Goal: Task Accomplishment & Management: Manage account settings

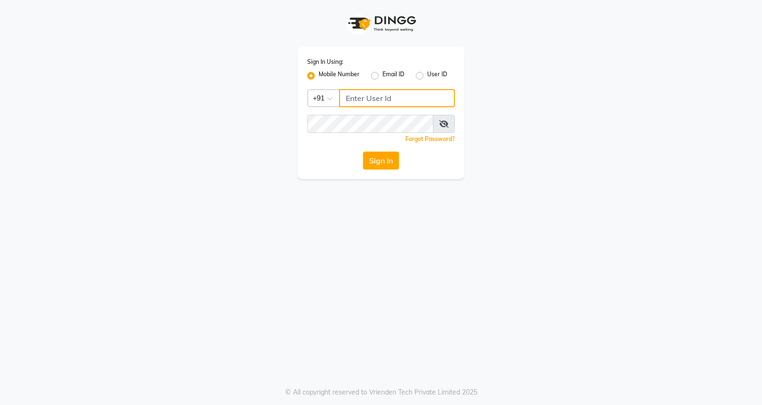
click at [405, 102] on input "Username" at bounding box center [397, 98] width 116 height 18
type input "7798888007"
click at [385, 156] on button "Sign In" at bounding box center [381, 160] width 36 height 18
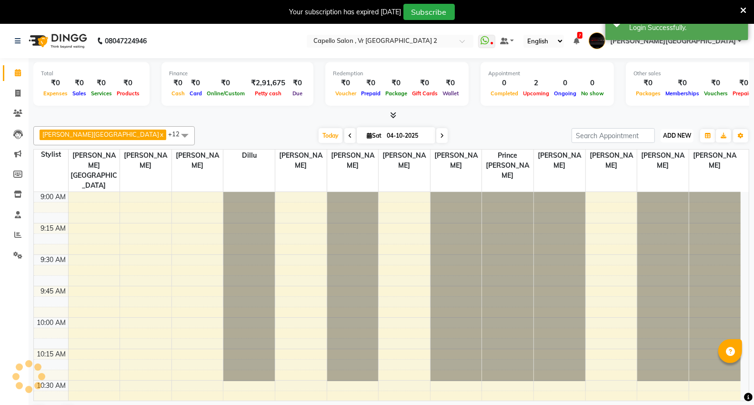
click at [681, 136] on span "ADD NEW" at bounding box center [677, 135] width 28 height 7
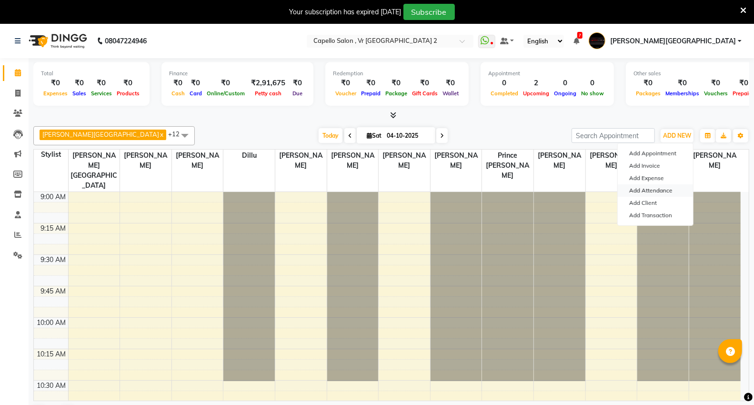
click at [638, 188] on link "Add Attendance" at bounding box center [654, 190] width 75 height 12
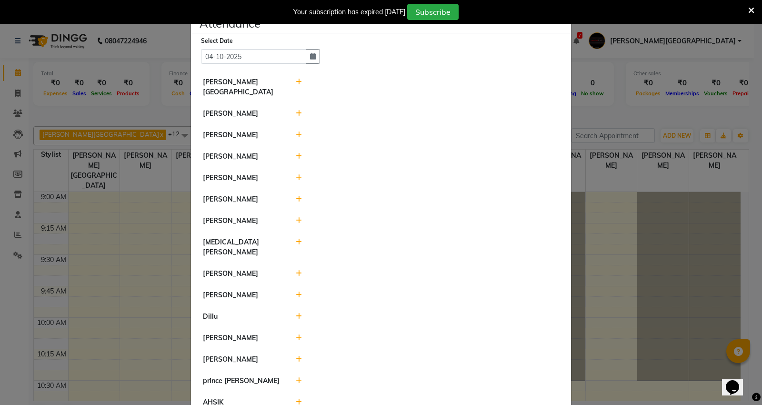
click at [296, 110] on icon at bounding box center [299, 113] width 6 height 7
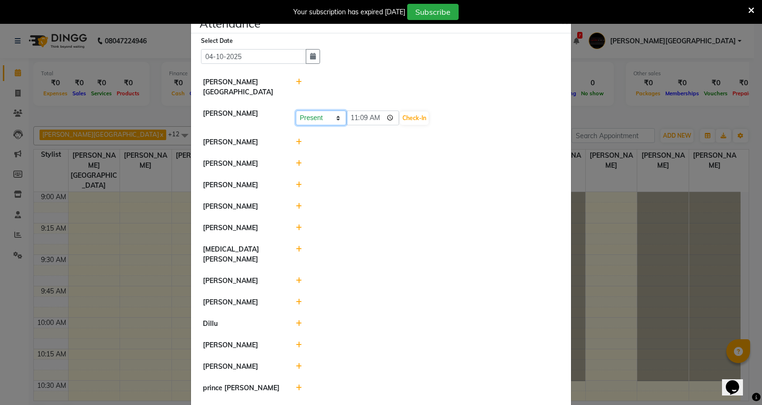
click at [334, 110] on select "Present Absent Late Half Day Weekly Off" at bounding box center [321, 117] width 50 height 15
select select "A"
click at [296, 110] on select "Present Absent Late Half Day Weekly Off" at bounding box center [321, 117] width 50 height 15
click at [353, 111] on button "Save" at bounding box center [356, 117] width 19 height 13
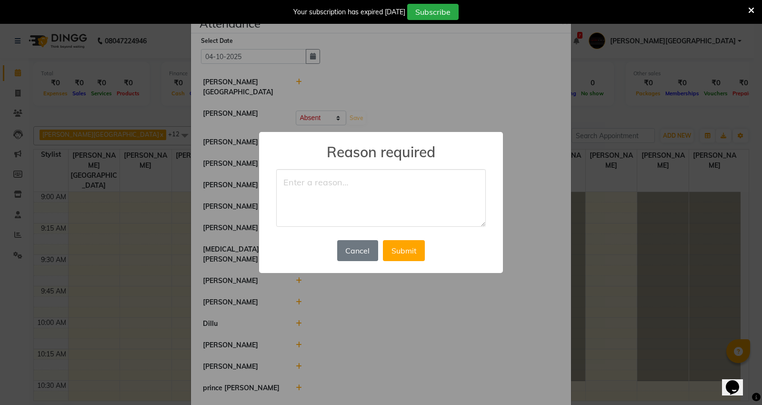
click at [334, 190] on textarea at bounding box center [380, 198] width 209 height 58
type textarea "not well"
drag, startPoint x: 406, startPoint y: 252, endPoint x: 400, endPoint y: 253, distance: 5.8
click at [405, 252] on button "Submit" at bounding box center [404, 250] width 42 height 21
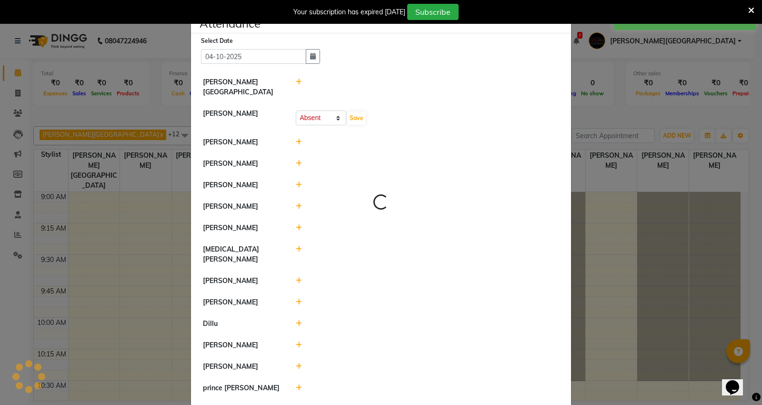
select select "A"
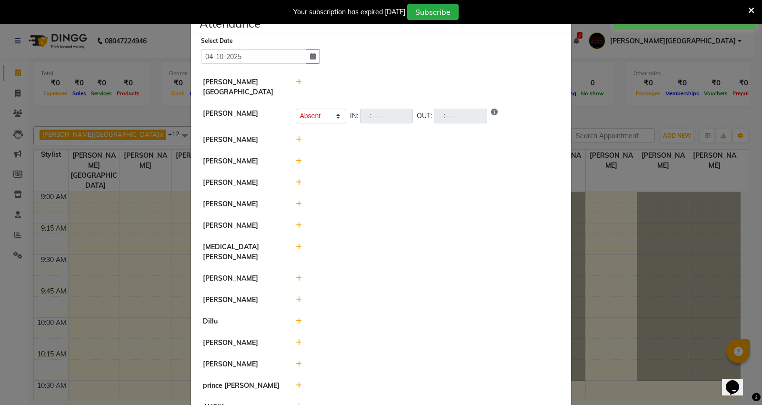
click at [296, 179] on icon at bounding box center [299, 182] width 6 height 7
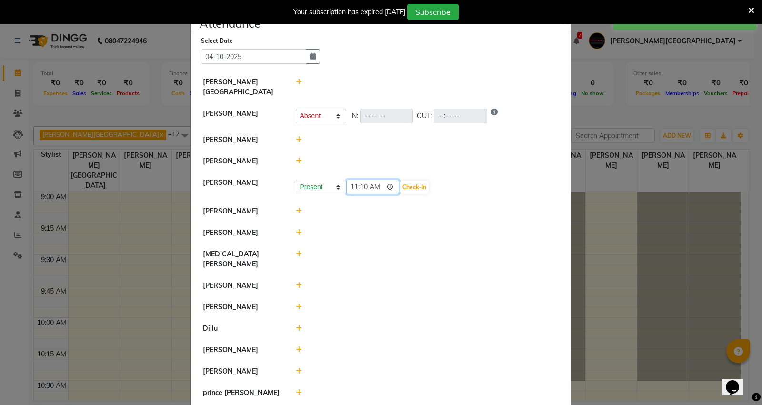
click at [350, 179] on input "11:10" at bounding box center [372, 186] width 53 height 15
type input "10:58"
click at [418, 180] on button "Check-In" at bounding box center [414, 186] width 29 height 13
select select "A"
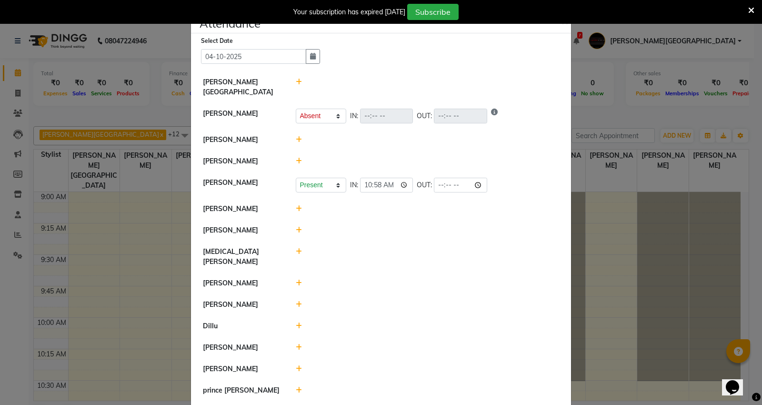
click at [296, 301] on icon at bounding box center [299, 304] width 6 height 7
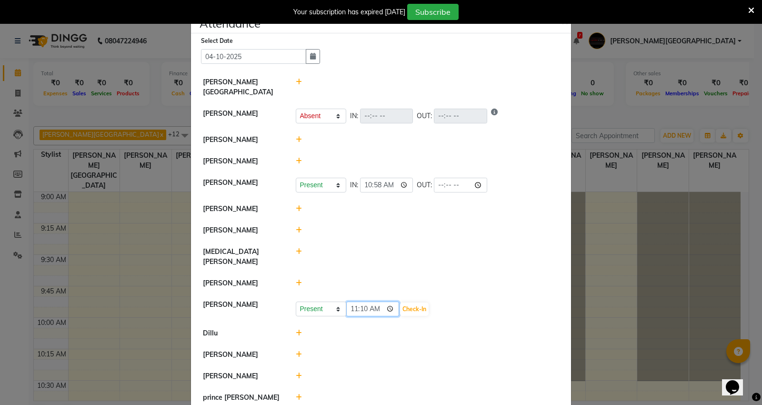
click at [348, 301] on input "11:10" at bounding box center [372, 308] width 53 height 15
type input "10:58"
click at [408, 302] on button "Check-In" at bounding box center [414, 308] width 29 height 13
select select "A"
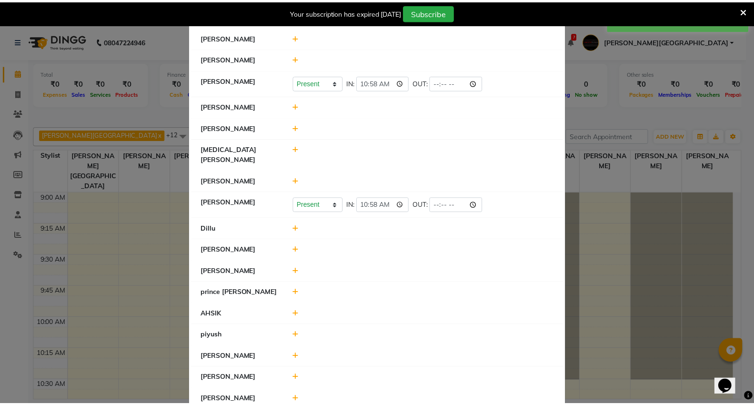
scroll to position [169, 0]
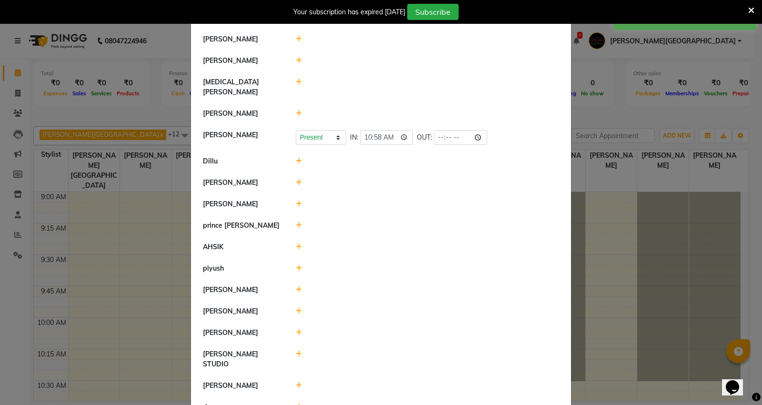
click at [296, 179] on icon at bounding box center [299, 182] width 6 height 7
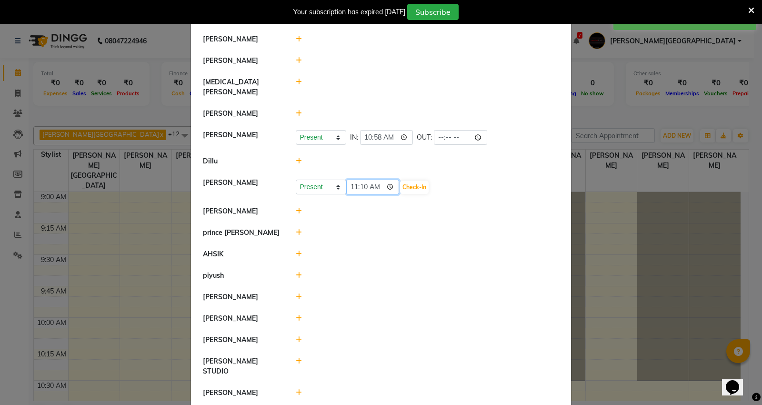
click at [359, 179] on input "11:10" at bounding box center [372, 186] width 53 height 15
type input "11:09"
click at [422, 180] on button "Check-In" at bounding box center [414, 186] width 29 height 13
select select "A"
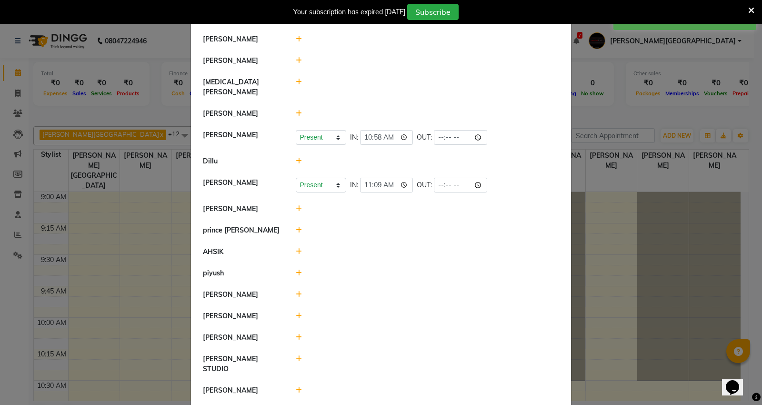
click at [296, 312] on icon at bounding box center [299, 315] width 6 height 7
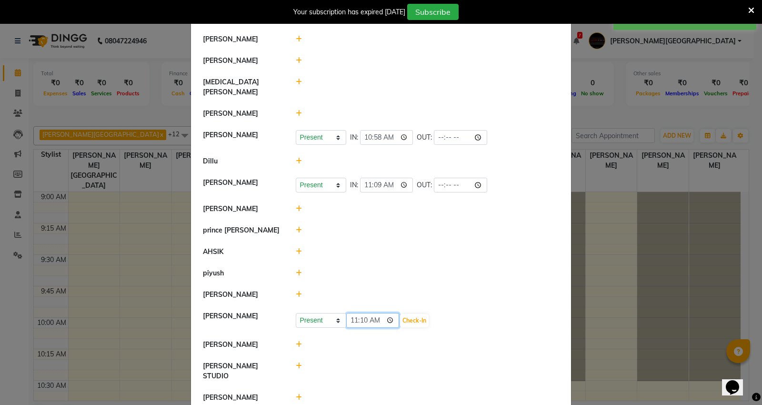
click at [356, 313] on input "11:10" at bounding box center [372, 320] width 53 height 15
type input "11:09"
click at [415, 314] on button "Check-In" at bounding box center [414, 320] width 29 height 13
select select "A"
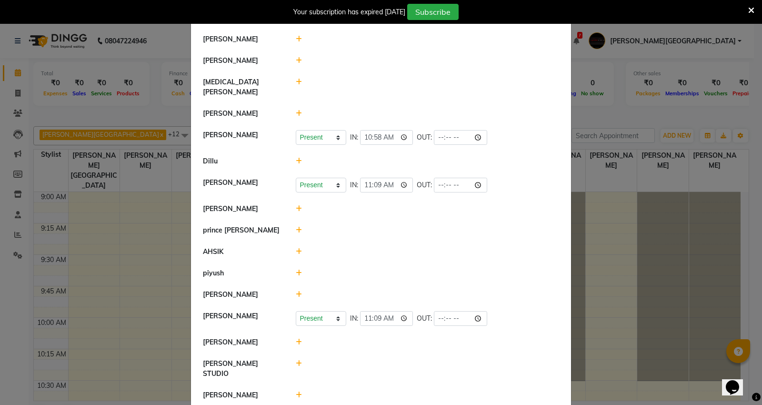
click at [658, 111] on ngb-modal-window "Attendance × Select Date [DATE] [PERSON_NAME] Mall [PERSON_NAME] Present Absent…" at bounding box center [381, 202] width 762 height 405
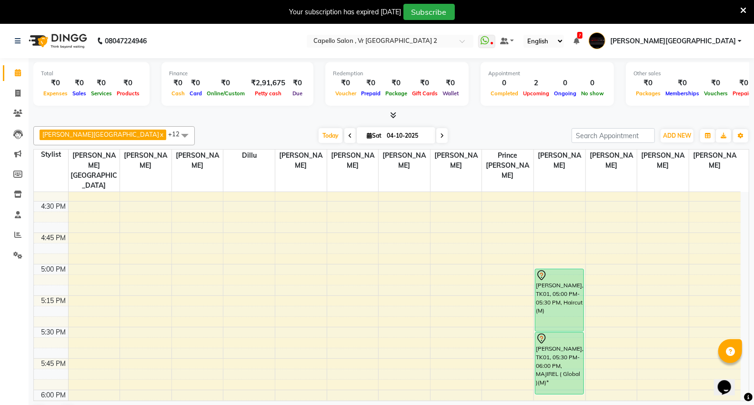
scroll to position [899, 0]
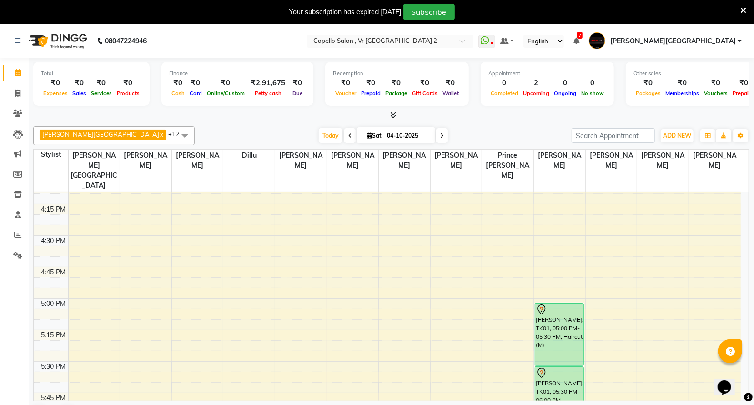
click at [508, 113] on div at bounding box center [391, 115] width 716 height 10
click at [479, 126] on div "[PERSON_NAME] Mall x [PERSON_NAME] x [PERSON_NAME] x [PERSON_NAME] x [PERSON_NA…" at bounding box center [391, 135] width 716 height 19
click at [506, 122] on div "[PERSON_NAME] Mall x [PERSON_NAME] x [PERSON_NAME] x [PERSON_NAME] x [PERSON_NA…" at bounding box center [391, 274] width 716 height 304
click at [16, 191] on icon at bounding box center [18, 193] width 8 height 7
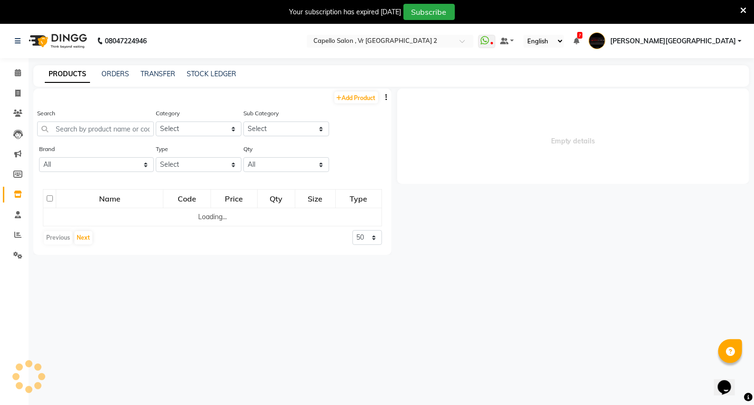
select select
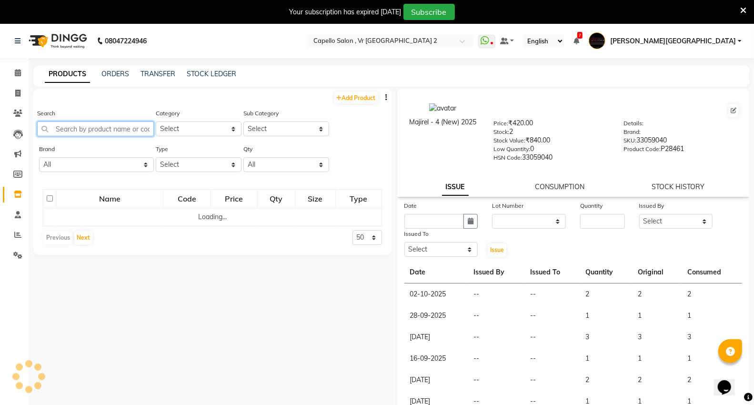
click at [97, 132] on input "text" at bounding box center [95, 128] width 117 height 15
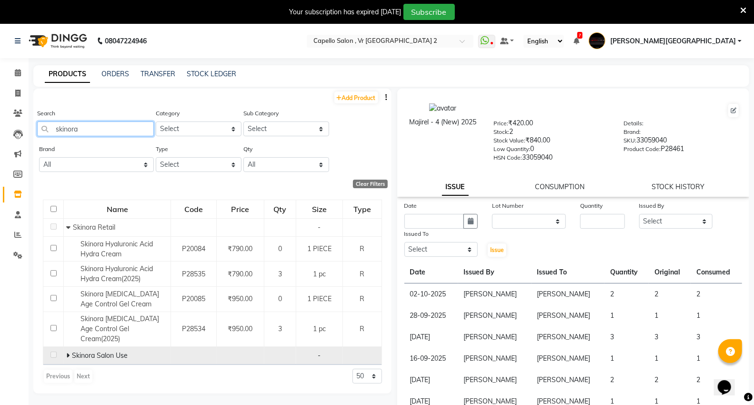
type input "skinora"
click at [66, 352] on icon at bounding box center [67, 355] width 3 height 7
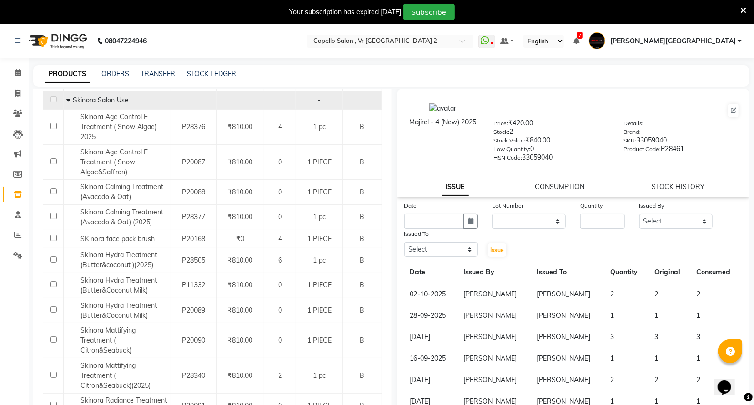
scroll to position [264, 0]
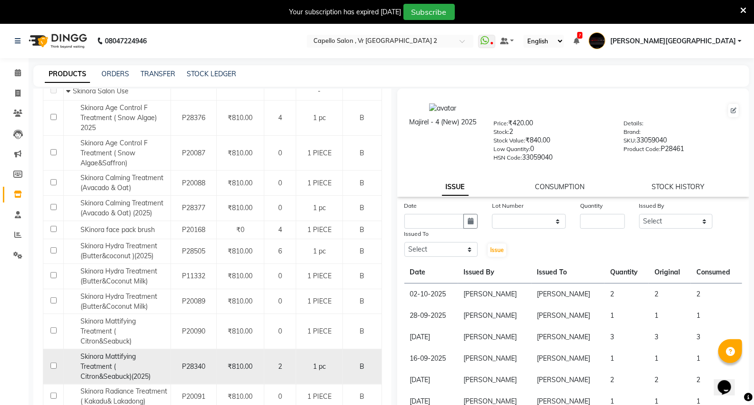
click at [54, 362] on input "checkbox" at bounding box center [53, 365] width 6 height 6
checkbox input "true"
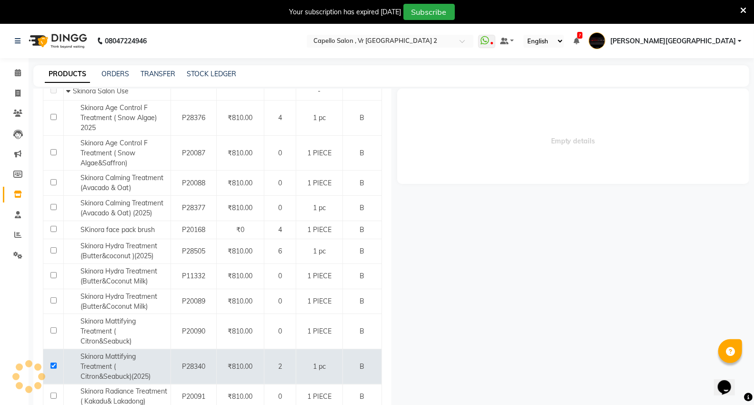
select select
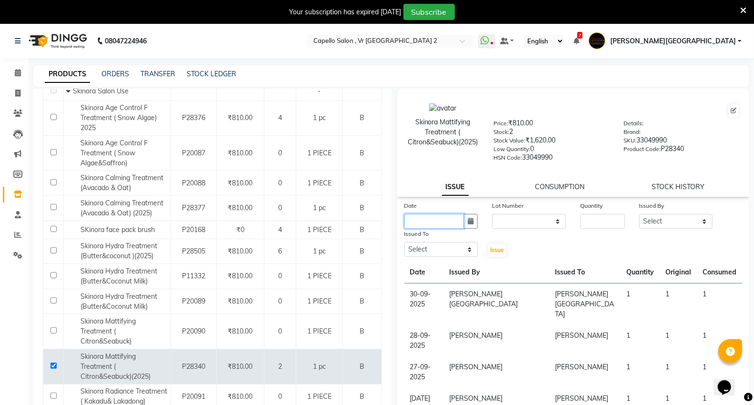
click at [419, 225] on input "text" at bounding box center [434, 221] width 60 height 15
select select "10"
select select "2025"
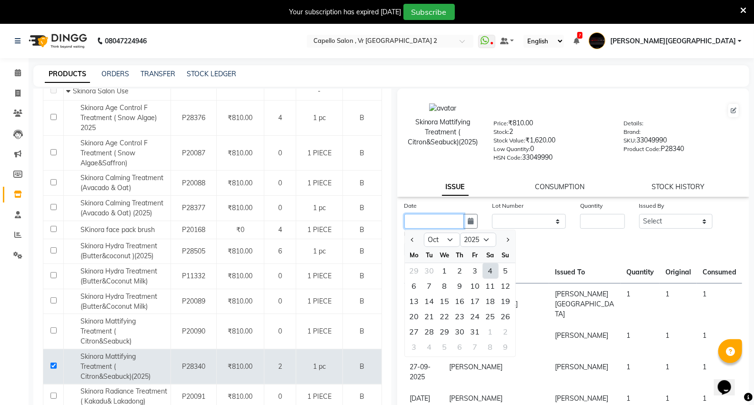
type input "04-10-2025"
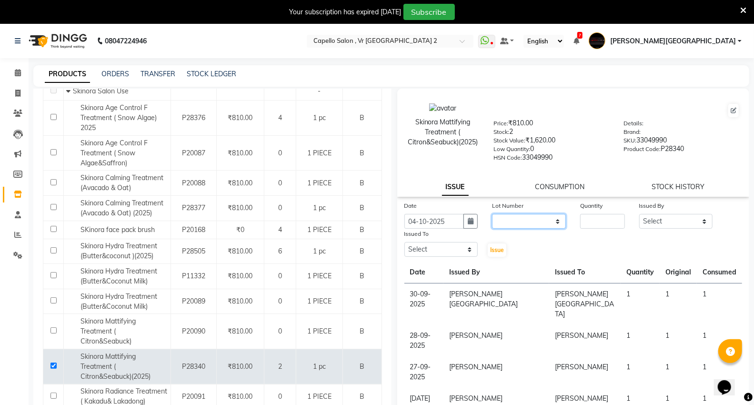
drag, startPoint x: 535, startPoint y: 218, endPoint x: 531, endPoint y: 226, distance: 8.7
click at [535, 218] on select "None" at bounding box center [529, 221] width 74 height 15
select select "0: null"
click at [492, 214] on select "None" at bounding box center [529, 221] width 74 height 15
click at [597, 216] on input "number" at bounding box center [602, 221] width 44 height 15
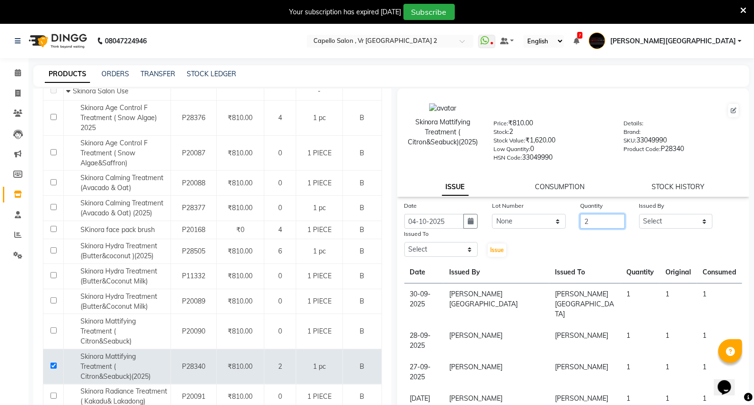
type input "2"
click at [655, 216] on select "Select AHSIK [PERSON_NAME] [PERSON_NAME] [PERSON_NAME] [PERSON_NAME] Mall [PERS…" at bounding box center [676, 221] width 74 height 15
select select "30655"
click at [639, 214] on select "Select AHSIK [PERSON_NAME] [PERSON_NAME] [PERSON_NAME] [PERSON_NAME] Mall [PERS…" at bounding box center [676, 221] width 74 height 15
click at [421, 248] on select "Select AHSIK [PERSON_NAME] [PERSON_NAME] [PERSON_NAME] [PERSON_NAME] Mall [PERS…" at bounding box center [441, 249] width 74 height 15
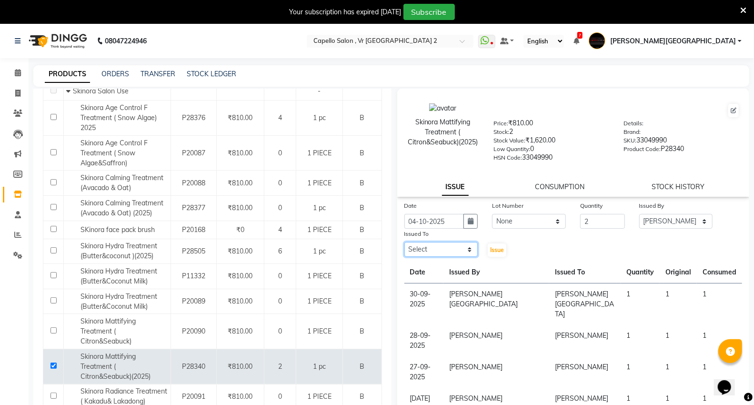
select select "30655"
click at [404, 242] on select "Select AHSIK [PERSON_NAME] [PERSON_NAME] [PERSON_NAME] [PERSON_NAME] Mall [PERS…" at bounding box center [441, 249] width 74 height 15
click at [494, 250] on span "Issue" at bounding box center [497, 249] width 14 height 7
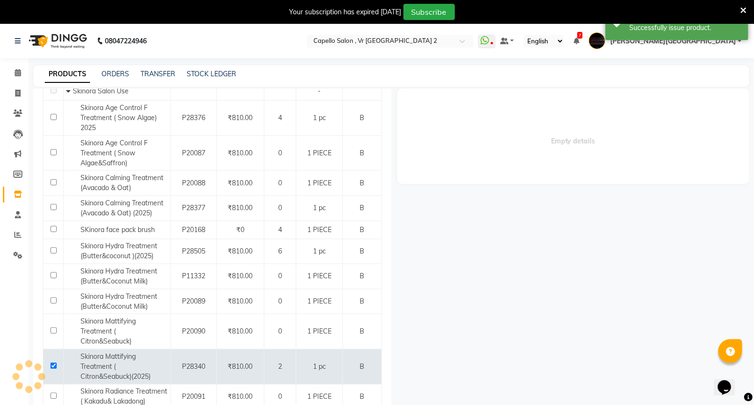
select select
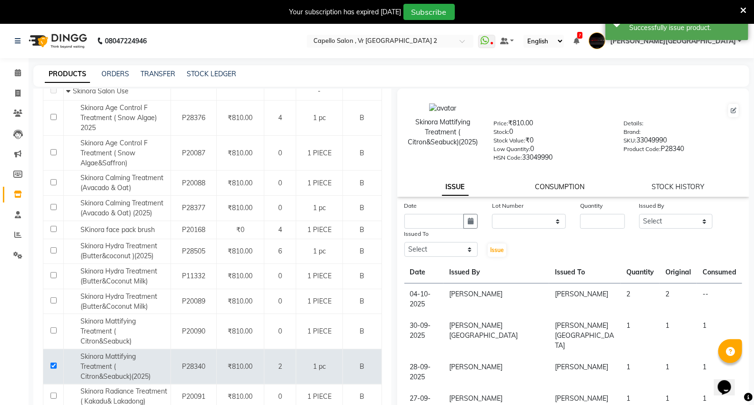
click at [554, 183] on link "CONSUMPTION" at bounding box center [560, 186] width 50 height 9
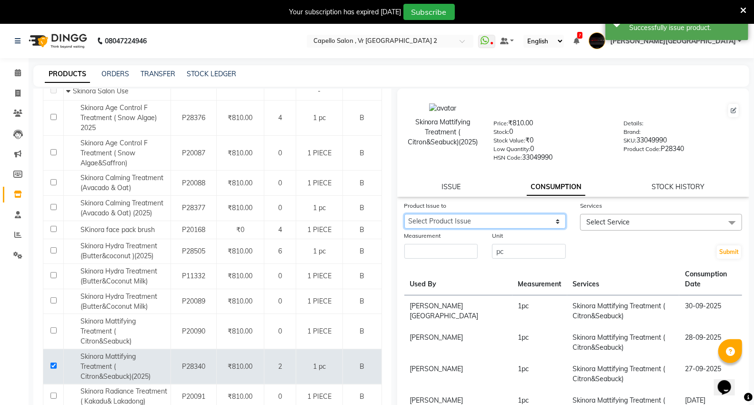
click at [488, 223] on select "Select Product Issue [DATE], Issued to: [PERSON_NAME], Balance: 2" at bounding box center [485, 221] width 162 height 15
select select "1284623"
click at [404, 214] on select "Select Product Issue [DATE], Issued to: [PERSON_NAME], Balance: 2" at bounding box center [485, 221] width 162 height 15
click at [615, 224] on span "Select Service" at bounding box center [607, 222] width 43 height 9
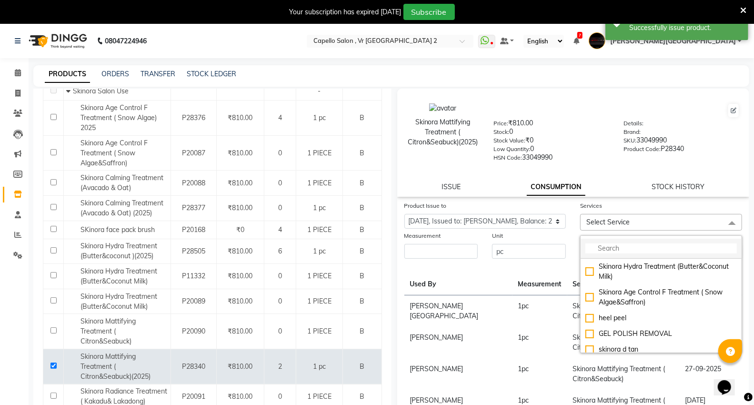
click at [609, 248] on input "multiselect-search" at bounding box center [660, 248] width 151 height 10
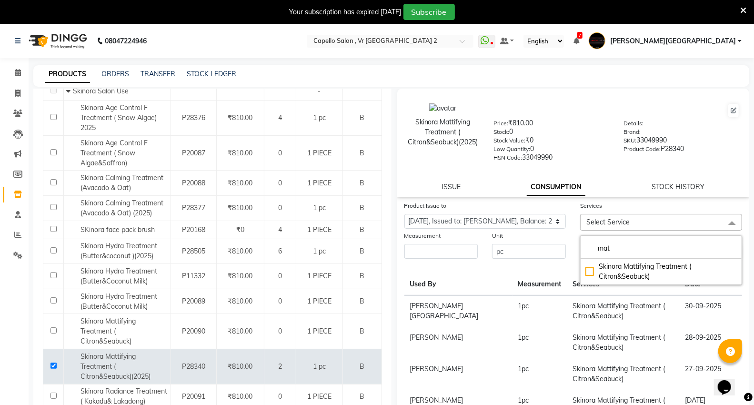
type input "mat"
click at [580, 268] on li "Skinora Mattifying Treatment ( Citron&Seabuck)" at bounding box center [660, 272] width 161 height 26
checkbox input "true"
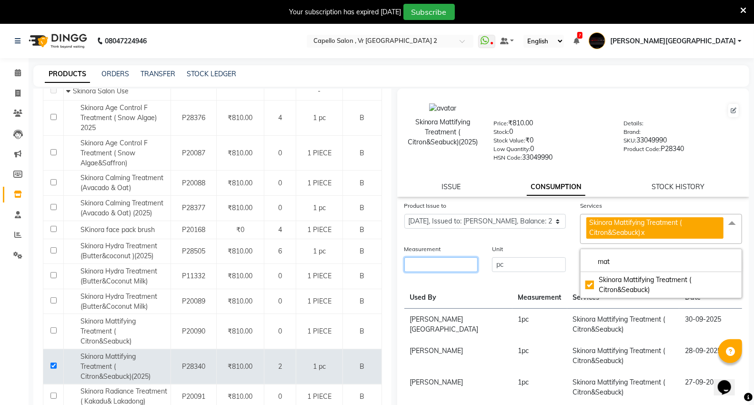
click at [434, 261] on input "number" at bounding box center [441, 264] width 74 height 15
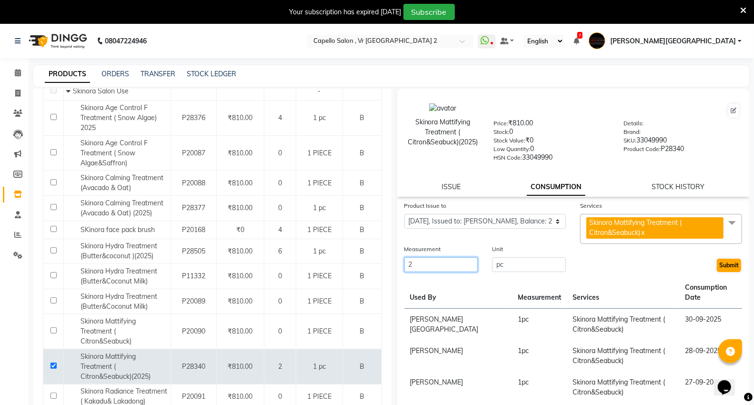
type input "2"
click at [722, 265] on button "Submit" at bounding box center [729, 265] width 24 height 13
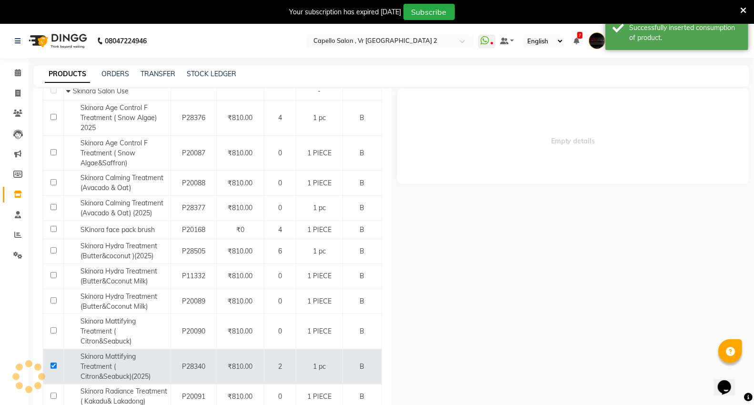
scroll to position [0, 0]
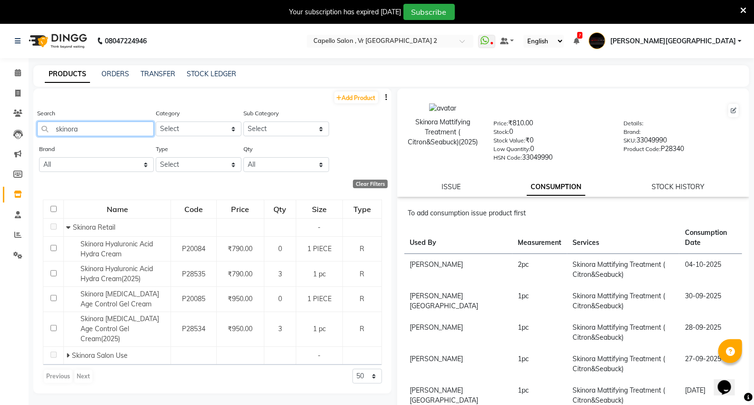
click at [89, 131] on input "skinora" at bounding box center [95, 128] width 117 height 15
type input "s"
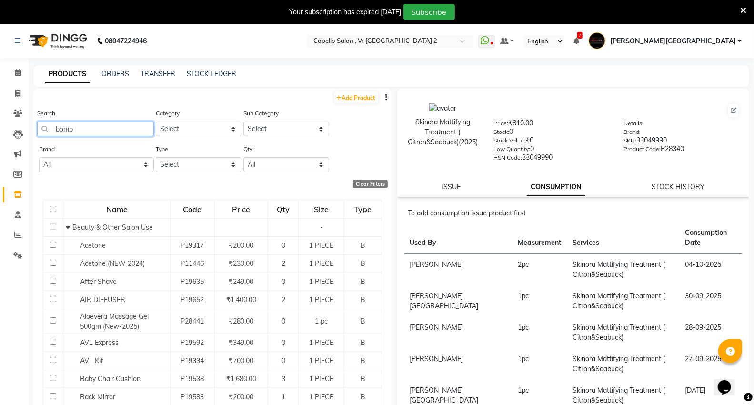
click at [80, 125] on input "bomb" at bounding box center [95, 128] width 117 height 15
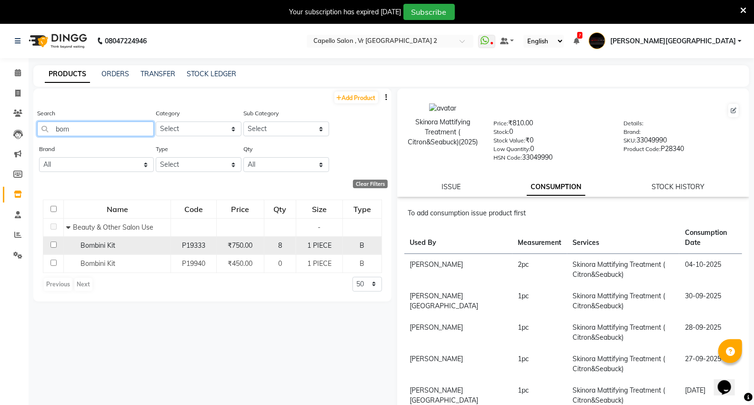
type input "bom"
click at [52, 243] on input "checkbox" at bounding box center [53, 244] width 6 height 6
checkbox input "true"
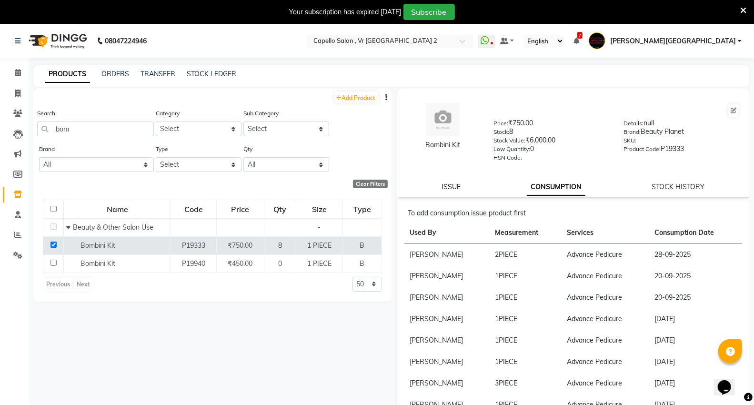
click at [453, 186] on link "ISSUE" at bounding box center [450, 186] width 19 height 9
select select
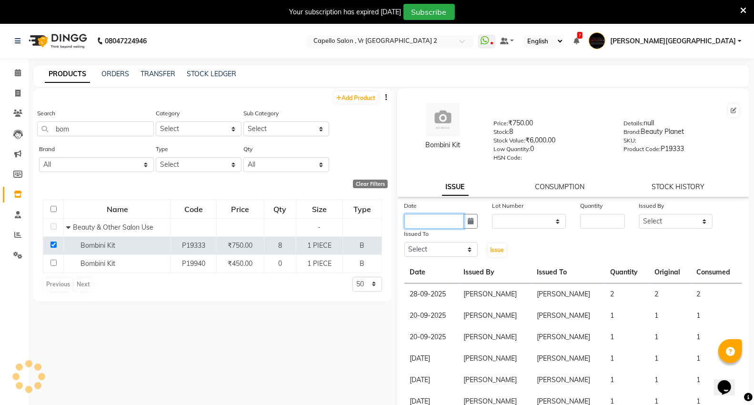
click at [441, 220] on input "text" at bounding box center [434, 221] width 60 height 15
select select "10"
select select "2025"
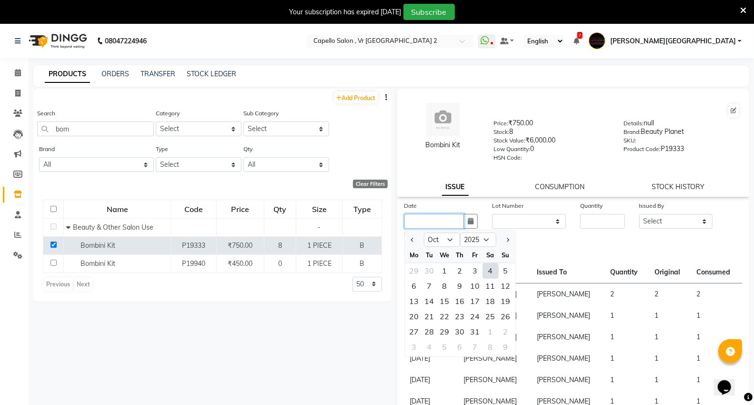
type input "04-10-2025"
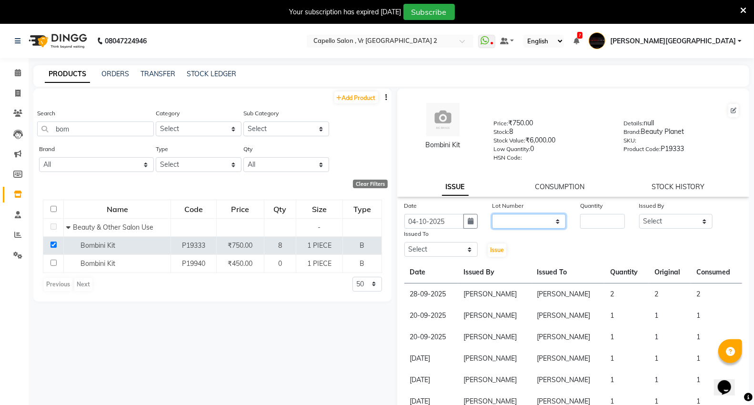
click at [515, 222] on select "None" at bounding box center [529, 221] width 74 height 15
select select "0: null"
click at [492, 214] on select "None" at bounding box center [529, 221] width 74 height 15
click at [593, 214] on div "Quantity" at bounding box center [602, 206] width 44 height 13
click at [593, 219] on input "number" at bounding box center [602, 221] width 44 height 15
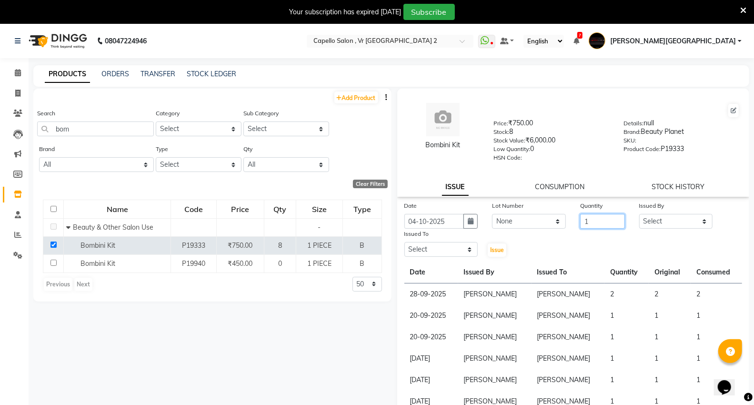
type input "1"
click at [675, 219] on select "Select AHSIK [PERSON_NAME] [PERSON_NAME] [PERSON_NAME] [PERSON_NAME] Mall [PERS…" at bounding box center [676, 221] width 74 height 15
select select "30655"
click at [639, 214] on select "Select AHSIK [PERSON_NAME] [PERSON_NAME] [PERSON_NAME] [PERSON_NAME] Mall [PERS…" at bounding box center [676, 221] width 74 height 15
click at [453, 254] on select "Select AHSIK [PERSON_NAME] [PERSON_NAME] [PERSON_NAME] [PERSON_NAME] Mall [PERS…" at bounding box center [441, 249] width 74 height 15
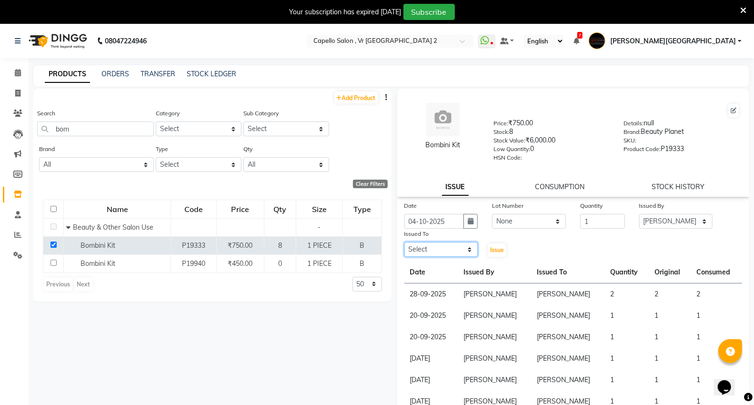
select select "30655"
click at [404, 242] on select "Select AHSIK [PERSON_NAME] [PERSON_NAME] [PERSON_NAME] [PERSON_NAME] Mall [PERS…" at bounding box center [441, 249] width 74 height 15
click at [493, 253] on span "Issue" at bounding box center [497, 249] width 14 height 7
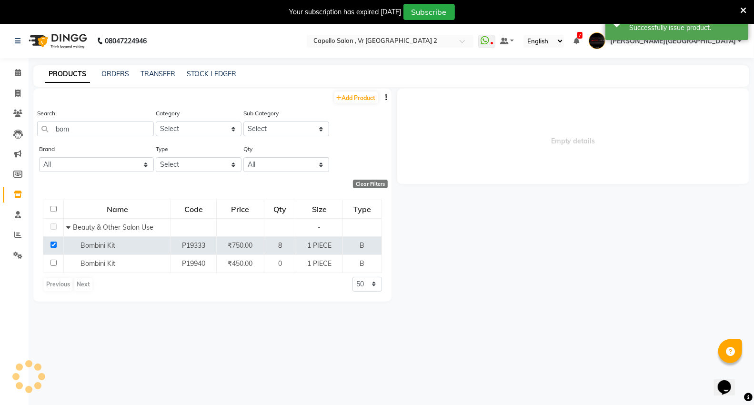
select select
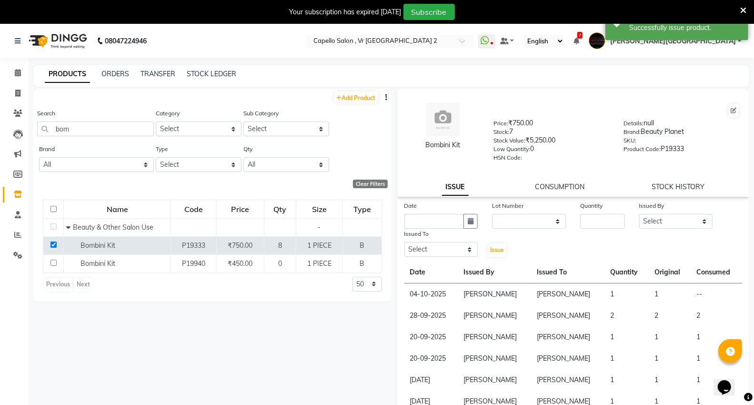
click at [543, 182] on div "CONSUMPTION" at bounding box center [560, 187] width 50 height 10
click at [536, 190] on link "CONSUMPTION" at bounding box center [560, 186] width 50 height 9
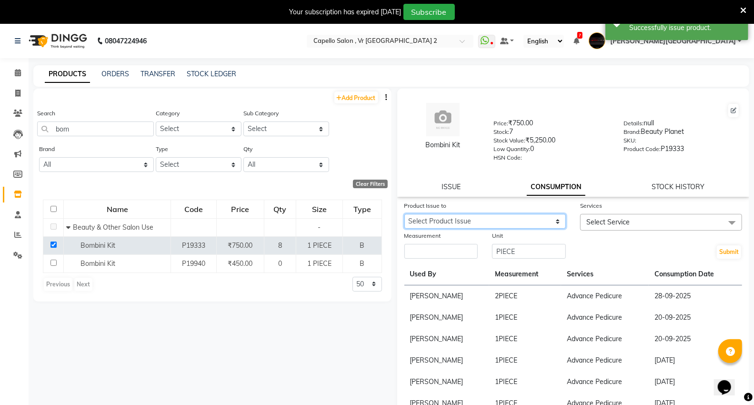
drag, startPoint x: 473, startPoint y: 218, endPoint x: 472, endPoint y: 227, distance: 9.1
click at [473, 218] on select "Select Product Issue [DATE], Issued to: [PERSON_NAME], Balance: 1" at bounding box center [485, 221] width 162 height 15
select select "1284624"
click at [404, 214] on select "Select Product Issue [DATE], Issued to: [PERSON_NAME], Balance: 1" at bounding box center [485, 221] width 162 height 15
click at [604, 224] on span "Select Service" at bounding box center [607, 222] width 43 height 9
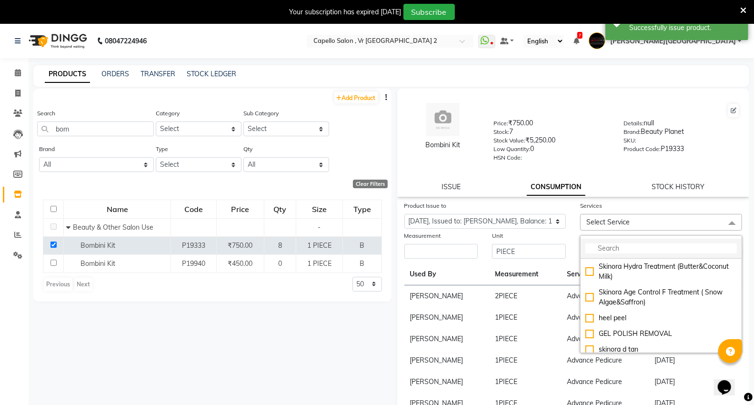
click at [602, 248] on input "multiselect-search" at bounding box center [660, 248] width 151 height 10
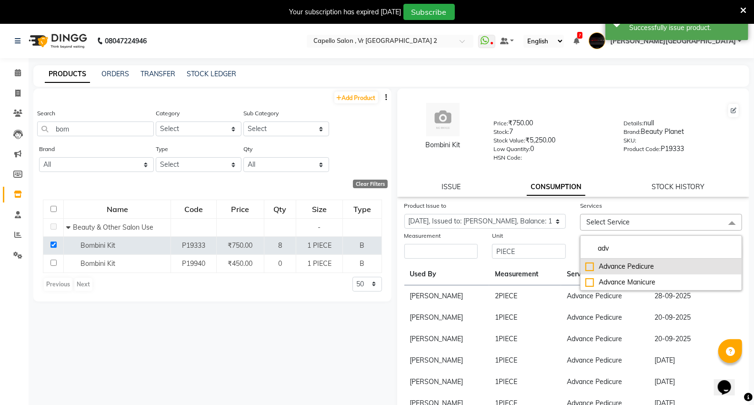
type input "adv"
click at [617, 269] on div "Advance Pedicure" at bounding box center [660, 266] width 151 height 10
checkbox input "true"
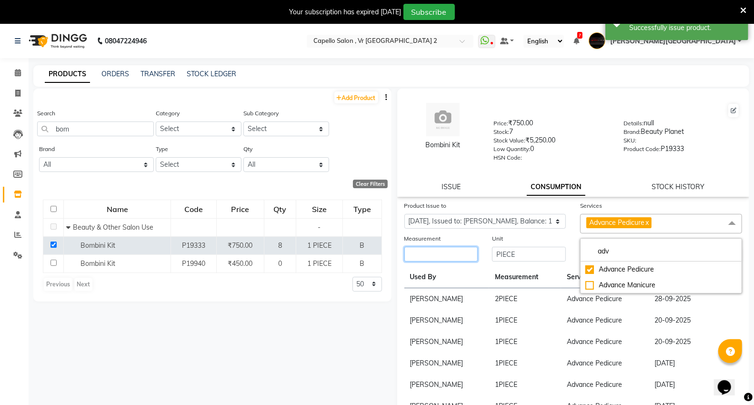
click at [442, 254] on input "number" at bounding box center [441, 254] width 74 height 15
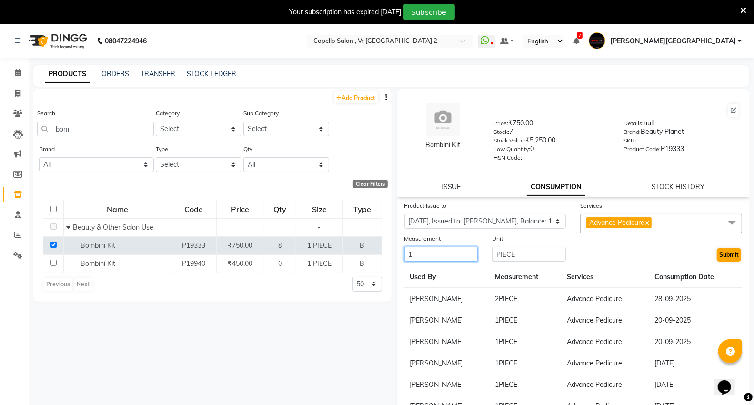
type input "1"
click at [717, 254] on button "Submit" at bounding box center [729, 254] width 24 height 13
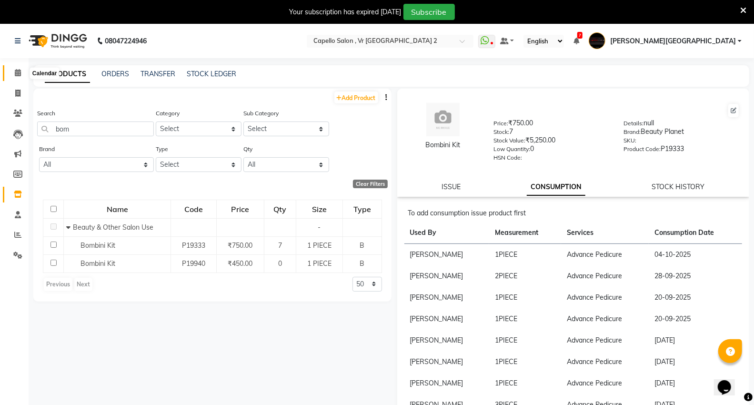
click at [16, 73] on icon at bounding box center [18, 72] width 6 height 7
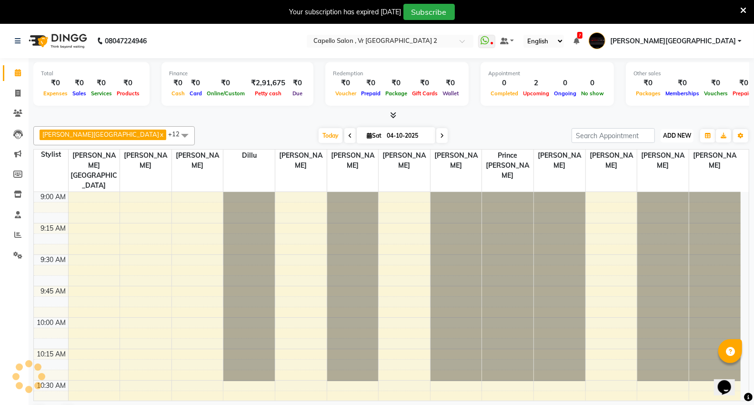
click at [672, 132] on span "ADD NEW" at bounding box center [677, 135] width 28 height 7
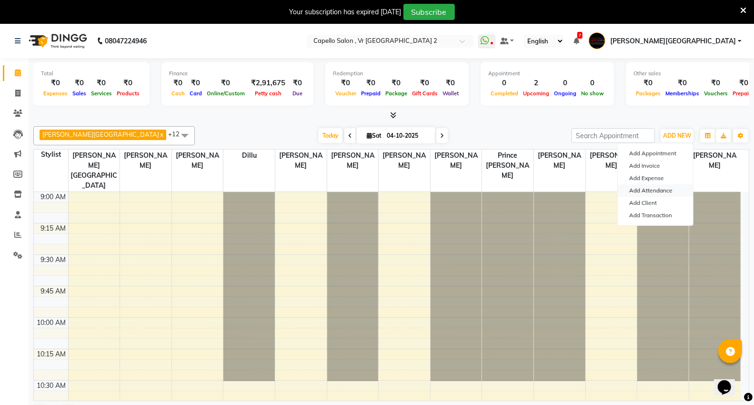
click at [650, 192] on link "Add Attendance" at bounding box center [654, 190] width 75 height 12
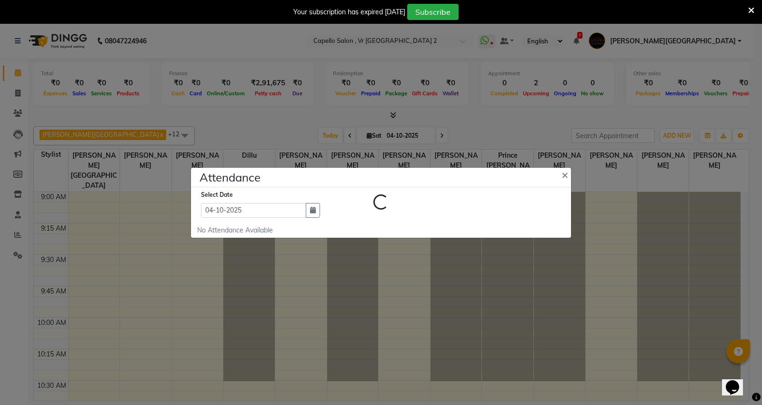
select select "A"
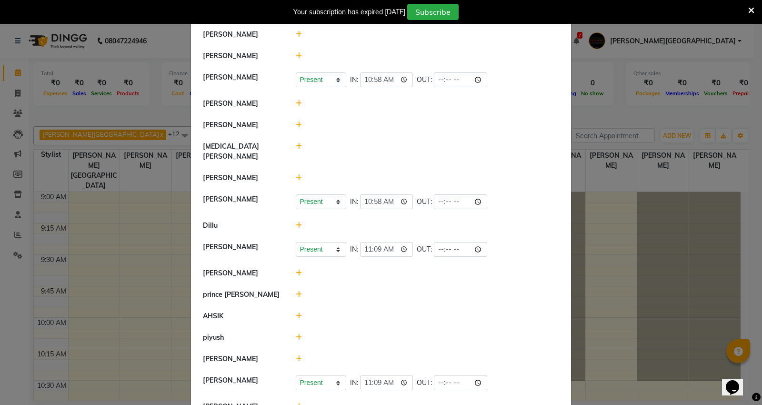
scroll to position [106, 0]
click at [296, 290] on icon at bounding box center [299, 293] width 6 height 7
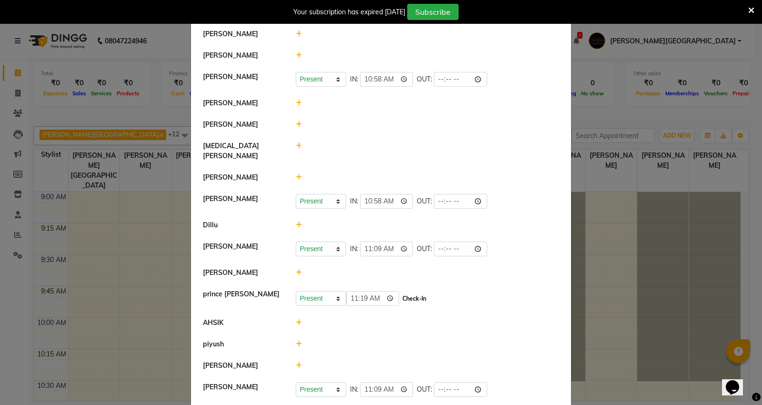
click at [406, 292] on button "Check-In" at bounding box center [414, 298] width 29 height 13
select select "A"
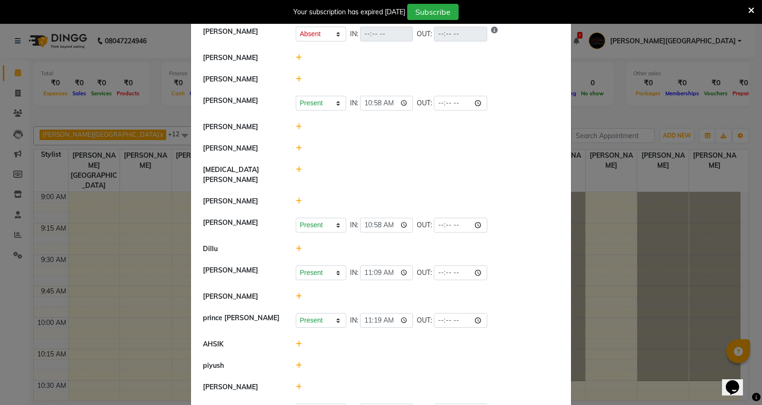
scroll to position [78, 0]
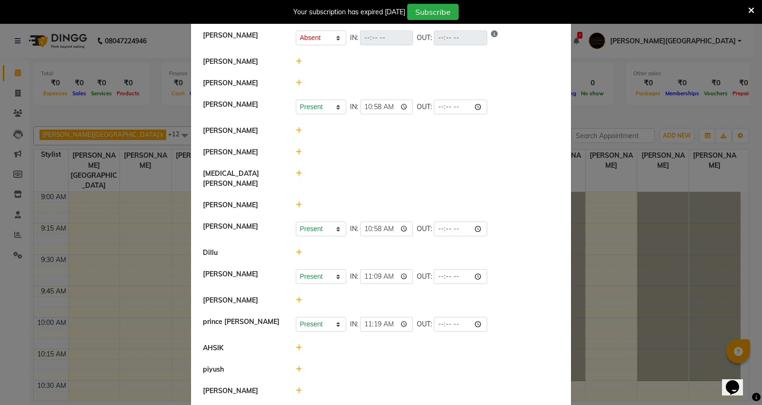
click at [296, 58] on icon at bounding box center [299, 61] width 6 height 7
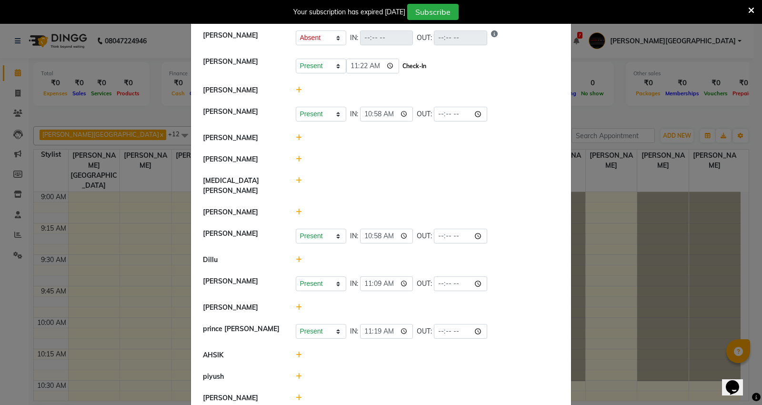
click at [406, 60] on button "Check-In" at bounding box center [414, 66] width 29 height 13
select select "A"
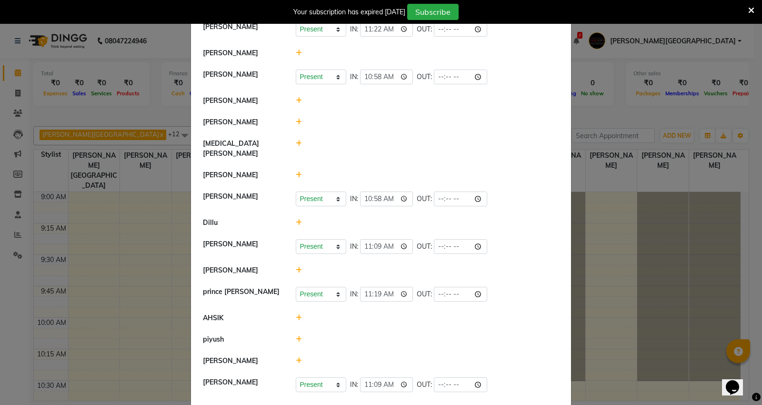
scroll to position [189, 0]
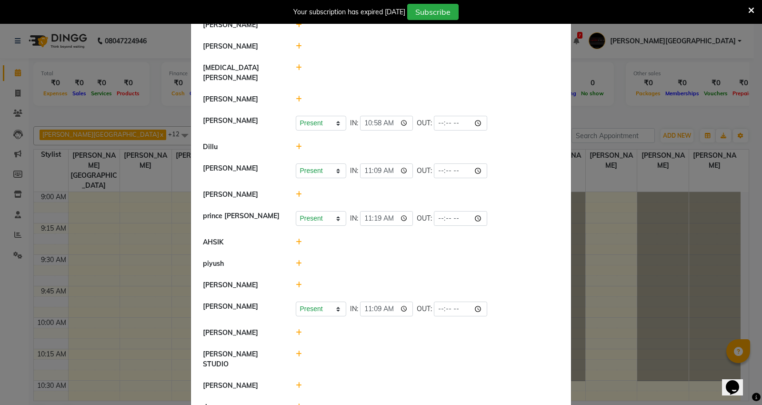
click at [593, 118] on ngb-modal-window "Attendance × Select Date [DATE] [PERSON_NAME][GEOGRAPHIC_DATA] [PERSON_NAME] Pr…" at bounding box center [381, 202] width 762 height 405
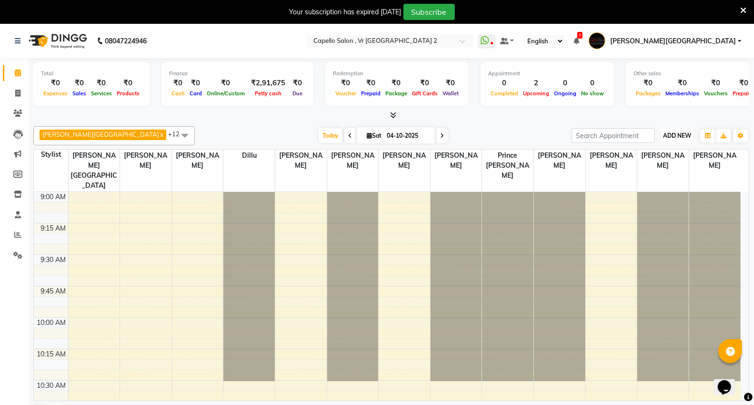
click at [675, 134] on span "ADD NEW" at bounding box center [677, 135] width 28 height 7
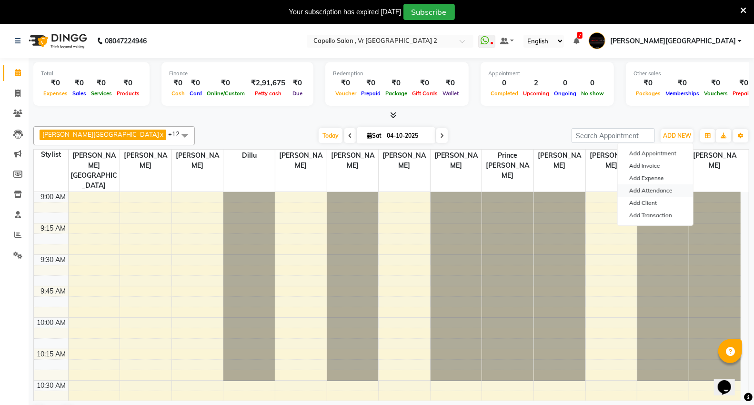
click at [651, 189] on link "Add Attendance" at bounding box center [654, 190] width 75 height 12
select select "A"
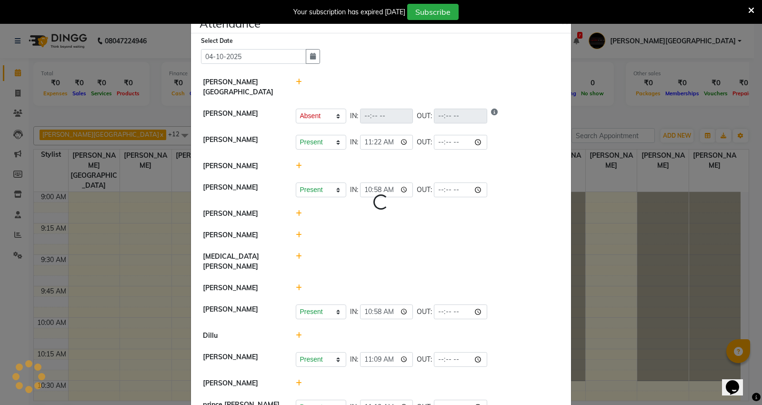
select select "A"
click at [296, 231] on icon at bounding box center [299, 234] width 6 height 7
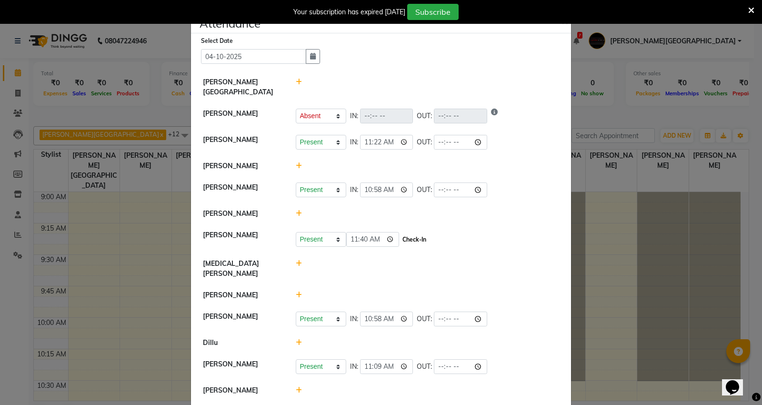
click at [410, 233] on button "Check-In" at bounding box center [414, 239] width 29 height 13
select select "A"
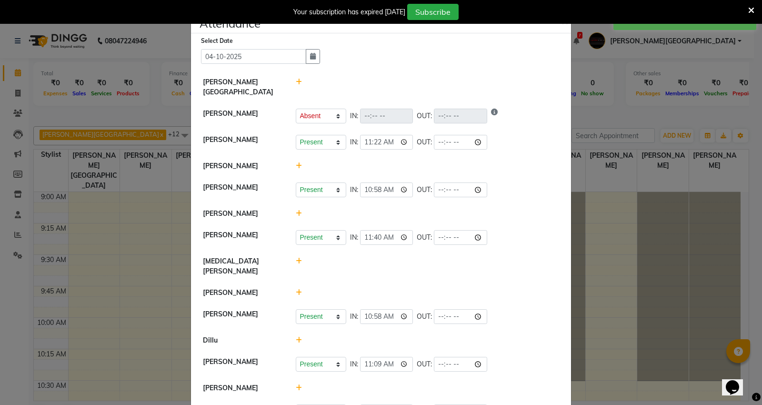
click at [297, 258] on icon at bounding box center [299, 261] width 6 height 7
click at [327, 288] on div at bounding box center [428, 293] width 278 height 10
click at [326, 258] on select "Present Absent Late Half Day Weekly Off" at bounding box center [321, 265] width 50 height 15
click at [434, 268] on li "[MEDICAL_DATA][PERSON_NAME] Present Absent Late Half Day Weekly Off 11:40 Check…" at bounding box center [380, 266] width 375 height 32
click at [551, 209] on div at bounding box center [428, 214] width 278 height 10
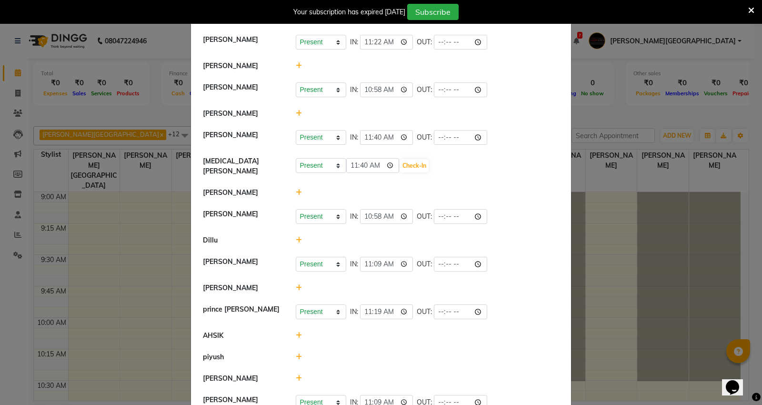
scroll to position [201, 0]
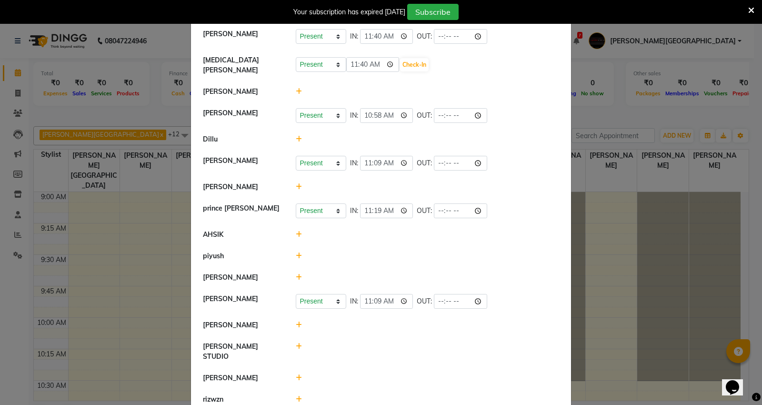
click at [296, 183] on icon at bounding box center [299, 186] width 6 height 7
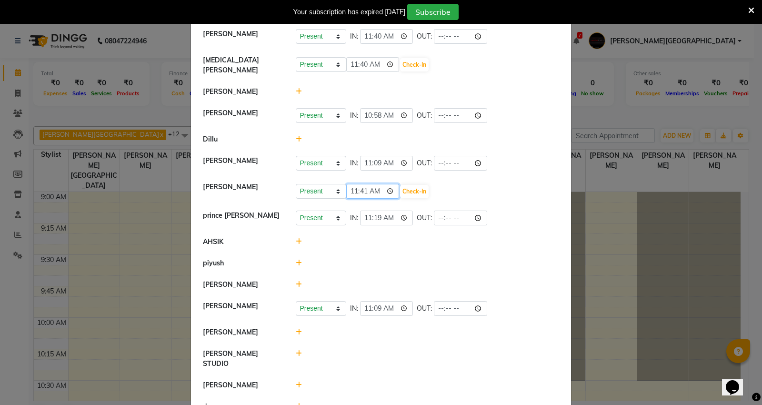
click at [363, 184] on input "11:41" at bounding box center [372, 191] width 53 height 15
type input "11:30"
click at [411, 185] on button "Check-In" at bounding box center [414, 191] width 29 height 13
select select "A"
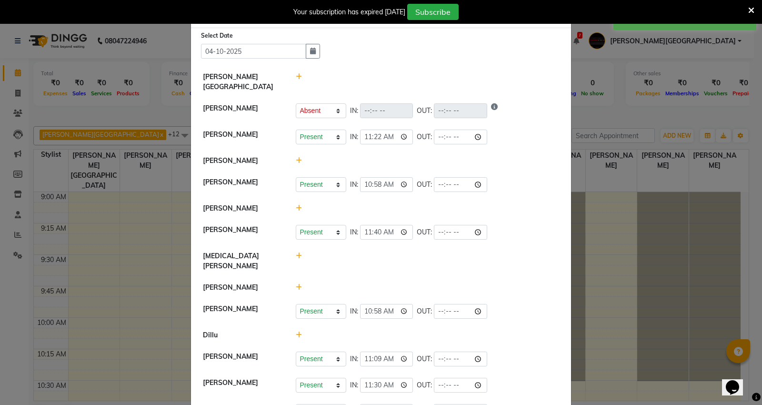
scroll to position [0, 0]
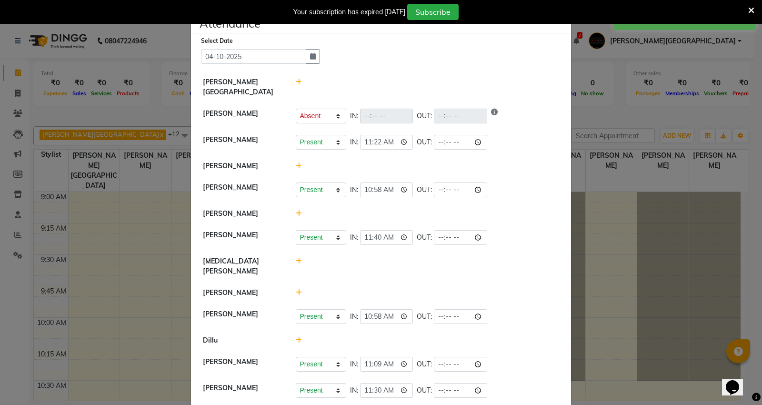
click at [296, 210] on icon at bounding box center [299, 213] width 6 height 7
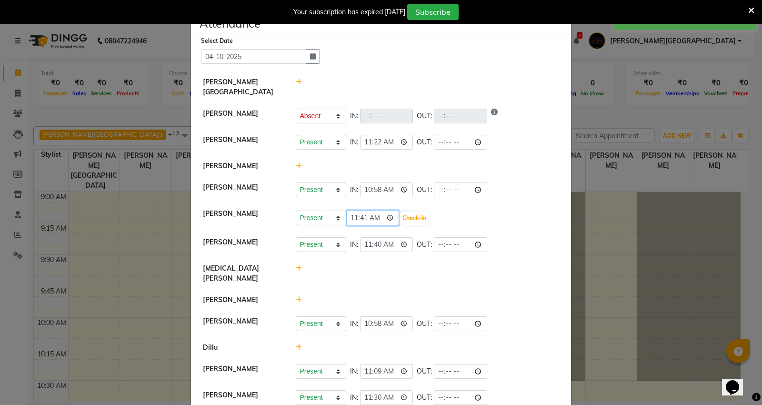
click at [364, 210] on input "11:41" at bounding box center [372, 217] width 53 height 15
type input "11:40"
click at [414, 211] on button "Check-In" at bounding box center [414, 217] width 29 height 13
select select "A"
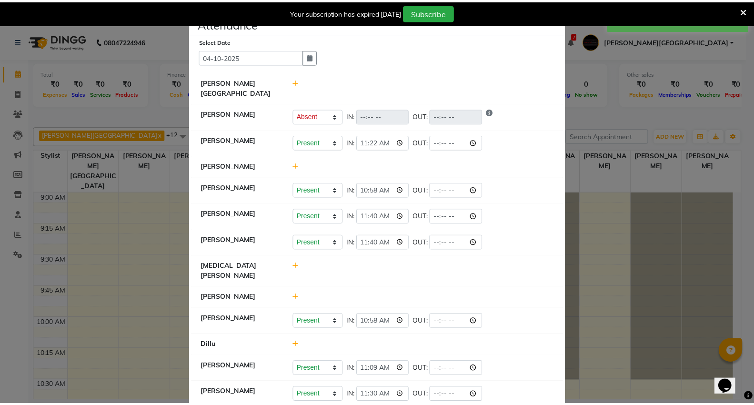
scroll to position [53, 0]
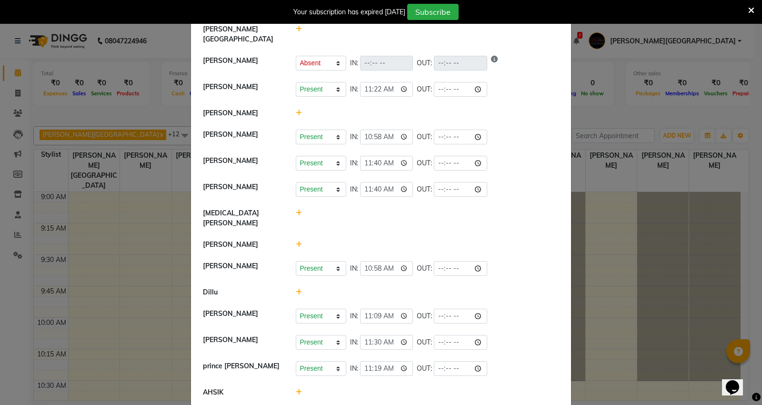
click at [656, 107] on ngb-modal-window "Attendance × Select Date [DATE] [PERSON_NAME] Mall [PERSON_NAME] Present Absent…" at bounding box center [381, 202] width 762 height 405
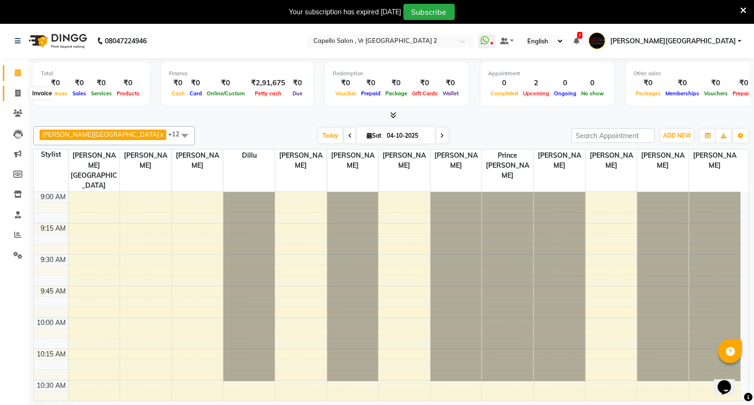
click at [13, 91] on span at bounding box center [18, 93] width 17 height 11
select select "service"
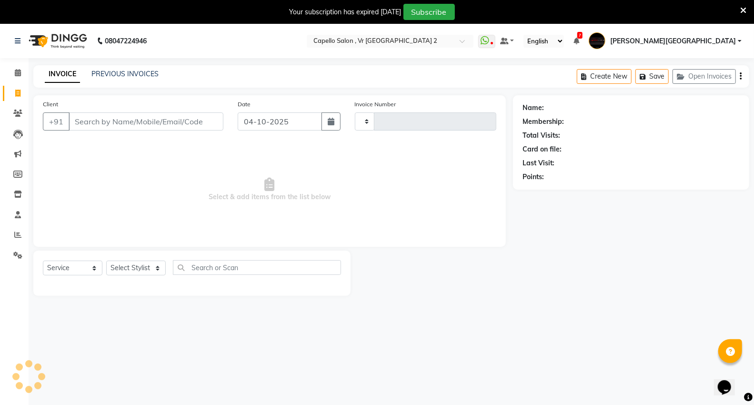
type input "5510"
select select "848"
click at [118, 269] on select "Select Stylist" at bounding box center [136, 267] width 60 height 15
click at [129, 267] on select "Select Stylist" at bounding box center [136, 267] width 60 height 15
click at [129, 267] on select "Select Stylist [PERSON_NAME] [PERSON_NAME] [PERSON_NAME] [PERSON_NAME] Mall [PE…" at bounding box center [142, 267] width 72 height 15
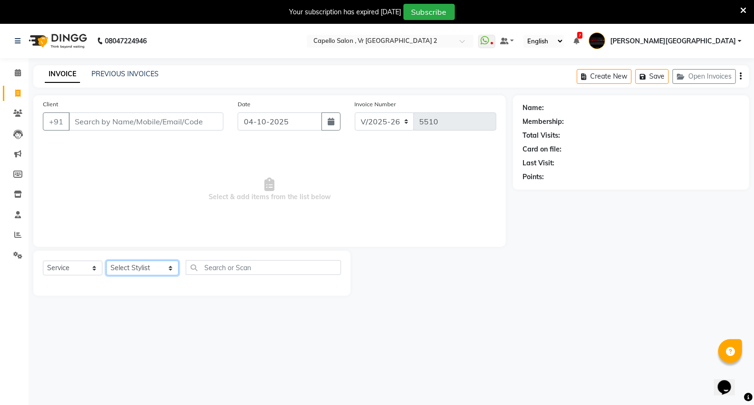
select select "83801"
click at [106, 261] on select "Select Stylist [PERSON_NAME] [PERSON_NAME] [PERSON_NAME] [PERSON_NAME] Mall [PE…" at bounding box center [142, 267] width 72 height 15
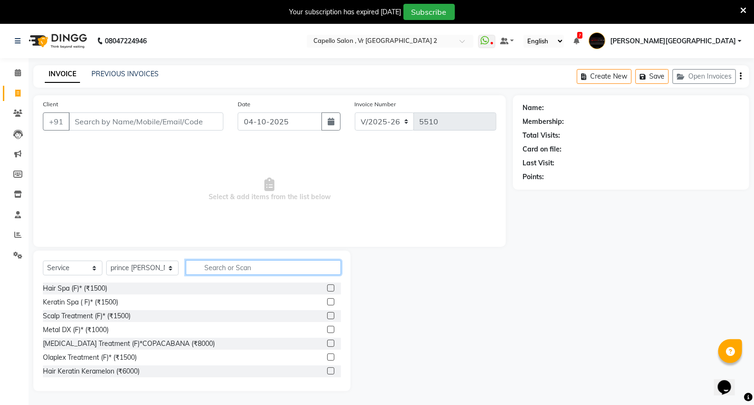
click at [204, 261] on input "text" at bounding box center [263, 267] width 155 height 15
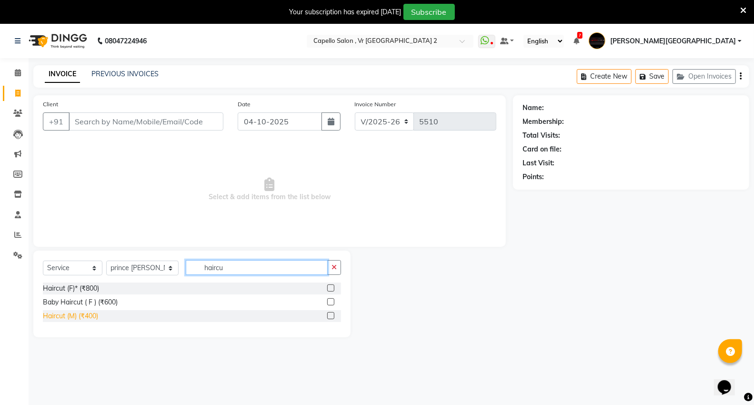
type input "haircu"
click at [95, 320] on div "Haircut (M) (₹400)" at bounding box center [70, 316] width 55 height 10
checkbox input "false"
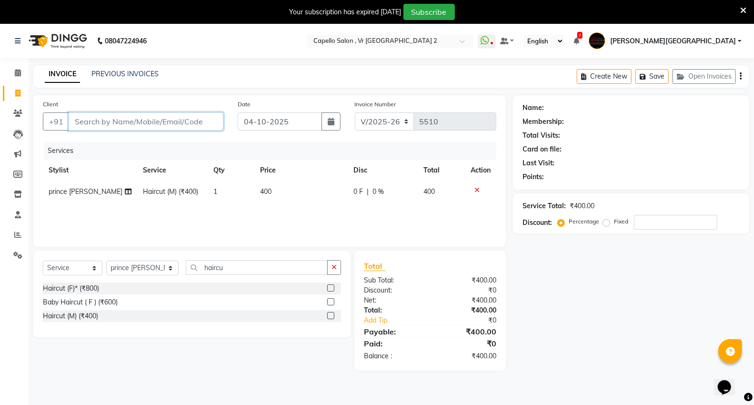
click at [140, 126] on input "Client" at bounding box center [146, 121] width 155 height 18
type input "8"
type input "0"
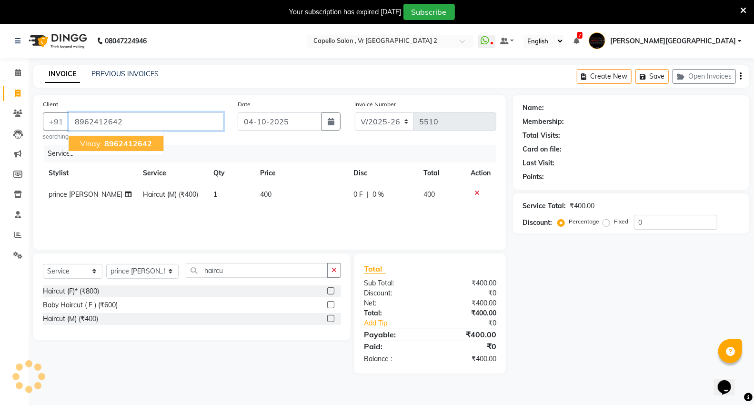
type input "8962412642"
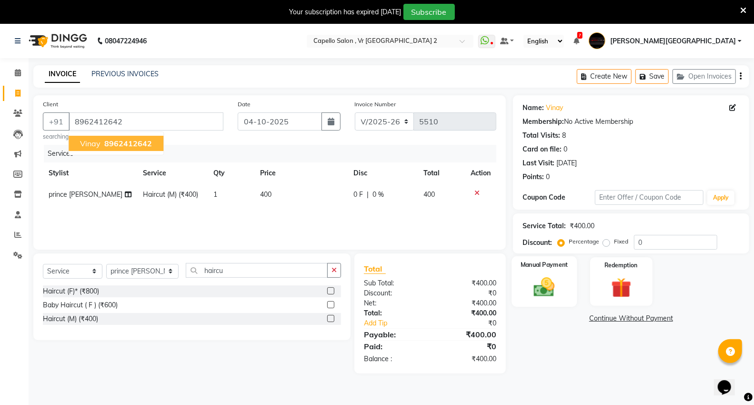
click at [556, 289] on img at bounding box center [544, 287] width 34 height 24
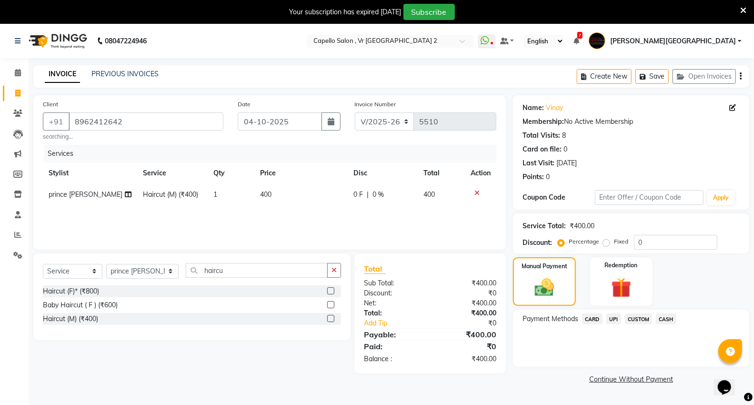
click at [611, 317] on span "UPI" at bounding box center [613, 318] width 15 height 11
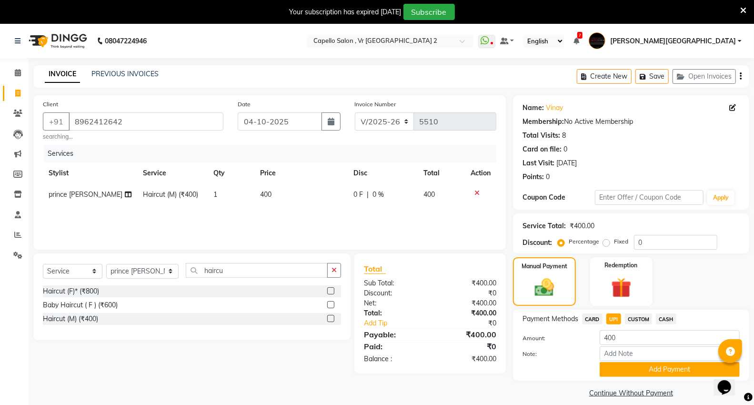
scroll to position [24, 0]
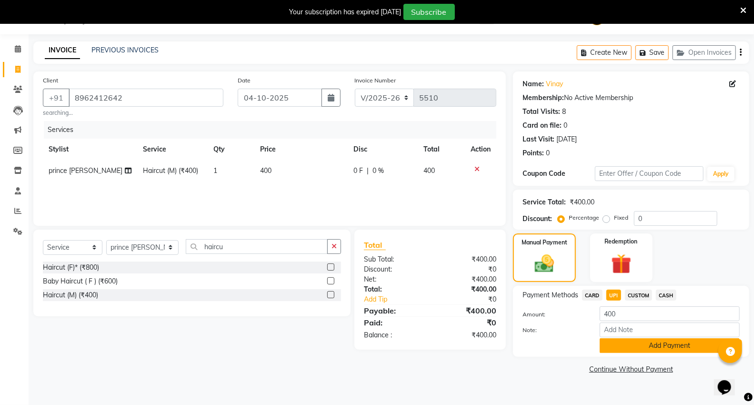
click at [617, 343] on button "Add Payment" at bounding box center [669, 345] width 140 height 15
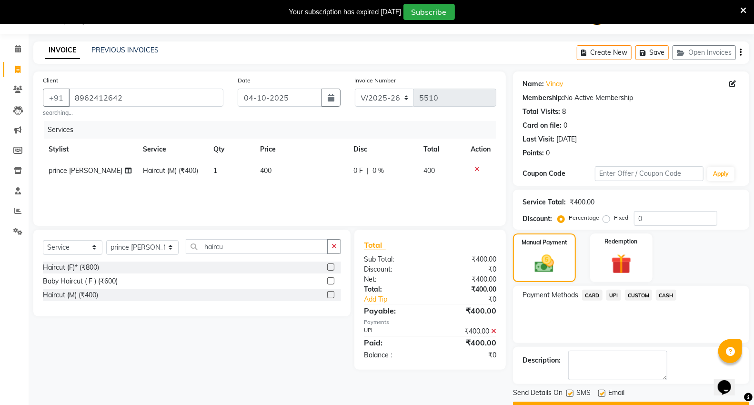
scroll to position [50, 0]
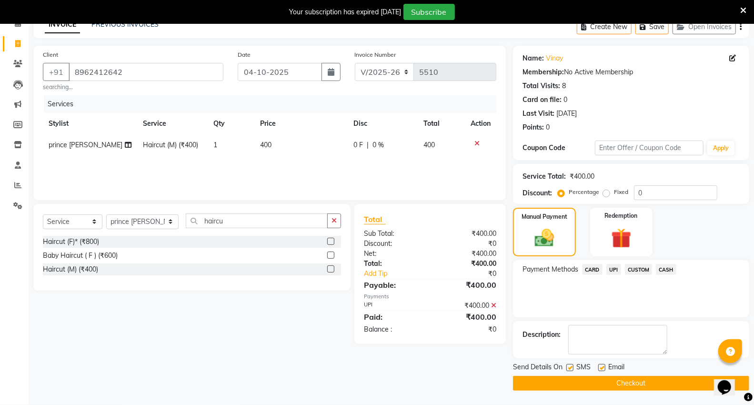
click at [569, 380] on button "Checkout" at bounding box center [631, 383] width 236 height 15
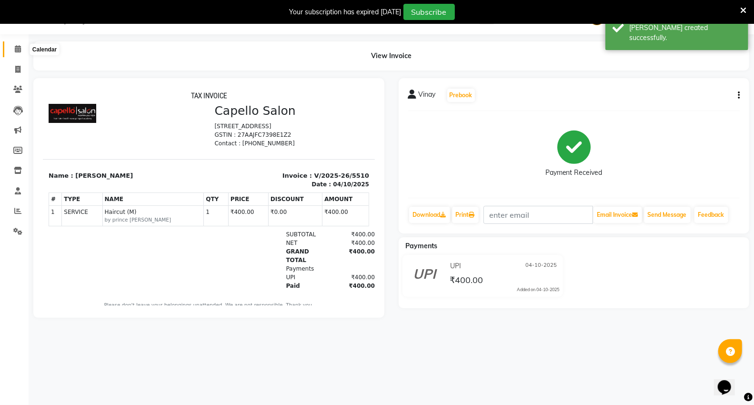
click at [13, 52] on span at bounding box center [18, 49] width 17 height 11
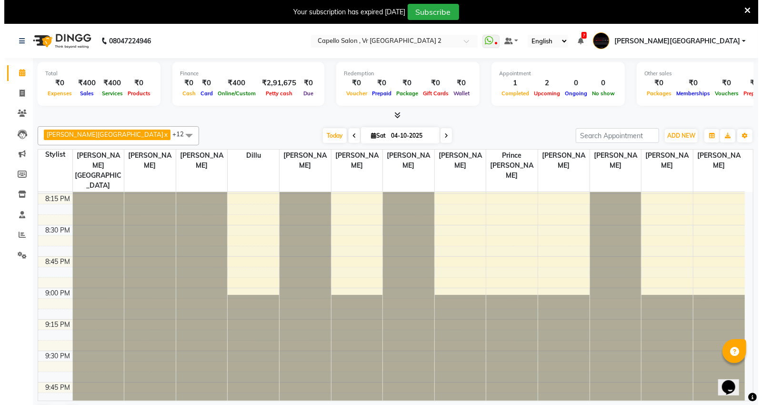
scroll to position [24, 0]
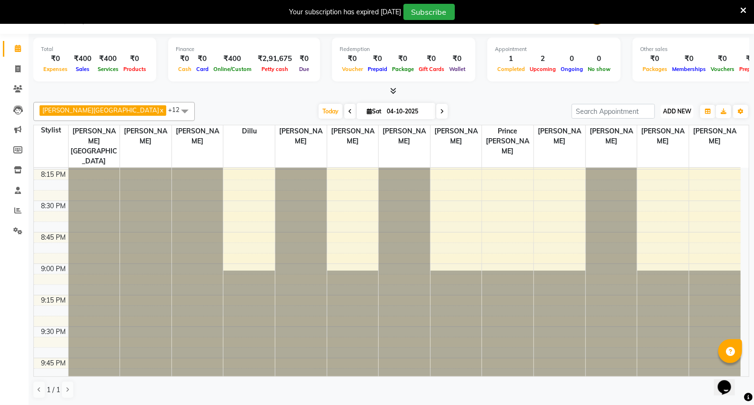
click at [682, 112] on span "ADD NEW" at bounding box center [677, 111] width 28 height 7
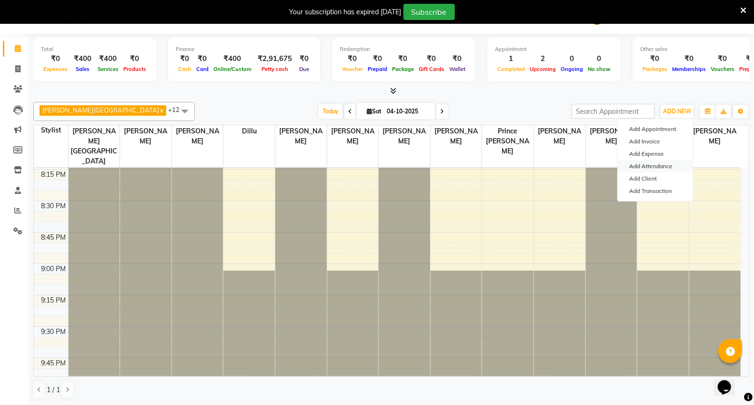
click at [670, 165] on link "Add Attendance" at bounding box center [654, 166] width 75 height 12
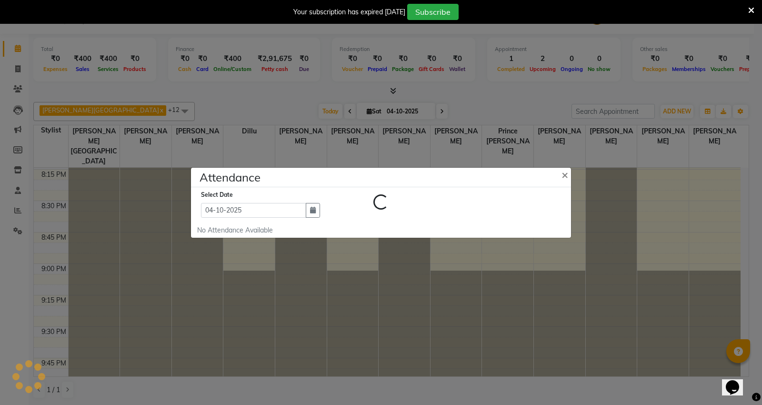
select select "A"
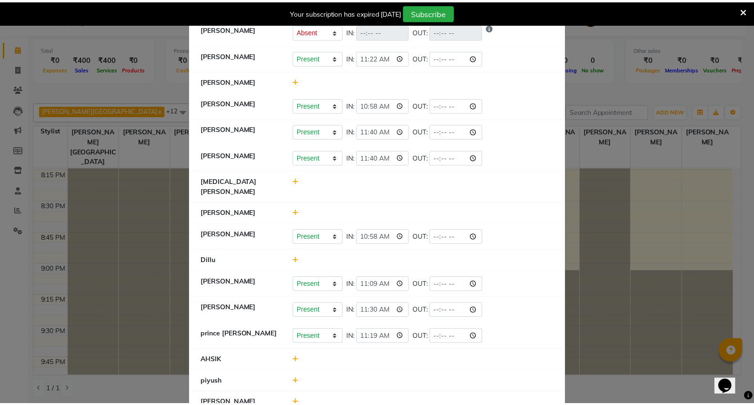
scroll to position [0, 0]
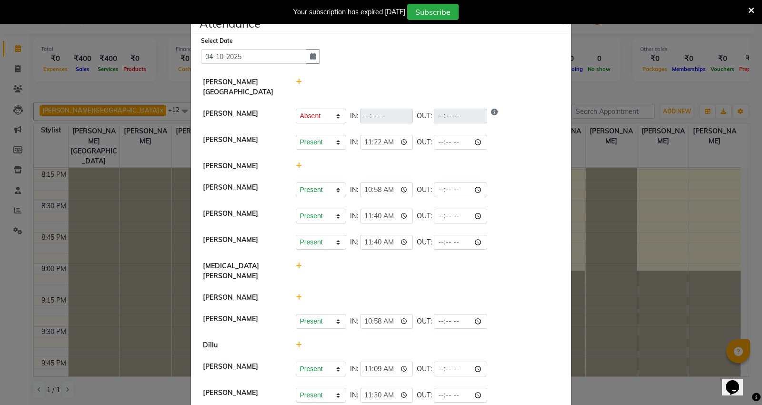
drag, startPoint x: 694, startPoint y: 216, endPoint x: 693, endPoint y: 221, distance: 5.3
click at [693, 221] on ngb-modal-window "Attendance × Select Date [DATE] [PERSON_NAME] Mall [PERSON_NAME] Present Absent…" at bounding box center [381, 202] width 762 height 405
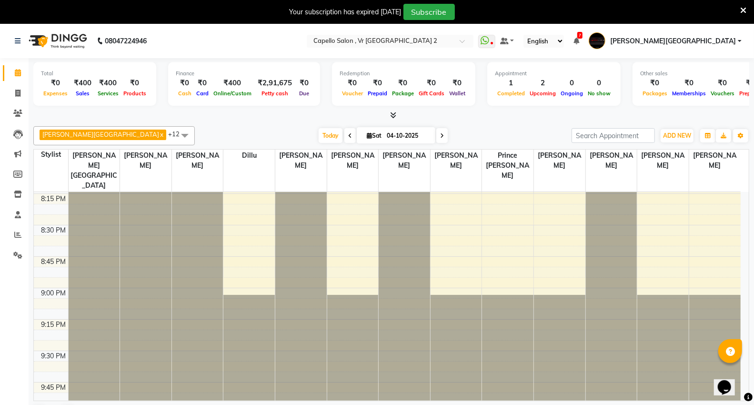
scroll to position [24, 0]
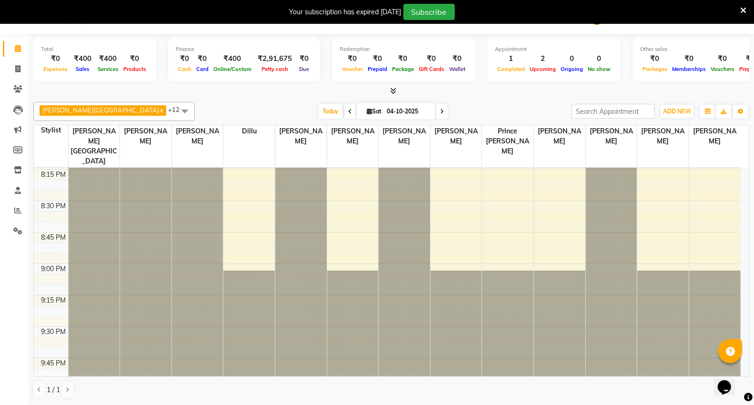
click at [348, 110] on icon at bounding box center [350, 112] width 4 height 6
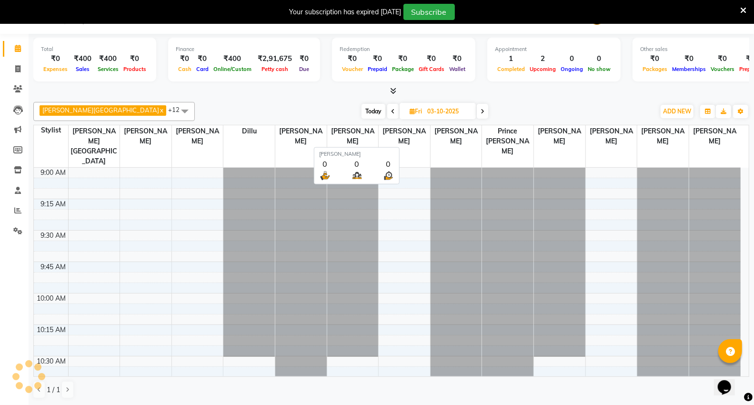
scroll to position [379, 0]
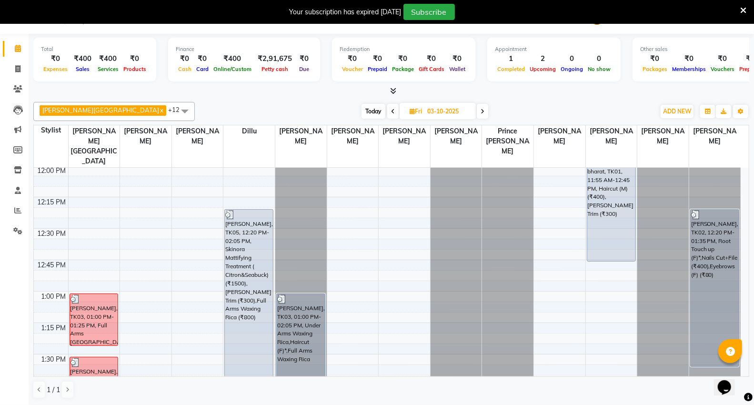
click at [361, 111] on span "Today" at bounding box center [373, 111] width 24 height 15
type input "04-10-2025"
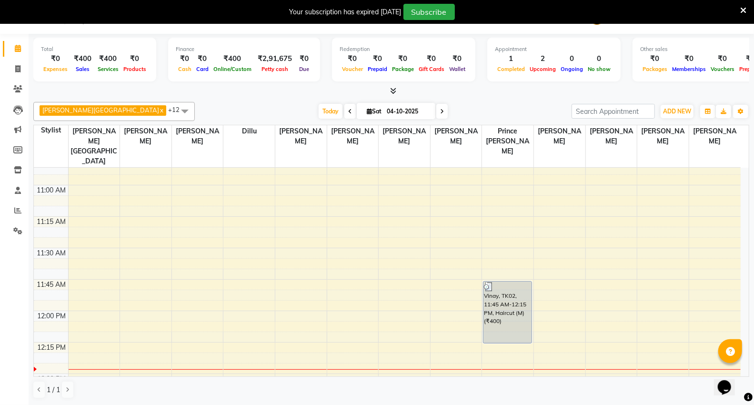
scroll to position [62, 0]
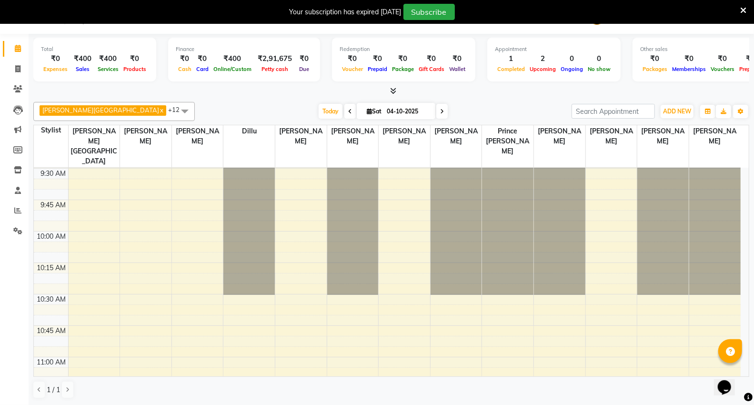
drag, startPoint x: 27, startPoint y: 67, endPoint x: 29, endPoint y: 78, distance: 10.6
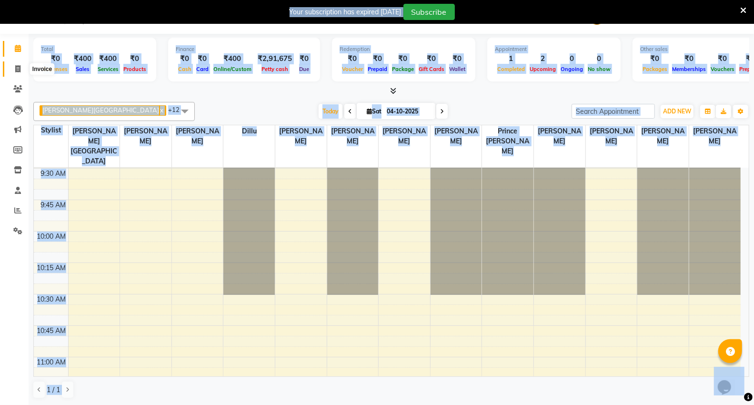
click at [20, 69] on icon at bounding box center [17, 68] width 5 height 7
select select "service"
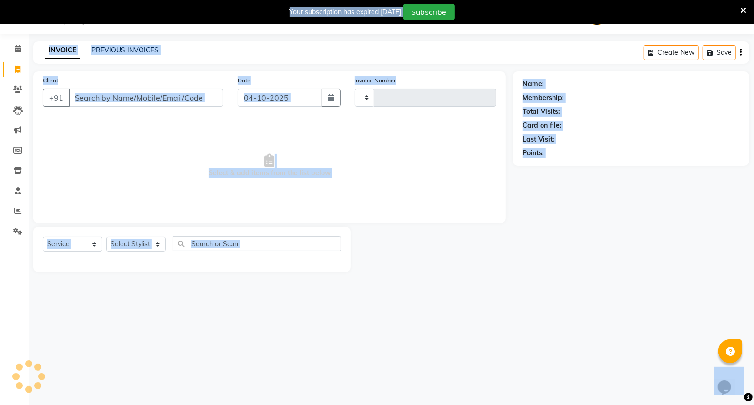
type input "5511"
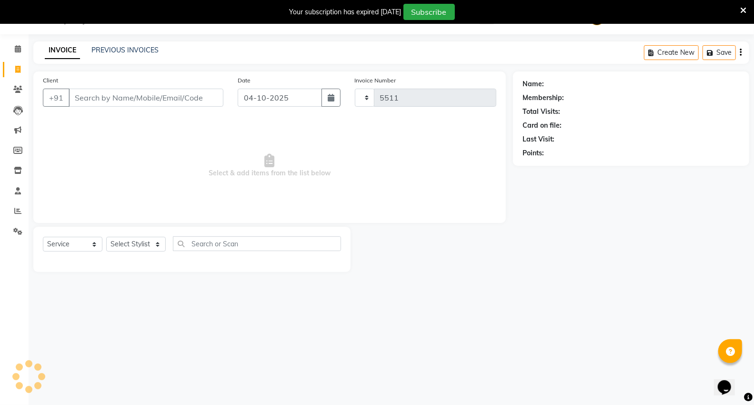
scroll to position [24, 0]
select select "848"
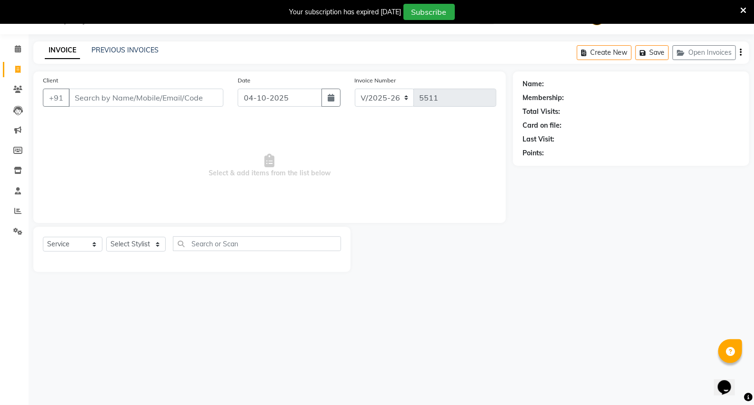
click at [111, 99] on input "Client" at bounding box center [146, 98] width 155 height 18
type input "9284033828"
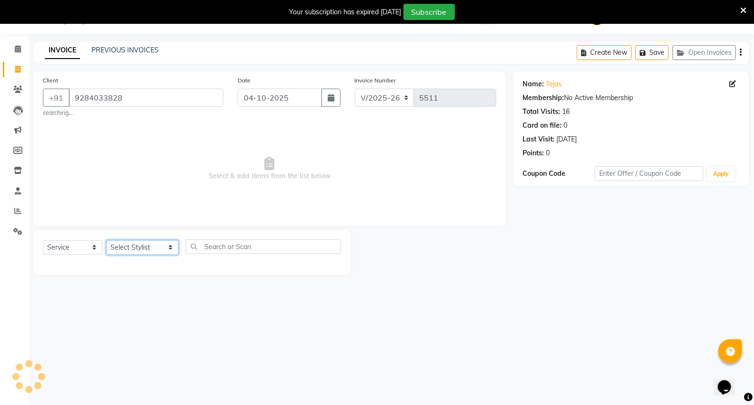
click at [108, 248] on select "Select Stylist [PERSON_NAME] [PERSON_NAME] [PERSON_NAME] [PERSON_NAME] Mall [PE…" at bounding box center [142, 247] width 72 height 15
select select "39201"
click at [106, 240] on select "Select Stylist [PERSON_NAME] [PERSON_NAME] [PERSON_NAME] [PERSON_NAME] Mall [PE…" at bounding box center [142, 247] width 72 height 15
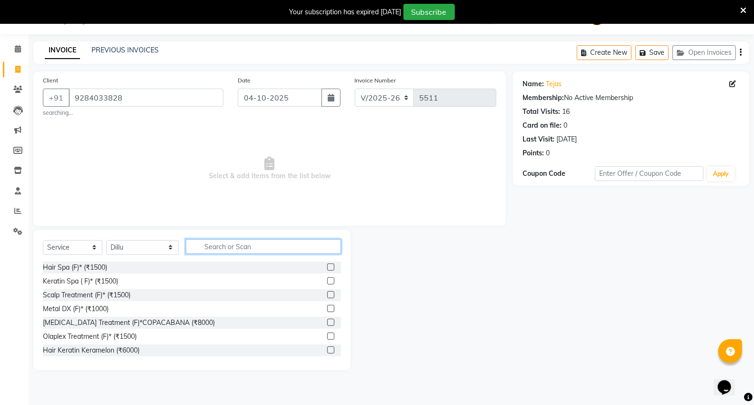
click at [249, 243] on input "text" at bounding box center [263, 246] width 155 height 15
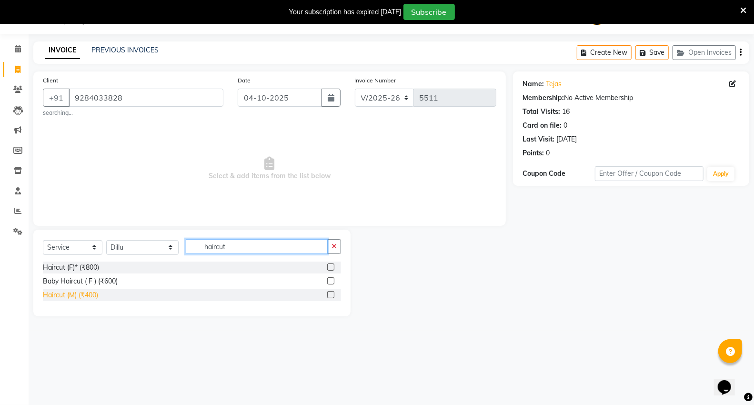
type input "haircut"
click at [89, 298] on div "Haircut (M) (₹400)" at bounding box center [70, 295] width 55 height 10
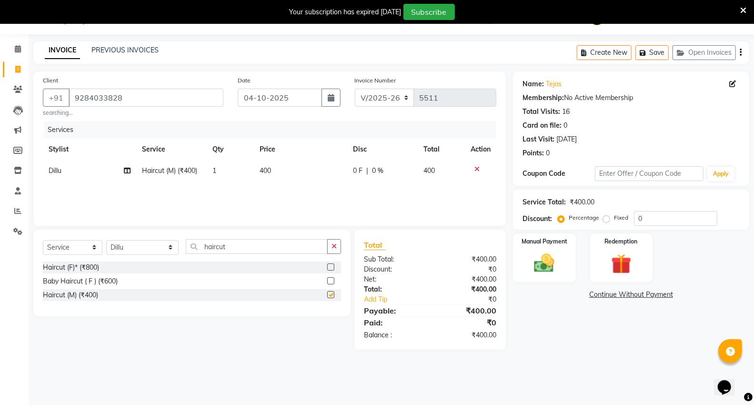
checkbox input "false"
click at [234, 248] on input "haircut" at bounding box center [257, 246] width 142 height 15
type input "h"
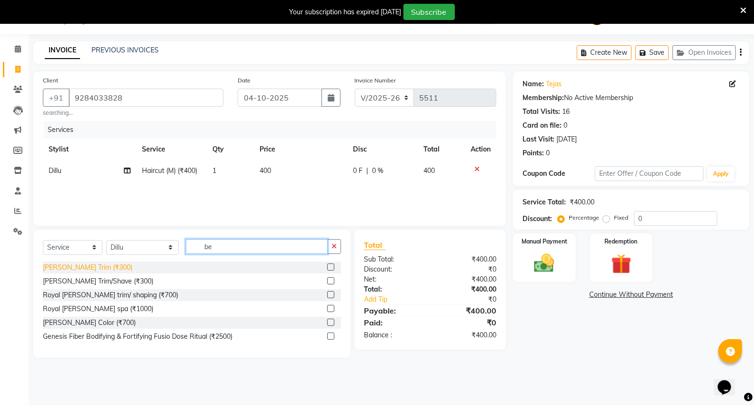
type input "be"
click at [73, 263] on div "[PERSON_NAME] Trim (₹300)" at bounding box center [88, 267] width 90 height 10
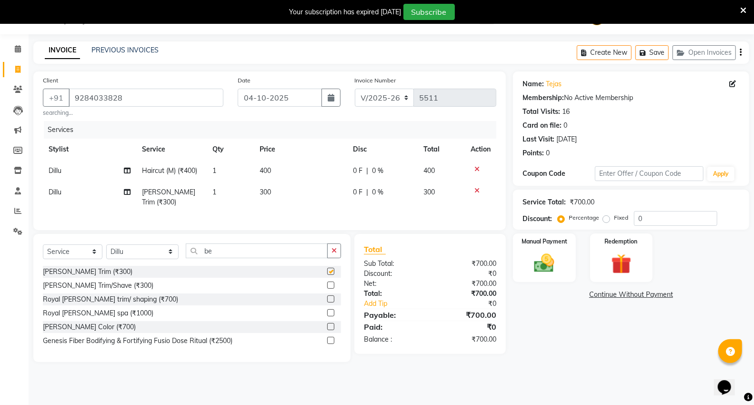
checkbox input "false"
click at [532, 267] on img at bounding box center [544, 263] width 34 height 24
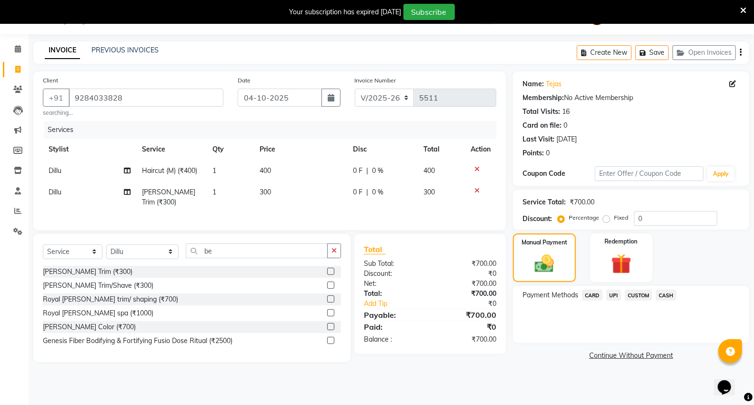
click at [612, 293] on span "UPI" at bounding box center [613, 294] width 15 height 11
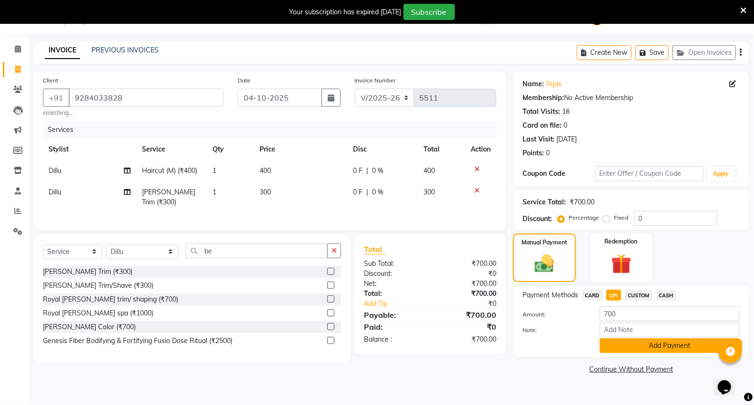
click at [632, 341] on button "Add Payment" at bounding box center [669, 345] width 140 height 15
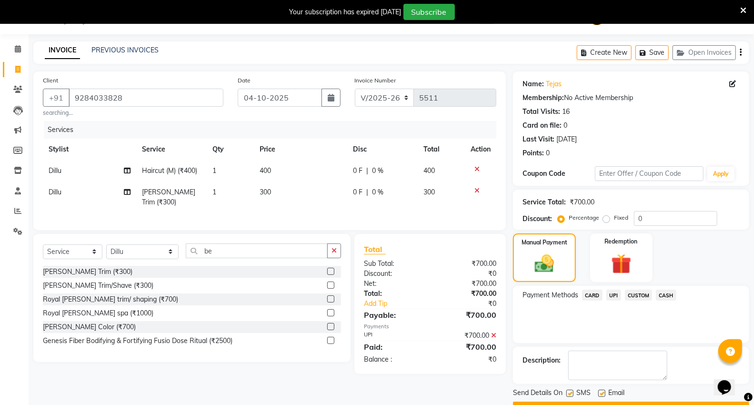
scroll to position [50, 0]
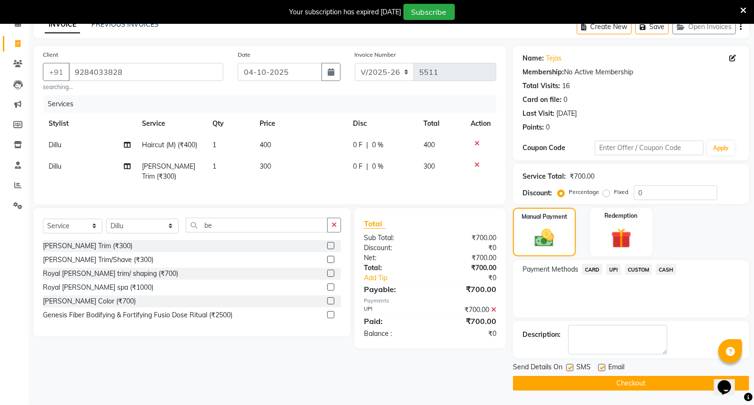
click at [625, 377] on button "Checkout" at bounding box center [631, 383] width 236 height 15
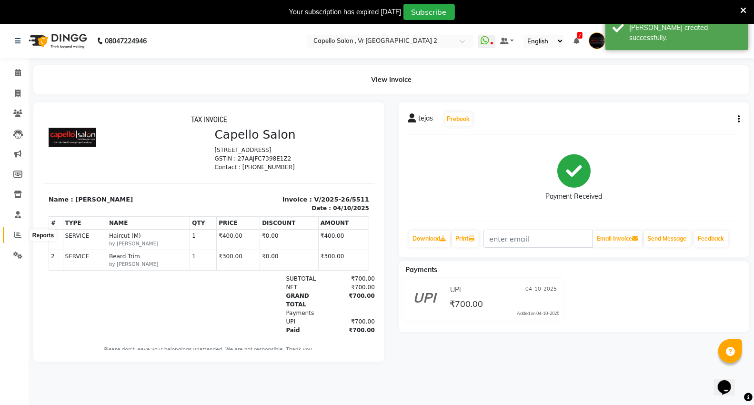
click at [16, 233] on icon at bounding box center [17, 234] width 7 height 7
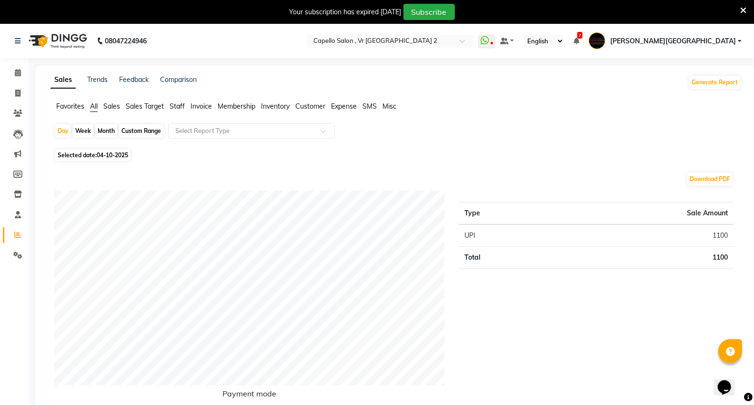
click at [172, 108] on span "Staff" at bounding box center [176, 106] width 15 height 9
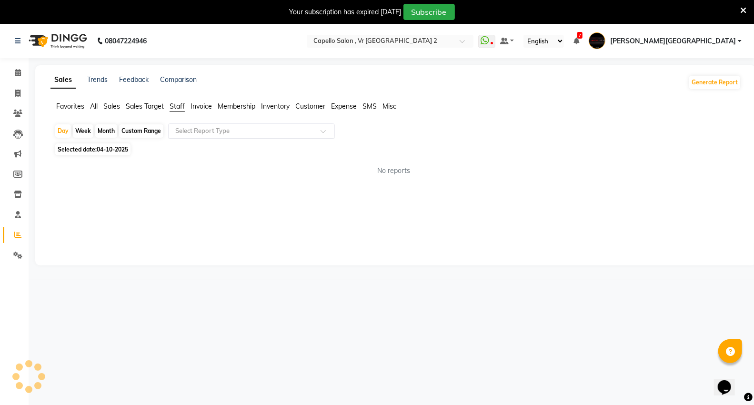
click at [175, 130] on input "text" at bounding box center [241, 131] width 137 height 10
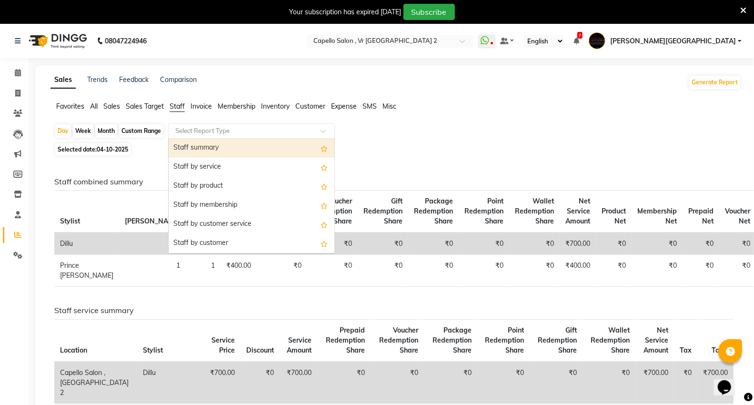
click at [175, 150] on div "Staff summary" at bounding box center [252, 148] width 166 height 19
select select "full_report"
select select "csv"
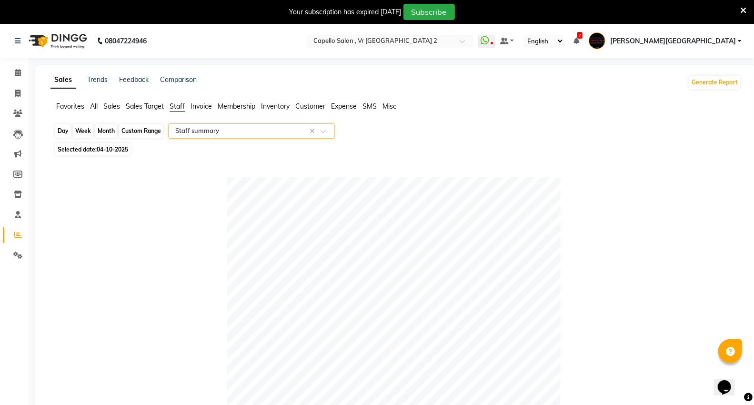
scroll to position [53, 0]
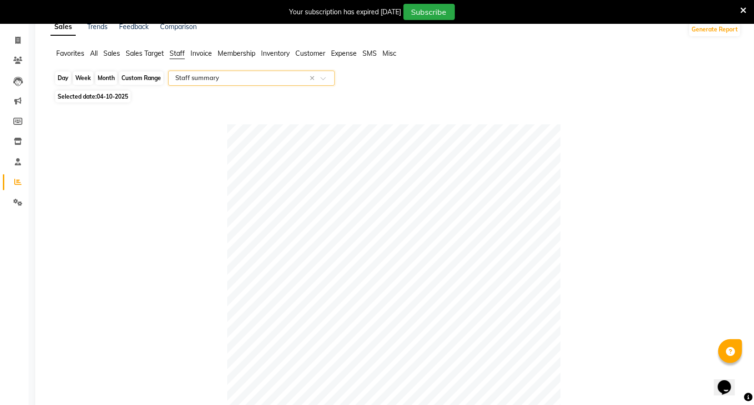
click at [60, 78] on div "Day" at bounding box center [63, 77] width 16 height 13
select select "10"
select select "2025"
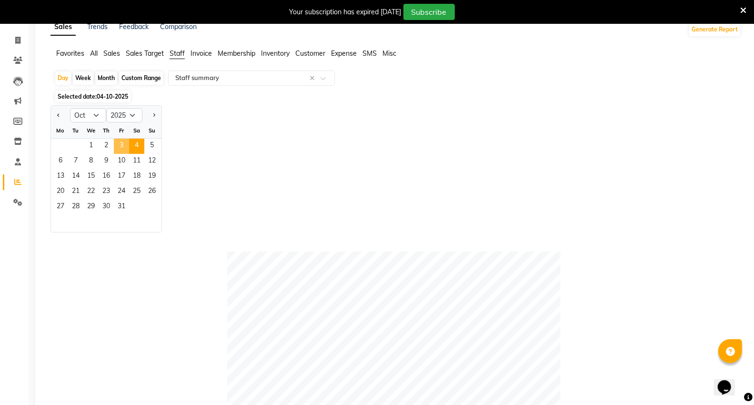
click at [126, 141] on span "3" at bounding box center [121, 146] width 15 height 15
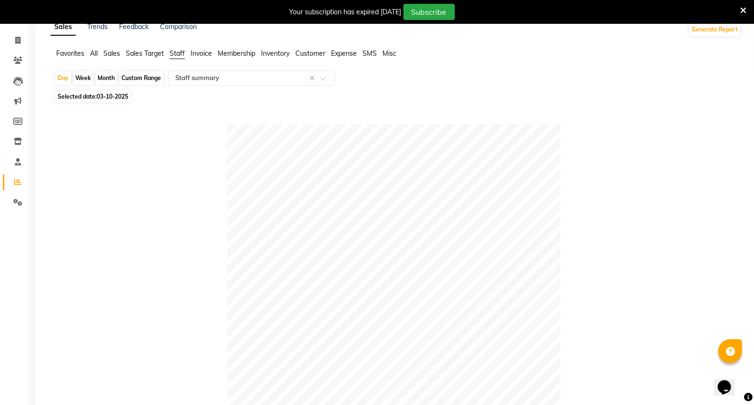
click at [106, 79] on div "Month" at bounding box center [106, 77] width 22 height 13
select select "10"
select select "2025"
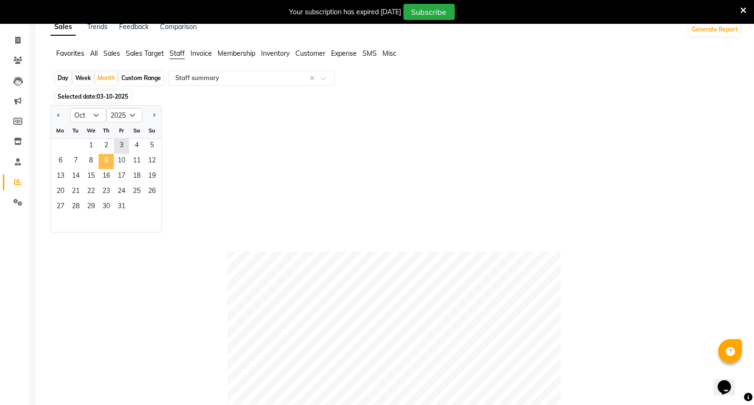
click at [111, 157] on span "9" at bounding box center [106, 161] width 15 height 15
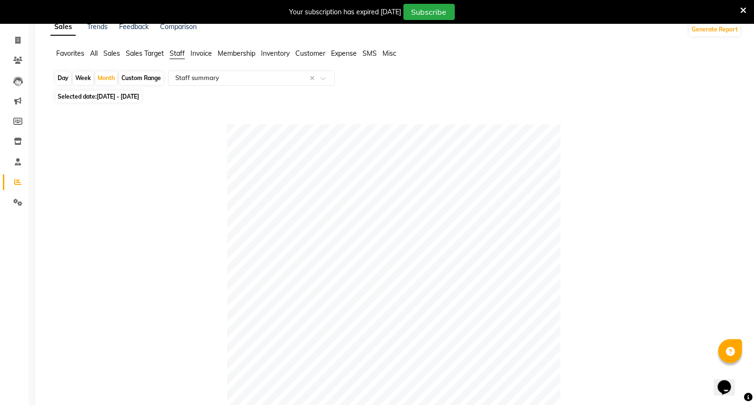
click at [182, 221] on div at bounding box center [393, 290] width 679 height 333
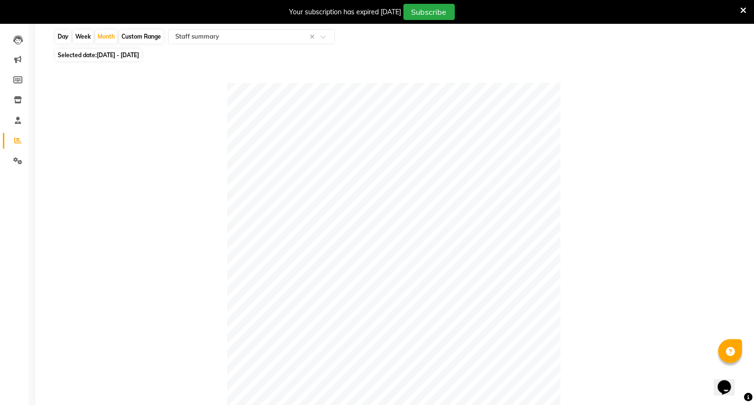
scroll to position [0, 0]
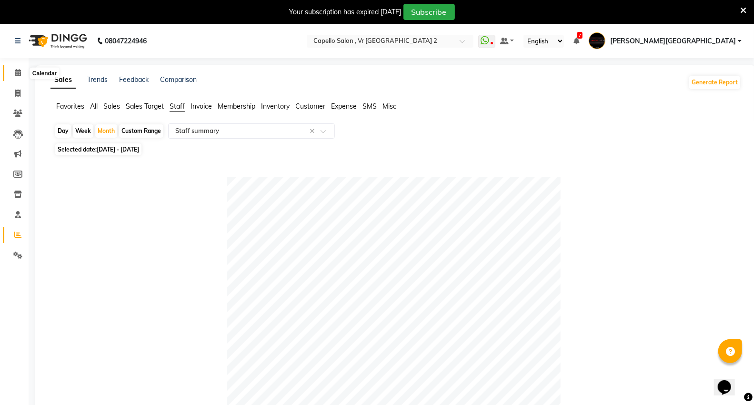
click at [16, 77] on span at bounding box center [18, 73] width 17 height 11
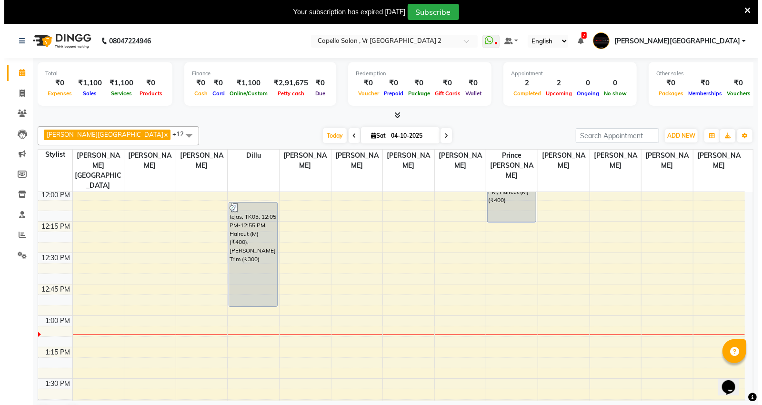
scroll to position [326, 0]
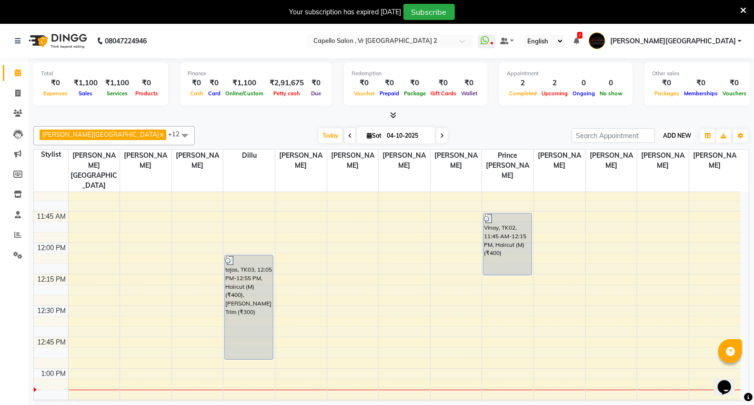
click at [664, 133] on span "ADD NEW" at bounding box center [677, 135] width 28 height 7
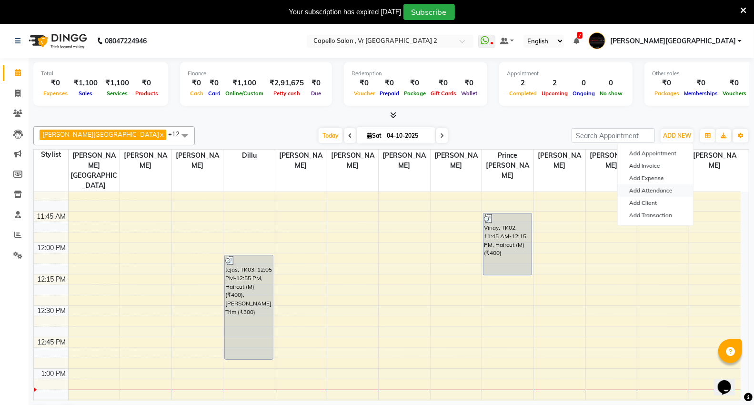
click at [635, 191] on link "Add Attendance" at bounding box center [654, 190] width 75 height 12
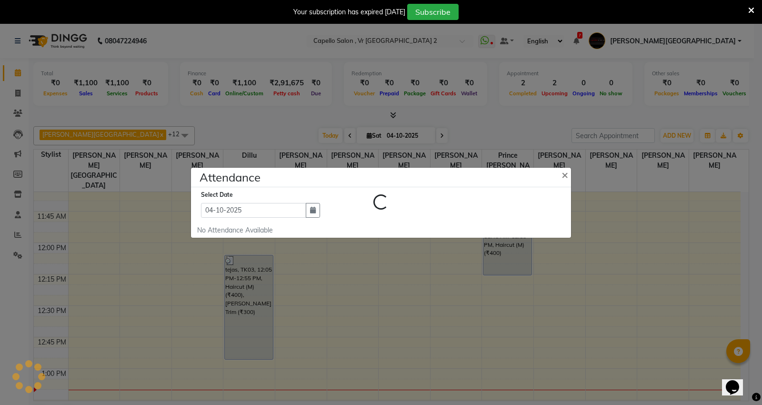
select select "A"
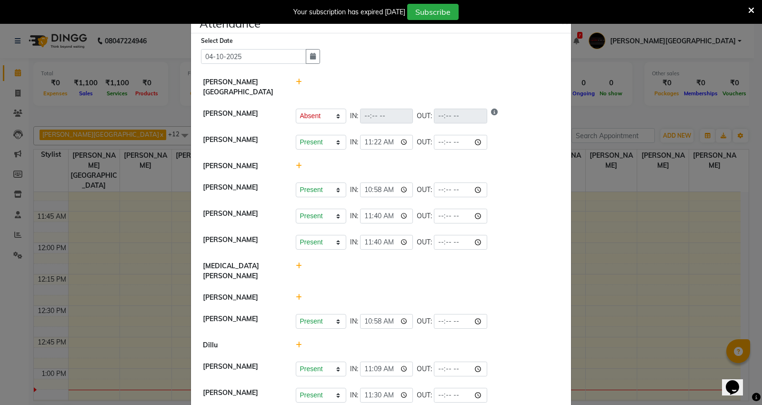
drag, startPoint x: 296, startPoint y: 322, endPoint x: 316, endPoint y: 349, distance: 33.4
click at [299, 337] on ul "[PERSON_NAME] Mall [PERSON_NAME] Present Absent Late Half Day Weekly Off IN: OU…" at bounding box center [380, 345] width 375 height 549
click at [296, 341] on icon at bounding box center [299, 344] width 6 height 7
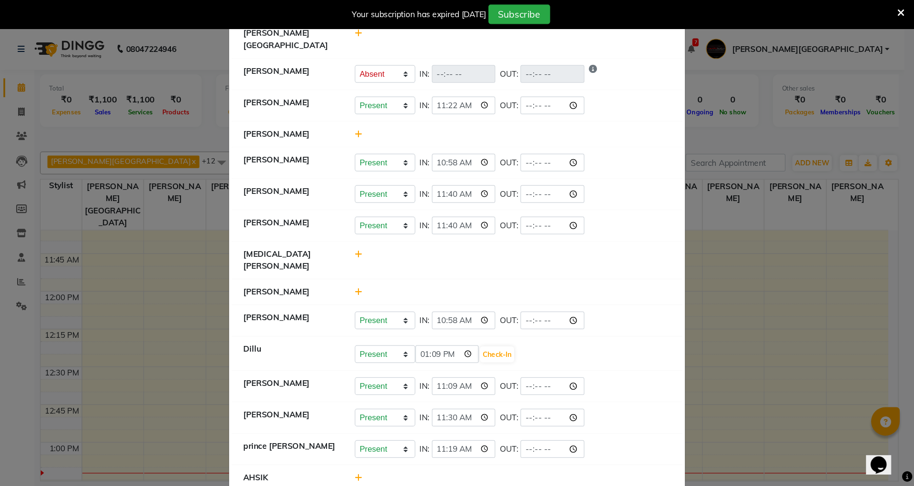
scroll to position [51, 0]
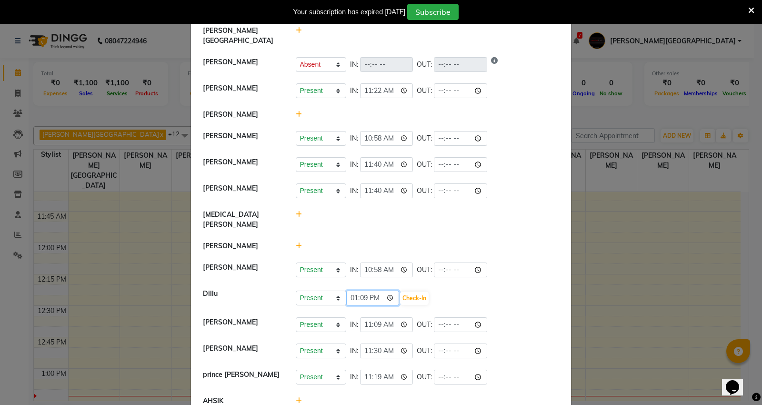
click at [351, 290] on input "13:09" at bounding box center [372, 297] width 53 height 15
type input "12:09"
click at [296, 290] on select "Present Absent Late Half Day Weekly Off" at bounding box center [321, 297] width 50 height 15
select select "L"
click at [296, 290] on select "Present Absent Late Half Day Weekly Off" at bounding box center [321, 297] width 50 height 15
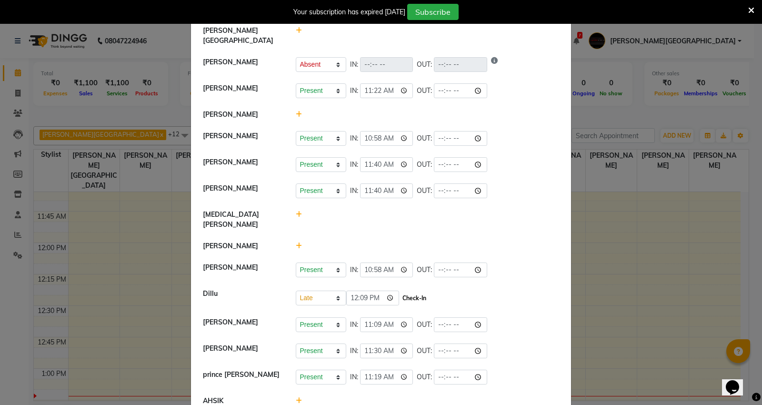
click at [411, 291] on button "Check-In" at bounding box center [414, 297] width 29 height 13
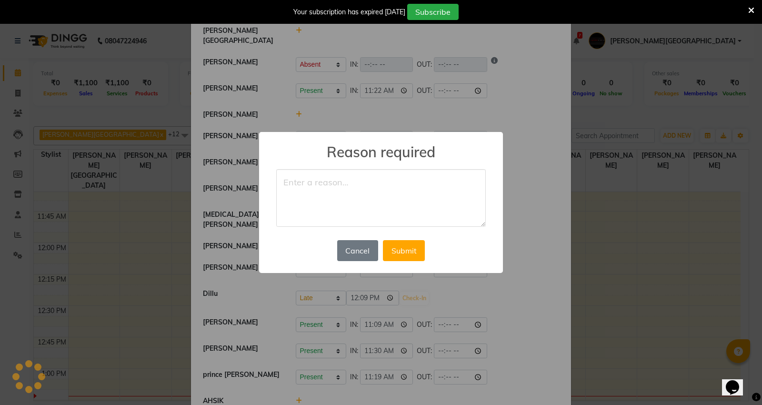
click at [343, 187] on textarea at bounding box center [380, 198] width 209 height 58
type textarea "not well"
click at [394, 255] on button "Submit" at bounding box center [404, 250] width 42 height 21
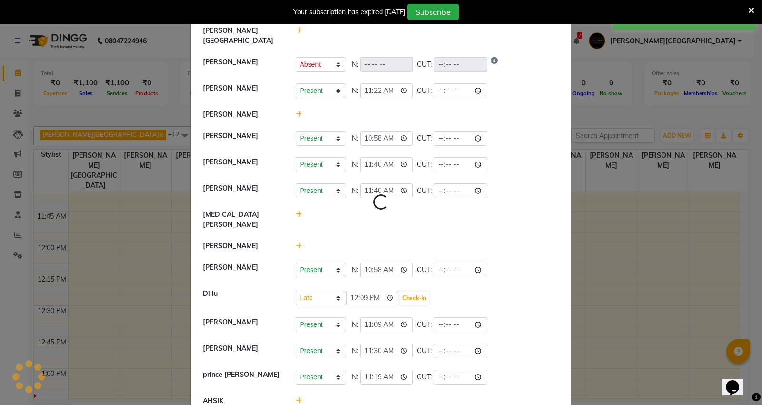
select select "A"
select select "L"
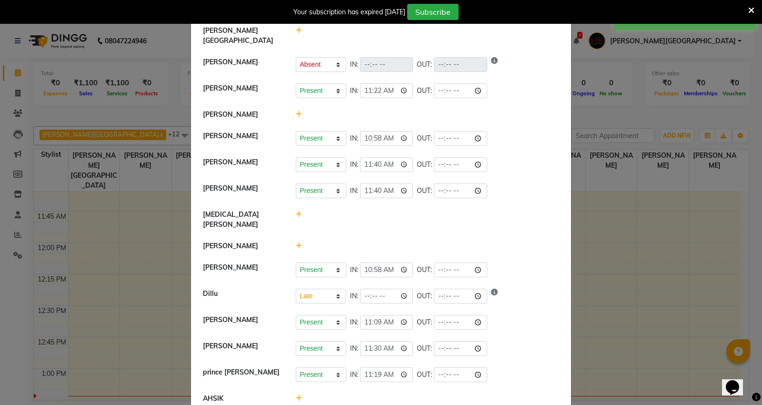
drag, startPoint x: 293, startPoint y: 102, endPoint x: 338, endPoint y: 136, distance: 57.1
click at [296, 111] on icon at bounding box center [299, 114] width 6 height 7
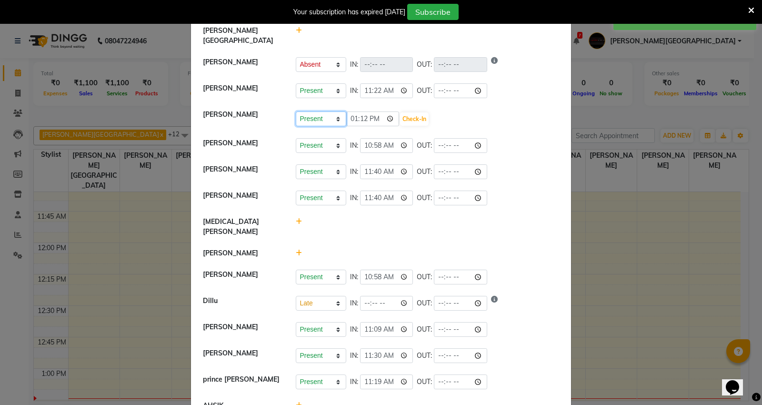
click at [324, 111] on select "Present Absent Late Half Day Weekly Off" at bounding box center [321, 118] width 50 height 15
select select "A"
click at [296, 111] on select "Present Absent Late Half Day Weekly Off" at bounding box center [321, 118] width 50 height 15
click at [352, 112] on button "Save" at bounding box center [356, 118] width 19 height 13
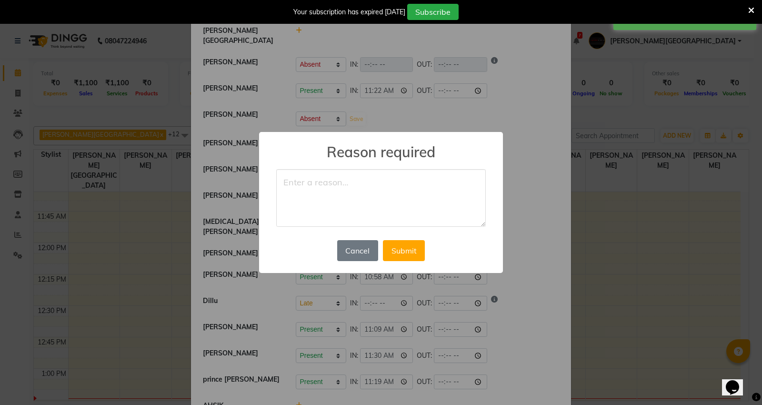
click at [326, 188] on textarea at bounding box center [380, 198] width 209 height 58
click at [497, 136] on h2 "Reason required" at bounding box center [381, 146] width 244 height 29
click at [356, 261] on div "Cancel No Submit" at bounding box center [381, 251] width 92 height 26
click at [356, 258] on button "Cancel" at bounding box center [357, 250] width 41 height 21
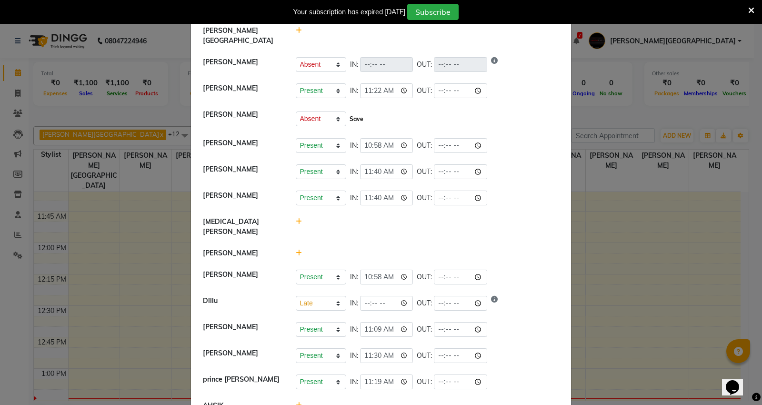
click at [347, 112] on button "Save" at bounding box center [356, 118] width 19 height 13
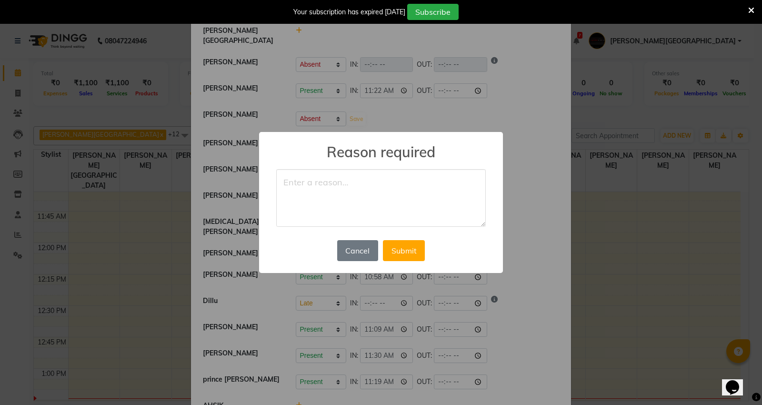
click at [348, 202] on textarea at bounding box center [380, 198] width 209 height 58
type textarea "not well"
drag, startPoint x: 398, startPoint y: 246, endPoint x: 418, endPoint y: 253, distance: 21.2
click at [398, 246] on button "Submit" at bounding box center [404, 250] width 42 height 21
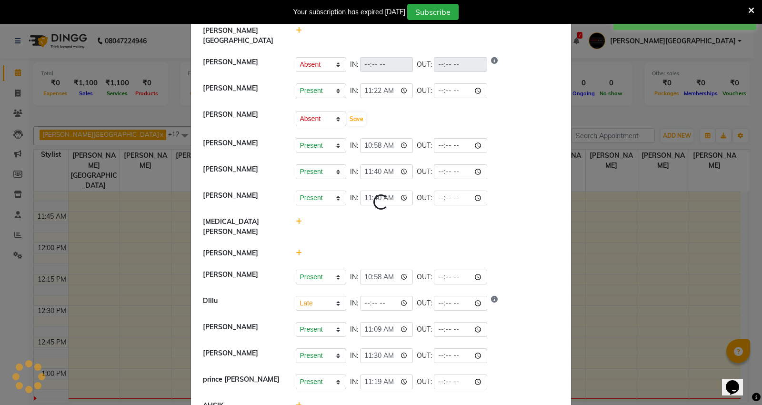
select select "A"
select select "L"
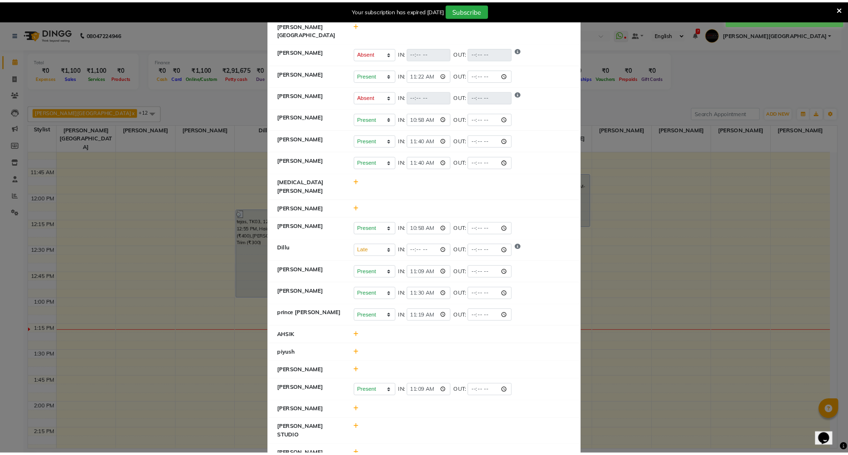
scroll to position [52, 0]
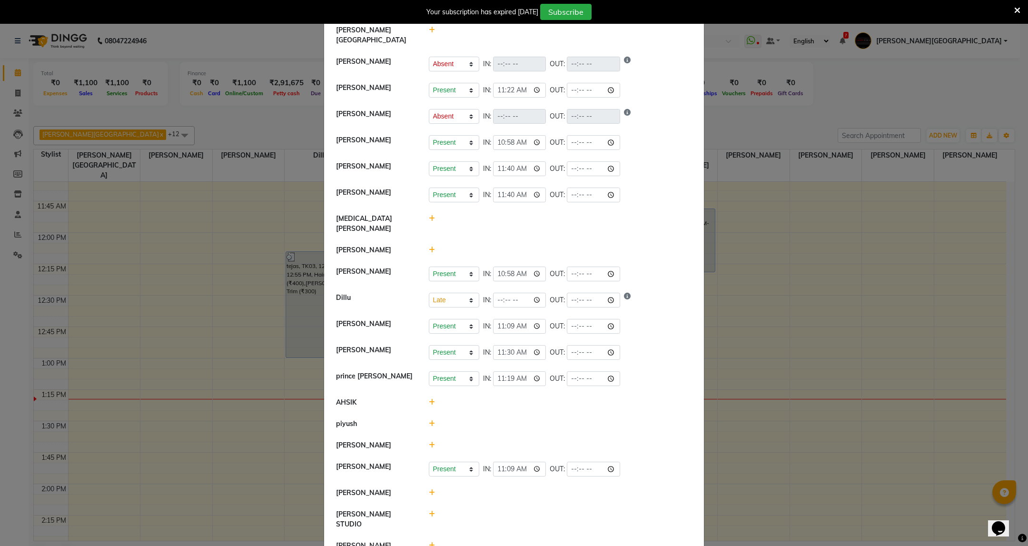
click at [761, 65] on ngb-modal-window "Attendance × Select Date [DATE] [PERSON_NAME] Mall [PERSON_NAME] Present Absent…" at bounding box center [514, 273] width 1028 height 546
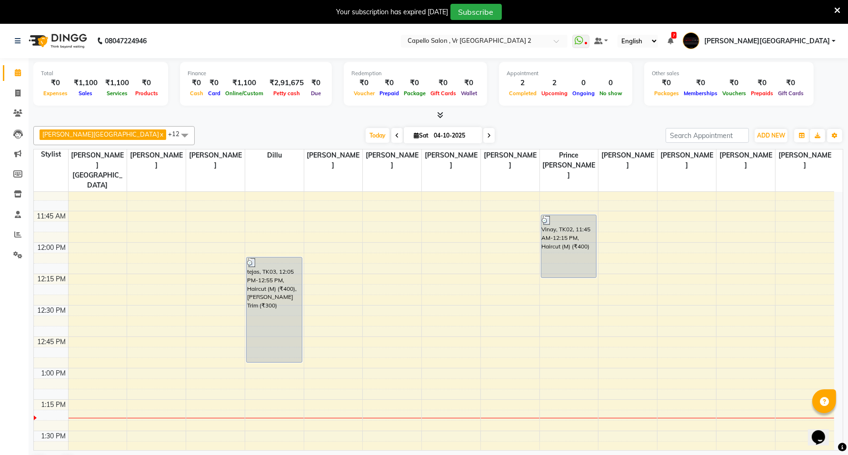
scroll to position [24, 0]
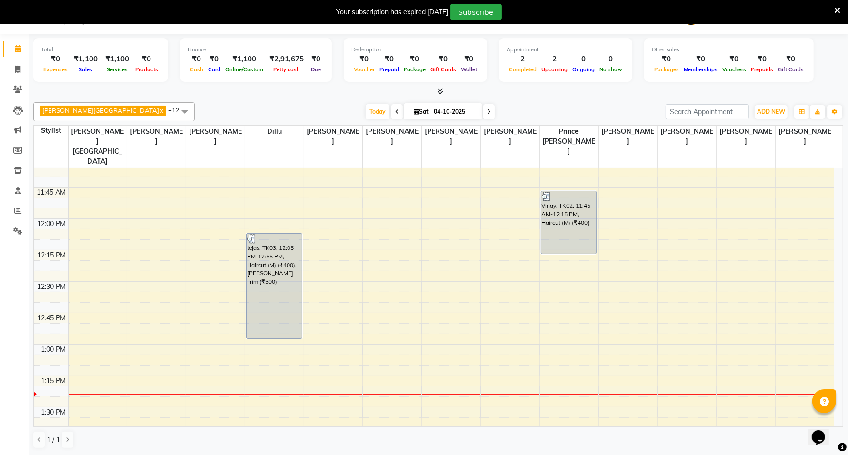
click at [175, 109] on span at bounding box center [184, 111] width 19 height 18
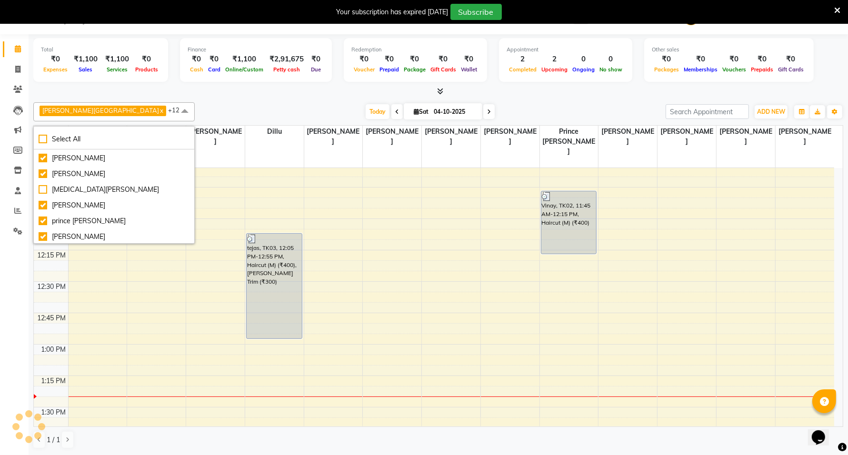
scroll to position [73, 0]
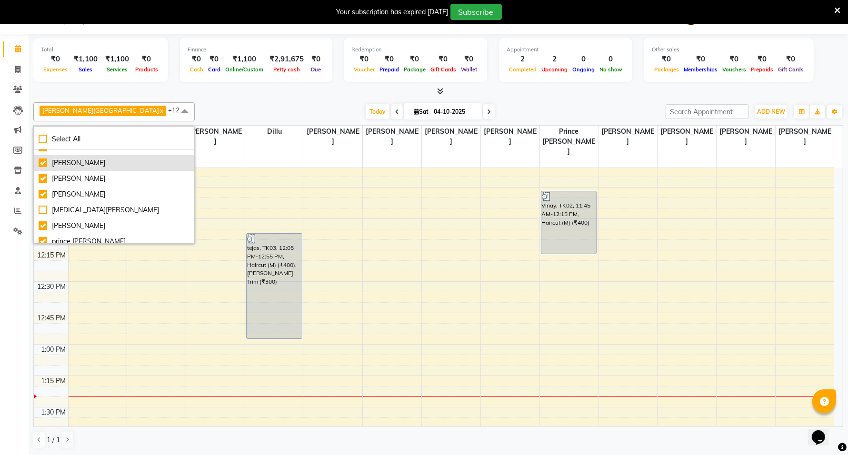
click at [60, 162] on div "[PERSON_NAME]" at bounding box center [114, 163] width 151 height 10
checkbox input "false"
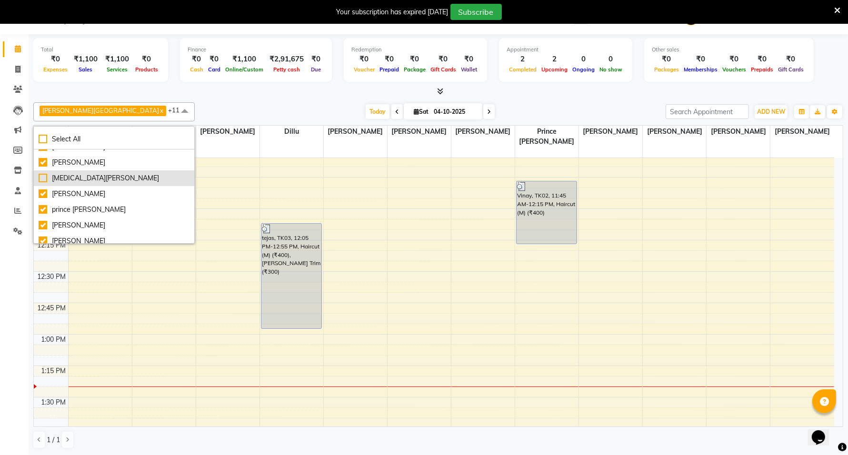
scroll to position [132, 0]
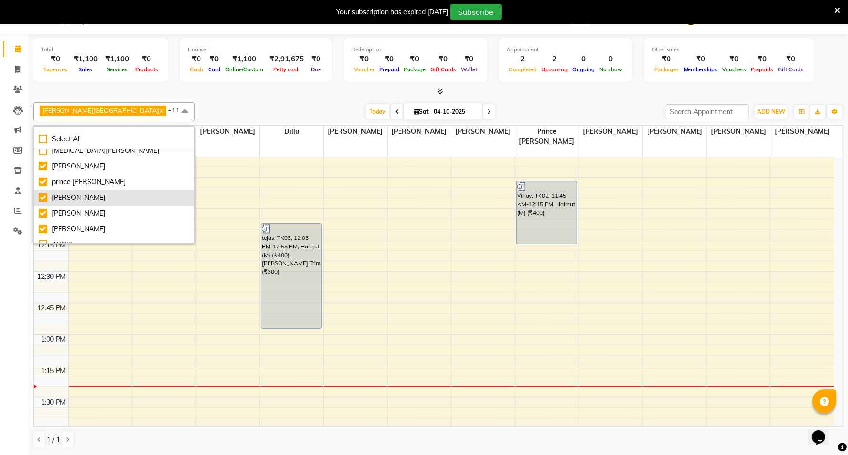
click at [69, 190] on li "[PERSON_NAME]" at bounding box center [114, 198] width 160 height 16
checkbox input "false"
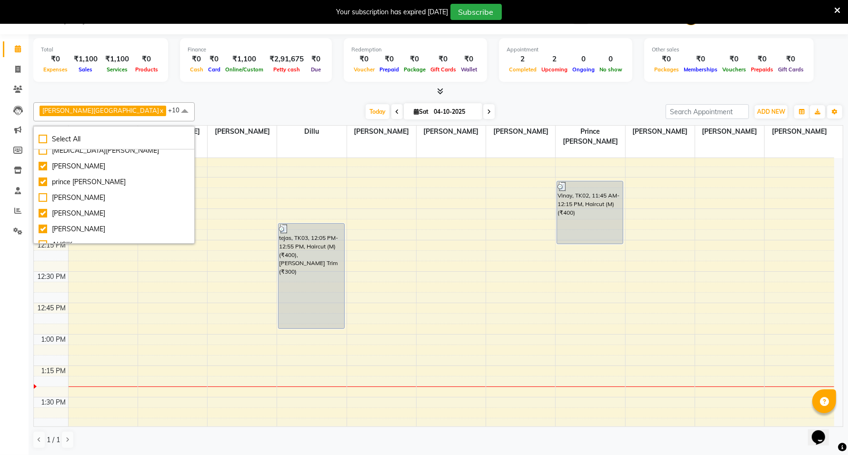
click at [175, 110] on span at bounding box center [184, 111] width 19 height 18
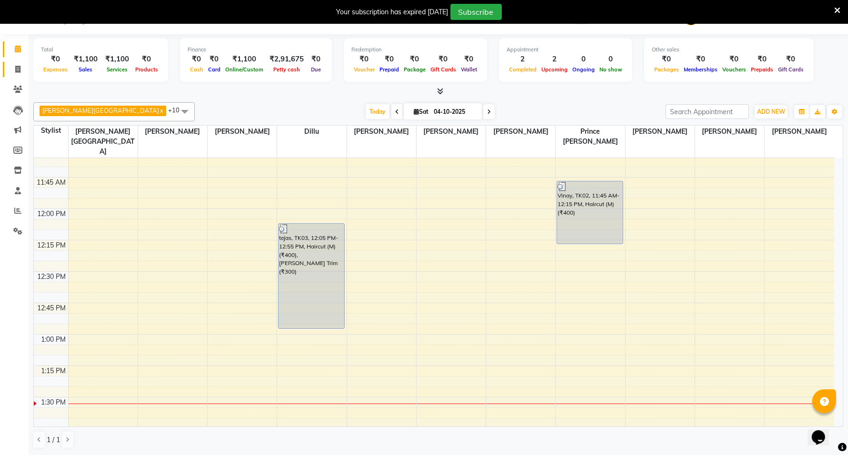
click at [8, 73] on link "Invoice" at bounding box center [14, 70] width 23 height 16
select select "848"
select select "service"
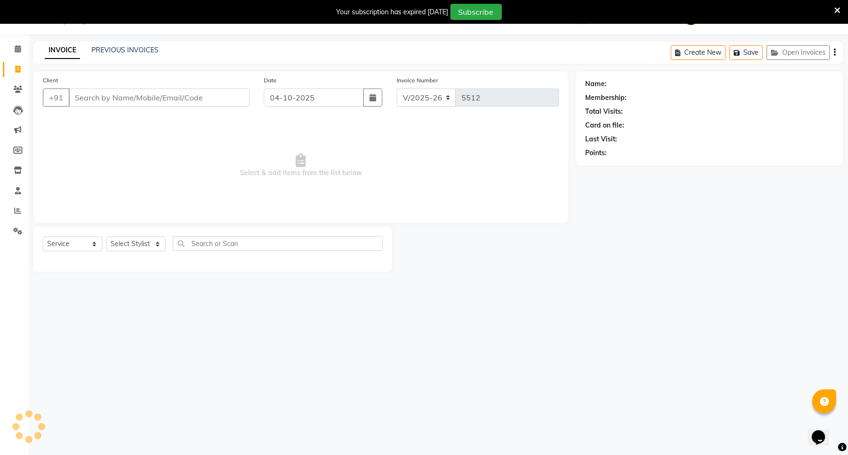
scroll to position [24, 0]
click at [132, 242] on select "Select Stylist [PERSON_NAME] [PERSON_NAME] [PERSON_NAME] [PERSON_NAME] Mall [PE…" at bounding box center [145, 244] width 79 height 15
select select "39201"
click at [106, 237] on select "Select Stylist [PERSON_NAME] [PERSON_NAME] [PERSON_NAME] [PERSON_NAME] Mall [PE…" at bounding box center [145, 244] width 79 height 15
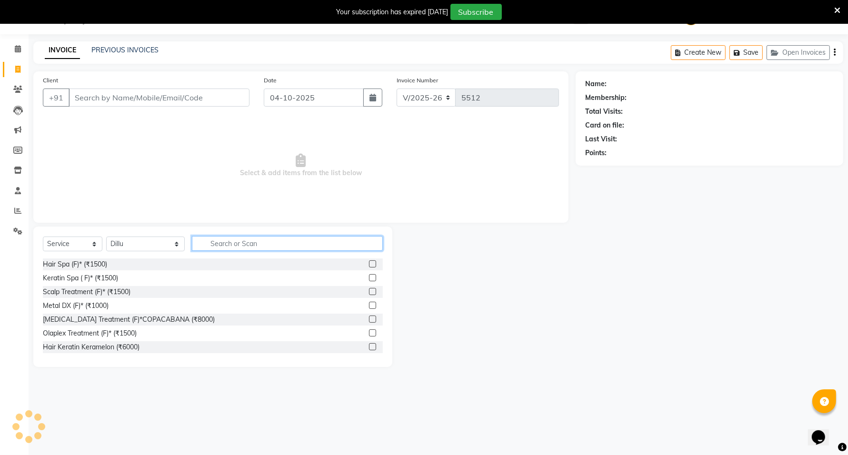
click at [214, 248] on input "text" at bounding box center [287, 243] width 191 height 15
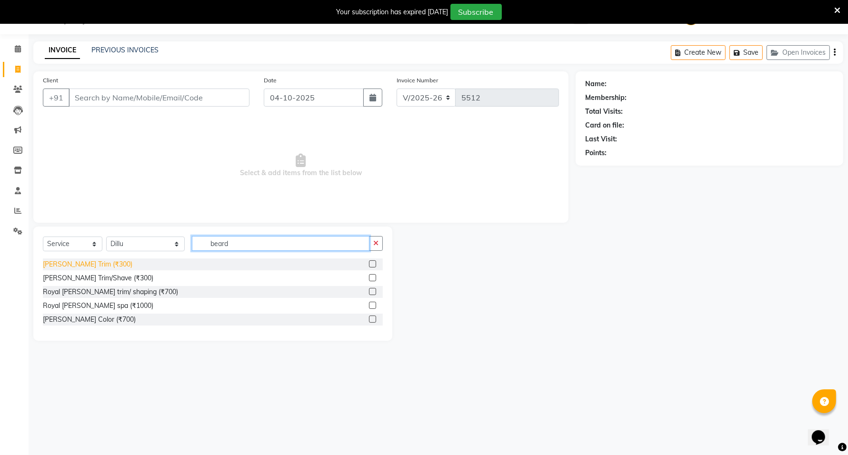
type input "beard"
click at [68, 261] on div "[PERSON_NAME] Trim (₹300)" at bounding box center [88, 264] width 90 height 10
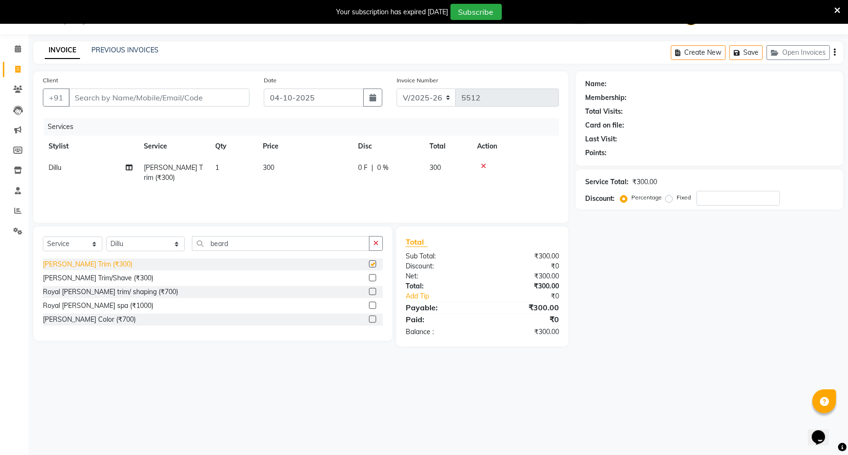
checkbox input "false"
click at [134, 101] on input "Client" at bounding box center [159, 98] width 181 height 18
type input "9"
type input "0"
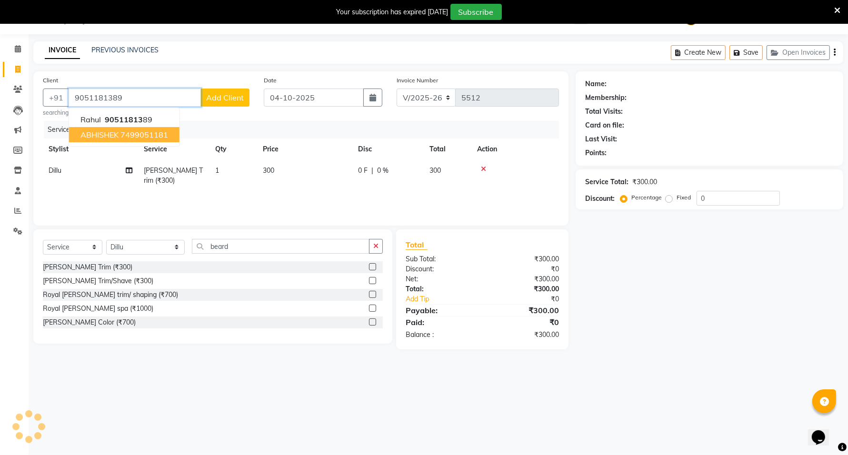
type input "9051181389"
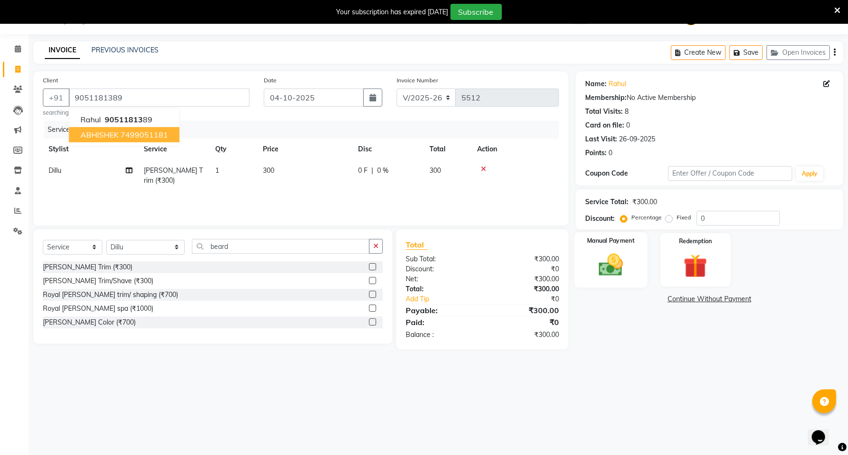
click at [579, 255] on div "Manual Payment" at bounding box center [610, 259] width 73 height 55
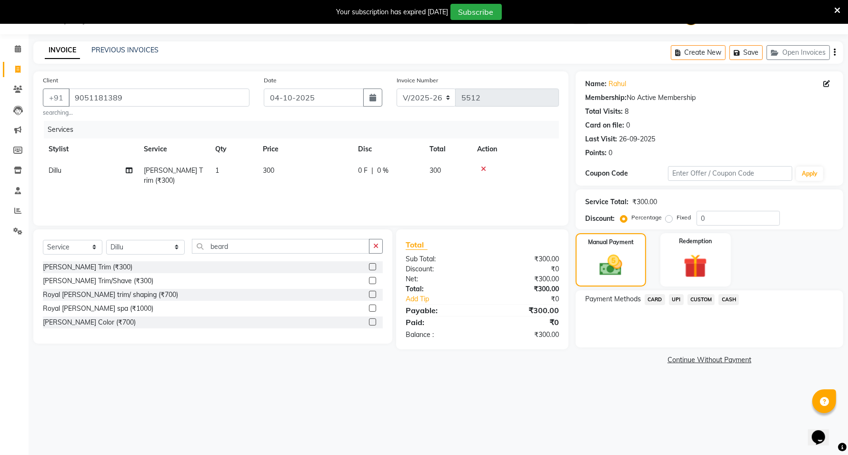
drag, startPoint x: 677, startPoint y: 297, endPoint x: 679, endPoint y: 309, distance: 12.1
click at [677, 297] on span "UPI" at bounding box center [676, 299] width 15 height 11
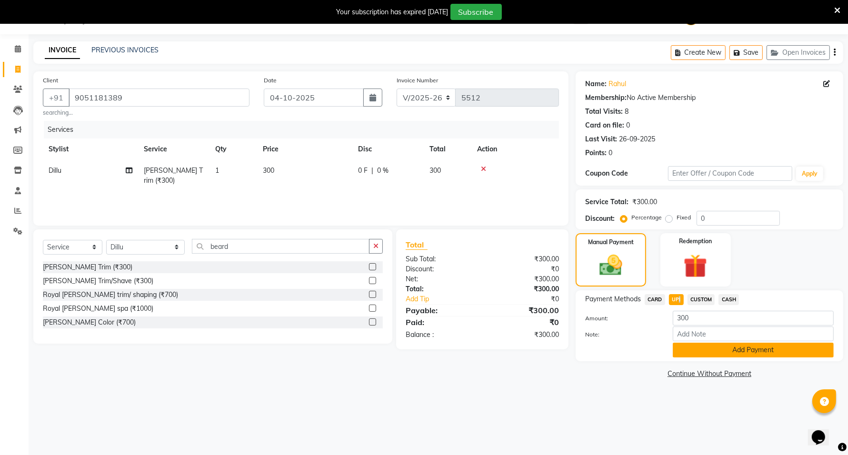
click at [687, 354] on button "Add Payment" at bounding box center [753, 350] width 161 height 15
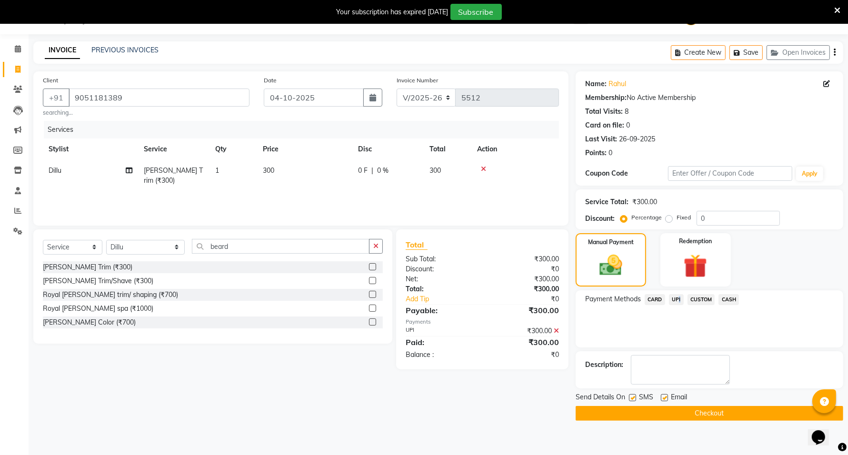
click at [642, 404] on button "Checkout" at bounding box center [710, 413] width 268 height 15
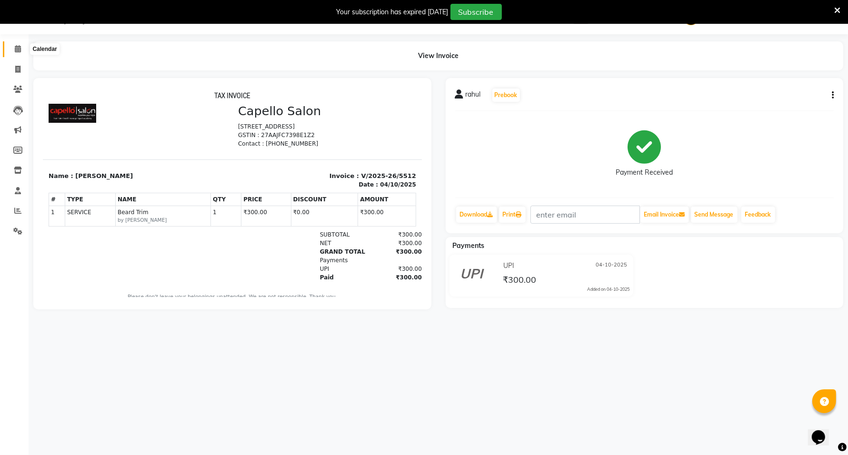
click at [19, 47] on icon at bounding box center [18, 48] width 6 height 7
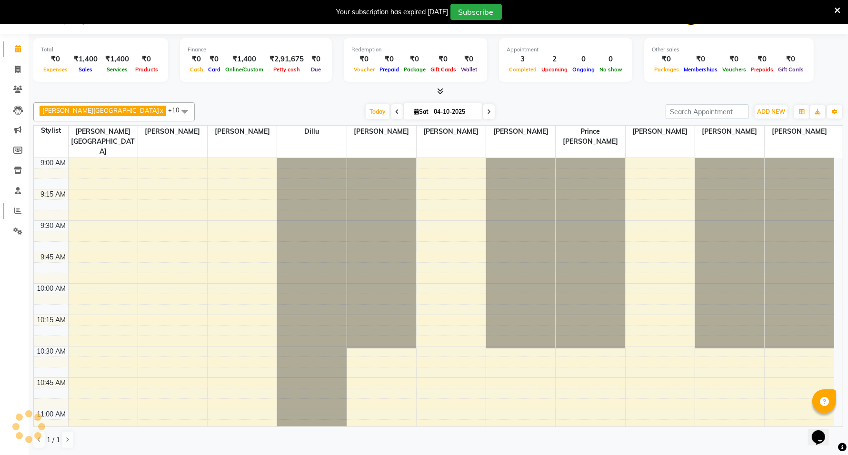
click at [17, 208] on icon at bounding box center [17, 210] width 7 height 7
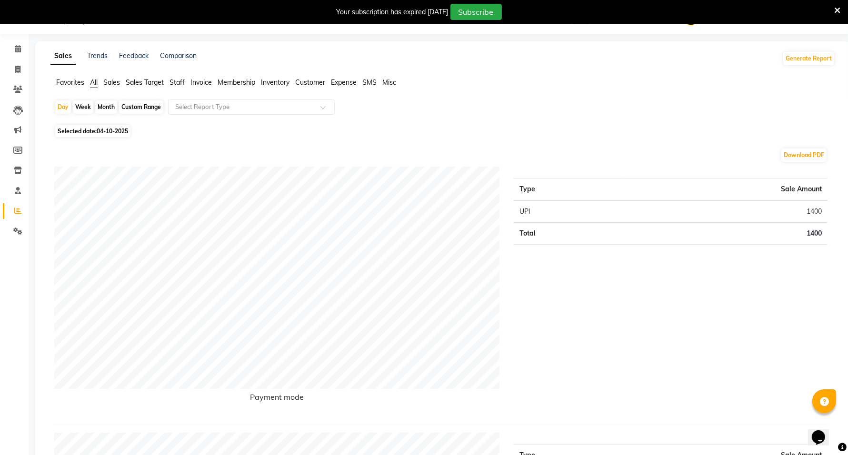
click at [179, 85] on span "Staff" at bounding box center [176, 82] width 15 height 9
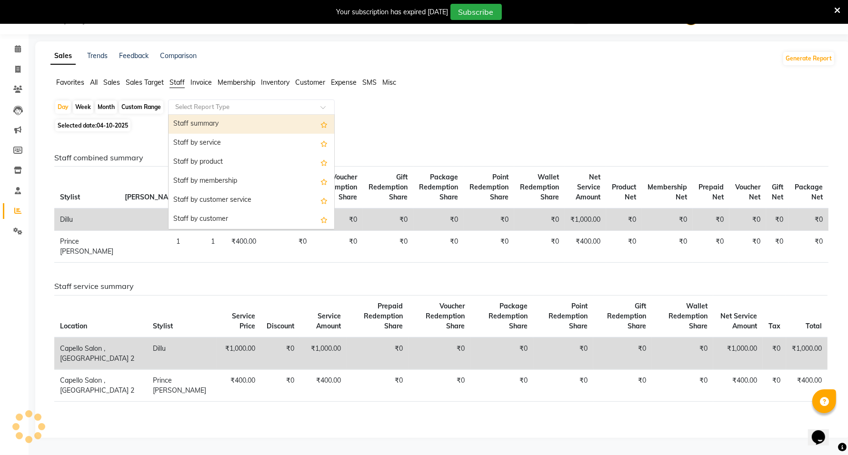
click at [182, 108] on input "text" at bounding box center [241, 107] width 137 height 10
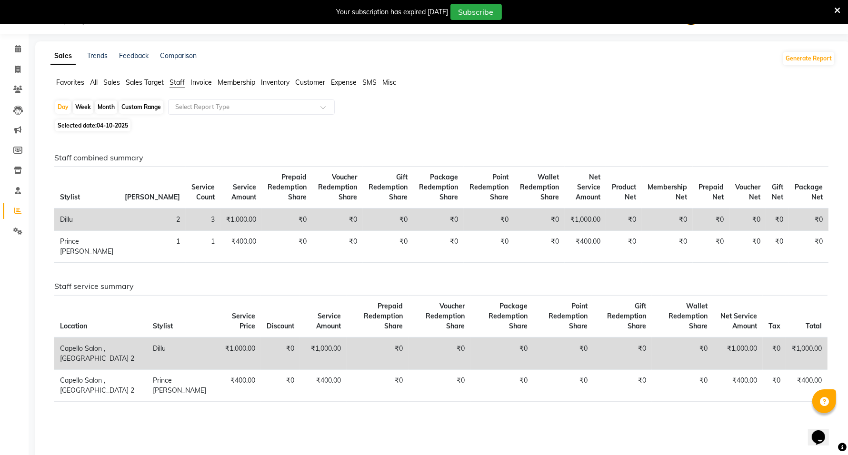
click at [110, 108] on div "Month" at bounding box center [106, 106] width 22 height 13
select select "10"
select select "2025"
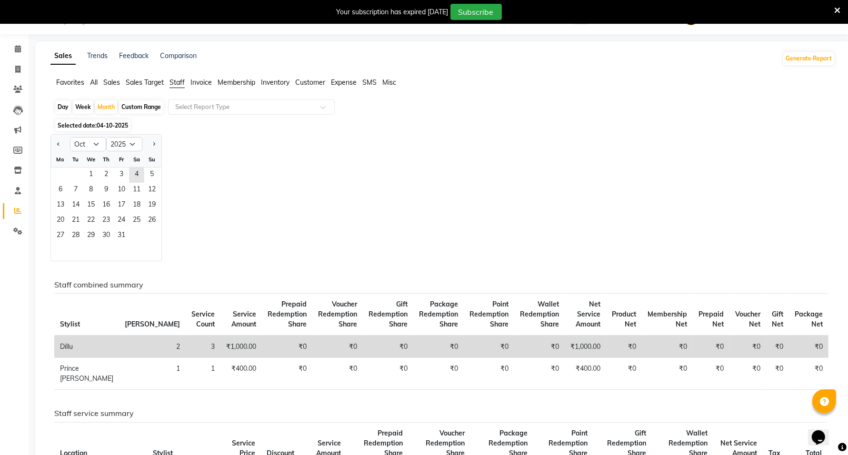
click at [54, 145] on div at bounding box center [60, 144] width 19 height 15
click at [55, 139] on button "Previous month" at bounding box center [59, 144] width 8 height 15
select select "9"
click at [195, 106] on input "text" at bounding box center [241, 107] width 137 height 10
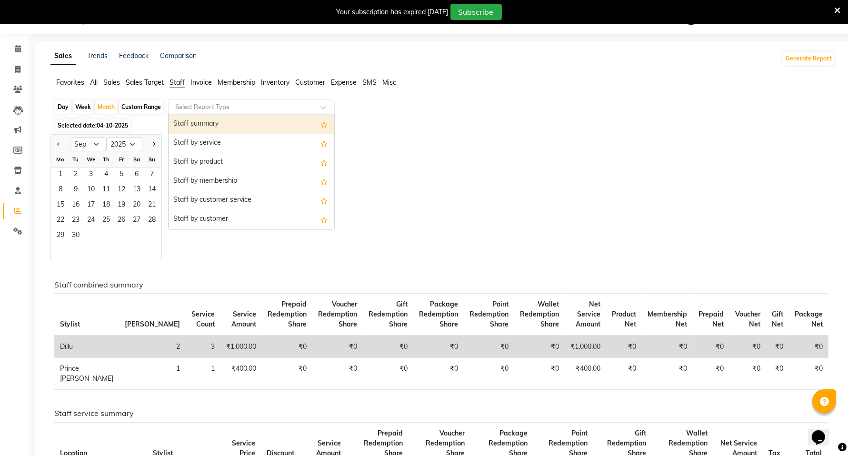
click at [199, 120] on div "Staff summary" at bounding box center [252, 124] width 166 height 19
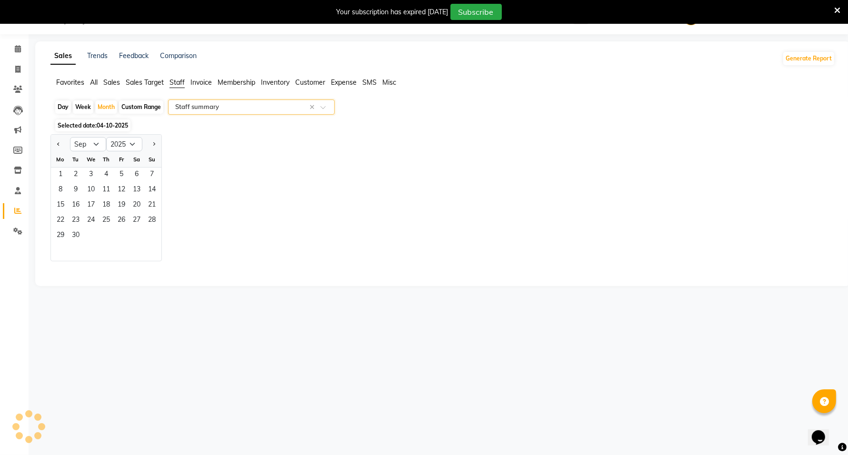
select select "full_report"
select select "csv"
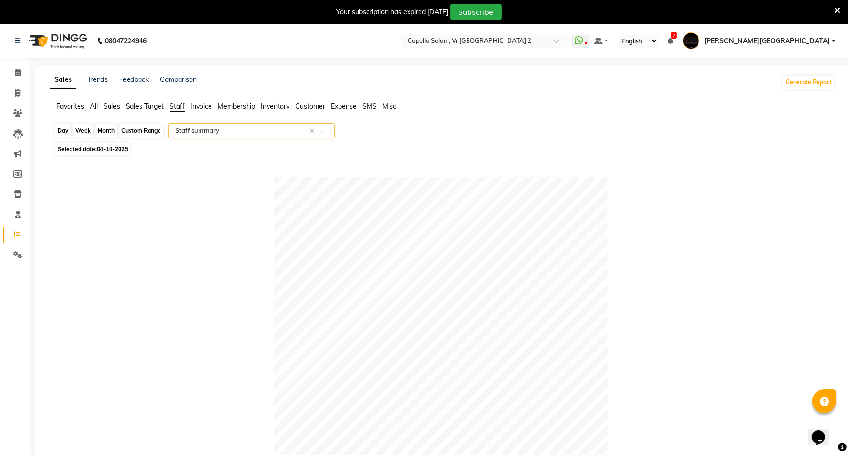
click at [108, 126] on div "Month" at bounding box center [106, 130] width 22 height 13
select select "10"
select select "2025"
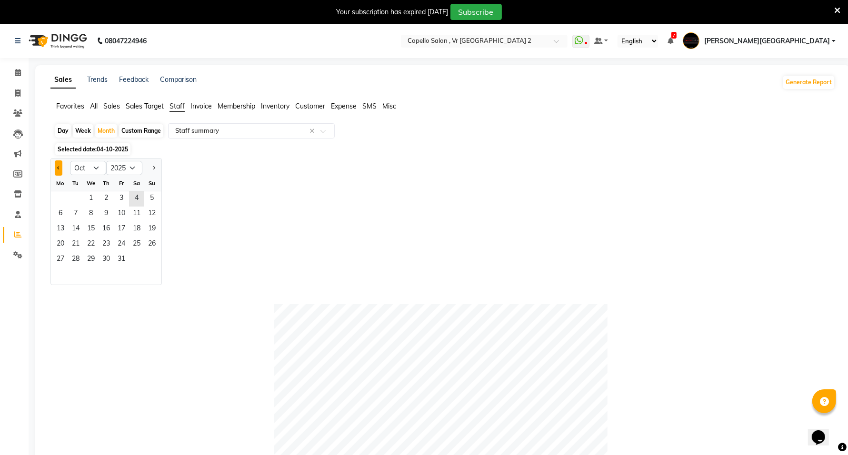
click at [60, 171] on button "Previous month" at bounding box center [59, 167] width 8 height 15
select select "9"
click at [64, 196] on span "1" at bounding box center [60, 198] width 15 height 15
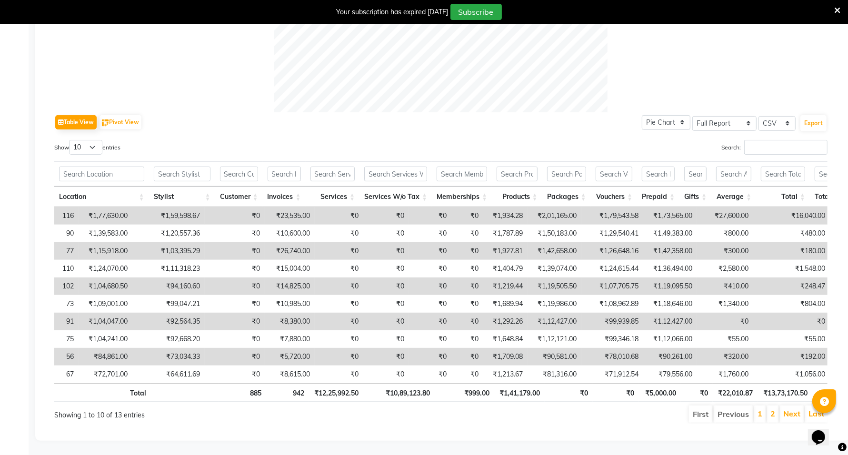
scroll to position [0, 281]
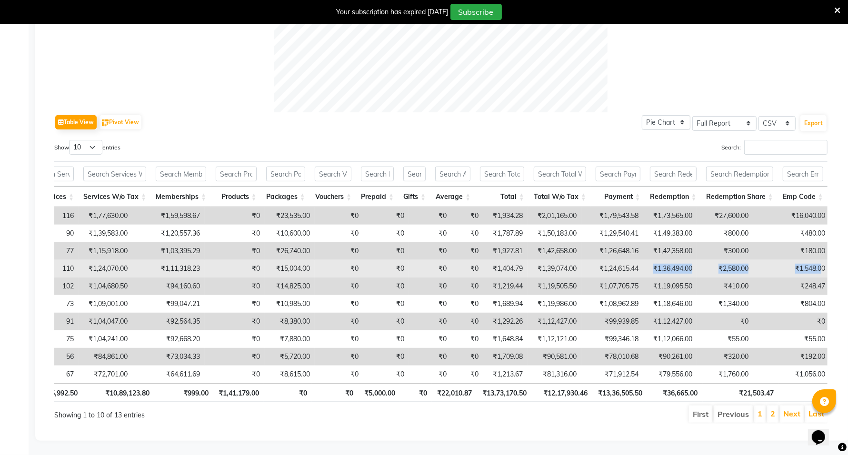
drag, startPoint x: 593, startPoint y: 252, endPoint x: 770, endPoint y: 248, distance: 176.7
click at [761, 260] on tr "Capello Salon , VR Nagpur 2 Dillu 99 110 ₹1,24,070.00 ₹1,11,318.23 ₹0 ₹15,004.0…" at bounding box center [326, 269] width 1106 height 18
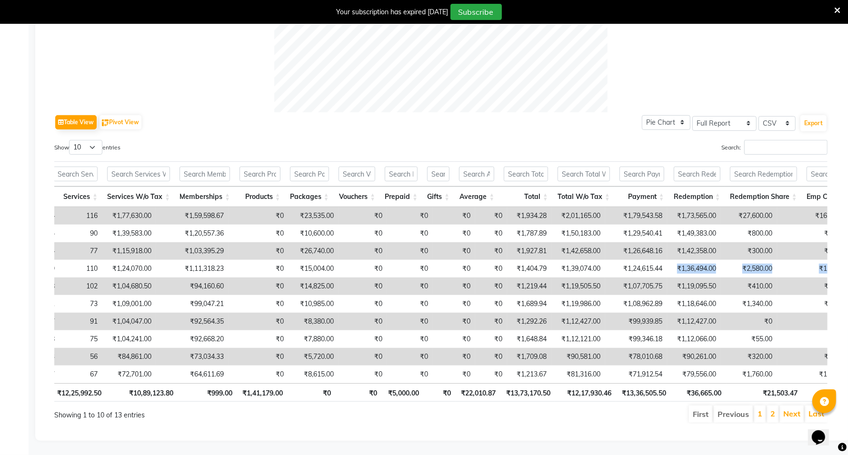
scroll to position [0, 0]
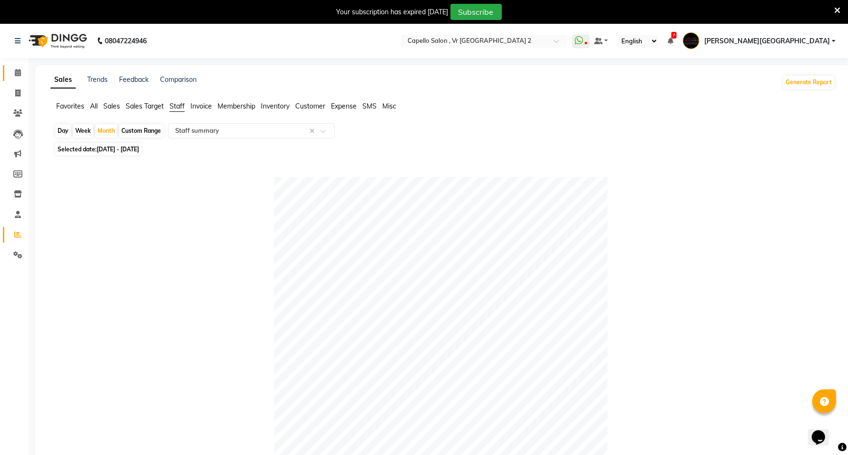
click at [16, 80] on link "Calendar" at bounding box center [14, 73] width 23 height 16
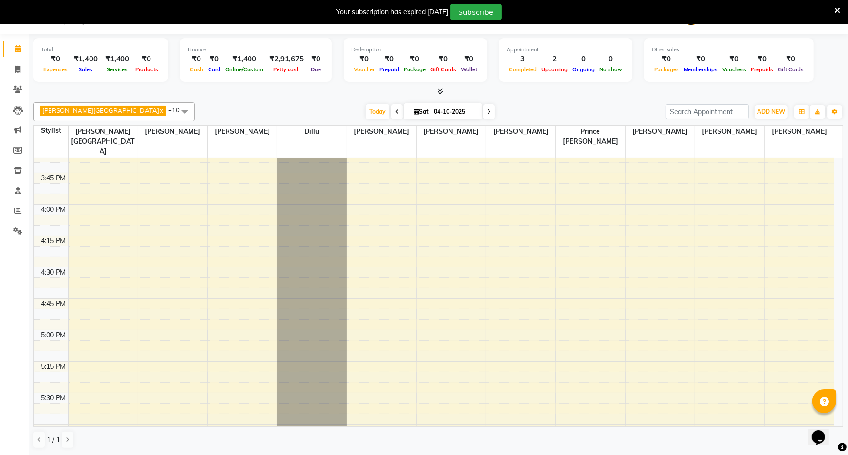
scroll to position [595, 0]
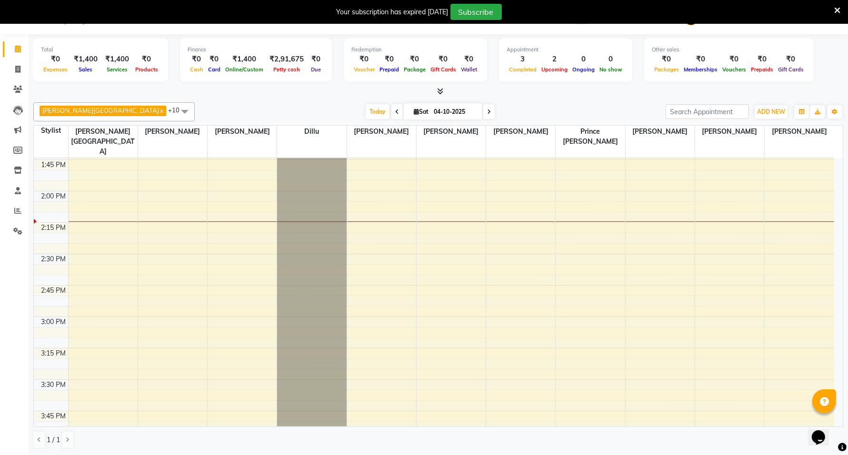
click at [109, 203] on div "9:00 AM 9:15 AM 9:30 AM 9:45 AM 10:00 AM 10:15 AM 10:30 AM 10:45 AM 11:00 AM 11…" at bounding box center [434, 379] width 800 height 1633
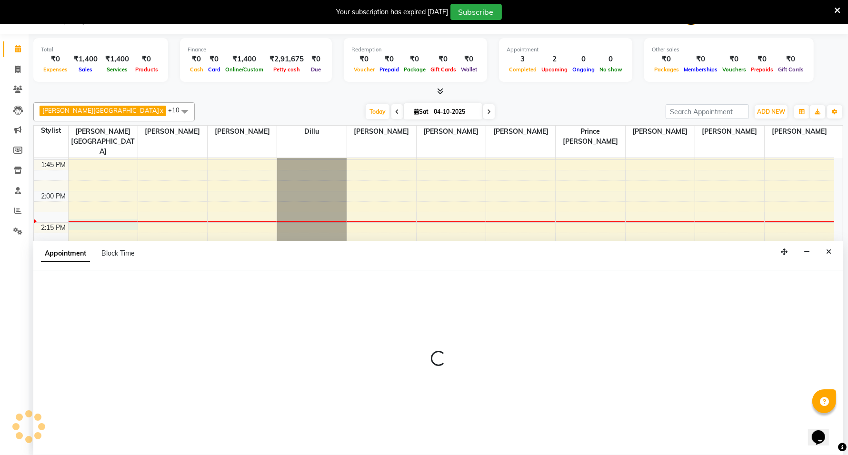
select select "14120"
select select "tentative"
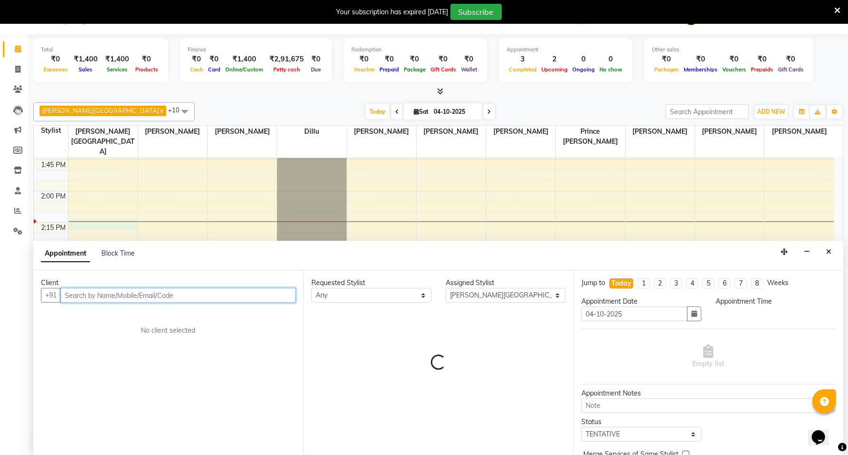
select select "855"
click at [125, 292] on input "text" at bounding box center [177, 295] width 235 height 15
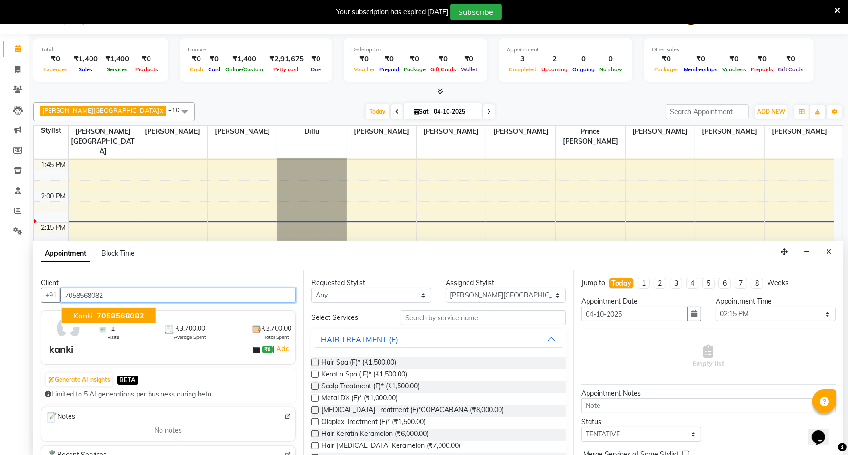
type input "7058568082"
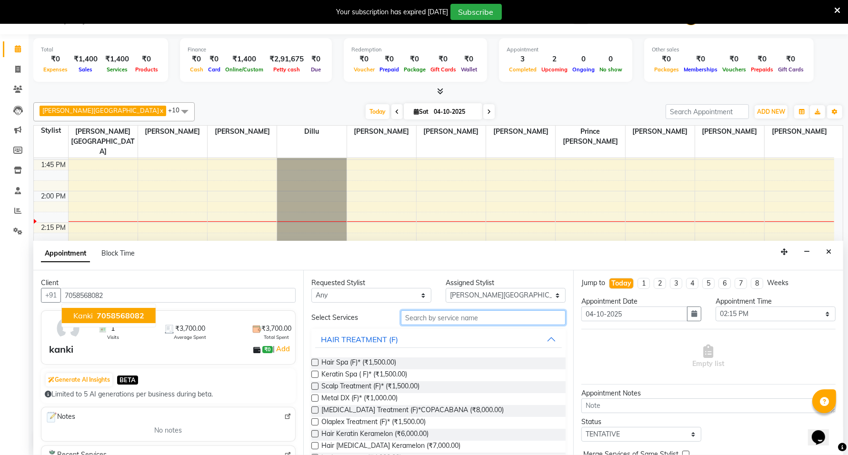
click at [508, 317] on input "text" at bounding box center [483, 317] width 165 height 15
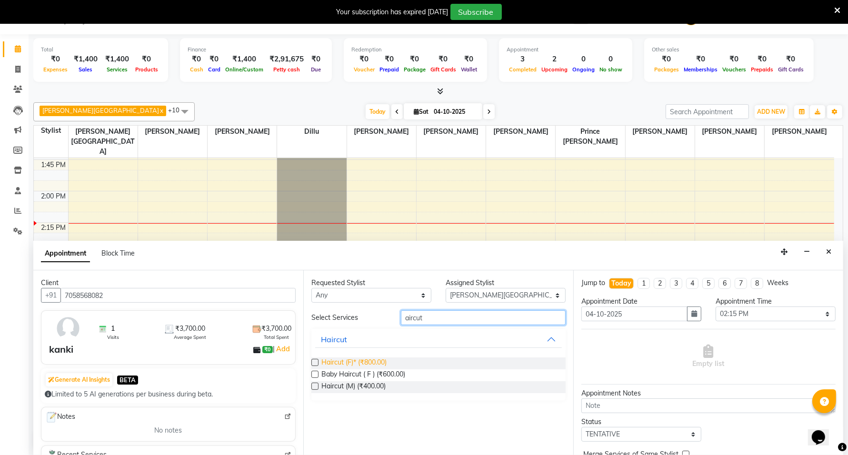
type input "aircut"
click at [374, 364] on span "Haircut (F)* (₹800.00)" at bounding box center [353, 364] width 65 height 12
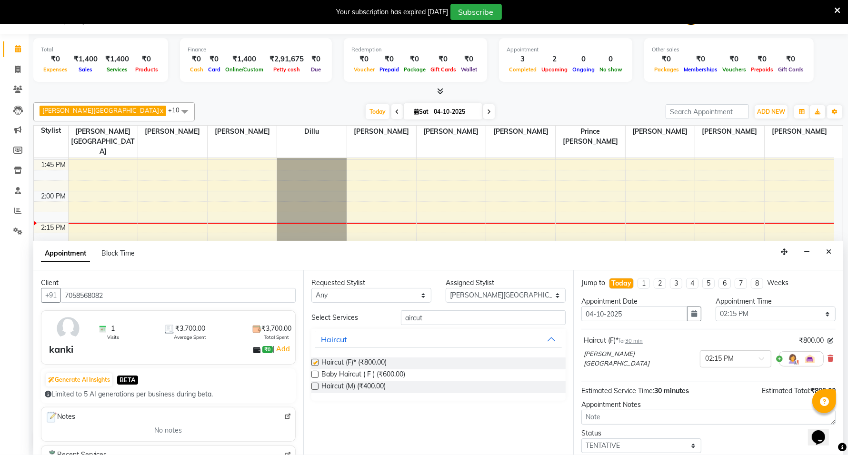
checkbox input "false"
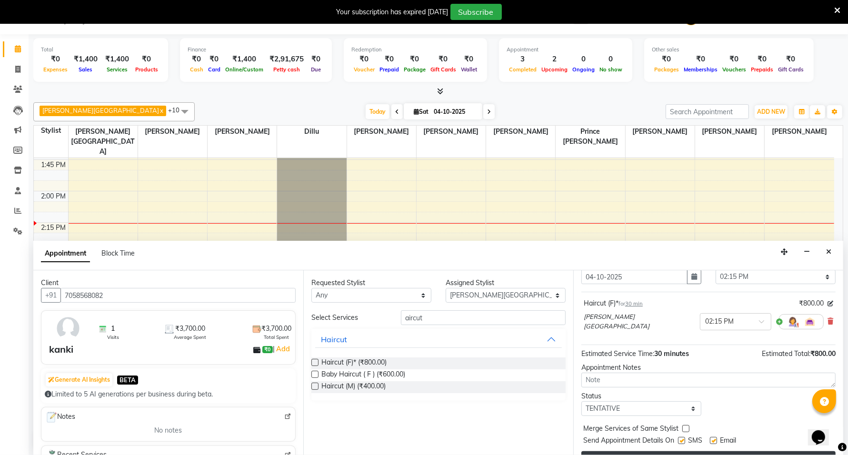
scroll to position [57, 0]
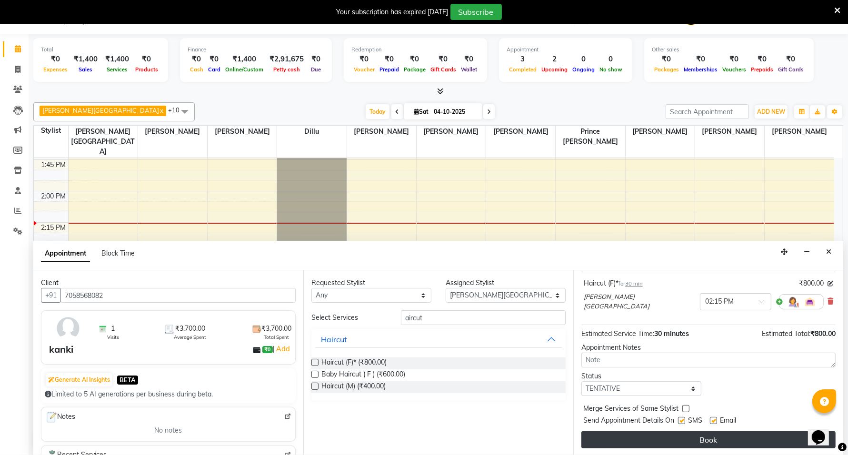
click at [737, 404] on button "Book" at bounding box center [708, 439] width 254 height 17
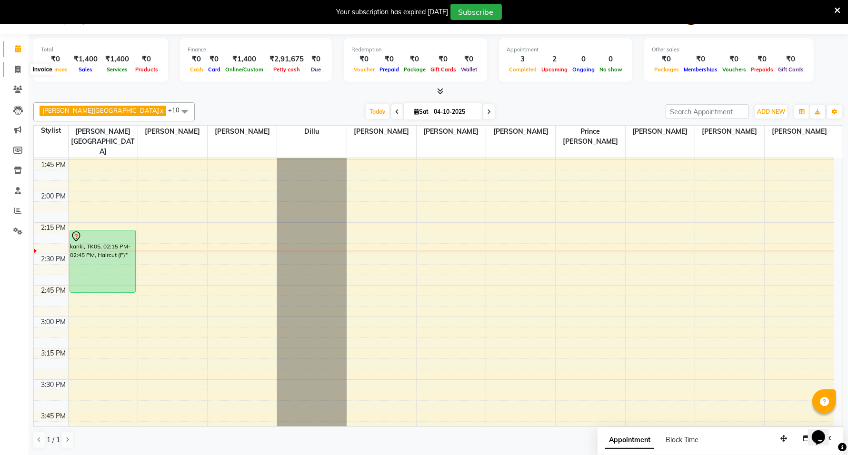
drag, startPoint x: 22, startPoint y: 70, endPoint x: 13, endPoint y: 60, distance: 13.5
click at [22, 70] on span at bounding box center [18, 69] width 17 height 11
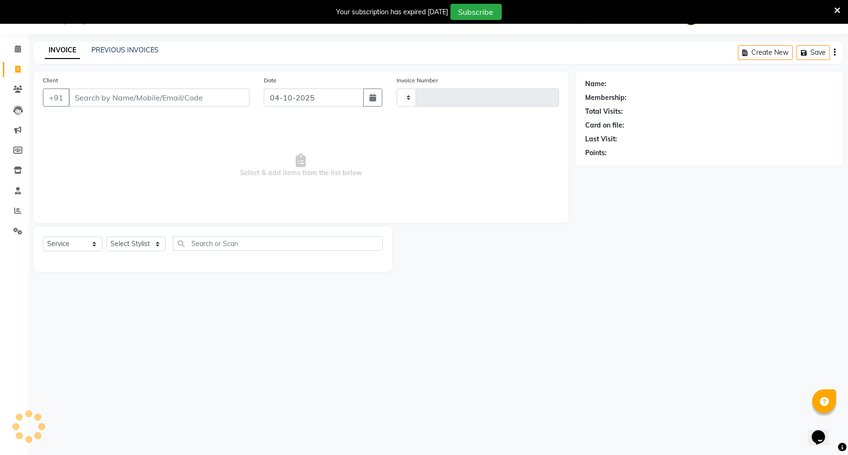
click at [16, 69] on icon at bounding box center [17, 69] width 5 height 7
select select "service"
select select "848"
type input "5513"
click at [110, 107] on input "Client" at bounding box center [159, 98] width 181 height 18
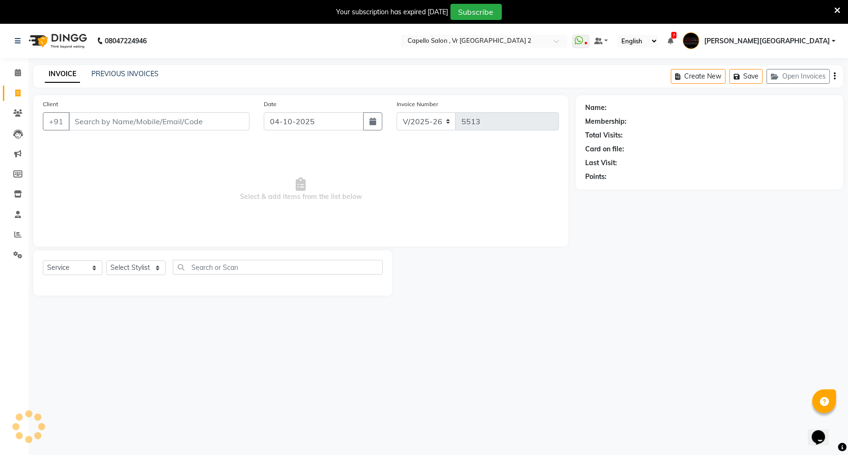
click at [110, 124] on input "Client" at bounding box center [159, 121] width 181 height 18
type input "9650294366"
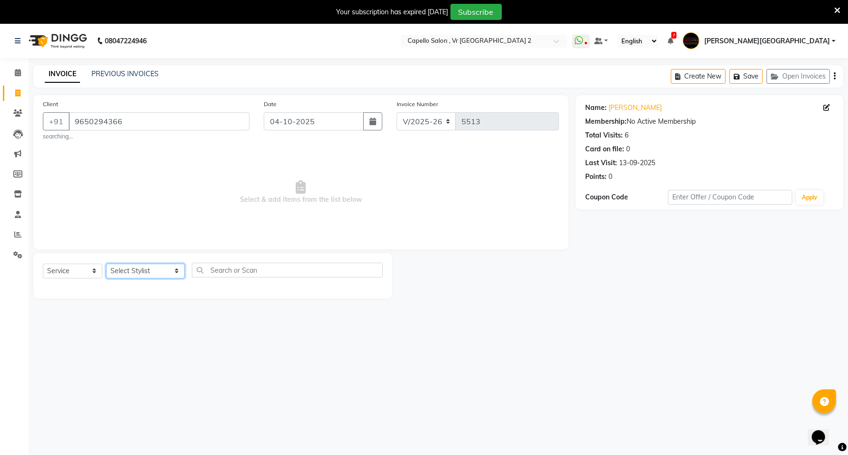
click at [153, 276] on select "Select Stylist [PERSON_NAME] [PERSON_NAME] [PERSON_NAME] [PERSON_NAME] Mall [PE…" at bounding box center [145, 271] width 79 height 15
select select "14473"
click at [106, 264] on select "Select Stylist [PERSON_NAME] [PERSON_NAME] [PERSON_NAME] [PERSON_NAME] Mall [PE…" at bounding box center [145, 271] width 79 height 15
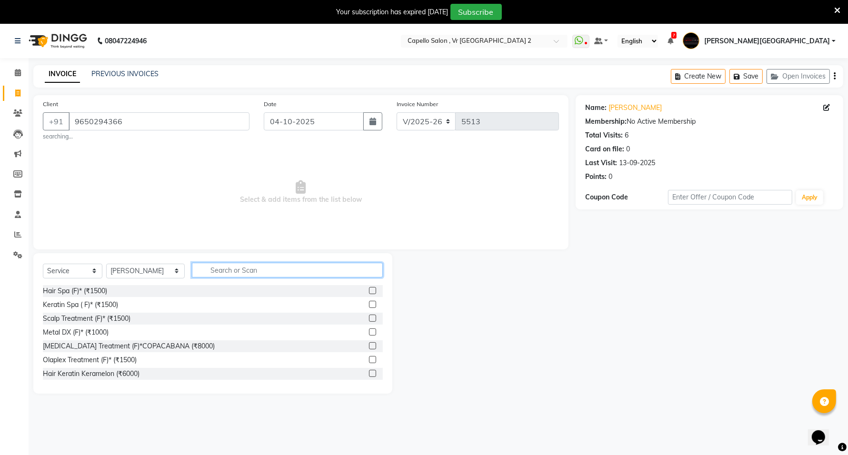
click at [236, 269] on input "text" at bounding box center [287, 270] width 191 height 15
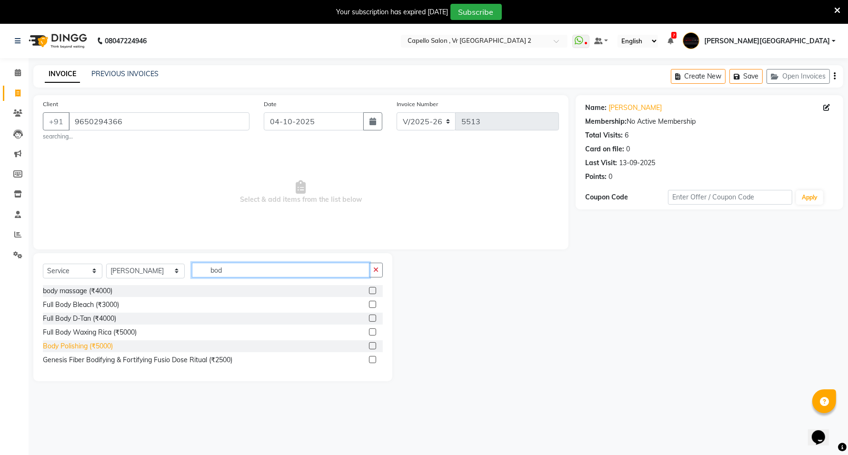
type input "bod"
click at [89, 345] on div "Body Polishing (₹5000)" at bounding box center [78, 346] width 70 height 10
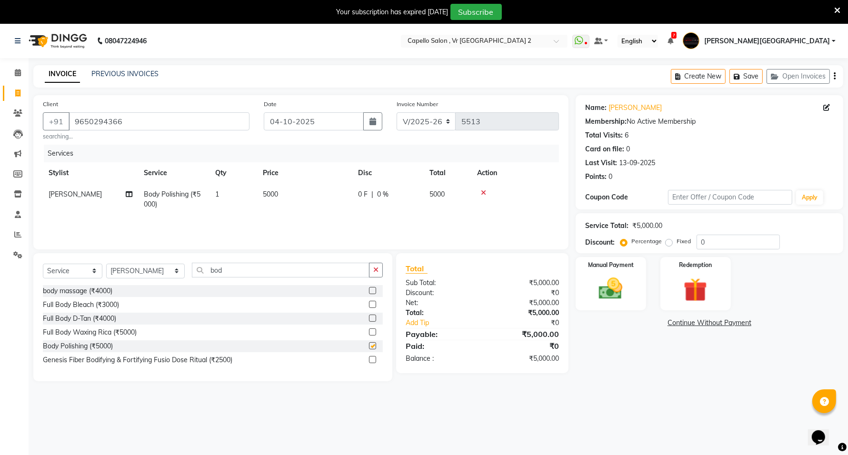
checkbox input "false"
click at [222, 269] on input "bod" at bounding box center [281, 270] width 178 height 15
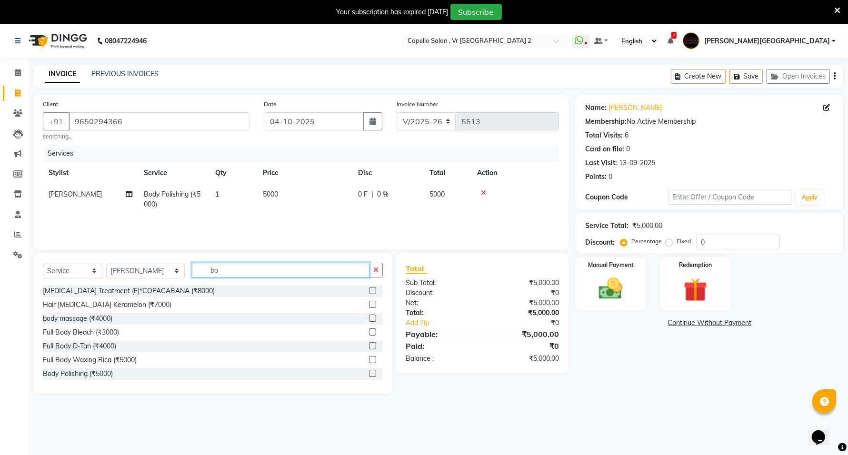
type input "b"
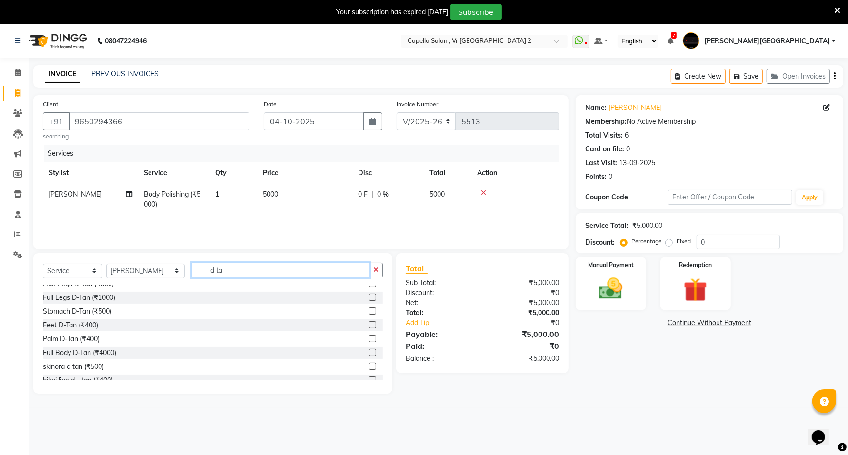
scroll to position [143, 0]
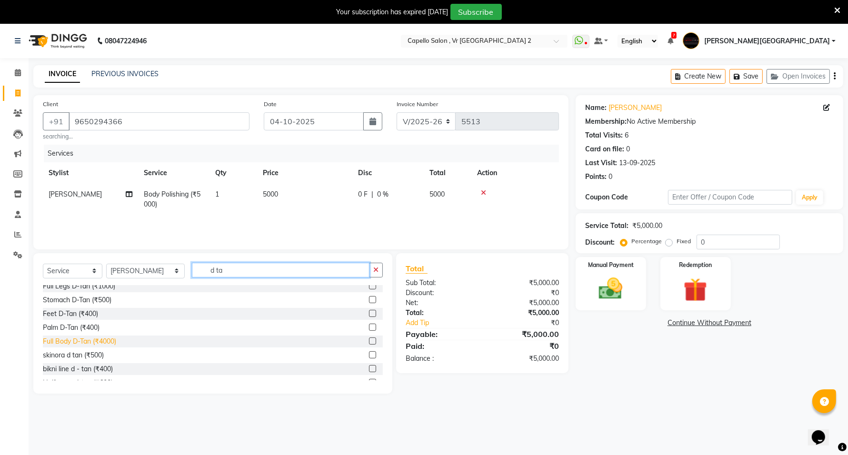
type input "d ta"
click at [94, 346] on div "Full Body D-Tan (₹4000)" at bounding box center [79, 342] width 73 height 10
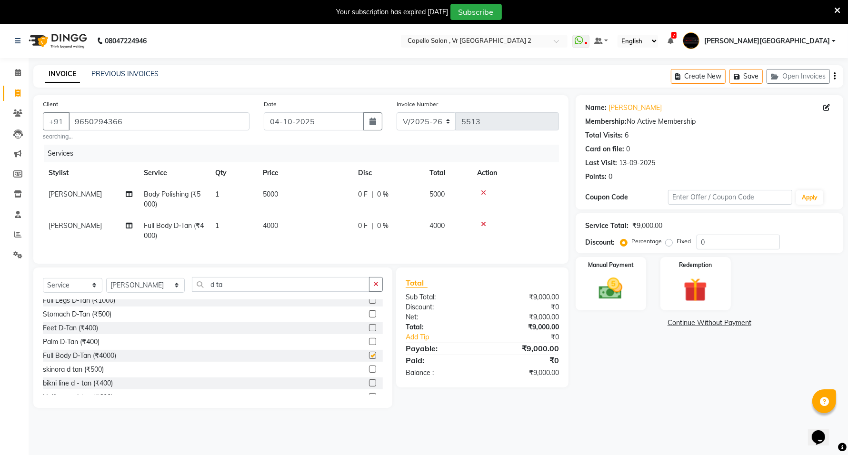
checkbox input "false"
click at [259, 292] on input "d ta" at bounding box center [281, 284] width 178 height 15
type input "d"
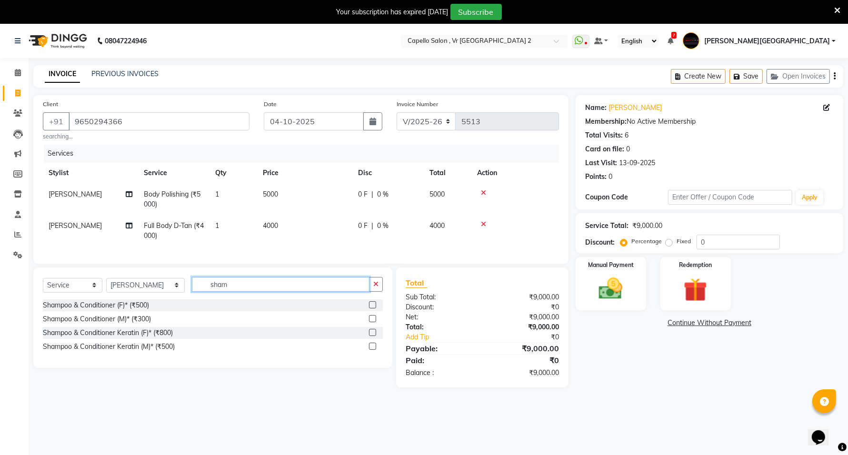
scroll to position [0, 0]
type input "sham"
click at [104, 310] on div "Shampoo & Conditioner (F)* (₹500)" at bounding box center [96, 305] width 106 height 10
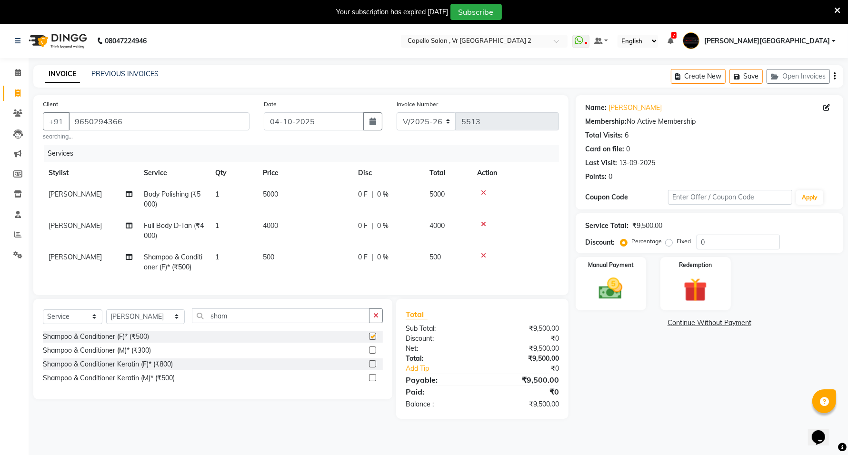
checkbox input "false"
click at [620, 288] on img at bounding box center [611, 289] width 40 height 29
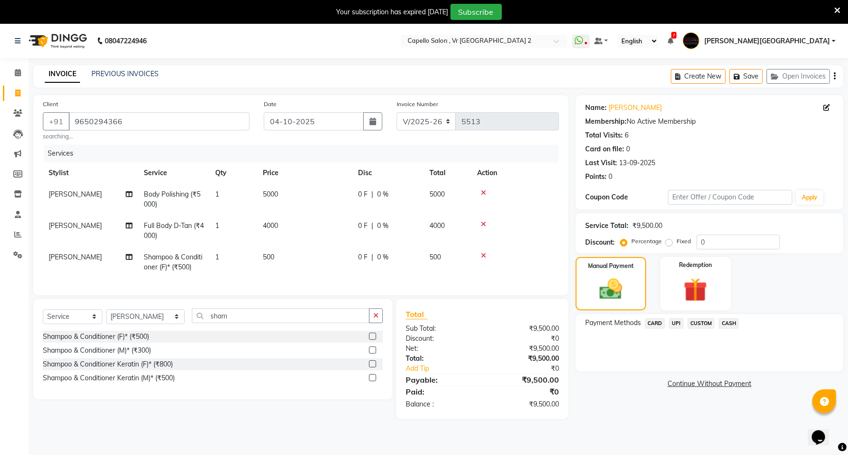
click at [675, 322] on span "UPI" at bounding box center [676, 323] width 15 height 11
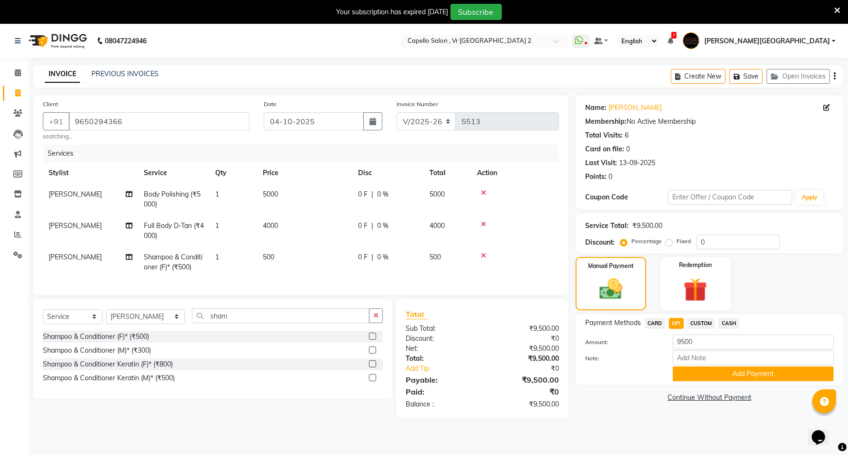
click at [660, 324] on span "CARD" at bounding box center [655, 323] width 20 height 11
click at [726, 374] on button "Add Payment" at bounding box center [753, 374] width 161 height 15
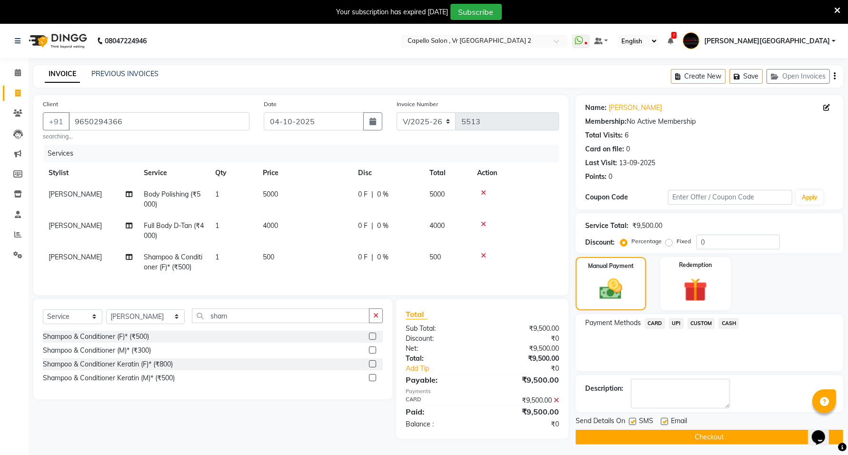
scroll to position [24, 0]
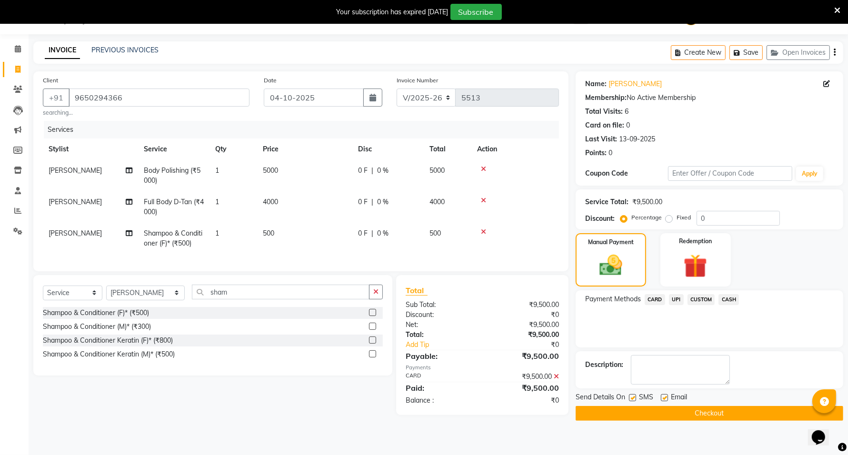
click at [648, 404] on button "Checkout" at bounding box center [710, 413] width 268 height 15
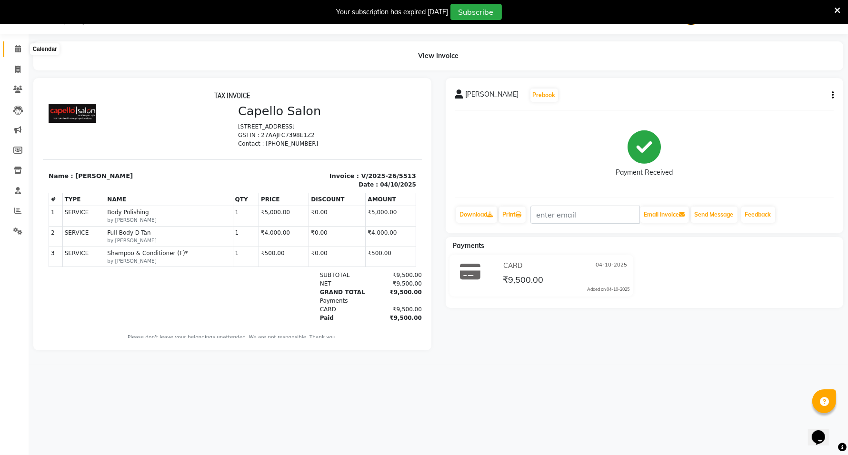
click at [15, 48] on span at bounding box center [18, 49] width 17 height 11
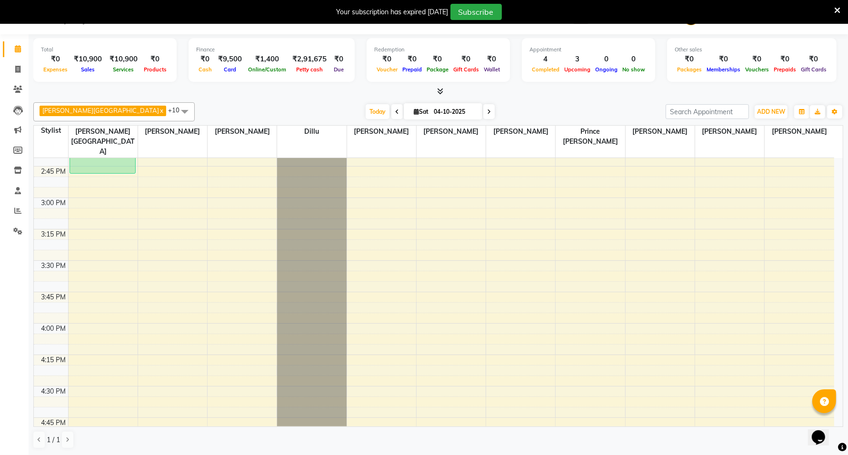
scroll to position [536, 0]
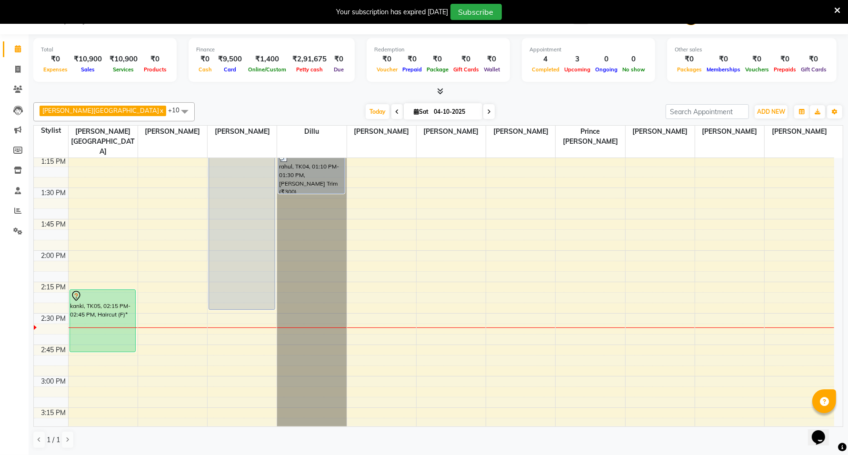
click at [73, 338] on div "9:00 AM 9:15 AM 9:30 AM 9:45 AM 10:00 AM 10:15 AM 10:30 AM 10:45 AM 11:00 AM 11…" at bounding box center [434, 438] width 800 height 1633
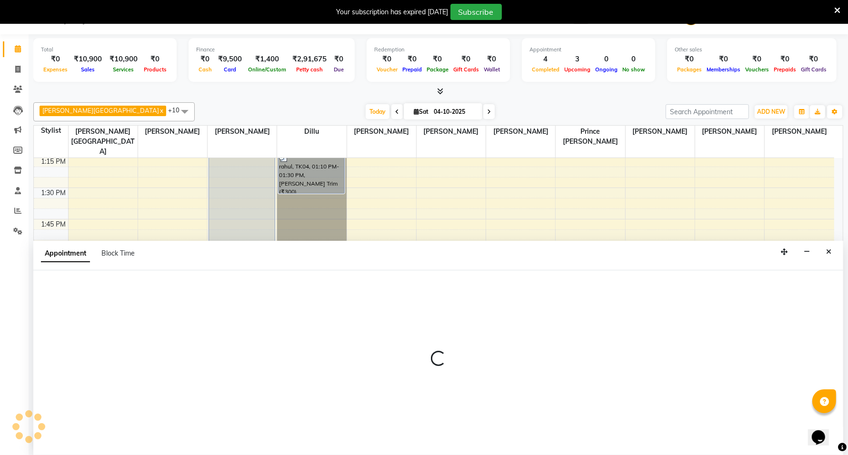
scroll to position [24, 0]
select select "14120"
select select "885"
select select "tentative"
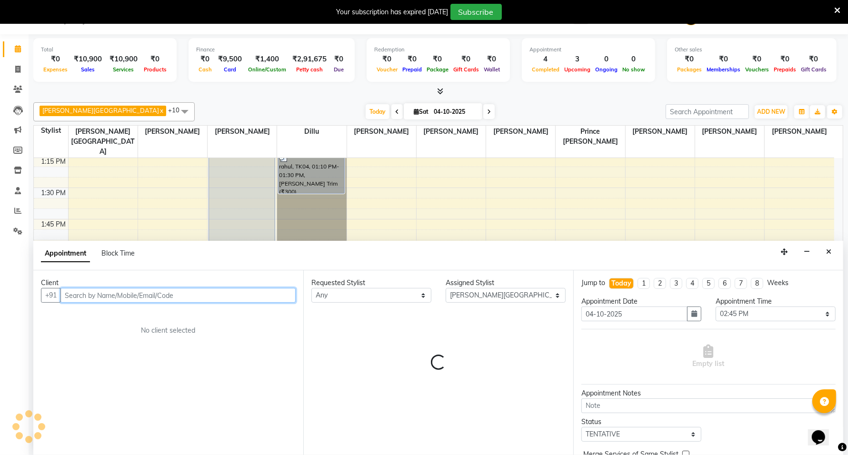
click at [146, 293] on input "text" at bounding box center [177, 295] width 235 height 15
click at [179, 299] on input "9145645551" at bounding box center [177, 295] width 235 height 15
click at [204, 296] on input "9145645551" at bounding box center [177, 295] width 235 height 15
click at [181, 301] on input "9145645551" at bounding box center [177, 295] width 235 height 15
click at [182, 301] on input "9145645551" at bounding box center [177, 295] width 235 height 15
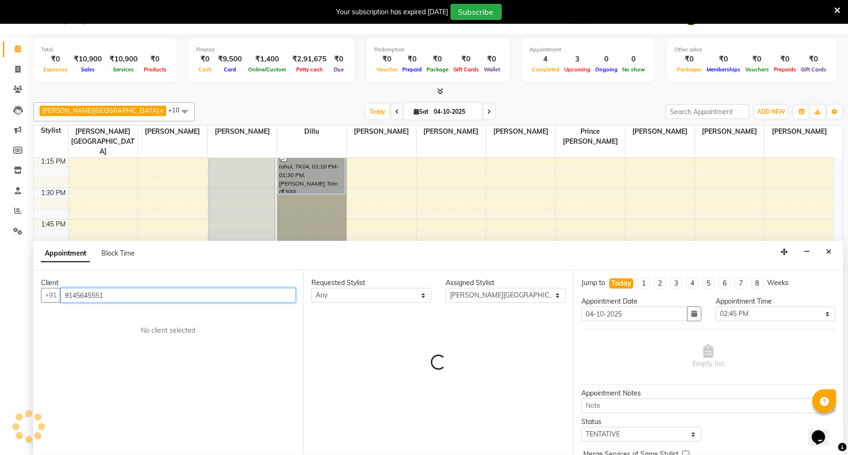
click at [182, 301] on input "9145645551" at bounding box center [177, 295] width 235 height 15
click at [139, 294] on input "9145645551" at bounding box center [177, 295] width 235 height 15
type input "9145645551"
click at [283, 296] on span "Add Client" at bounding box center [276, 295] width 32 height 9
select select
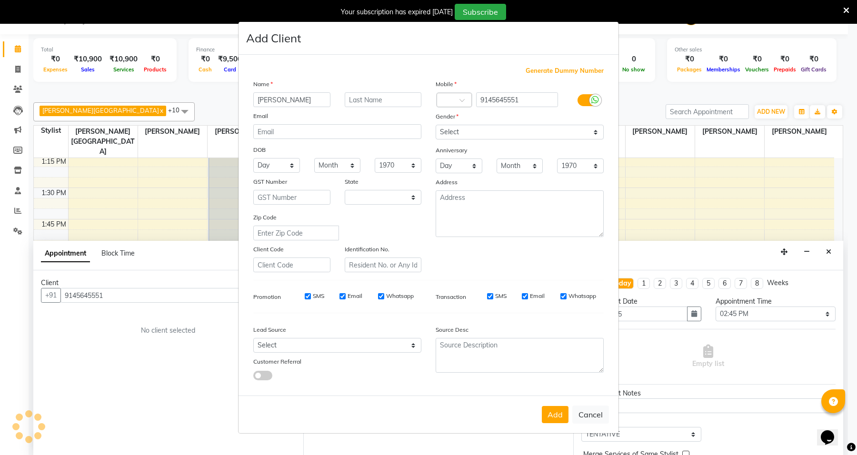
type input "[PERSON_NAME]"
click at [372, 96] on input "text" at bounding box center [383, 99] width 77 height 15
type input "agrawal"
select select "22"
type input "agrawal"
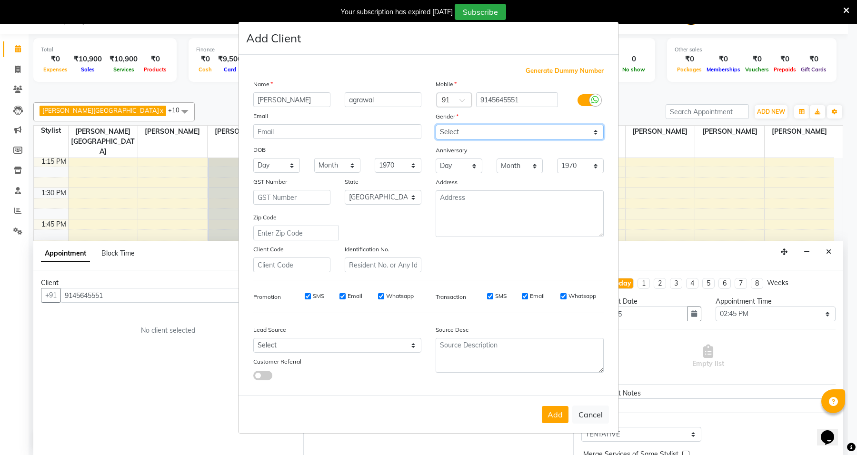
click at [469, 131] on select "Select [DEMOGRAPHIC_DATA] [DEMOGRAPHIC_DATA] Other Prefer Not To Say" at bounding box center [520, 132] width 168 height 15
select select "[DEMOGRAPHIC_DATA]"
click at [436, 126] on select "Select [DEMOGRAPHIC_DATA] [DEMOGRAPHIC_DATA] Other Prefer Not To Say" at bounding box center [520, 132] width 168 height 15
click at [552, 404] on button "Add" at bounding box center [555, 414] width 27 height 17
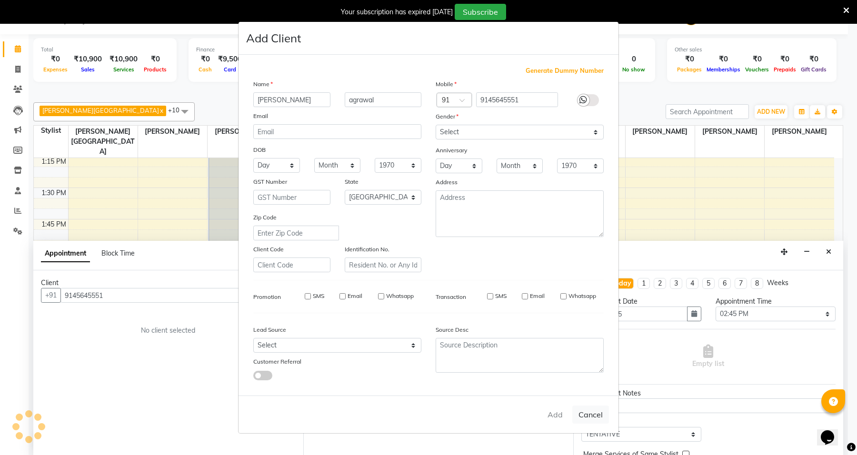
select select
select select "null"
select select
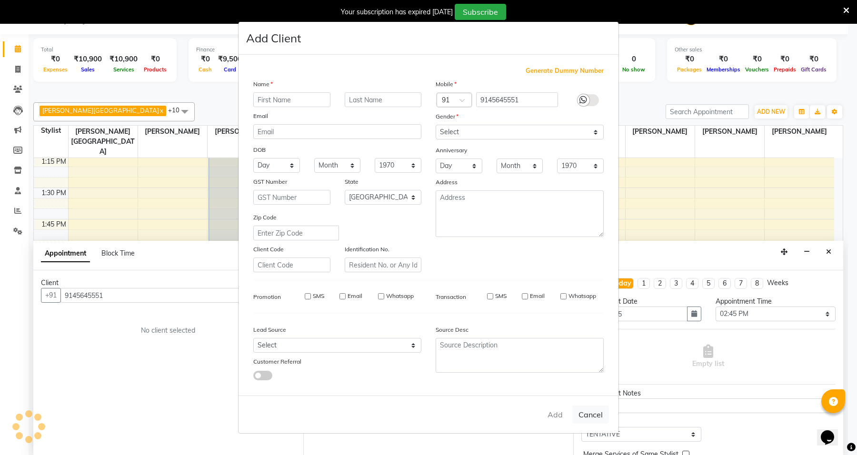
select select
checkbox input "false"
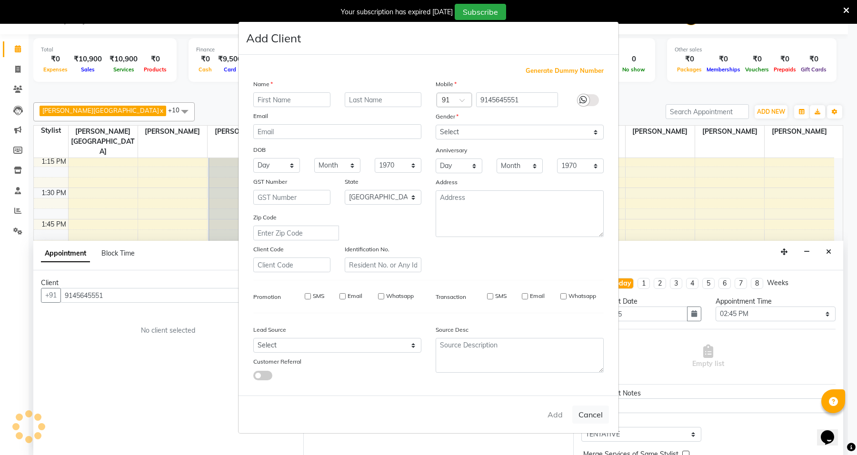
checkbox input "false"
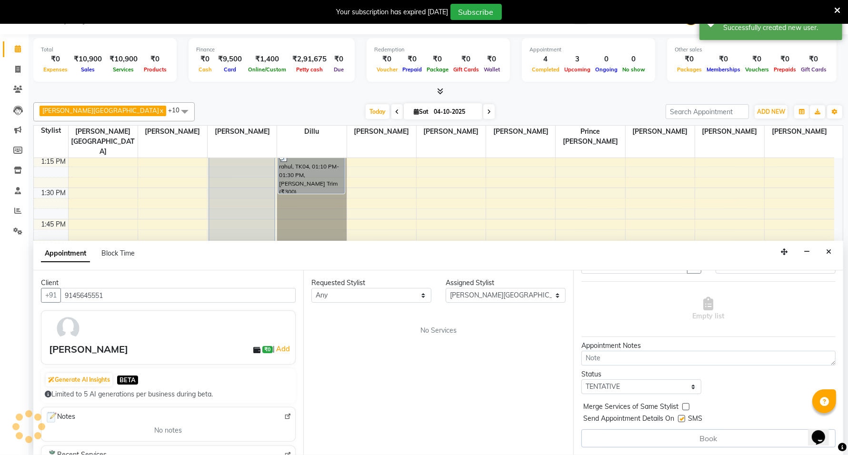
scroll to position [0, 0]
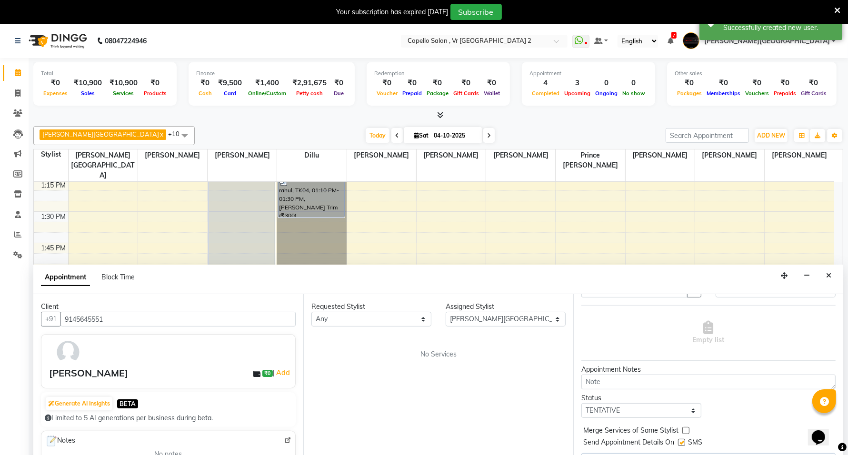
click at [448, 356] on span "No Services" at bounding box center [438, 354] width 36 height 10
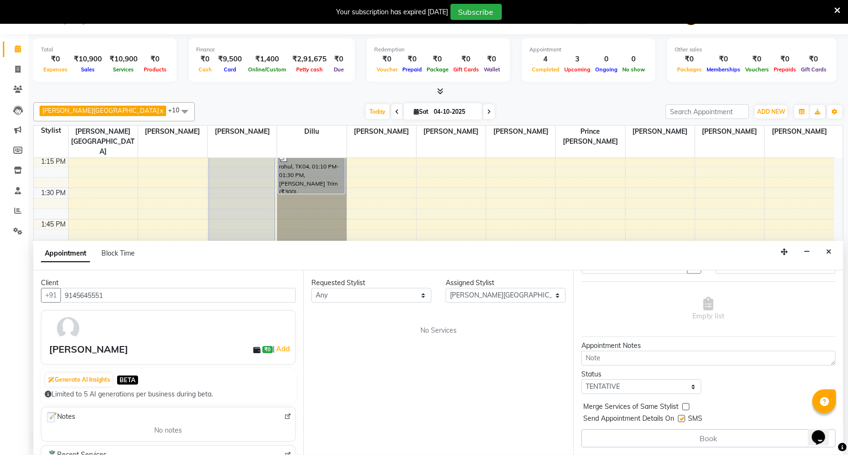
click at [375, 337] on div "Requested Stylist Any AHSIK [PERSON_NAME] [PERSON_NAME] [PERSON_NAME] [PERSON_N…" at bounding box center [438, 362] width 270 height 185
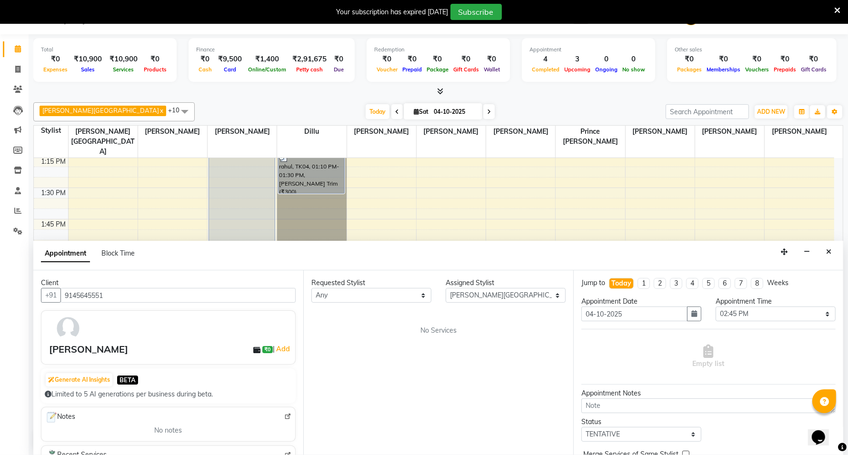
scroll to position [0, 0]
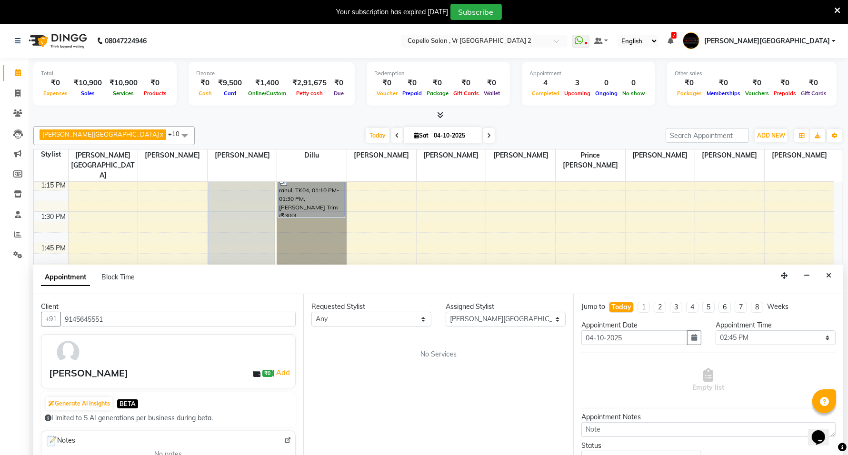
click at [462, 398] on div "Requested Stylist Any AHSIK [PERSON_NAME] [PERSON_NAME] [PERSON_NAME] [PERSON_N…" at bounding box center [438, 386] width 270 height 185
click at [419, 362] on div "Requested Stylist Any AHSIK [PERSON_NAME] [PERSON_NAME] [PERSON_NAME] [PERSON_N…" at bounding box center [438, 386] width 270 height 185
click at [512, 391] on div "Requested Stylist Any AHSIK [PERSON_NAME] [PERSON_NAME] [PERSON_NAME] [PERSON_N…" at bounding box center [438, 386] width 270 height 185
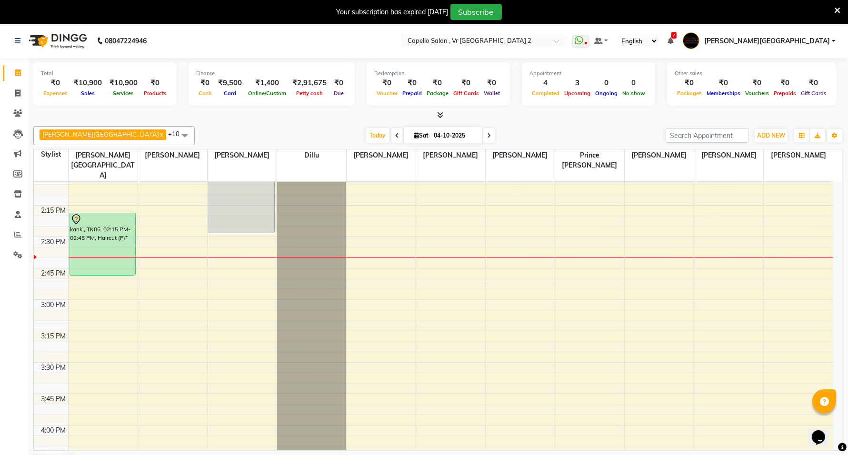
click at [98, 269] on div "9:00 AM 9:15 AM 9:30 AM 9:45 AM 10:00 AM 10:15 AM 10:30 AM 10:45 AM 11:00 AM 11…" at bounding box center [433, 362] width 799 height 1633
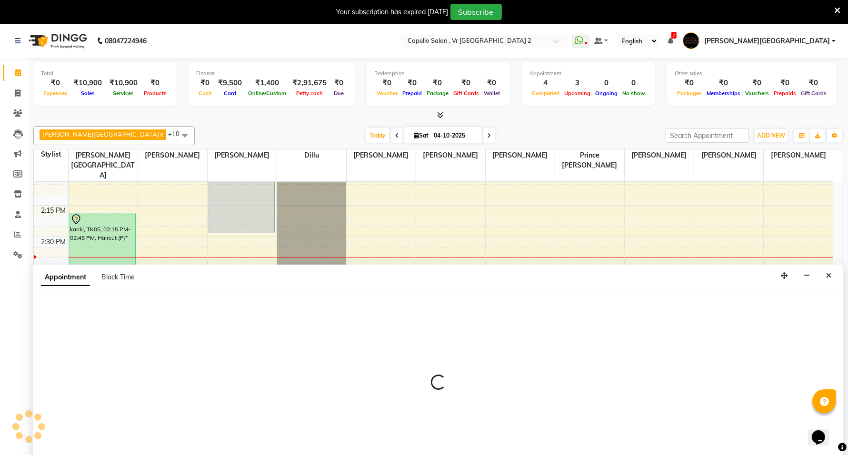
scroll to position [24, 0]
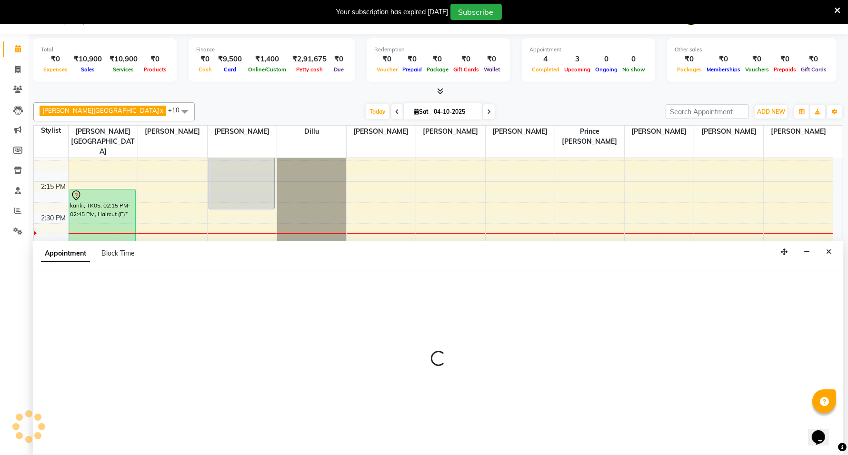
select select "14120"
select select "tentative"
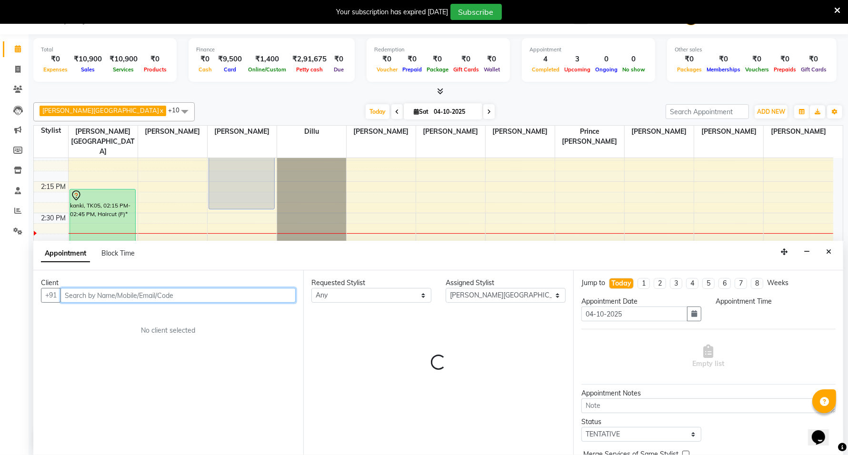
select select "885"
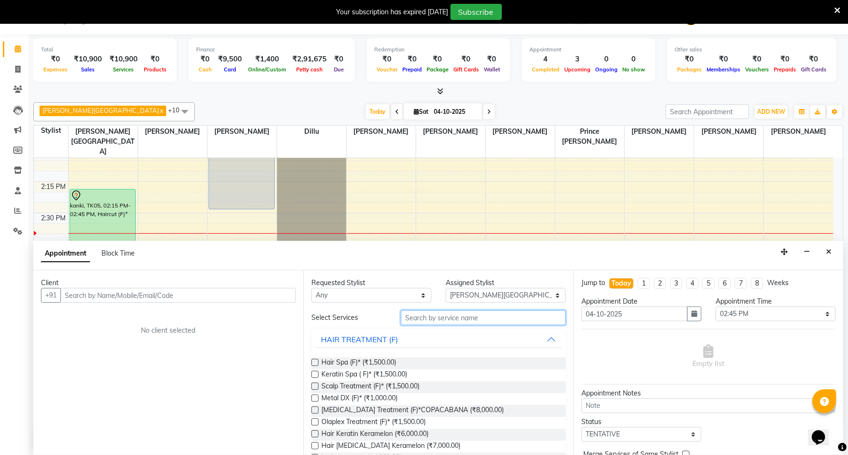
click at [432, 322] on input "text" at bounding box center [483, 317] width 165 height 15
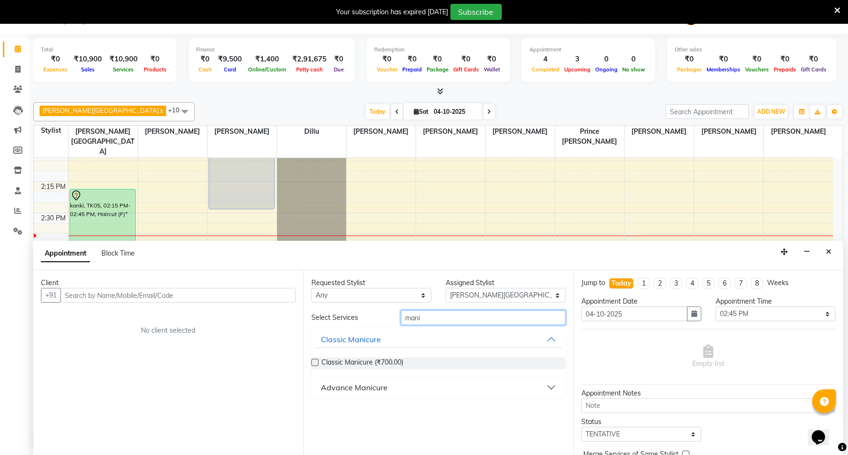
type input "mani"
click at [313, 362] on label at bounding box center [314, 362] width 7 height 7
click at [313, 362] on input "checkbox" at bounding box center [314, 363] width 6 height 6
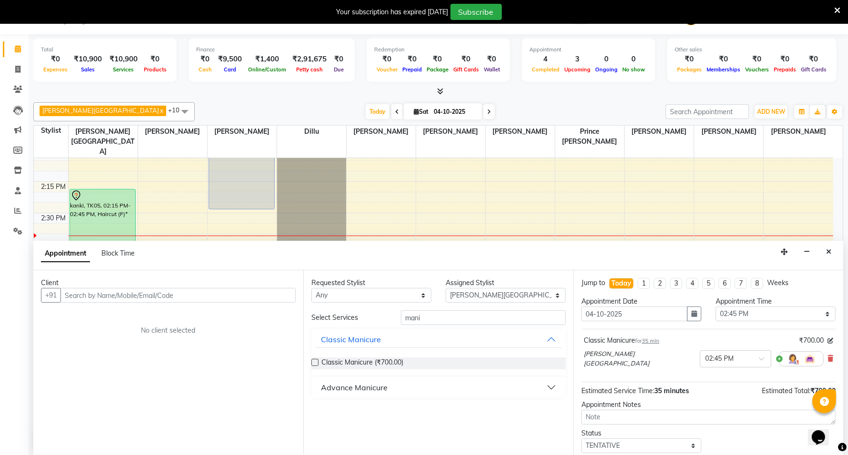
click at [317, 363] on label at bounding box center [314, 362] width 7 height 7
click at [317, 363] on input "checkbox" at bounding box center [314, 363] width 6 height 6
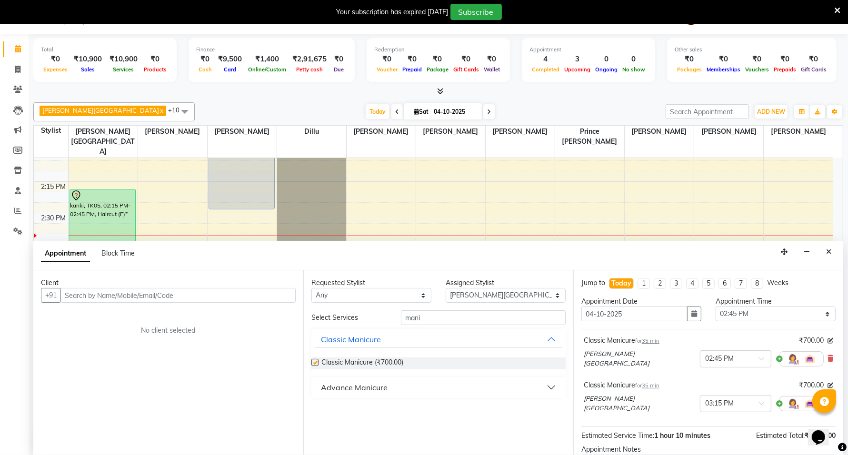
checkbox input "false"
click at [705, 359] on input "text" at bounding box center [726, 358] width 42 height 10
click at [700, 430] on div "03:30 PM" at bounding box center [735, 429] width 70 height 18
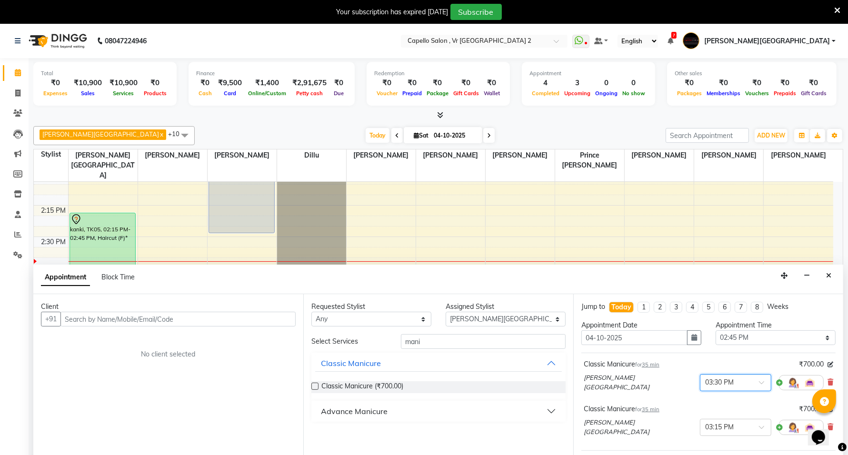
scroll to position [24, 0]
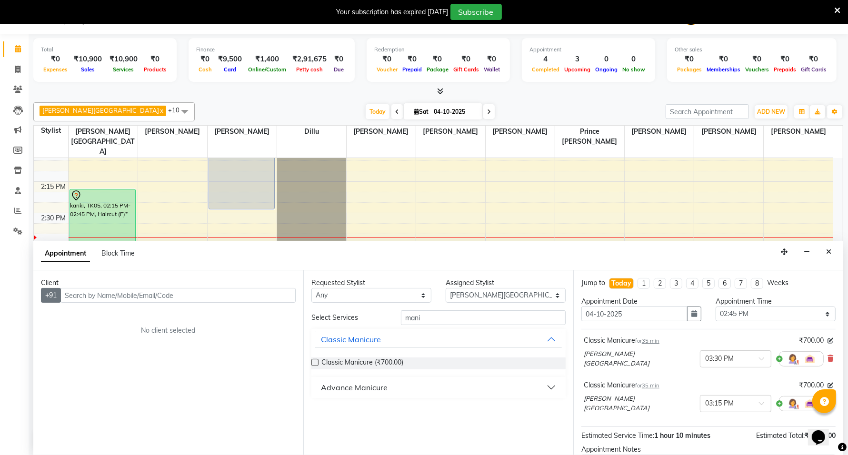
click at [57, 295] on button "+91" at bounding box center [51, 295] width 20 height 15
click at [77, 288] on input "text" at bounding box center [177, 295] width 235 height 15
type input "v"
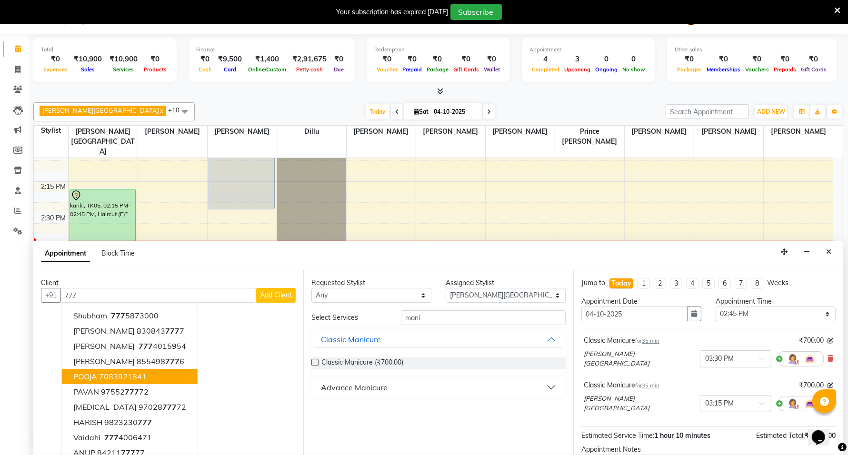
drag, startPoint x: 95, startPoint y: 374, endPoint x: 387, endPoint y: 263, distance: 312.4
click at [387, 263] on div "Appointment Block Time" at bounding box center [438, 256] width 810 height 30
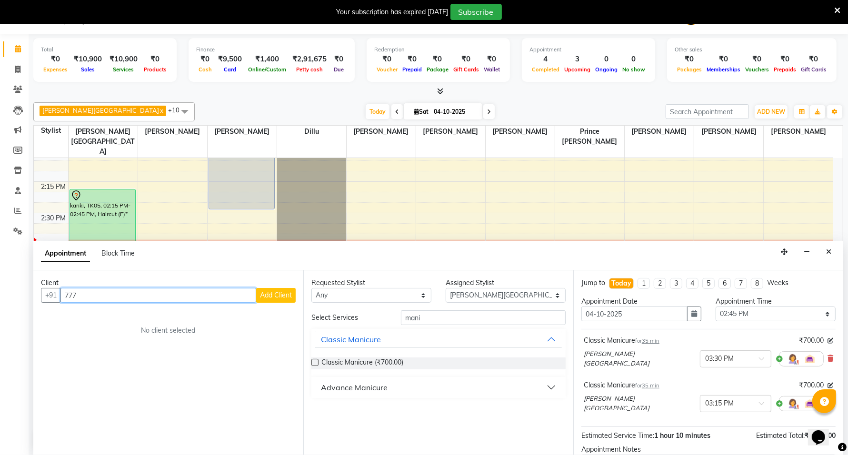
click at [225, 296] on input "777" at bounding box center [158, 295] width 196 height 15
type input "7"
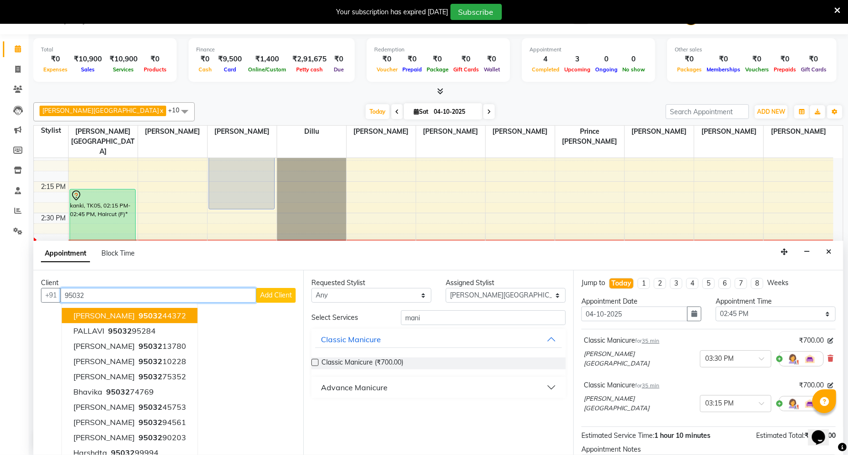
click at [203, 294] on input "95032" at bounding box center [158, 295] width 196 height 15
type input "9"
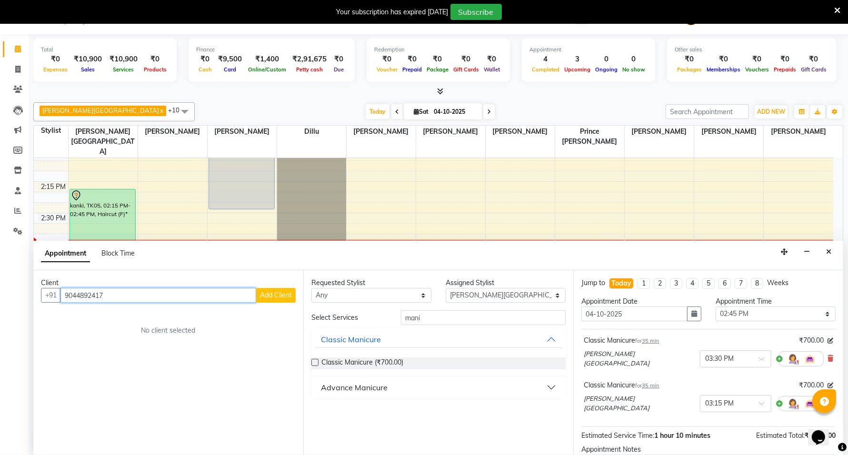
type input "9044892417"
click at [283, 293] on span "Add Client" at bounding box center [276, 295] width 32 height 9
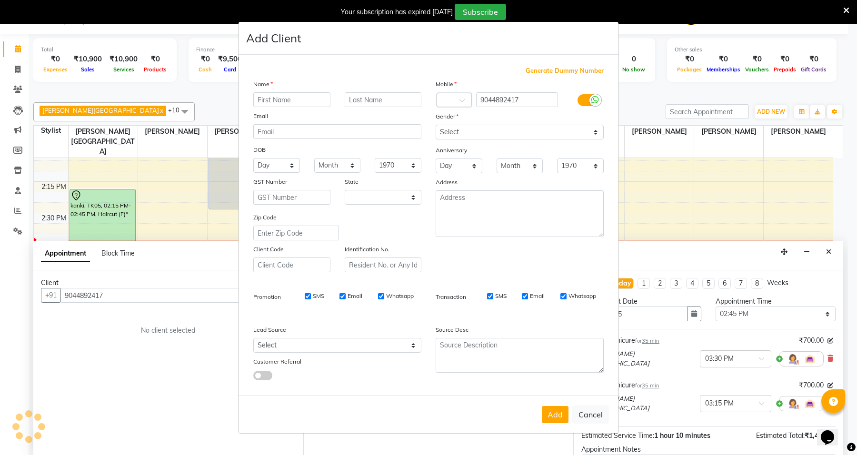
select select "22"
click at [272, 101] on input "text" at bounding box center [291, 99] width 77 height 15
type input "gaurav"
click at [554, 133] on select "Select [DEMOGRAPHIC_DATA] [DEMOGRAPHIC_DATA] Other Prefer Not To Say" at bounding box center [520, 132] width 168 height 15
select select "male"
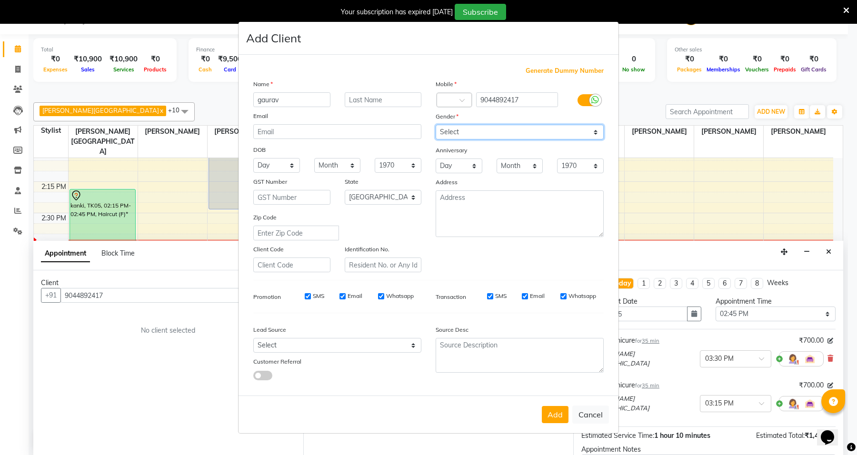
click at [436, 126] on select "Select [DEMOGRAPHIC_DATA] [DEMOGRAPHIC_DATA] Other Prefer Not To Say" at bounding box center [520, 132] width 168 height 15
click at [552, 413] on button "Add" at bounding box center [555, 414] width 27 height 17
click at [554, 411] on div "Add Cancel" at bounding box center [429, 415] width 380 height 38
click at [481, 128] on select "Select [DEMOGRAPHIC_DATA] [DEMOGRAPHIC_DATA] Other Prefer Not To Say" at bounding box center [520, 132] width 168 height 15
click at [436, 126] on select "Select [DEMOGRAPHIC_DATA] [DEMOGRAPHIC_DATA] Other Prefer Not To Say" at bounding box center [520, 132] width 168 height 15
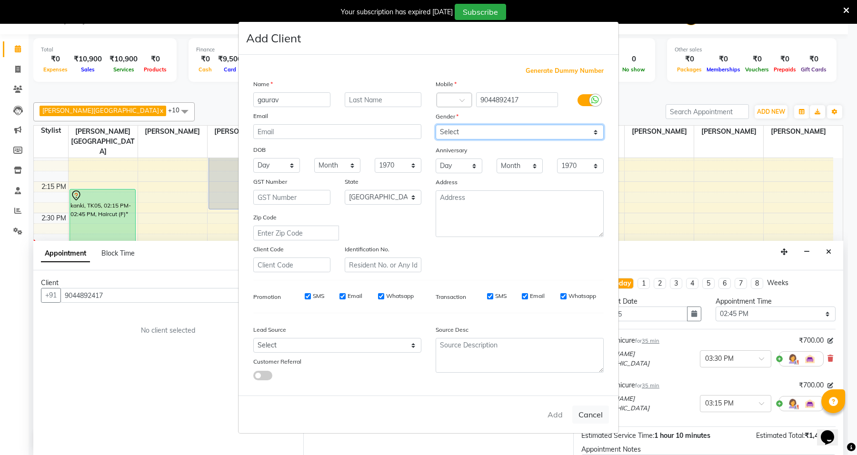
click at [436, 126] on select "Select [DEMOGRAPHIC_DATA] [DEMOGRAPHIC_DATA] Other Prefer Not To Say" at bounding box center [520, 132] width 168 height 15
drag, startPoint x: 652, startPoint y: 254, endPoint x: 657, endPoint y: 256, distance: 5.3
click at [653, 255] on ngb-modal-window "Add Client Generate Dummy Number Name gaurav Email DOB Day 01 02 03 04 05 06 07…" at bounding box center [428, 227] width 857 height 455
click at [656, 261] on ngb-modal-window "Add Client Generate Dummy Number Name gaurav Email DOB Day 01 02 03 04 05 06 07…" at bounding box center [428, 227] width 857 height 455
click at [556, 415] on div "Add Cancel" at bounding box center [429, 415] width 380 height 38
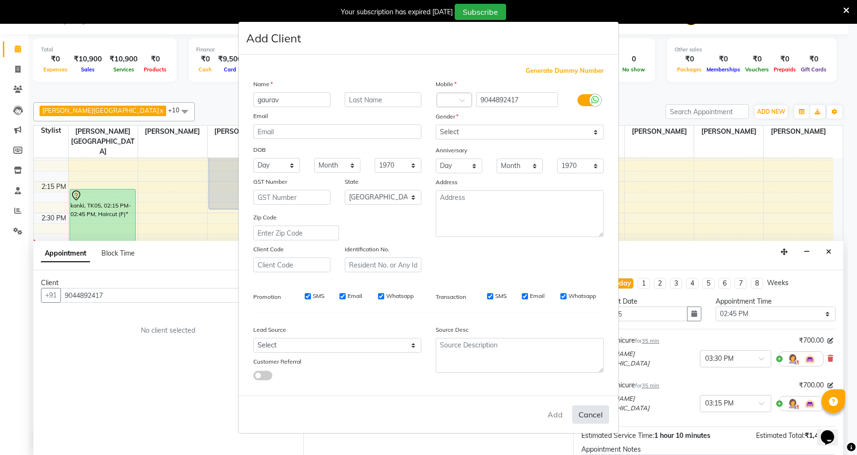
click at [588, 413] on button "Cancel" at bounding box center [590, 415] width 37 height 18
select select
select select "null"
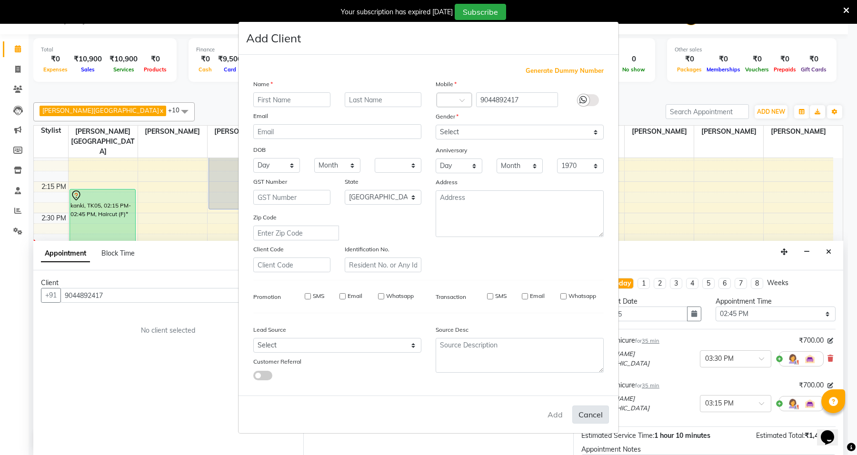
select select
checkbox input "false"
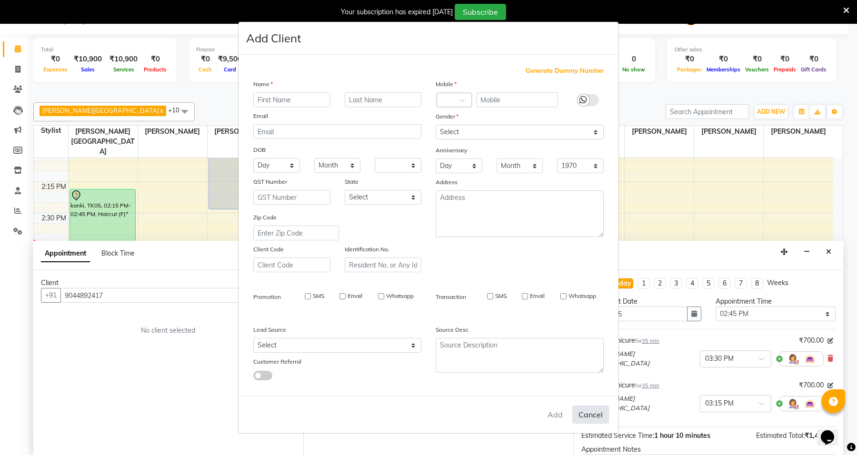
checkbox input "false"
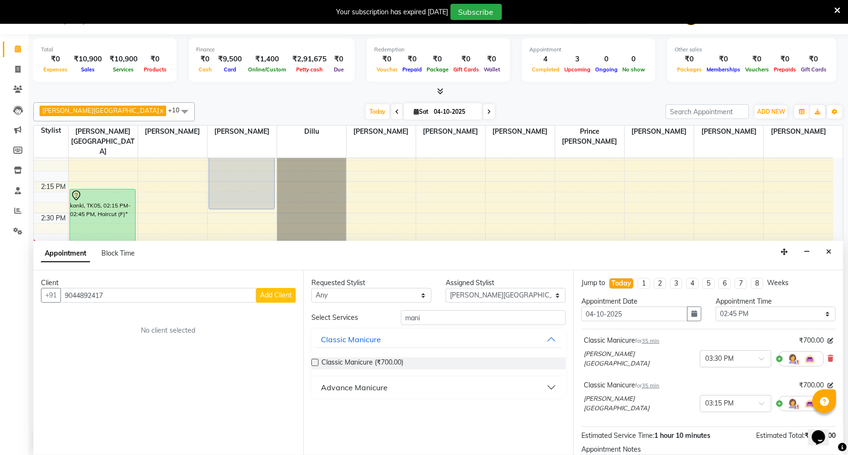
click at [281, 297] on span "Add Client" at bounding box center [276, 295] width 32 height 9
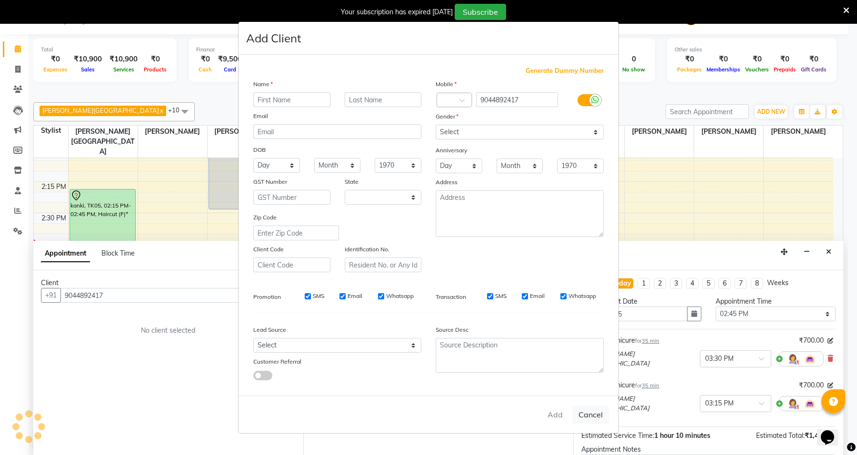
select select "22"
type input "gaurav"
click at [494, 136] on select "Select [DEMOGRAPHIC_DATA] [DEMOGRAPHIC_DATA] Other Prefer Not To Say" at bounding box center [520, 132] width 168 height 15
select select "male"
click at [436, 126] on select "Select [DEMOGRAPHIC_DATA] [DEMOGRAPHIC_DATA] Other Prefer Not To Say" at bounding box center [520, 132] width 168 height 15
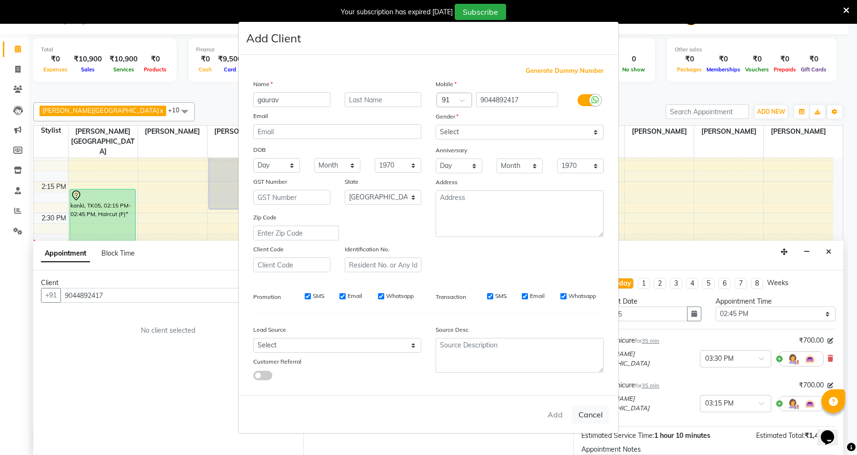
click at [546, 414] on div "Add Cancel" at bounding box center [429, 415] width 380 height 38
click at [565, 404] on div "Add Cancel" at bounding box center [429, 415] width 380 height 38
click at [667, 256] on ngb-modal-window "Add Client Generate Dummy Number Name gaurav Email DOB Day 01 02 03 04 05 06 07…" at bounding box center [428, 227] width 857 height 455
click at [608, 406] on button "Cancel" at bounding box center [590, 415] width 37 height 18
select select
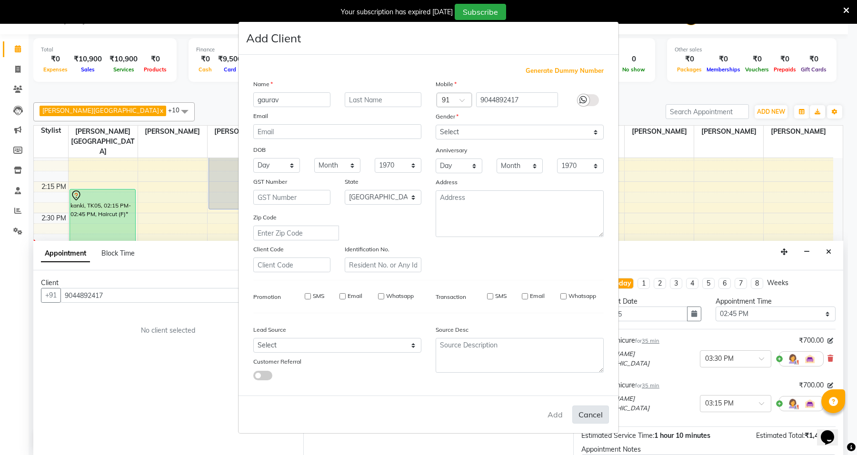
select select
select select "null"
select select
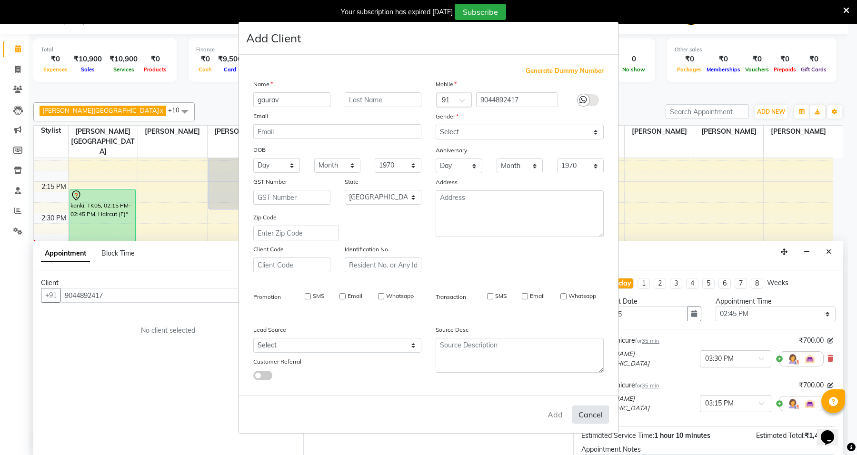
select select
checkbox input "false"
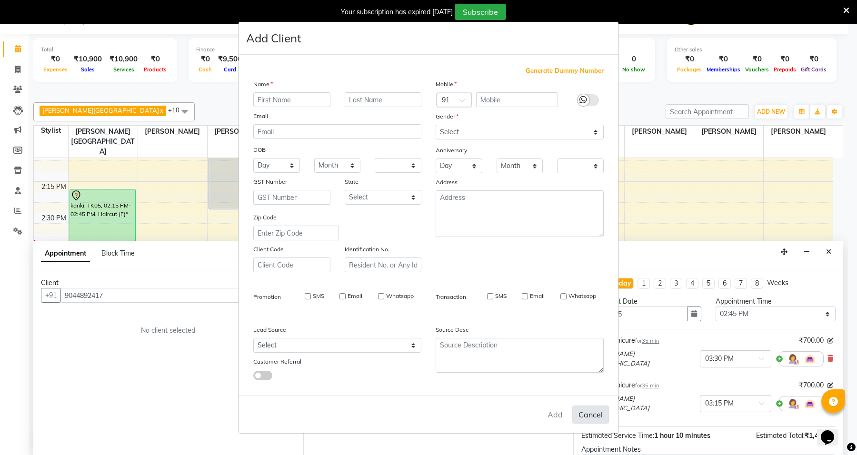
checkbox input "false"
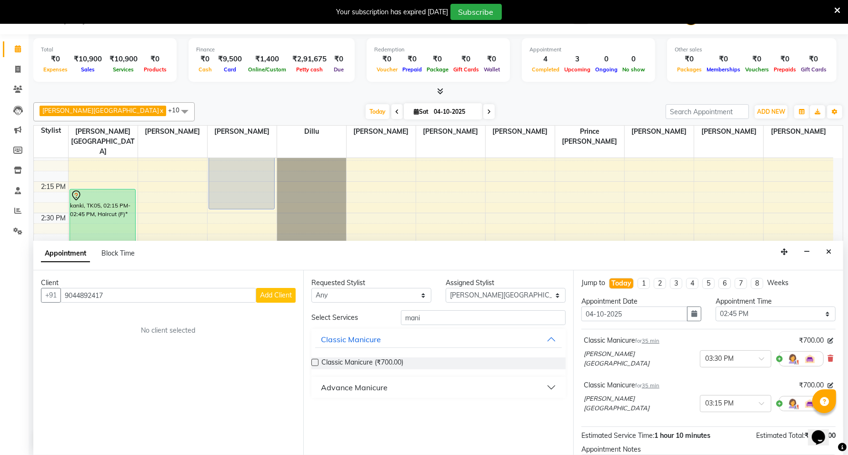
scroll to position [0, 0]
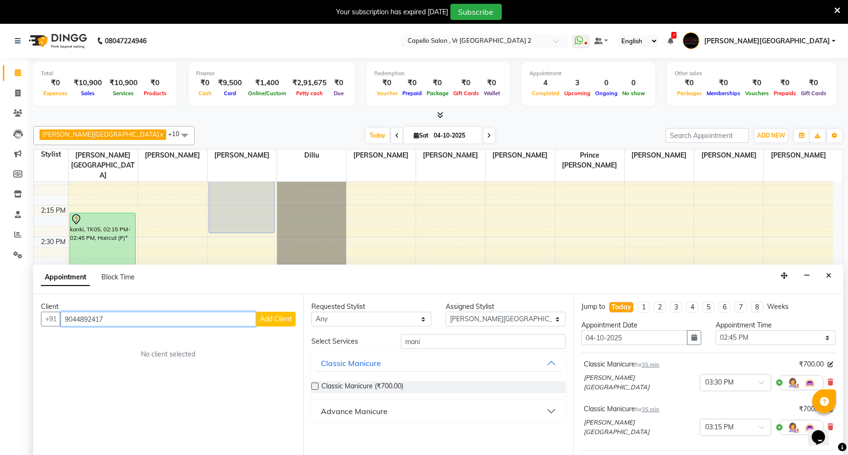
click at [205, 322] on input "9044892417" at bounding box center [158, 319] width 196 height 15
type input "9"
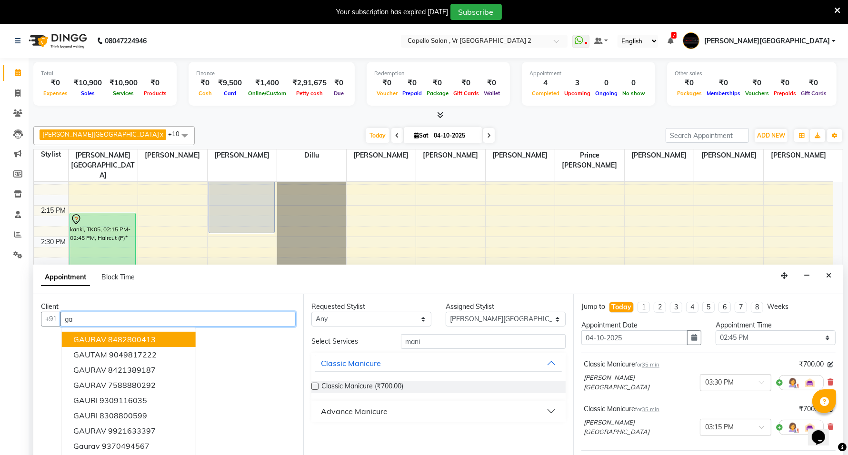
type input "g"
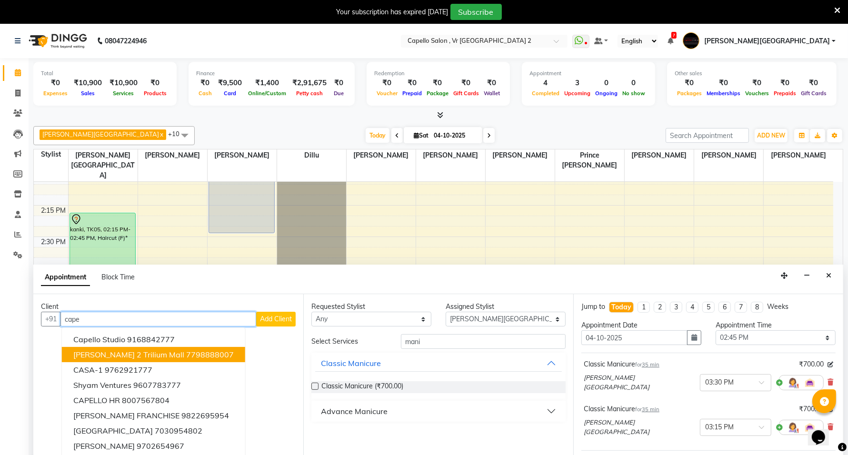
click at [186, 351] on ngb-highlight "7798888007" at bounding box center [210, 355] width 48 height 10
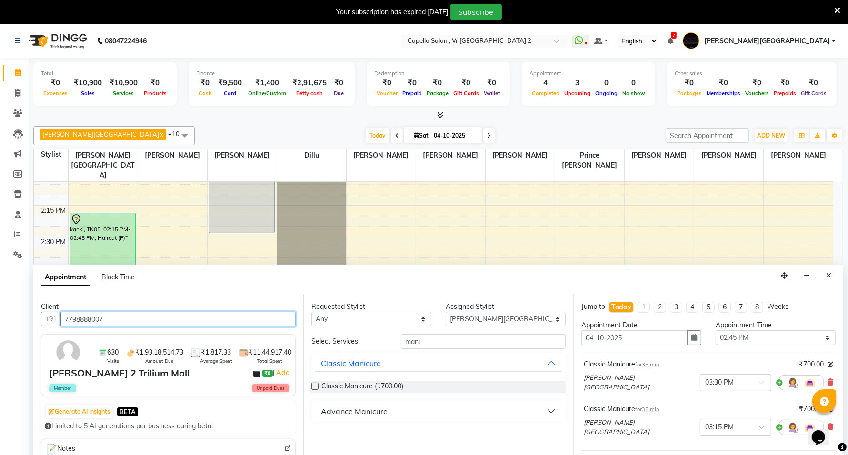
type input "7798888007"
click at [705, 428] on input "text" at bounding box center [726, 427] width 42 height 10
click at [705, 424] on input "text" at bounding box center [726, 427] width 42 height 10
click at [705, 427] on input "text" at bounding box center [726, 427] width 42 height 10
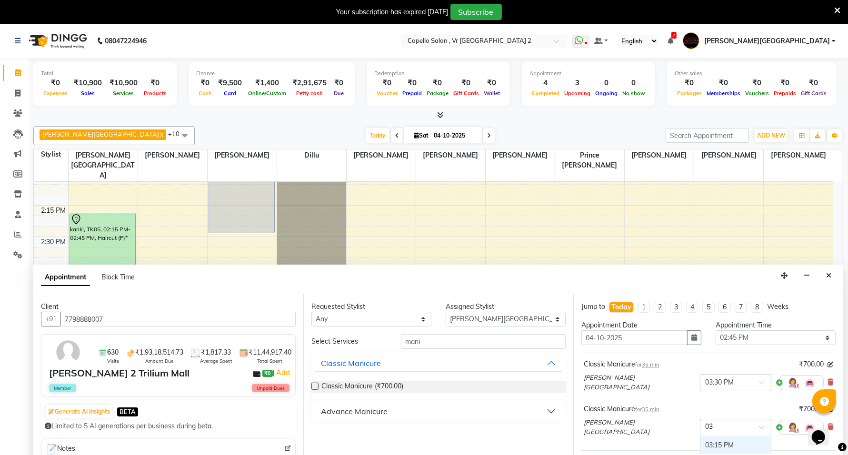
scroll to position [0, 0]
type input "0330"
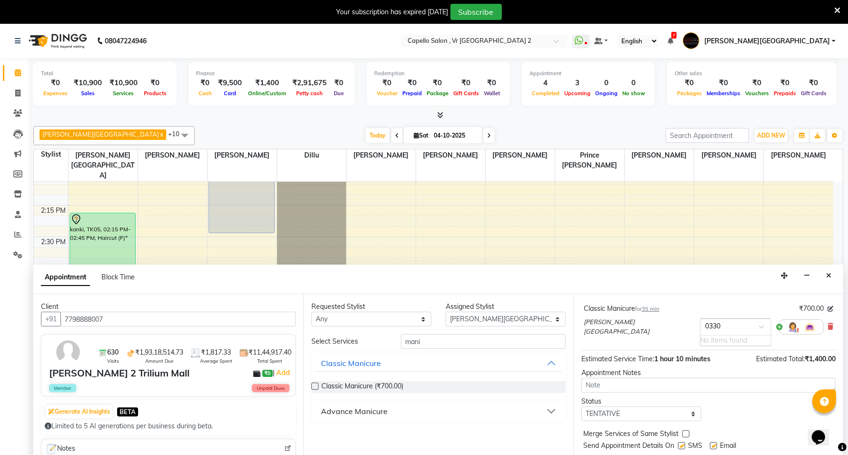
scroll to position [24, 0]
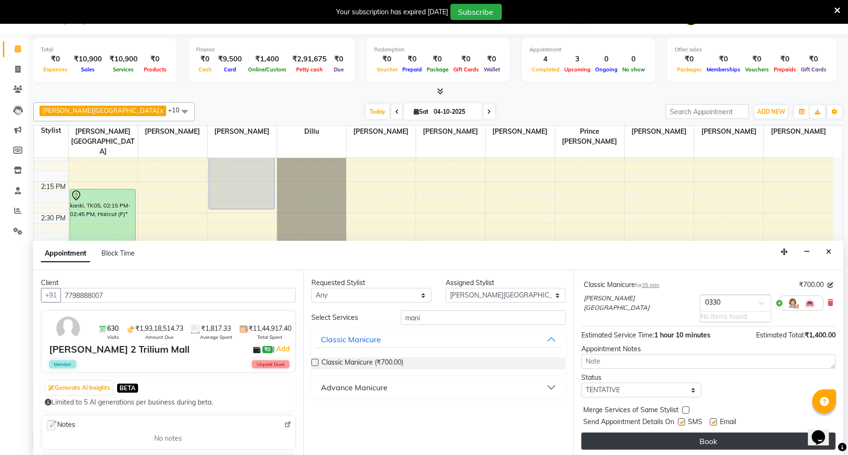
click at [705, 433] on button "Book" at bounding box center [708, 441] width 254 height 17
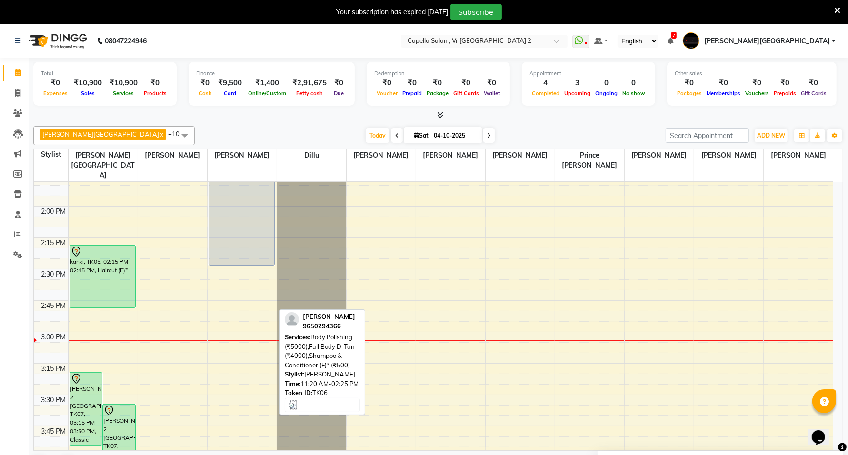
scroll to position [714, 0]
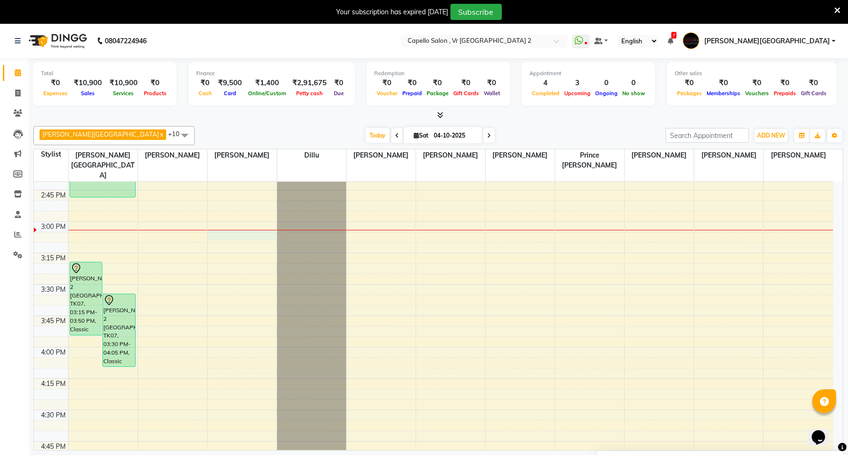
click at [237, 212] on div "9:00 AM 9:15 AM 9:30 AM 9:45 AM 10:00 AM 10:15 AM 10:30 AM 10:45 AM 11:00 AM 11…" at bounding box center [433, 284] width 799 height 1633
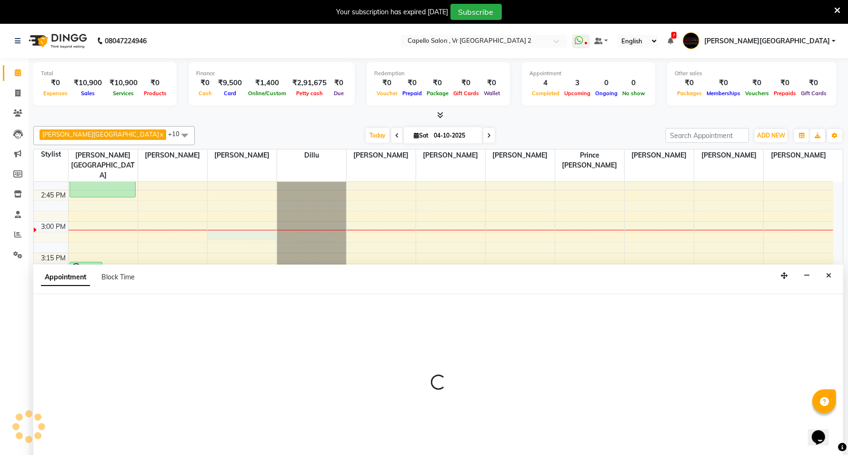
scroll to position [24, 0]
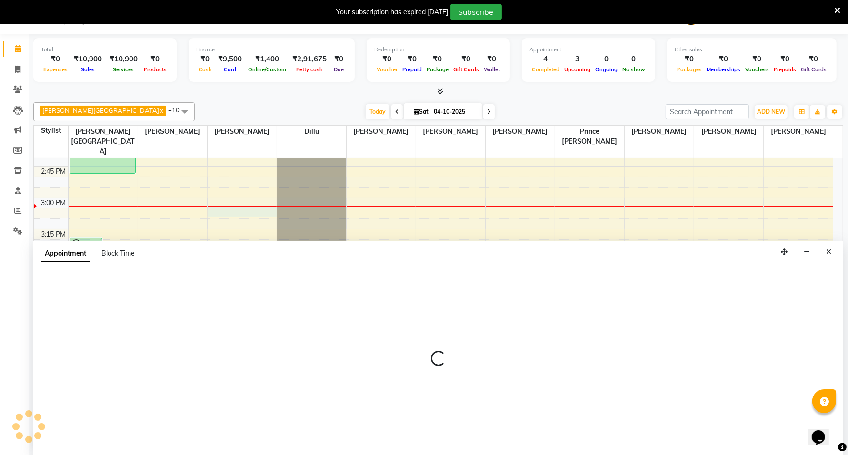
select select "14473"
select select "tentative"
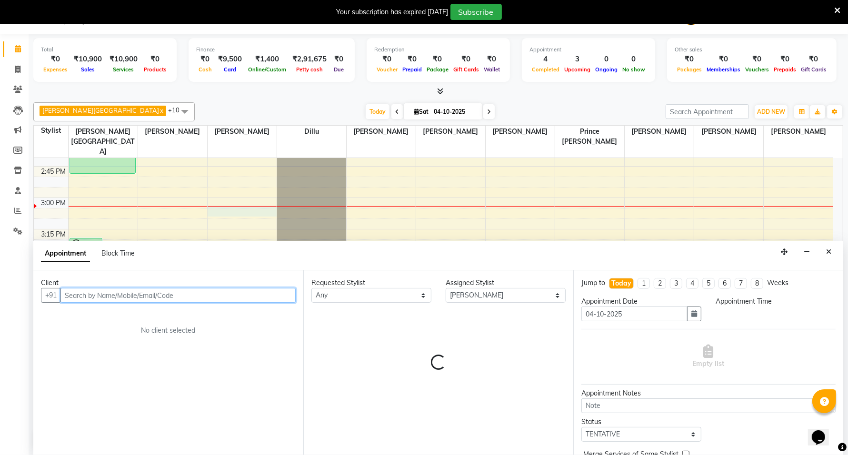
select select "900"
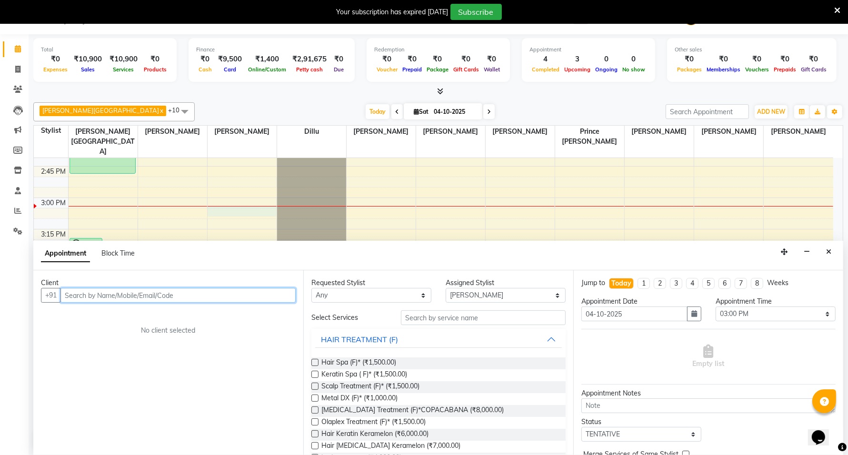
click at [135, 289] on input "text" at bounding box center [177, 295] width 235 height 15
type input "7058284335"
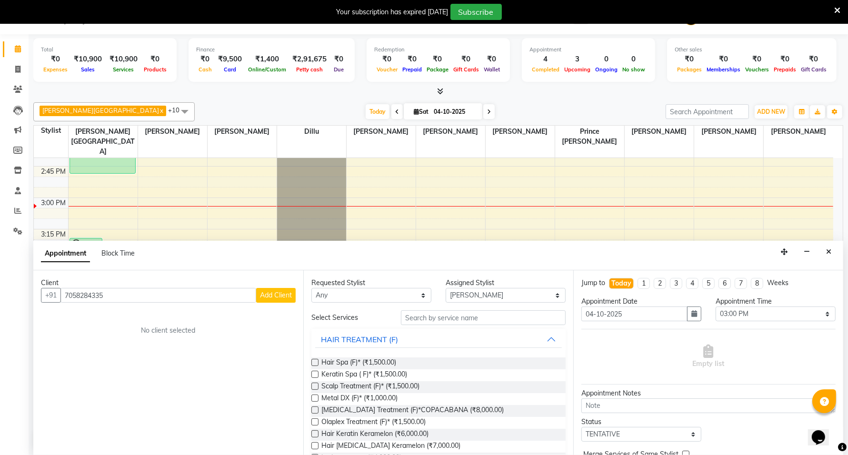
click at [275, 300] on button "Add Client" at bounding box center [276, 295] width 40 height 15
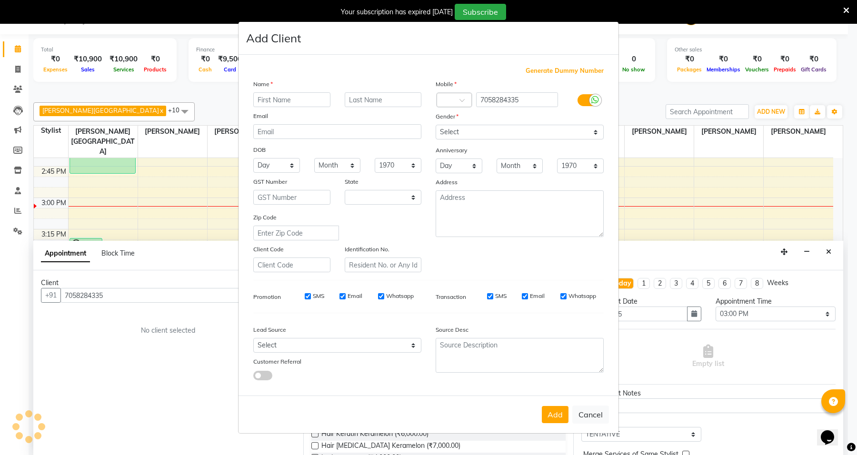
select select "22"
click at [297, 107] on input "text" at bounding box center [291, 99] width 77 height 15
type input "soumya"
click at [443, 130] on select "Select [DEMOGRAPHIC_DATA] [DEMOGRAPHIC_DATA] Other Prefer Not To Say" at bounding box center [520, 132] width 168 height 15
select select "[DEMOGRAPHIC_DATA]"
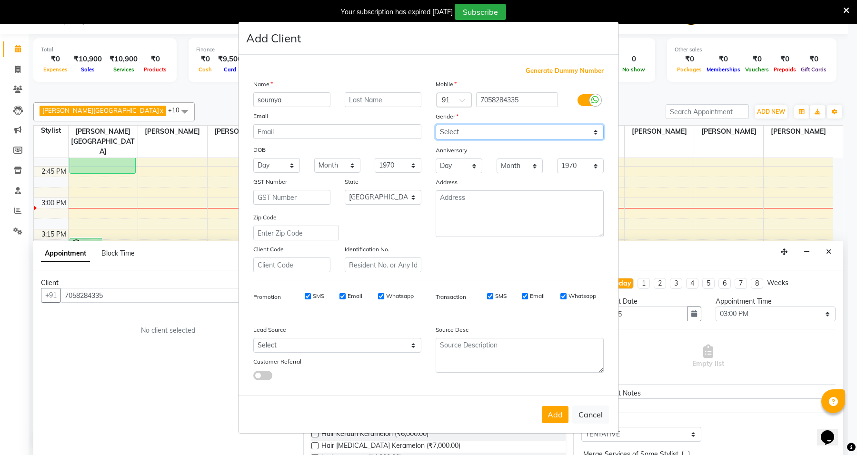
click at [436, 126] on select "Select [DEMOGRAPHIC_DATA] [DEMOGRAPHIC_DATA] Other Prefer Not To Say" at bounding box center [520, 132] width 168 height 15
click at [556, 417] on button "Add" at bounding box center [555, 414] width 27 height 17
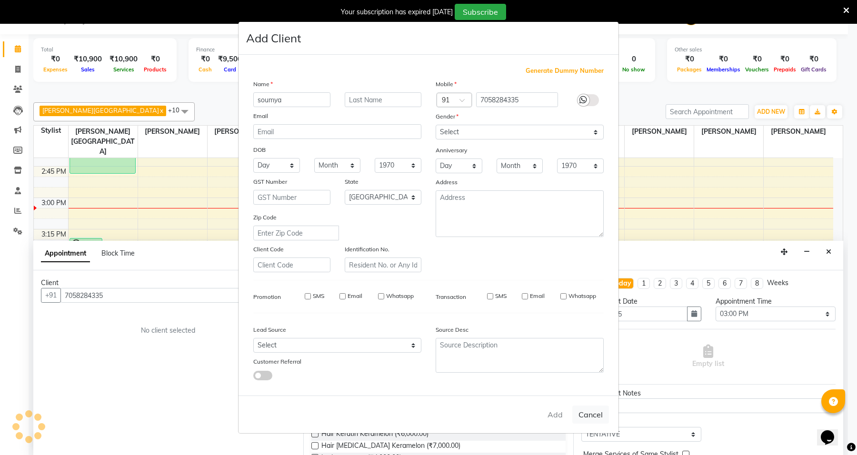
select select
select select "null"
select select
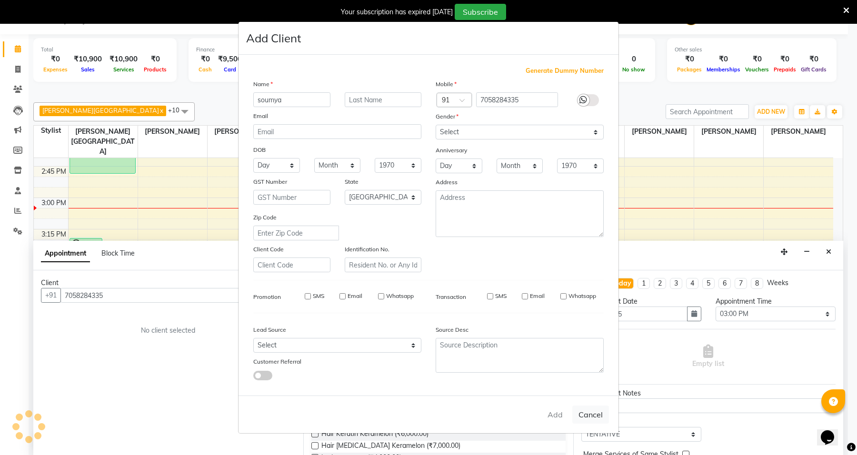
select select
checkbox input "false"
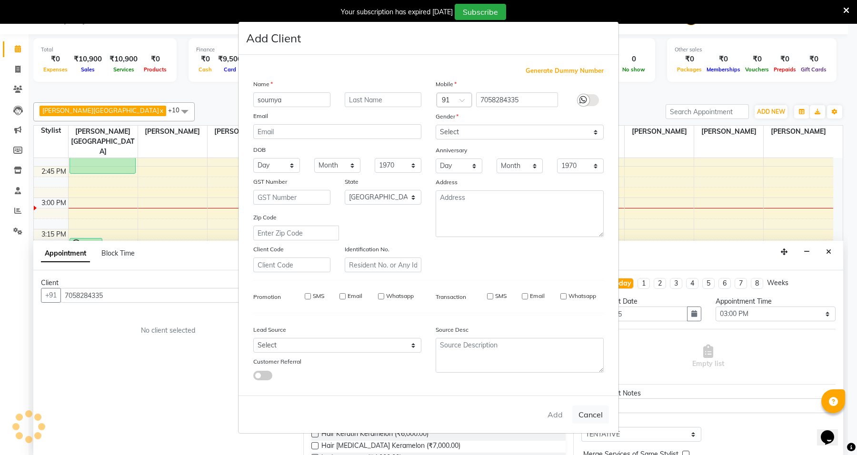
checkbox input "false"
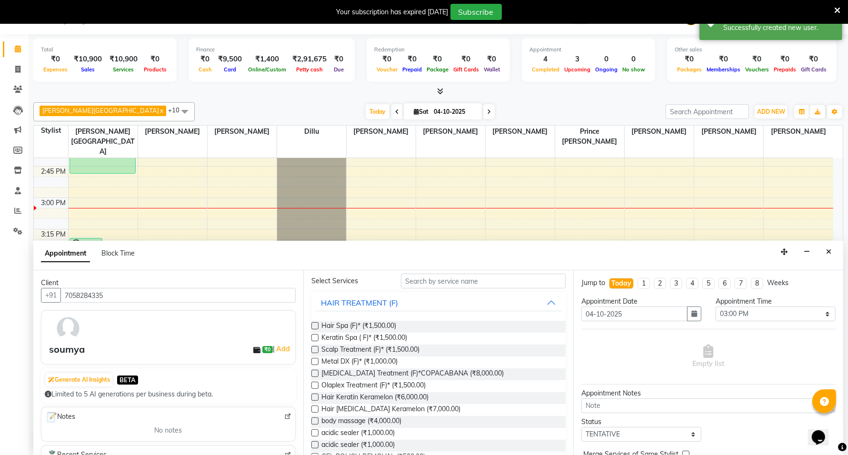
scroll to position [0, 0]
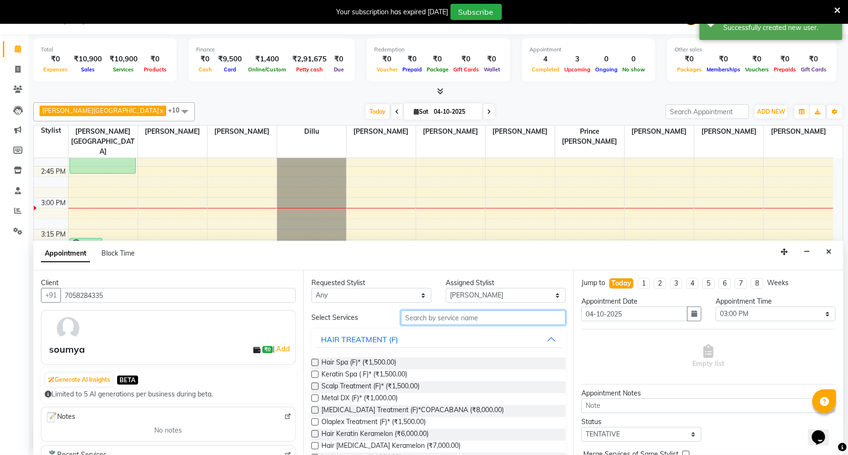
click at [423, 318] on input "text" at bounding box center [483, 317] width 165 height 15
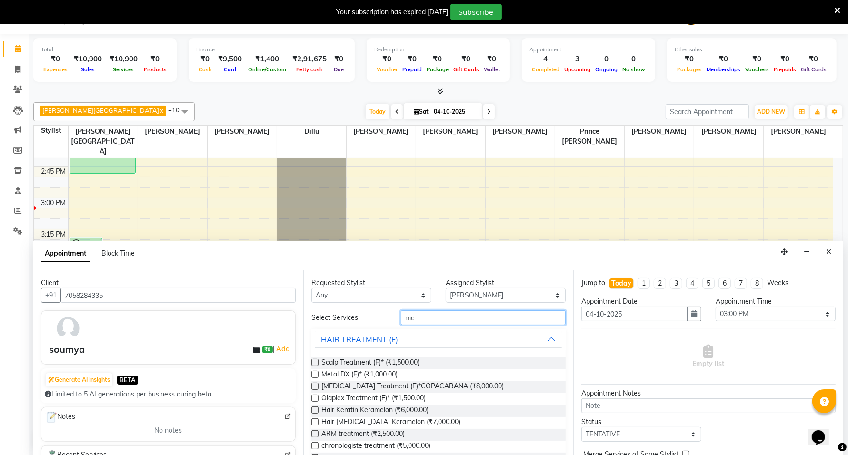
type input "m"
type input "h"
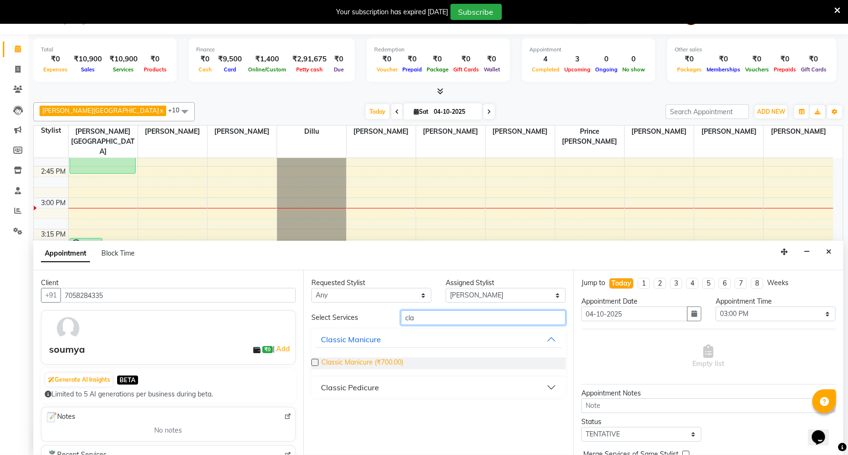
type input "cla"
click at [339, 367] on span "Classic Manicure (₹700.00)" at bounding box center [362, 364] width 82 height 12
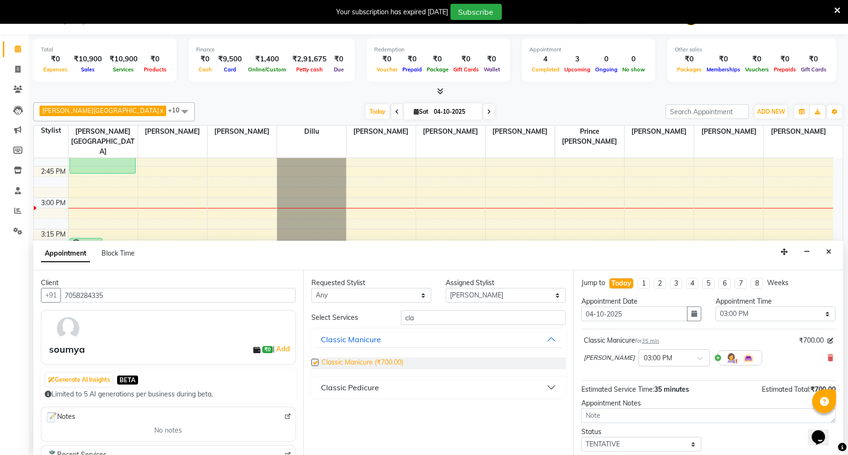
checkbox input "false"
click at [346, 391] on div "Classic Pedicure" at bounding box center [350, 387] width 58 height 11
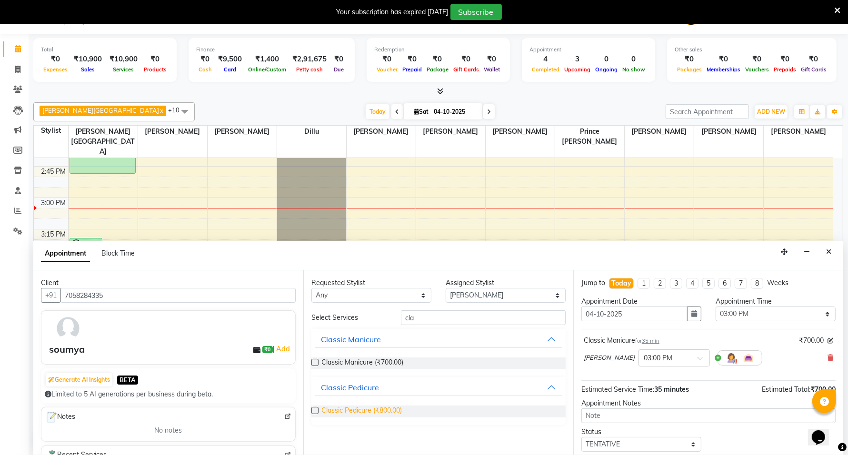
click at [347, 413] on span "Classic Pedicure (₹800.00)" at bounding box center [361, 412] width 80 height 12
checkbox input "false"
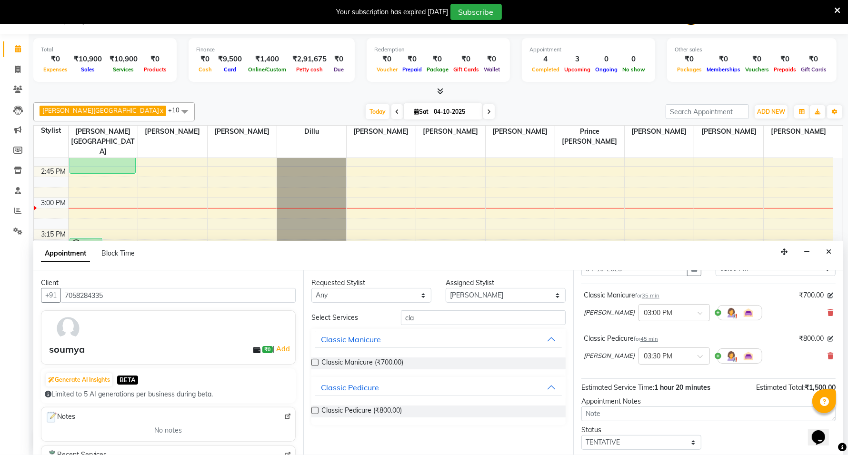
scroll to position [100, 0]
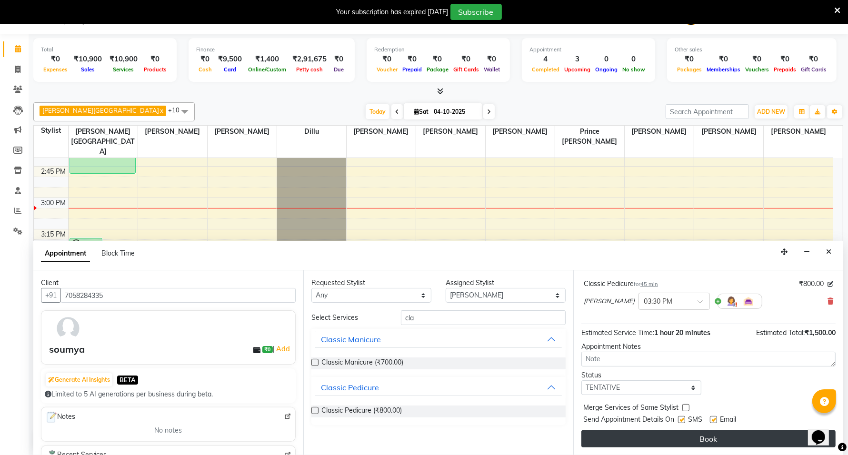
click at [627, 436] on button "Book" at bounding box center [708, 438] width 254 height 17
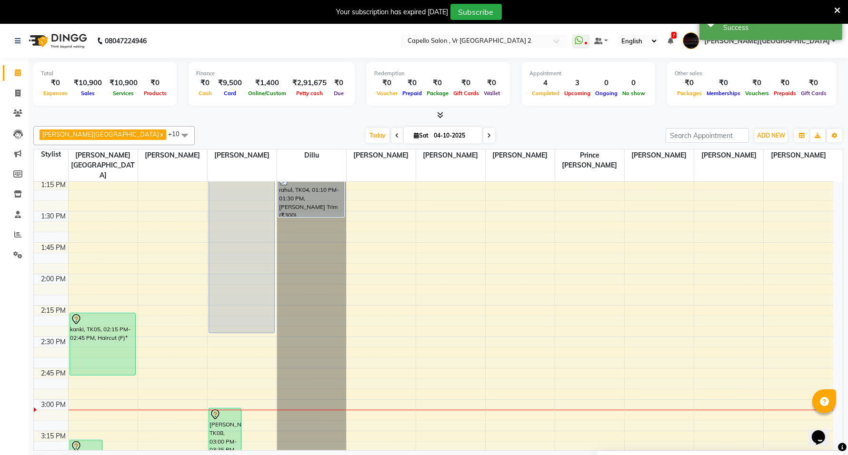
scroll to position [536, 0]
click at [16, 96] on icon at bounding box center [17, 93] width 5 height 7
select select "service"
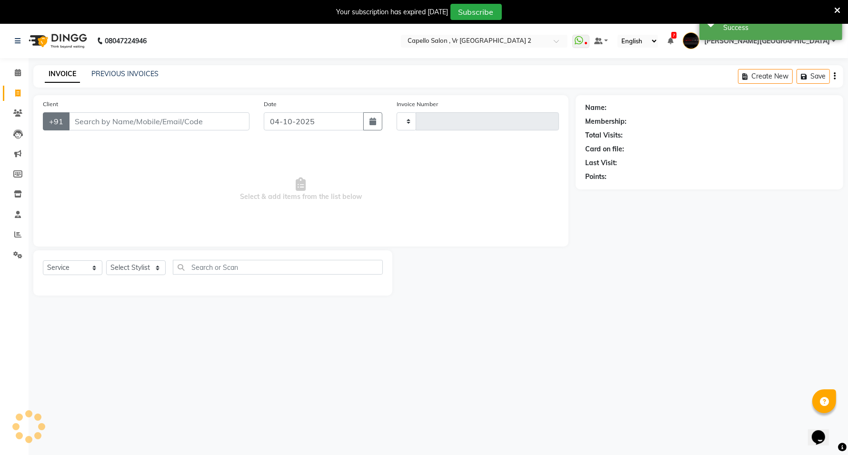
type input "5514"
select select "848"
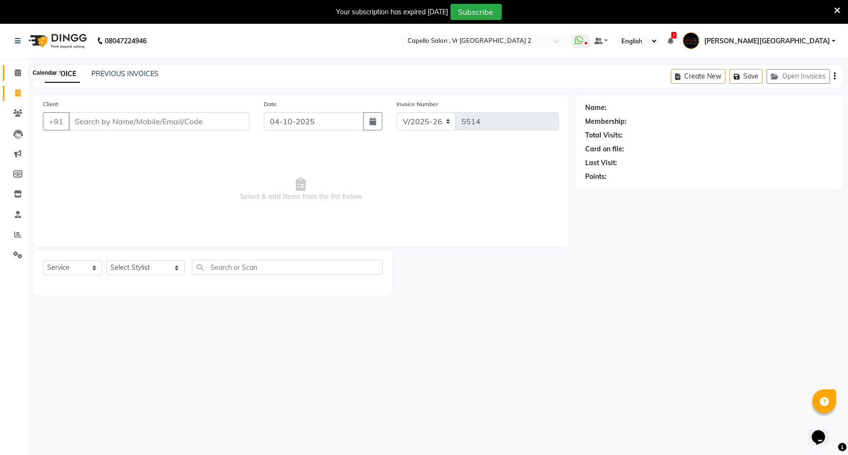
click at [20, 77] on span at bounding box center [18, 73] width 17 height 11
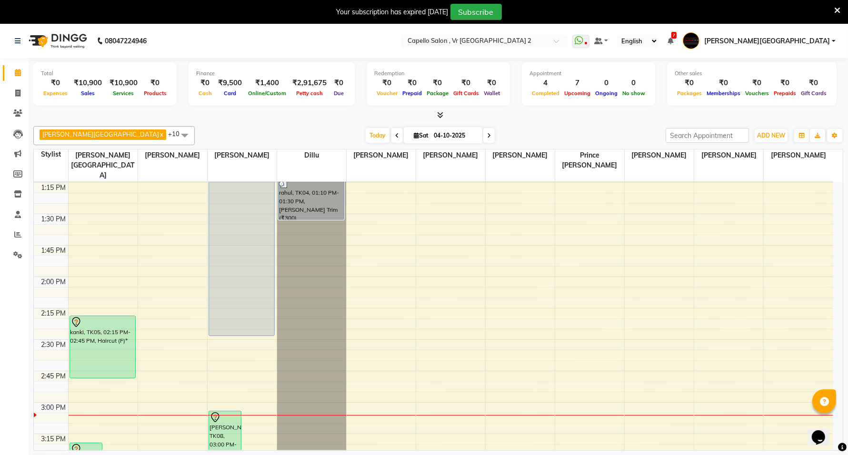
scroll to position [595, 0]
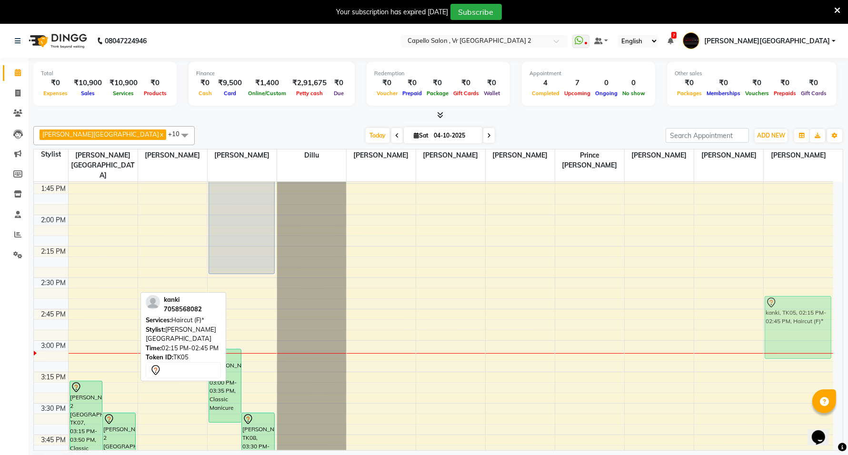
drag, startPoint x: 99, startPoint y: 260, endPoint x: 826, endPoint y: 305, distance: 728.4
click at [826, 305] on tr "capello VR 2 Trilium Mall, TK07, 03:15 PM-03:50 PM, Classic Manicure capello VR…" at bounding box center [433, 403] width 799 height 1633
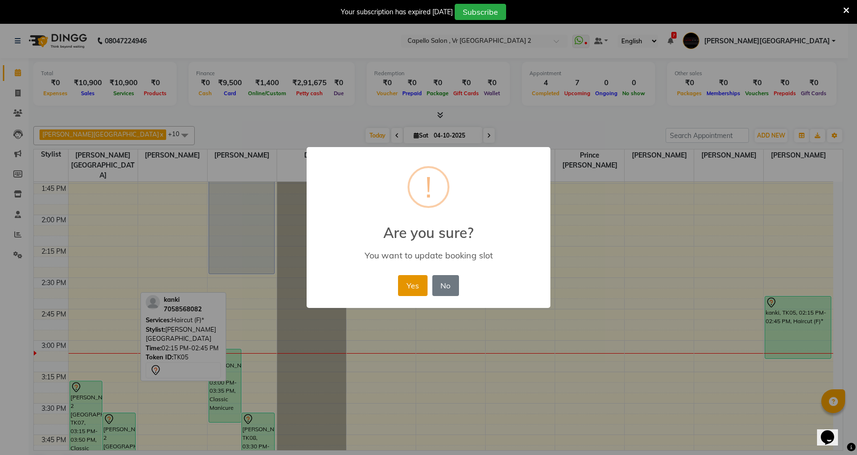
click at [420, 281] on button "Yes" at bounding box center [412, 285] width 29 height 21
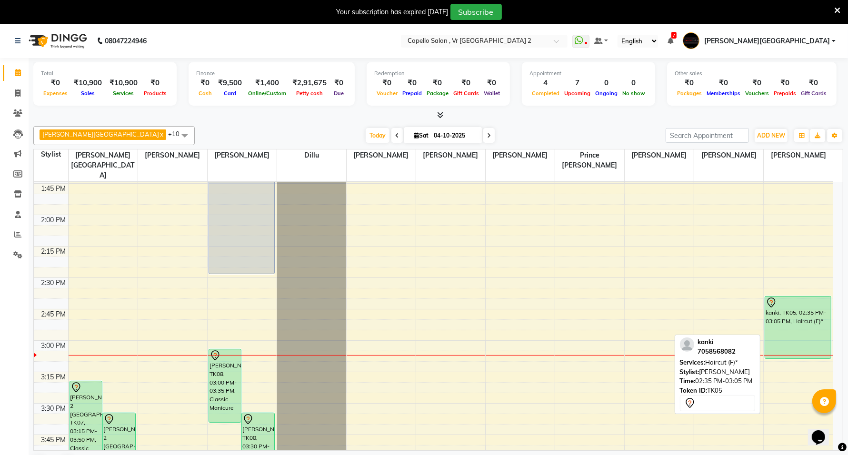
click at [809, 301] on div "kanki, TK05, 02:35 PM-03:05 PM, Haircut (F)*" at bounding box center [798, 328] width 66 height 62
click at [807, 313] on div "kanki, TK05, 02:35 PM-03:05 PM, Haircut (F)*" at bounding box center [798, 328] width 66 height 62
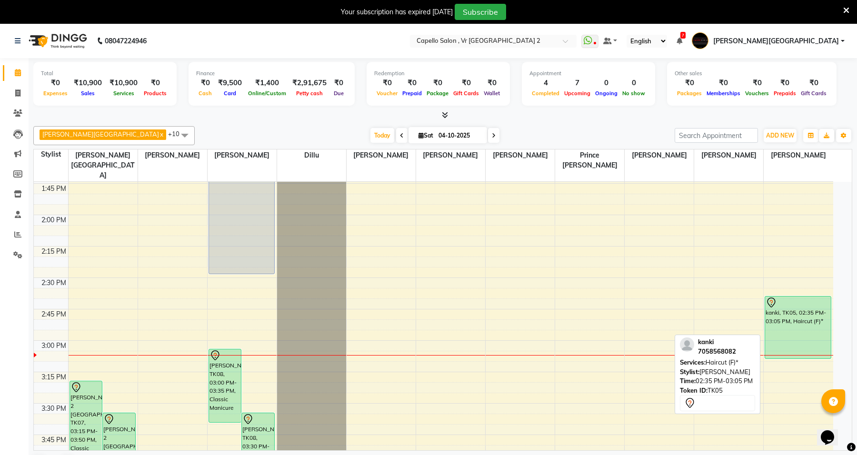
select select "7"
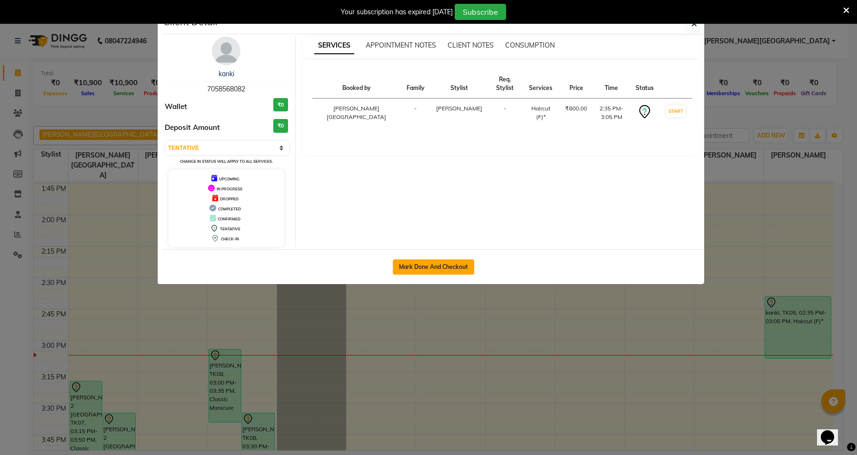
click at [417, 272] on button "Mark Done And Checkout" at bounding box center [433, 266] width 81 height 15
select select "service"
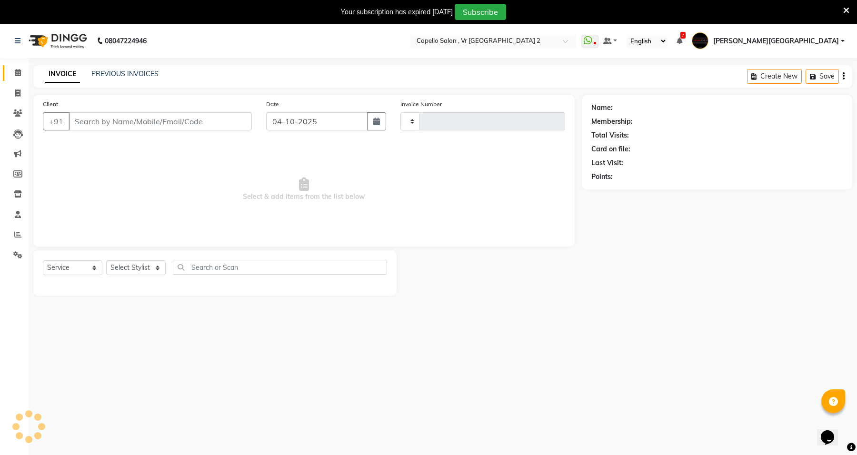
type input "5514"
select select "848"
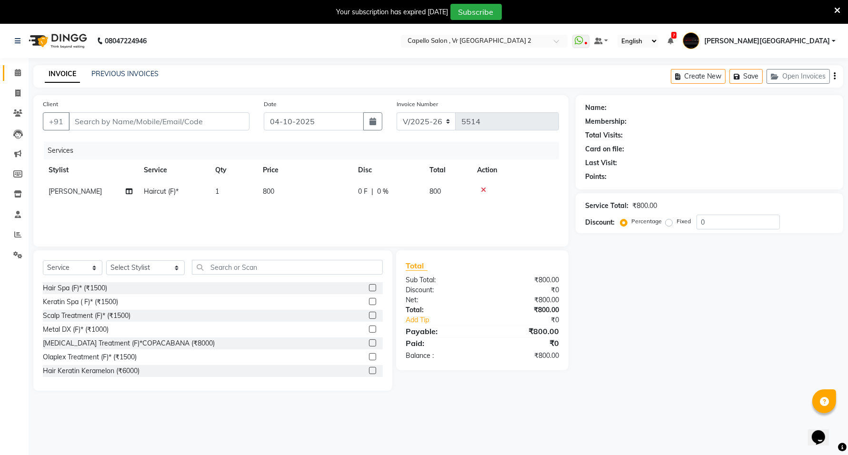
type input "7058568082"
select select "89136"
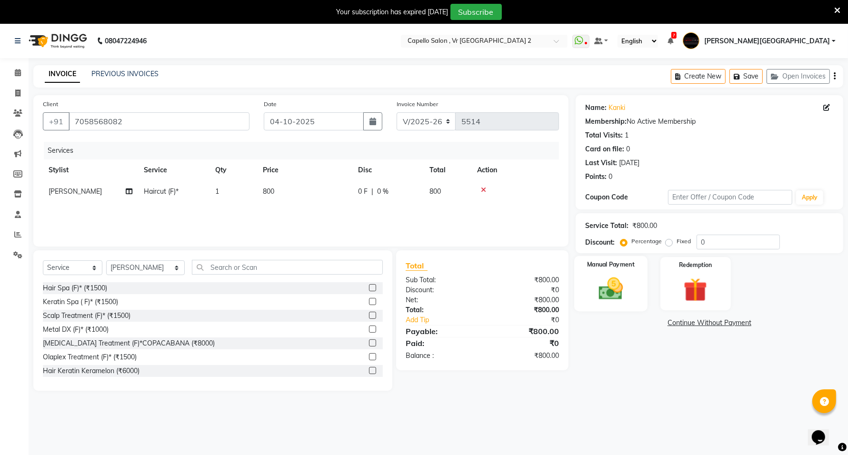
click at [593, 301] on img at bounding box center [611, 289] width 40 height 29
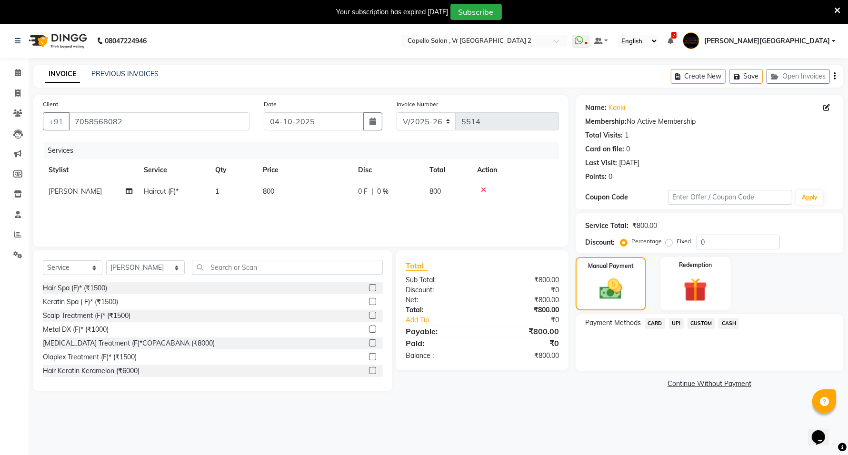
click at [674, 327] on span "UPI" at bounding box center [676, 323] width 15 height 11
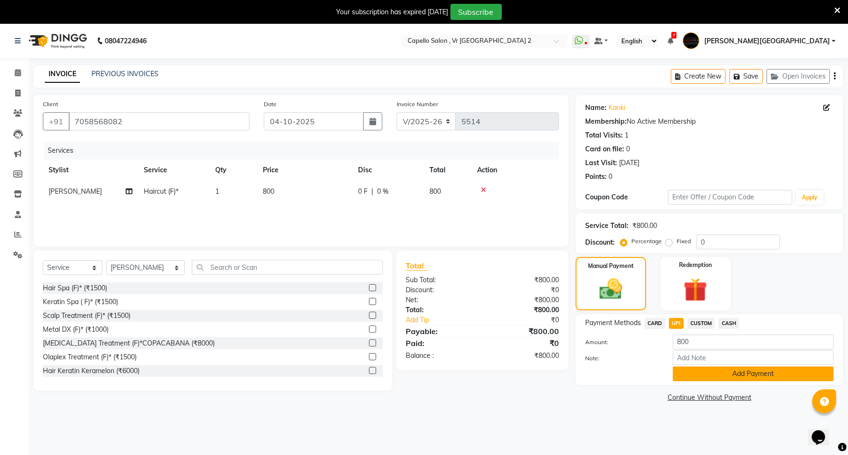
click at [693, 370] on button "Add Payment" at bounding box center [753, 374] width 161 height 15
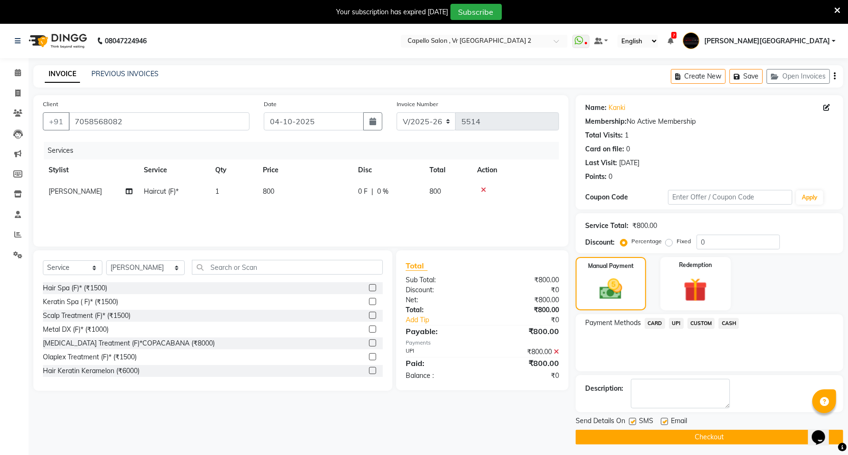
scroll to position [24, 0]
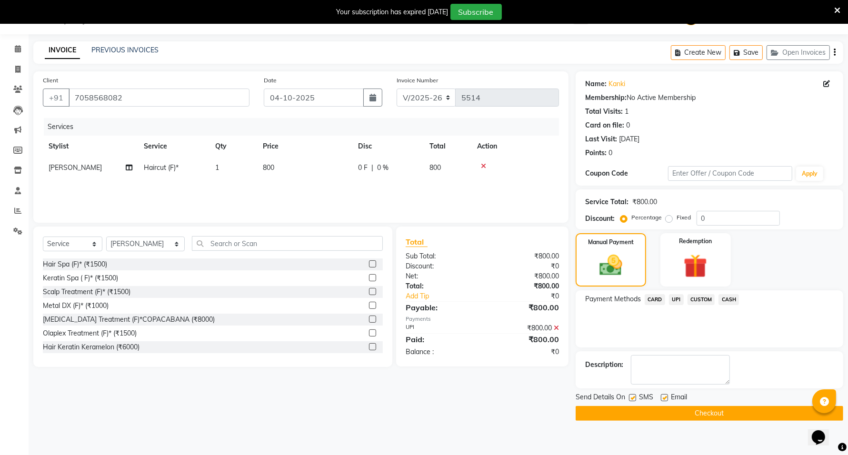
click at [677, 415] on button "Checkout" at bounding box center [710, 413] width 268 height 15
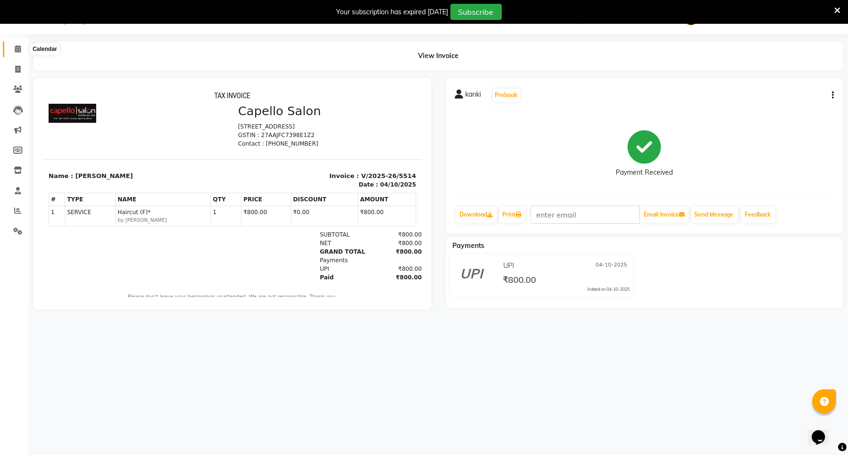
click at [15, 49] on icon at bounding box center [18, 48] width 6 height 7
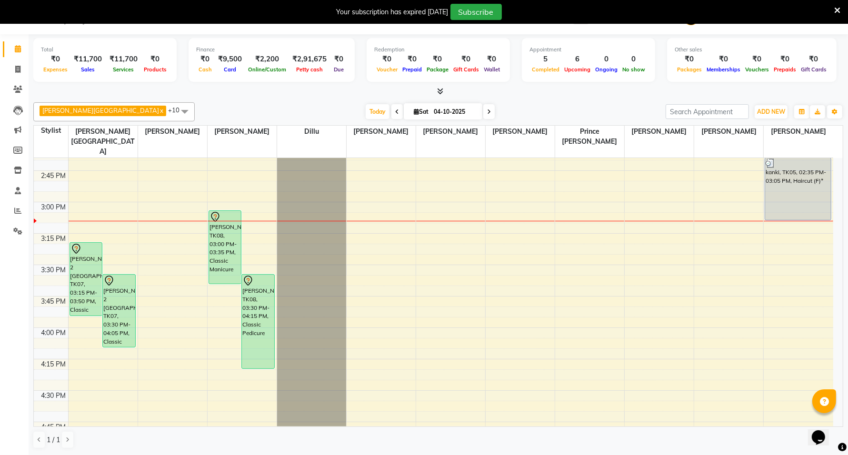
scroll to position [644, 0]
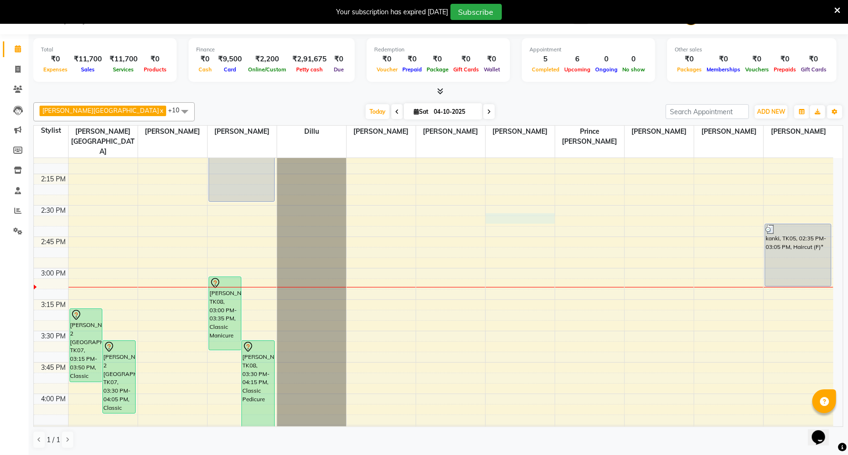
click at [500, 199] on div "9:00 AM 9:15 AM 9:30 AM 9:45 AM 10:00 AM 10:15 AM 10:30 AM 10:45 AM 11:00 AM 11…" at bounding box center [433, 330] width 799 height 1633
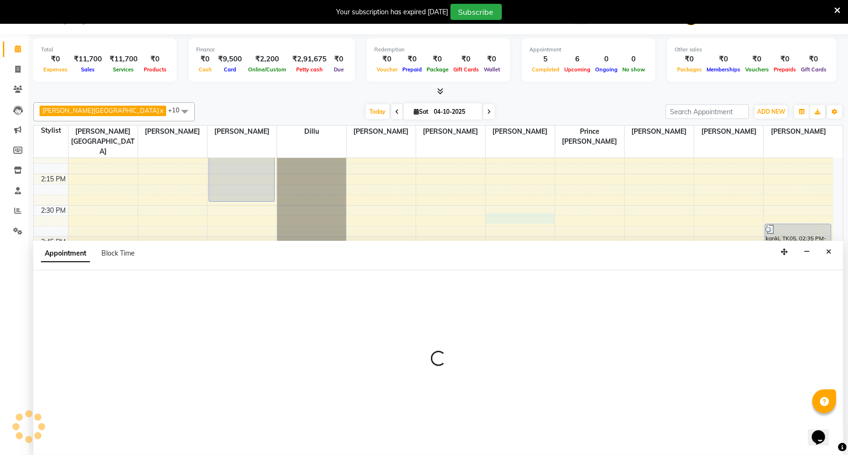
scroll to position [24, 0]
select select "30655"
select select "tentative"
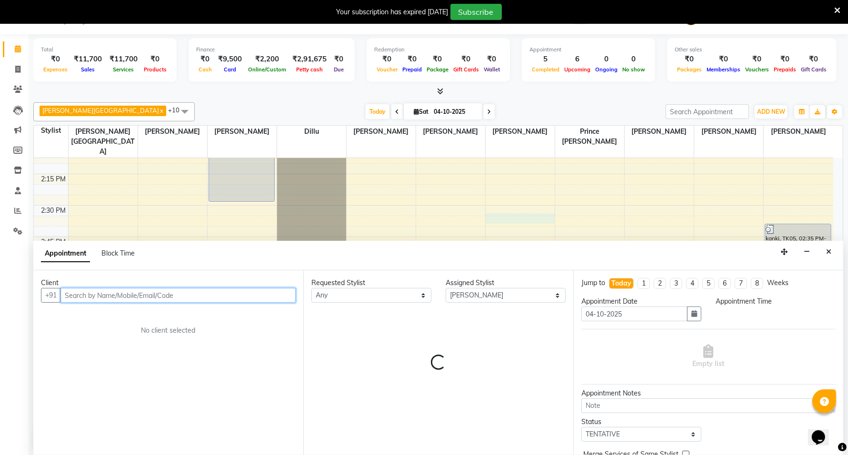
select select "870"
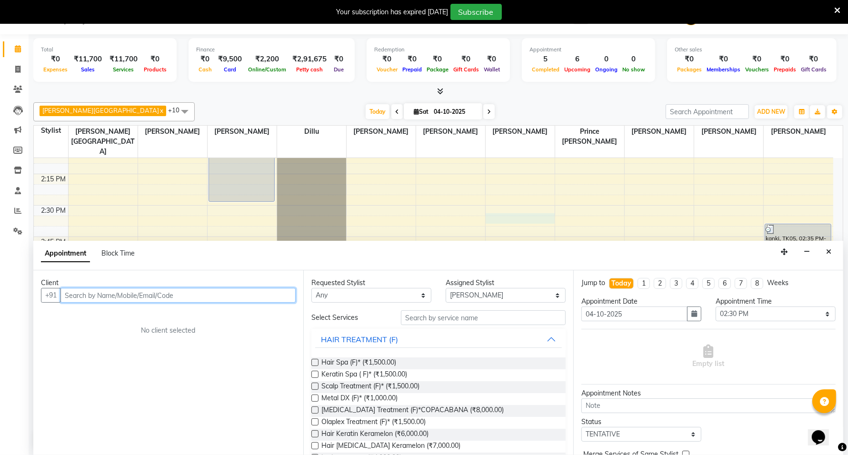
click at [251, 293] on input "text" at bounding box center [177, 295] width 235 height 15
click at [178, 294] on input "text" at bounding box center [177, 295] width 235 height 15
click at [116, 294] on input "text" at bounding box center [177, 295] width 235 height 15
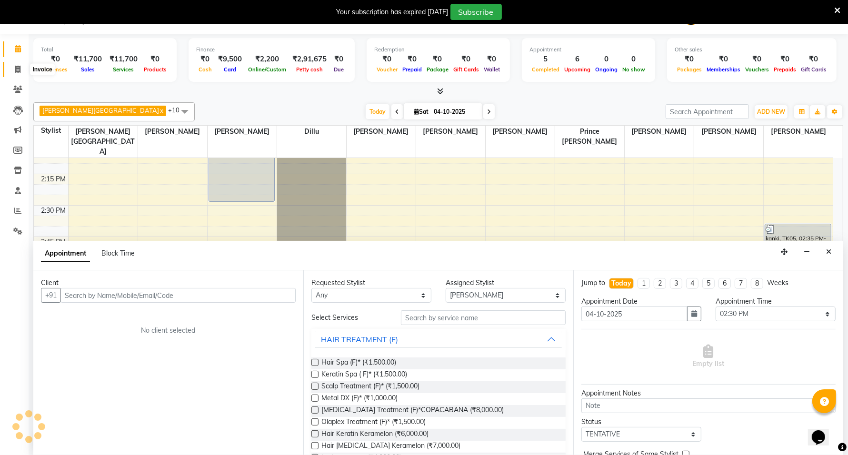
click at [16, 69] on icon at bounding box center [17, 69] width 5 height 7
select select "service"
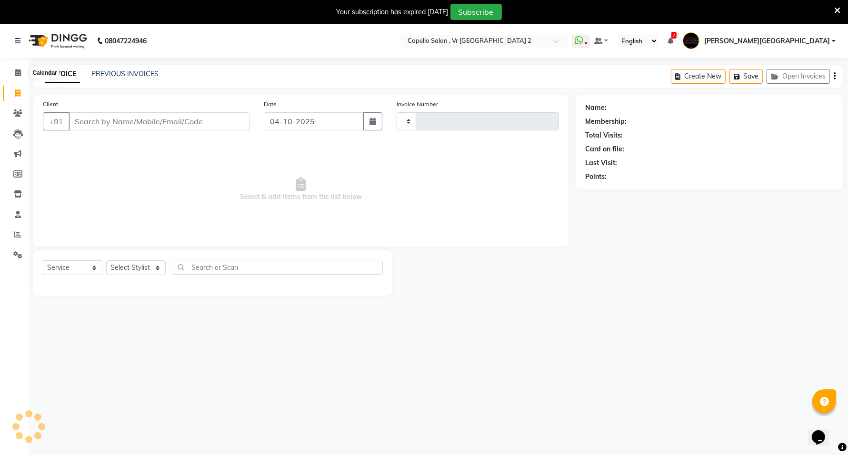
type input "5515"
select select "848"
click at [17, 72] on icon at bounding box center [18, 72] width 6 height 7
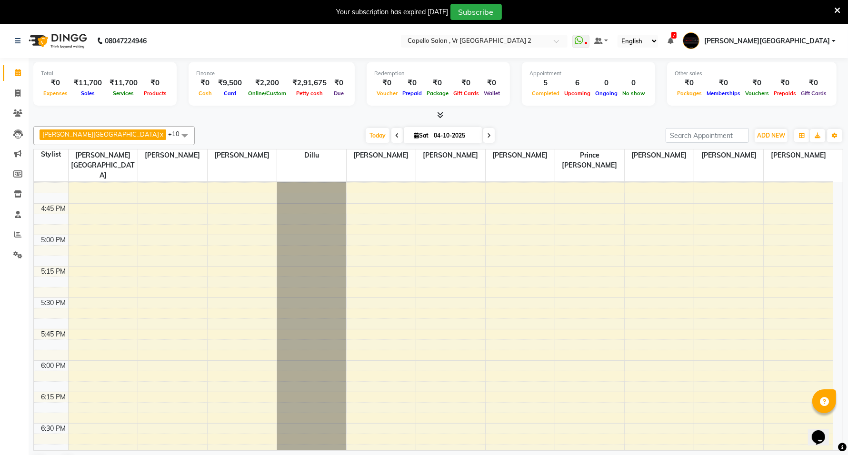
scroll to position [595, 0]
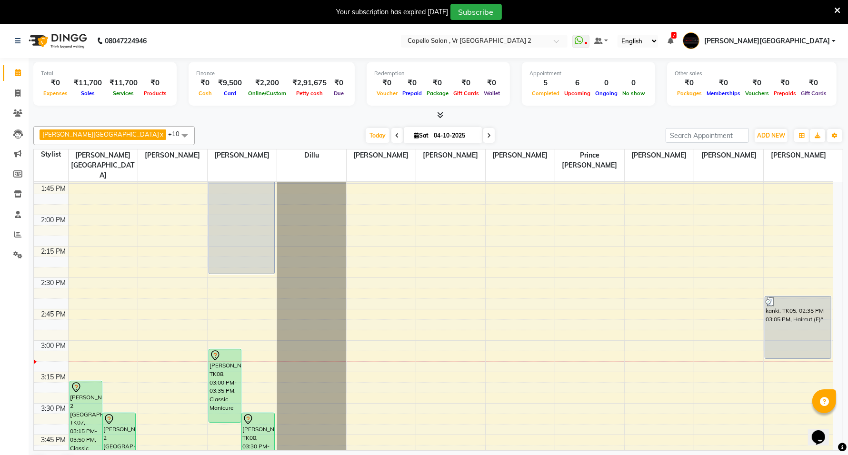
click at [465, 301] on div "9:00 AM 9:15 AM 9:30 AM 9:45 AM 10:00 AM 10:15 AM 10:30 AM 10:45 AM 11:00 AM 11…" at bounding box center [433, 403] width 799 height 1633
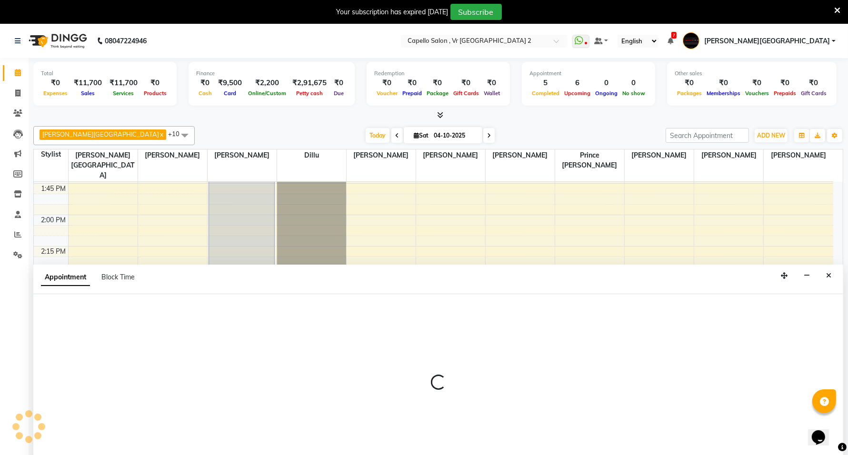
scroll to position [24, 0]
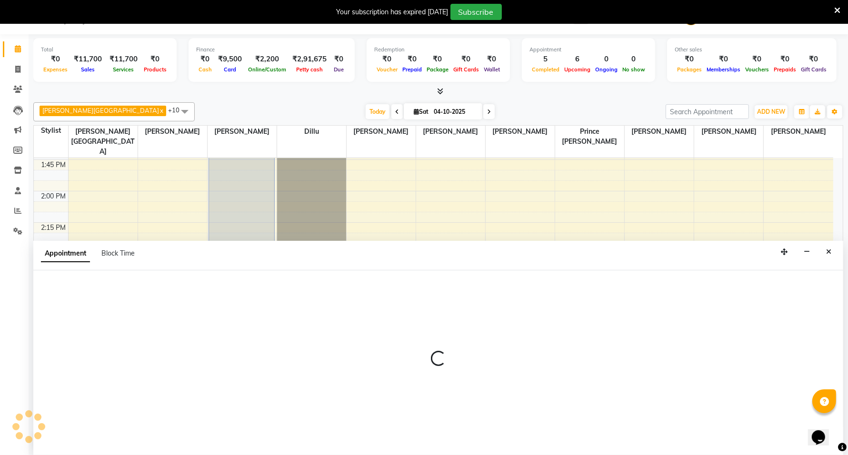
select select "15681"
select select "885"
select select "tentative"
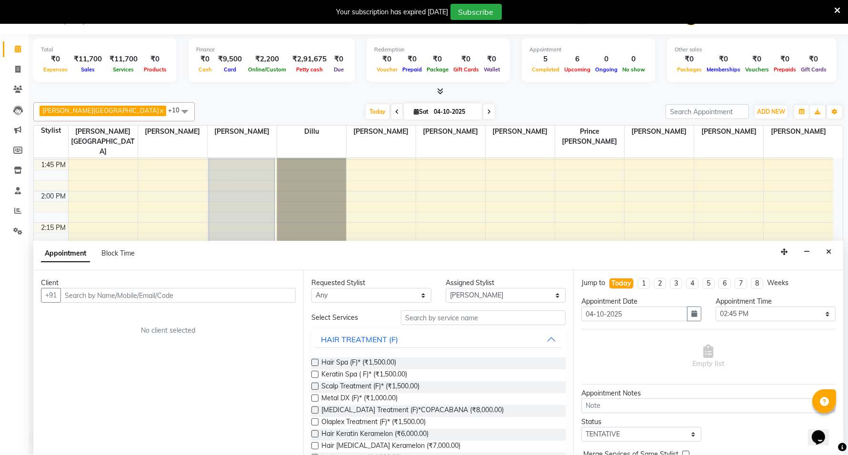
click at [120, 293] on input "text" at bounding box center [177, 295] width 235 height 15
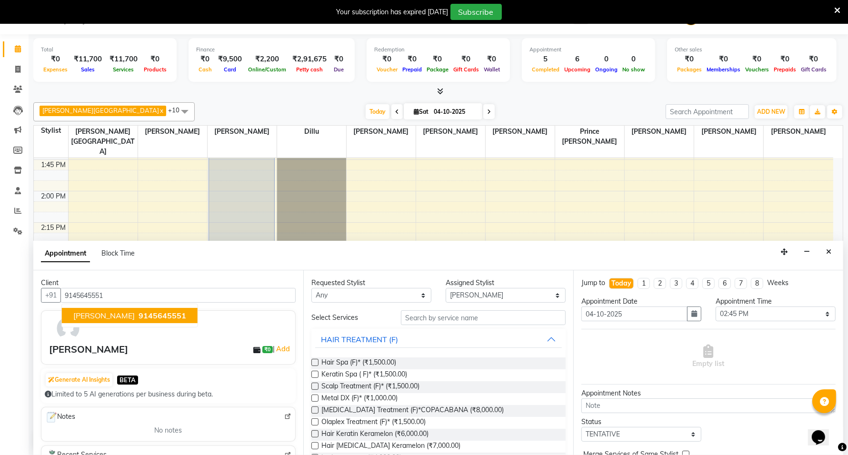
click at [113, 318] on span "[PERSON_NAME]" at bounding box center [103, 316] width 61 height 10
type input "9145645551"
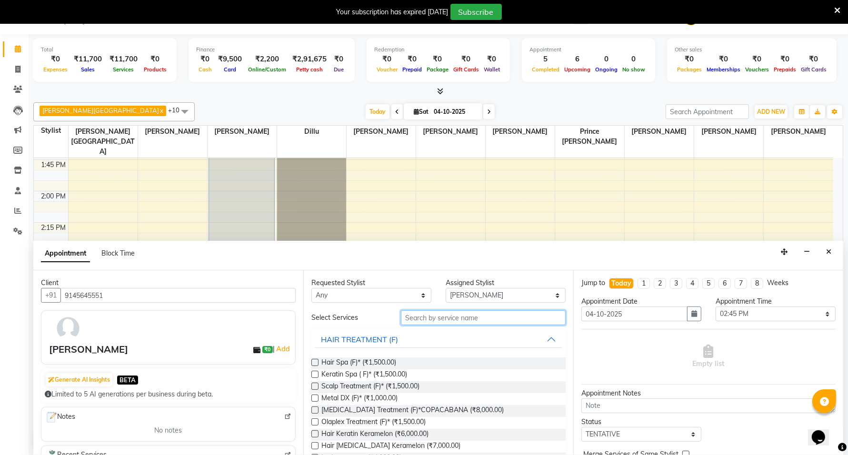
click at [417, 321] on input "text" at bounding box center [483, 317] width 165 height 15
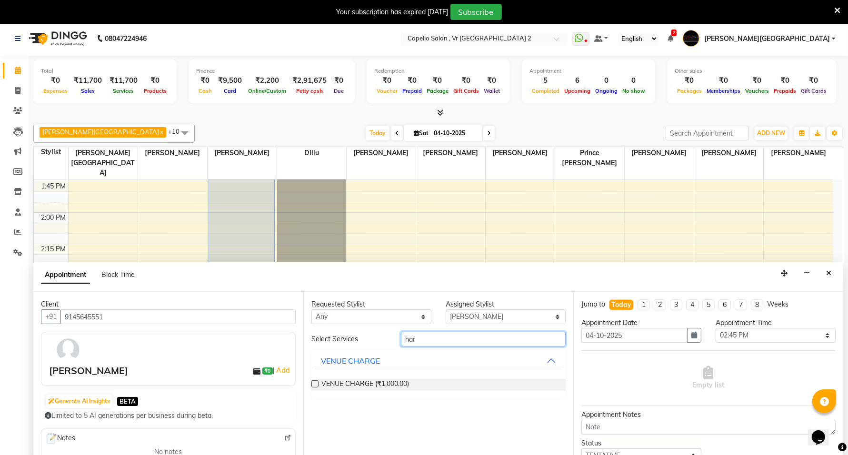
scroll to position [0, 0]
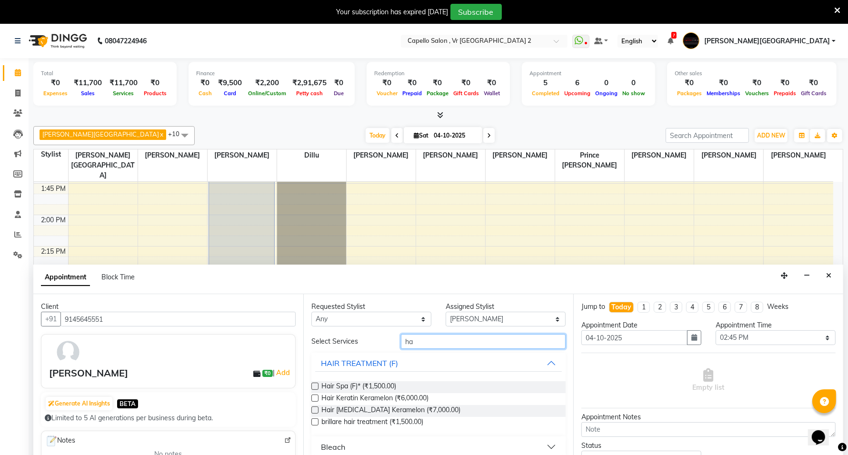
type input "h"
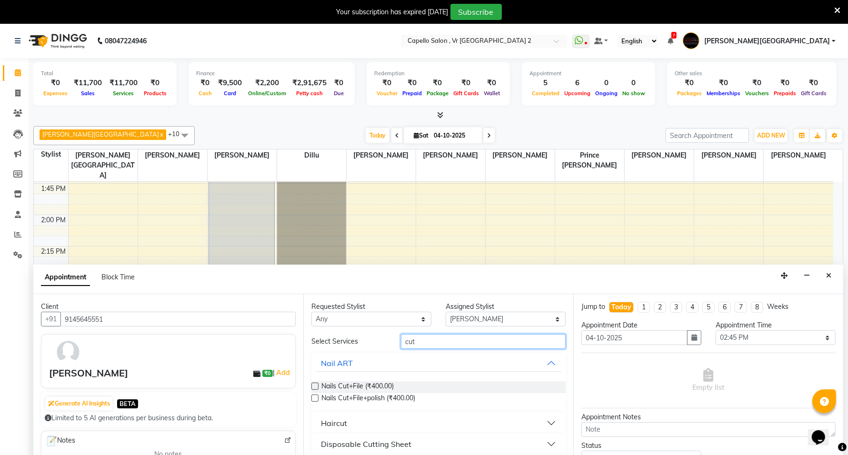
type input "cut"
click at [332, 419] on div "Haircut" at bounding box center [334, 423] width 26 height 11
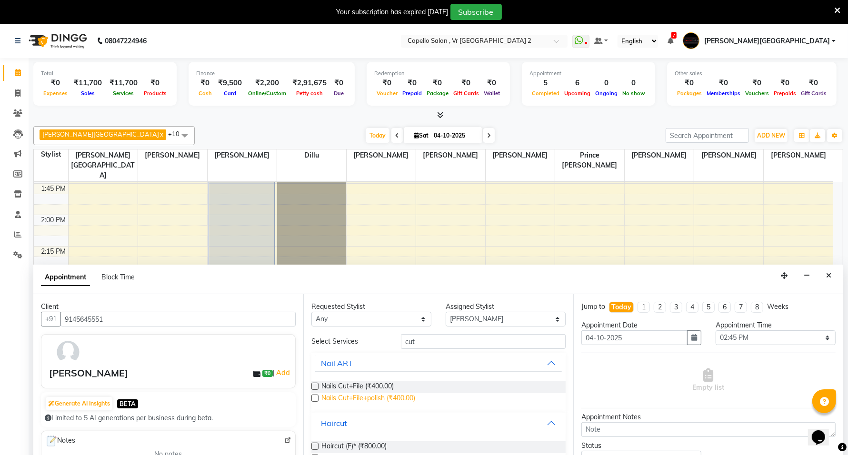
scroll to position [46, 0]
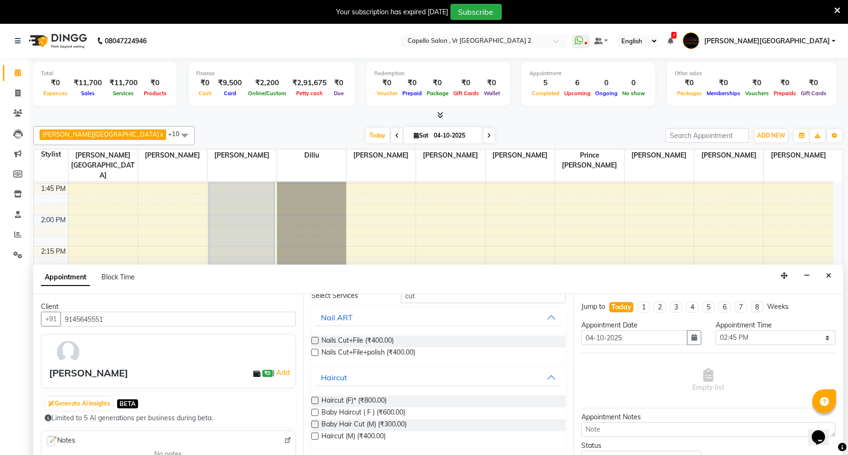
click at [317, 400] on label at bounding box center [314, 400] width 7 height 7
click at [317, 400] on input "checkbox" at bounding box center [314, 401] width 6 height 6
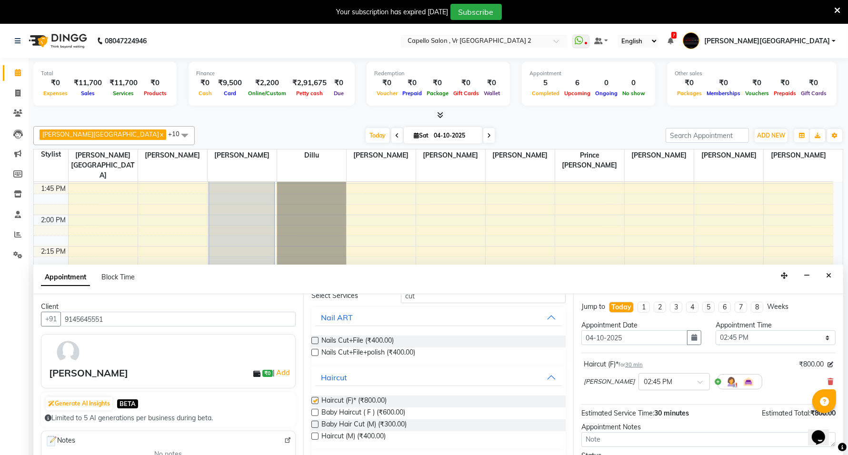
checkbox input "false"
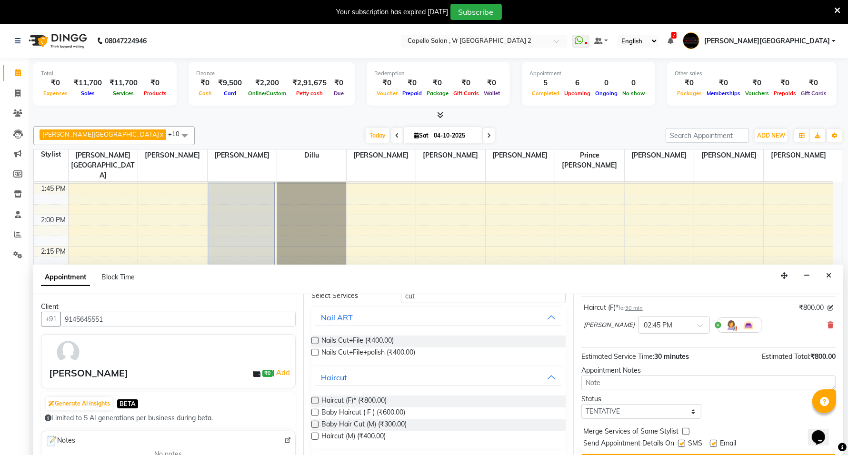
scroll to position [24, 0]
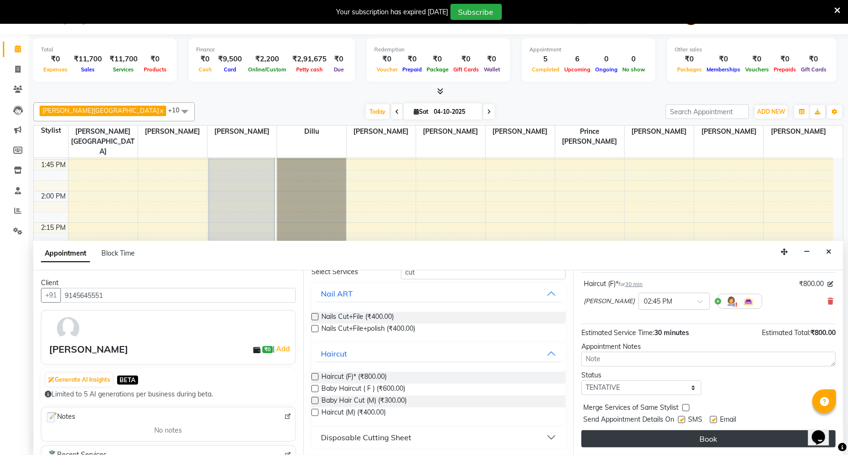
click at [737, 441] on button "Book" at bounding box center [708, 438] width 254 height 17
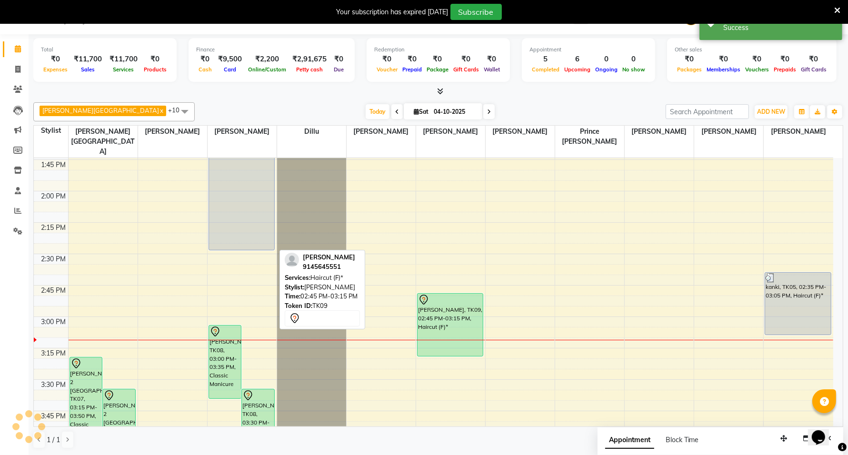
scroll to position [0, 0]
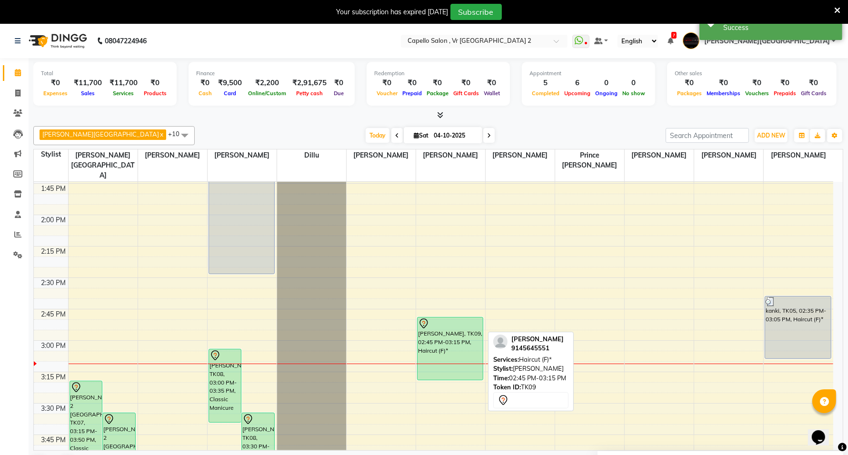
click at [448, 326] on div "kirti agrawal, TK09, 02:45 PM-03:15 PM, Haircut (F)*" at bounding box center [450, 349] width 65 height 62
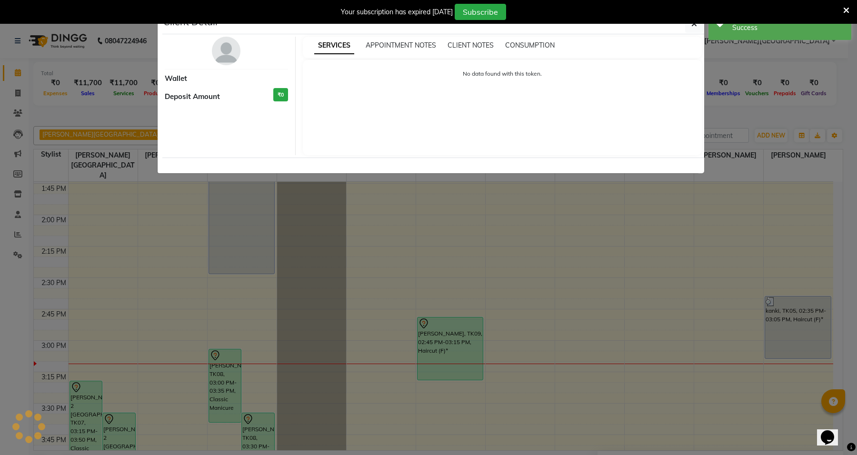
select select "7"
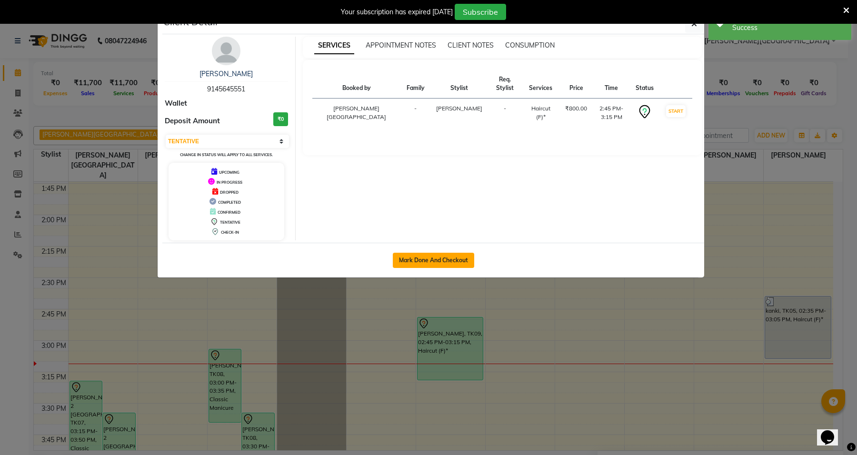
click at [458, 256] on button "Mark Done And Checkout" at bounding box center [433, 260] width 81 height 15
select select "service"
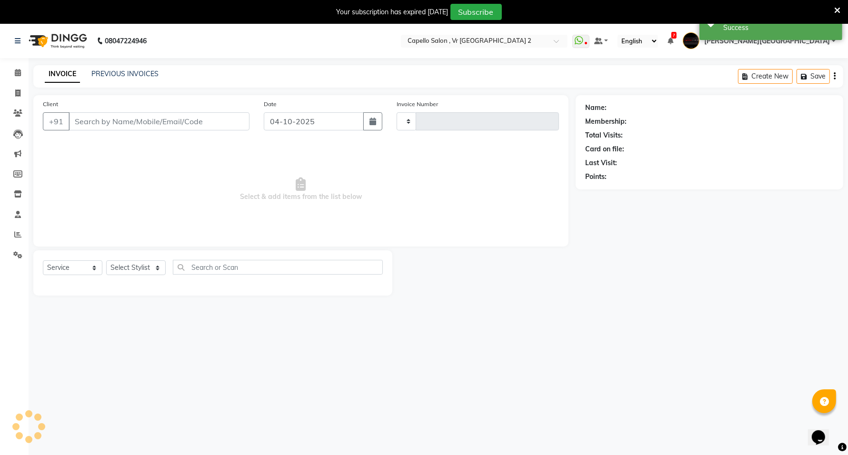
type input "5515"
select select "848"
type input "9145645551"
select select "15681"
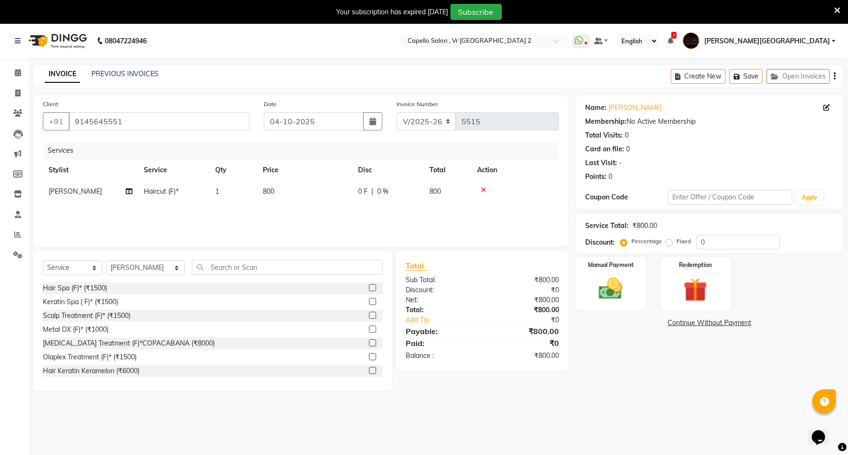
click at [62, 172] on th "Stylist" at bounding box center [90, 169] width 95 height 21
click at [55, 194] on span "[PERSON_NAME]" at bounding box center [75, 191] width 53 height 9
select select "15681"
click at [65, 190] on select "AHSIK Amit felix Anita Patel Arti Borekar Capello VR Mall Dillu Kajal Patil Kir…" at bounding box center [90, 194] width 82 height 15
select select "49136"
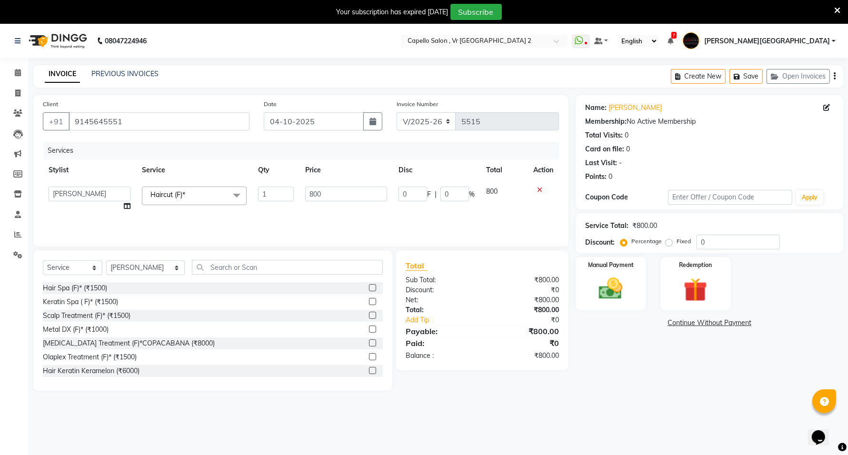
scroll to position [24, 0]
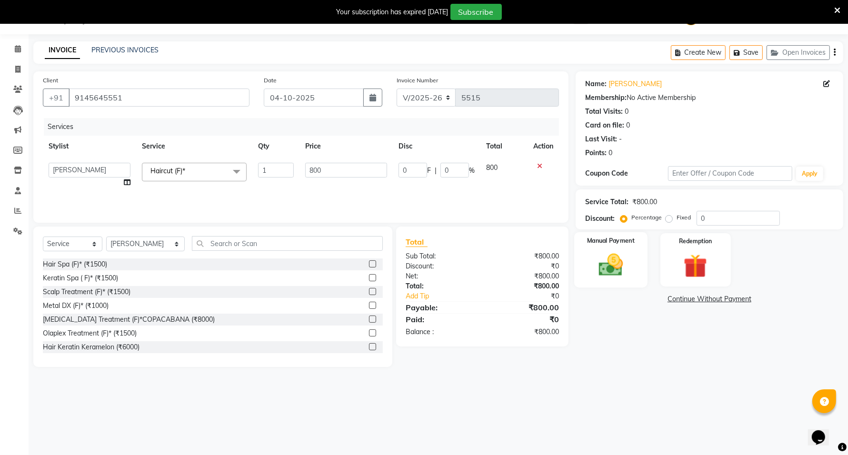
click at [626, 253] on img at bounding box center [611, 265] width 40 height 29
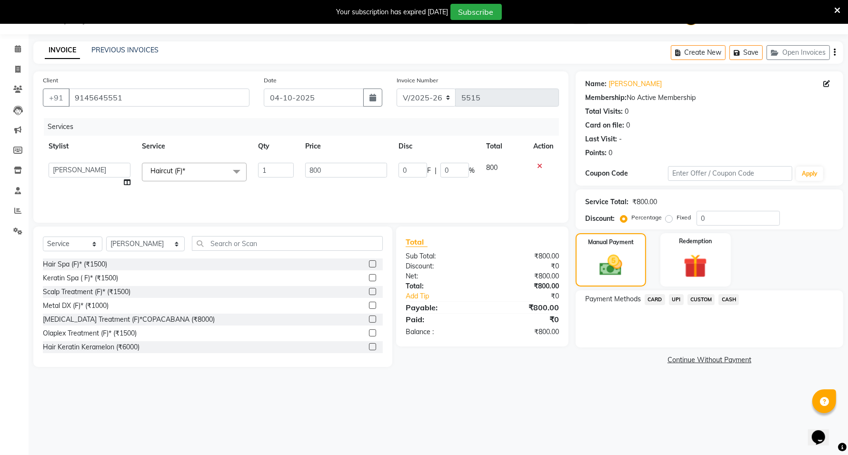
click at [727, 301] on span "CASH" at bounding box center [728, 299] width 20 height 11
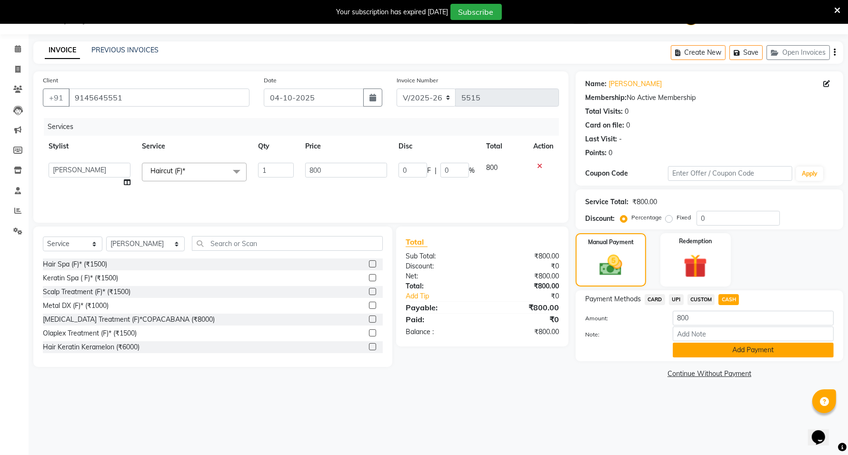
click at [738, 351] on button "Add Payment" at bounding box center [753, 350] width 161 height 15
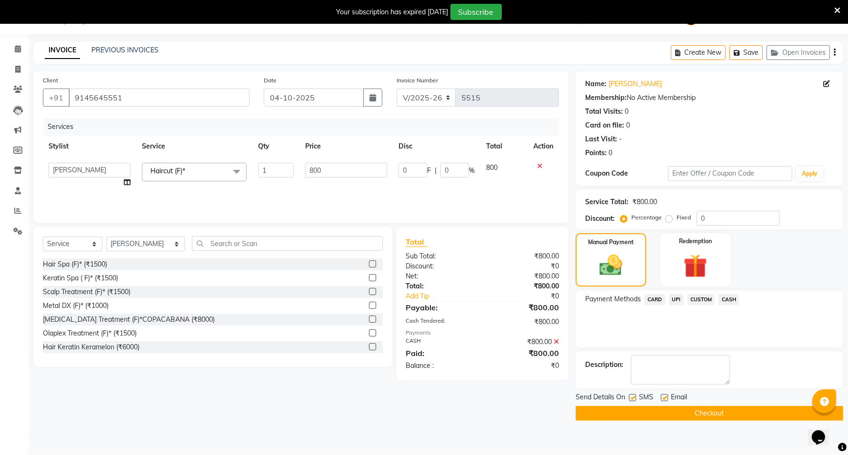
click at [658, 412] on button "Checkout" at bounding box center [710, 413] width 268 height 15
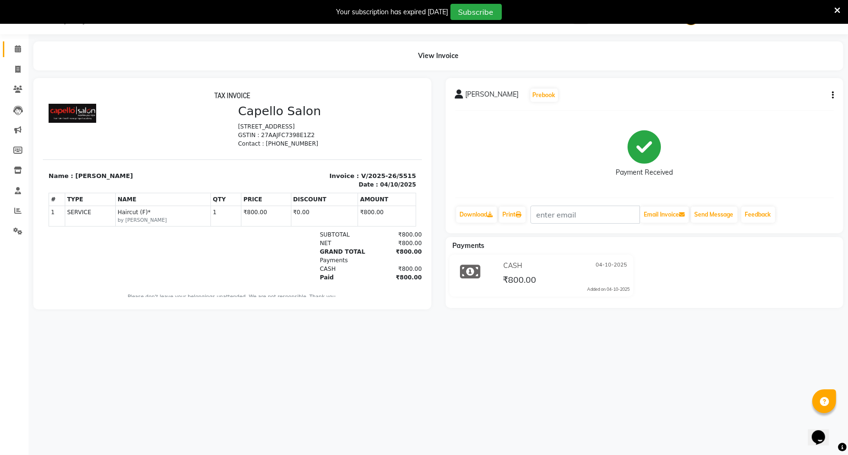
click at [12, 49] on span at bounding box center [18, 49] width 17 height 11
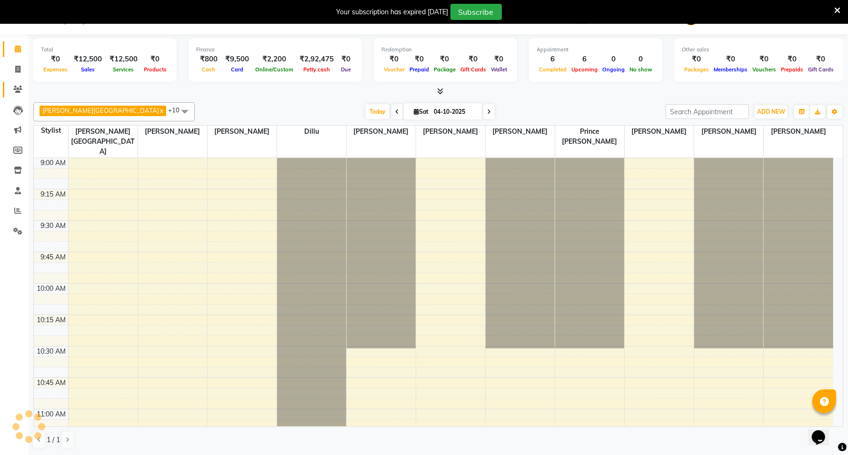
scroll to position [763, 0]
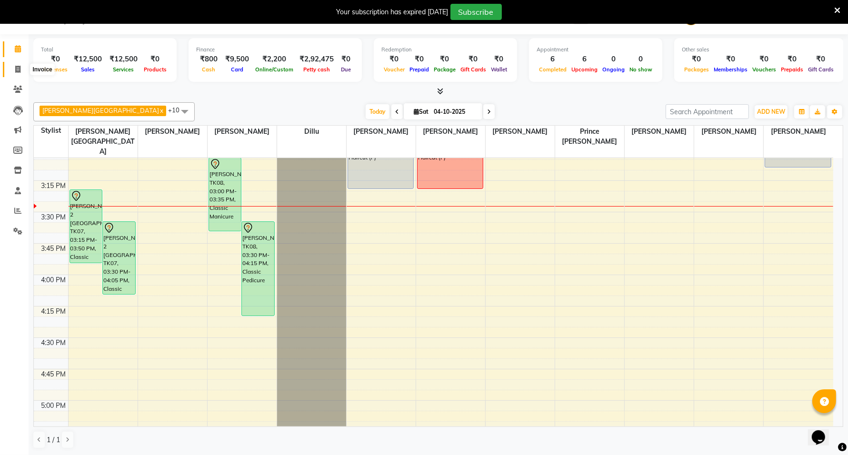
click at [19, 72] on icon at bounding box center [17, 69] width 5 height 7
select select "service"
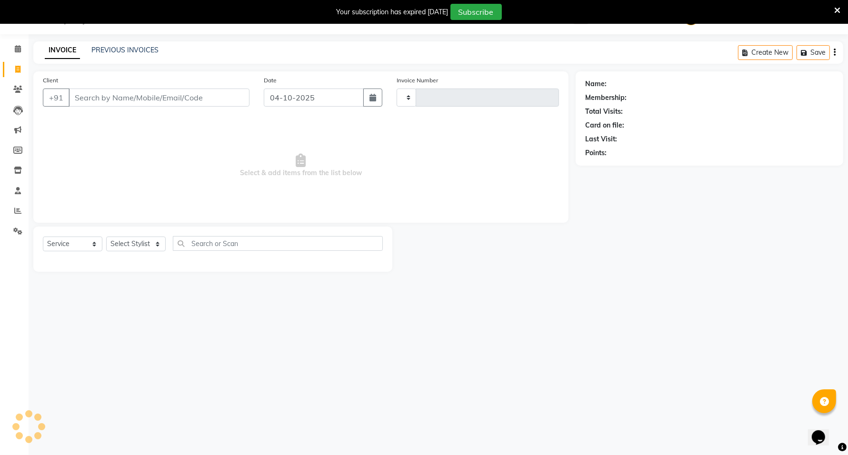
type input "5516"
select select "848"
click at [175, 93] on input "Client" at bounding box center [159, 98] width 181 height 18
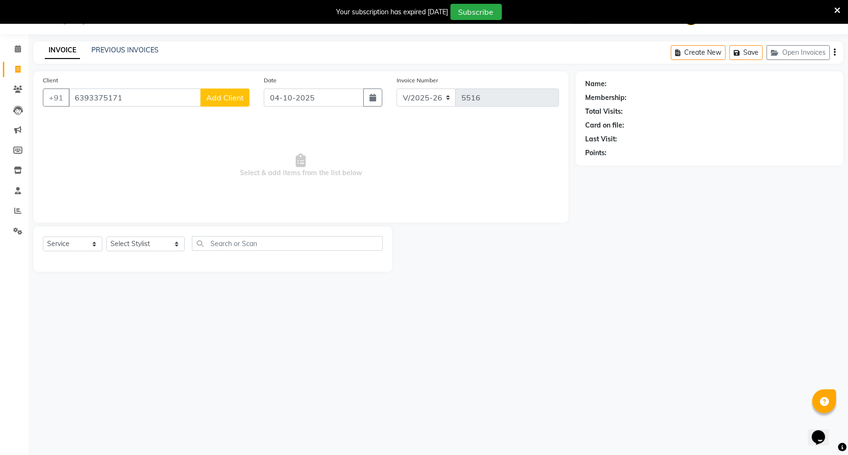
type input "6393375171"
click at [232, 100] on span "Add Client" at bounding box center [225, 98] width 38 height 10
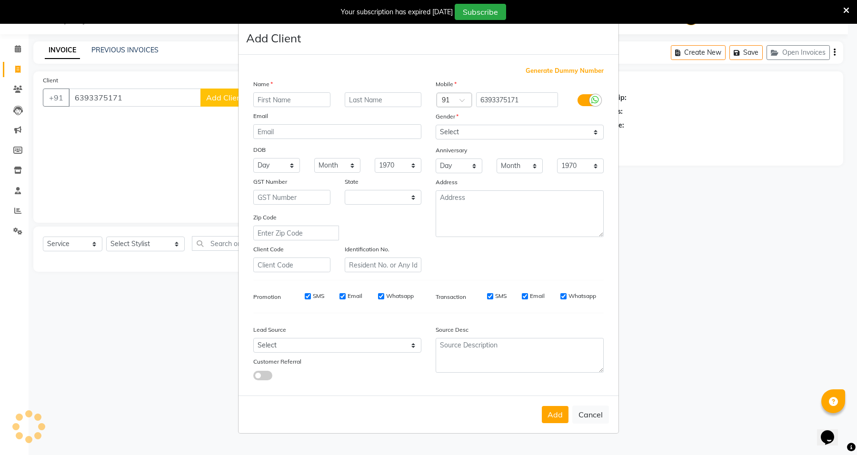
select select "22"
click at [300, 97] on input "text" at bounding box center [291, 99] width 77 height 15
type input "gaurav"
click at [462, 132] on select "Select [DEMOGRAPHIC_DATA] [DEMOGRAPHIC_DATA] Other Prefer Not To Say" at bounding box center [520, 132] width 168 height 15
select select "male"
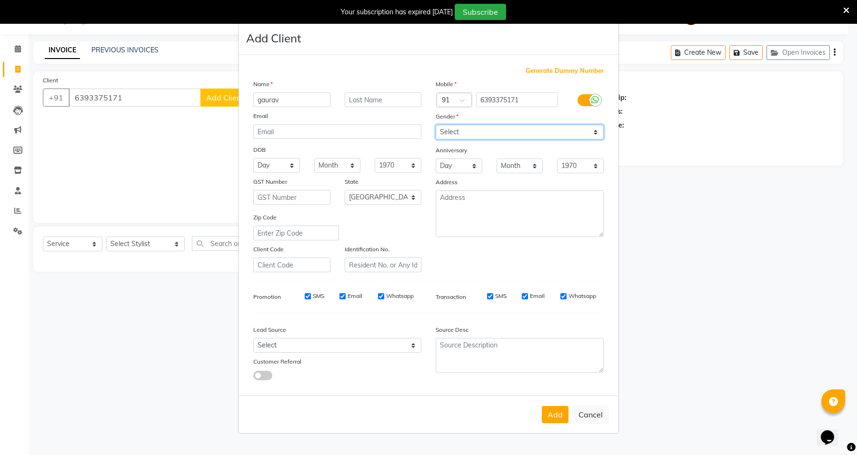
click at [436, 126] on select "Select [DEMOGRAPHIC_DATA] [DEMOGRAPHIC_DATA] Other Prefer Not To Say" at bounding box center [520, 132] width 168 height 15
click at [556, 415] on button "Add" at bounding box center [555, 414] width 27 height 17
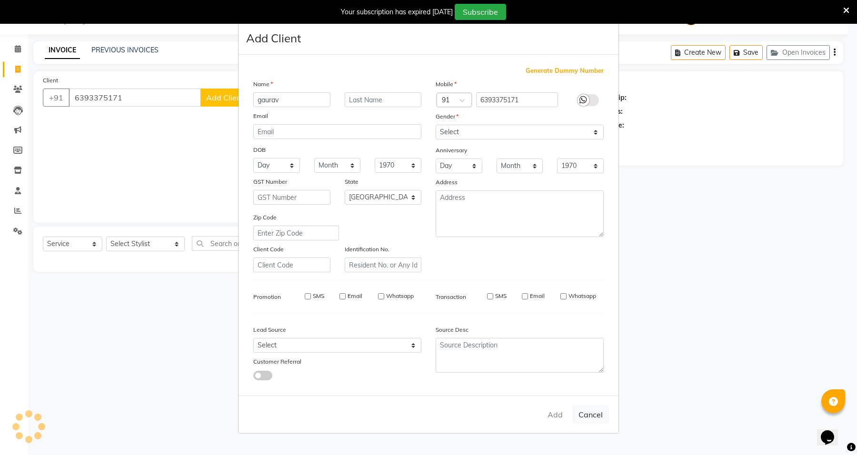
select select
select select "null"
select select
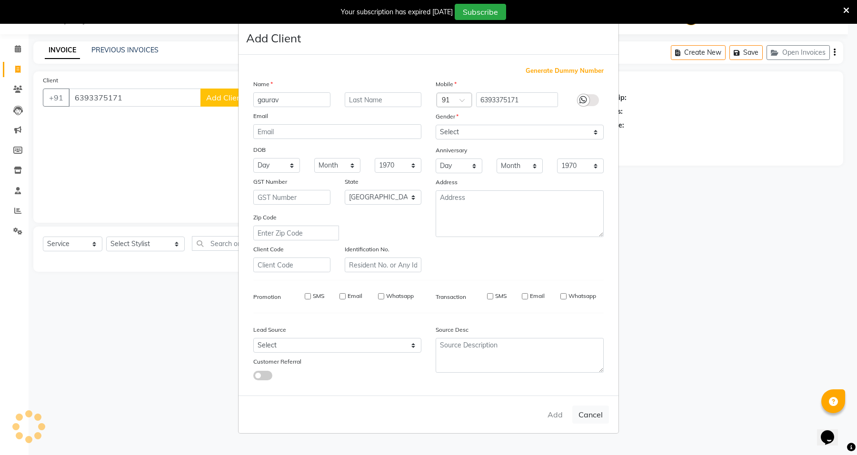
select select
checkbox input "false"
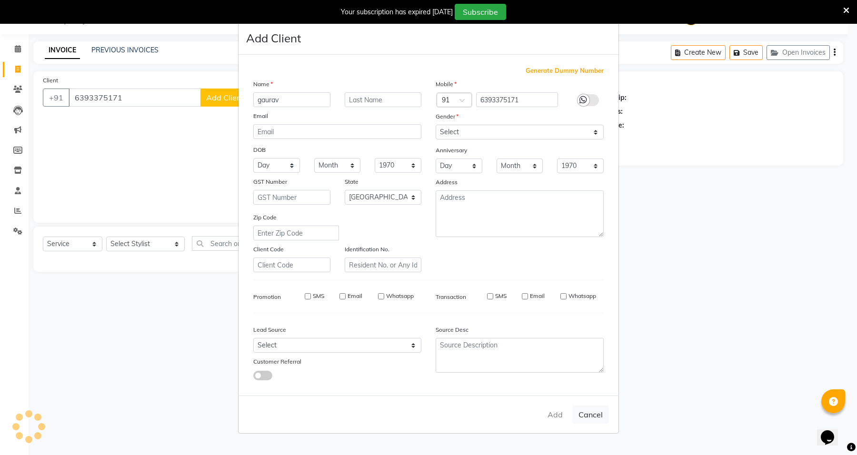
checkbox input "false"
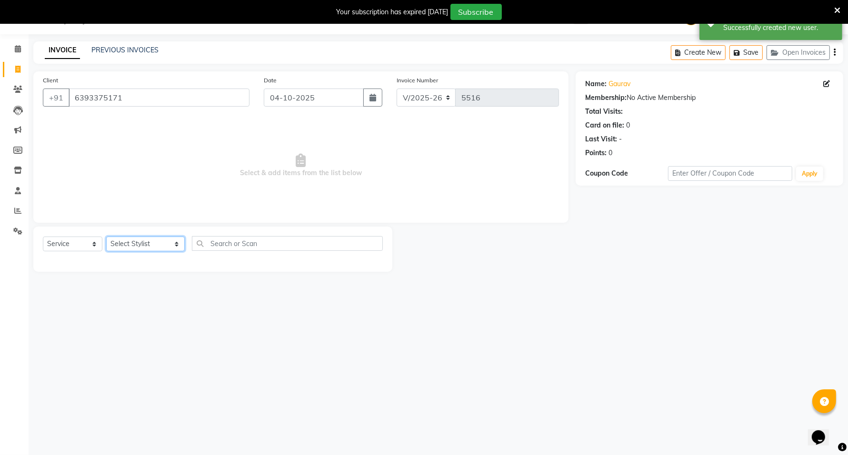
click at [141, 242] on select "Select Stylist [PERSON_NAME] [PERSON_NAME] [PERSON_NAME] [PERSON_NAME] Mall [PE…" at bounding box center [145, 244] width 79 height 15
select select "82797"
click at [106, 237] on select "Select Stylist [PERSON_NAME] [PERSON_NAME] [PERSON_NAME] [PERSON_NAME] Mall [PE…" at bounding box center [145, 244] width 79 height 15
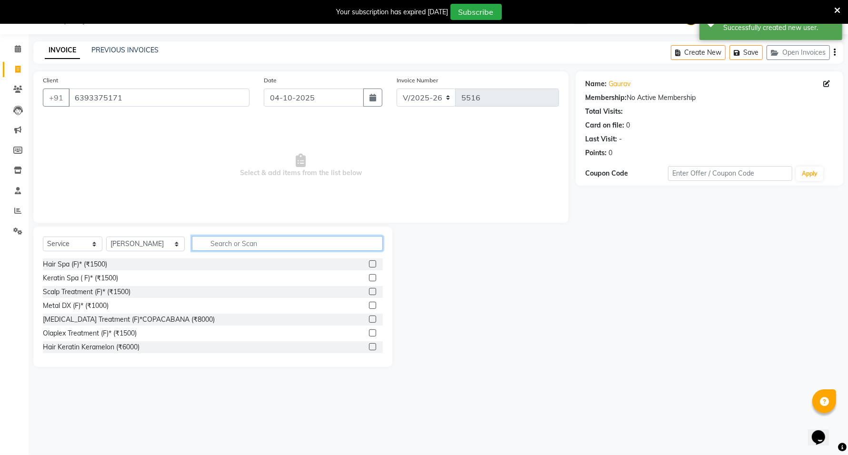
click at [228, 241] on input "text" at bounding box center [287, 243] width 191 height 15
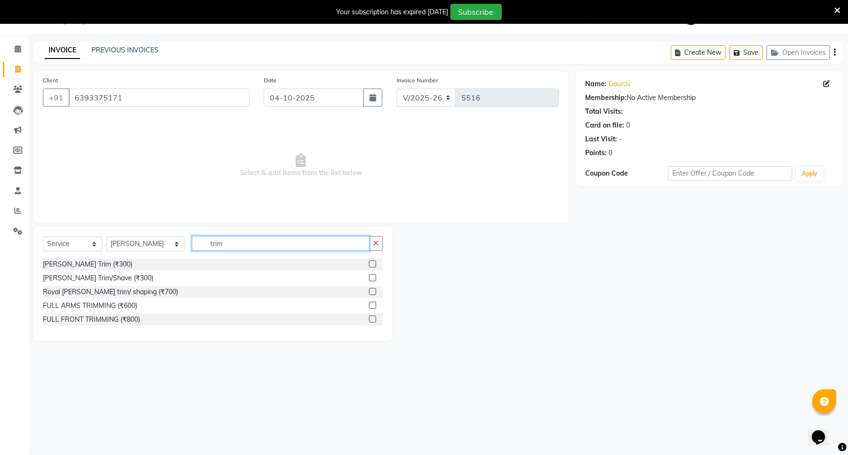
type input "trim"
click at [372, 267] on label at bounding box center [372, 263] width 7 height 7
click at [372, 267] on input "checkbox" at bounding box center [372, 264] width 6 height 6
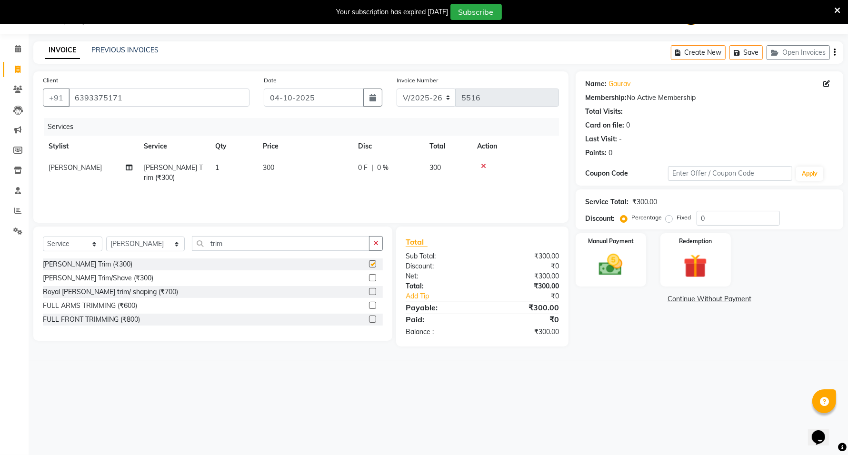
checkbox input "false"
click at [320, 242] on input "trim" at bounding box center [281, 243] width 178 height 15
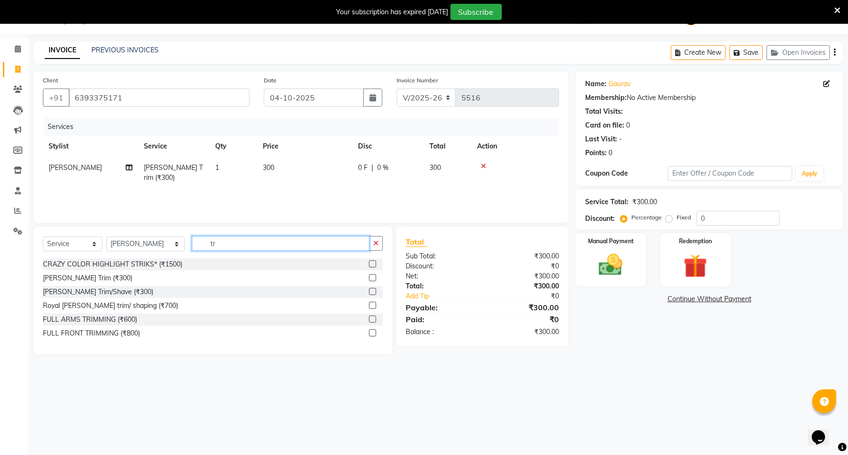
type input "t"
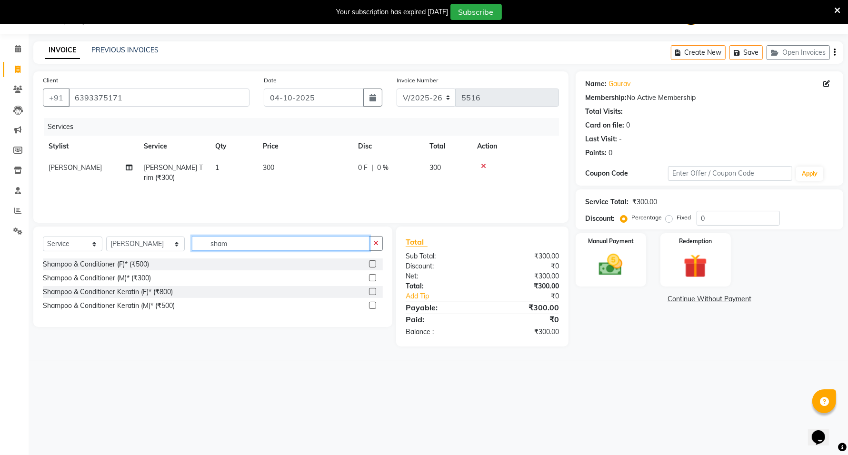
type input "sham"
click at [372, 279] on label at bounding box center [372, 277] width 7 height 7
click at [372, 279] on input "checkbox" at bounding box center [372, 278] width 6 height 6
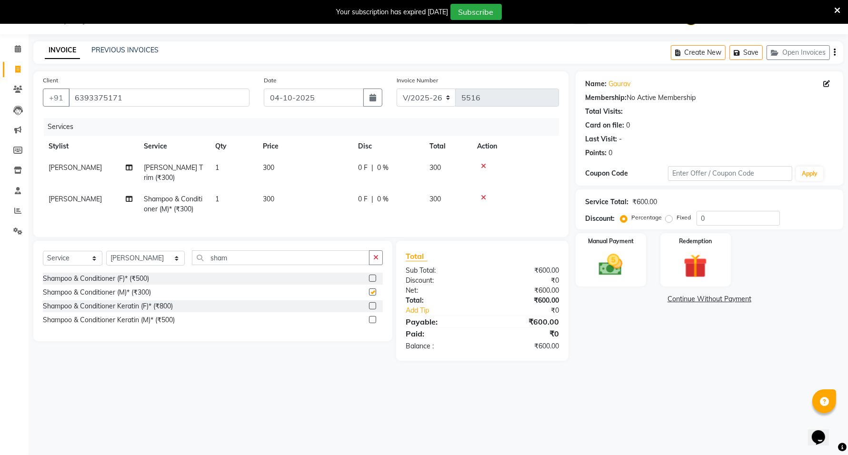
checkbox input "false"
click at [631, 272] on div "Manual Payment" at bounding box center [610, 259] width 73 height 55
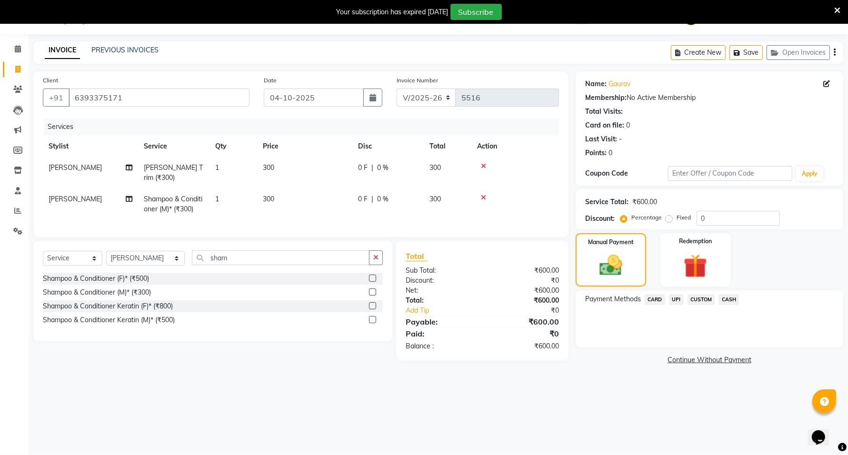
click at [677, 298] on span "UPI" at bounding box center [676, 299] width 15 height 11
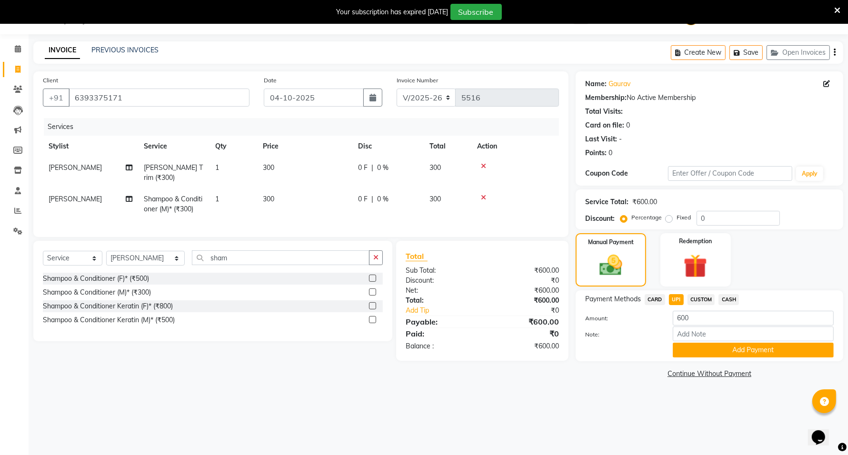
click at [715, 347] on button "Add Payment" at bounding box center [753, 350] width 161 height 15
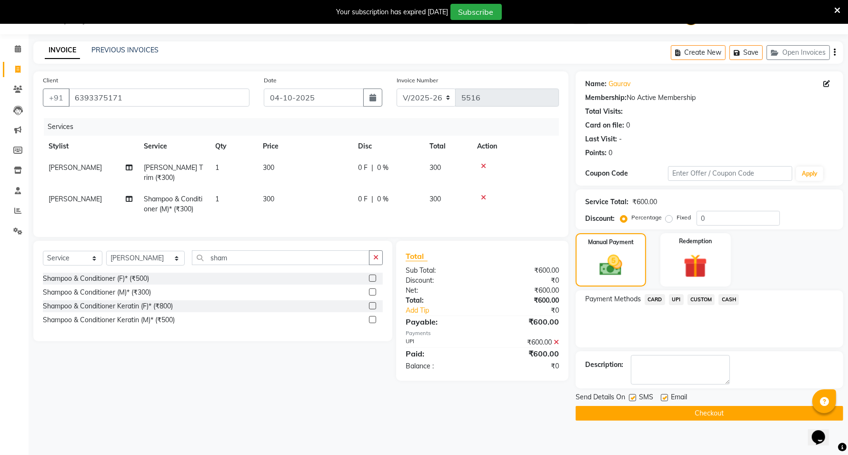
drag, startPoint x: 717, startPoint y: 413, endPoint x: 723, endPoint y: 405, distance: 9.6
click at [717, 412] on button "Checkout" at bounding box center [710, 413] width 268 height 15
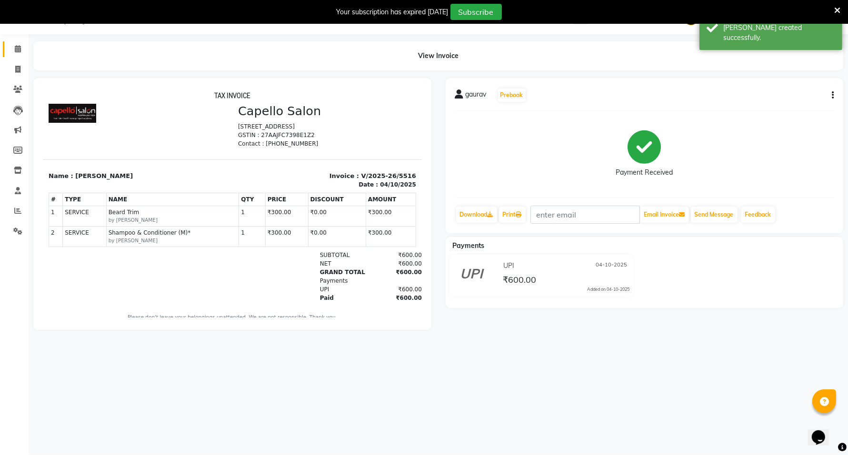
click at [13, 42] on li "Calendar" at bounding box center [14, 49] width 29 height 20
click at [16, 48] on icon at bounding box center [18, 48] width 6 height 7
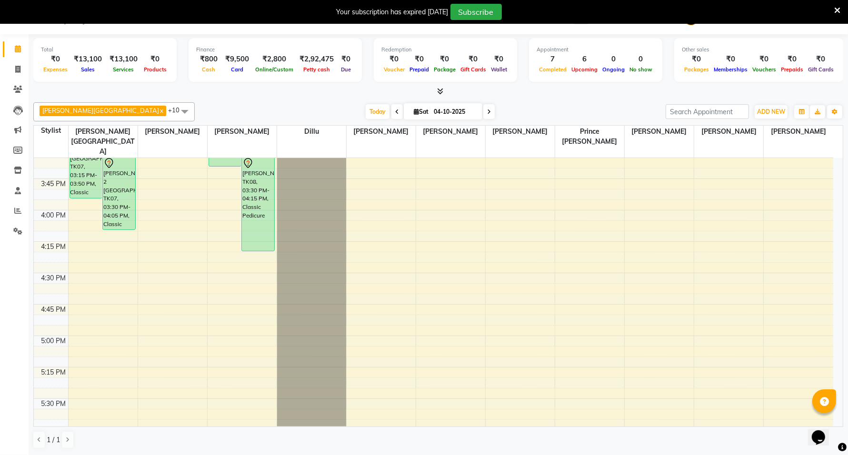
scroll to position [714, 0]
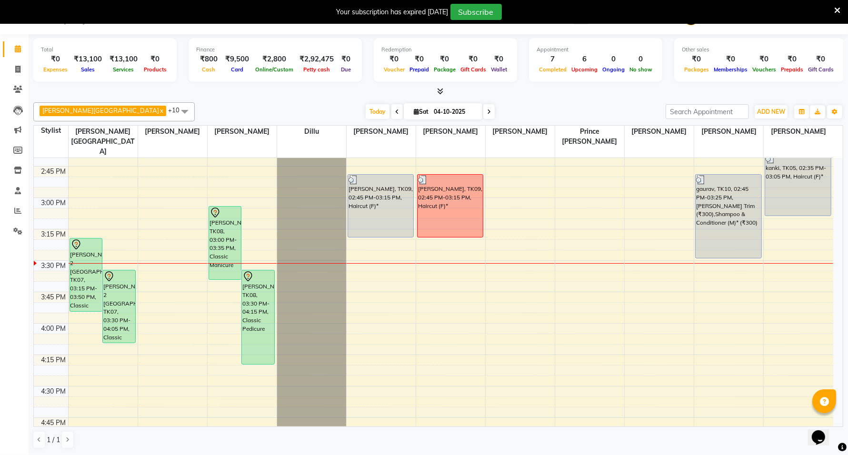
click at [765, 96] on div at bounding box center [438, 92] width 810 height 10
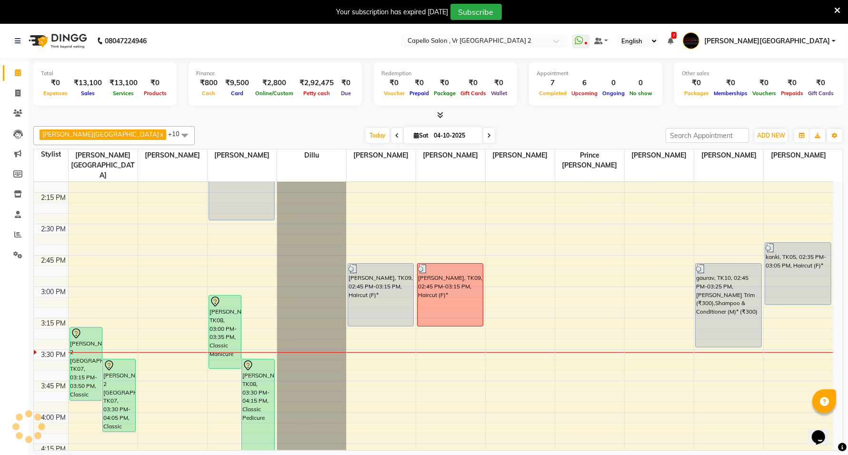
scroll to position [946, 0]
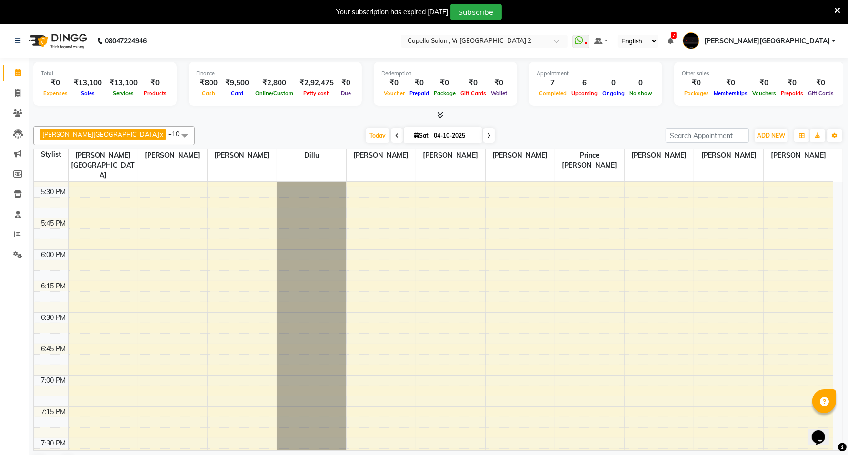
drag, startPoint x: 291, startPoint y: 432, endPoint x: 290, endPoint y: 417, distance: 15.2
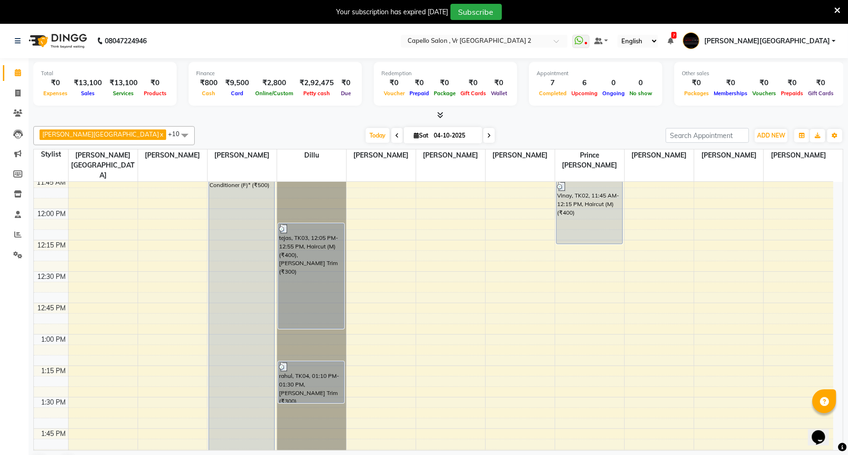
scroll to position [357, 0]
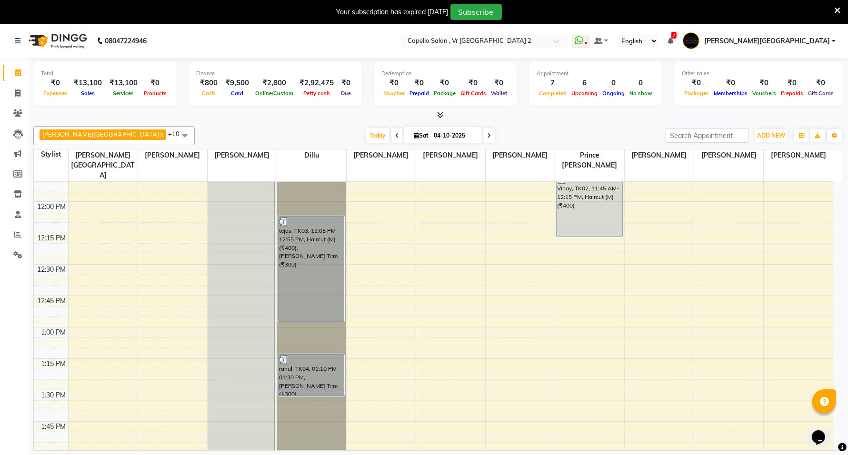
click at [274, 124] on div "Capello VR Mall x Anita Patel x Neha Prajapati x Sagar Watkar x Tushar Jambhulk…" at bounding box center [438, 299] width 810 height 354
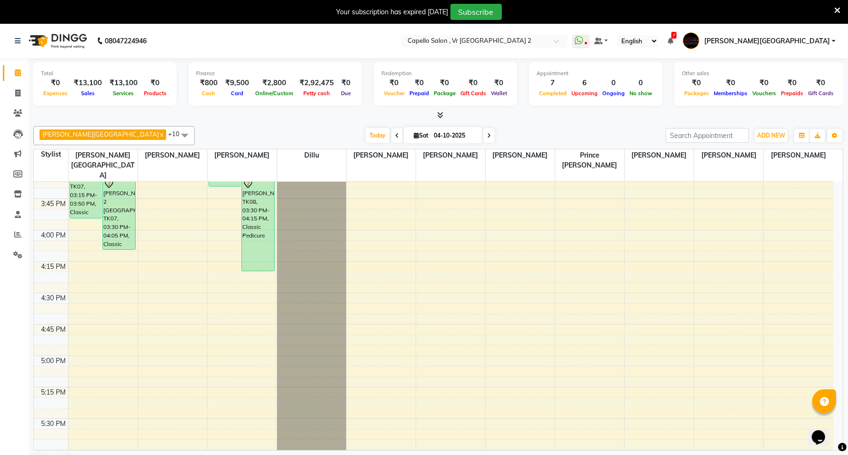
scroll to position [774, 0]
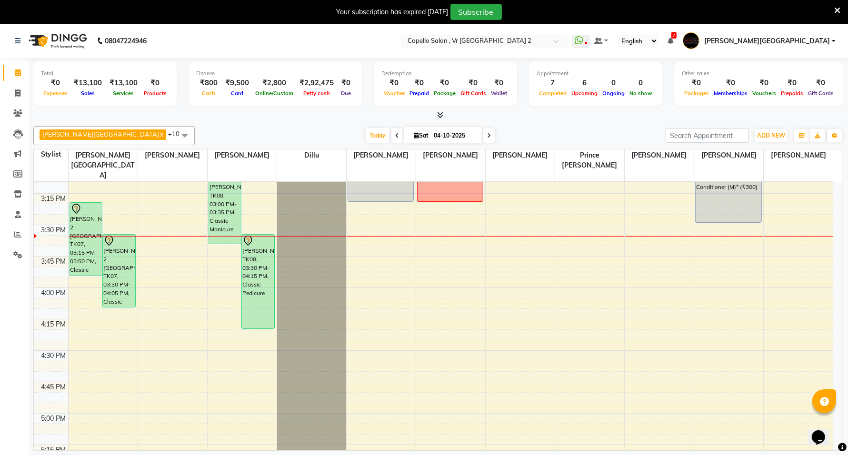
click at [86, 265] on div "9:00 AM 9:15 AM 9:30 AM 9:45 AM 10:00 AM 10:15 AM 10:30 AM 10:45 AM 11:00 AM 11…" at bounding box center [433, 224] width 799 height 1633
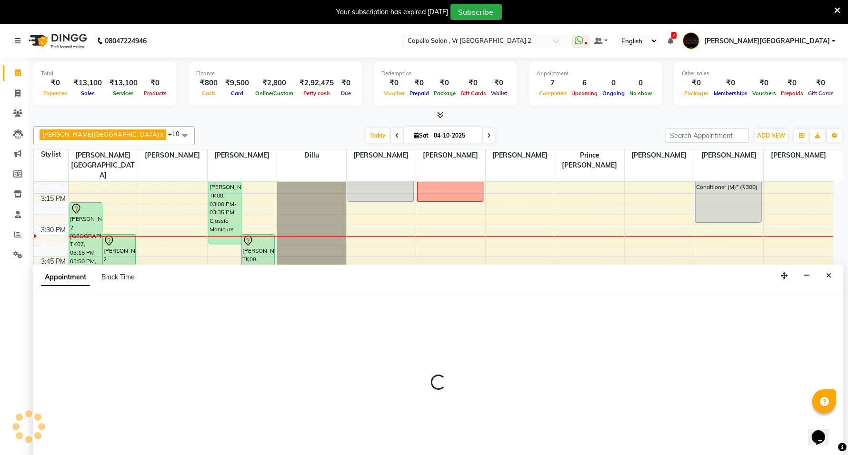
scroll to position [24, 0]
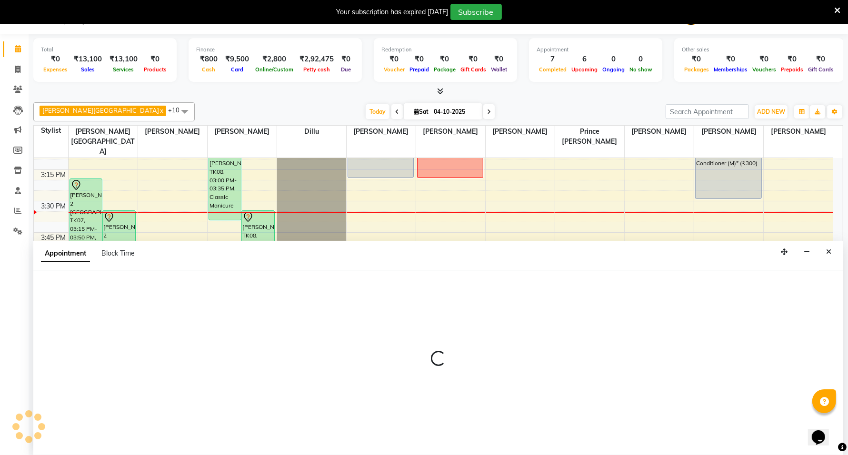
select select "14120"
select select "945"
select select "tentative"
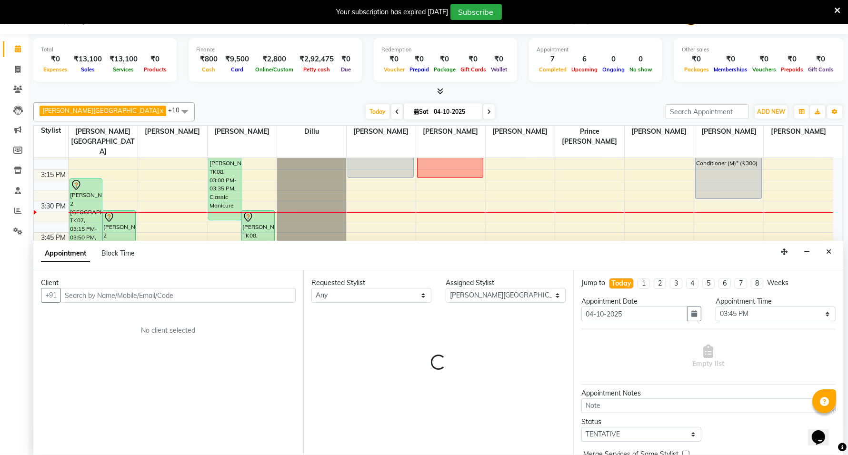
click at [115, 291] on input "text" at bounding box center [177, 295] width 235 height 15
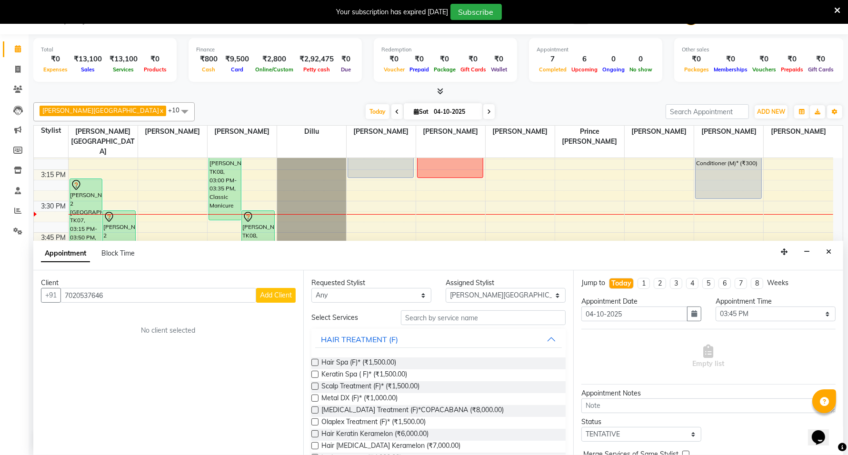
type input "7020537646"
click at [260, 296] on span "Add Client" at bounding box center [276, 295] width 32 height 9
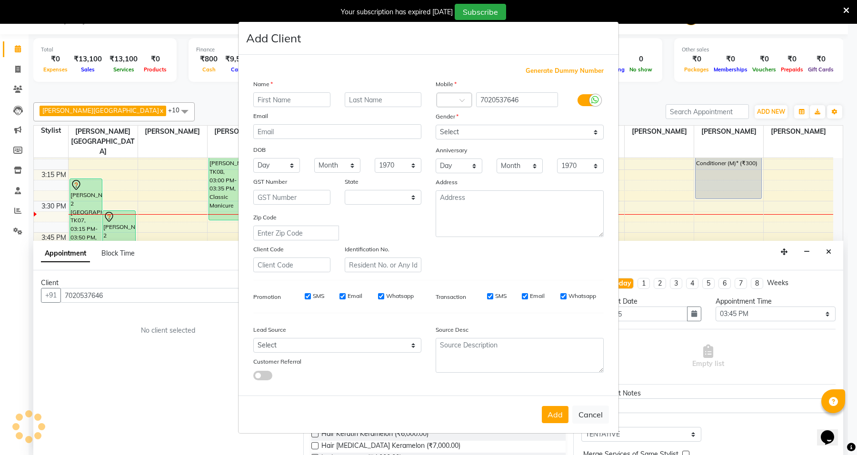
select select "22"
drag, startPoint x: 275, startPoint y: 99, endPoint x: 279, endPoint y: 95, distance: 6.1
click at [278, 98] on input "text" at bounding box center [291, 99] width 77 height 15
type input "shrushti"
click at [533, 139] on select "Select [DEMOGRAPHIC_DATA] [DEMOGRAPHIC_DATA] Other Prefer Not To Say" at bounding box center [520, 132] width 168 height 15
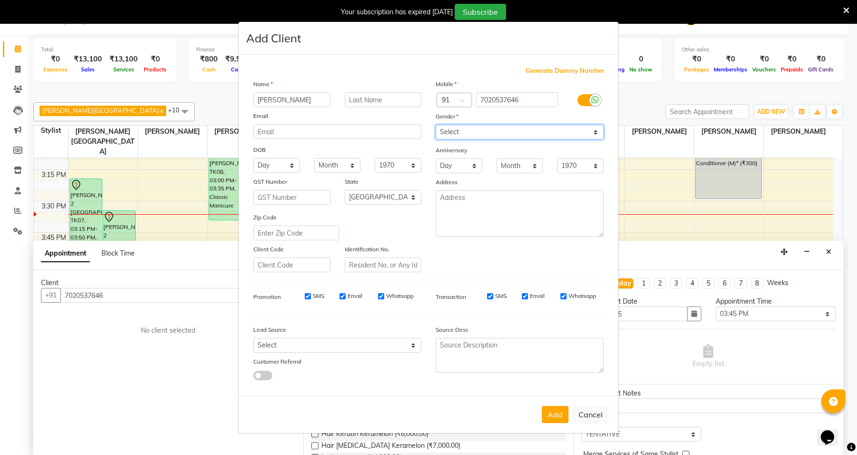
select select "[DEMOGRAPHIC_DATA]"
click at [436, 126] on select "Select [DEMOGRAPHIC_DATA] [DEMOGRAPHIC_DATA] Other Prefer Not To Say" at bounding box center [520, 132] width 168 height 15
click at [560, 413] on button "Add" at bounding box center [555, 414] width 27 height 17
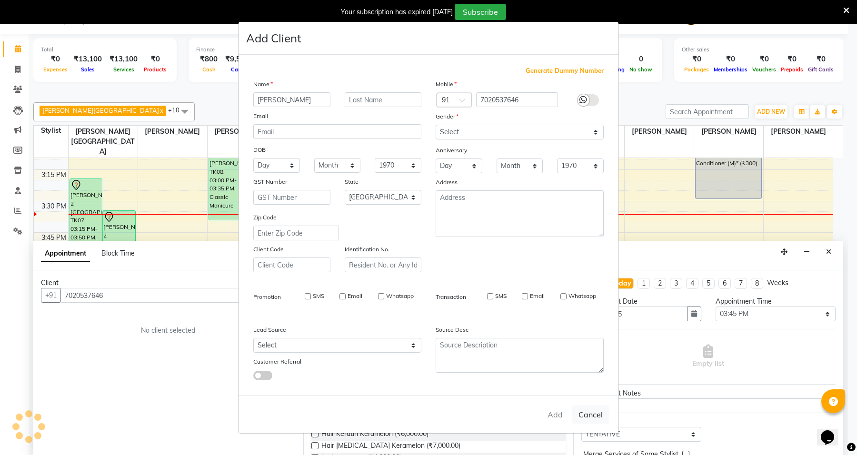
select select
select select "null"
select select
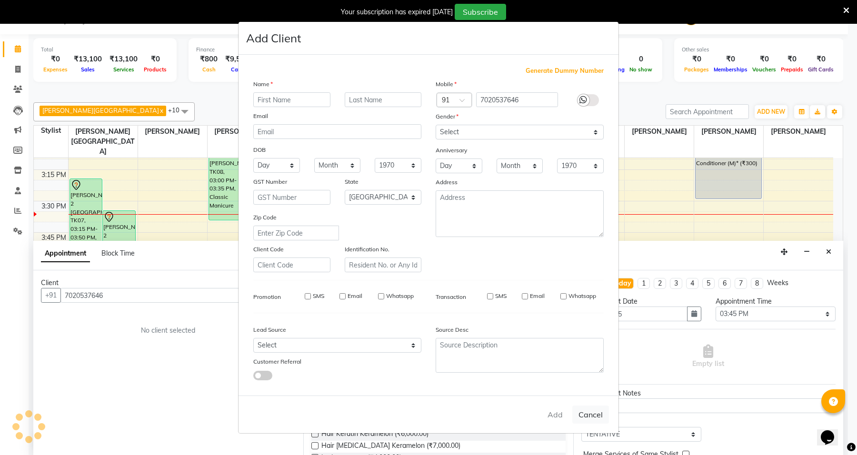
select select
checkbox input "false"
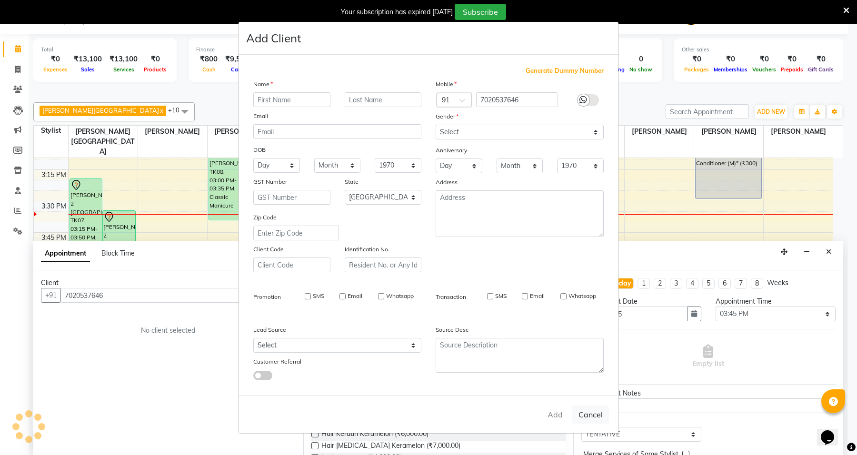
checkbox input "false"
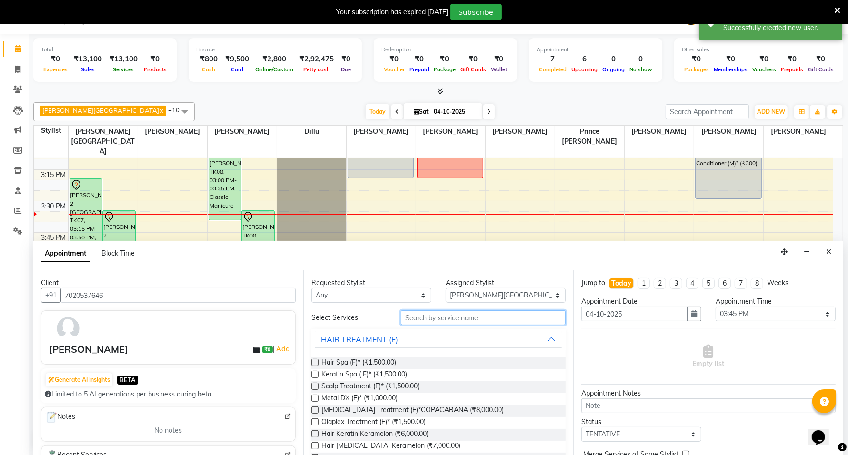
click at [444, 317] on input "text" at bounding box center [483, 317] width 165 height 15
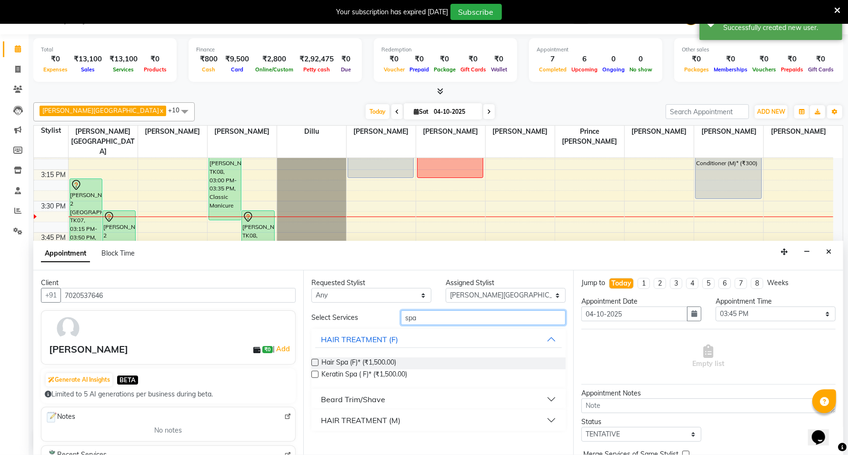
type input "spa"
click at [317, 375] on label at bounding box center [314, 374] width 7 height 7
click at [317, 375] on input "checkbox" at bounding box center [314, 375] width 6 height 6
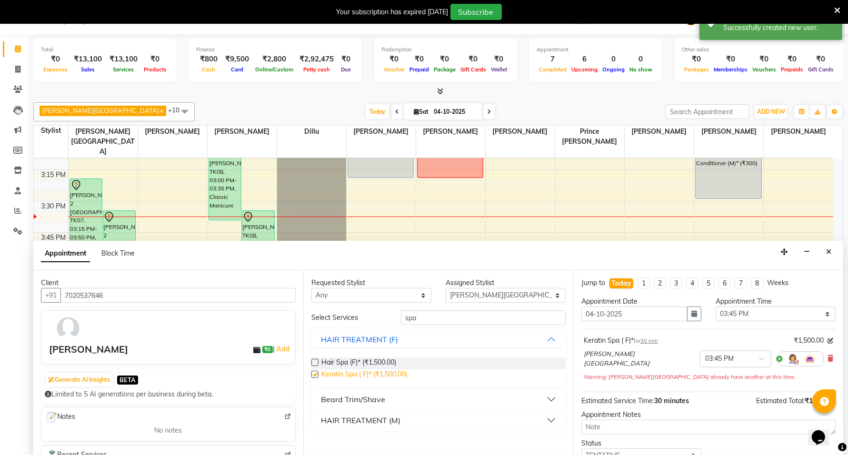
checkbox input "false"
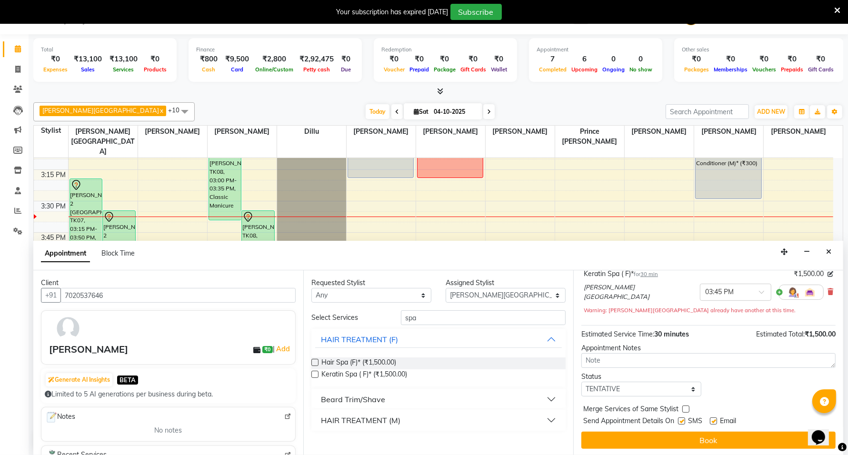
scroll to position [67, 0]
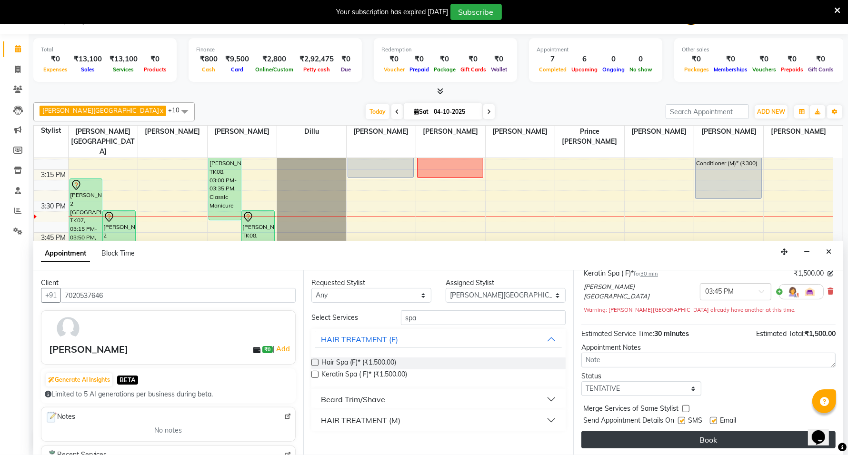
click at [690, 437] on button "Book" at bounding box center [708, 439] width 254 height 17
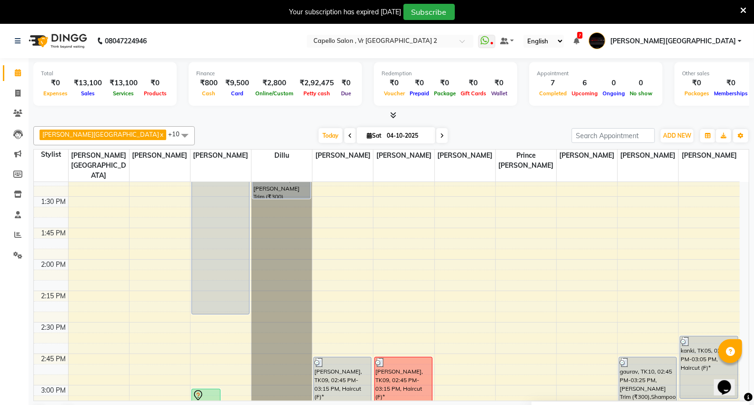
scroll to position [635, 0]
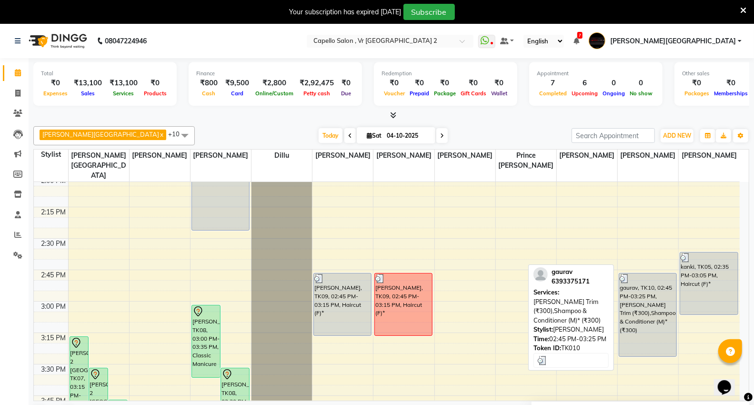
click at [649, 318] on div "gaurav, TK10, 02:45 PM-03:25 PM, Beard Trim (₹300),Shampoo & Conditioner (M)* (…" at bounding box center [647, 314] width 57 height 83
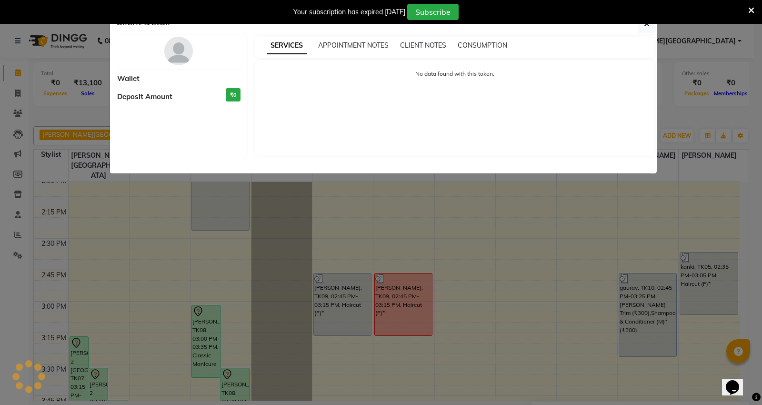
select select "3"
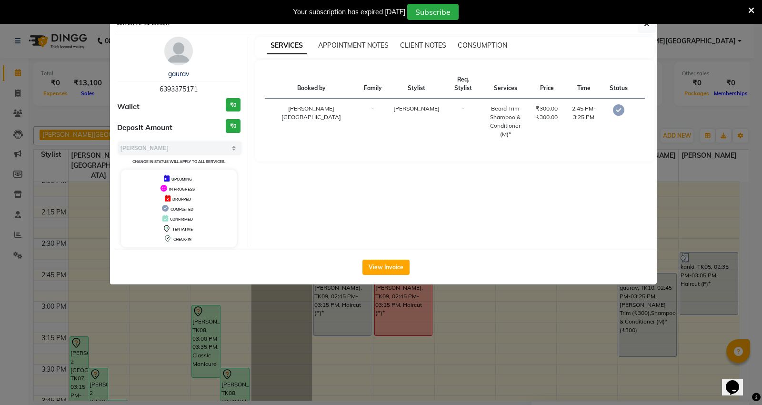
click at [388, 258] on div "View Invoice" at bounding box center [386, 266] width 542 height 35
click at [388, 262] on button "View Invoice" at bounding box center [385, 266] width 47 height 15
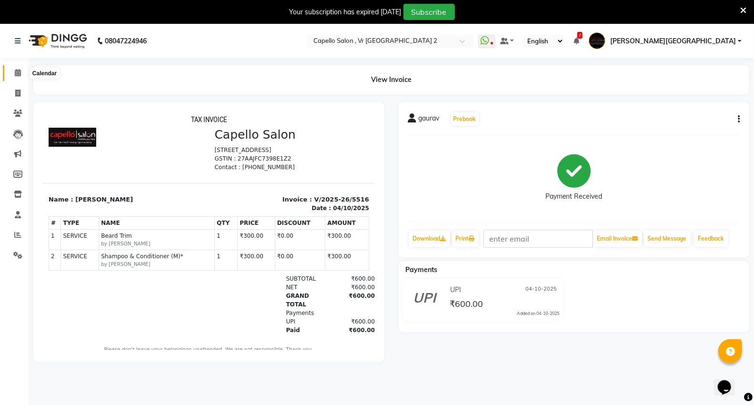
click at [16, 76] on icon at bounding box center [18, 72] width 6 height 7
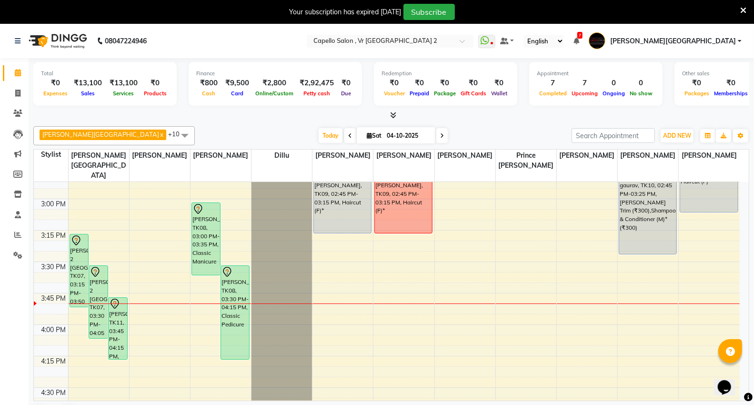
scroll to position [705, 0]
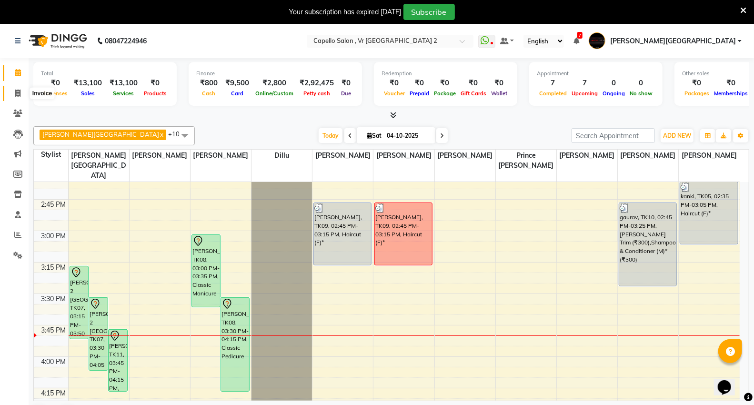
click at [18, 96] on icon at bounding box center [17, 93] width 5 height 7
select select "service"
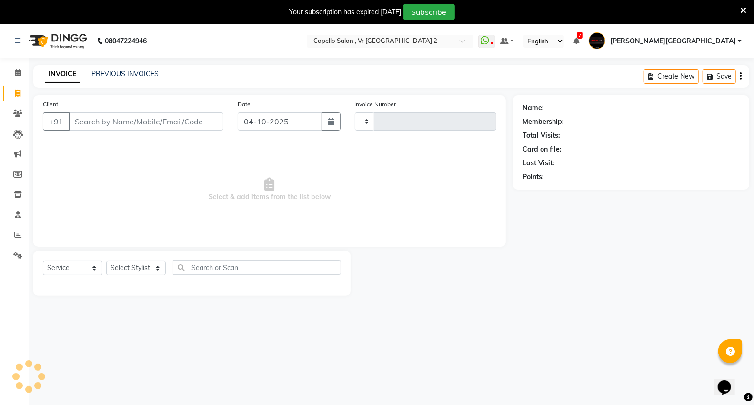
type input "5517"
select select "848"
click at [141, 269] on select "Select Stylist" at bounding box center [136, 267] width 60 height 15
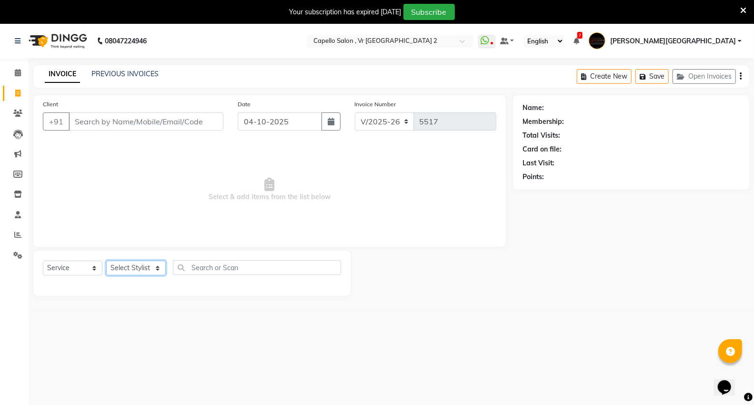
click at [141, 268] on select "Select Stylist" at bounding box center [136, 267] width 60 height 15
click at [141, 268] on select "Select Stylist [PERSON_NAME] [PERSON_NAME] [PERSON_NAME] [PERSON_NAME] Mall [PE…" at bounding box center [142, 267] width 72 height 15
select select "14479"
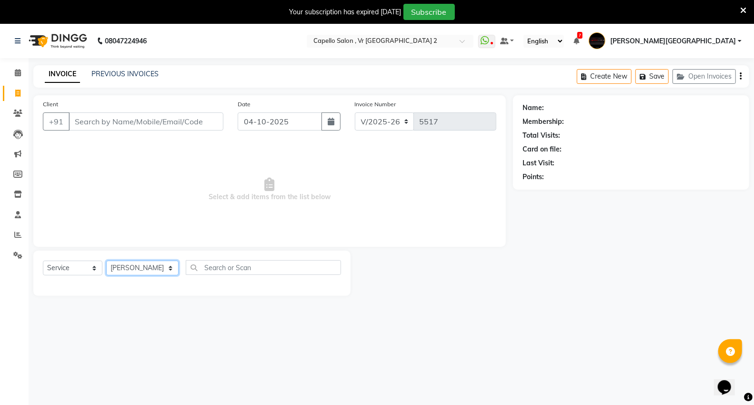
click at [106, 261] on select "Select Stylist [PERSON_NAME] [PERSON_NAME] [PERSON_NAME] [PERSON_NAME] Mall [PE…" at bounding box center [142, 267] width 72 height 15
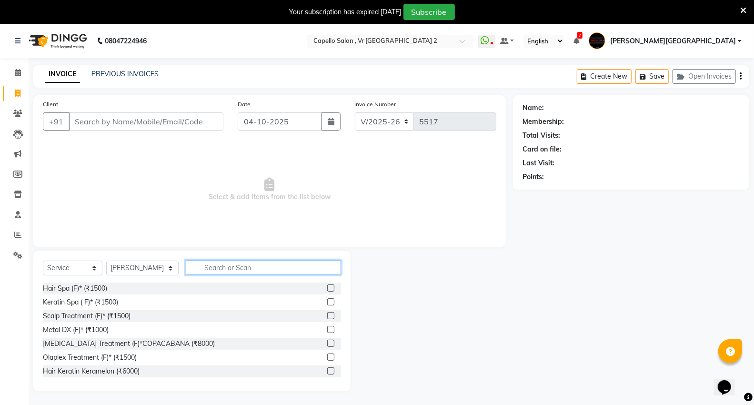
click at [222, 268] on input "text" at bounding box center [263, 267] width 155 height 15
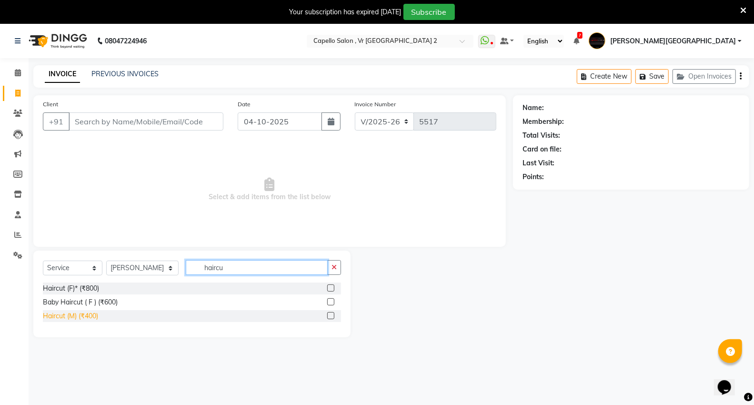
type input "haircu"
click at [87, 315] on div "Haircut (M) (₹400)" at bounding box center [70, 316] width 55 height 10
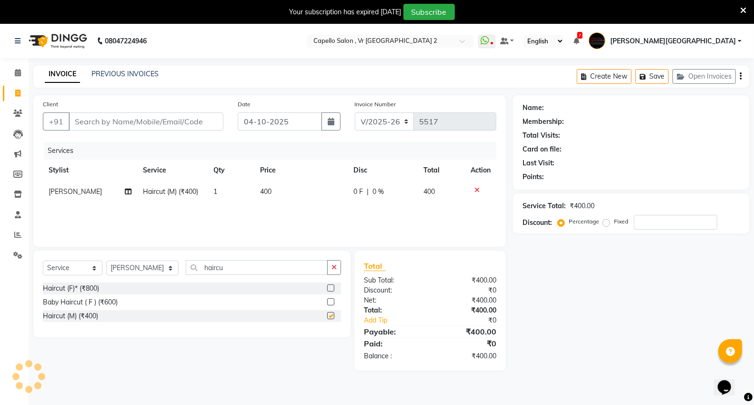
checkbox input "false"
click at [132, 124] on input "Client" at bounding box center [146, 121] width 155 height 18
click at [164, 124] on input "Client" at bounding box center [146, 121] width 155 height 18
click at [154, 120] on input "Client" at bounding box center [146, 121] width 155 height 18
type input "0"
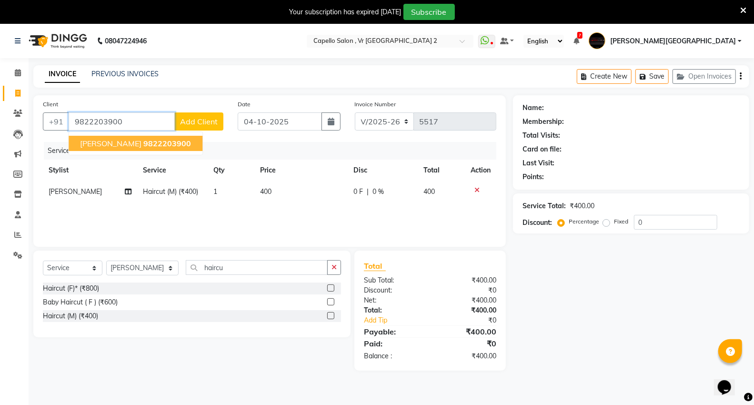
click at [99, 143] on span "Amar Akre" at bounding box center [110, 144] width 61 height 10
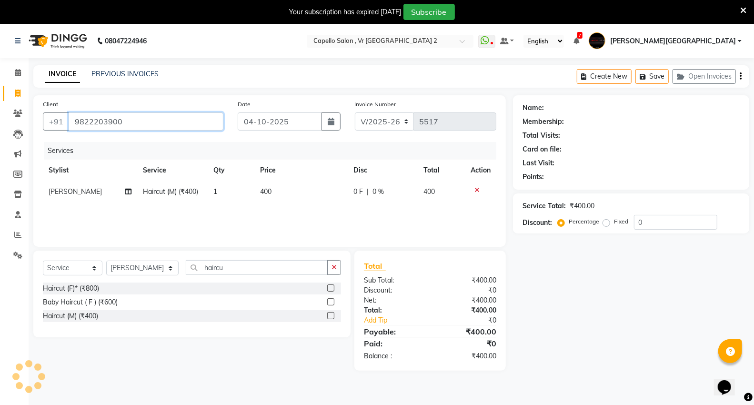
type input "9822203900"
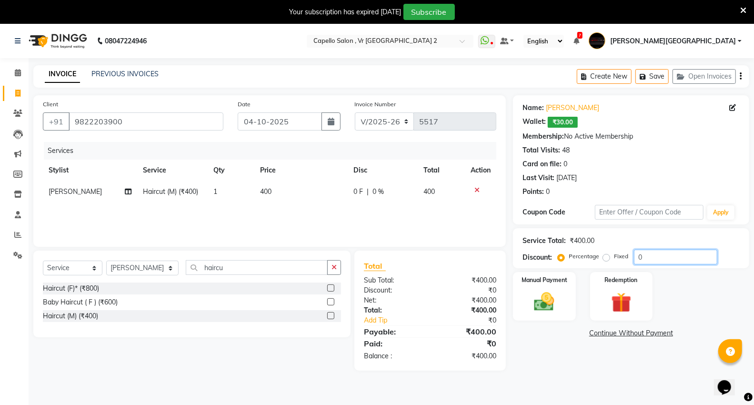
click at [646, 255] on input "0" at bounding box center [675, 256] width 83 height 15
type input "15"
click at [573, 358] on div "Name: Amar Akre Wallet: ₹30.00 Membership: No Active Membership Total Visits: 4…" at bounding box center [634, 232] width 243 height 275
click at [537, 312] on img at bounding box center [544, 301] width 34 height 24
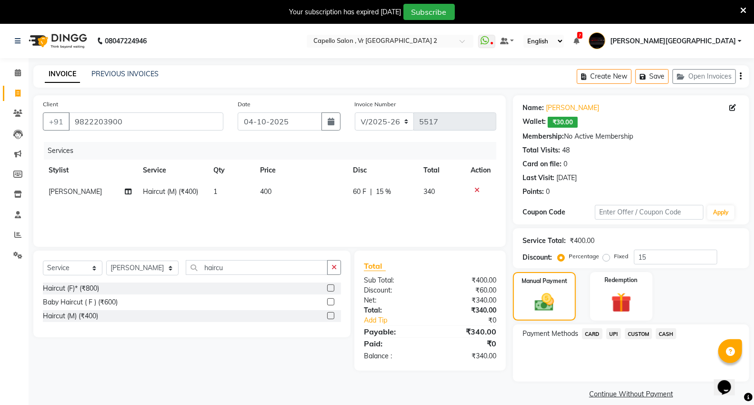
click at [666, 335] on span "CASH" at bounding box center [666, 333] width 20 height 11
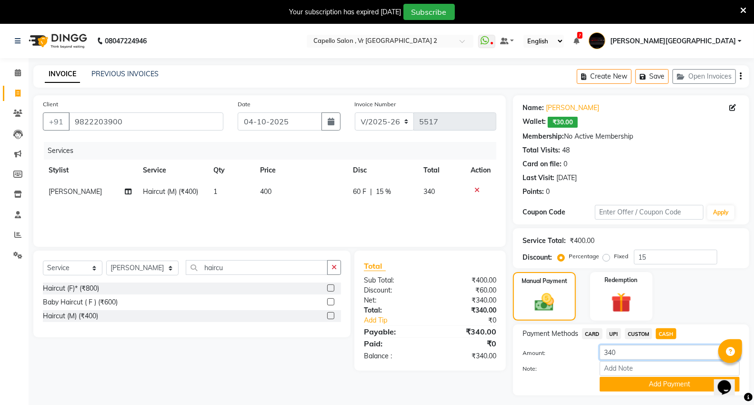
click at [639, 353] on input "340" at bounding box center [669, 352] width 140 height 15
type input "3"
type input "300"
click at [611, 388] on button "Add Payment" at bounding box center [669, 384] width 140 height 15
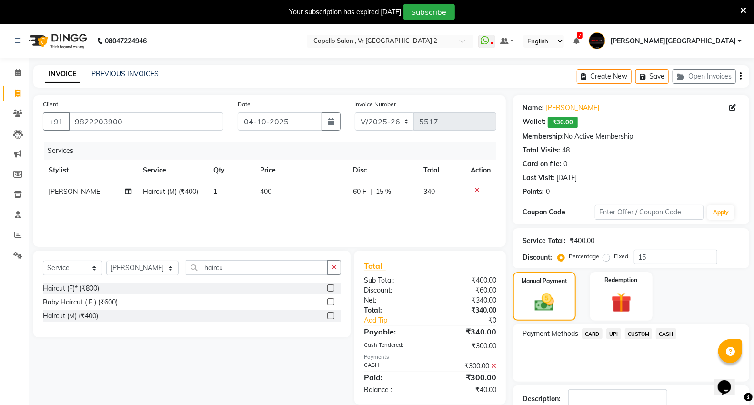
scroll to position [64, 0]
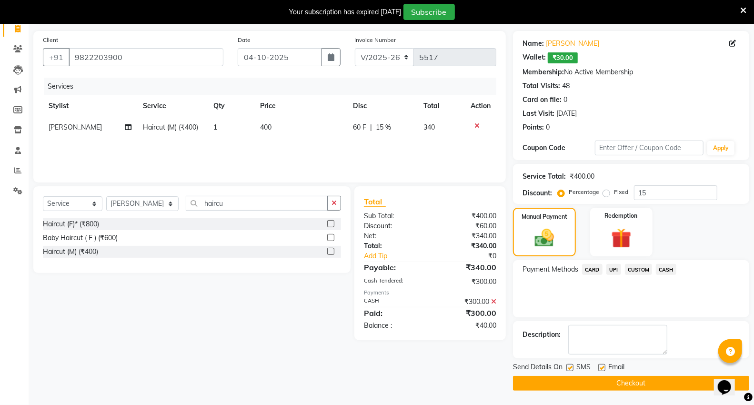
click at [611, 268] on span "UPI" at bounding box center [613, 269] width 15 height 11
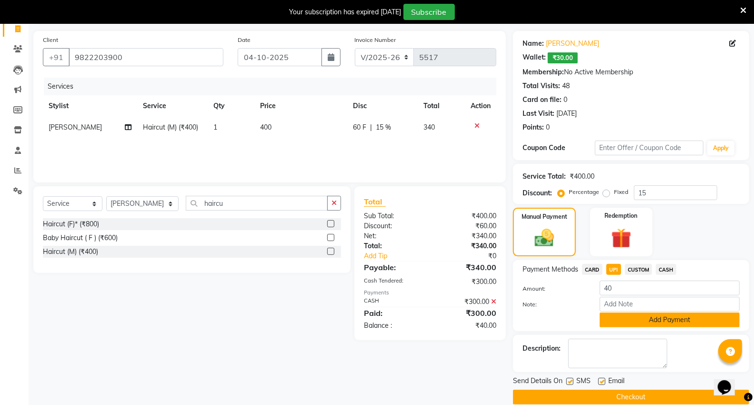
click at [608, 319] on button "Add Payment" at bounding box center [669, 319] width 140 height 15
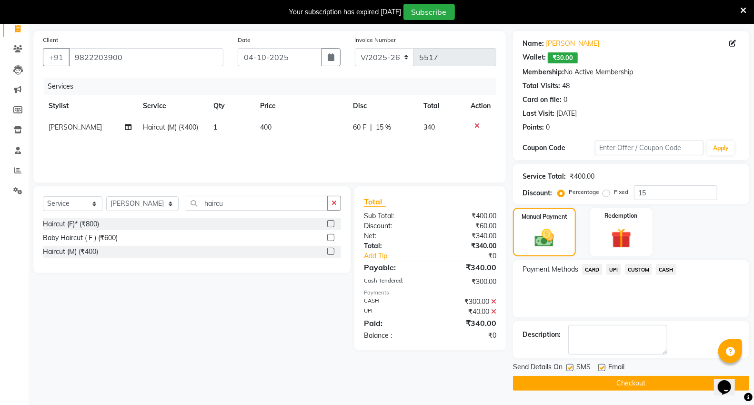
click at [561, 388] on button "Checkout" at bounding box center [631, 383] width 236 height 15
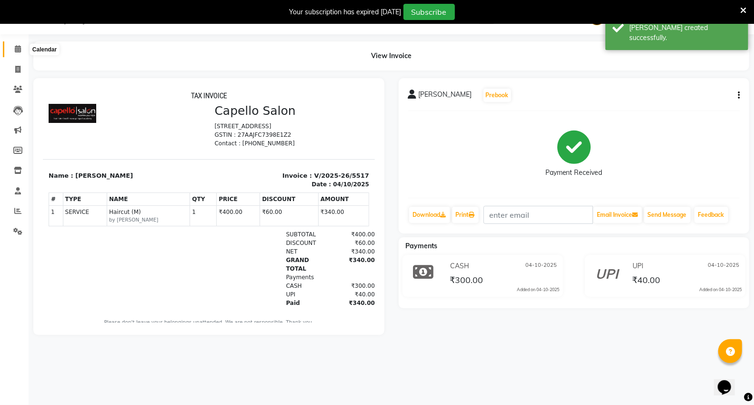
click at [18, 51] on icon at bounding box center [18, 48] width 6 height 7
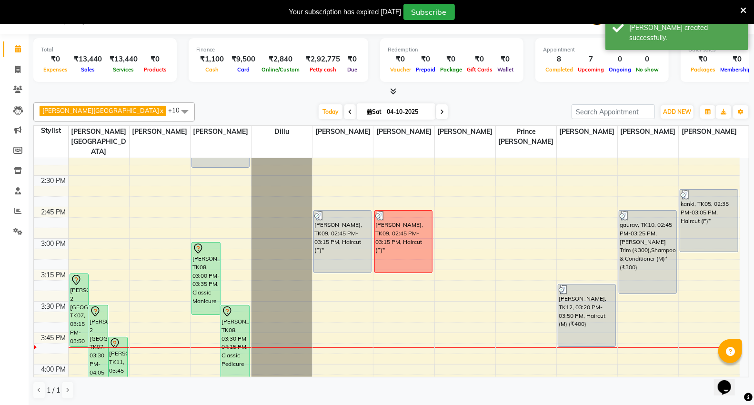
scroll to position [740, 0]
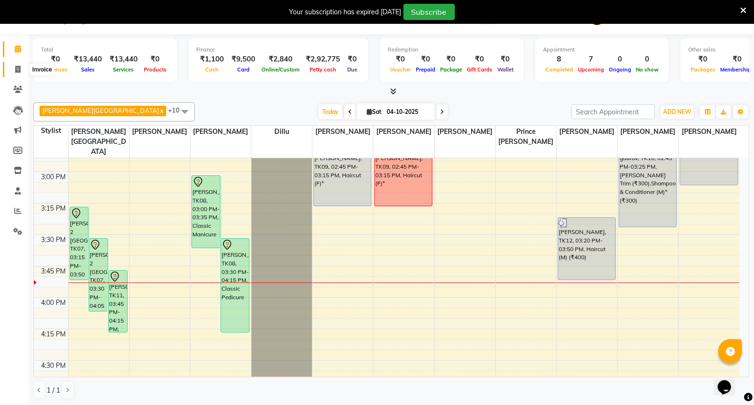
click at [20, 72] on span at bounding box center [18, 69] width 17 height 11
select select "service"
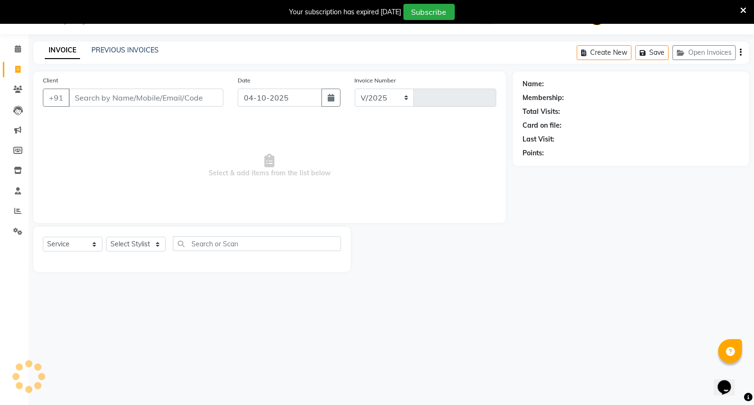
select select "848"
type input "5518"
click at [121, 96] on input "Client" at bounding box center [146, 98] width 155 height 18
click at [137, 93] on input "Client" at bounding box center [146, 98] width 155 height 18
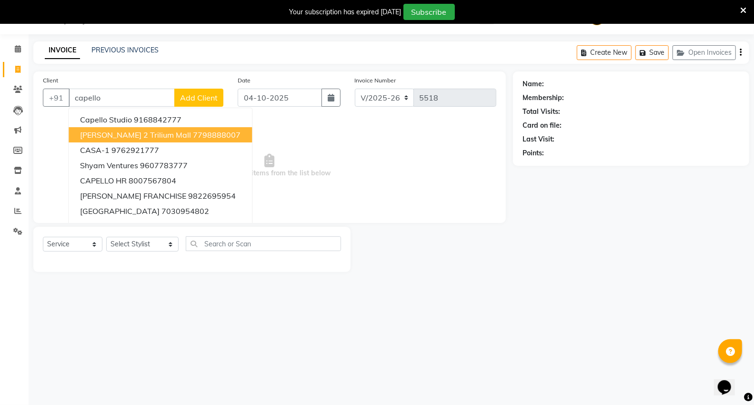
click at [139, 130] on span "capello VR 2 Trilium Mall" at bounding box center [135, 135] width 111 height 10
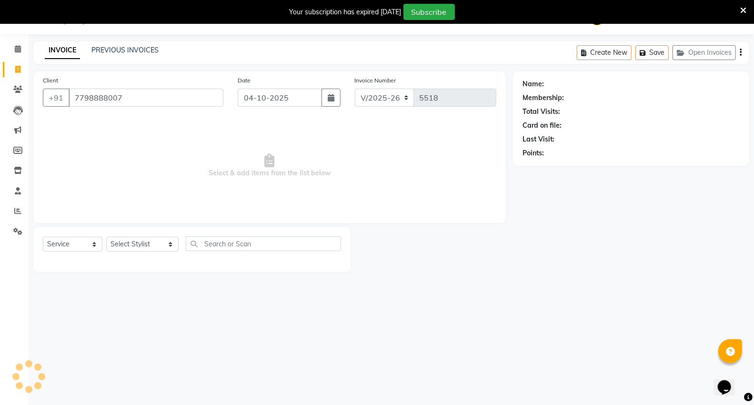
type input "7798888007"
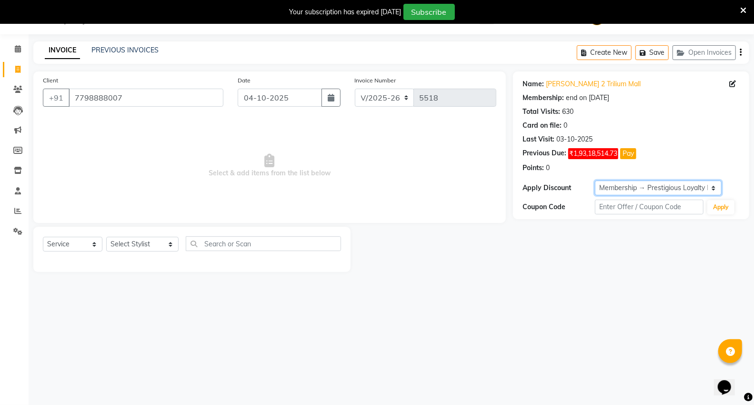
click at [627, 185] on select "Select Membership → Prestigious Loyalty Membership" at bounding box center [658, 187] width 127 height 15
select select "0:"
click at [595, 180] on select "Select Membership → Prestigious Loyalty Membership" at bounding box center [658, 187] width 127 height 15
click at [135, 247] on select "Select Stylist [PERSON_NAME] [PERSON_NAME] [PERSON_NAME] [PERSON_NAME] Mall [PE…" at bounding box center [142, 244] width 72 height 15
select select "83801"
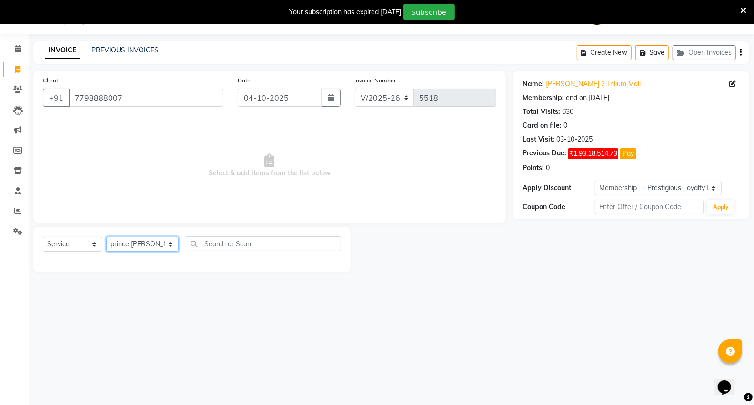
click at [106, 237] on select "Select Stylist [PERSON_NAME] [PERSON_NAME] [PERSON_NAME] [PERSON_NAME] Mall [PE…" at bounding box center [142, 244] width 72 height 15
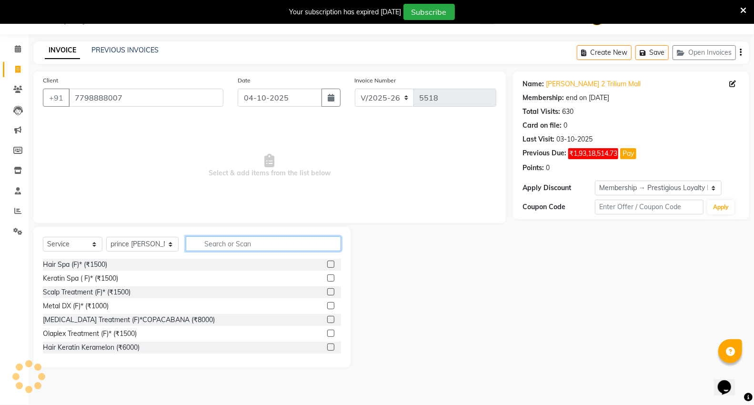
click at [224, 249] on input "text" at bounding box center [263, 243] width 155 height 15
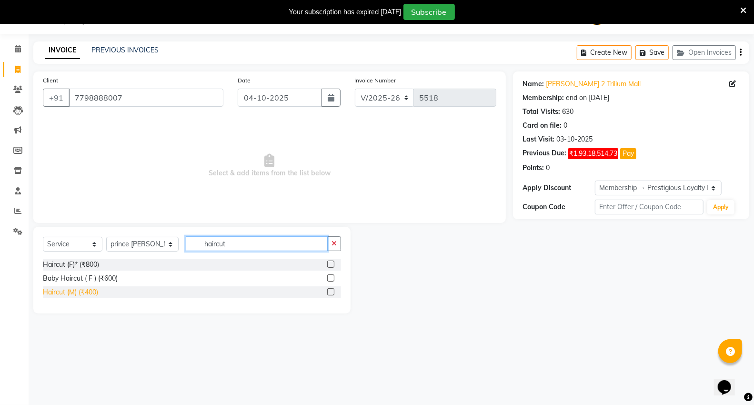
type input "haircut"
click at [94, 289] on div "Haircut (M) (₹400)" at bounding box center [70, 292] width 55 height 10
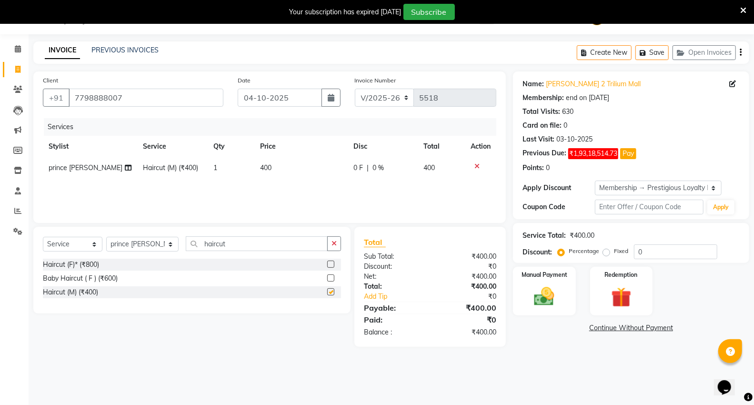
checkbox input "false"
click at [555, 301] on img at bounding box center [544, 296] width 34 height 24
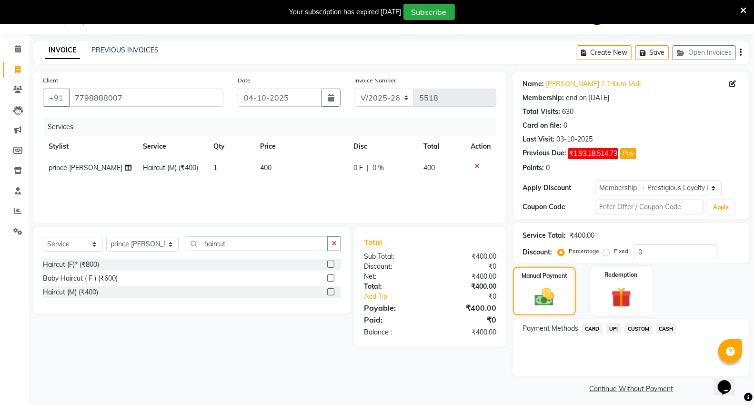
click at [661, 329] on span "CASH" at bounding box center [666, 328] width 20 height 11
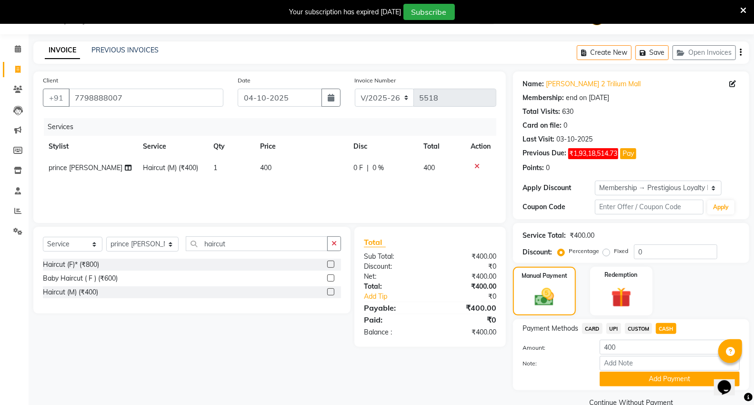
scroll to position [43, 0]
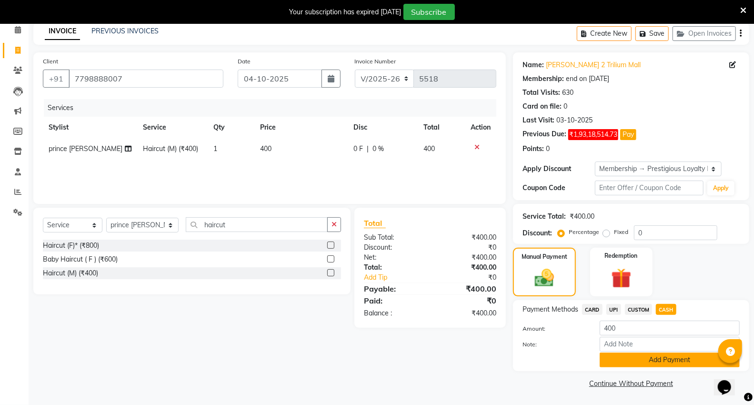
click at [630, 361] on button "Add Payment" at bounding box center [669, 359] width 140 height 15
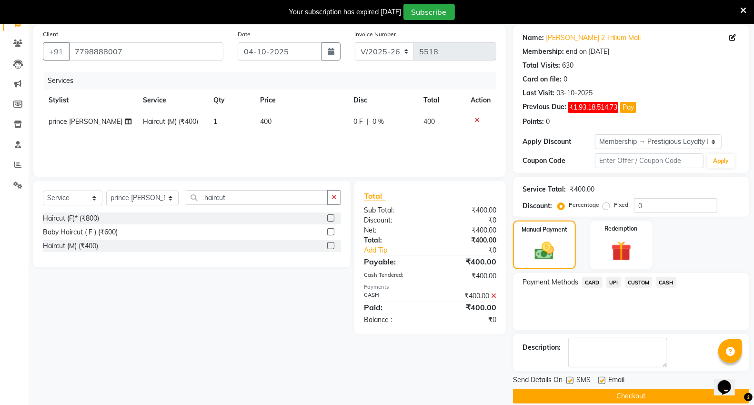
scroll to position [83, 0]
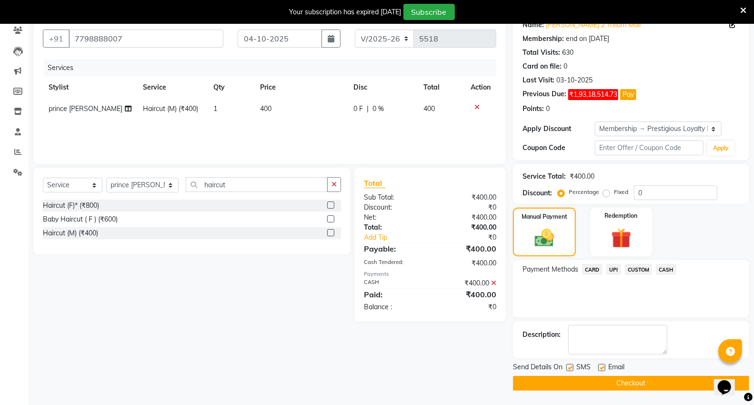
click at [602, 379] on button "Checkout" at bounding box center [631, 383] width 236 height 15
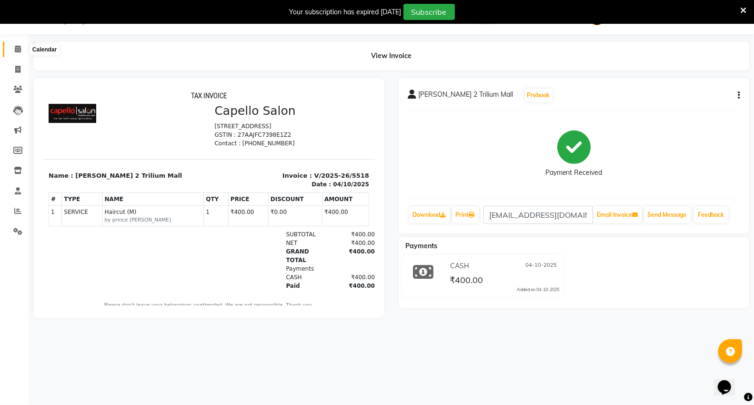
click at [20, 54] on span at bounding box center [18, 49] width 17 height 11
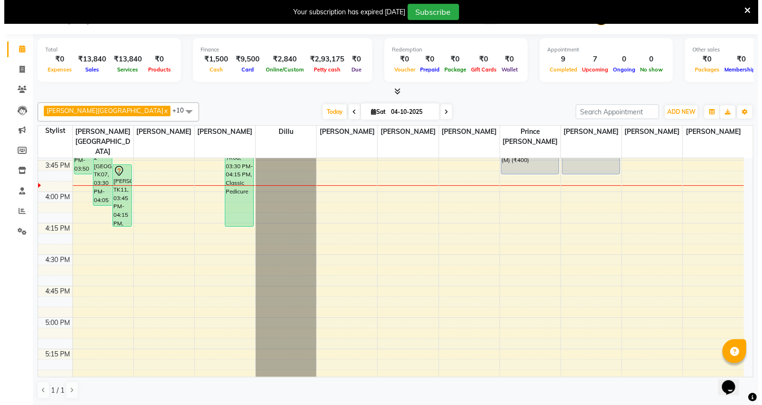
scroll to position [687, 0]
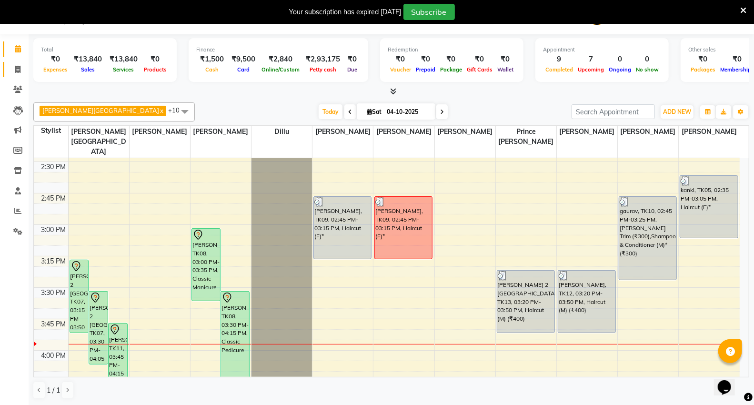
click at [20, 64] on span at bounding box center [18, 69] width 17 height 11
select select "service"
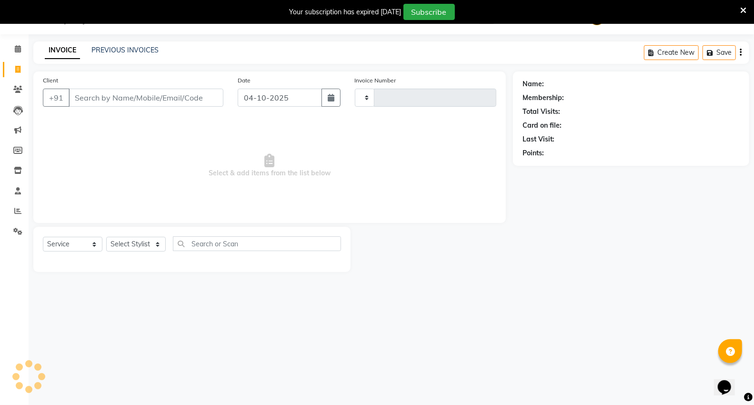
type input "5519"
select select "848"
click at [172, 101] on input "Client" at bounding box center [146, 98] width 155 height 18
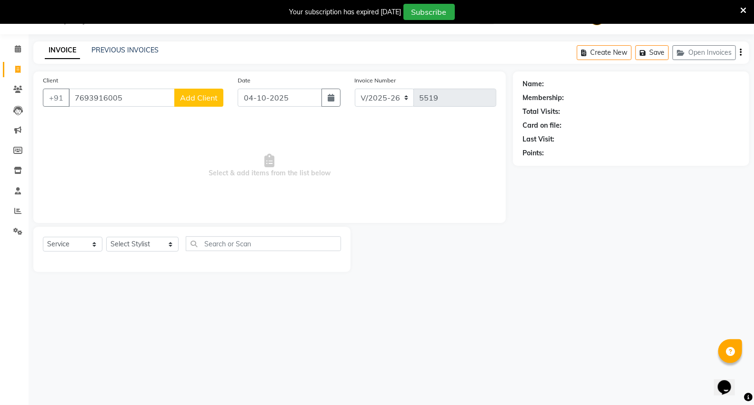
type input "7693916005"
click at [204, 89] on button "Add Client" at bounding box center [198, 98] width 49 height 18
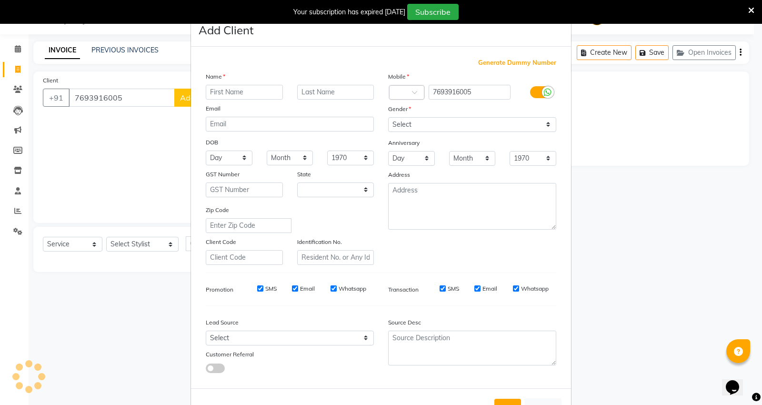
select select "22"
click at [214, 92] on input "text" at bounding box center [244, 92] width 77 height 15
click at [232, 89] on input "rajshri" at bounding box center [244, 92] width 77 height 15
type input "rajshri"
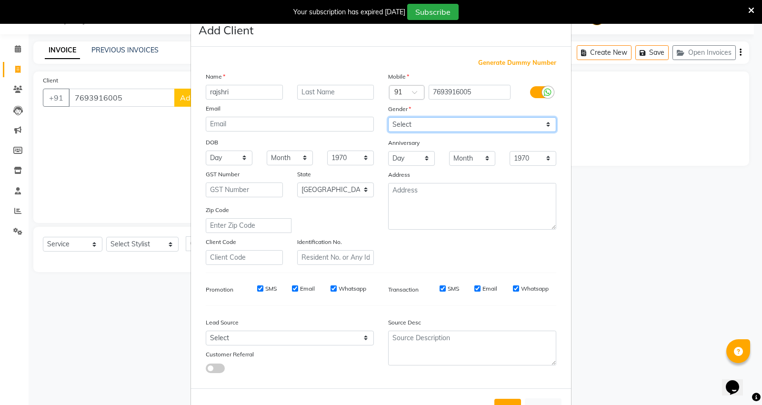
click at [431, 119] on select "Select [DEMOGRAPHIC_DATA] [DEMOGRAPHIC_DATA] Other Prefer Not To Say" at bounding box center [472, 124] width 168 height 15
select select "[DEMOGRAPHIC_DATA]"
click at [388, 117] on select "Select [DEMOGRAPHIC_DATA] [DEMOGRAPHIC_DATA] Other Prefer Not To Say" at bounding box center [472, 124] width 168 height 15
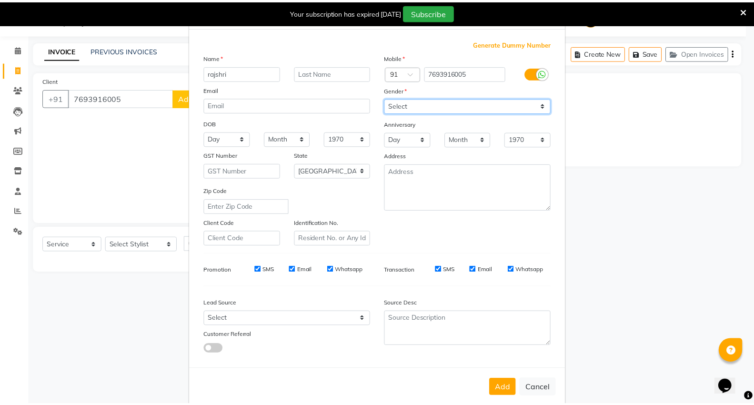
scroll to position [35, 0]
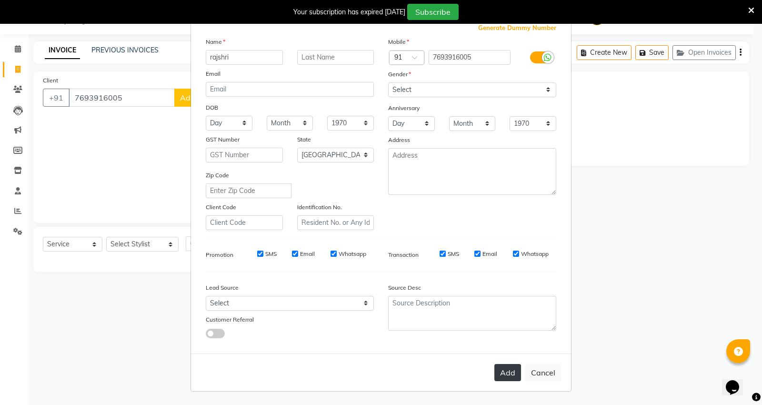
click at [500, 375] on button "Add" at bounding box center [507, 372] width 27 height 17
select select
select select "null"
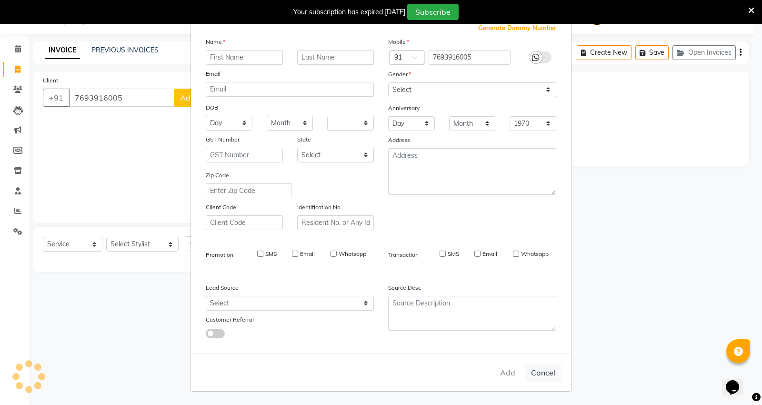
select select
checkbox input "false"
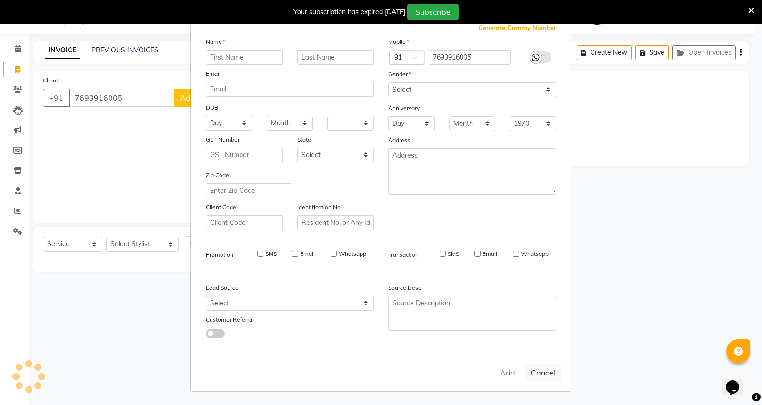
checkbox input "false"
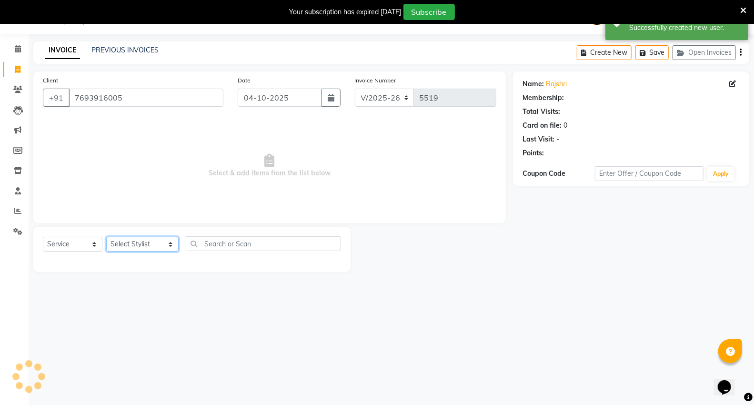
click at [134, 238] on select "Select Stylist [PERSON_NAME] [PERSON_NAME] [PERSON_NAME] [PERSON_NAME] Mall [PE…" at bounding box center [142, 244] width 72 height 15
select select "15681"
click at [106, 237] on select "Select Stylist [PERSON_NAME] [PERSON_NAME] [PERSON_NAME] [PERSON_NAME] Mall [PE…" at bounding box center [142, 244] width 72 height 15
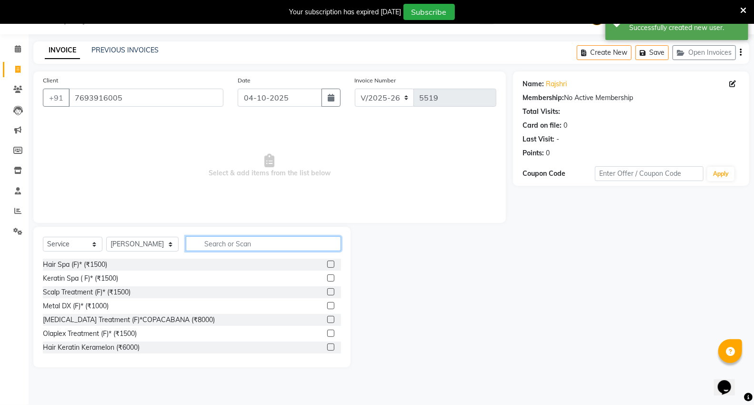
click at [244, 238] on input "text" at bounding box center [263, 243] width 155 height 15
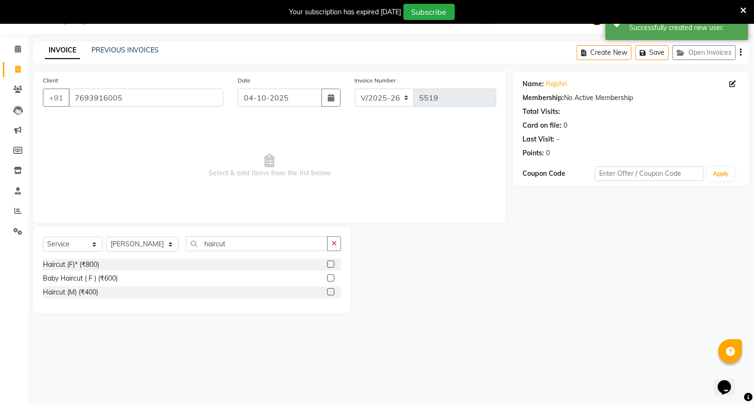
click at [264, 235] on div "Select Service Product Membership Package Voucher Prepaid Gift Card Select Styl…" at bounding box center [191, 270] width 317 height 87
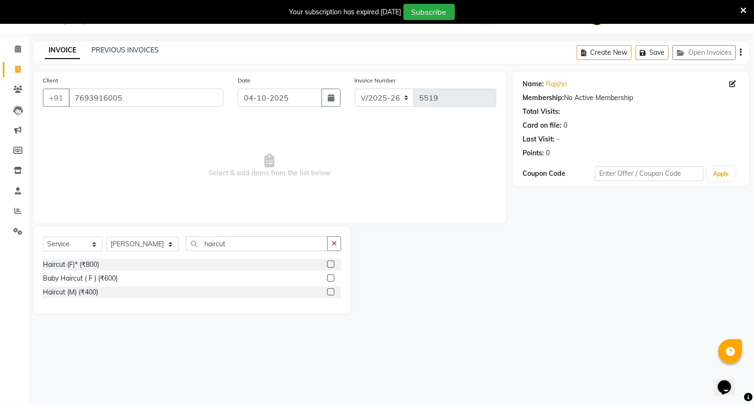
click at [264, 235] on div "Select Service Product Membership Package Voucher Prepaid Gift Card Select Styl…" at bounding box center [191, 270] width 317 height 87
click at [257, 239] on input "haircut" at bounding box center [257, 243] width 142 height 15
type input "h"
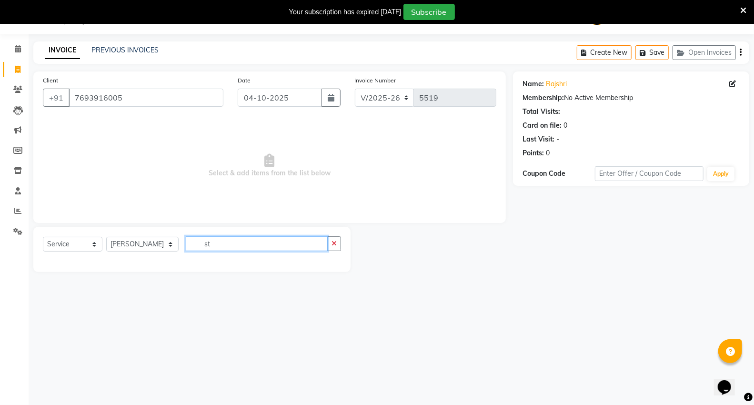
type input "s"
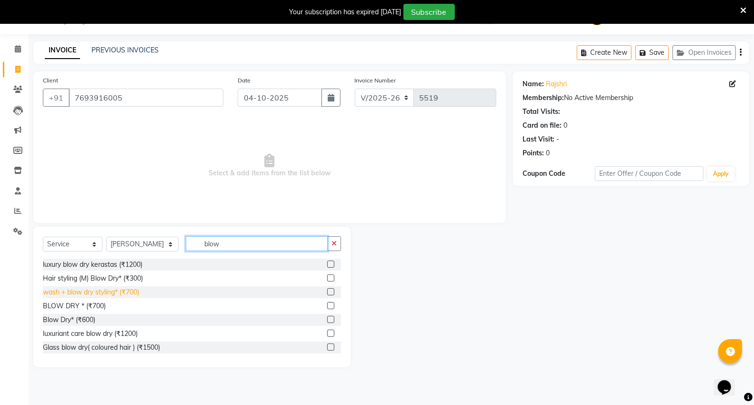
type input "blow"
click at [94, 297] on div "wash + blow dry styling* (₹700)" at bounding box center [91, 292] width 96 height 10
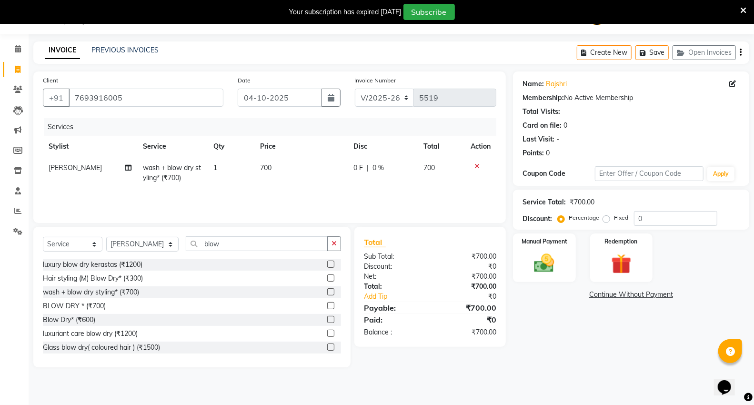
drag, startPoint x: 562, startPoint y: 274, endPoint x: 582, endPoint y: 283, distance: 22.2
click at [561, 274] on div "Manual Payment" at bounding box center [544, 257] width 63 height 49
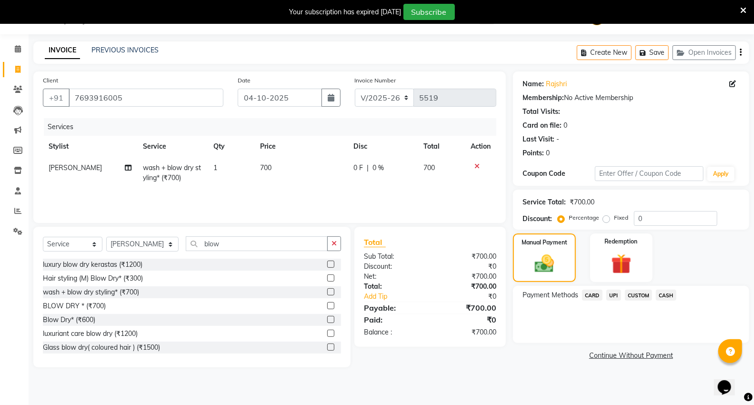
click at [661, 293] on span "CASH" at bounding box center [666, 294] width 20 height 11
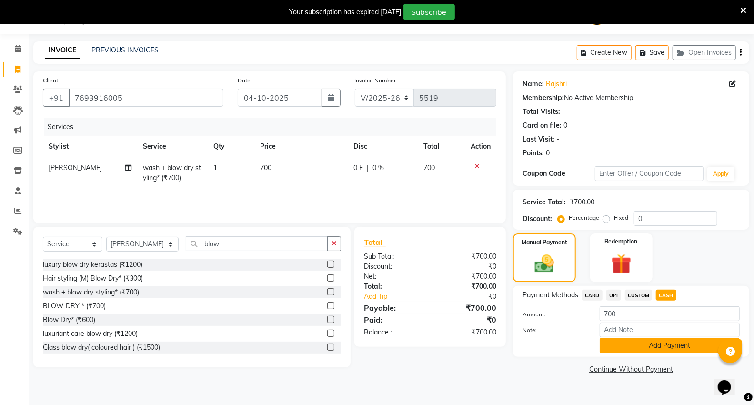
click at [643, 340] on button "Add Payment" at bounding box center [669, 345] width 140 height 15
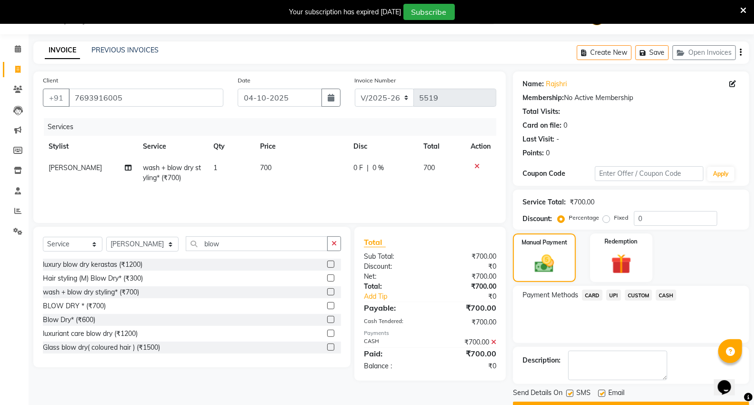
scroll to position [50, 0]
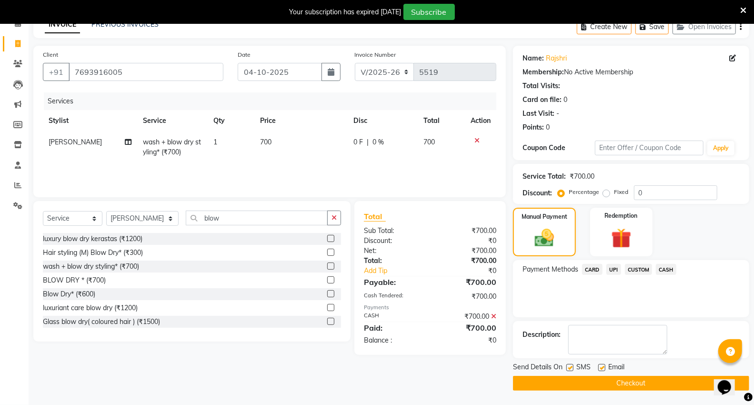
click at [634, 382] on button "Checkout" at bounding box center [631, 383] width 236 height 15
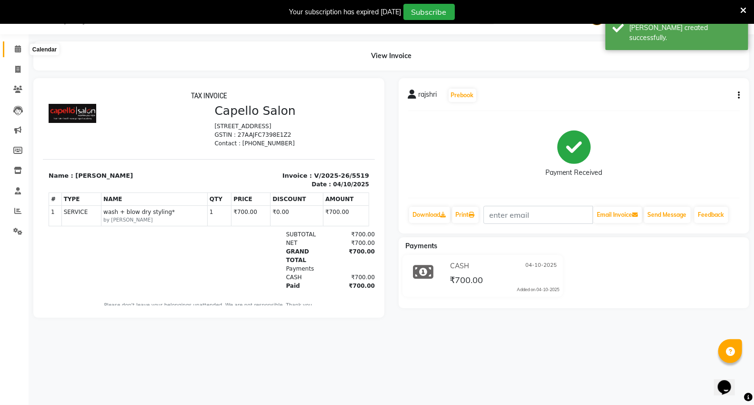
click at [17, 46] on icon at bounding box center [18, 48] width 6 height 7
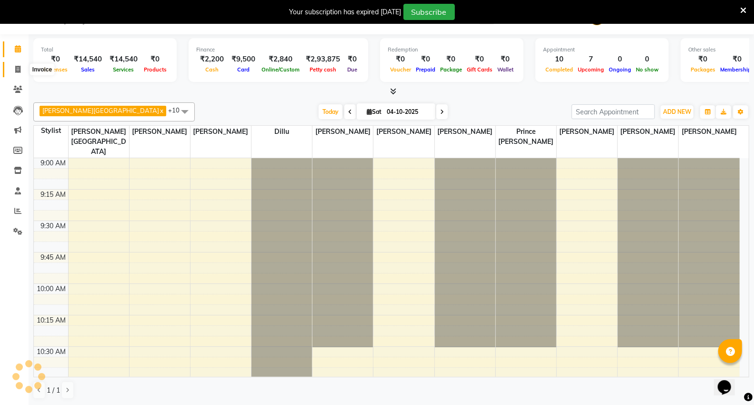
click at [17, 67] on icon at bounding box center [17, 69] width 5 height 7
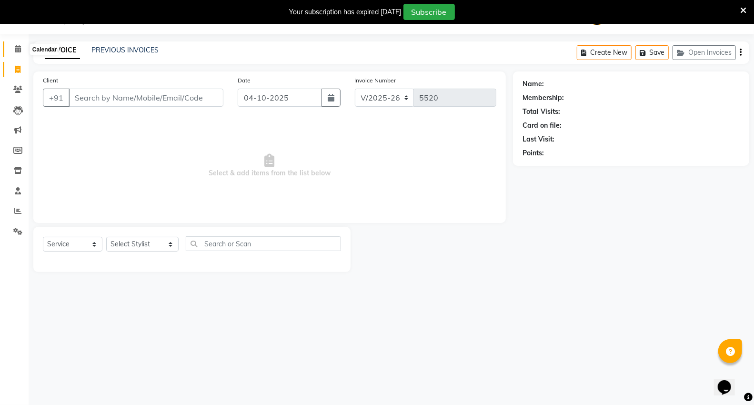
click at [15, 48] on icon at bounding box center [18, 48] width 6 height 7
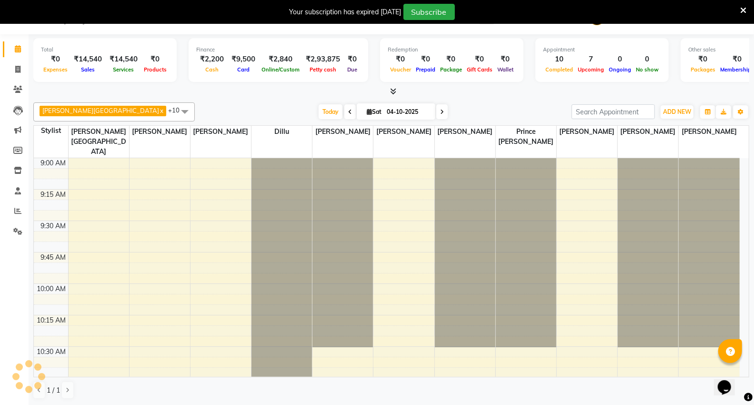
scroll to position [758, 0]
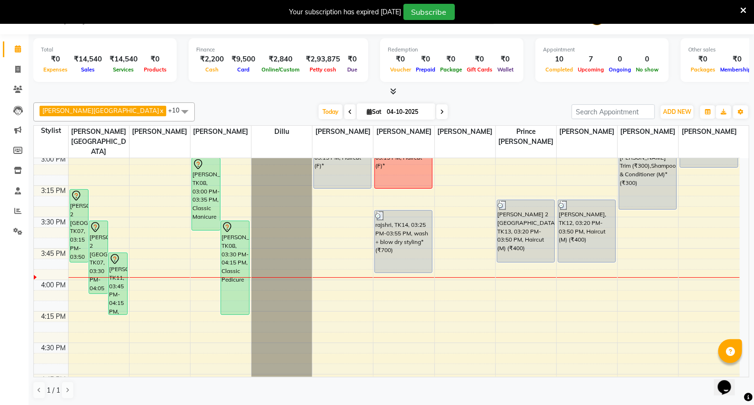
click at [199, 106] on div "Today Sat 04-10-2025" at bounding box center [382, 112] width 367 height 14
click at [20, 47] on span at bounding box center [18, 49] width 17 height 11
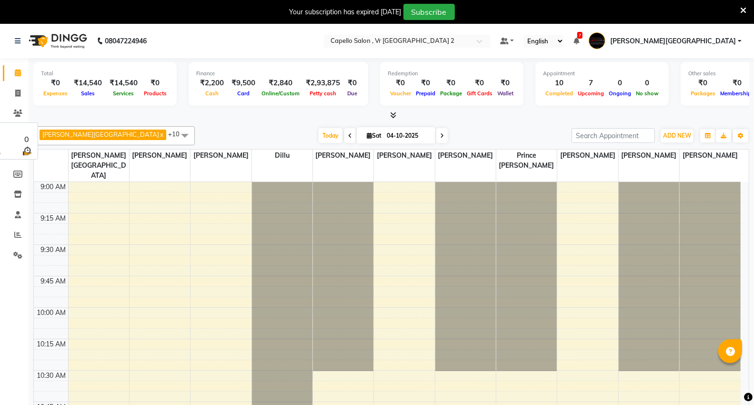
select select "en"
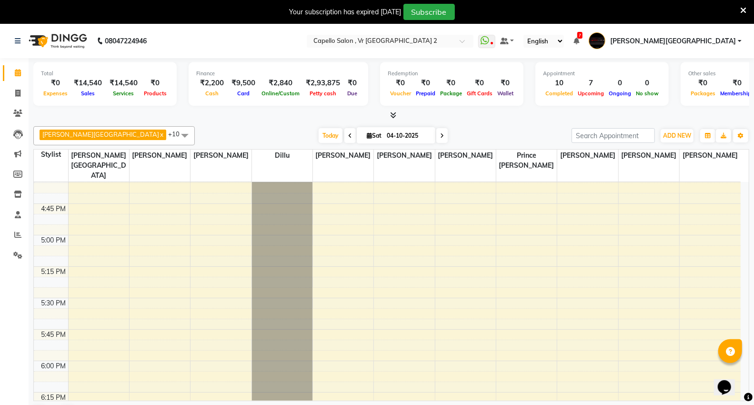
scroll to position [1269, 0]
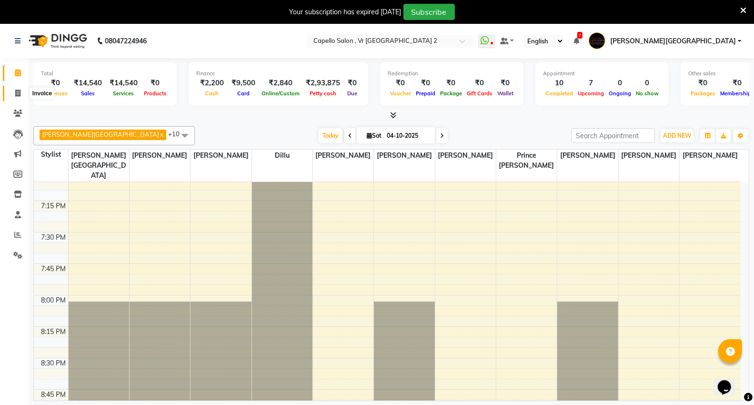
click at [15, 92] on icon at bounding box center [17, 93] width 5 height 7
select select "service"
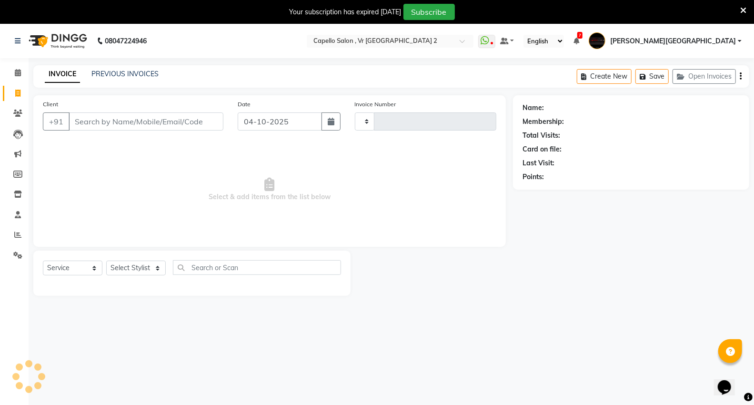
type input "5520"
select select "848"
click at [150, 125] on input "Client" at bounding box center [146, 121] width 155 height 18
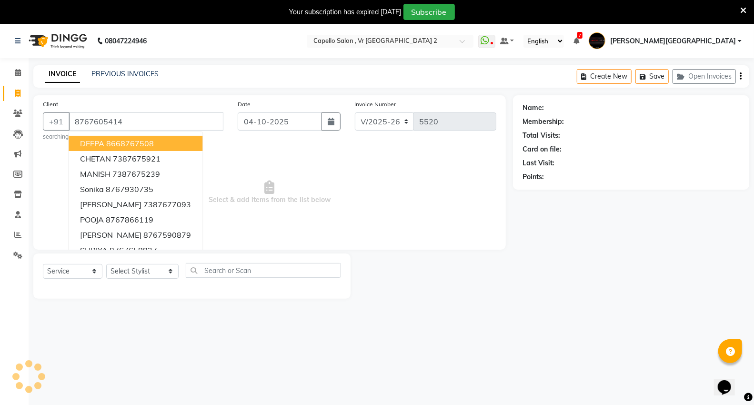
type input "8767605414"
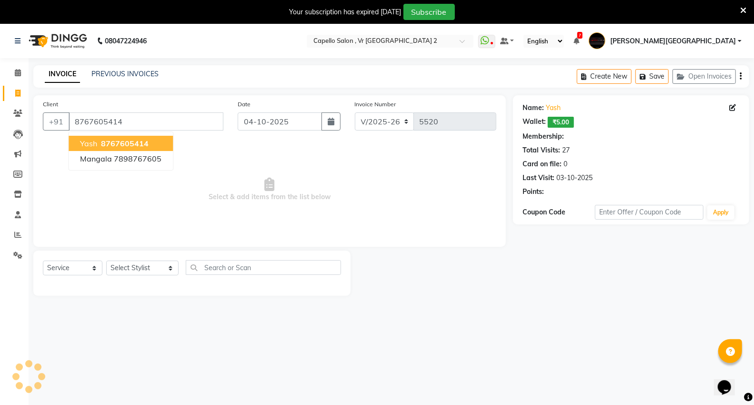
select select "1: Object"
click at [127, 149] on button "yash 8767605414" at bounding box center [121, 143] width 104 height 15
select select "1: Object"
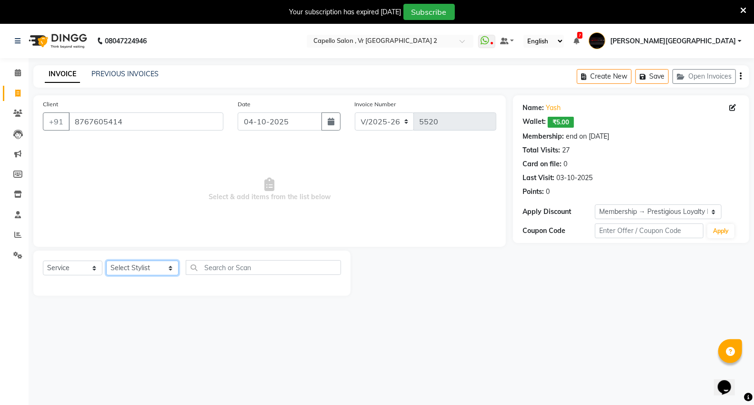
click at [141, 268] on select "Select Stylist [PERSON_NAME] [PERSON_NAME] [PERSON_NAME] [PERSON_NAME] Mall [PE…" at bounding box center [142, 267] width 72 height 15
select select "14479"
click at [106, 261] on select "Select Stylist [PERSON_NAME] [PERSON_NAME] [PERSON_NAME] [PERSON_NAME] Mall [PE…" at bounding box center [142, 267] width 72 height 15
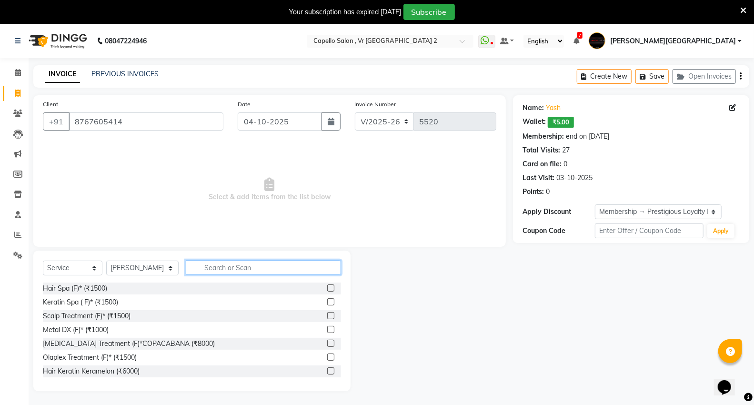
drag, startPoint x: 208, startPoint y: 265, endPoint x: 209, endPoint y: 211, distance: 53.3
click at [209, 263] on input "text" at bounding box center [263, 267] width 155 height 15
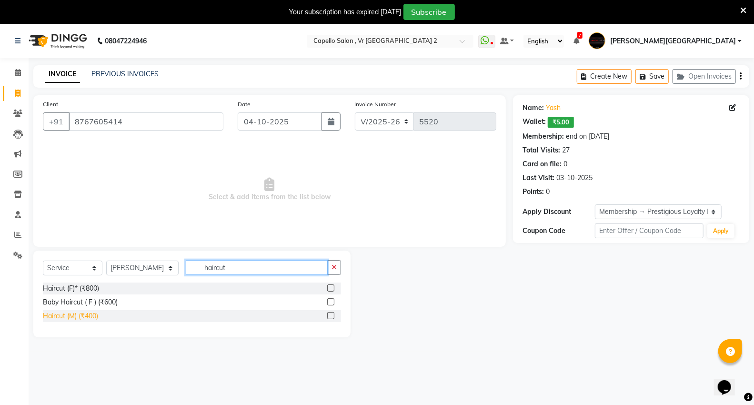
type input "haircut"
click at [89, 313] on div "Haircut (M) (₹400)" at bounding box center [70, 316] width 55 height 10
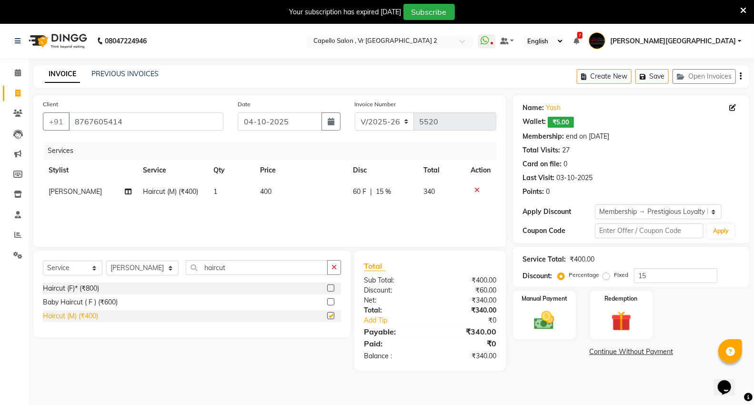
checkbox input "false"
click at [543, 310] on img at bounding box center [544, 320] width 34 height 24
drag, startPoint x: 611, startPoint y: 347, endPoint x: 610, endPoint y: 360, distance: 13.4
click at [611, 348] on span "UPI" at bounding box center [613, 352] width 15 height 11
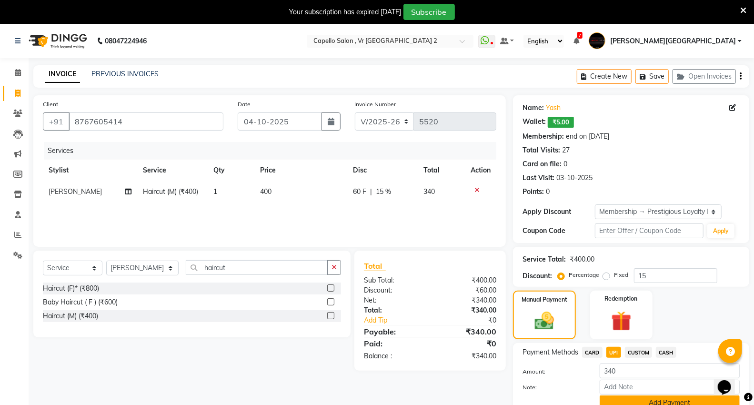
click at [626, 401] on button "Add Payment" at bounding box center [669, 402] width 140 height 15
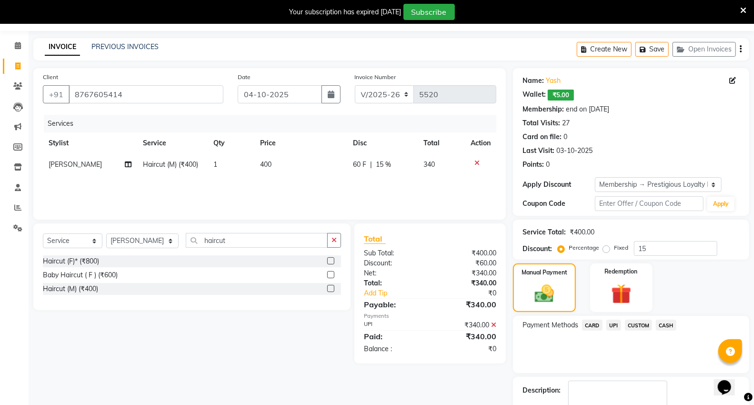
scroll to position [83, 0]
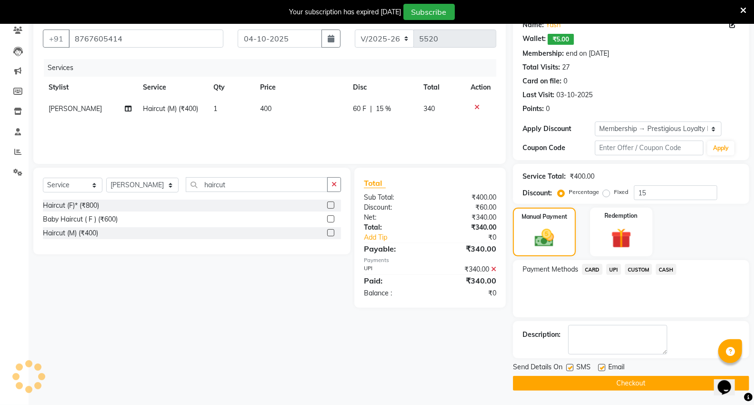
click at [630, 378] on button "Checkout" at bounding box center [631, 383] width 236 height 15
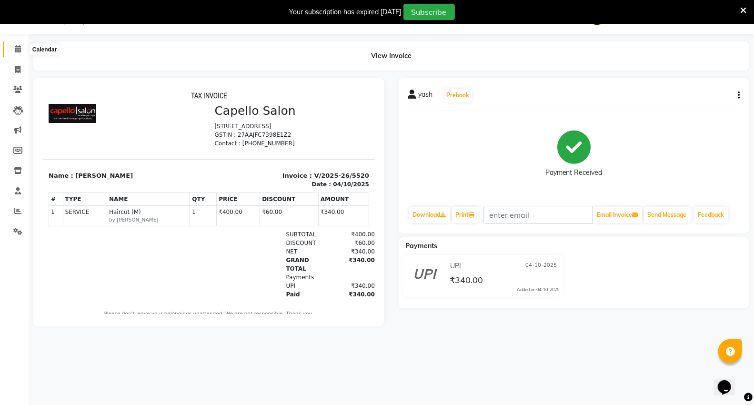
click at [17, 50] on icon at bounding box center [18, 48] width 6 height 7
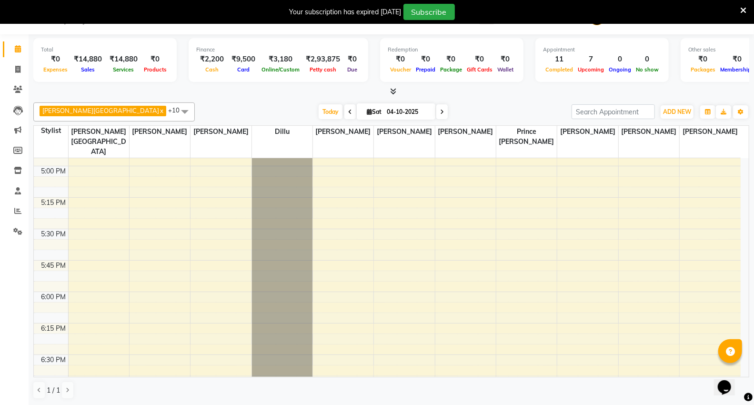
scroll to position [1164, 0]
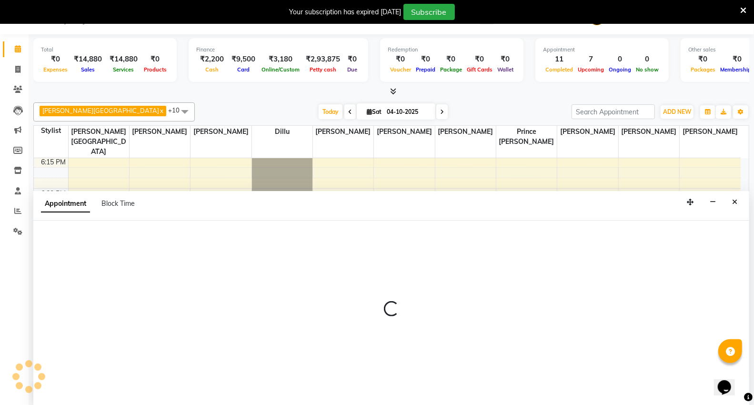
scroll to position [24, 0]
select select "14120"
select select "tentative"
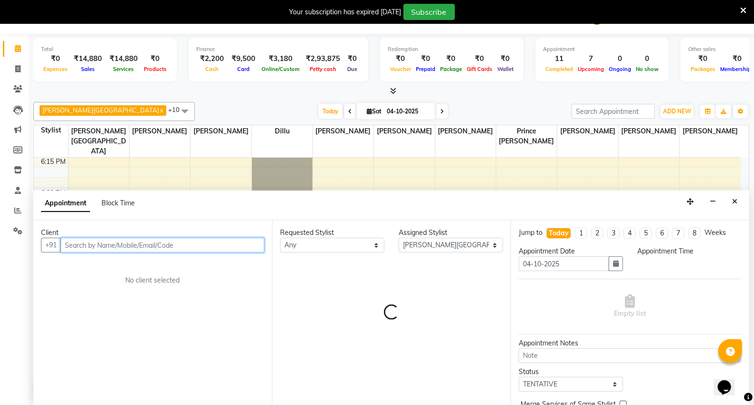
select select "1170"
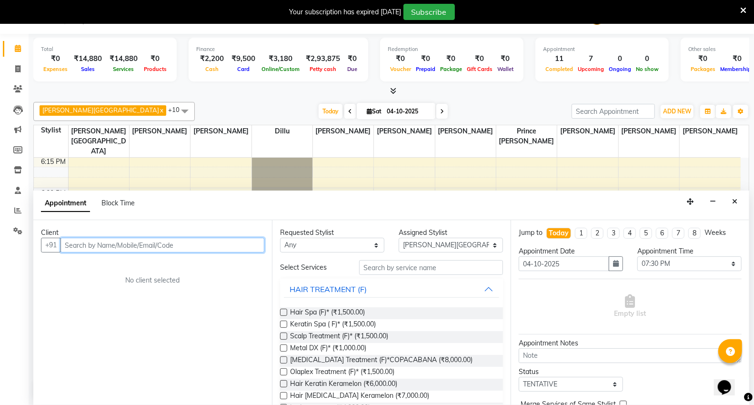
click at [140, 238] on input "text" at bounding box center [162, 245] width 204 height 15
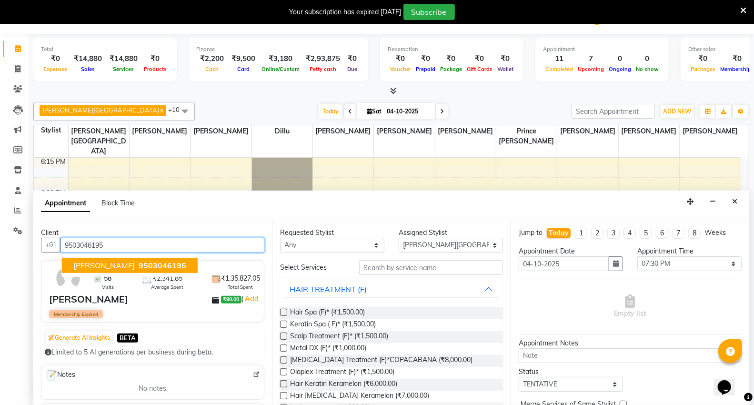
type input "9503046195"
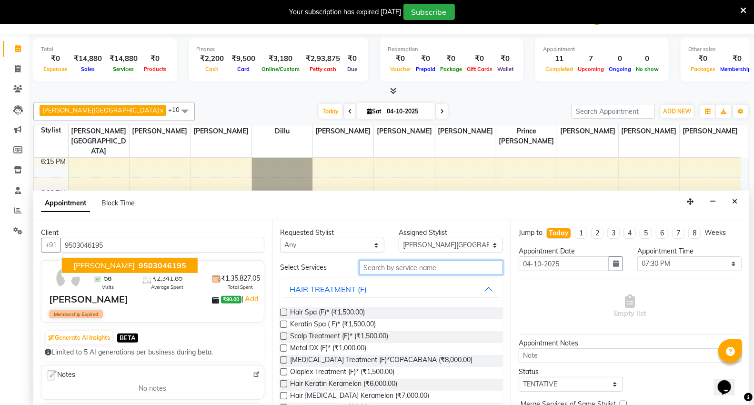
click at [405, 268] on input "text" at bounding box center [431, 267] width 144 height 15
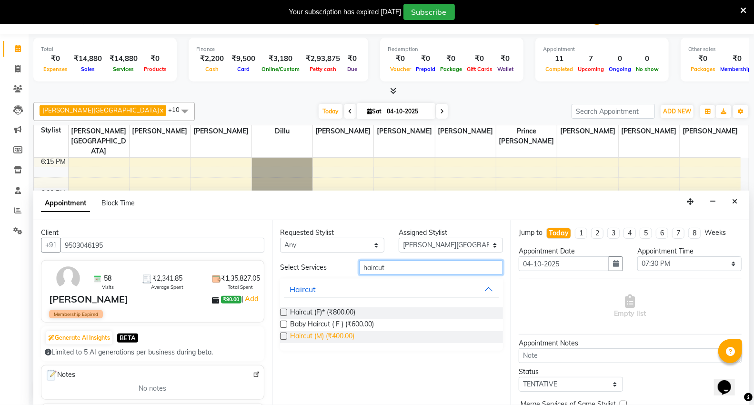
type input "haircut"
click at [327, 333] on span "Haircut (M) (₹400.00)" at bounding box center [322, 337] width 64 height 12
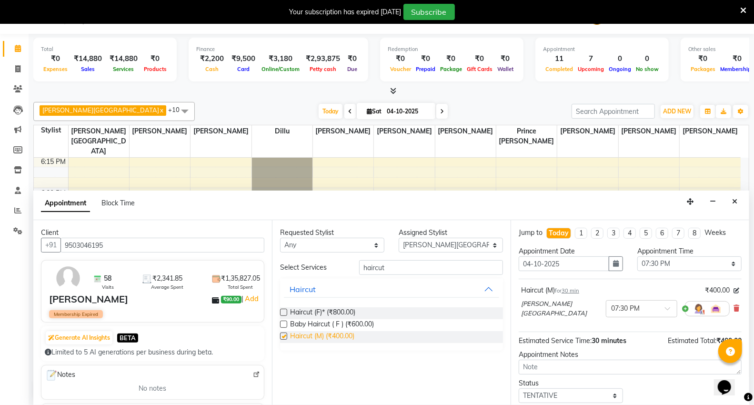
checkbox input "false"
click at [397, 266] on input "haircut" at bounding box center [431, 267] width 144 height 15
type input "h"
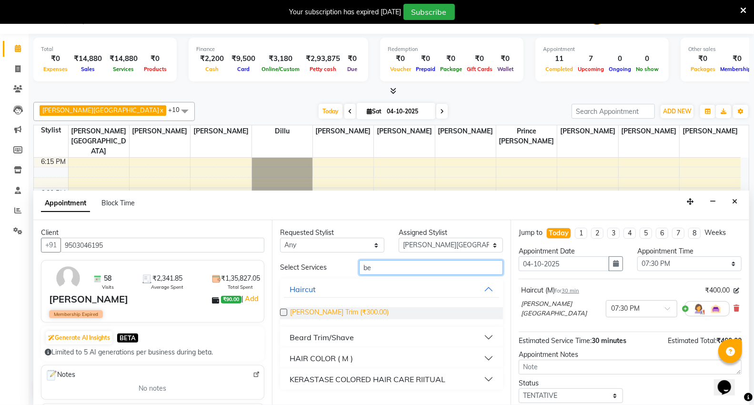
type input "be"
click at [338, 311] on span "Beard Trim (₹300.00)" at bounding box center [339, 313] width 99 height 12
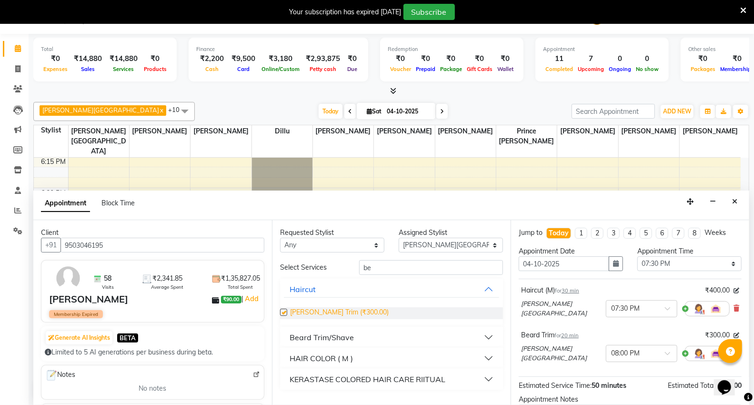
checkbox input "false"
click at [343, 354] on div "HAIR COLOR ( M )" at bounding box center [320, 357] width 63 height 11
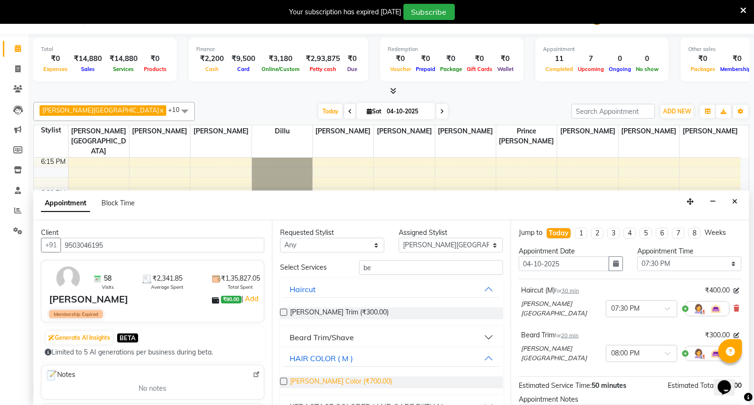
click at [341, 382] on span "Beard Color (₹700.00)" at bounding box center [341, 382] width 102 height 12
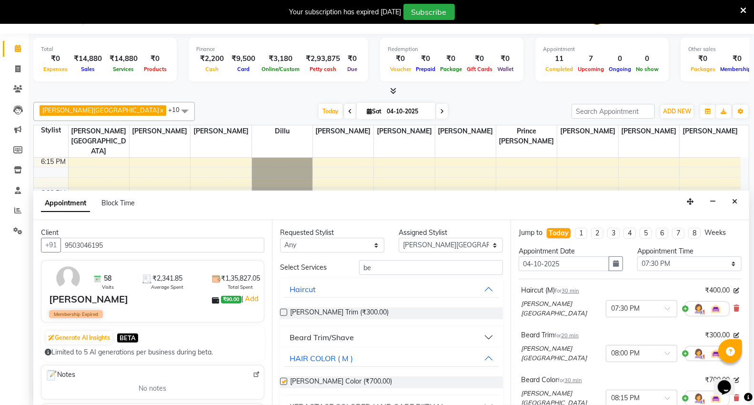
checkbox input "false"
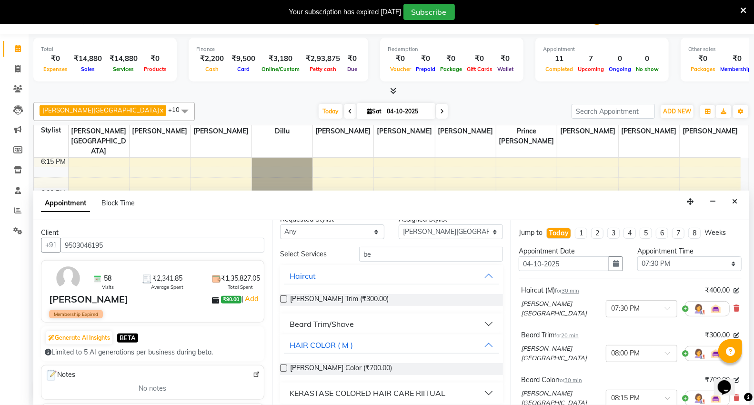
scroll to position [20, 0]
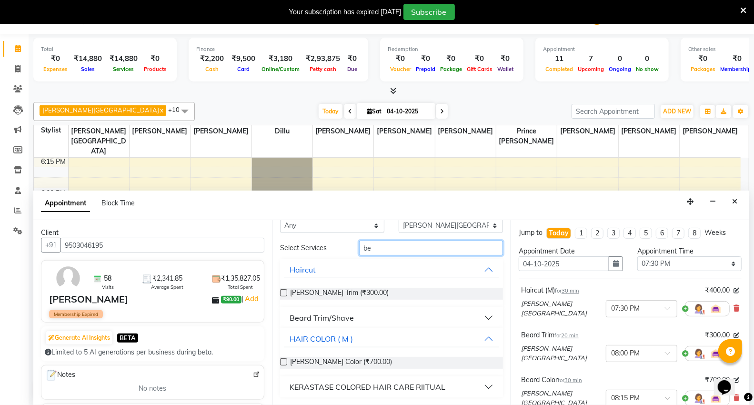
click at [405, 246] on input "be" at bounding box center [431, 247] width 144 height 15
type input "b"
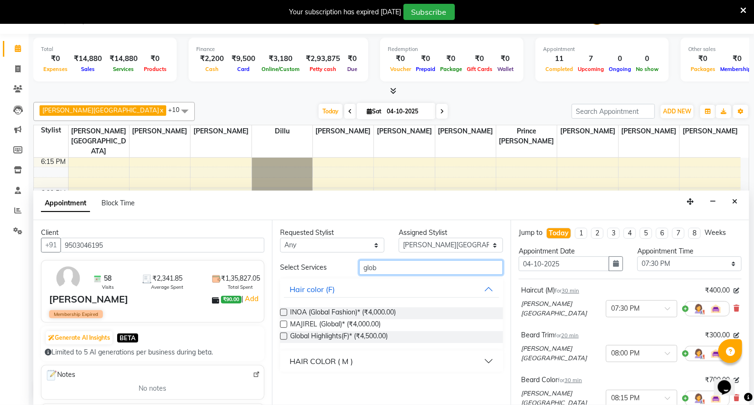
scroll to position [0, 0]
type input "global"
click at [486, 363] on button "HAIR COLOR ( M )" at bounding box center [391, 360] width 215 height 17
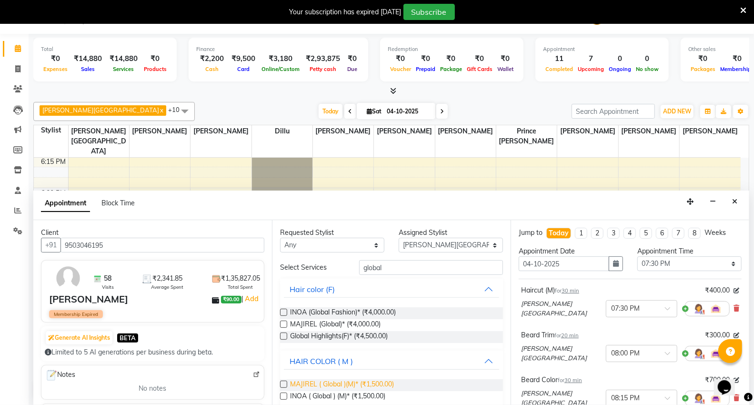
click at [313, 383] on span "MAJIREL ( Global )(M)* (₹1,500.00)" at bounding box center [342, 385] width 104 height 12
checkbox input "false"
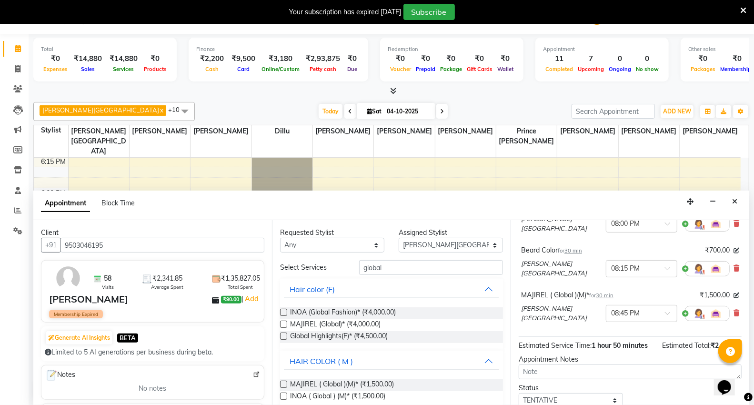
scroll to position [197, 0]
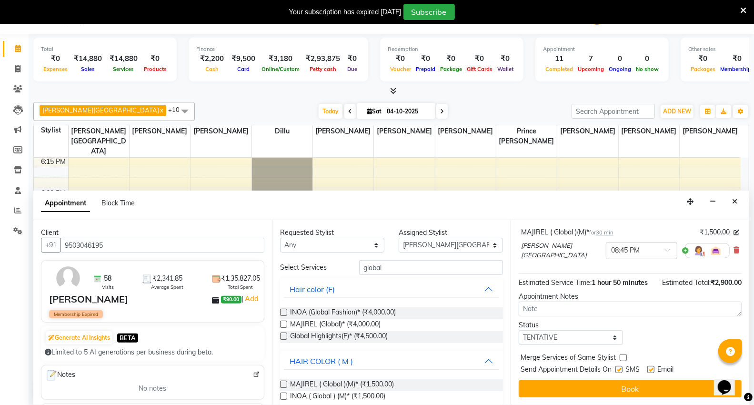
click at [622, 388] on button "Book" at bounding box center [629, 388] width 223 height 17
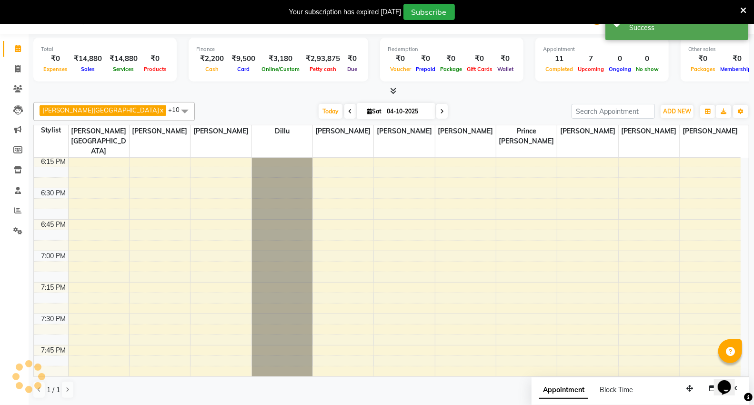
scroll to position [0, 0]
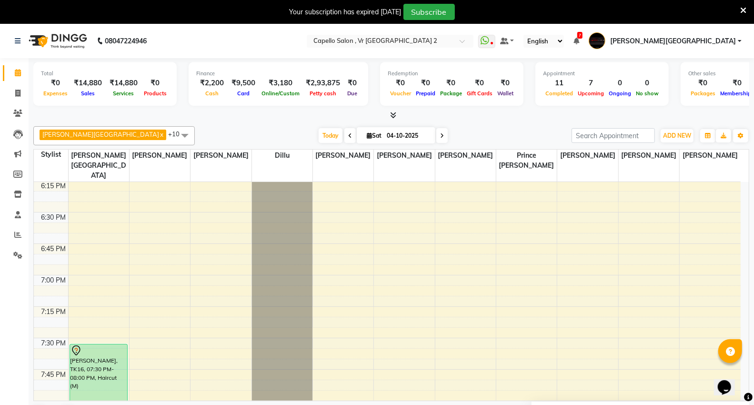
click at [738, 119] on div at bounding box center [391, 115] width 716 height 10
click at [15, 73] on icon at bounding box center [18, 72] width 6 height 7
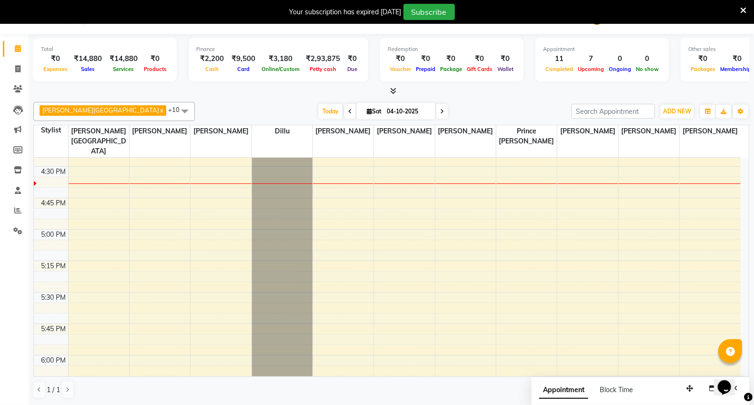
scroll to position [830, 0]
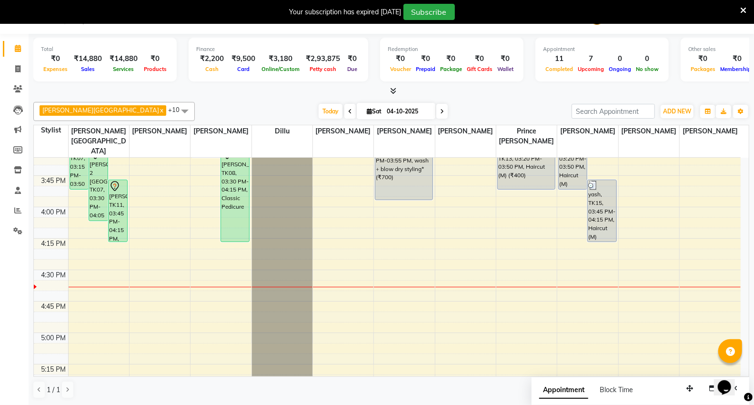
click at [175, 110] on span at bounding box center [184, 111] width 19 height 18
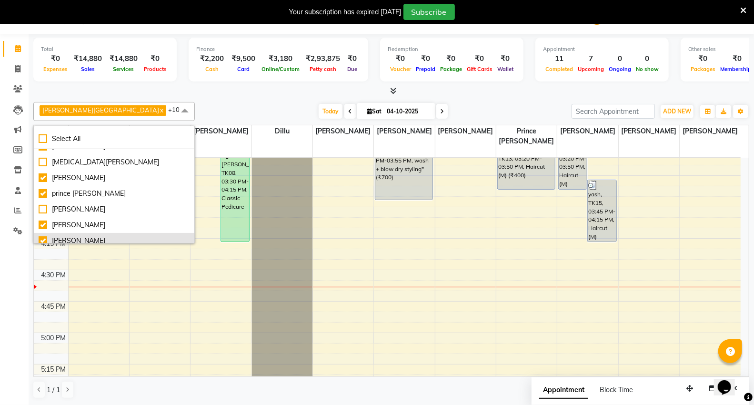
scroll to position [145, 0]
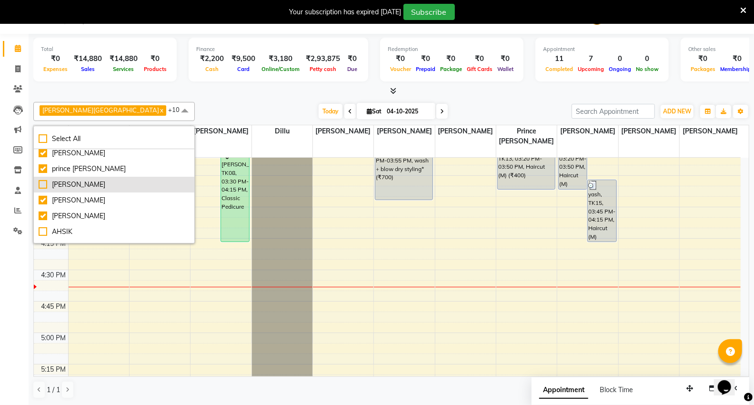
click at [43, 183] on div "[PERSON_NAME]" at bounding box center [114, 184] width 151 height 10
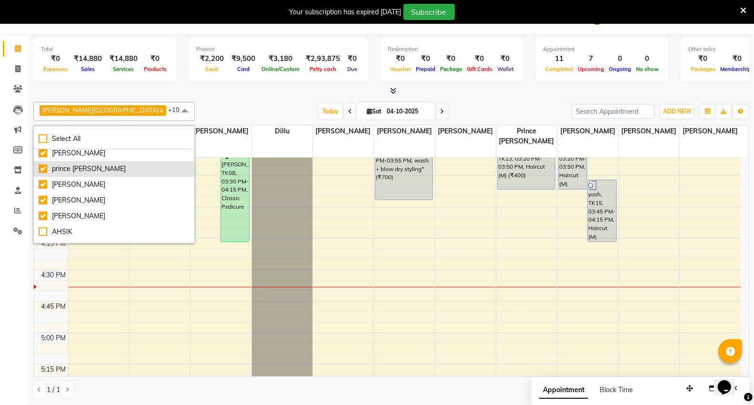
checkbox input "true"
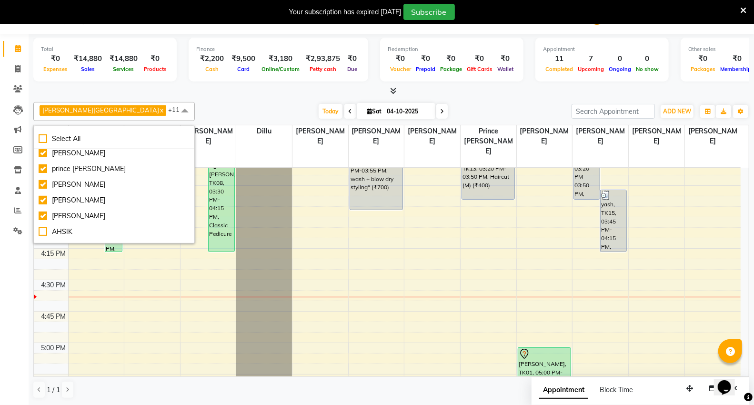
click at [159, 103] on div "Capello VR Mall x Anita Patel x Neha Prajapati x Sagar Watkar x Tushar Jambhulk…" at bounding box center [391, 111] width 716 height 19
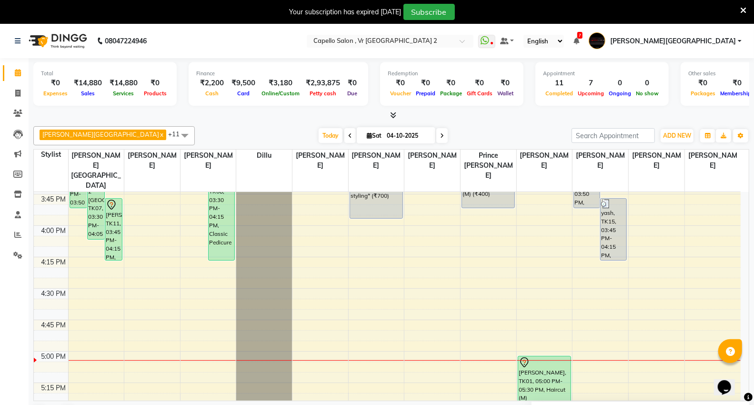
scroll to position [740, 0]
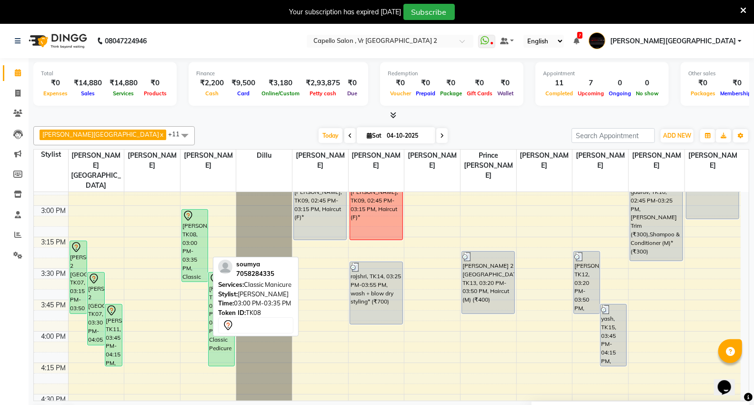
click at [192, 229] on div "soumya, TK08, 03:00 PM-03:35 PM, Classic Manicure" at bounding box center [195, 245] width 26 height 72
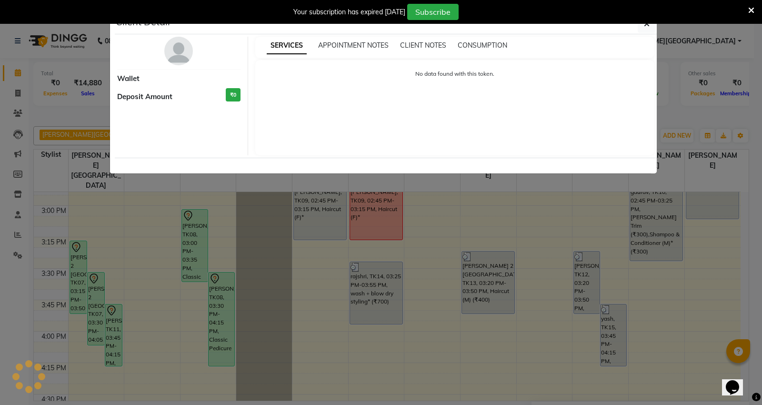
click at [415, 143] on div "No data found with this token." at bounding box center [454, 107] width 399 height 95
click at [249, 227] on ngb-modal-window "Client Detail Wallet Deposit Amount ₹0 SERVICES APPOINTMENT NOTES CLIENT NOTES …" at bounding box center [381, 202] width 762 height 405
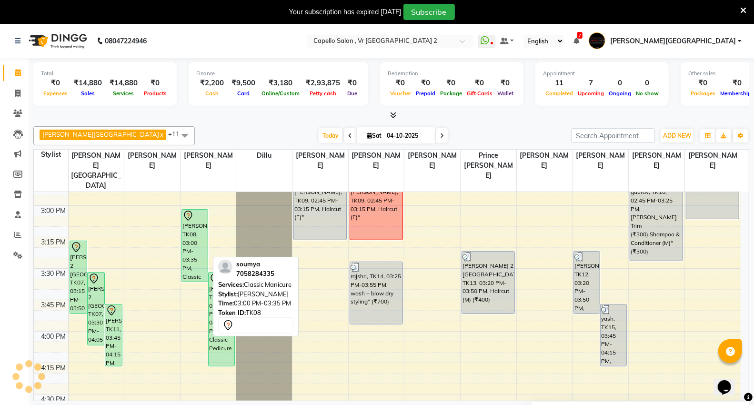
click at [184, 209] on div "soumya, TK08, 03:00 PM-03:35 PM, Classic Manicure" at bounding box center [195, 245] width 26 height 72
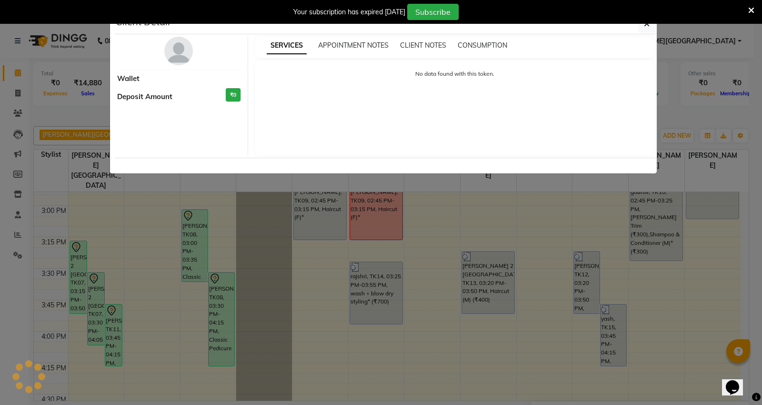
select select "7"
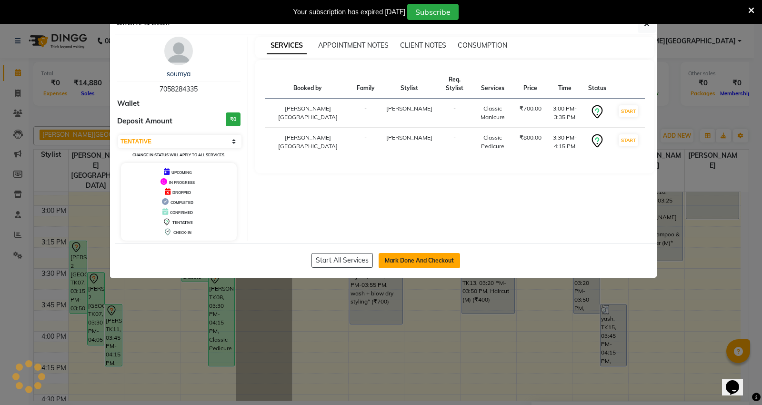
click at [408, 259] on button "Mark Done And Checkout" at bounding box center [418, 260] width 81 height 15
select select "service"
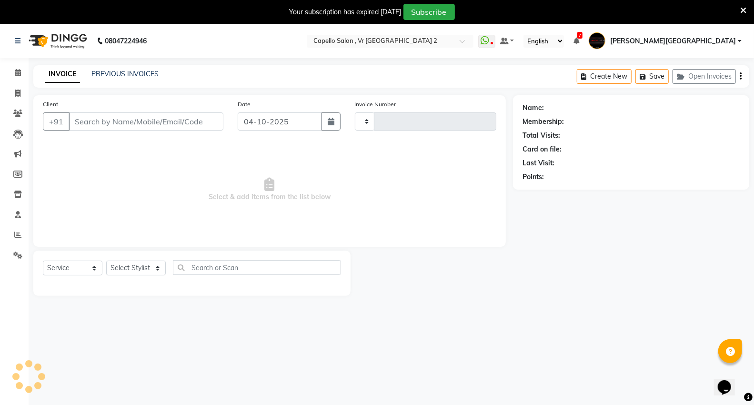
type input "5521"
select select "848"
type input "7058284335"
select select "14473"
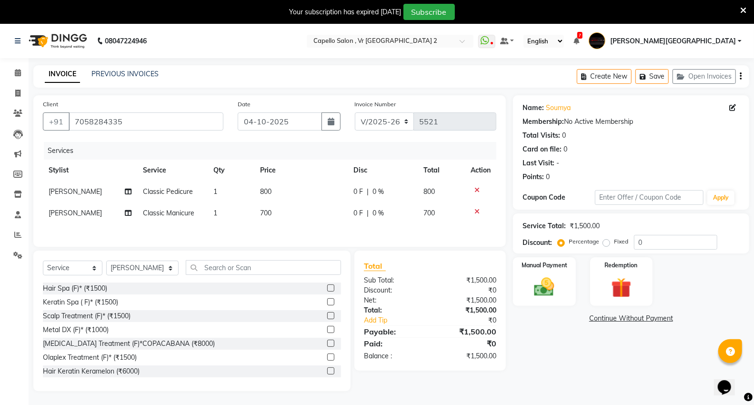
click at [148, 189] on span "Classic Pedicure" at bounding box center [168, 191] width 50 height 9
select select "14473"
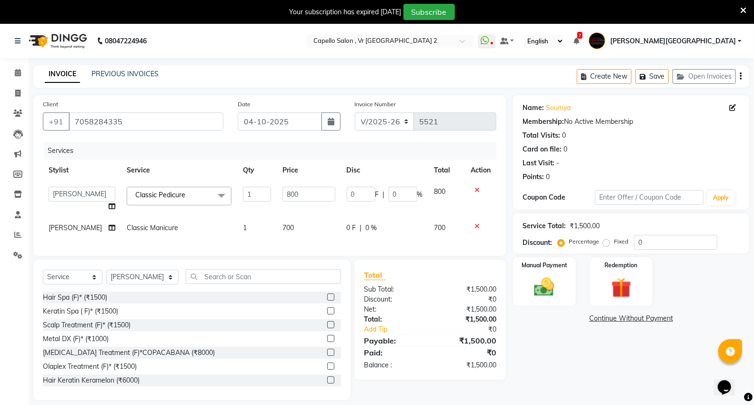
click at [148, 190] on span "Classic Pedicure x" at bounding box center [162, 195] width 59 height 10
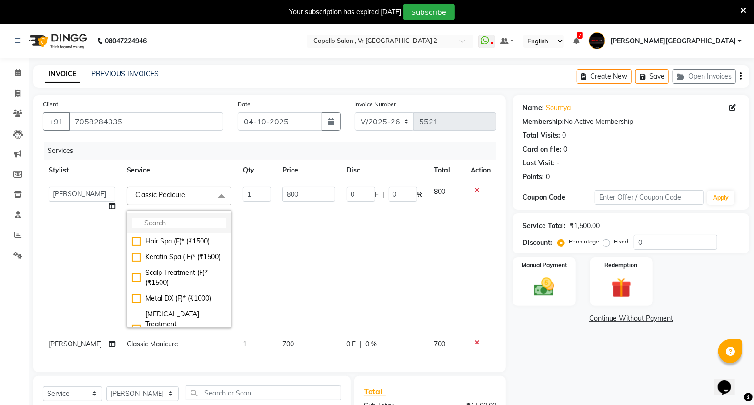
click at [149, 225] on input "multiselect-search" at bounding box center [179, 223] width 94 height 10
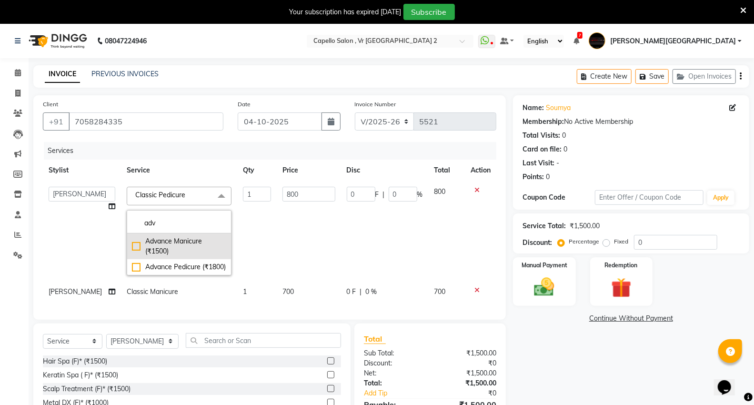
type input "adv"
click at [184, 240] on div "Advance Manicure (₹1500)" at bounding box center [179, 246] width 94 height 20
checkbox input "true"
type input "1500"
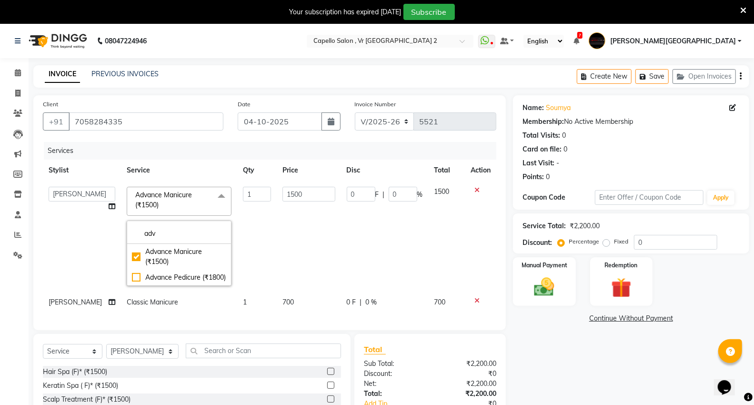
click at [300, 259] on td "1500" at bounding box center [309, 236] width 64 height 110
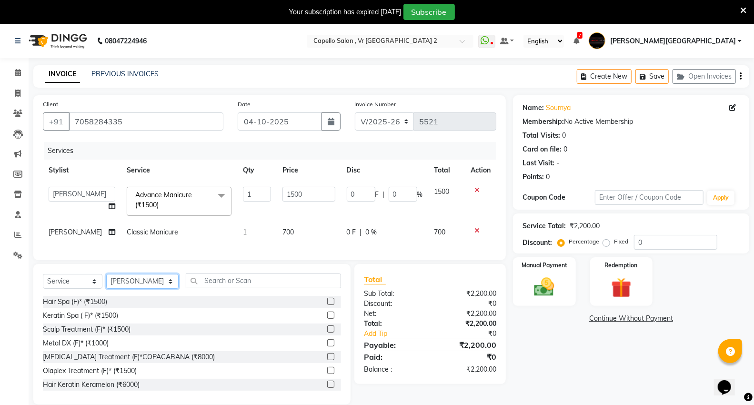
click at [131, 289] on select "Select Stylist [PERSON_NAME] [PERSON_NAME] [PERSON_NAME] [PERSON_NAME] Mall [PE…" at bounding box center [142, 281] width 72 height 15
select select "82797"
click at [106, 282] on select "Select Stylist [PERSON_NAME] [PERSON_NAME] [PERSON_NAME] [PERSON_NAME] Mall [PE…" at bounding box center [142, 281] width 72 height 15
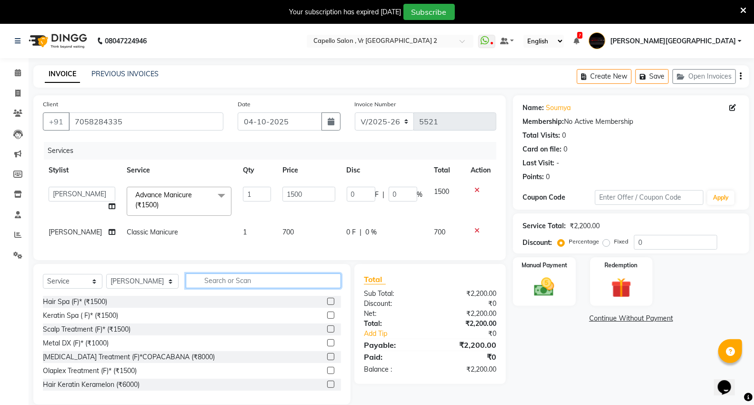
click at [221, 284] on input "text" at bounding box center [263, 280] width 155 height 15
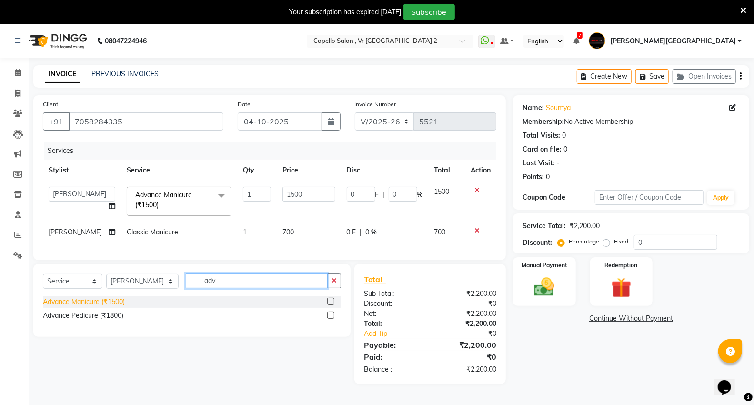
type input "adv"
click at [115, 307] on div "Advance Manicure (₹1500)" at bounding box center [84, 302] width 82 height 10
checkbox input "false"
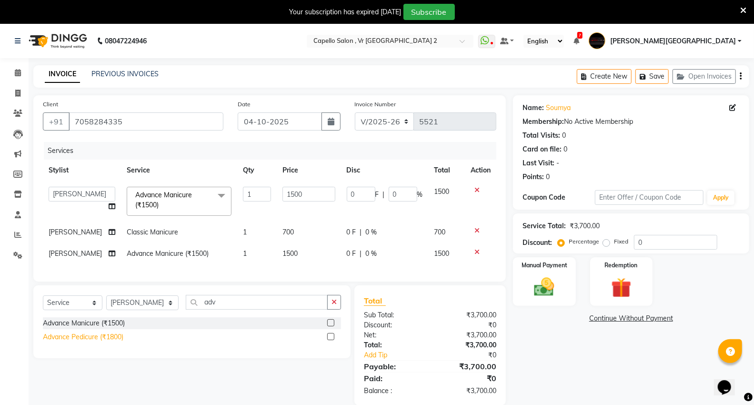
click at [103, 342] on div "Advance Pedicure (₹1800)" at bounding box center [83, 337] width 80 height 10
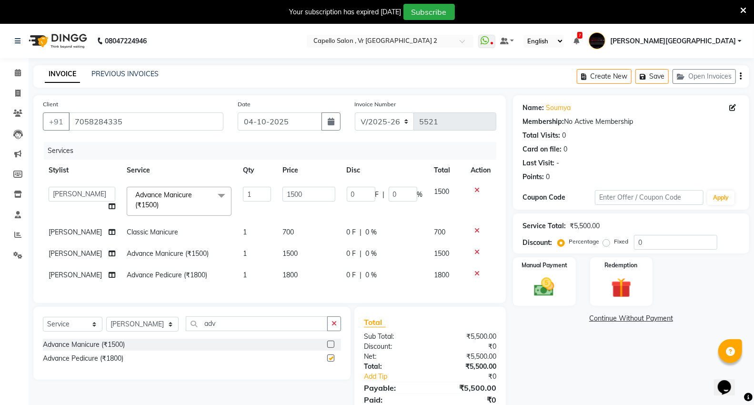
checkbox input "false"
click at [162, 197] on span "Advance Manicure (₹1500)" at bounding box center [163, 199] width 57 height 19
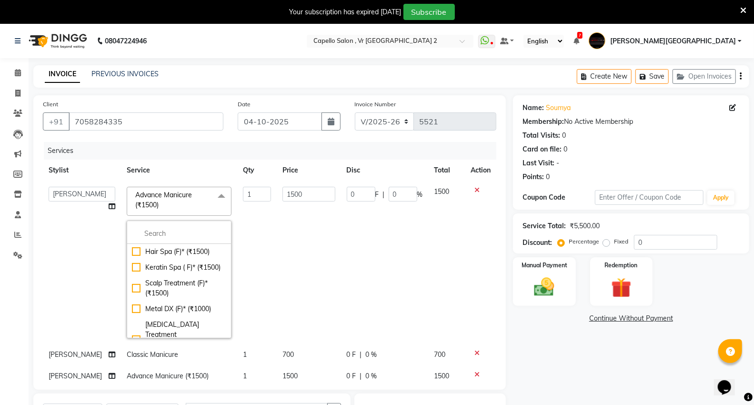
click at [212, 196] on span at bounding box center [221, 196] width 19 height 18
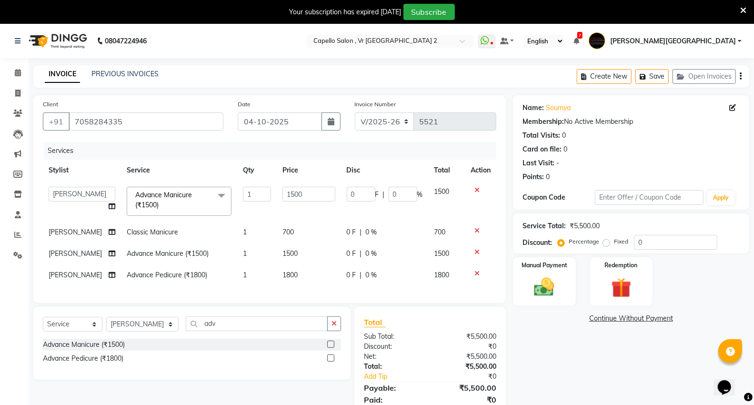
click at [212, 193] on span at bounding box center [221, 196] width 19 height 18
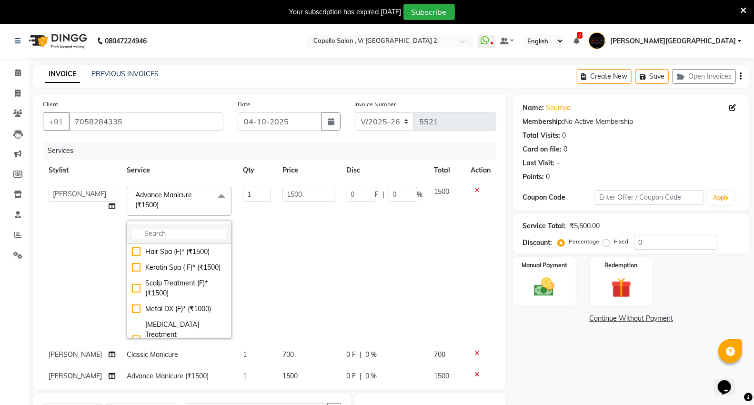
click at [191, 230] on input "multiselect-search" at bounding box center [179, 234] width 94 height 10
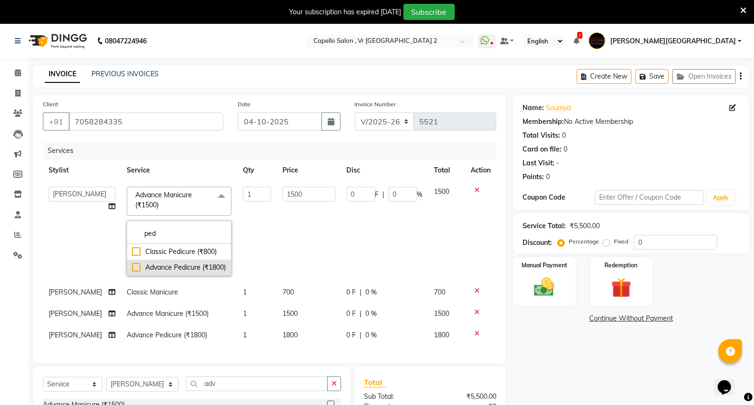
type input "ped"
click at [132, 272] on div "Advance Pedicure (₹1800)" at bounding box center [179, 267] width 94 height 10
checkbox input "true"
type input "1800"
drag, startPoint x: 278, startPoint y: 241, endPoint x: 254, endPoint y: 249, distance: 25.0
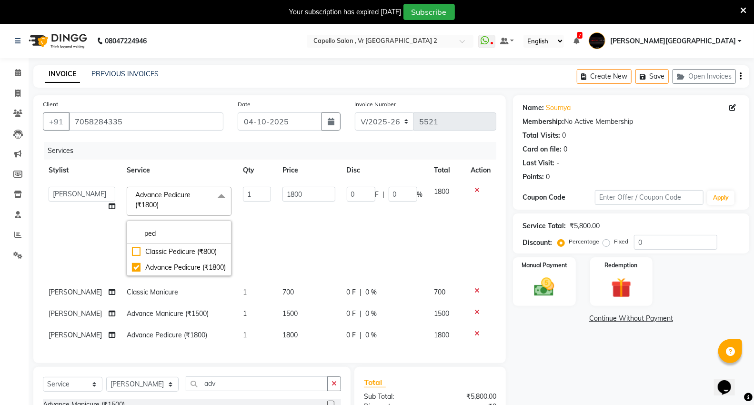
click at [277, 246] on td "1800" at bounding box center [309, 231] width 64 height 100
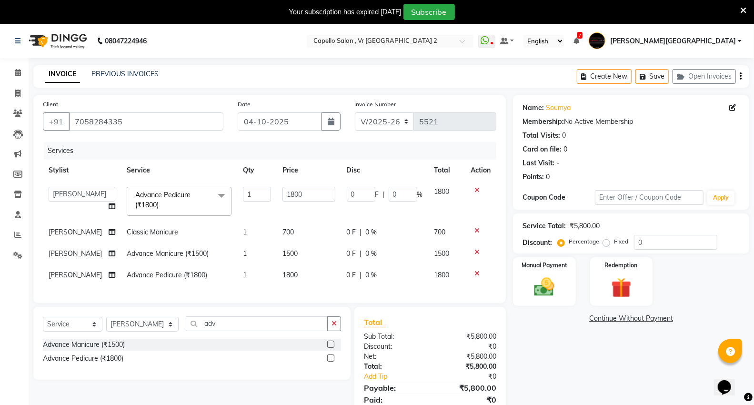
click at [660, 163] on div "Last Visit: -" at bounding box center [630, 163] width 217 height 10
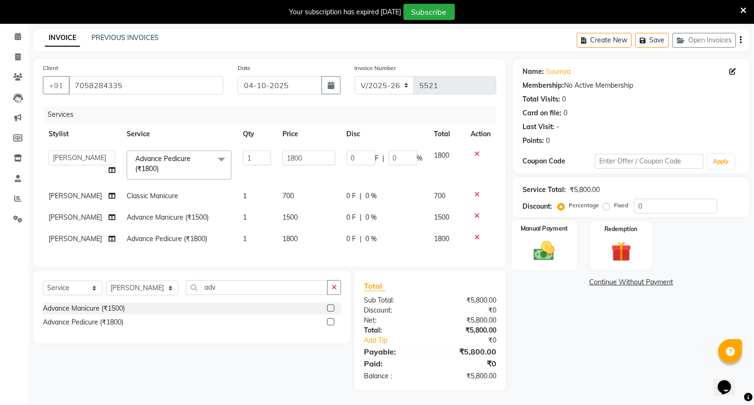
click at [534, 239] on img at bounding box center [544, 251] width 34 height 24
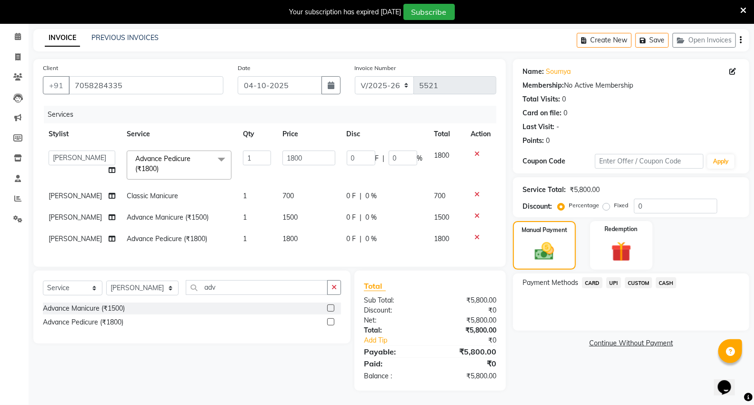
click at [590, 277] on span "CARD" at bounding box center [592, 282] width 20 height 11
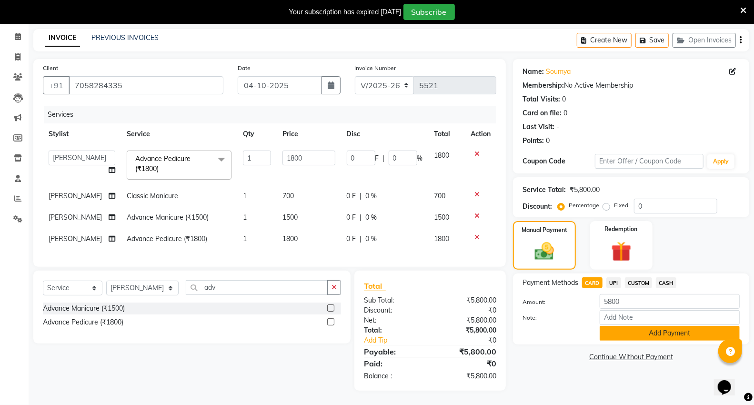
click at [640, 326] on button "Add Payment" at bounding box center [669, 333] width 140 height 15
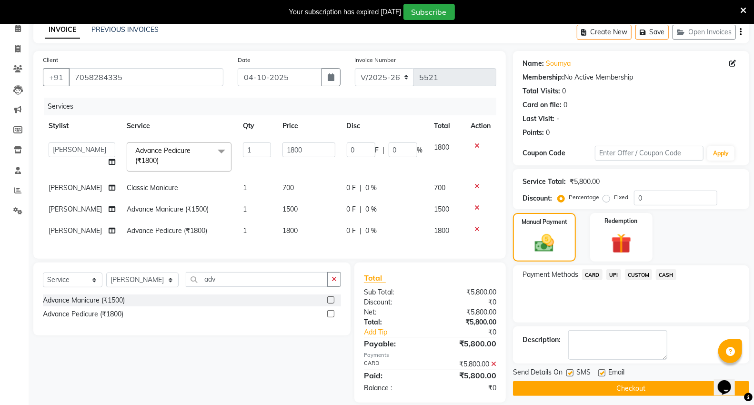
scroll to position [64, 0]
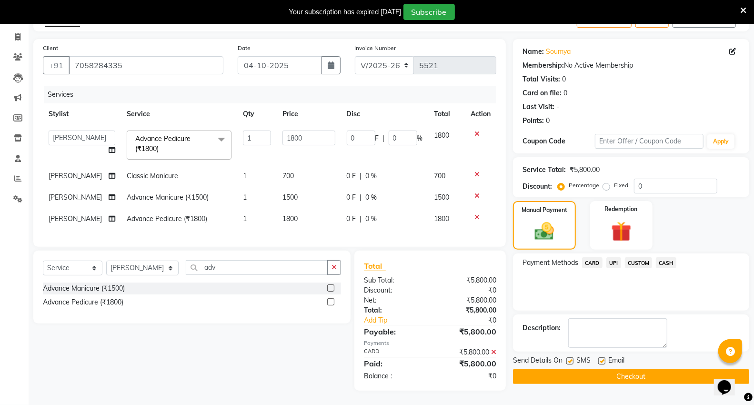
click at [601, 370] on button "Checkout" at bounding box center [631, 376] width 236 height 15
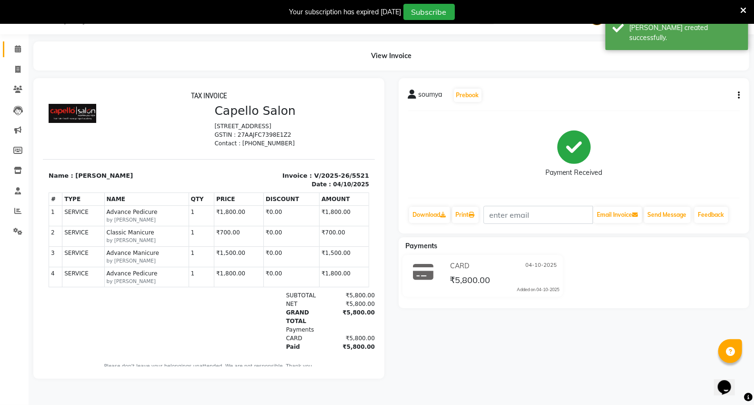
drag, startPoint x: 21, startPoint y: 51, endPoint x: 86, endPoint y: 2, distance: 81.1
click at [21, 51] on span at bounding box center [18, 49] width 17 height 11
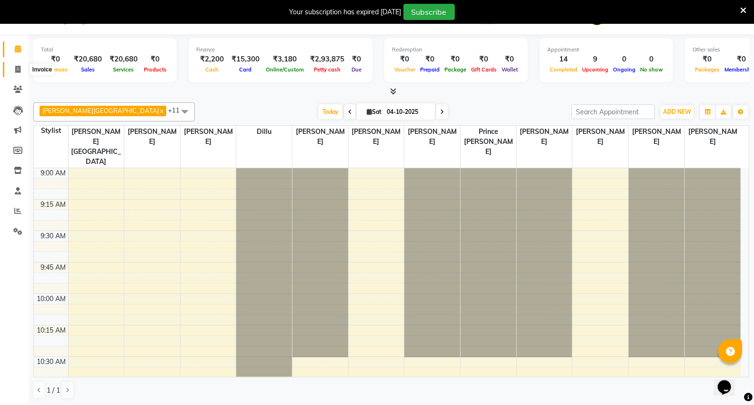
click at [15, 72] on icon at bounding box center [17, 69] width 5 height 7
select select "service"
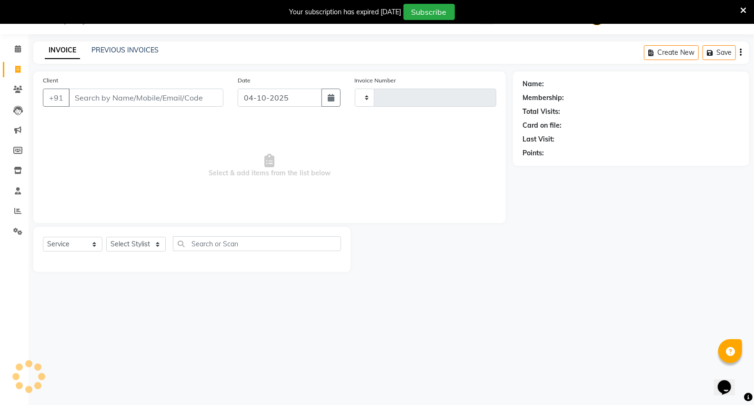
type input "5524"
select select "848"
drag, startPoint x: 117, startPoint y: 88, endPoint x: 117, endPoint y: 99, distance: 11.4
click at [117, 99] on div "Client +91" at bounding box center [133, 94] width 195 height 39
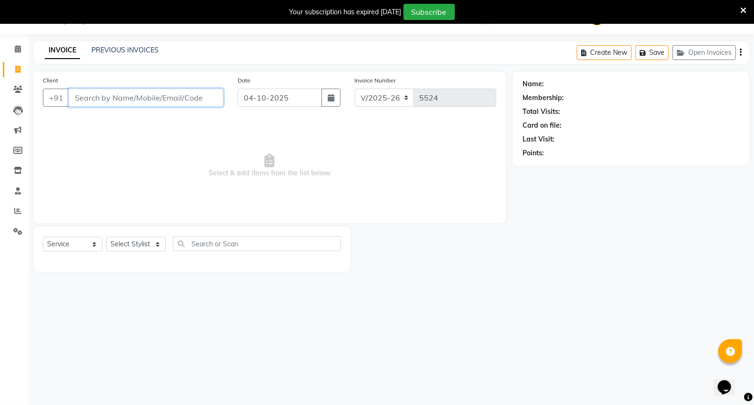
click at [116, 99] on input "Client" at bounding box center [146, 98] width 155 height 18
type input "9823332888"
click at [189, 93] on span "Add Client" at bounding box center [199, 98] width 38 height 10
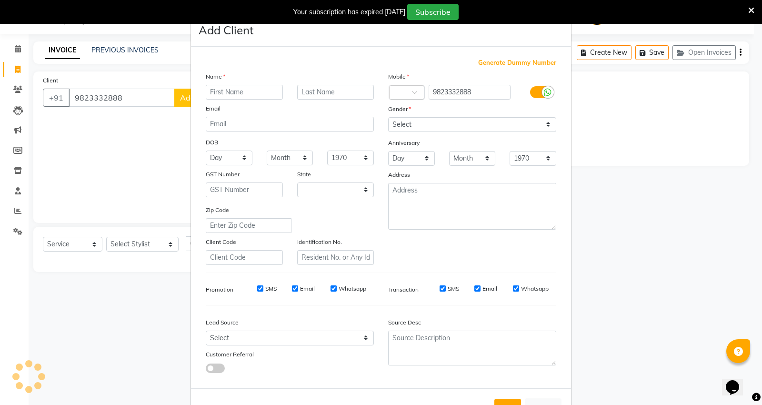
select select "22"
click at [234, 89] on input "text" at bounding box center [244, 92] width 77 height 15
type input "rakesh"
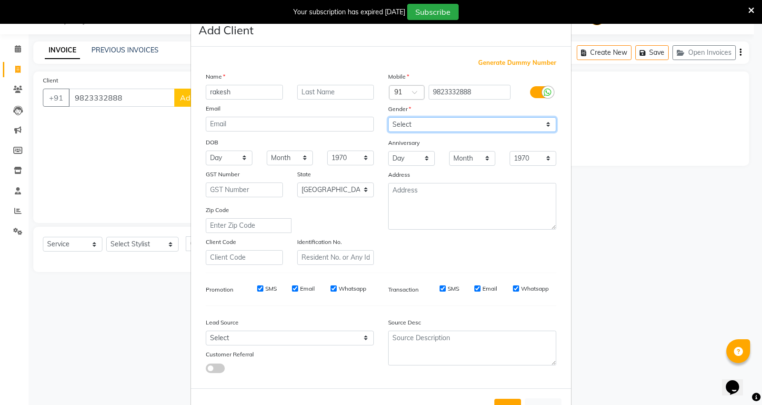
click at [407, 124] on select "Select [DEMOGRAPHIC_DATA] [DEMOGRAPHIC_DATA] Other Prefer Not To Say" at bounding box center [472, 124] width 168 height 15
select select "male"
click at [388, 117] on select "Select [DEMOGRAPHIC_DATA] [DEMOGRAPHIC_DATA] Other Prefer Not To Say" at bounding box center [472, 124] width 168 height 15
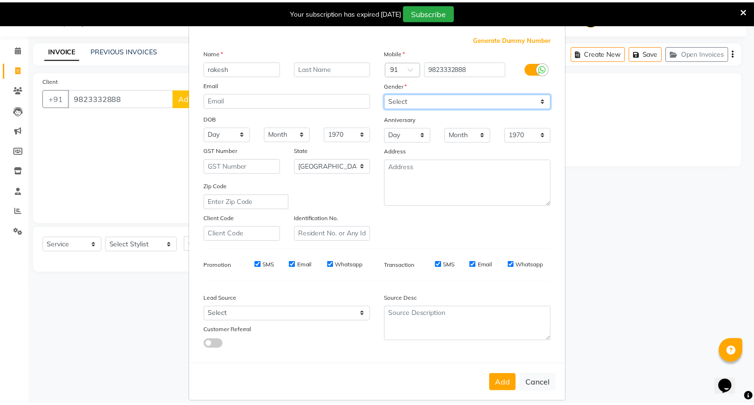
scroll to position [35, 0]
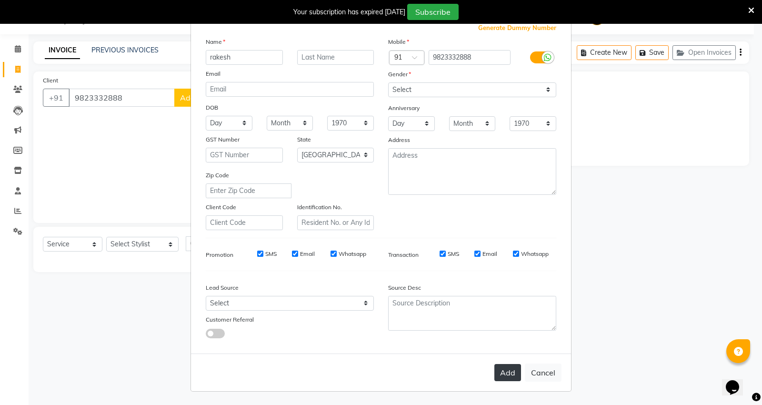
click at [501, 380] on button "Add" at bounding box center [507, 372] width 27 height 17
select select
select select "null"
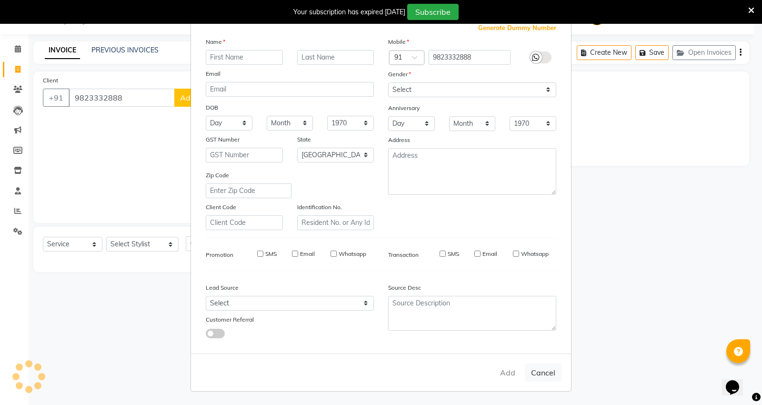
select select
checkbox input "false"
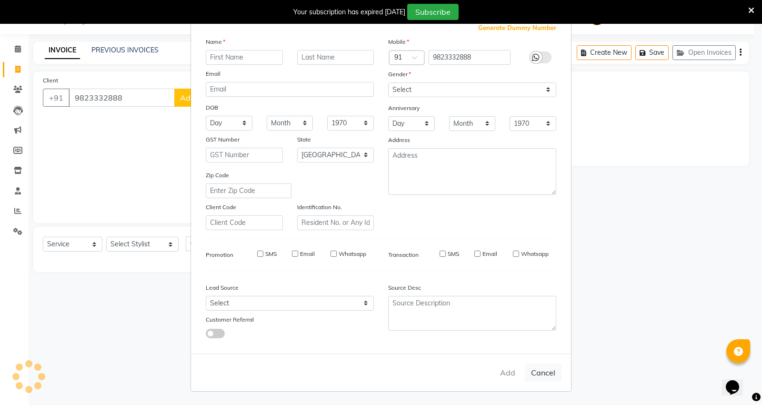
checkbox input "false"
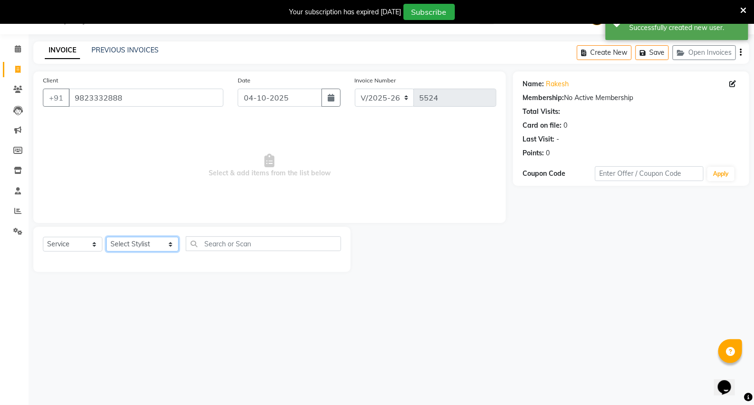
drag, startPoint x: 145, startPoint y: 243, endPoint x: 149, endPoint y: 249, distance: 6.8
click at [147, 243] on select "Select Stylist [PERSON_NAME] [PERSON_NAME] [PERSON_NAME] [PERSON_NAME] Mall [PE…" at bounding box center [142, 244] width 72 height 15
select select "14479"
click at [106, 237] on select "Select Stylist [PERSON_NAME] [PERSON_NAME] [PERSON_NAME] [PERSON_NAME] Mall [PE…" at bounding box center [142, 244] width 72 height 15
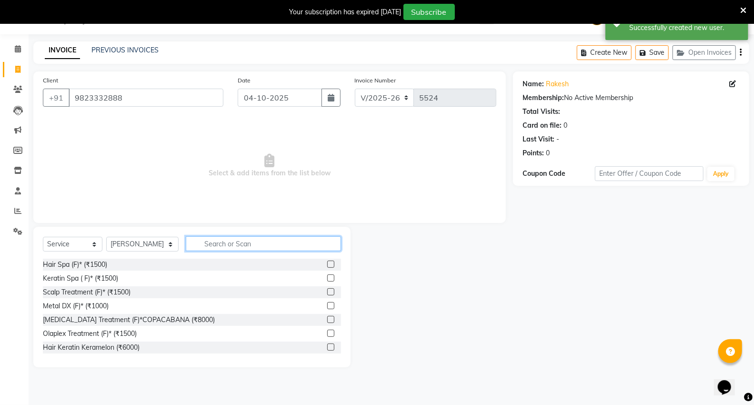
click at [236, 241] on input "text" at bounding box center [263, 243] width 155 height 15
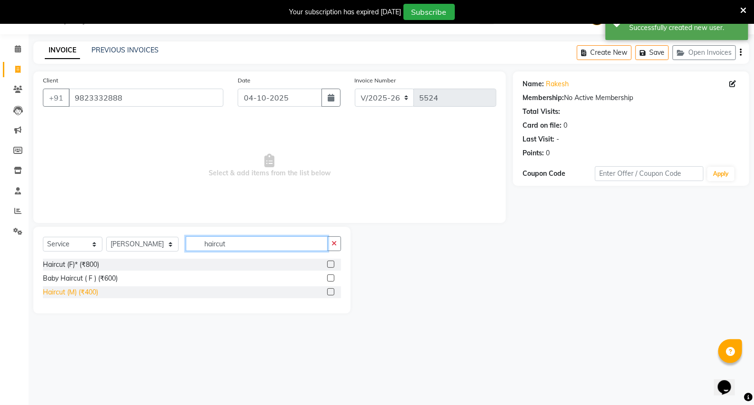
type input "haircut"
click at [89, 290] on div "Haircut (M) (₹400)" at bounding box center [70, 292] width 55 height 10
checkbox input "false"
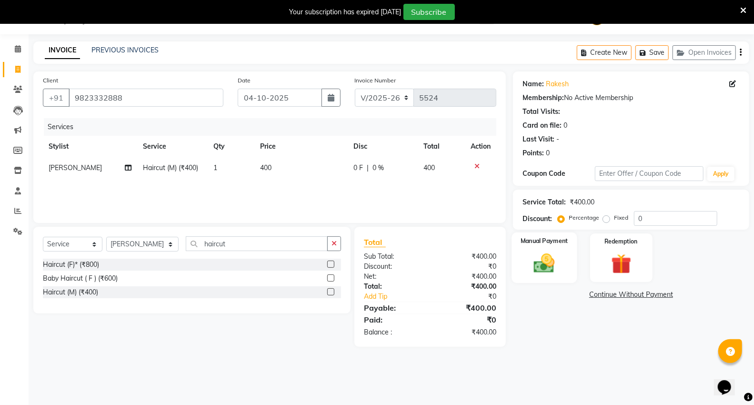
click at [564, 263] on div "Manual Payment" at bounding box center [543, 257] width 65 height 51
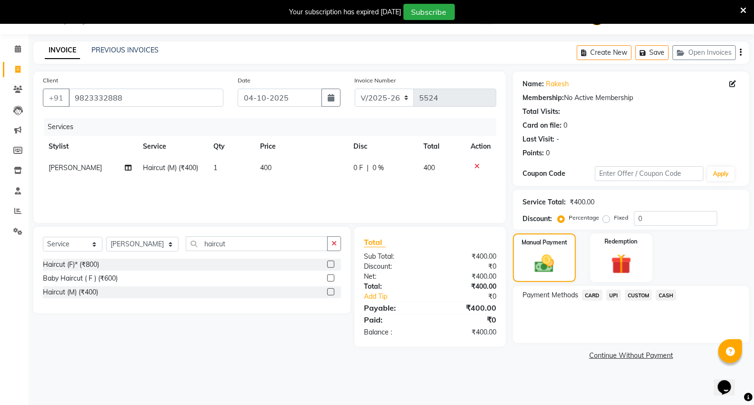
click at [658, 294] on span "CASH" at bounding box center [666, 294] width 20 height 11
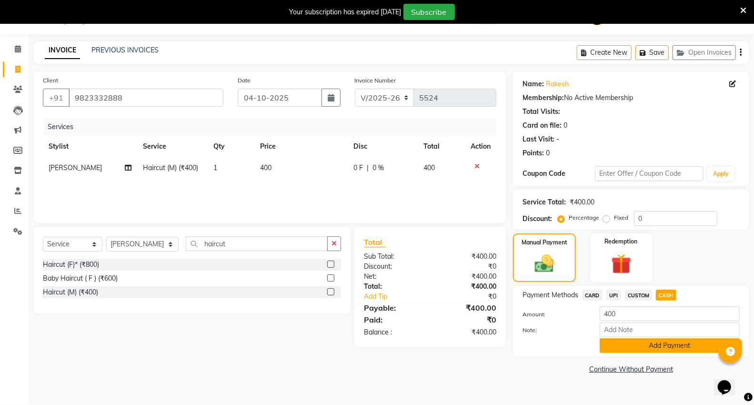
click at [637, 343] on button "Add Payment" at bounding box center [669, 345] width 140 height 15
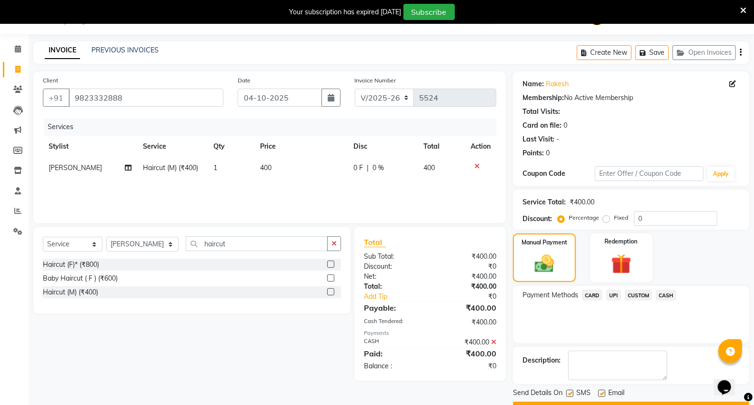
scroll to position [50, 0]
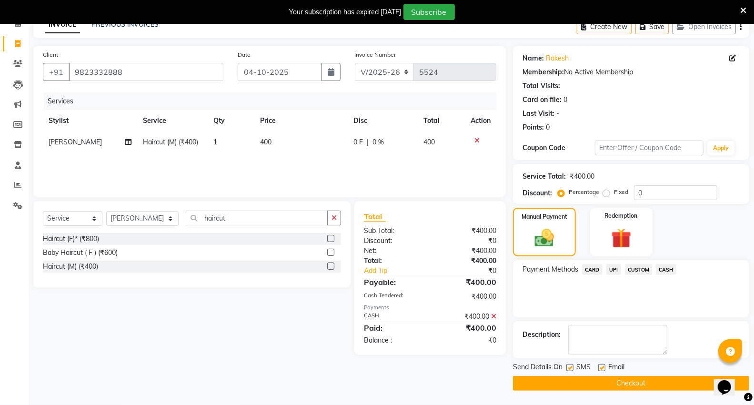
click at [615, 379] on button "Checkout" at bounding box center [631, 383] width 236 height 15
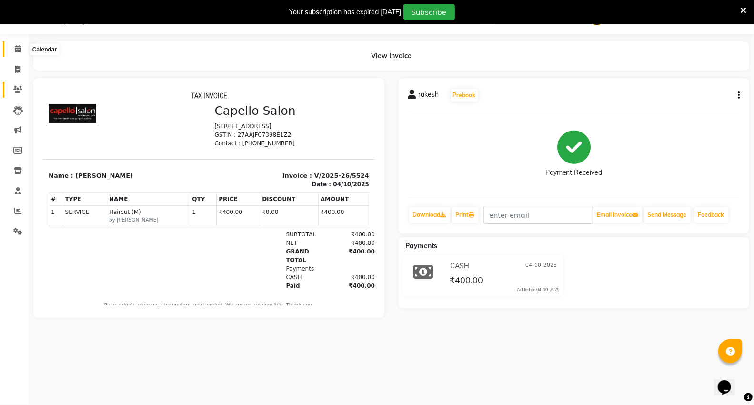
drag, startPoint x: 16, startPoint y: 51, endPoint x: 25, endPoint y: 94, distance: 43.2
click at [16, 52] on icon at bounding box center [18, 48] width 6 height 7
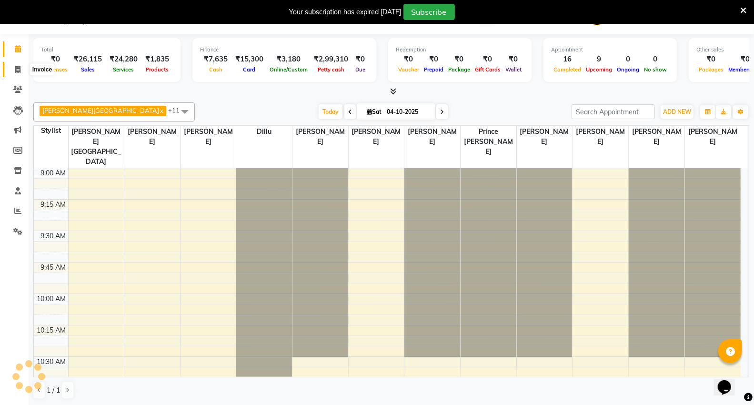
scroll to position [1011, 0]
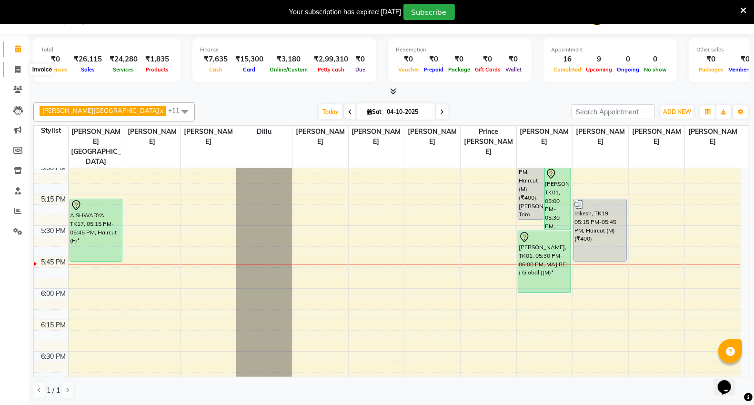
click at [16, 70] on icon at bounding box center [17, 69] width 5 height 7
select select "service"
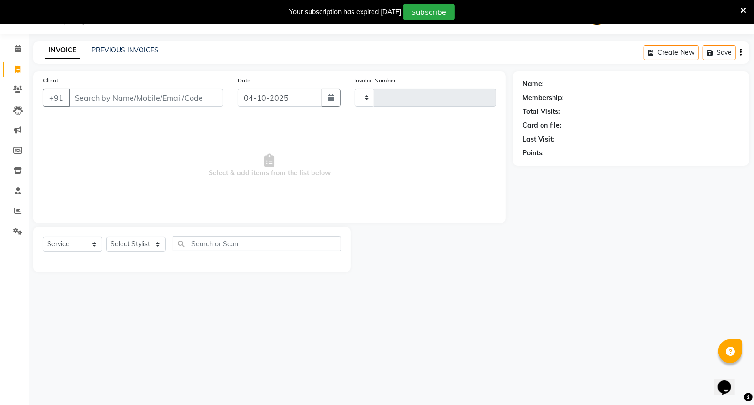
type input "5525"
select select "848"
click at [108, 53] on link "PREVIOUS INVOICES" at bounding box center [124, 50] width 67 height 9
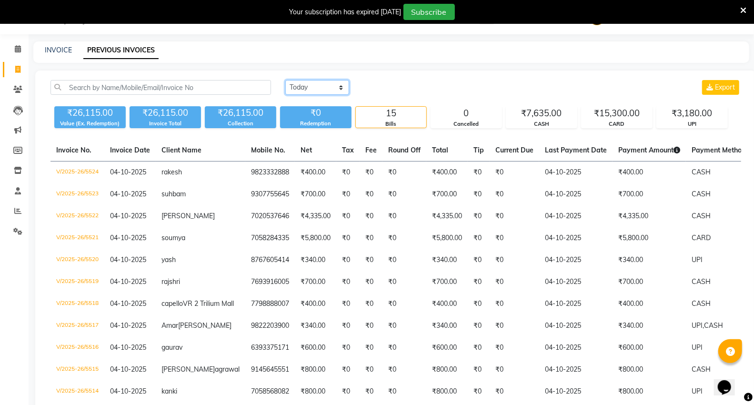
drag, startPoint x: 293, startPoint y: 89, endPoint x: 293, endPoint y: 94, distance: 4.8
click at [293, 89] on select "Today Yesterday Custom Range" at bounding box center [317, 87] width 64 height 15
select select "yesterday"
click at [285, 80] on select "Today Yesterday Custom Range" at bounding box center [317, 87] width 64 height 15
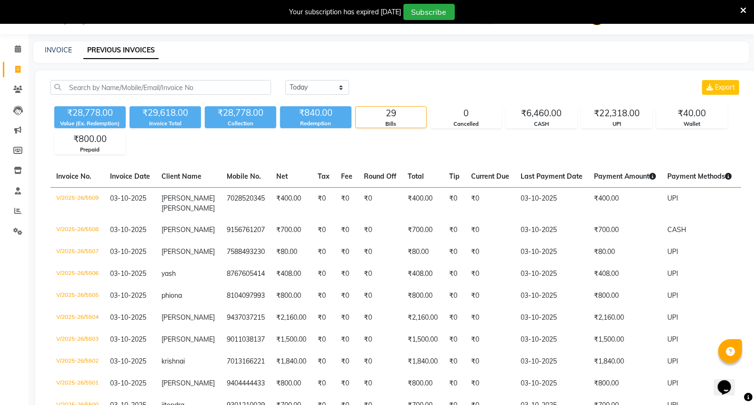
drag, startPoint x: 22, startPoint y: 170, endPoint x: 36, endPoint y: 166, distance: 14.6
click at [18, 47] on icon at bounding box center [18, 48] width 6 height 7
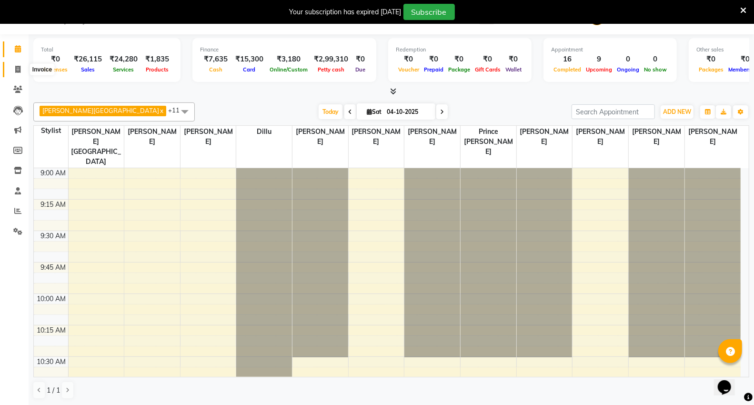
click at [13, 68] on span at bounding box center [18, 69] width 17 height 11
select select "service"
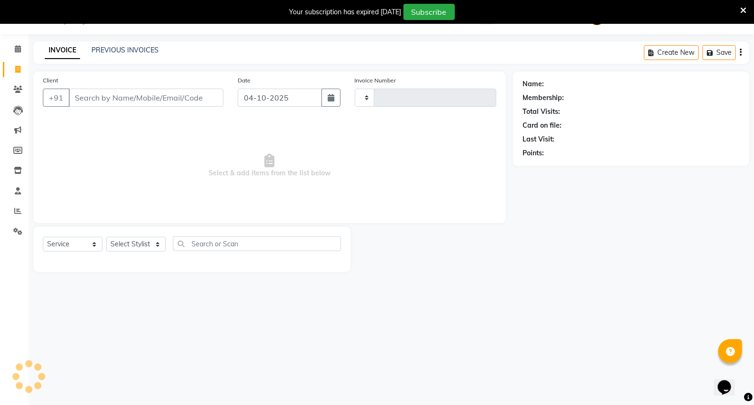
type input "5525"
select select "848"
click at [141, 99] on input "Client" at bounding box center [146, 98] width 155 height 18
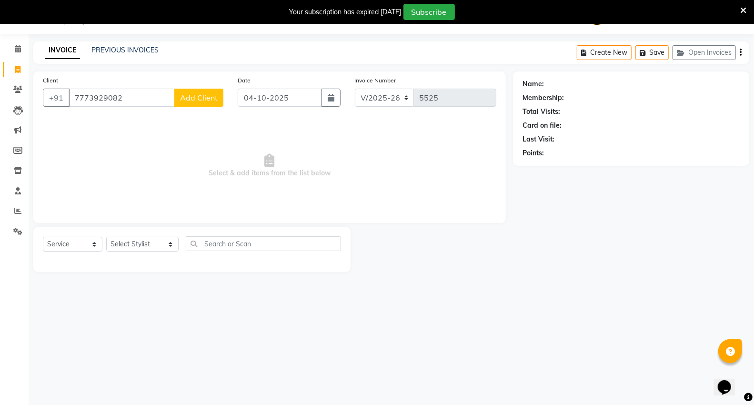
type input "7773929082"
click at [209, 95] on span "Add Client" at bounding box center [199, 98] width 38 height 10
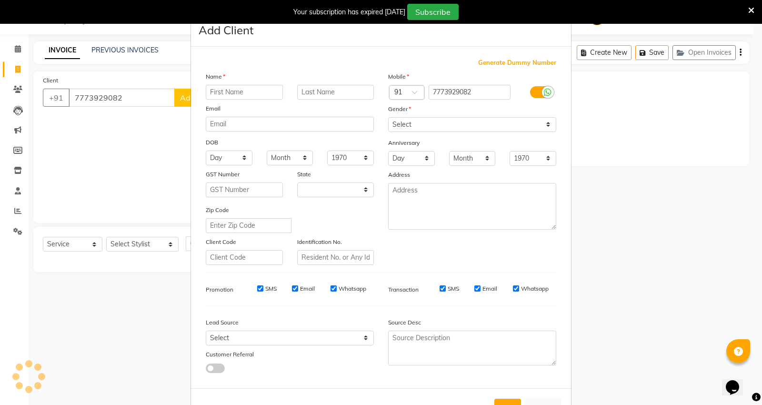
select select "22"
click at [255, 94] on input "text" at bounding box center [244, 92] width 77 height 15
type input "ibhraim"
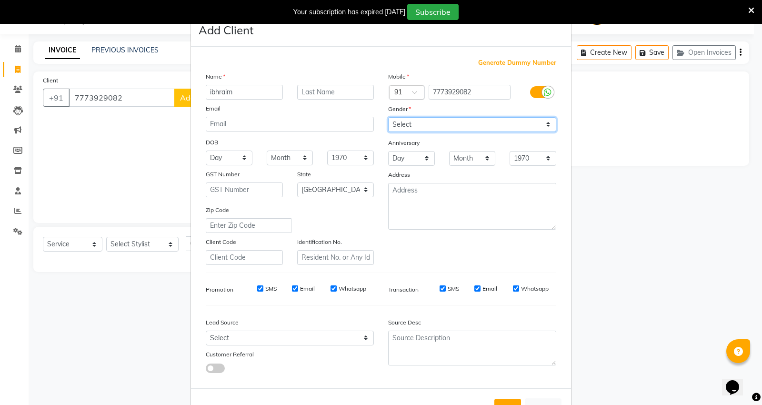
drag, startPoint x: 432, startPoint y: 124, endPoint x: 432, endPoint y: 131, distance: 7.1
click at [432, 124] on select "Select [DEMOGRAPHIC_DATA] [DEMOGRAPHIC_DATA] Other Prefer Not To Say" at bounding box center [472, 124] width 168 height 15
select select "male"
click at [388, 117] on select "Select [DEMOGRAPHIC_DATA] [DEMOGRAPHIC_DATA] Other Prefer Not To Say" at bounding box center [472, 124] width 168 height 15
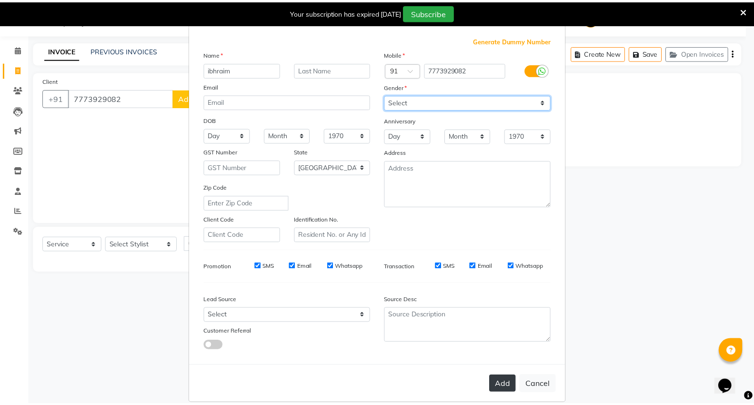
scroll to position [35, 0]
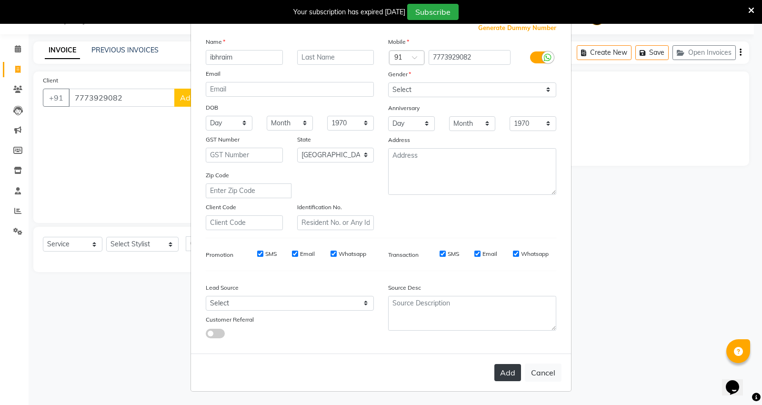
click at [516, 371] on button "Add" at bounding box center [507, 372] width 27 height 17
select select
select select "null"
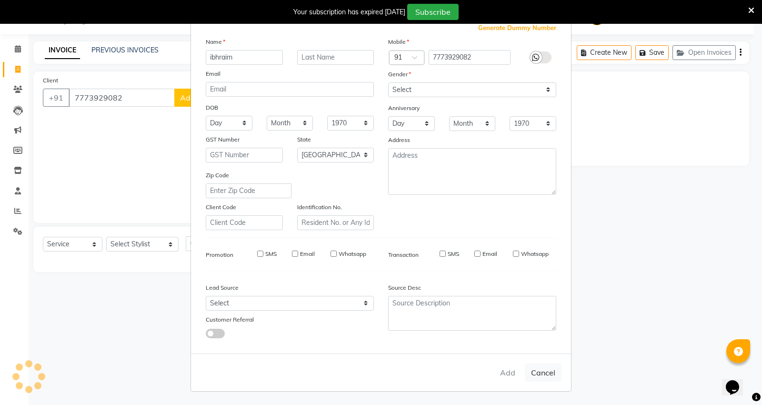
select select
checkbox input "false"
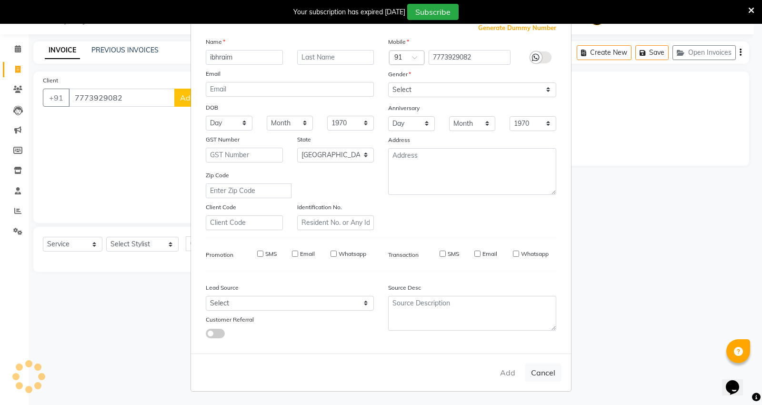
checkbox input "false"
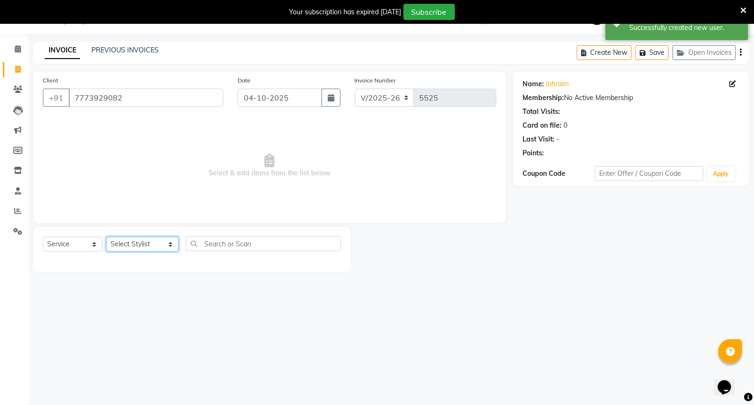
click at [158, 245] on select "Select Stylist [PERSON_NAME] [PERSON_NAME] [PERSON_NAME] [PERSON_NAME] Mall [PE…" at bounding box center [142, 244] width 72 height 15
select select "39201"
click at [106, 237] on select "Select Stylist [PERSON_NAME] [PERSON_NAME] [PERSON_NAME] [PERSON_NAME] Mall [PE…" at bounding box center [142, 244] width 72 height 15
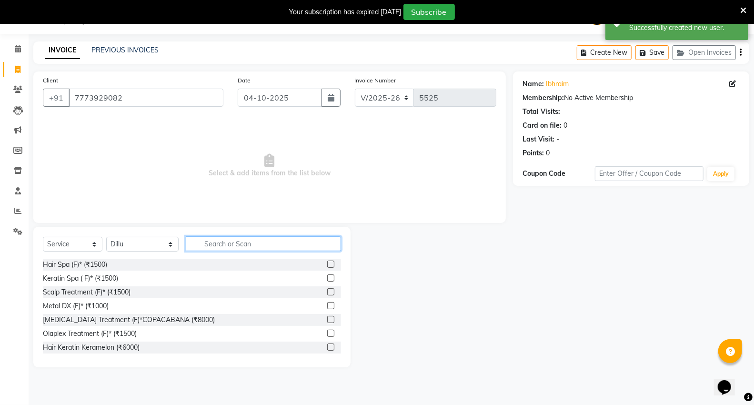
click at [212, 240] on input "text" at bounding box center [263, 243] width 155 height 15
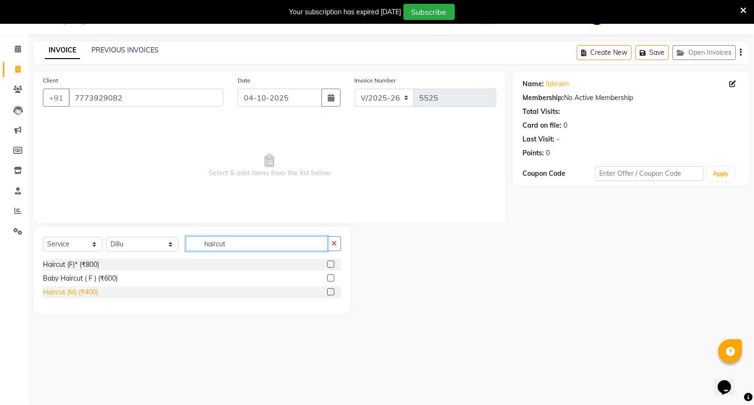
type input "haircut"
click at [73, 295] on div "Haircut (M) (₹400)" at bounding box center [70, 292] width 55 height 10
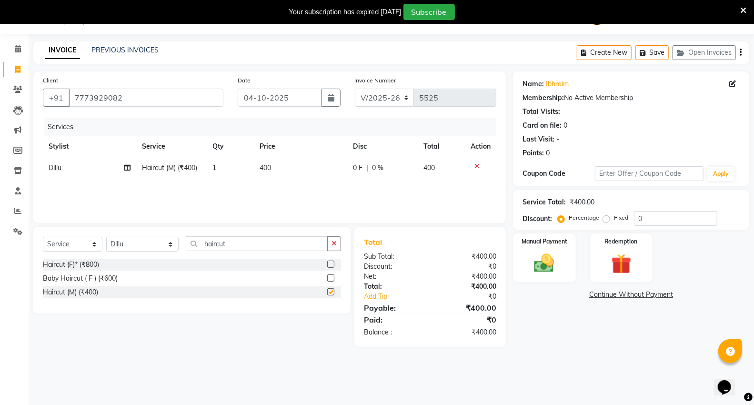
checkbox input "false"
click at [299, 246] on input "haircut" at bounding box center [257, 243] width 142 height 15
type input "h"
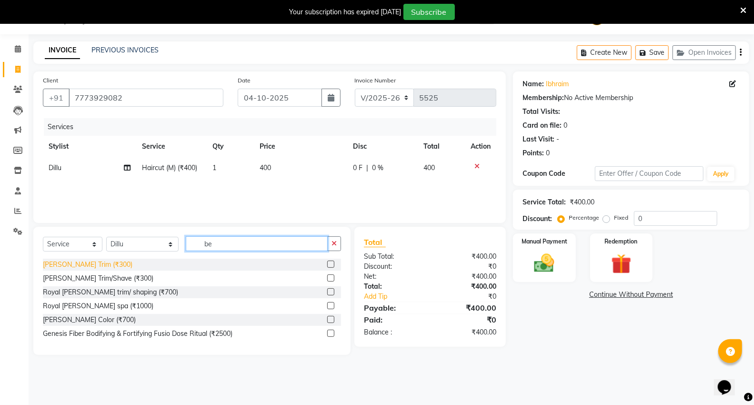
type input "be"
click at [74, 267] on div "[PERSON_NAME] Trim (₹300)" at bounding box center [88, 264] width 90 height 10
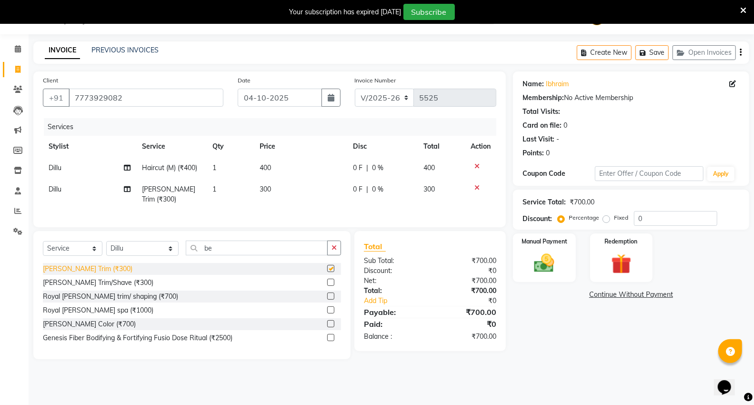
checkbox input "false"
drag, startPoint x: 546, startPoint y: 257, endPoint x: 589, endPoint y: 346, distance: 99.0
click at [546, 257] on img at bounding box center [544, 262] width 33 height 23
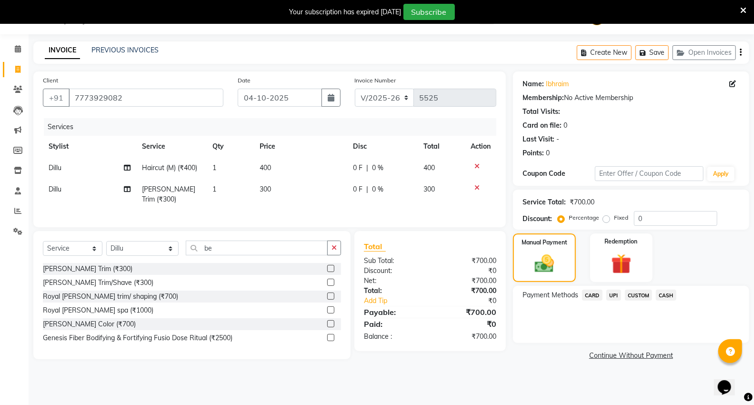
click at [614, 292] on span "UPI" at bounding box center [613, 294] width 15 height 11
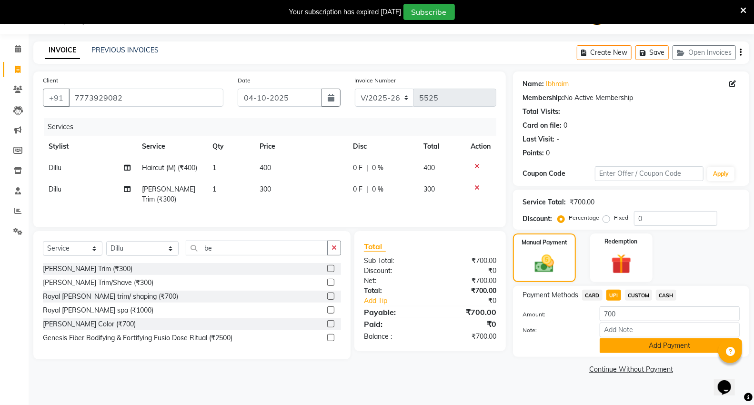
click at [626, 344] on button "Add Payment" at bounding box center [669, 345] width 140 height 15
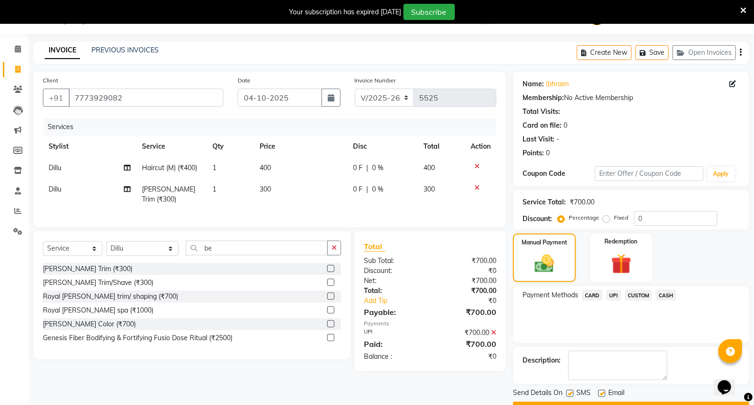
scroll to position [50, 0]
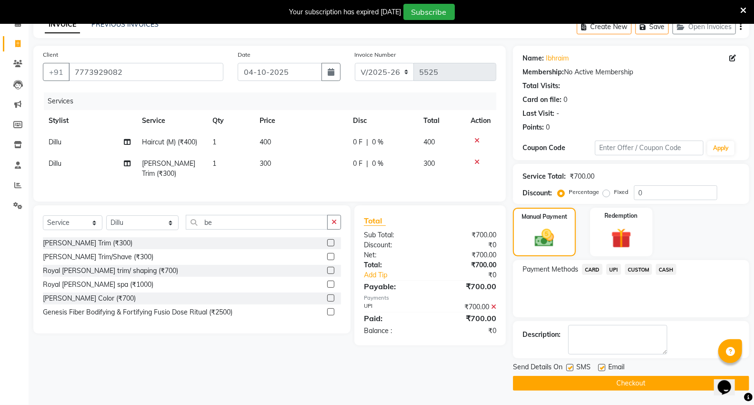
click at [608, 379] on button "Checkout" at bounding box center [631, 383] width 236 height 15
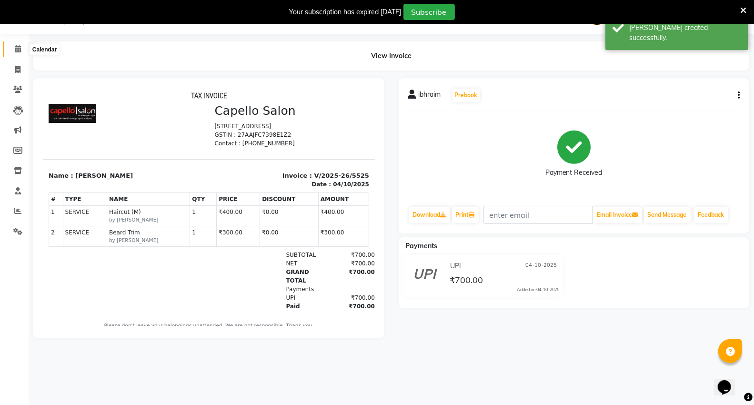
click at [17, 49] on icon at bounding box center [18, 48] width 6 height 7
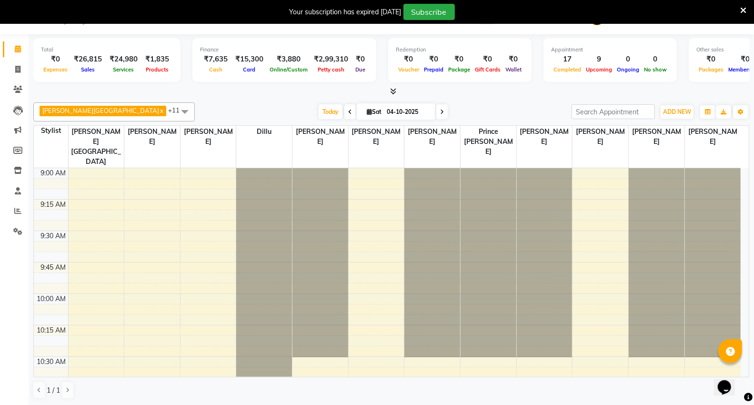
click at [167, 99] on div "Capello VR Mall x Anita Patel x Neha Prajapati x Sagar Watkar x Tushar Jambhulk…" at bounding box center [391, 251] width 716 height 304
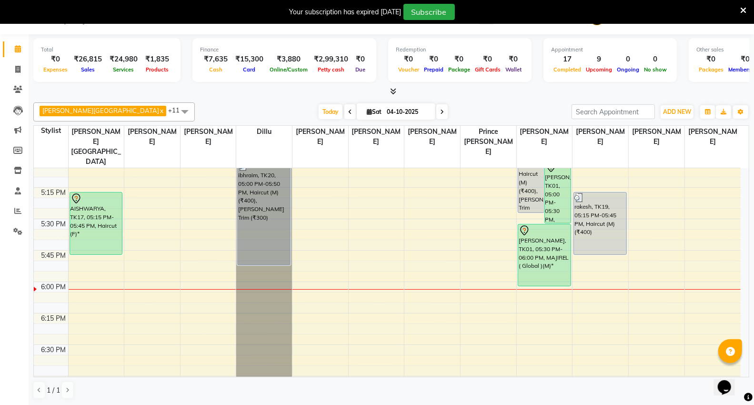
scroll to position [1111, 0]
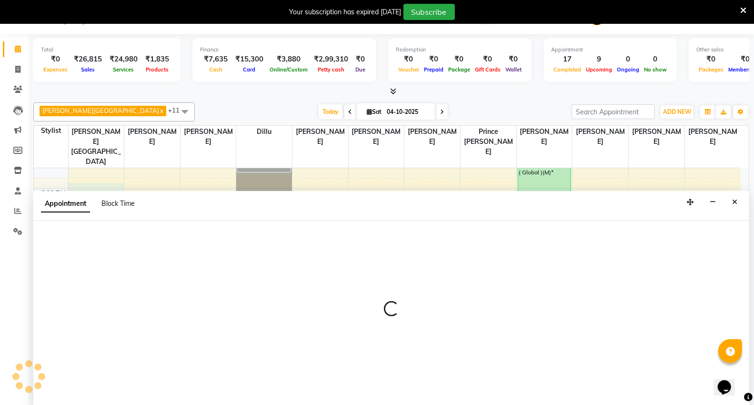
scroll to position [24, 0]
select select "14120"
select select "tentative"
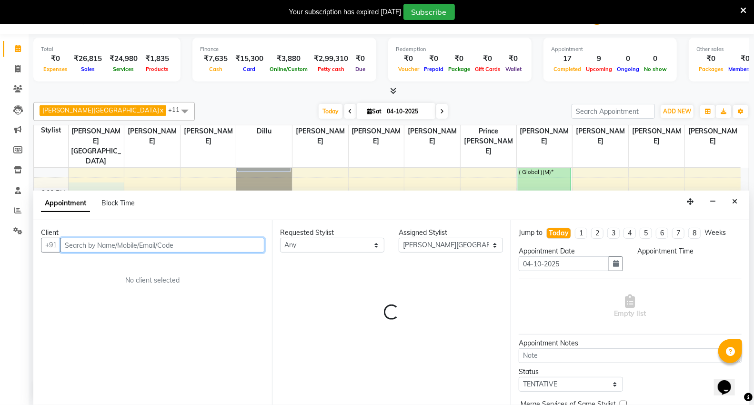
select select "1080"
click at [99, 242] on input "text" at bounding box center [162, 245] width 204 height 15
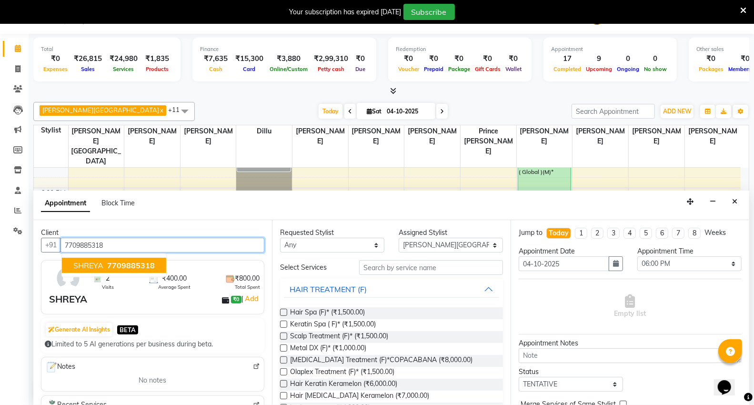
type input "7709885318"
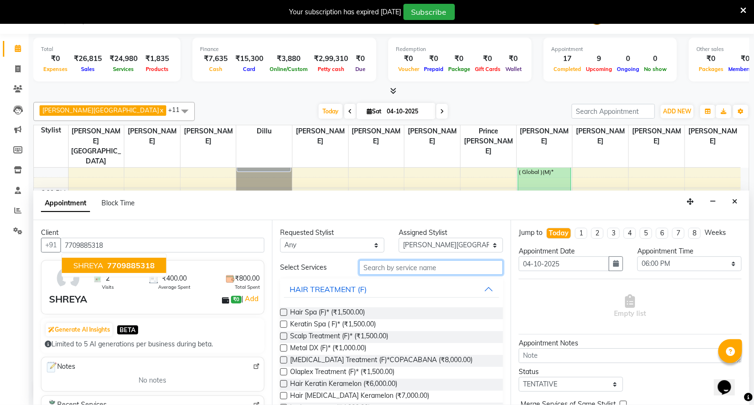
click at [413, 267] on input "text" at bounding box center [431, 267] width 144 height 15
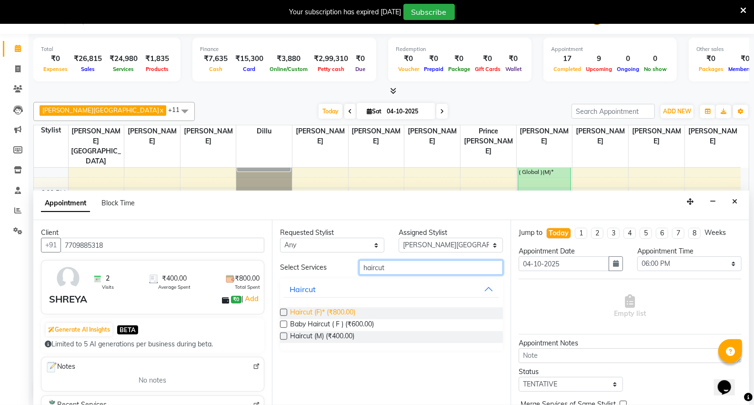
type input "haircut"
click at [318, 312] on span "Haircut (F)* (₹800.00)" at bounding box center [322, 313] width 65 height 12
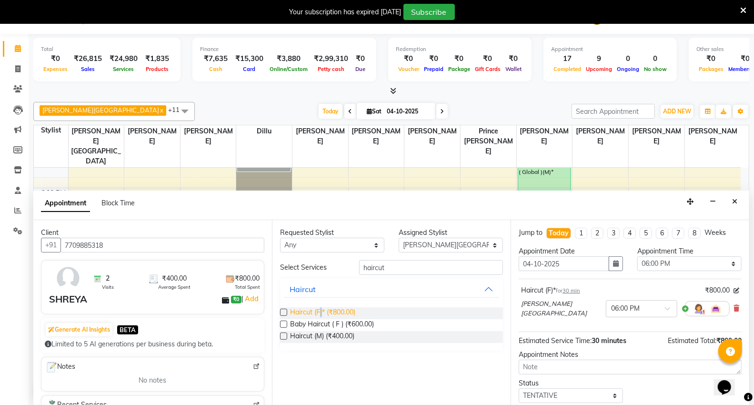
click at [318, 311] on span "Haircut (F)* (₹800.00)" at bounding box center [322, 313] width 65 height 12
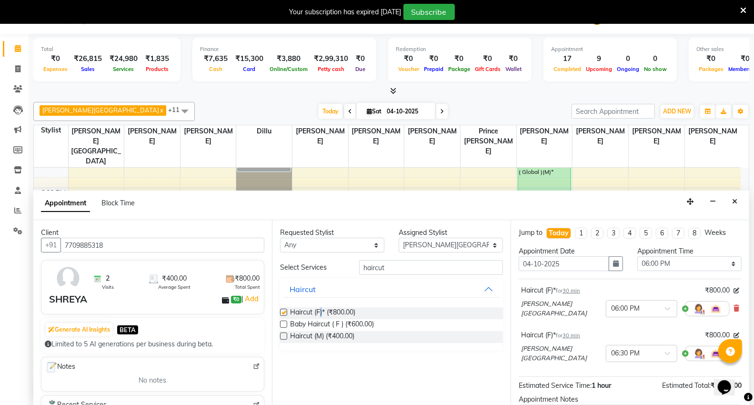
checkbox input "false"
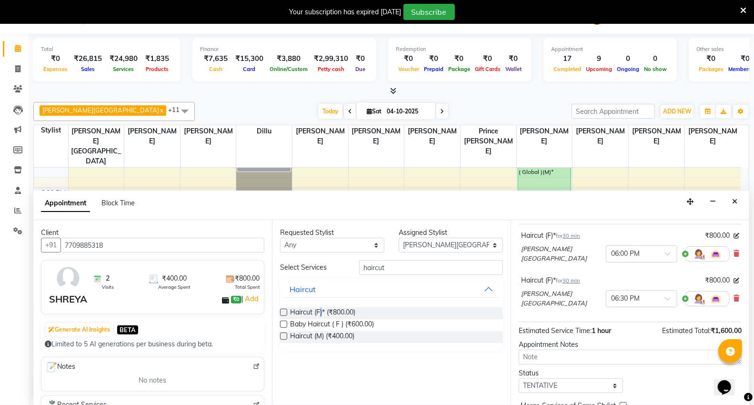
scroll to position [100, 0]
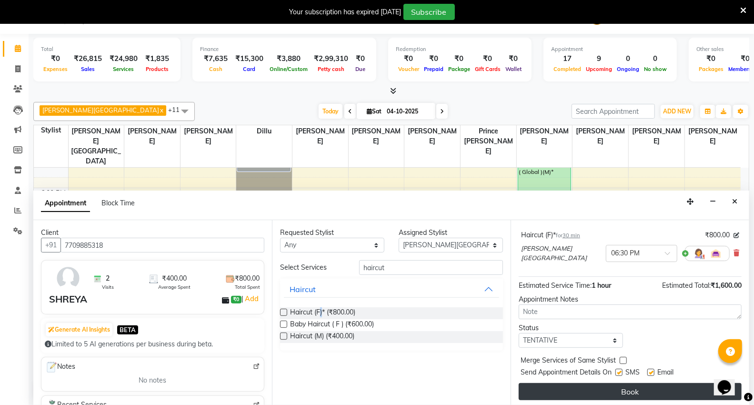
click at [643, 389] on button "Book" at bounding box center [629, 391] width 223 height 17
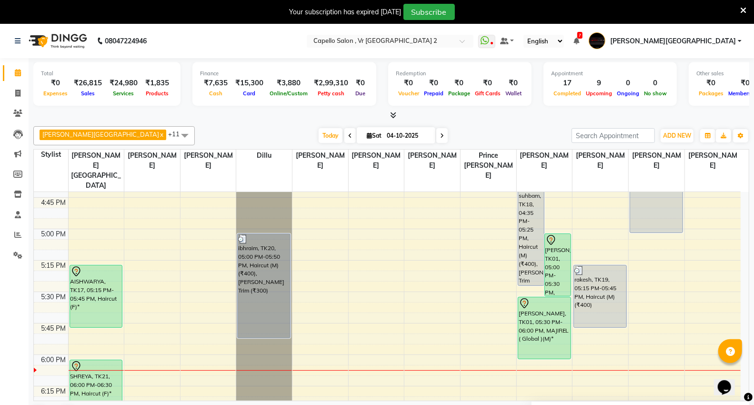
scroll to position [777, 0]
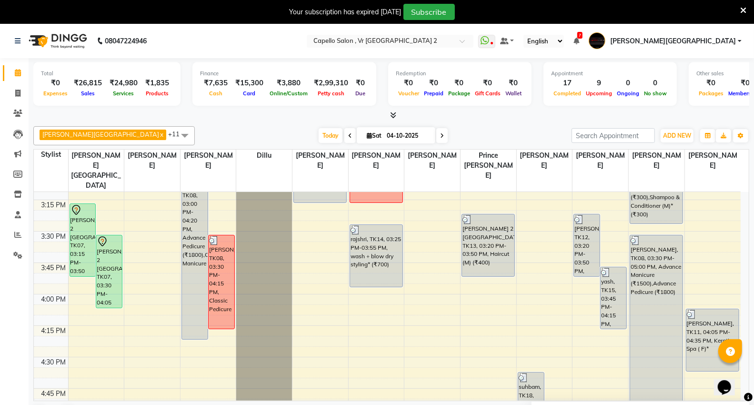
click at [209, 132] on div "Today Sat 04-10-2025" at bounding box center [382, 136] width 367 height 14
click at [503, 130] on div "Today Sat 04-10-2025" at bounding box center [382, 136] width 367 height 14
click at [209, 130] on div "Today Sat 04-10-2025" at bounding box center [382, 136] width 367 height 14
click at [10, 234] on span at bounding box center [18, 234] width 17 height 11
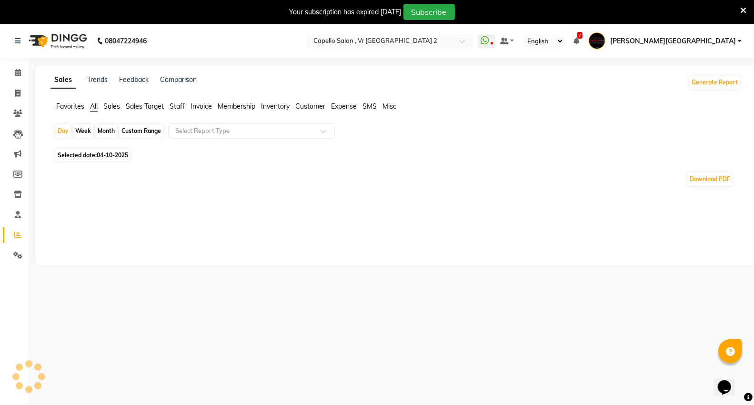
click at [105, 132] on div "Month" at bounding box center [106, 130] width 22 height 13
select select "10"
select select "2025"
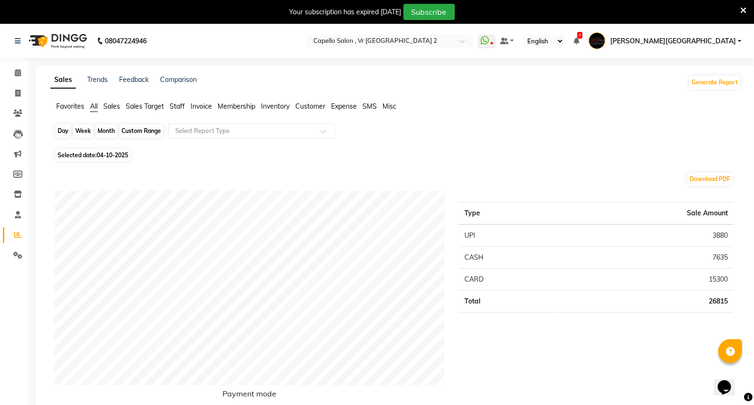
click at [114, 130] on div "Month" at bounding box center [106, 130] width 22 height 13
select select "10"
select select "2025"
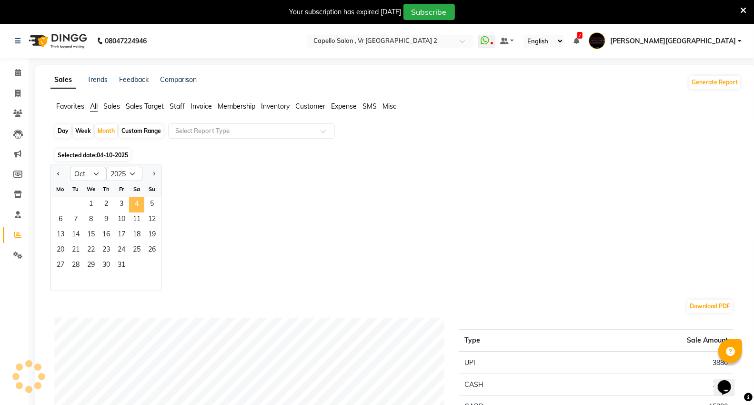
click at [130, 201] on span "4" at bounding box center [136, 204] width 15 height 15
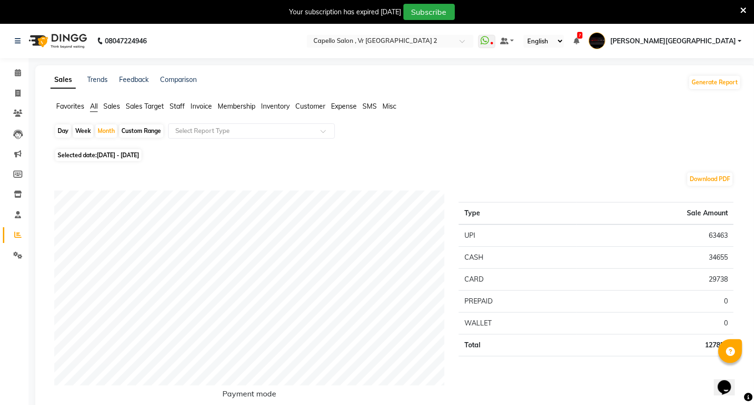
click at [178, 103] on span "Staff" at bounding box center [176, 106] width 15 height 9
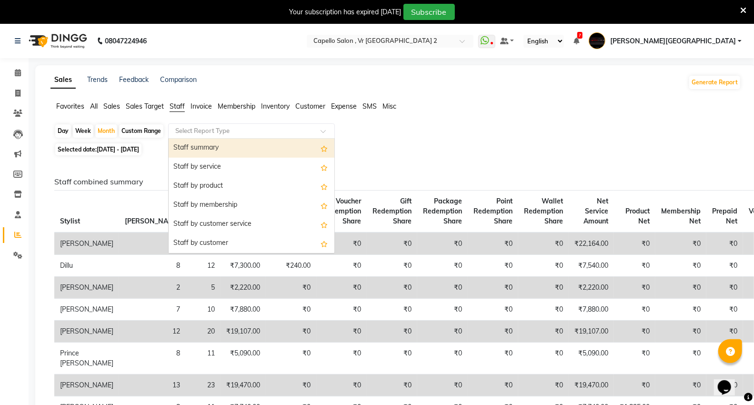
click at [199, 129] on input "text" at bounding box center [241, 131] width 137 height 10
click at [199, 150] on div "Staff summary" at bounding box center [252, 148] width 166 height 19
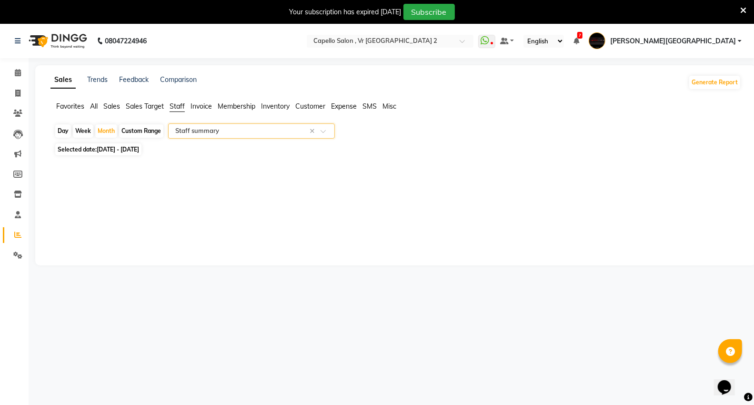
select select "full_report"
select select "csv"
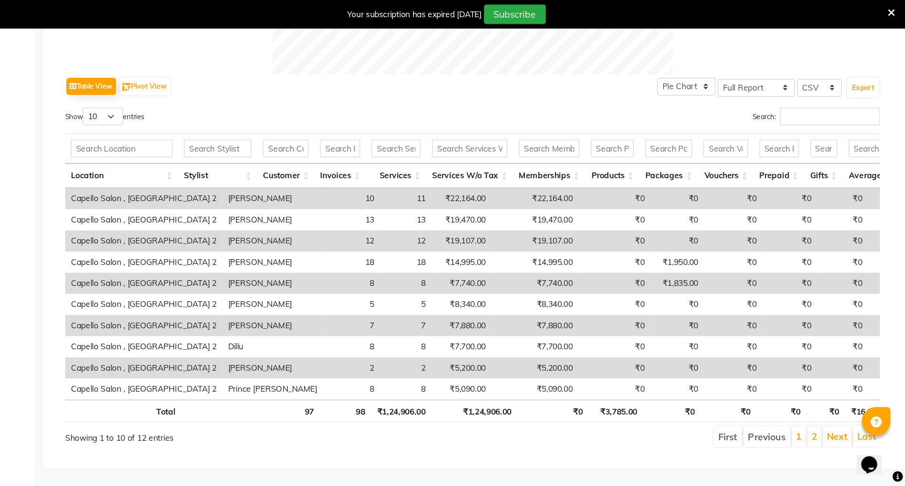
scroll to position [79, 0]
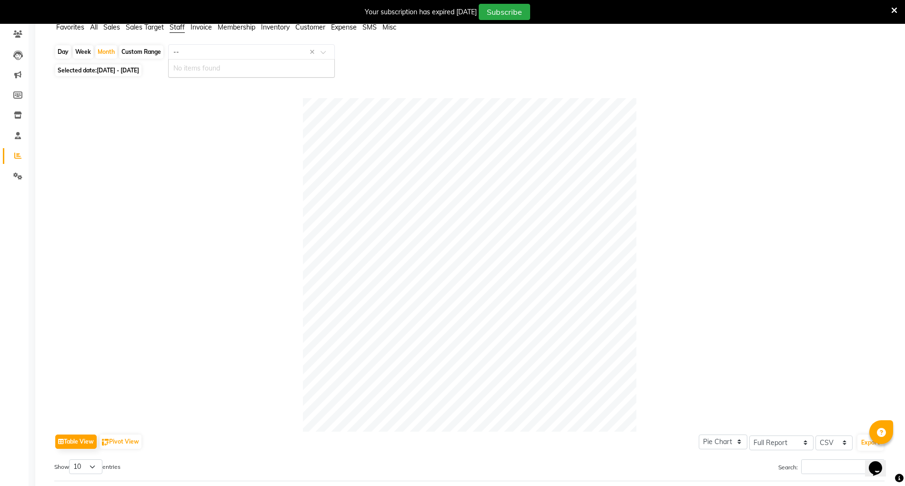
type input "---"
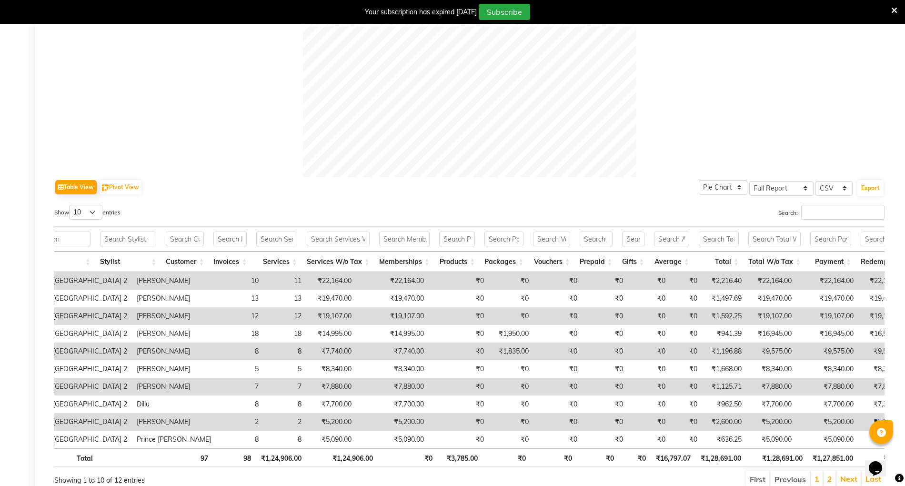
scroll to position [0, 0]
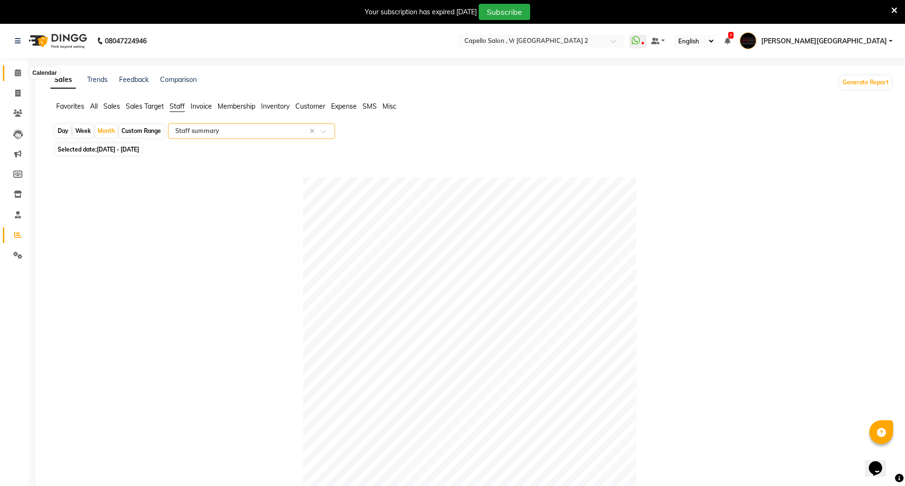
drag, startPoint x: 17, startPoint y: 73, endPoint x: 4, endPoint y: 310, distance: 237.9
click at [17, 73] on icon at bounding box center [18, 72] width 6 height 7
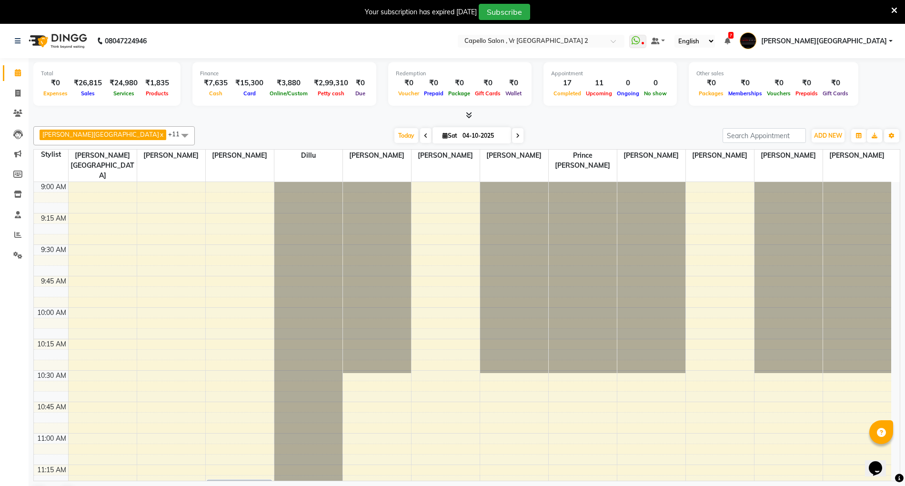
click at [424, 137] on icon at bounding box center [426, 136] width 4 height 6
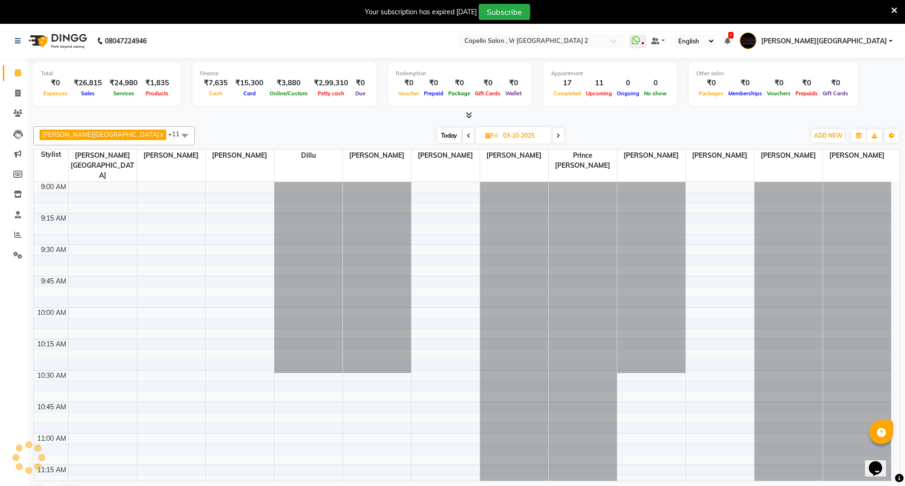
scroll to position [1149, 0]
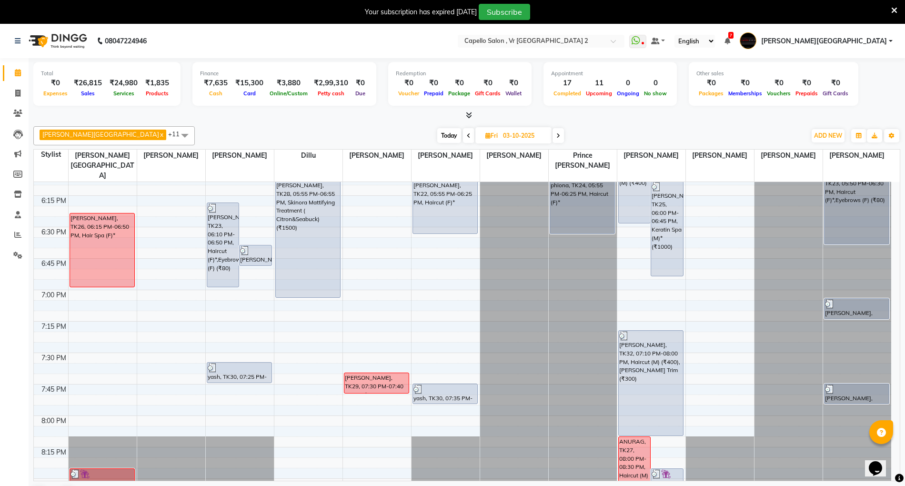
click at [463, 134] on span at bounding box center [468, 135] width 11 height 15
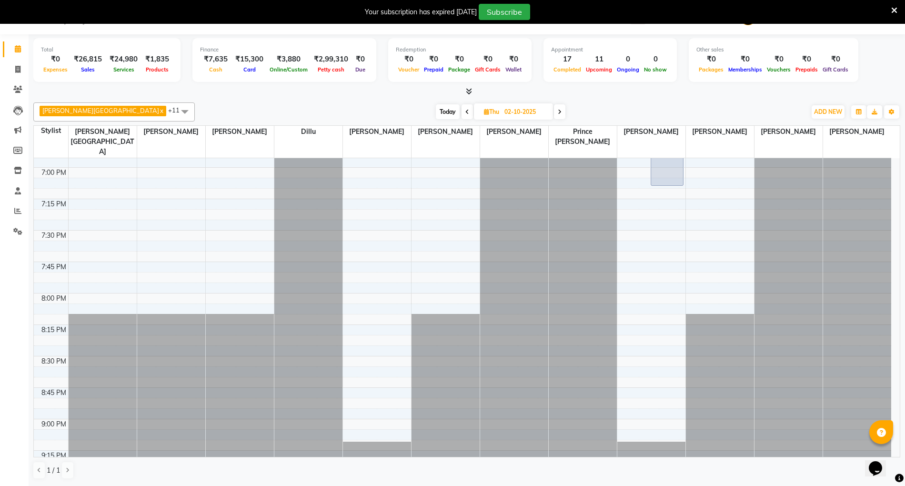
scroll to position [1340, 0]
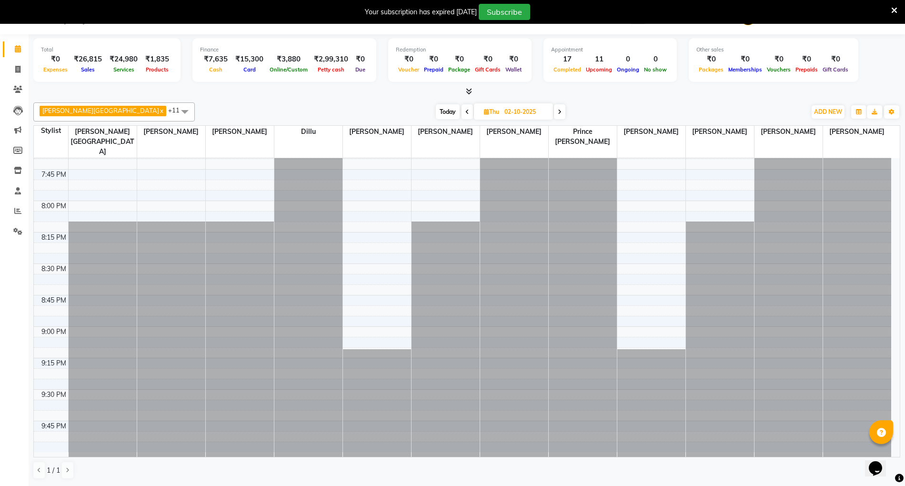
click at [557, 113] on icon at bounding box center [559, 112] width 4 height 6
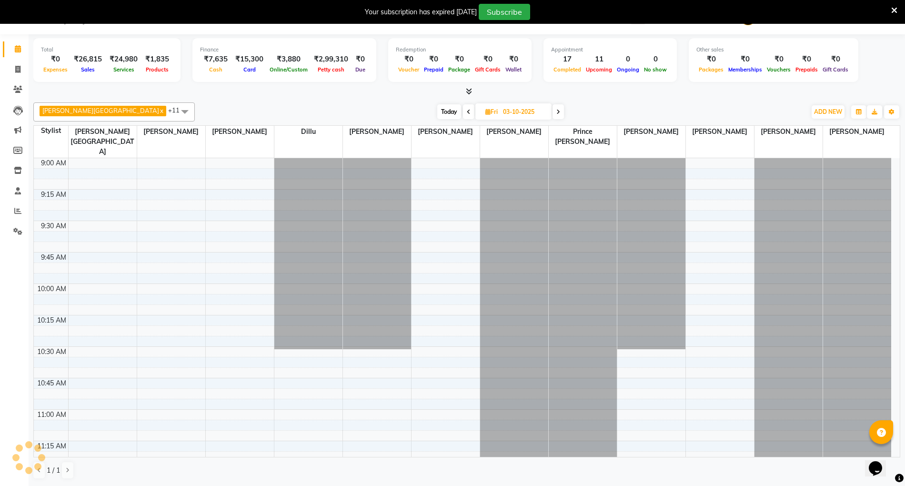
scroll to position [1149, 0]
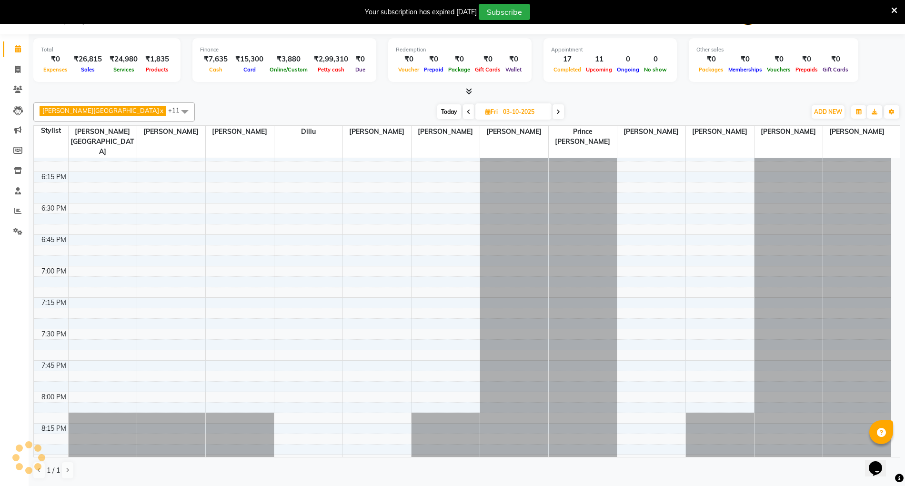
click at [556, 113] on icon at bounding box center [558, 112] width 4 height 6
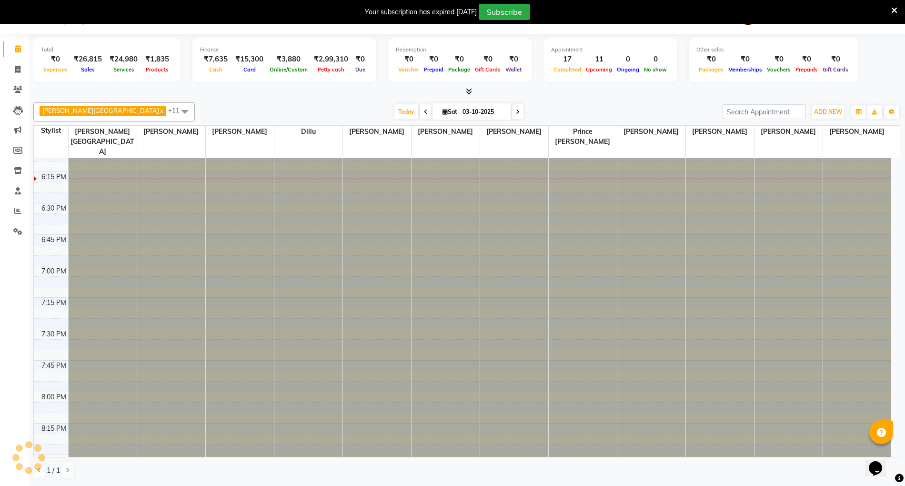
type input "04-10-2025"
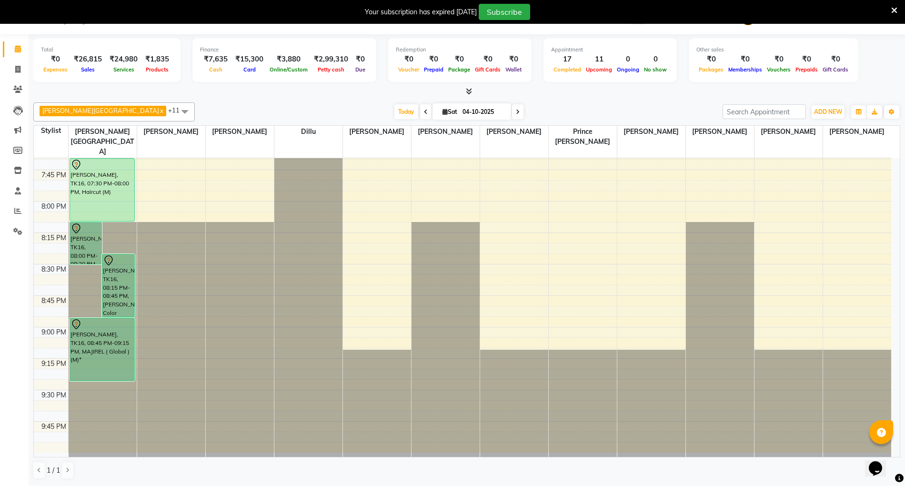
scroll to position [1340, 0]
drag, startPoint x: 15, startPoint y: 65, endPoint x: 12, endPoint y: 72, distance: 7.7
click at [15, 66] on icon at bounding box center [17, 69] width 5 height 7
select select "service"
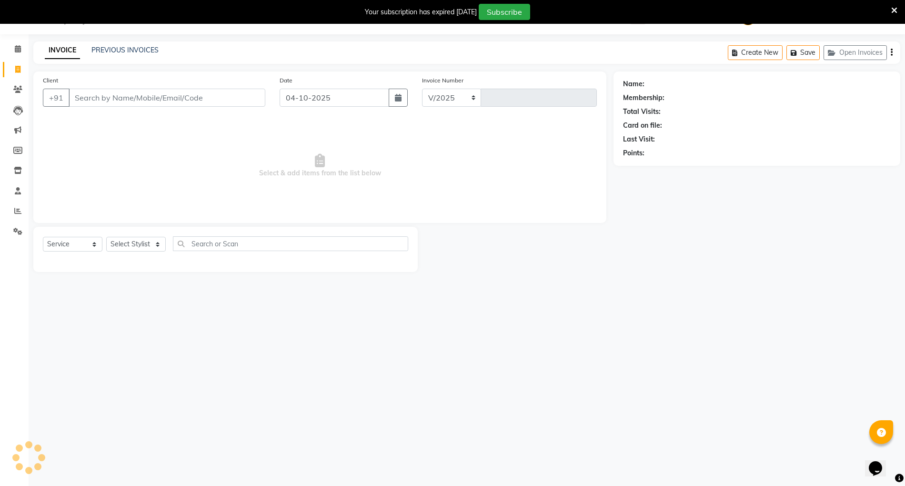
select select "848"
type input "5526"
click at [151, 88] on div "Client +91" at bounding box center [154, 94] width 237 height 39
click at [130, 242] on select "Select Stylist [PERSON_NAME] [PERSON_NAME] [PERSON_NAME] [PERSON_NAME] Mall [PE…" at bounding box center [146, 244] width 81 height 15
click at [166, 275] on main "INVOICE PREVIOUS INVOICES Create New Save Open Invoices Client +91 Date 04-10-2…" at bounding box center [467, 163] width 876 height 245
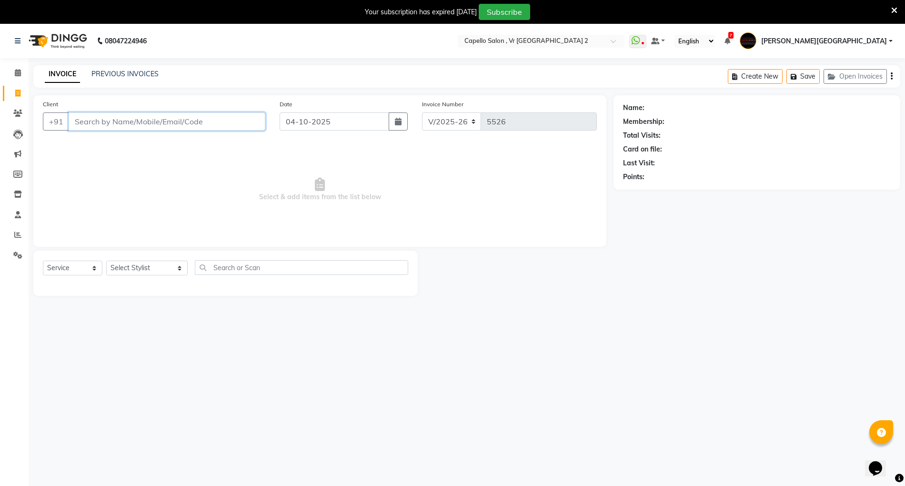
click at [137, 126] on input "Client" at bounding box center [167, 121] width 197 height 18
type input "8329610477"
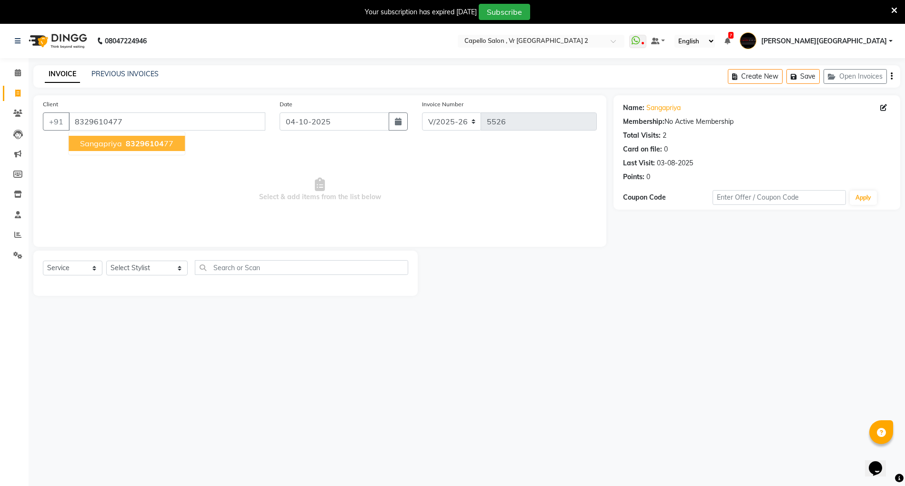
click at [126, 144] on span "83296104" at bounding box center [145, 144] width 38 height 10
click at [149, 263] on select "Select Stylist [PERSON_NAME] [PERSON_NAME] [PERSON_NAME] [PERSON_NAME] Mall [PE…" at bounding box center [146, 267] width 81 height 15
select select "49136"
click at [106, 260] on select "Select Stylist [PERSON_NAME] [PERSON_NAME] [PERSON_NAME] [PERSON_NAME] Mall [PE…" at bounding box center [146, 267] width 81 height 15
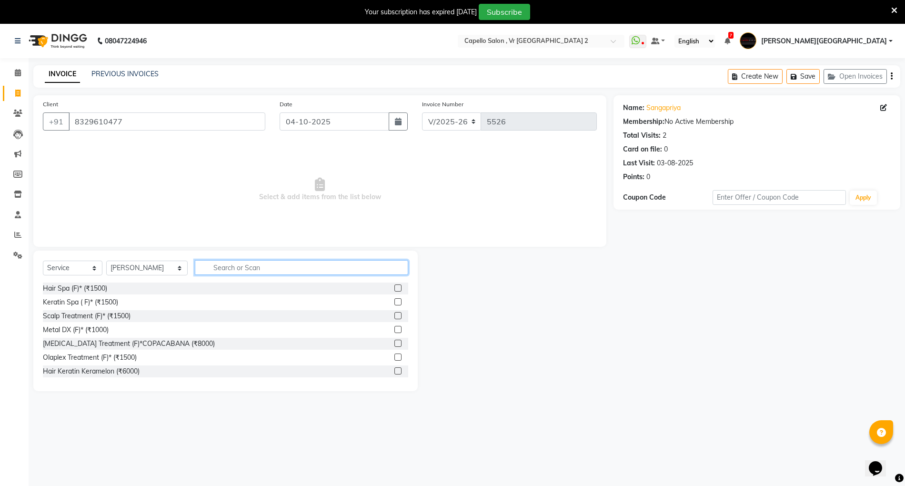
click at [227, 265] on input "text" at bounding box center [301, 267] width 213 height 15
type input "w"
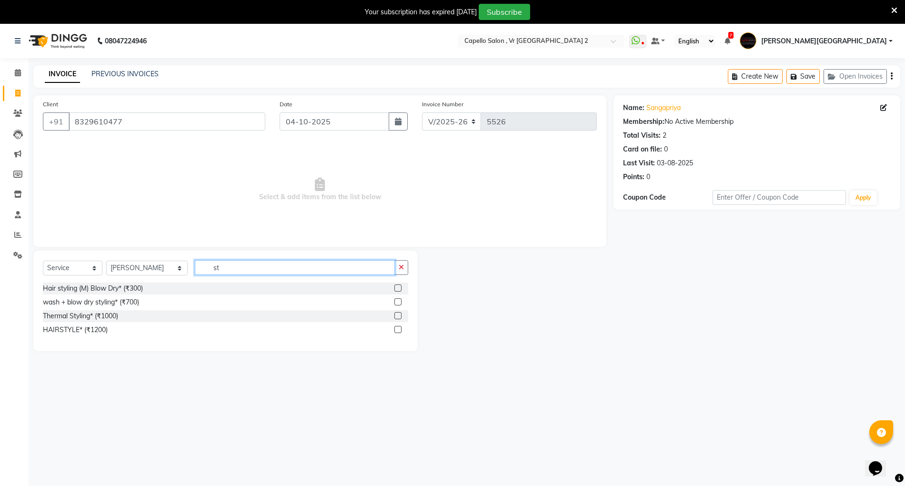
type input "s"
type input "was"
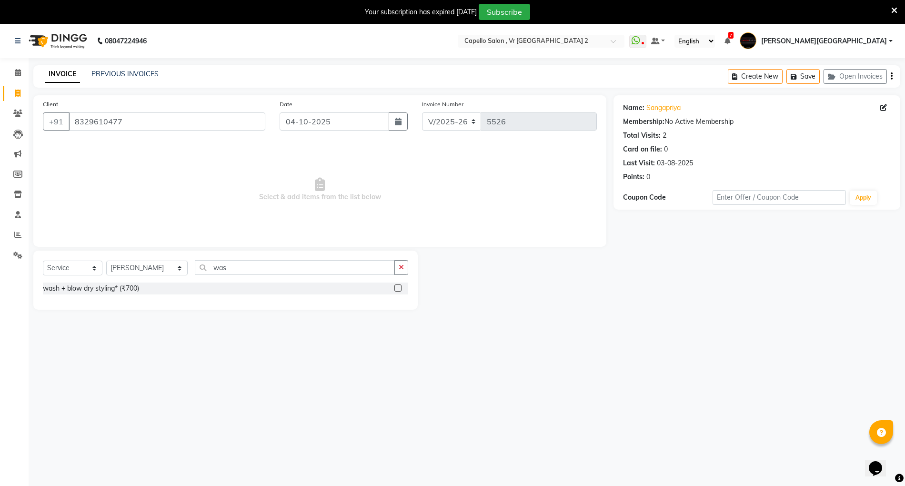
click at [398, 284] on label at bounding box center [397, 287] width 7 height 7
click at [398, 285] on input "checkbox" at bounding box center [397, 288] width 6 height 6
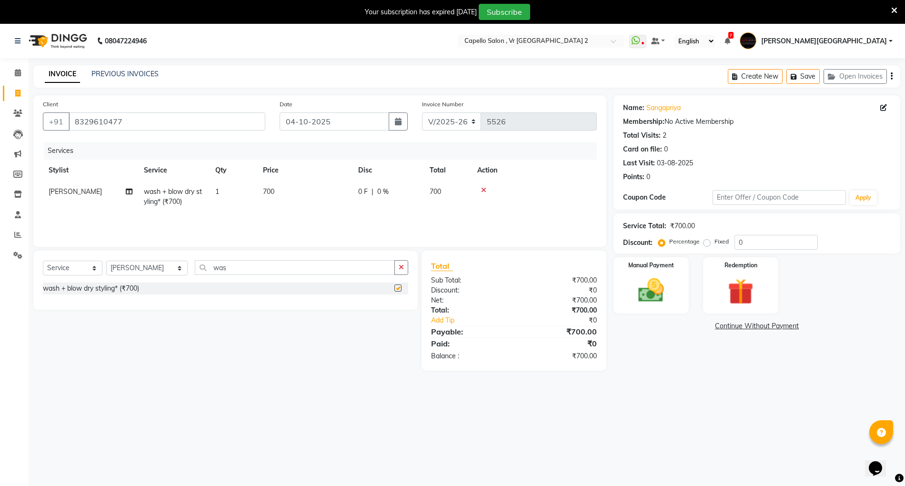
checkbox input "false"
click at [329, 266] on input "was" at bounding box center [295, 267] width 200 height 15
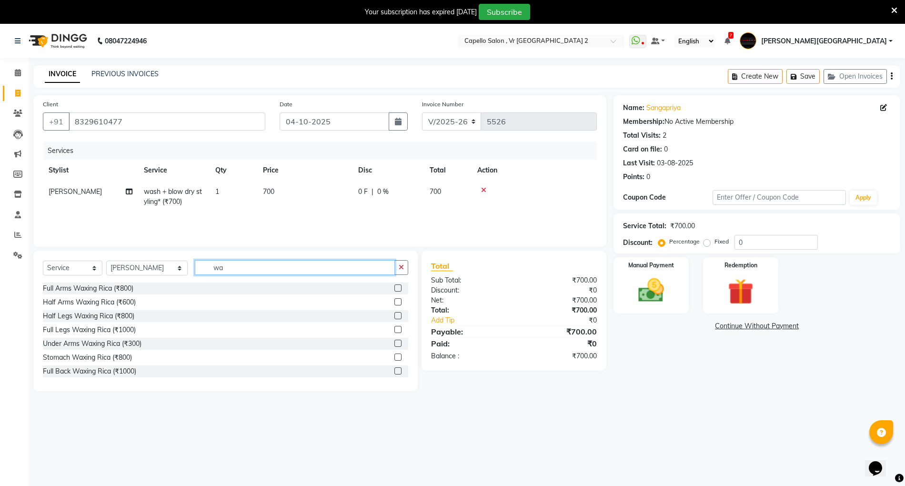
type input "w"
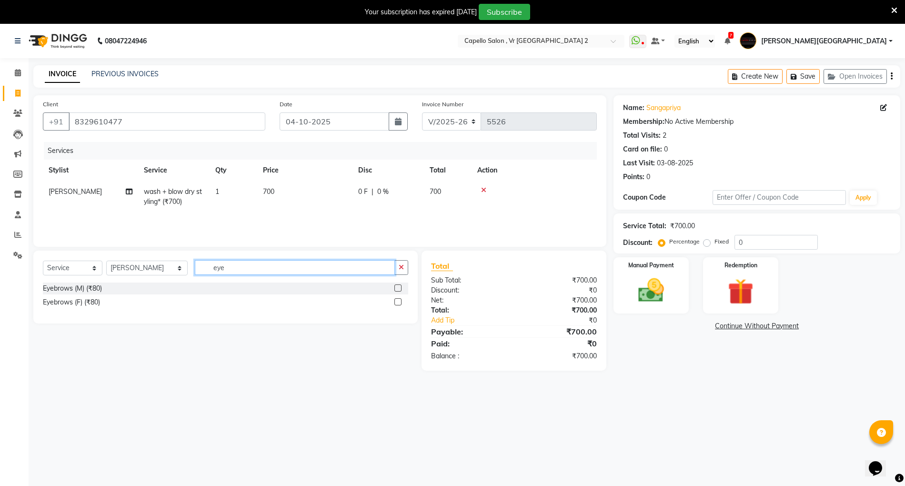
type input "eye"
click at [398, 300] on label at bounding box center [397, 301] width 7 height 7
click at [398, 300] on input "checkbox" at bounding box center [397, 302] width 6 height 6
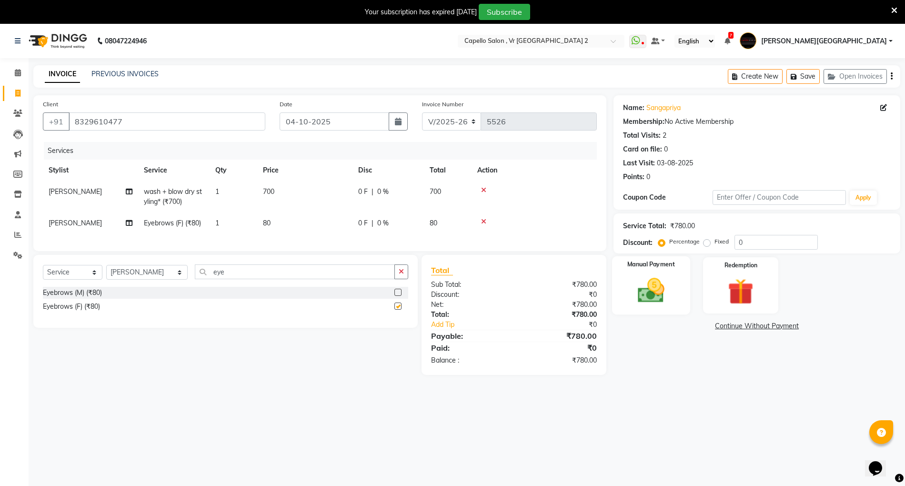
checkbox input "false"
click at [661, 287] on img at bounding box center [651, 290] width 44 height 31
click at [711, 326] on span "UPI" at bounding box center [714, 326] width 15 height 11
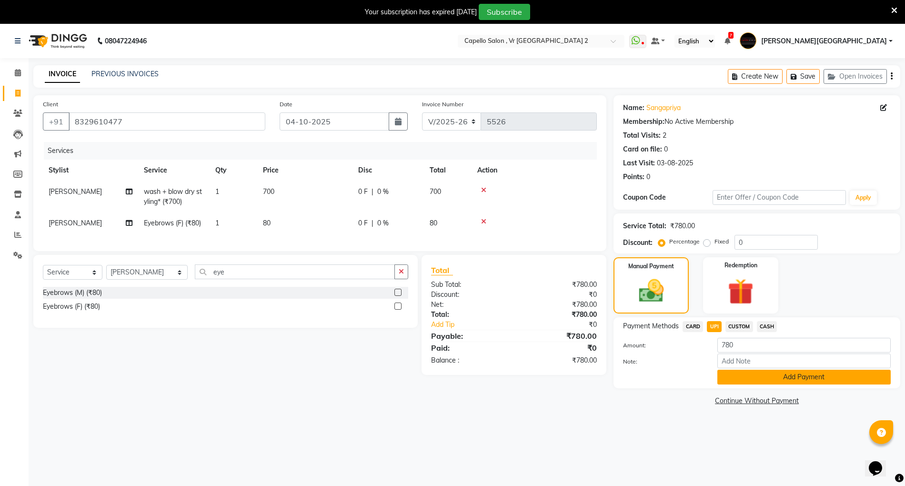
click at [761, 378] on button "Add Payment" at bounding box center [803, 376] width 173 height 15
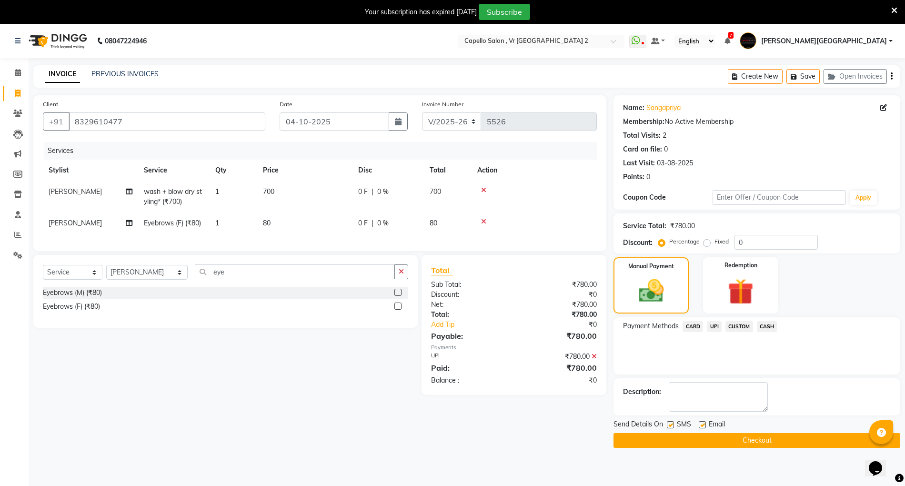
click at [703, 404] on button "Checkout" at bounding box center [756, 440] width 287 height 15
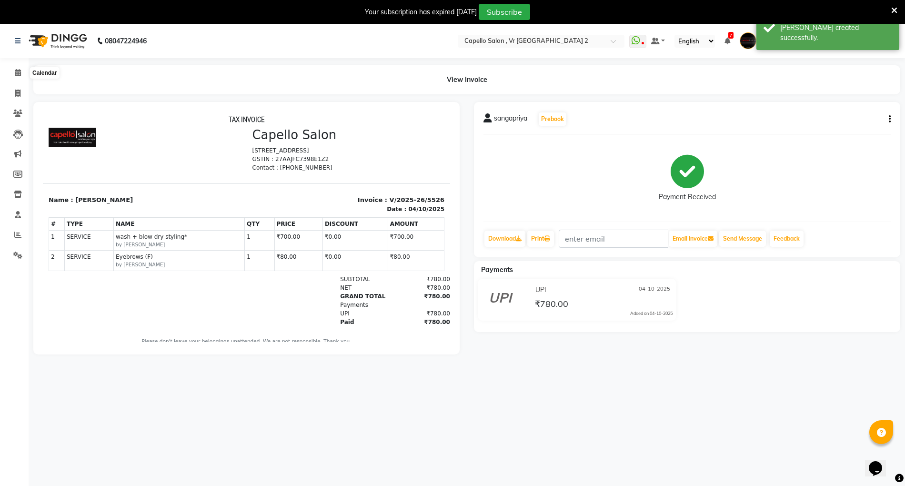
click at [19, 60] on div "Calendar Invoice Clients Leads Marketing Members Inventory Staff Reports Settin…" at bounding box center [64, 273] width 129 height 444
click at [22, 71] on span at bounding box center [18, 73] width 17 height 11
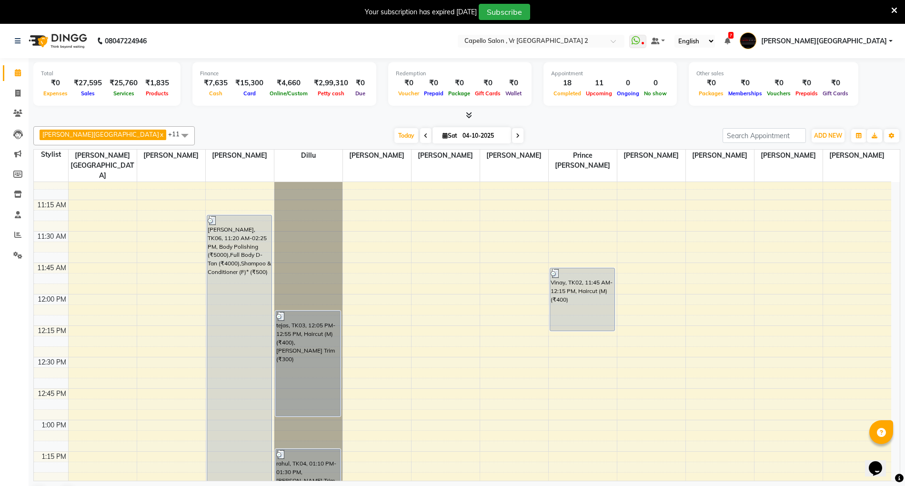
scroll to position [381, 0]
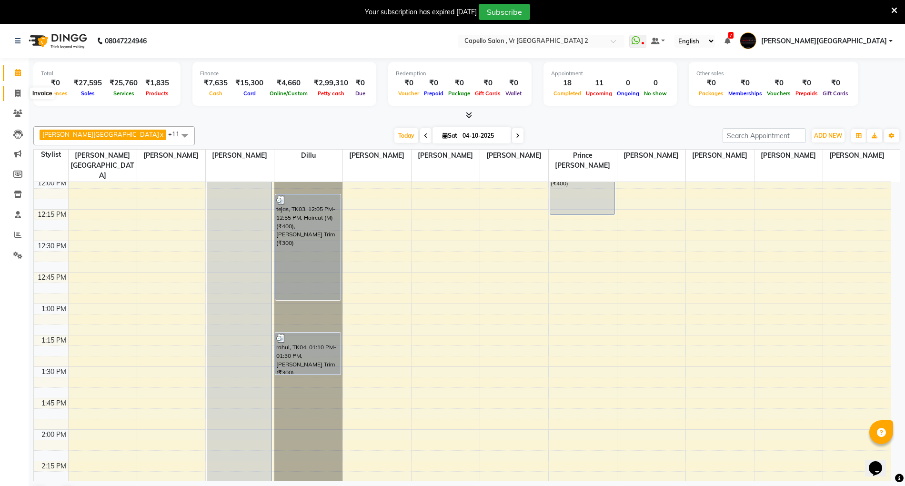
click at [16, 97] on span at bounding box center [18, 93] width 17 height 11
select select "service"
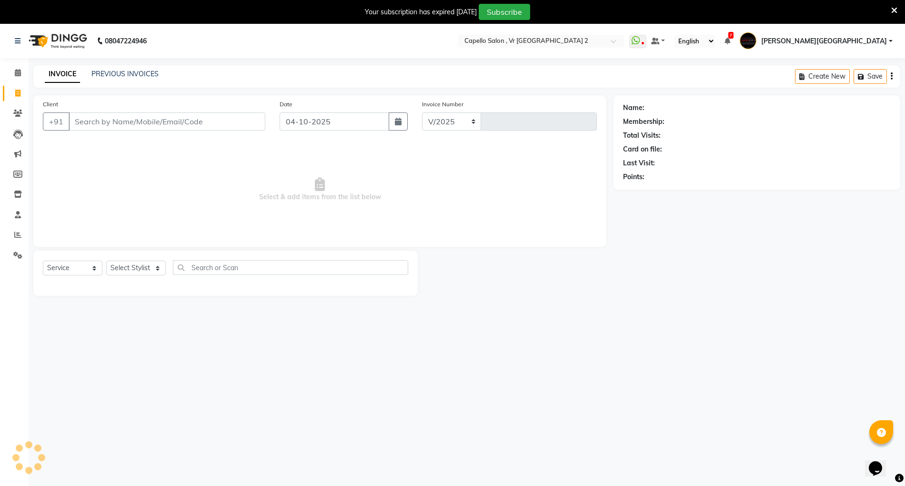
select select "848"
type input "5527"
click at [152, 117] on input "Client" at bounding box center [167, 121] width 197 height 18
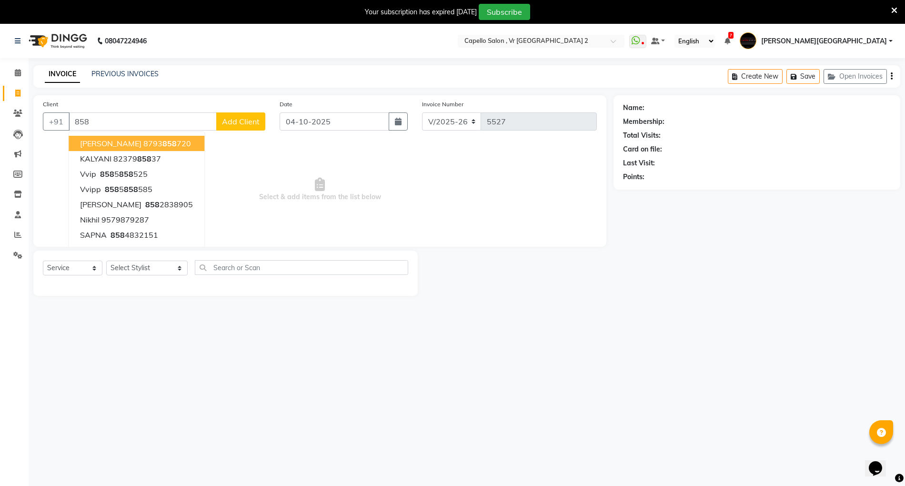
click at [761, 243] on div "Name: Membership: Total Visits: Card on file: Last Visit: Points:" at bounding box center [760, 195] width 294 height 200
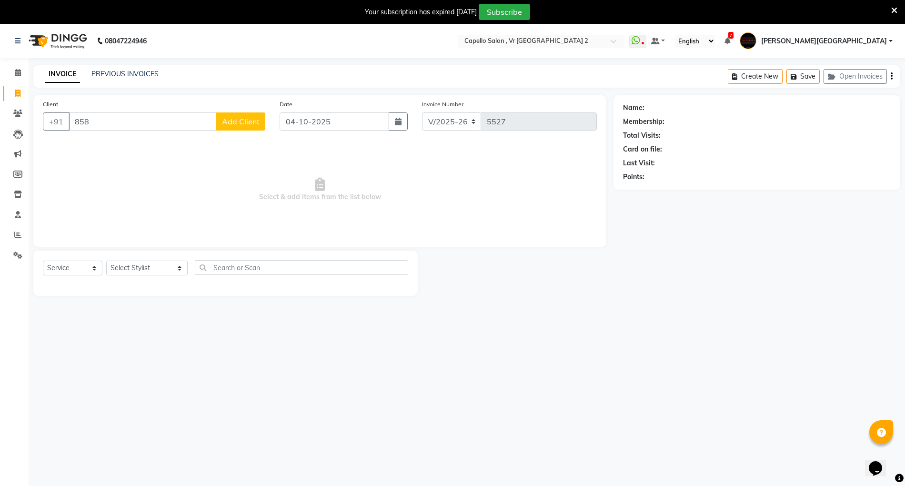
click at [692, 233] on div "Name: Membership: Total Visits: Card on file: Last Visit: Points:" at bounding box center [760, 195] width 294 height 200
click at [690, 250] on div "Name: Membership: Total Visits: Card on file: Last Visit: Points:" at bounding box center [760, 195] width 294 height 200
click at [104, 126] on input "858" at bounding box center [143, 121] width 148 height 18
type input "8"
type input "v"
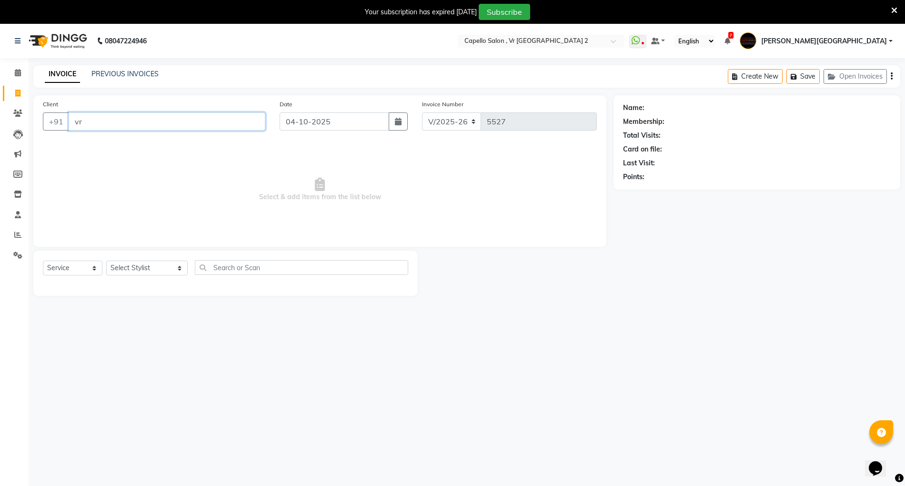
click at [201, 120] on input "vr" at bounding box center [167, 121] width 197 height 18
type input "v"
type input "9168842777"
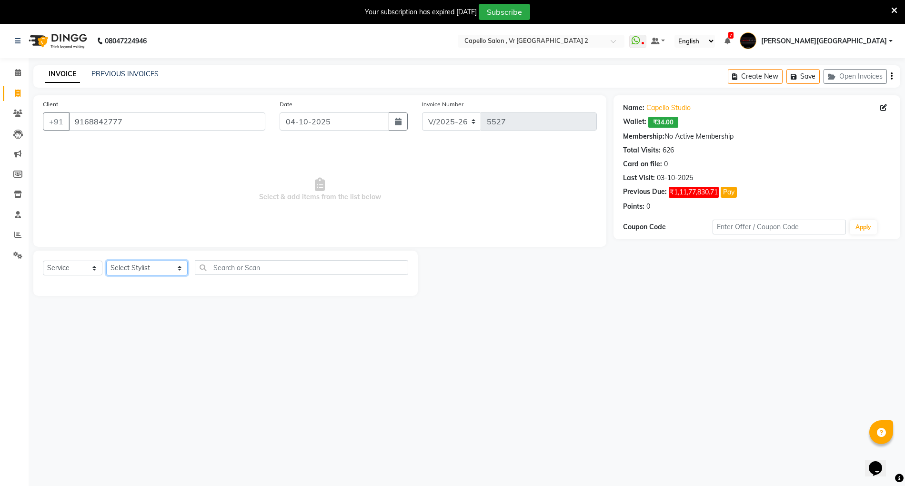
click at [144, 264] on select "Select Stylist [PERSON_NAME] [PERSON_NAME] [PERSON_NAME] [PERSON_NAME] Mall [PE…" at bounding box center [146, 267] width 81 height 15
select select "15681"
click at [106, 260] on select "Select Stylist [PERSON_NAME] [PERSON_NAME] [PERSON_NAME] [PERSON_NAME] Mall [PE…" at bounding box center [146, 267] width 81 height 15
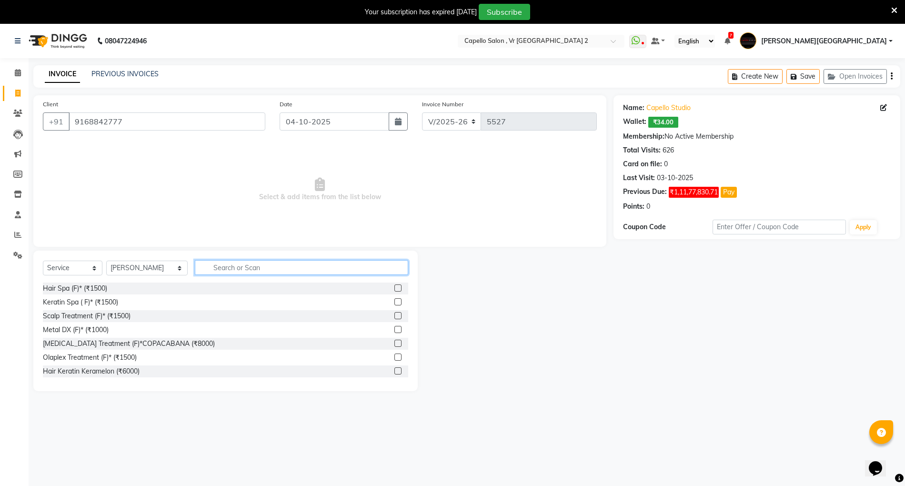
click at [237, 262] on input "text" at bounding box center [301, 267] width 213 height 15
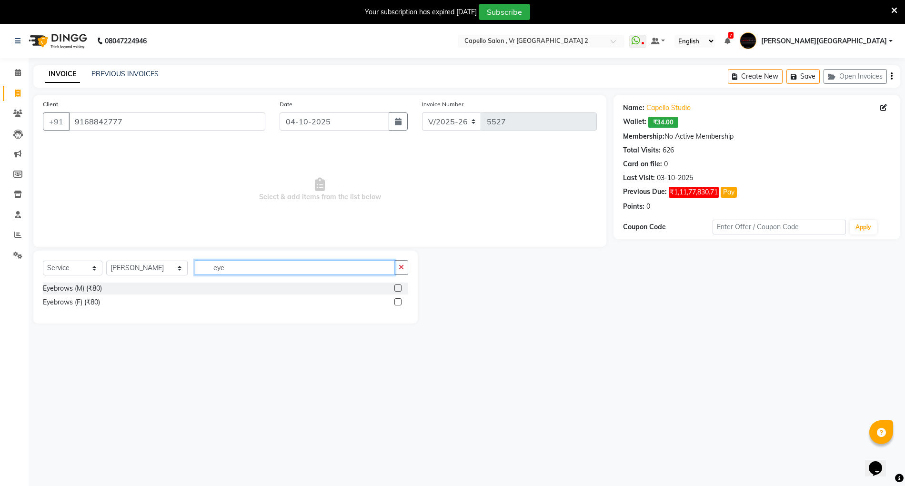
type input "eye"
click at [396, 301] on label at bounding box center [397, 301] width 7 height 7
click at [396, 301] on input "checkbox" at bounding box center [397, 302] width 6 height 6
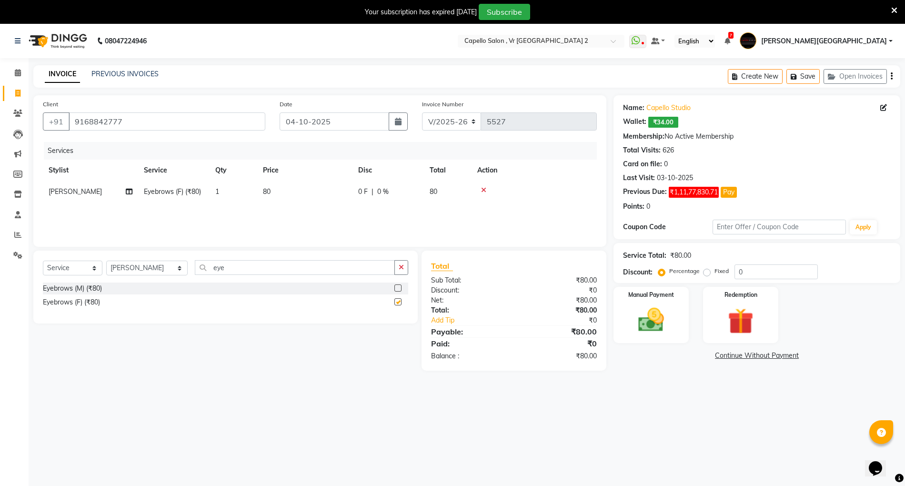
checkbox input "false"
click at [650, 307] on img at bounding box center [651, 319] width 44 height 31
click at [716, 355] on span "UPI" at bounding box center [714, 355] width 15 height 11
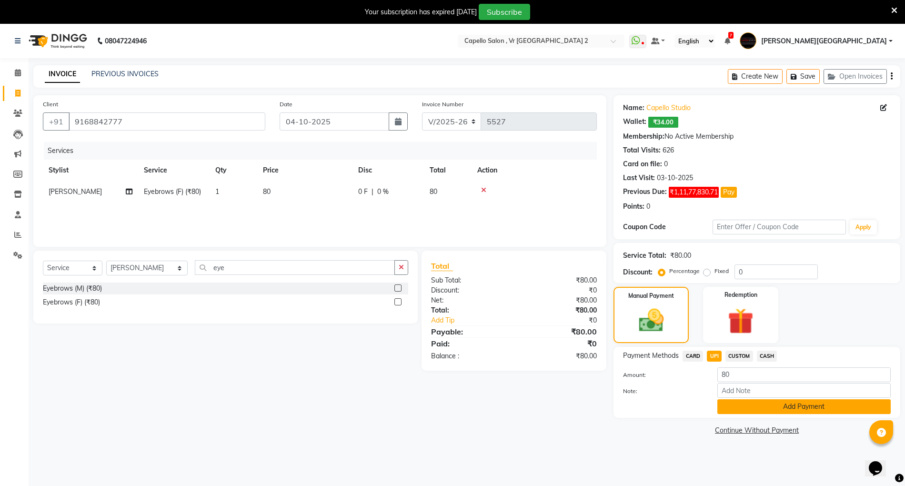
click at [751, 404] on button "Add Payment" at bounding box center [803, 406] width 173 height 15
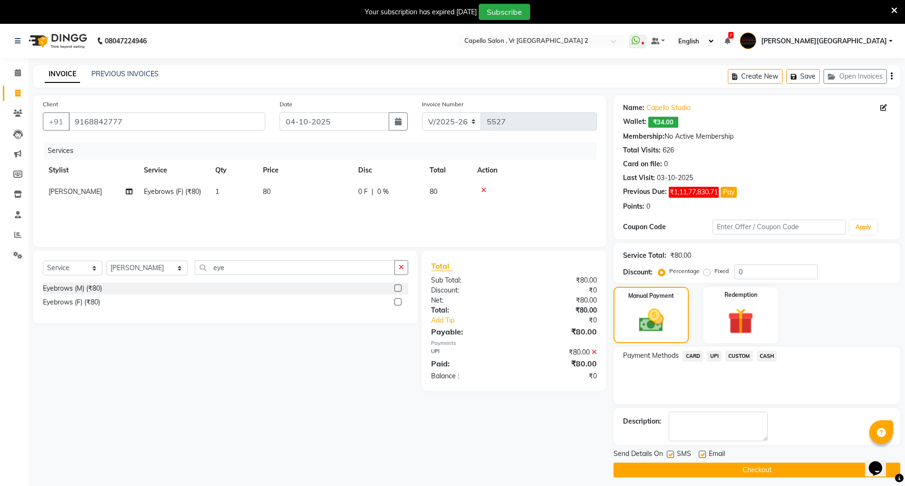
click at [761, 404] on button "Checkout" at bounding box center [756, 469] width 287 height 15
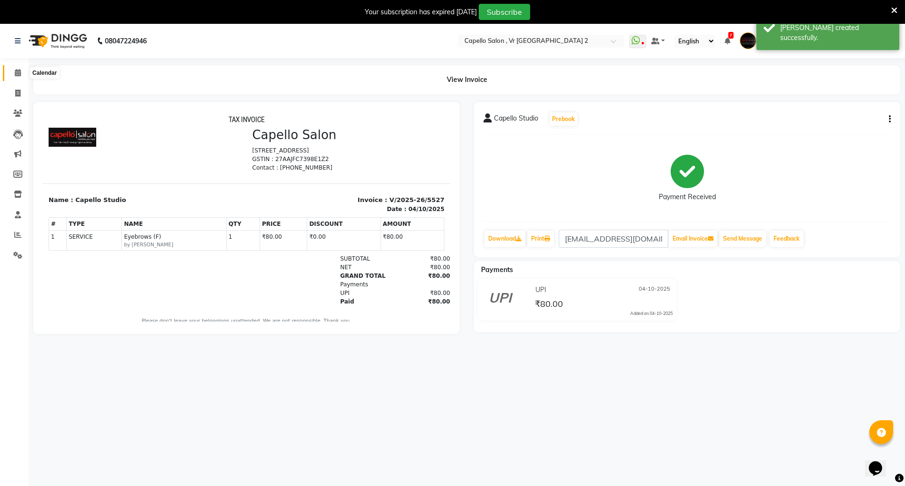
click at [21, 73] on span at bounding box center [18, 73] width 17 height 11
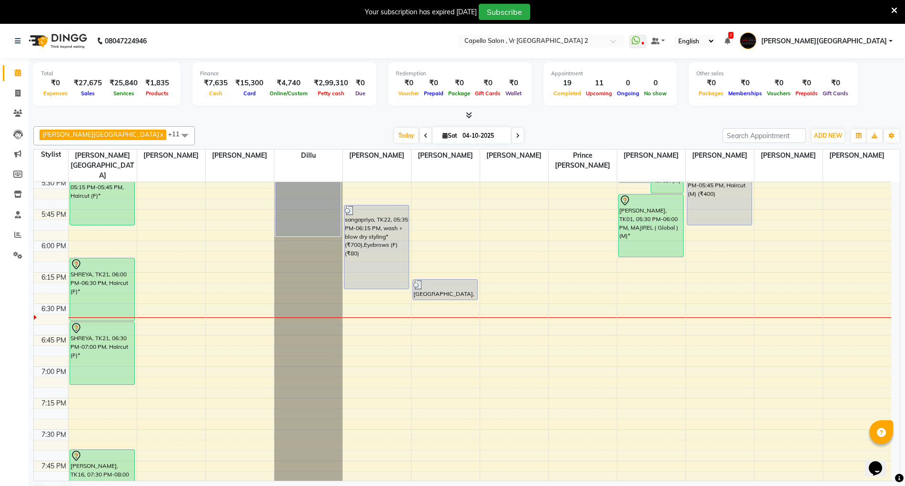
scroll to position [1143, 0]
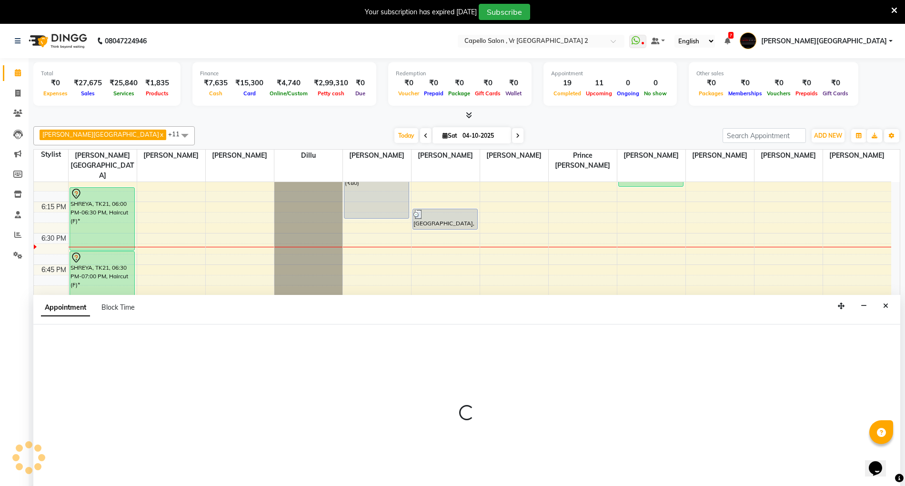
scroll to position [24, 0]
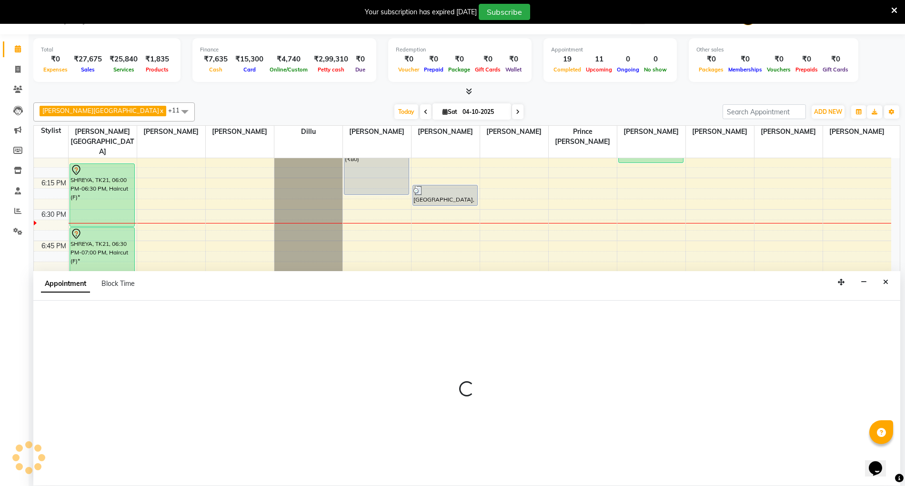
select select "14479"
select select "tentative"
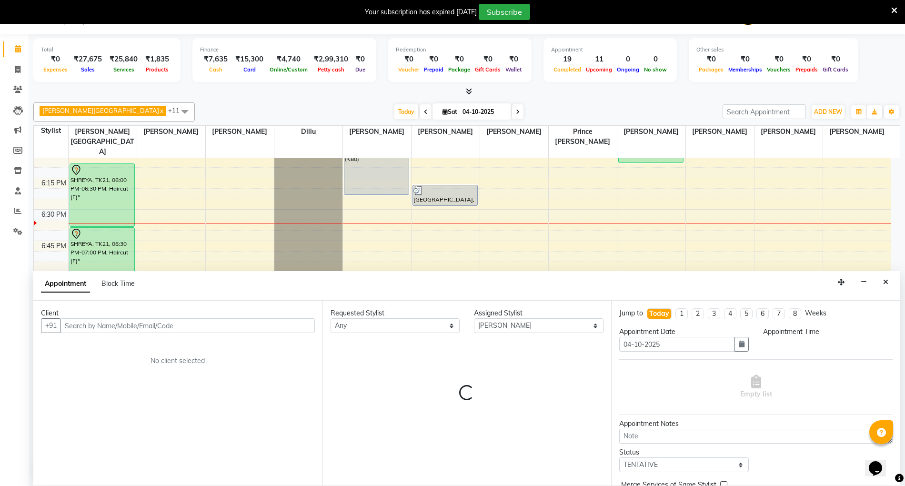
select select "1170"
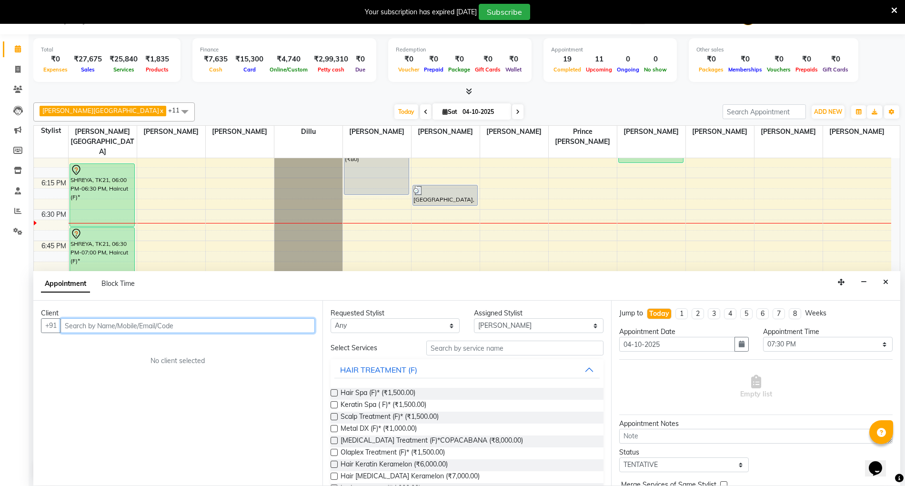
click at [129, 330] on input "text" at bounding box center [187, 325] width 254 height 15
type input "8377835747"
click at [292, 315] on div "Client" at bounding box center [178, 313] width 274 height 10
click at [287, 328] on span "Add Client" at bounding box center [295, 325] width 32 height 9
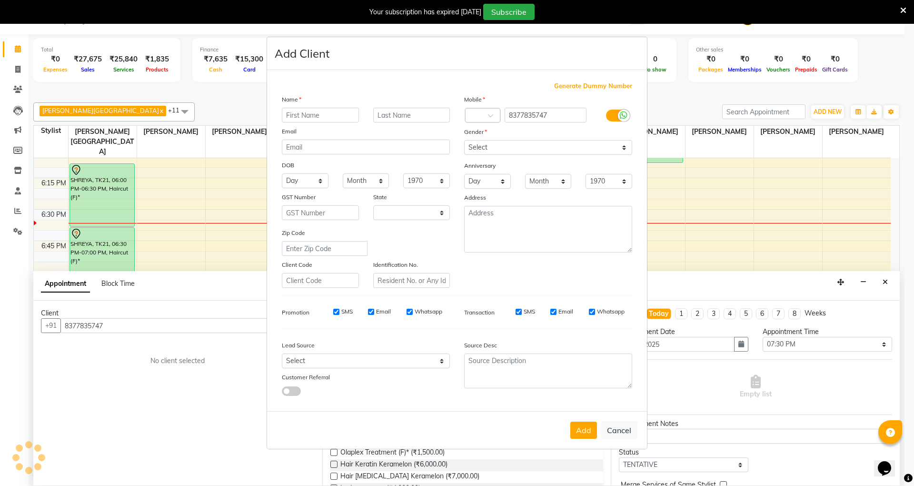
select select "22"
click at [319, 118] on input "text" at bounding box center [320, 115] width 77 height 15
type input "a"
type input "ravi"
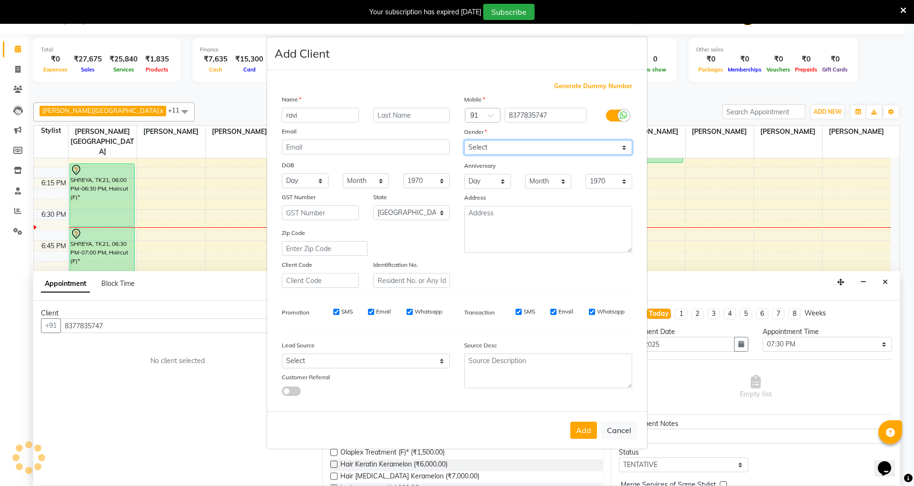
drag, startPoint x: 578, startPoint y: 149, endPoint x: 567, endPoint y: 155, distance: 11.7
click at [578, 149] on select "Select [DEMOGRAPHIC_DATA] [DEMOGRAPHIC_DATA] Other Prefer Not To Say" at bounding box center [548, 147] width 168 height 15
select select "male"
click at [464, 141] on select "Select [DEMOGRAPHIC_DATA] [DEMOGRAPHIC_DATA] Other Prefer Not To Say" at bounding box center [548, 147] width 168 height 15
click at [587, 404] on button "Add" at bounding box center [583, 429] width 27 height 17
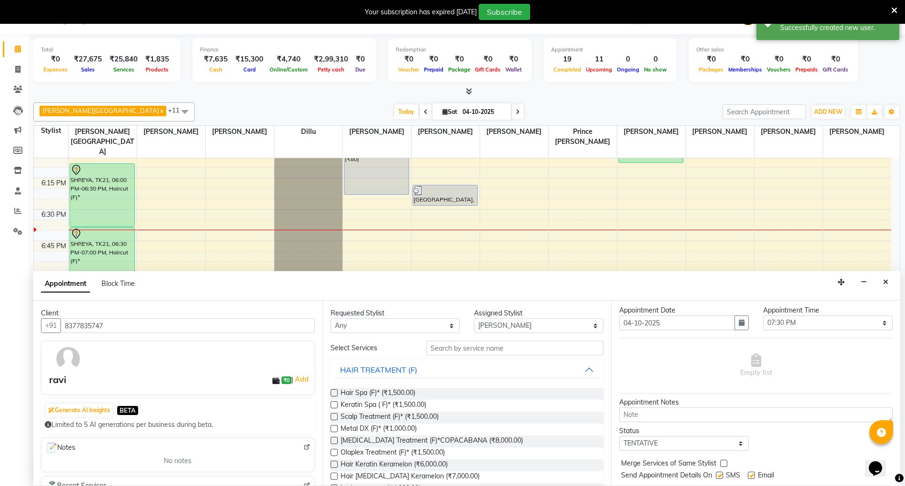
scroll to position [0, 0]
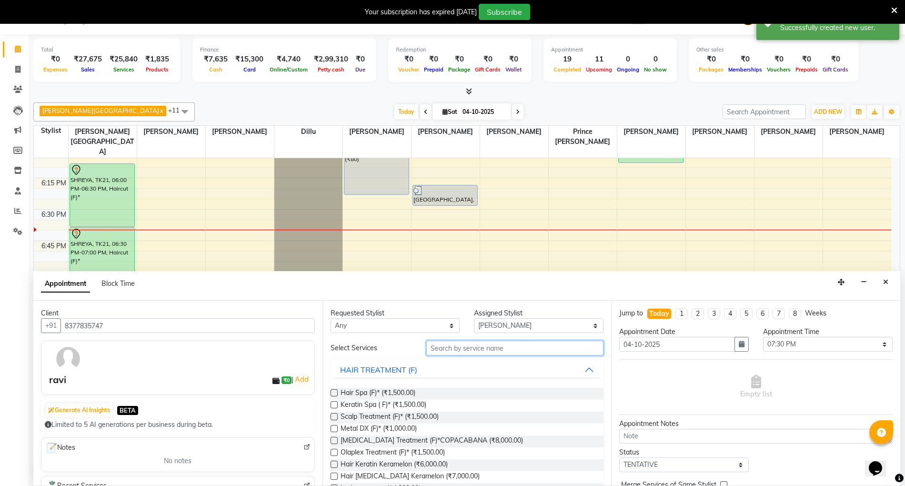
click at [476, 341] on input "text" at bounding box center [514, 347] width 177 height 15
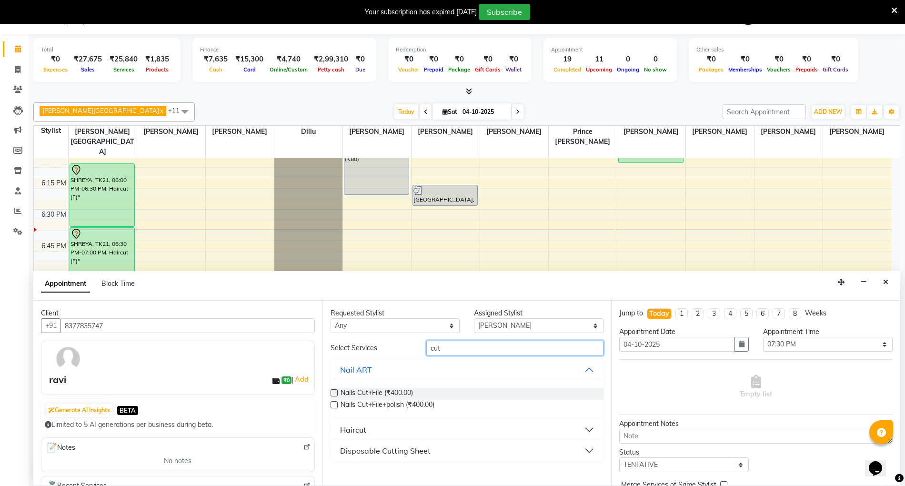
type input "cut"
click at [431, 404] on button "Haircut" at bounding box center [467, 429] width 266 height 17
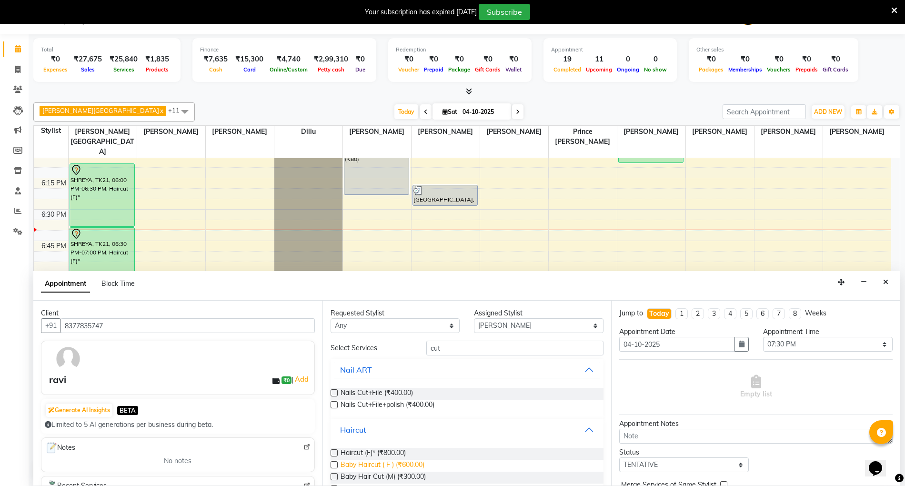
scroll to position [46, 0]
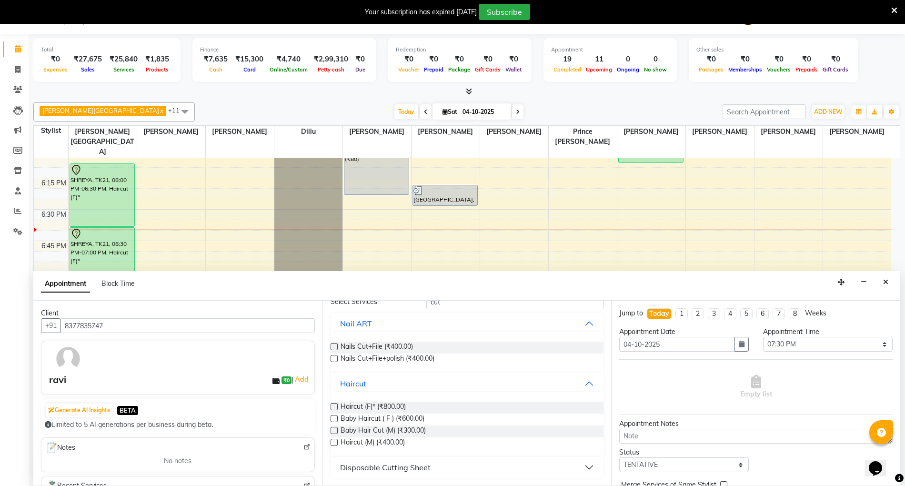
click at [336, 404] on label at bounding box center [333, 441] width 7 height 7
click at [336, 404] on input "checkbox" at bounding box center [333, 443] width 6 height 6
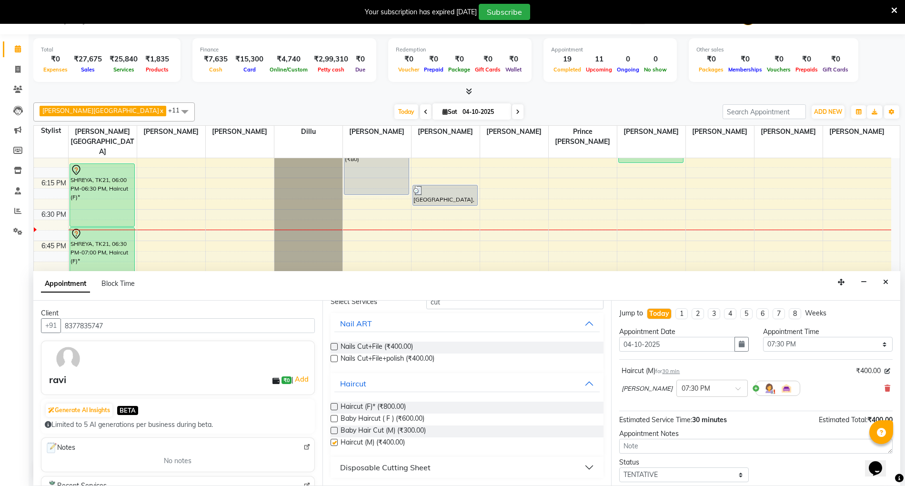
checkbox input "false"
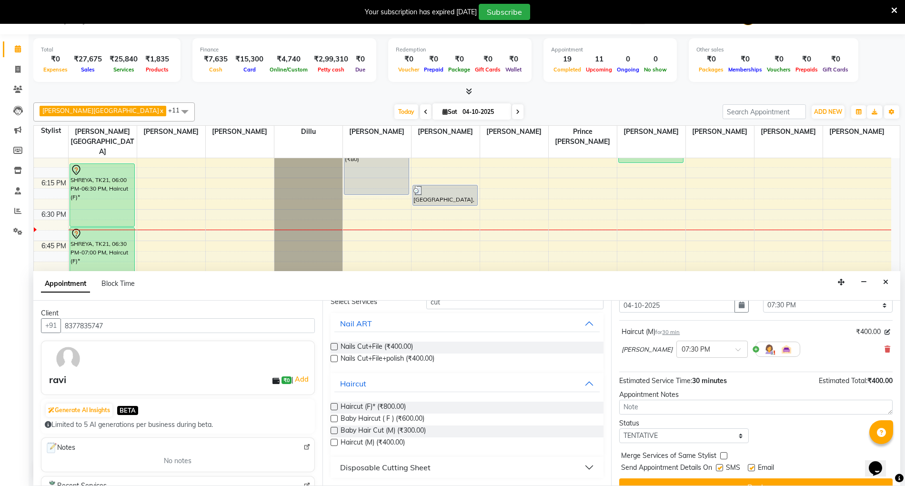
scroll to position [58, 0]
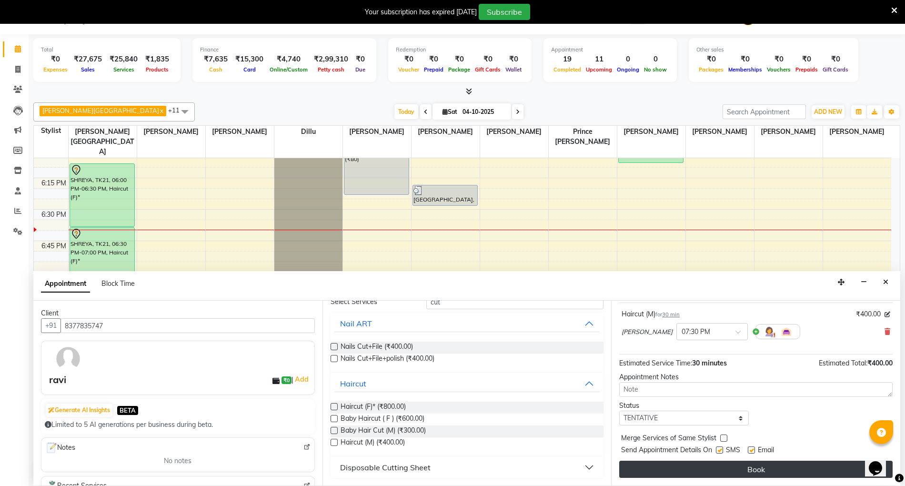
click at [705, 404] on button "Book" at bounding box center [755, 468] width 273 height 17
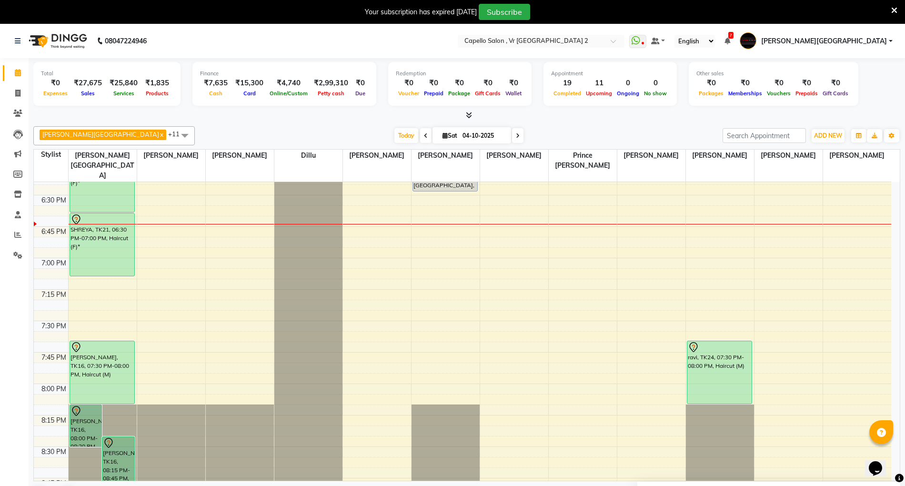
scroll to position [1086, 0]
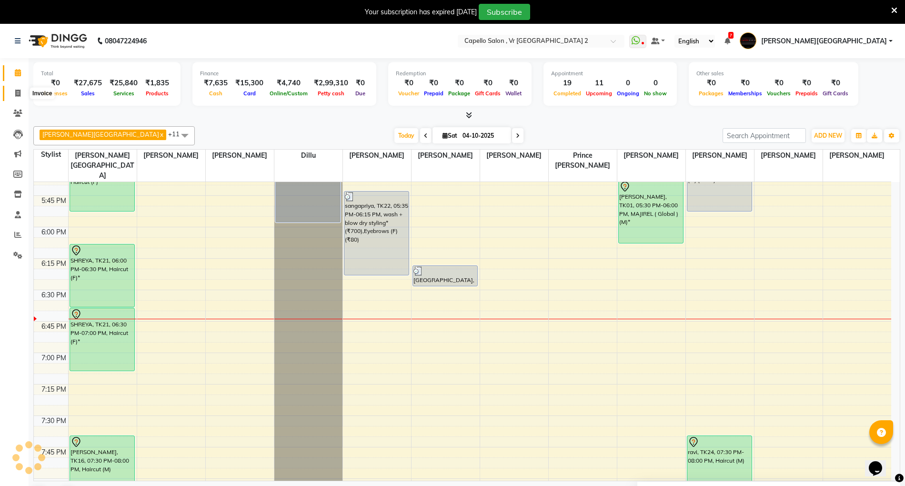
click at [23, 93] on span at bounding box center [18, 93] width 17 height 11
select select "service"
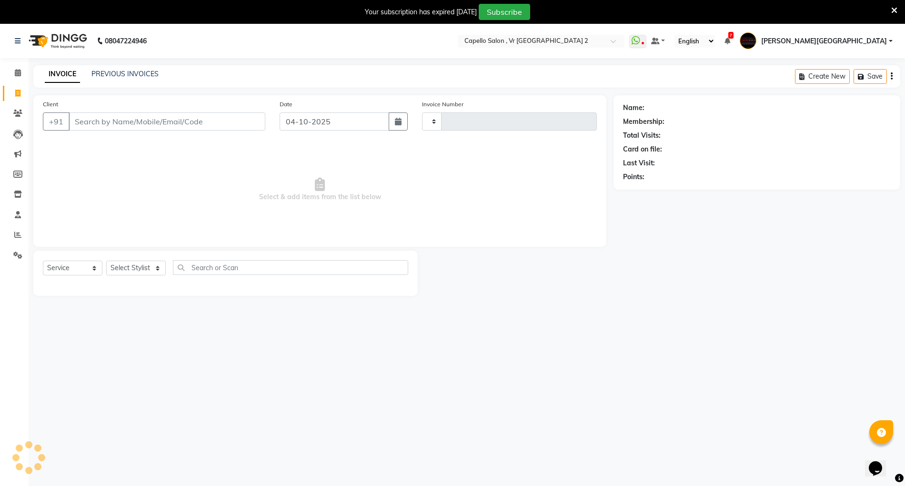
click at [86, 115] on input "Client" at bounding box center [167, 121] width 197 height 18
select select "848"
type input "5528"
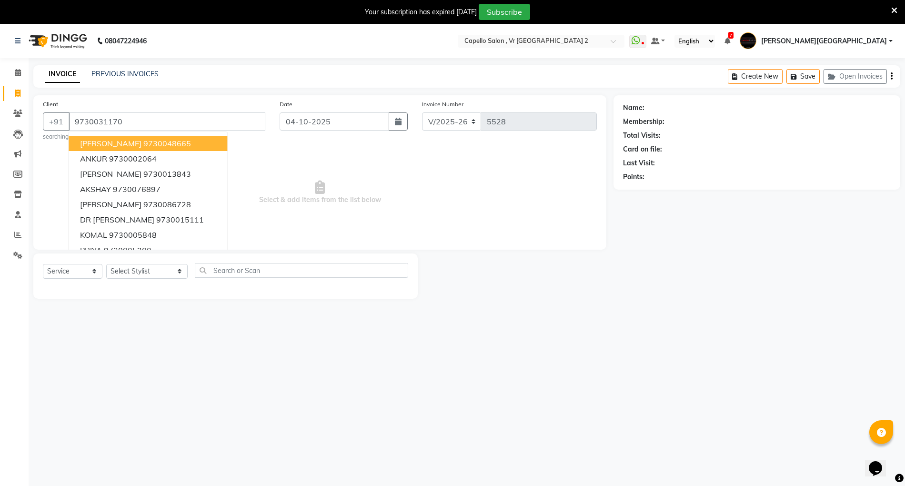
type input "9730031170"
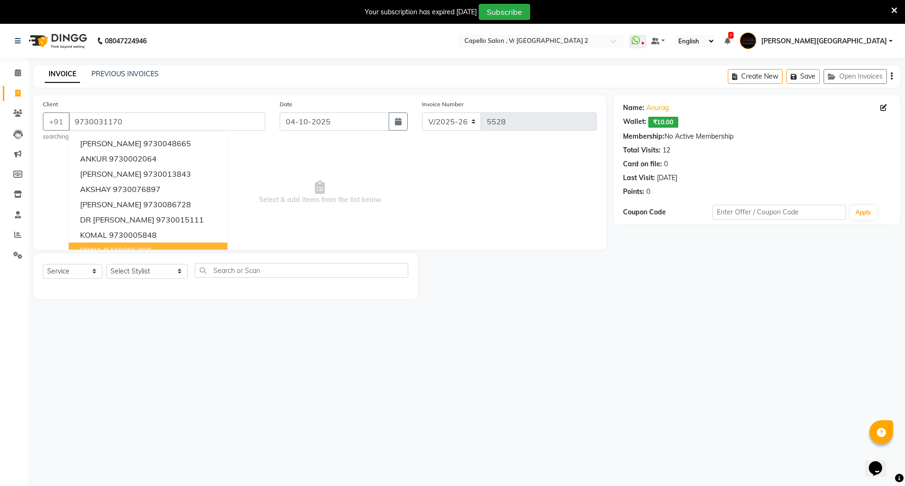
click at [483, 307] on main "INVOICE PREVIOUS INVOICES Create New Save Open Invoices Client +91 9730031170 d…" at bounding box center [467, 189] width 876 height 248
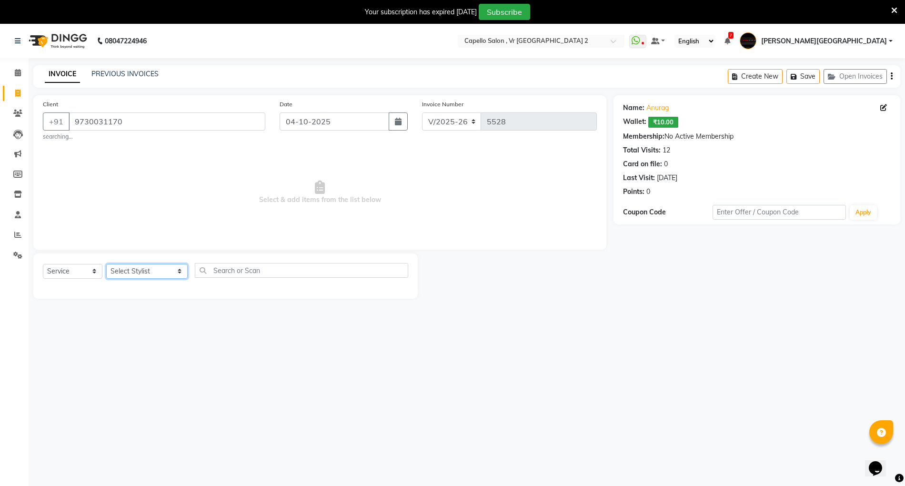
click at [127, 269] on select "Select Stylist [PERSON_NAME] [PERSON_NAME] [PERSON_NAME] [PERSON_NAME] Mall [PE…" at bounding box center [146, 271] width 81 height 15
select select "20246"
click at [106, 264] on select "Select Stylist [PERSON_NAME] [PERSON_NAME] [PERSON_NAME] [PERSON_NAME] Mall [PE…" at bounding box center [146, 271] width 81 height 15
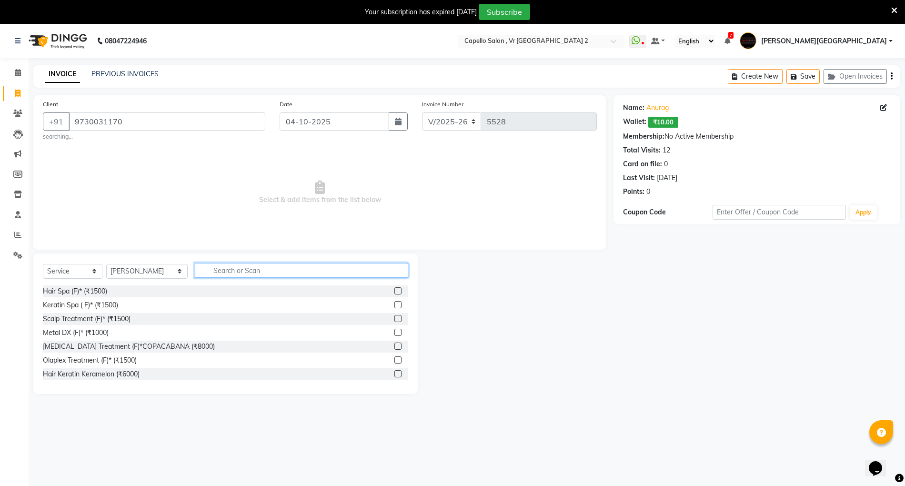
click at [233, 263] on input "text" at bounding box center [301, 270] width 213 height 15
type input "cut"
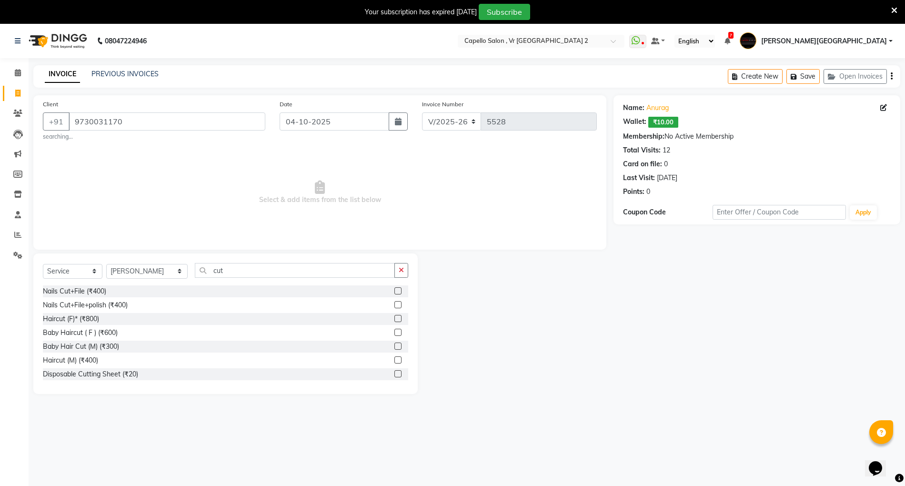
click at [394, 360] on label at bounding box center [397, 359] width 7 height 7
click at [394, 360] on input "checkbox" at bounding box center [397, 360] width 6 height 6
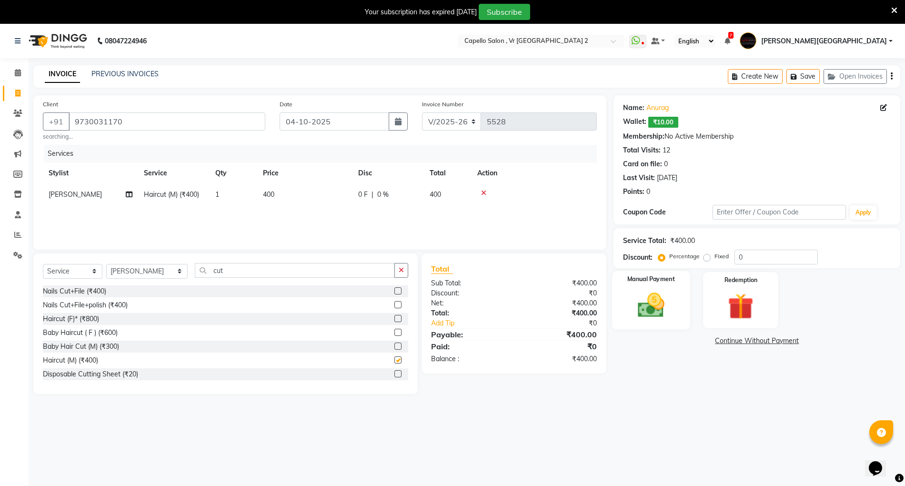
checkbox input "false"
click at [671, 316] on img at bounding box center [651, 304] width 44 height 31
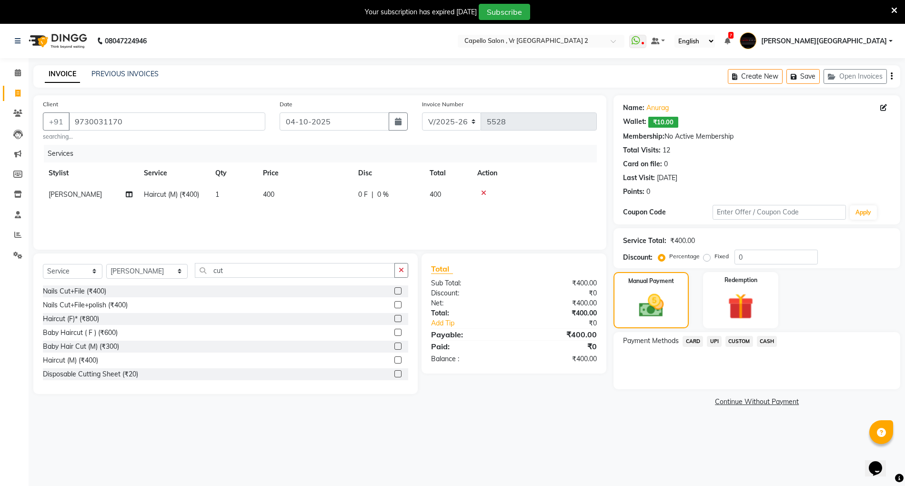
click at [761, 341] on span "CASH" at bounding box center [767, 341] width 20 height 11
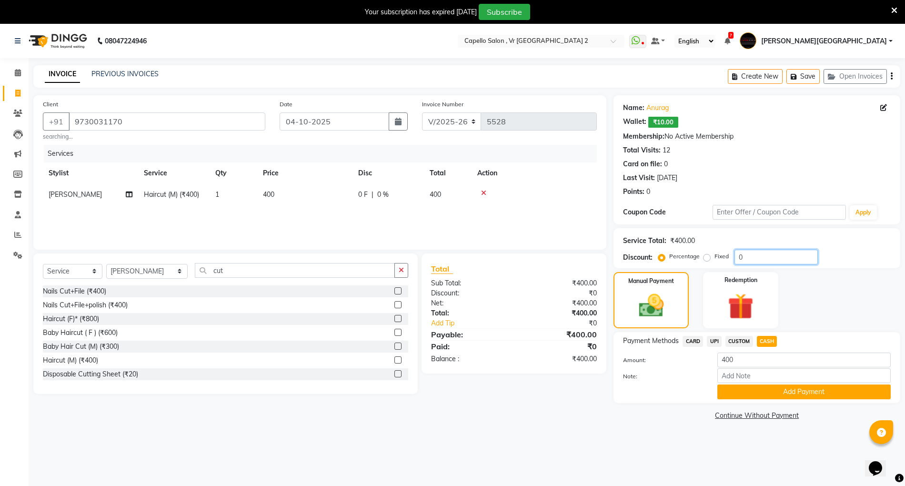
click at [751, 254] on input "0" at bounding box center [775, 256] width 83 height 15
type input "15"
click at [602, 404] on main "INVOICE PREVIOUS INVOICES Create New Save Open Invoices Client +91 9730031170 s…" at bounding box center [467, 250] width 876 height 371
click at [761, 395] on button "Add Payment" at bounding box center [803, 391] width 173 height 15
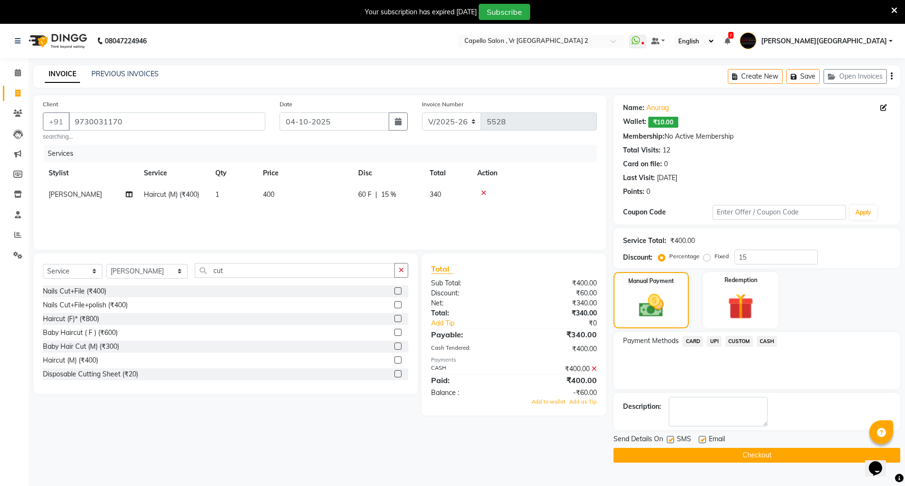
click at [761, 404] on button "Checkout" at bounding box center [756, 455] width 287 height 15
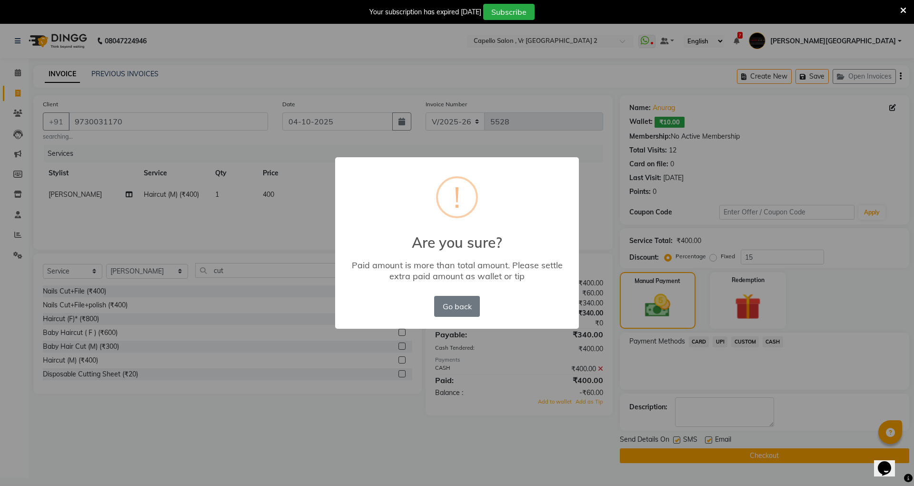
click at [467, 404] on div "× ! Are you sure? Paid amount is more than total amount. Please settle extra pa…" at bounding box center [457, 243] width 914 height 486
click at [467, 305] on button "Go back" at bounding box center [457, 306] width 46 height 21
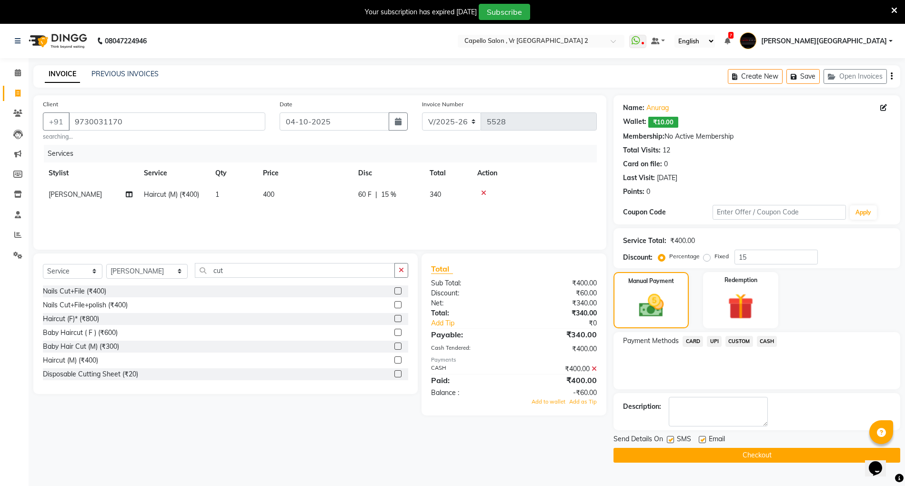
click at [593, 370] on icon at bounding box center [593, 368] width 5 height 7
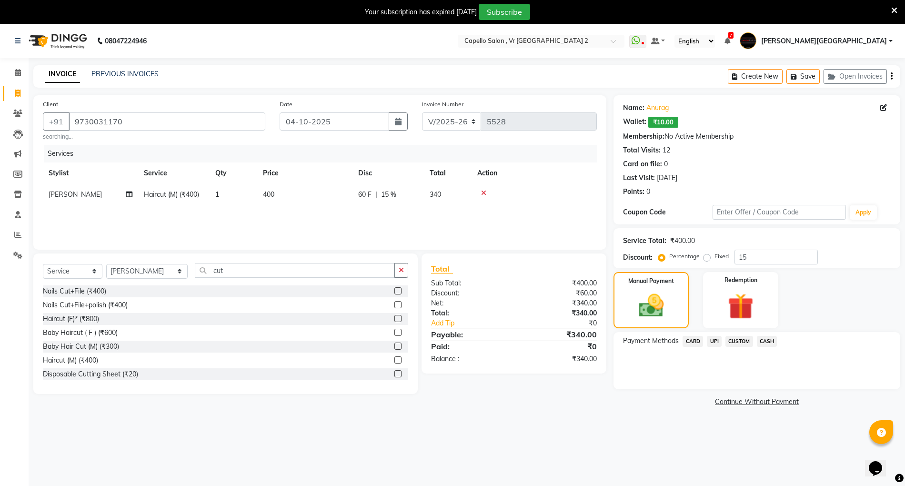
click at [761, 342] on span "CASH" at bounding box center [767, 341] width 20 height 11
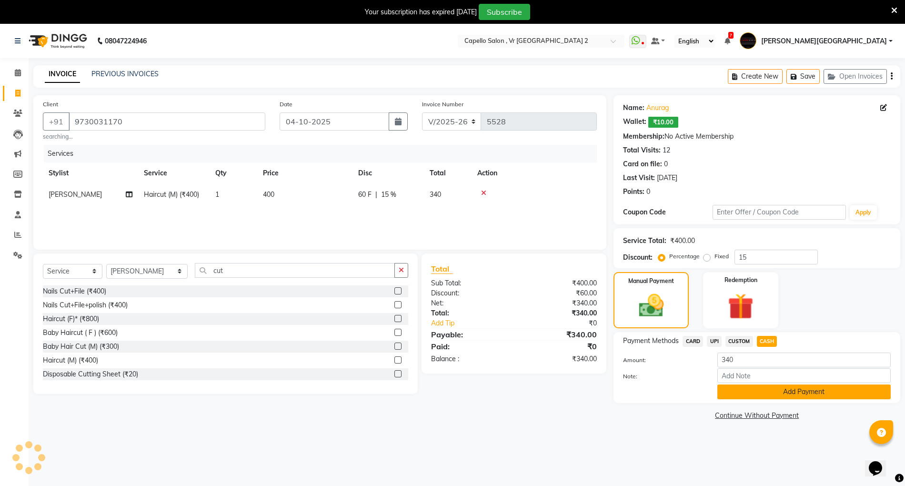
click at [761, 395] on button "Add Payment" at bounding box center [803, 391] width 173 height 15
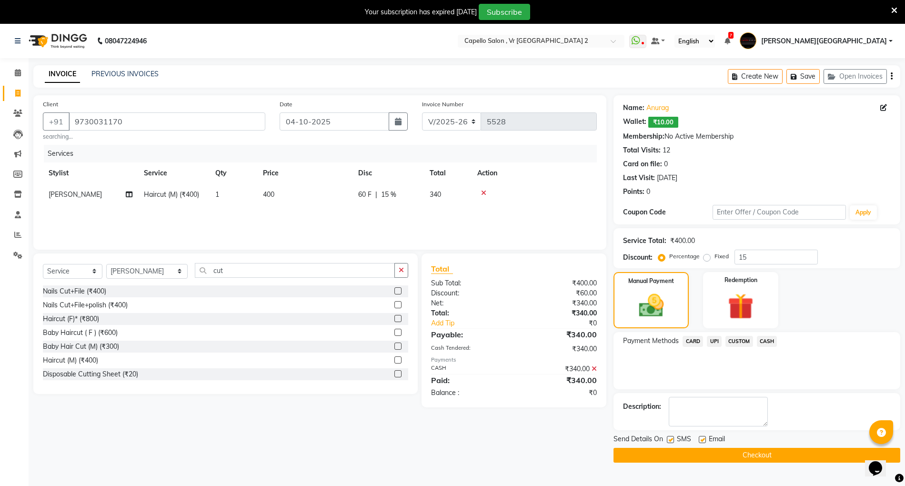
click at [750, 404] on button "Checkout" at bounding box center [756, 455] width 287 height 15
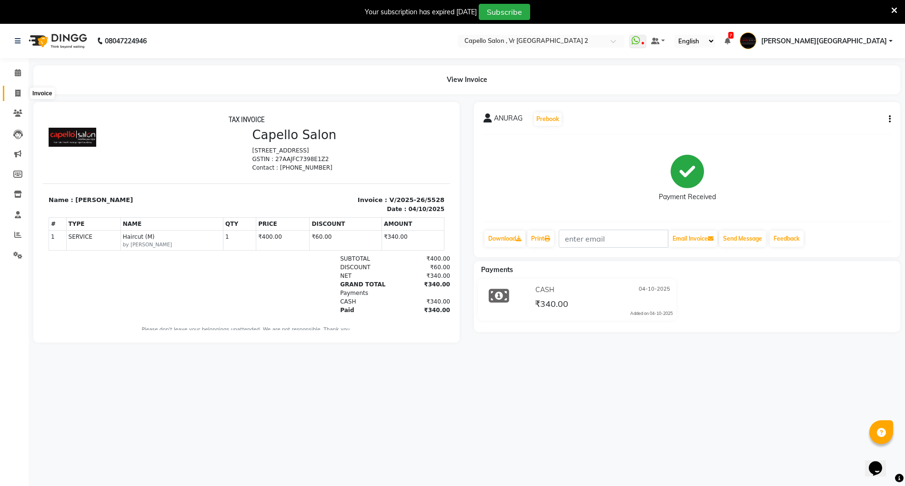
click at [21, 92] on span at bounding box center [18, 93] width 17 height 11
select select "service"
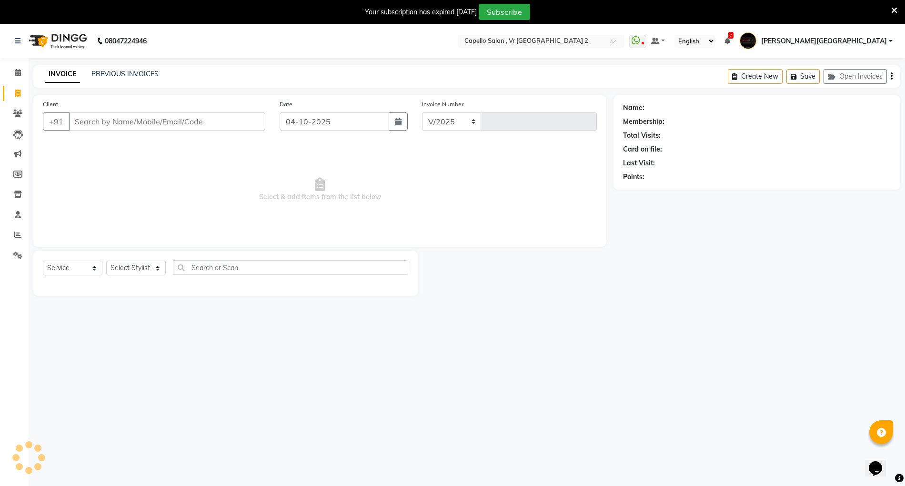
select select "848"
type input "5529"
click at [153, 126] on input "Client" at bounding box center [167, 121] width 197 height 18
click at [140, 276] on div "Select Service Product Membership Package Voucher Prepaid Gift Card Select Styl…" at bounding box center [225, 271] width 365 height 22
click at [149, 266] on select "Select Stylist [PERSON_NAME] [PERSON_NAME] [PERSON_NAME] [PERSON_NAME] Mall [PE…" at bounding box center [146, 267] width 81 height 15
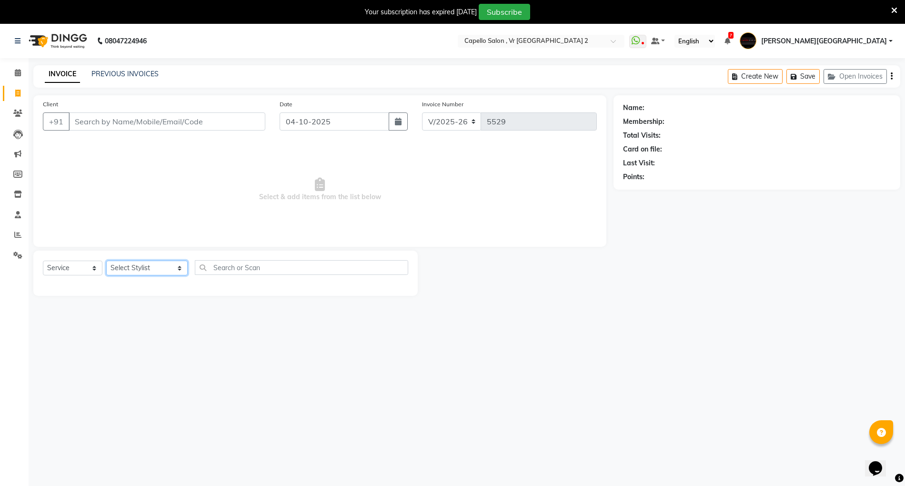
select select "14473"
click at [106, 260] on select "Select Stylist [PERSON_NAME] [PERSON_NAME] [PERSON_NAME] [PERSON_NAME] Mall [PE…" at bounding box center [146, 267] width 81 height 15
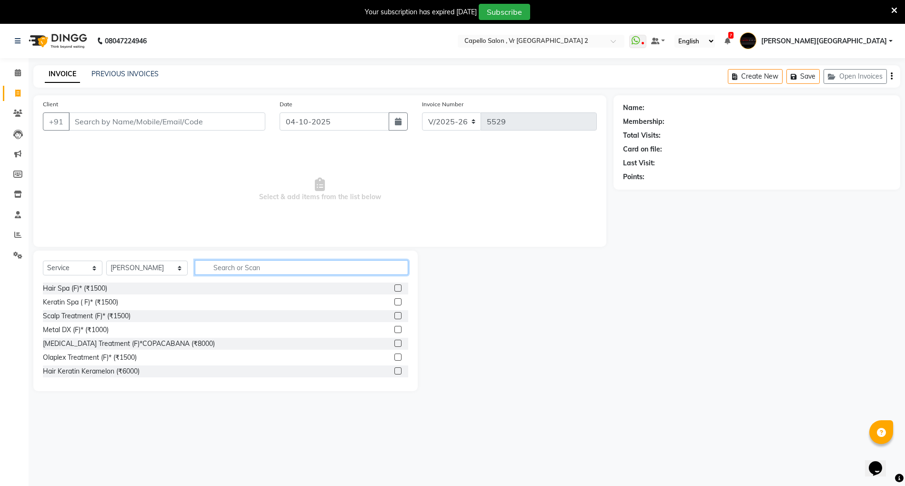
click at [212, 263] on input "text" at bounding box center [301, 267] width 213 height 15
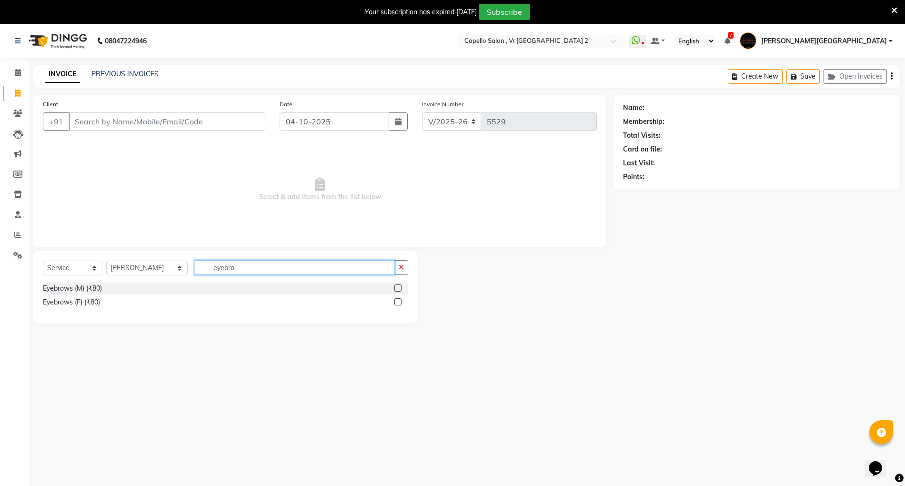
type input "eyebro"
click at [398, 301] on label at bounding box center [397, 301] width 7 height 7
click at [398, 301] on input "checkbox" at bounding box center [397, 302] width 6 height 6
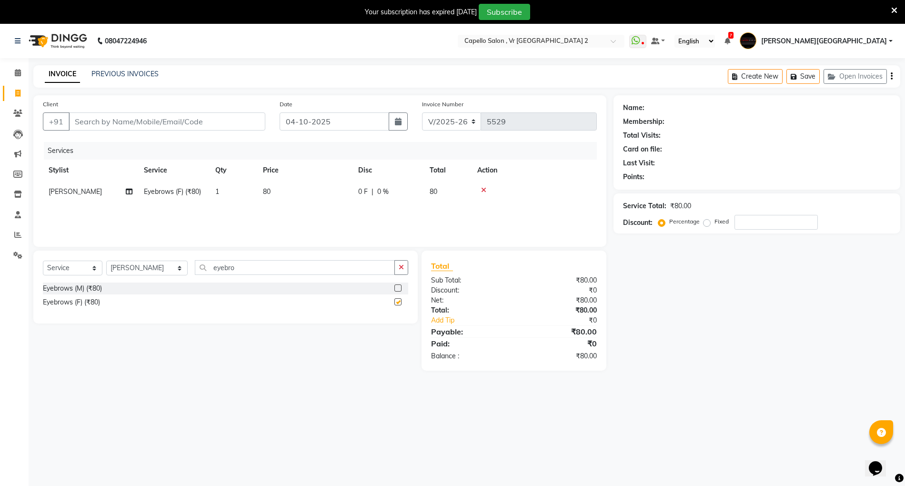
checkbox input "false"
click at [269, 186] on td "80" at bounding box center [304, 191] width 95 height 21
select select "14473"
click at [329, 185] on td "80" at bounding box center [349, 199] width 95 height 36
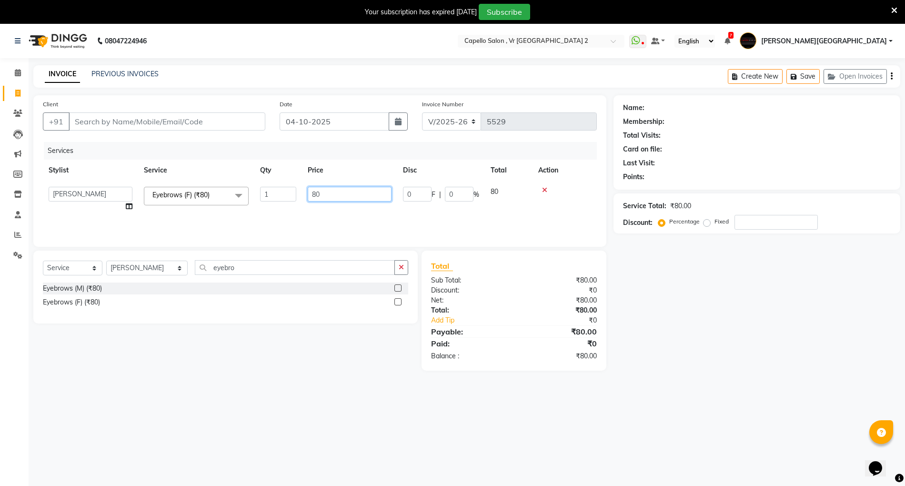
drag, startPoint x: 341, startPoint y: 190, endPoint x: 336, endPoint y: 191, distance: 5.3
click at [343, 189] on input "80" at bounding box center [350, 194] width 84 height 15
type input "8"
type input "240"
click at [133, 119] on input "Client" at bounding box center [167, 121] width 197 height 18
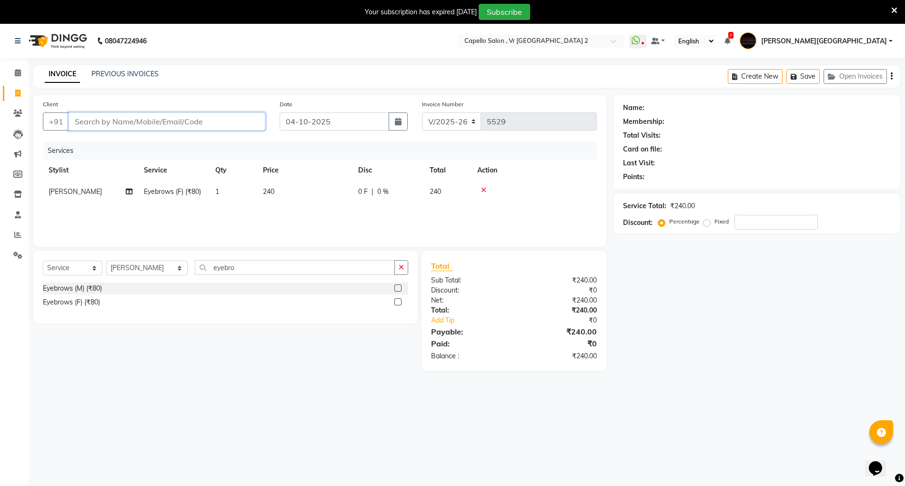
click at [127, 120] on input "Client" at bounding box center [167, 121] width 197 height 18
click at [92, 123] on input "Client" at bounding box center [167, 121] width 197 height 18
type input "9"
type input "0"
type input "9860763167"
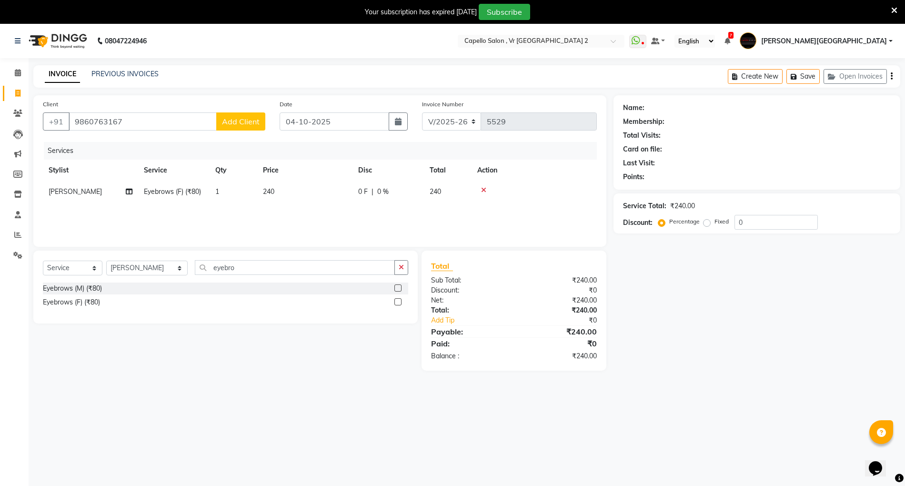
click at [226, 122] on span "Add Client" at bounding box center [241, 122] width 38 height 10
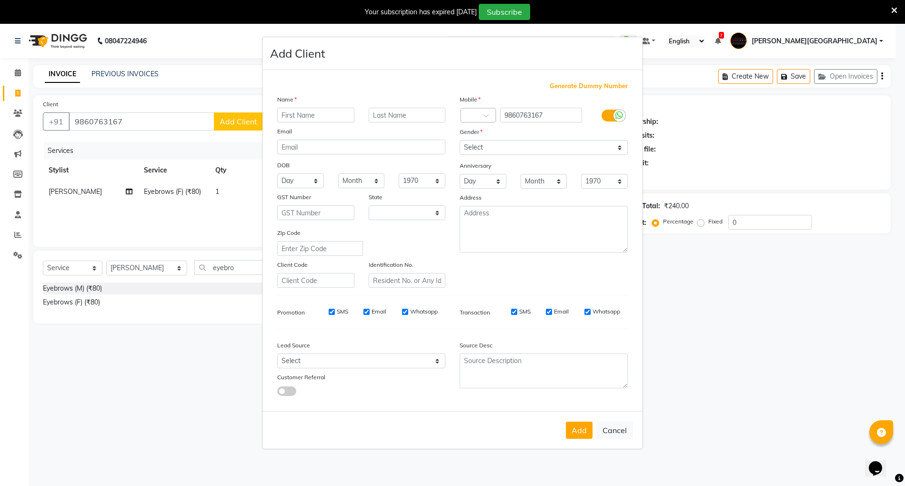
select select "22"
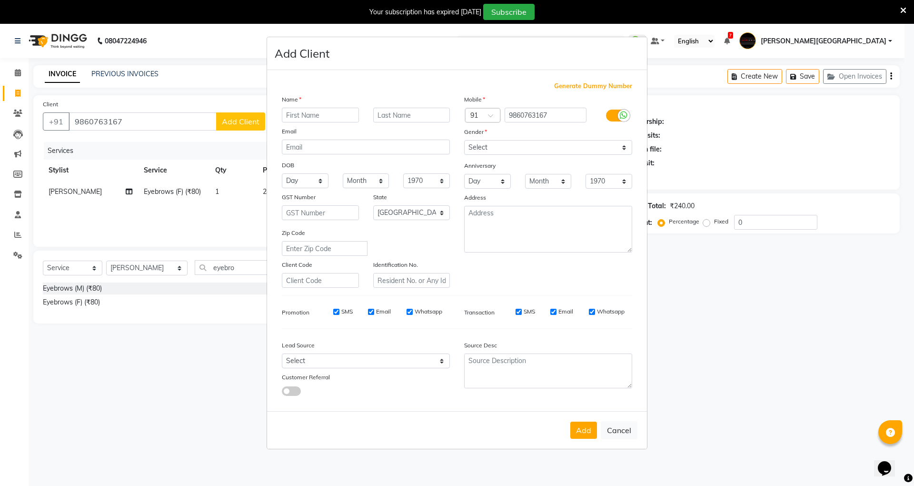
click at [338, 114] on input "text" at bounding box center [320, 115] width 77 height 15
type input "neha"
click at [399, 113] on input "text" at bounding box center [411, 115] width 77 height 15
type input "sonal"
click at [536, 145] on select "Select [DEMOGRAPHIC_DATA] [DEMOGRAPHIC_DATA] Other Prefer Not To Say" at bounding box center [548, 147] width 168 height 15
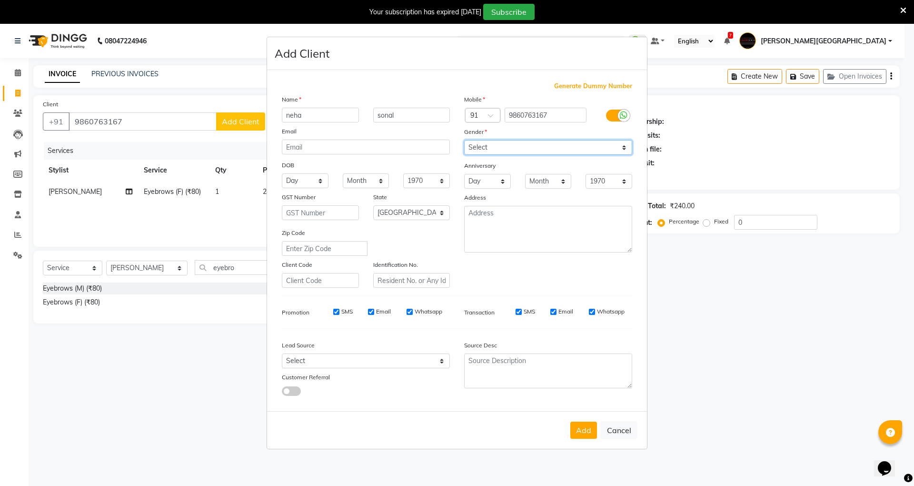
select select "[DEMOGRAPHIC_DATA]"
click at [464, 141] on select "Select [DEMOGRAPHIC_DATA] [DEMOGRAPHIC_DATA] Other Prefer Not To Say" at bounding box center [548, 147] width 168 height 15
click at [577, 404] on button "Add" at bounding box center [583, 429] width 27 height 17
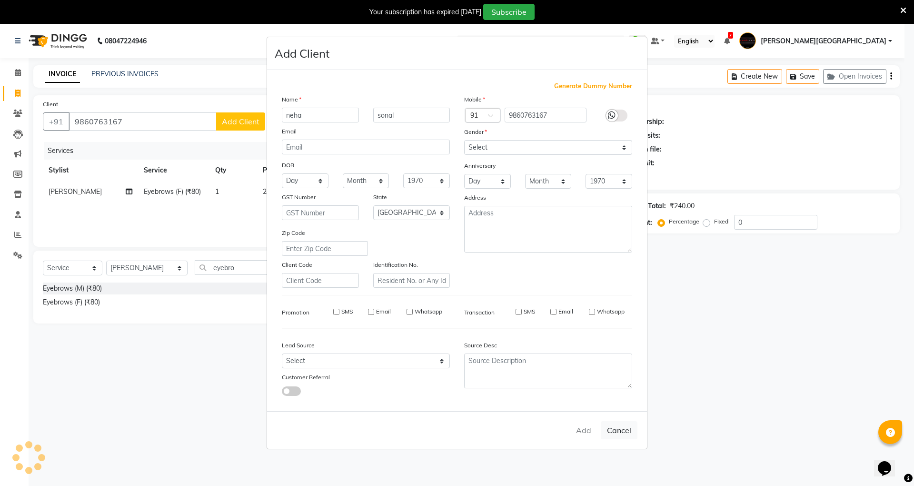
select select
select select "null"
select select
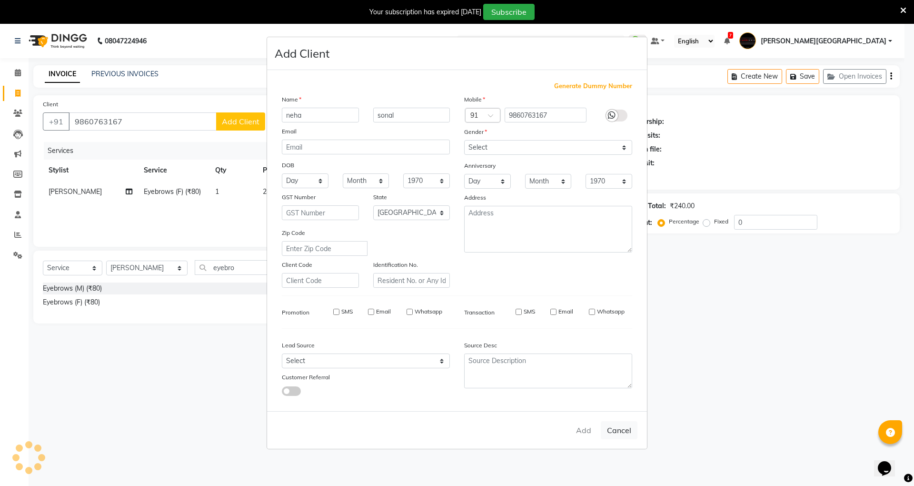
select select
checkbox input "false"
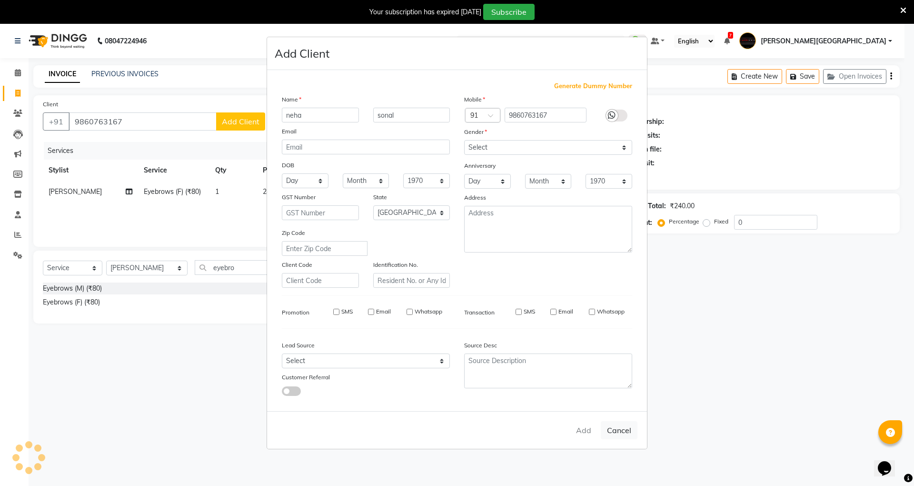
checkbox input "false"
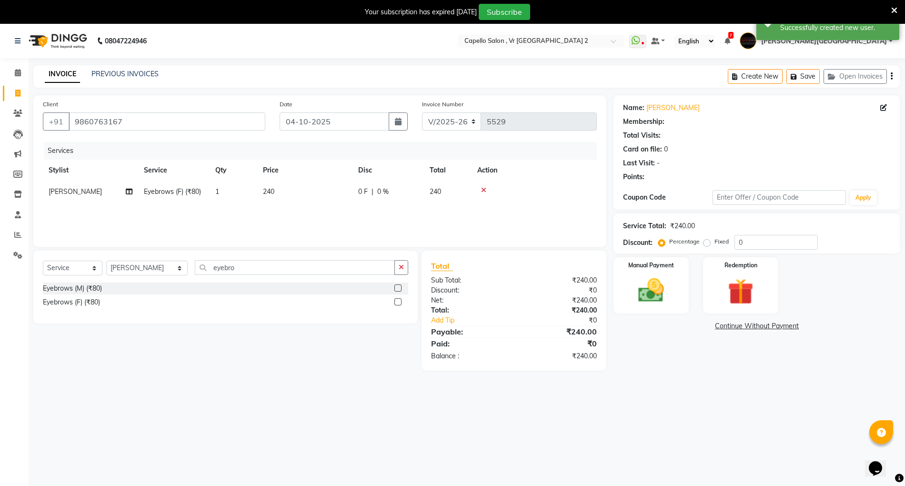
scroll to position [24, 0]
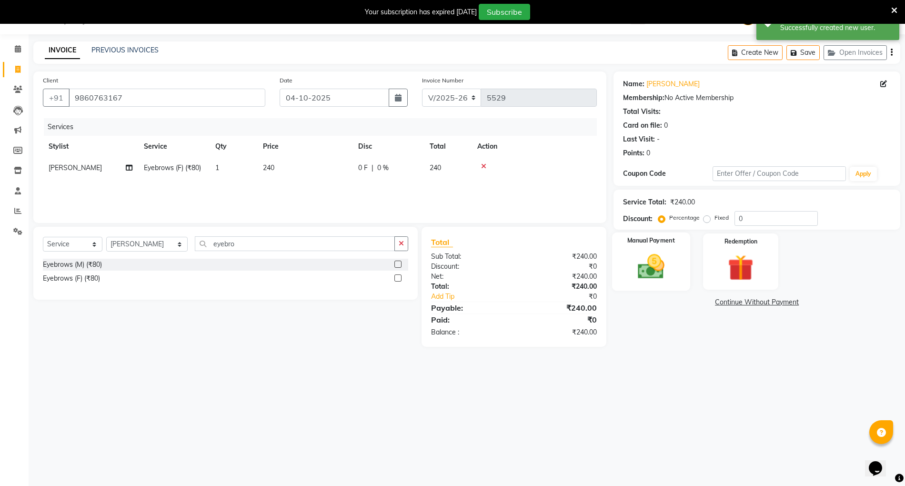
click at [669, 262] on img at bounding box center [651, 266] width 44 height 31
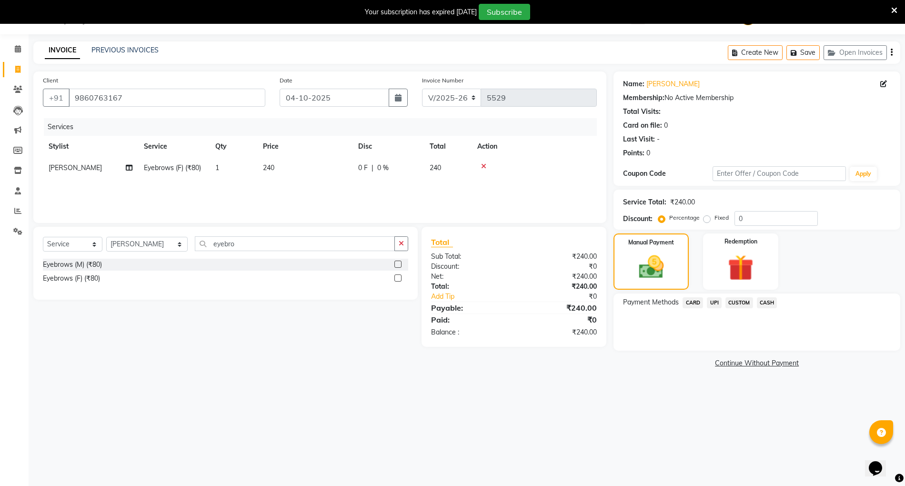
click at [699, 300] on span "CARD" at bounding box center [692, 302] width 20 height 11
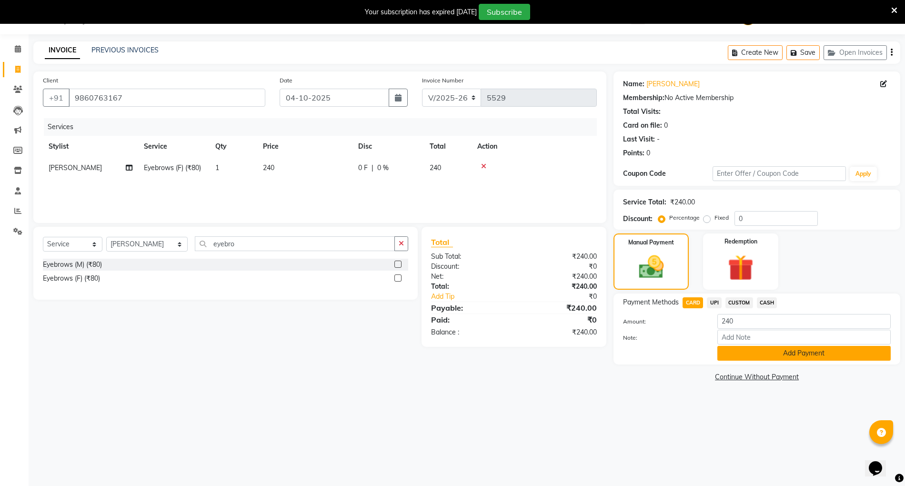
click at [761, 353] on button "Add Payment" at bounding box center [803, 353] width 173 height 15
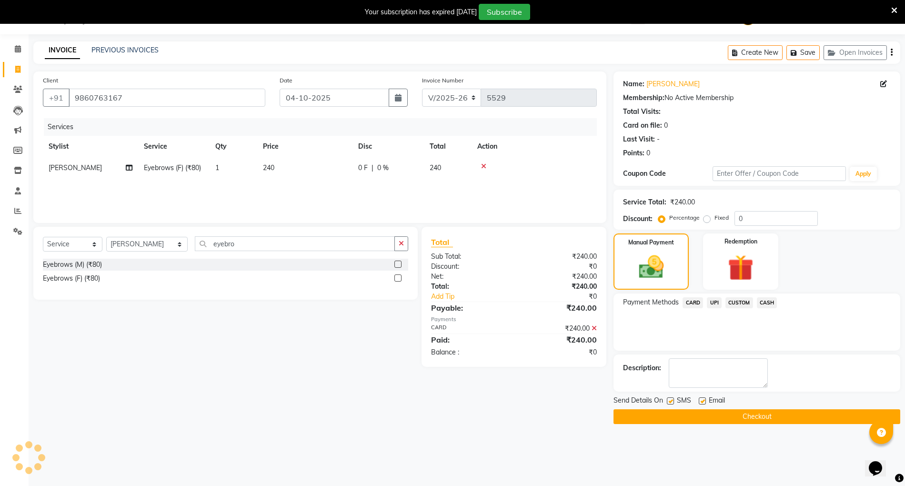
click at [761, 404] on button "Checkout" at bounding box center [756, 416] width 287 height 15
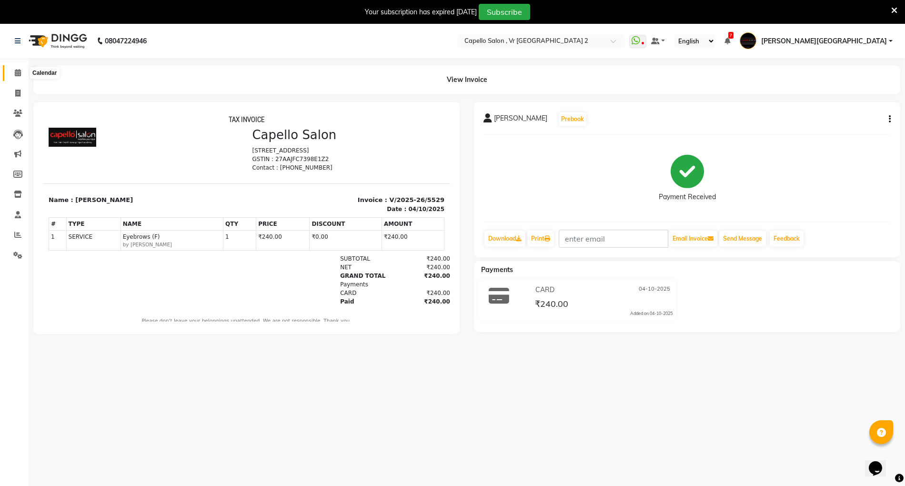
drag, startPoint x: 19, startPoint y: 70, endPoint x: 0, endPoint y: 229, distance: 161.1
click at [19, 70] on icon at bounding box center [18, 72] width 6 height 7
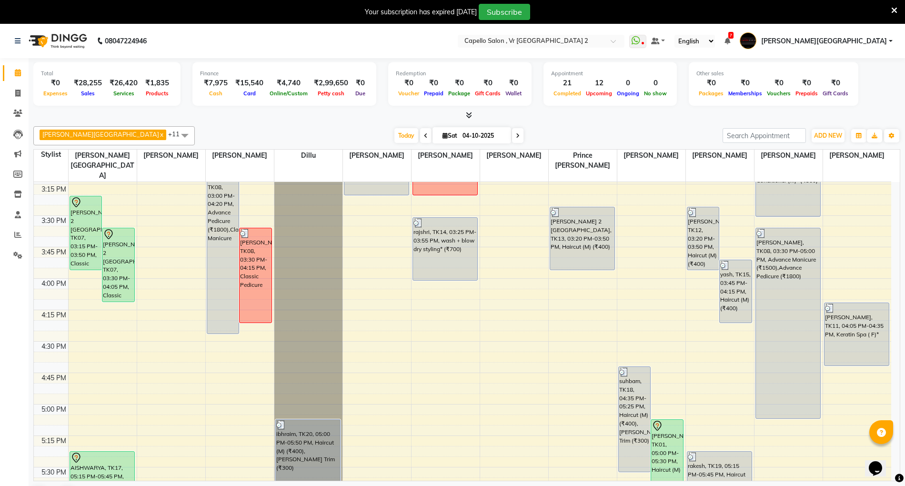
scroll to position [825, 0]
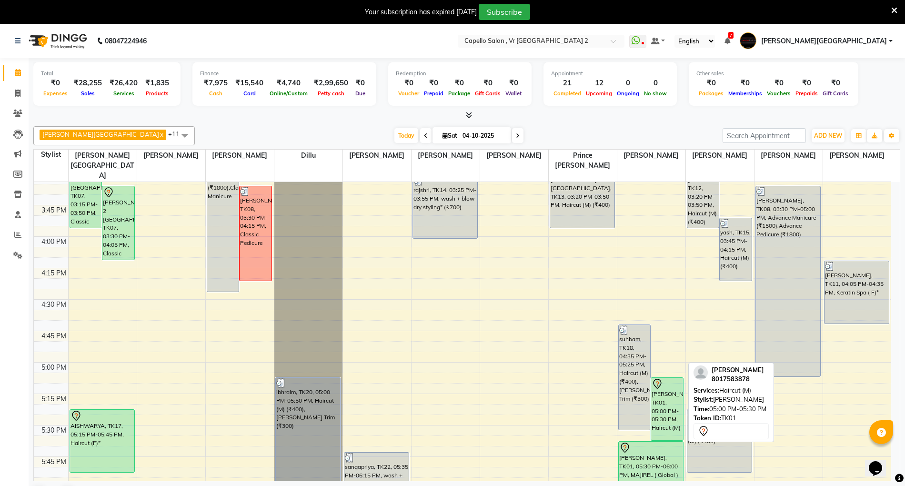
click at [658, 389] on div "[PERSON_NAME], TK01, 05:00 PM-05:30 PM, Haircut (M)" at bounding box center [667, 409] width 32 height 62
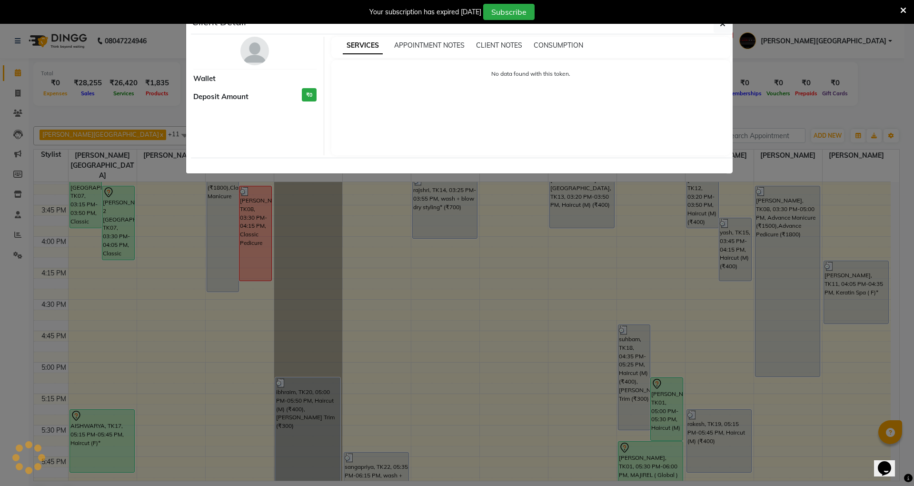
select select "7"
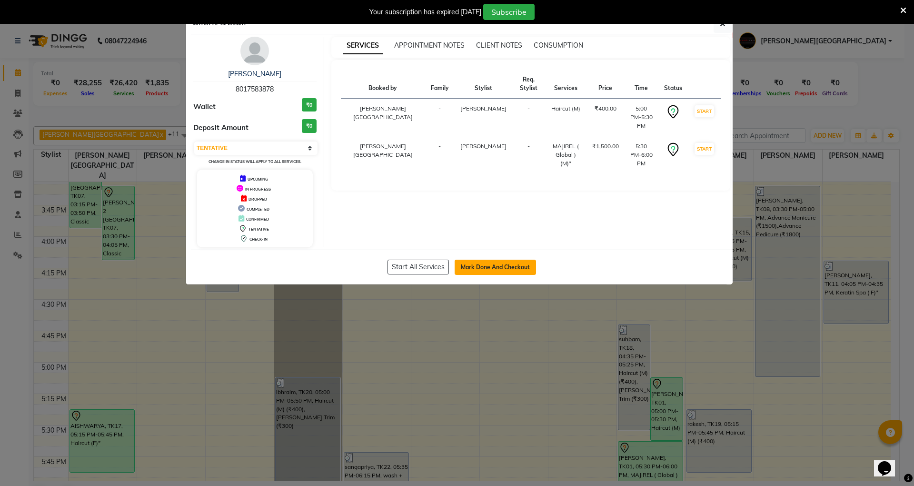
click at [511, 266] on button "Mark Done And Checkout" at bounding box center [495, 266] width 81 height 15
select select "service"
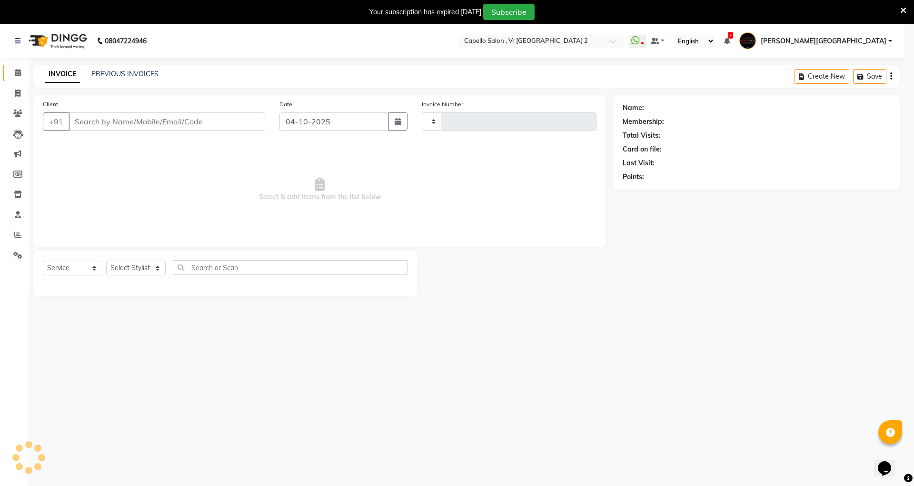
type input "5530"
select select "848"
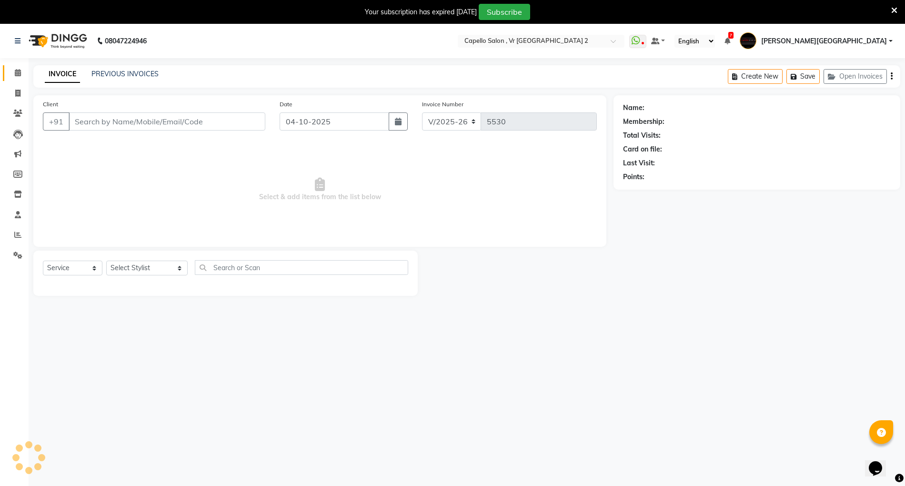
type input "8017583878"
select select "20246"
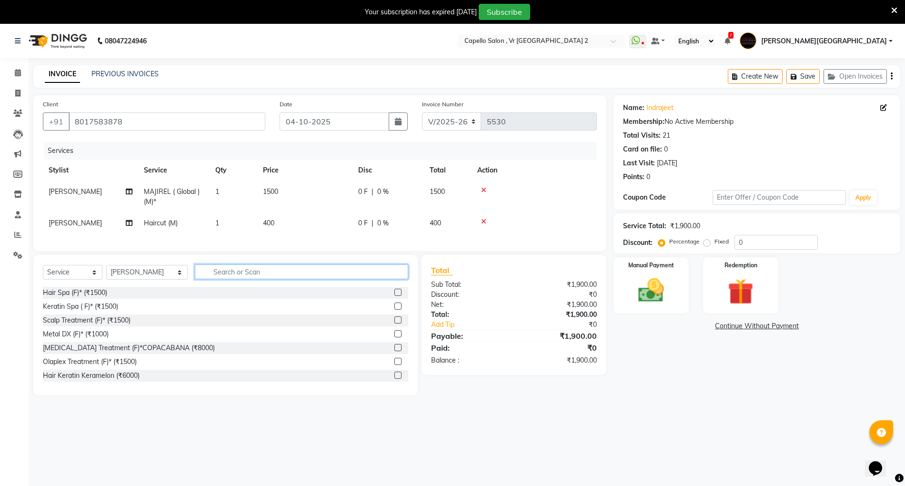
click at [253, 279] on input "text" at bounding box center [301, 271] width 213 height 15
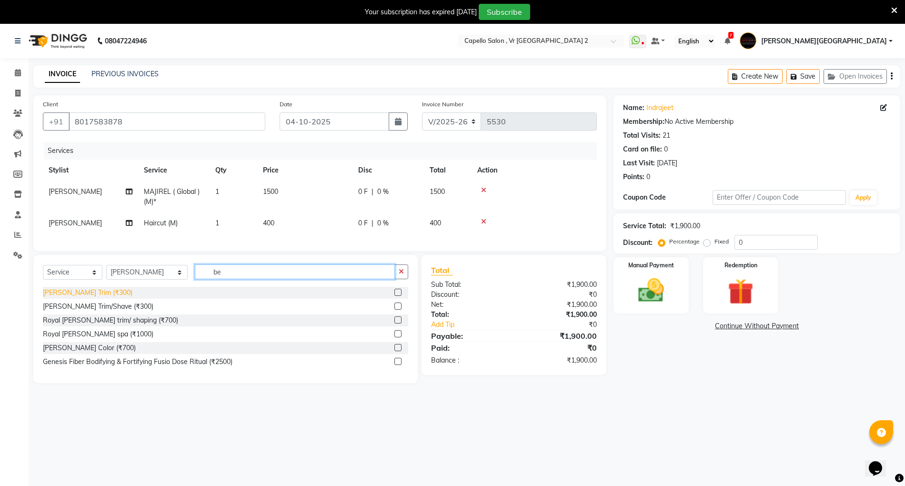
type input "be"
click at [90, 297] on div "[PERSON_NAME] Trim (₹300)" at bounding box center [88, 293] width 90 height 10
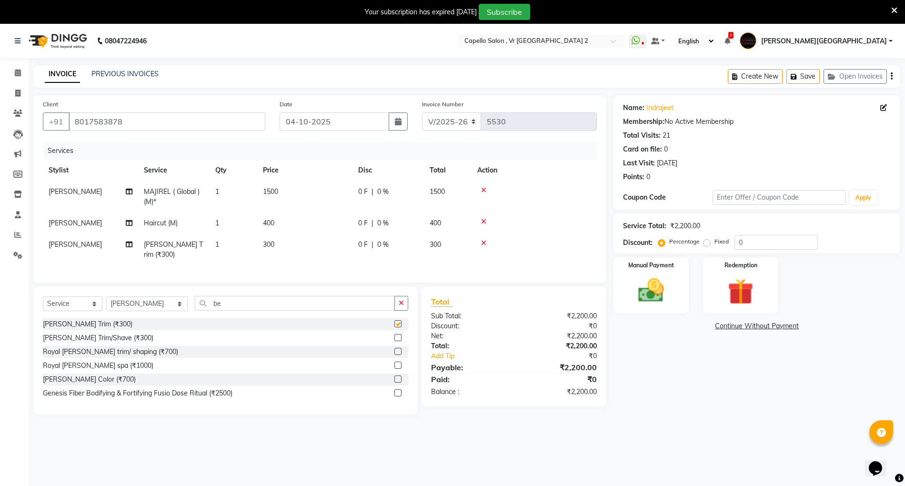
checkbox input "false"
click at [86, 382] on div "[PERSON_NAME] Color (₹700)" at bounding box center [89, 379] width 93 height 10
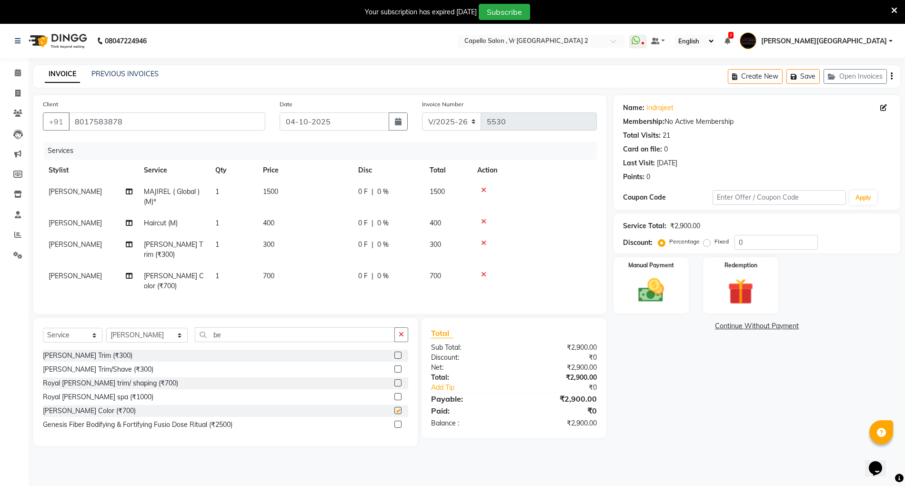
checkbox input "false"
click at [639, 281] on img at bounding box center [651, 290] width 44 height 31
click at [719, 325] on span "UPI" at bounding box center [714, 326] width 15 height 11
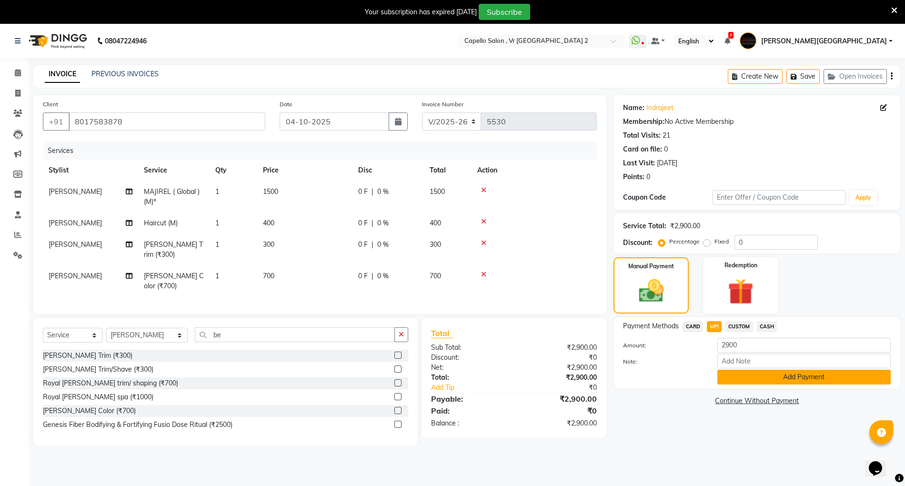
click at [738, 374] on button "Add Payment" at bounding box center [803, 376] width 173 height 15
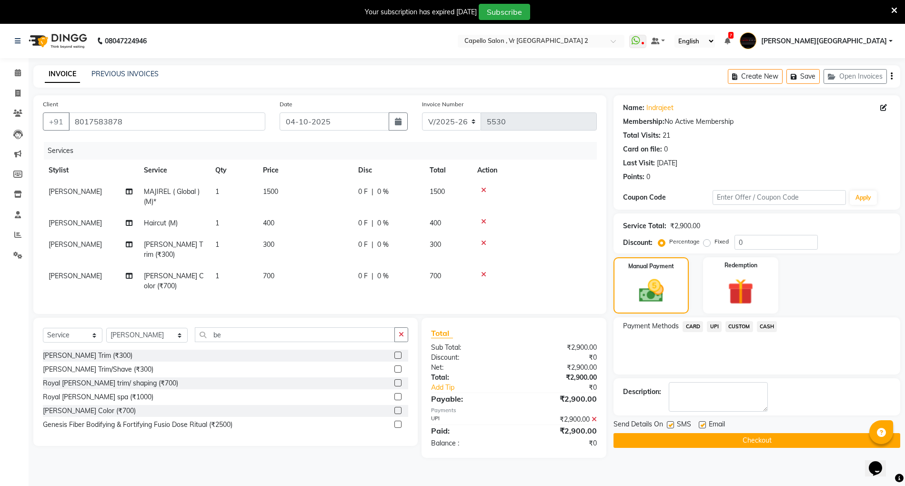
scroll to position [24, 0]
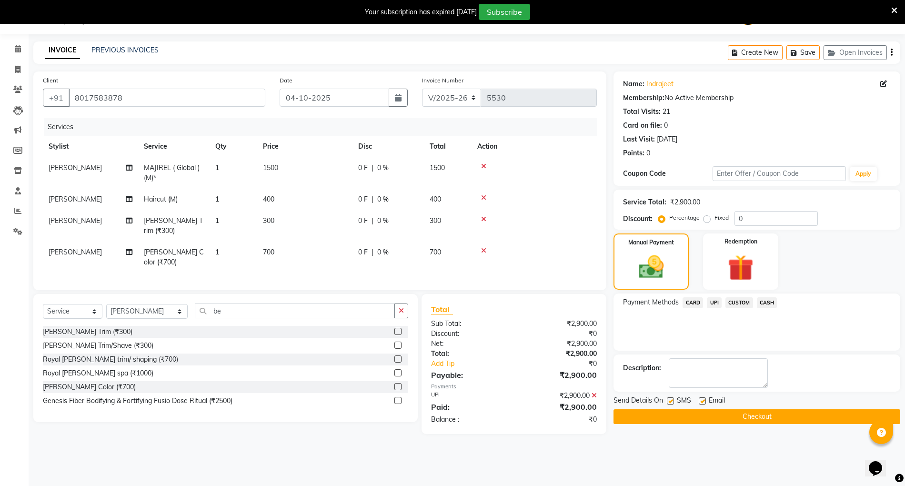
click at [736, 404] on button "Checkout" at bounding box center [756, 416] width 287 height 15
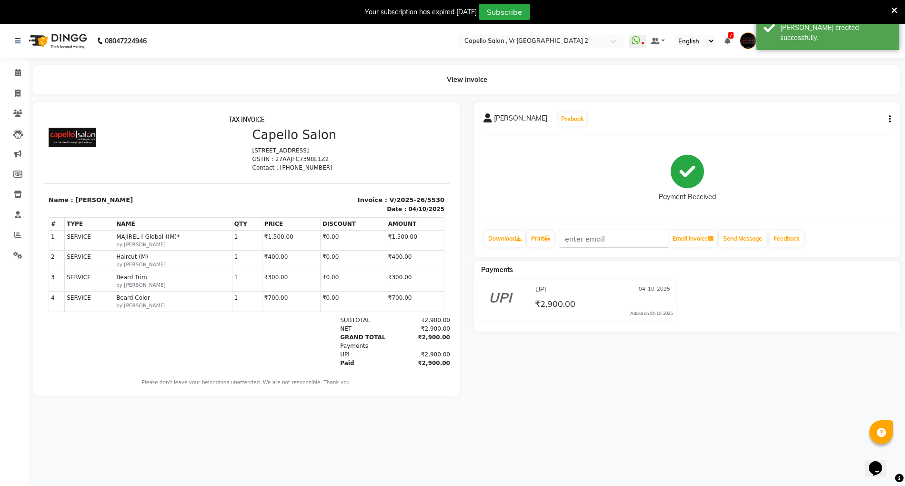
click at [39, 32] on img at bounding box center [56, 41] width 65 height 27
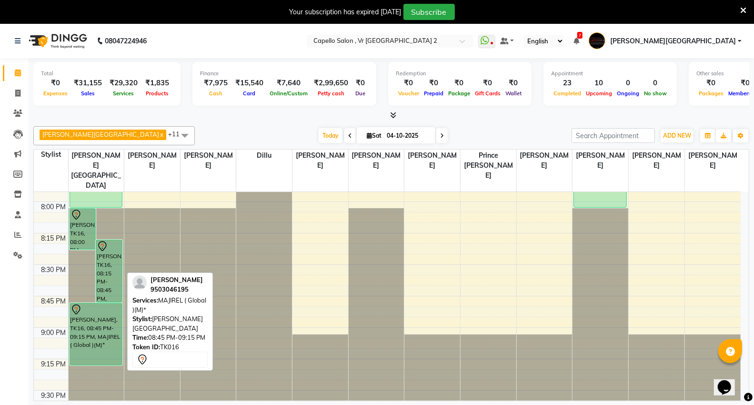
scroll to position [1375, 0]
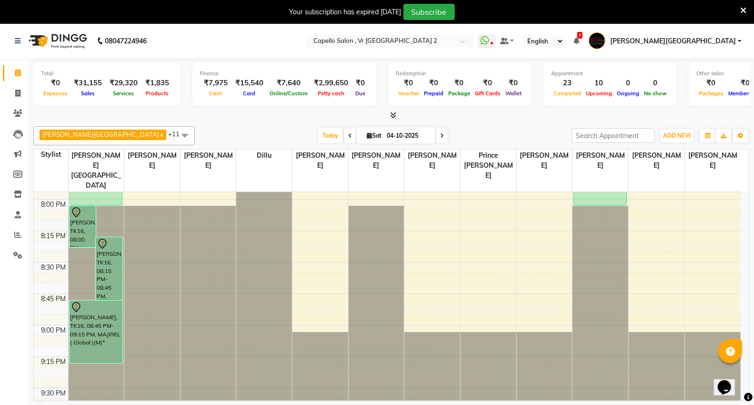
drag, startPoint x: 417, startPoint y: 87, endPoint x: 203, endPoint y: 70, distance: 214.4
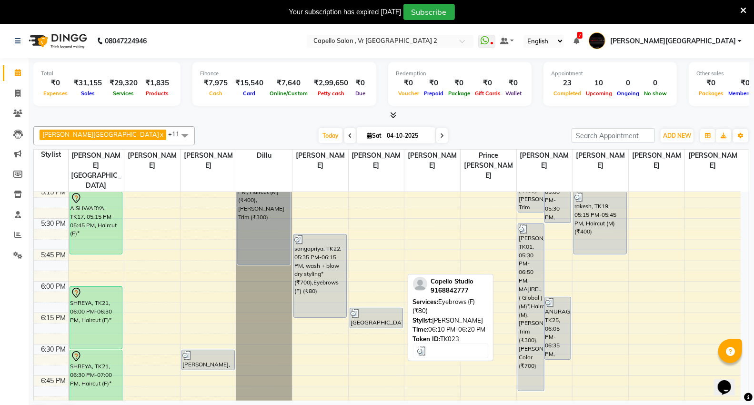
scroll to position [1306, 0]
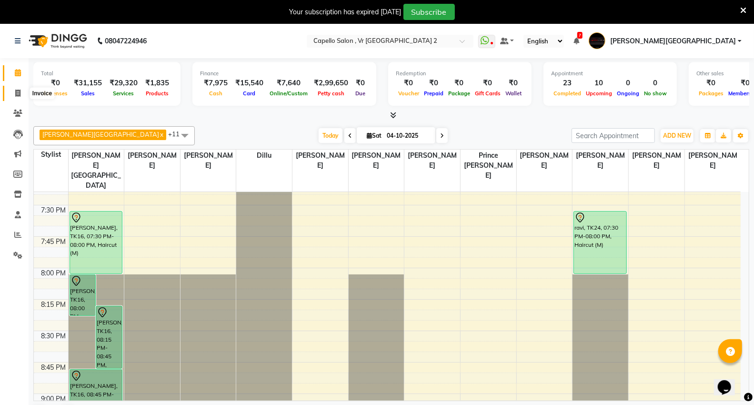
click at [18, 93] on icon at bounding box center [17, 93] width 5 height 7
select select "service"
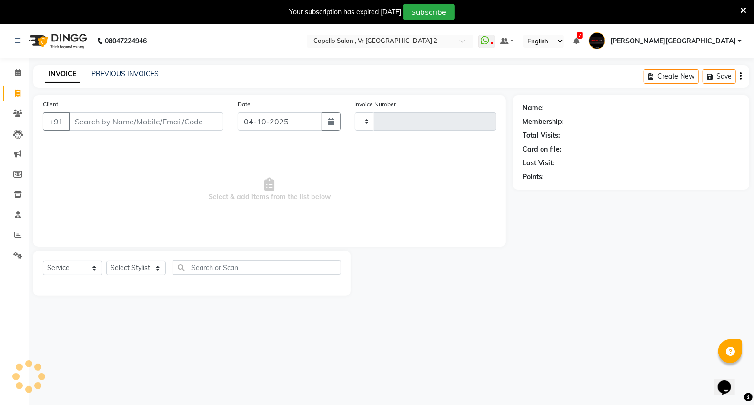
click at [152, 124] on input "Client" at bounding box center [146, 121] width 155 height 18
type input "5531"
select select "848"
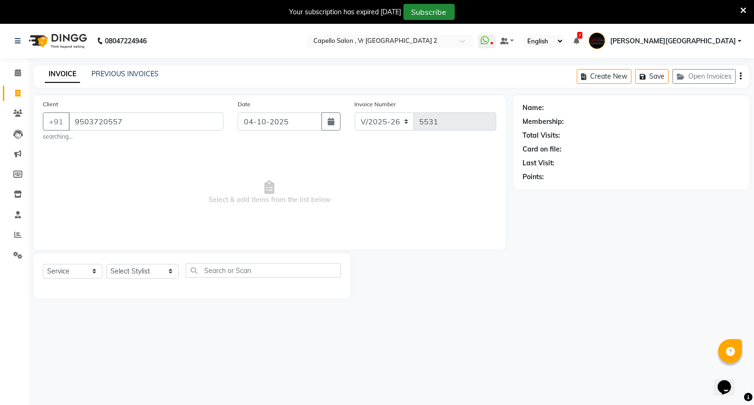
type input "9503720557"
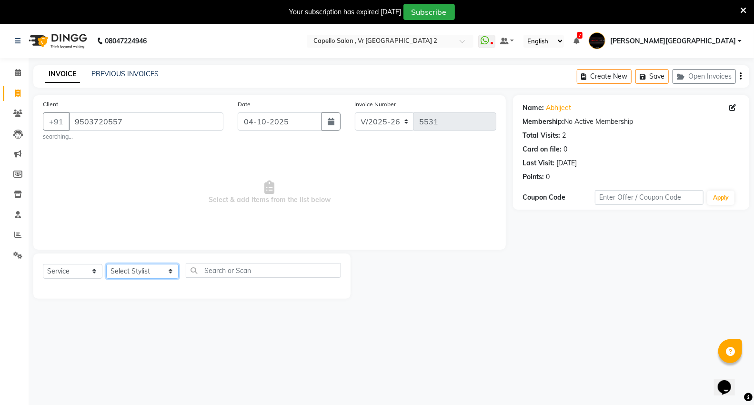
drag, startPoint x: 125, startPoint y: 272, endPoint x: 139, endPoint y: 272, distance: 13.3
click at [125, 272] on select "Select Stylist [PERSON_NAME] [PERSON_NAME] [PERSON_NAME] [PERSON_NAME] Mall [PE…" at bounding box center [142, 271] width 72 height 15
select select "83801"
click at [106, 264] on select "Select Stylist [PERSON_NAME] [PERSON_NAME] [PERSON_NAME] [PERSON_NAME] Mall [PE…" at bounding box center [142, 271] width 72 height 15
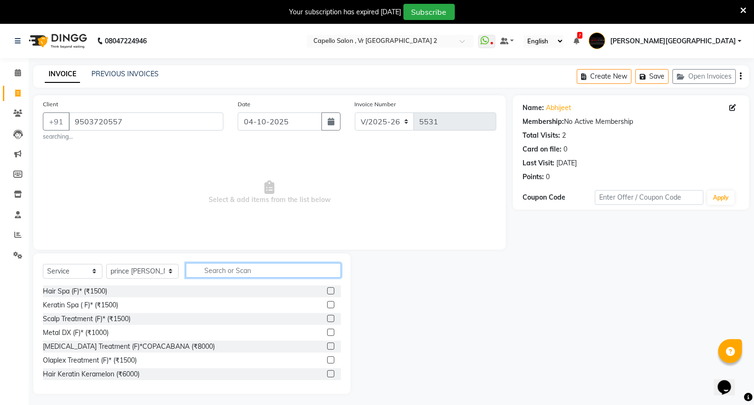
click at [219, 269] on input "text" at bounding box center [263, 270] width 155 height 15
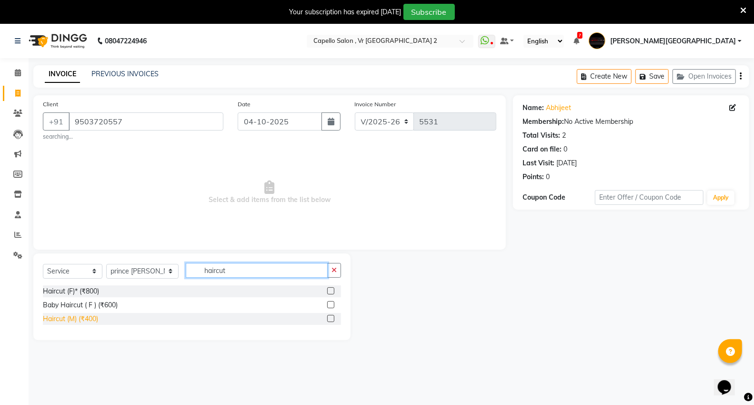
type input "haircut"
click at [88, 319] on div "Haircut (M) (₹400)" at bounding box center [70, 319] width 55 height 10
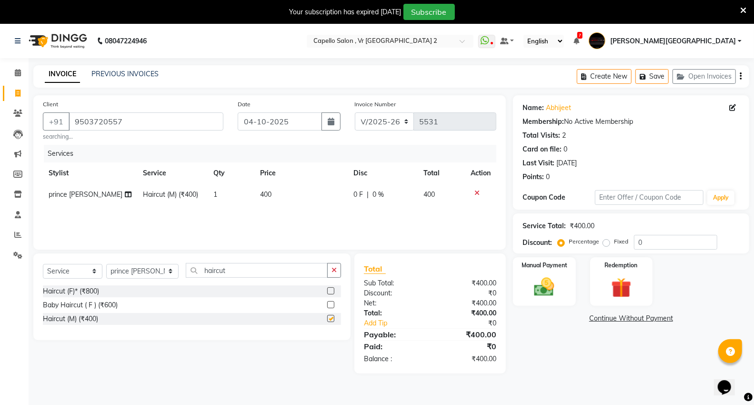
checkbox input "false"
click at [239, 262] on div "Select Service Product Membership Package Voucher Prepaid Gift Card Select Styl…" at bounding box center [191, 296] width 317 height 87
click at [234, 264] on input "haircut" at bounding box center [257, 270] width 142 height 15
type input "h"
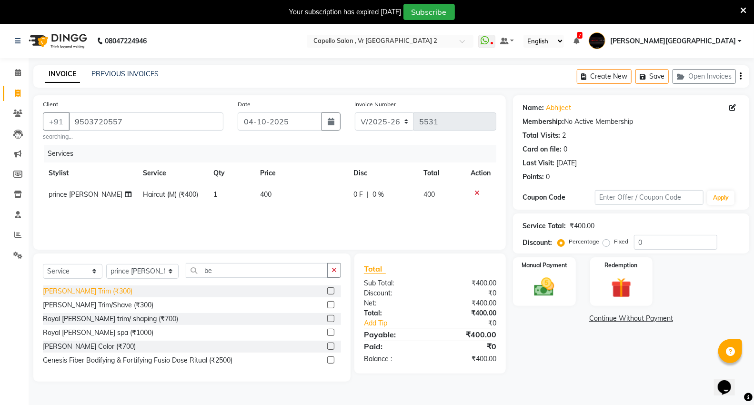
click at [65, 289] on div "[PERSON_NAME] Trim (₹300)" at bounding box center [88, 291] width 90 height 10
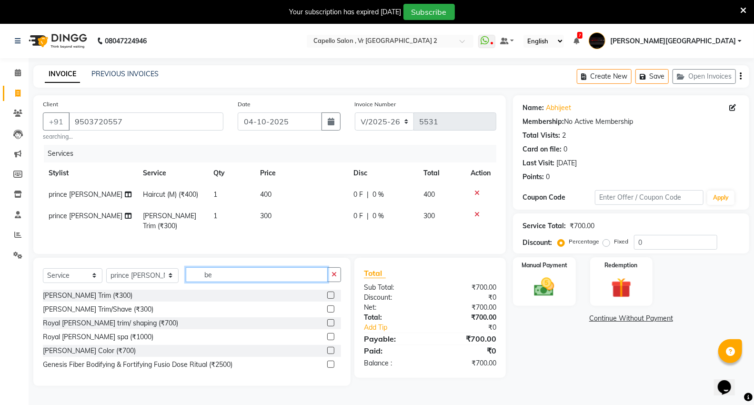
click at [215, 269] on input "be" at bounding box center [257, 274] width 142 height 15
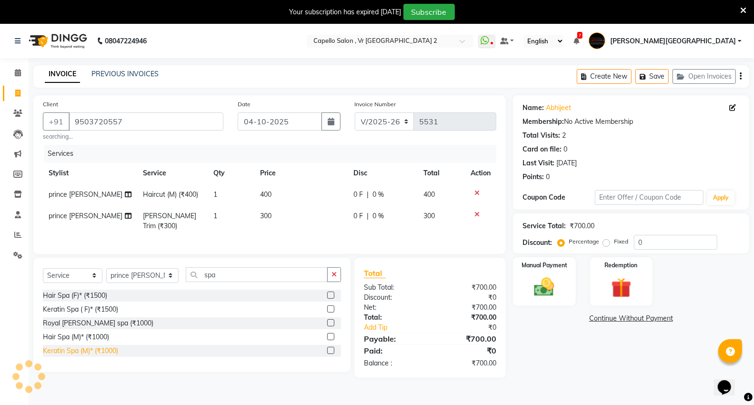
click at [110, 348] on div "Keratin Spa (M)* (₹1000)" at bounding box center [80, 351] width 75 height 10
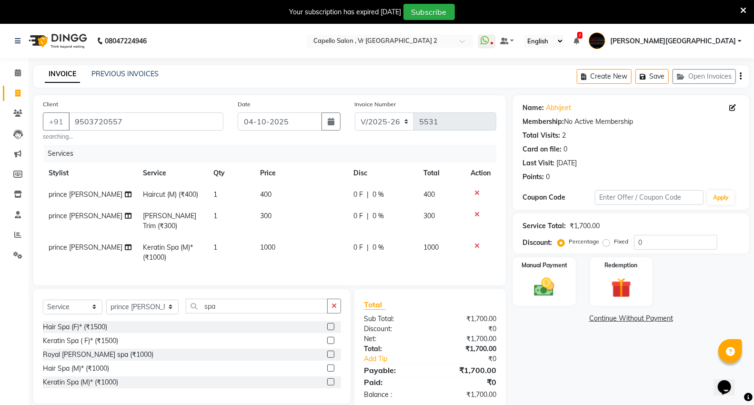
click at [309, 237] on td "1000" at bounding box center [300, 252] width 93 height 31
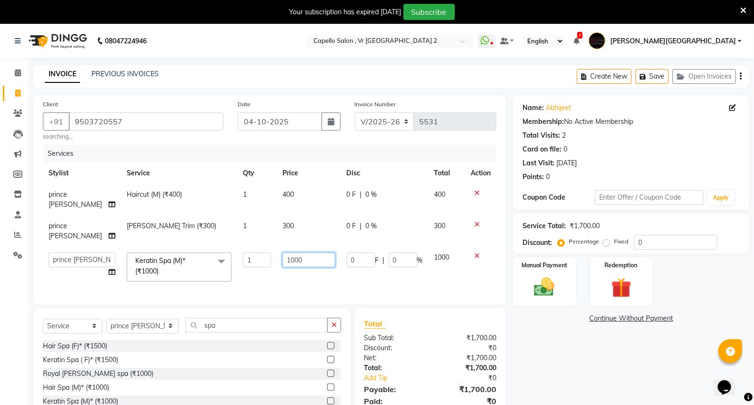
click at [298, 252] on input "1000" at bounding box center [308, 259] width 53 height 15
click at [418, 264] on div "Services Stylist Service Qty Price Disc Total Action prince gaur Haircut (M) (₹…" at bounding box center [269, 220] width 453 height 150
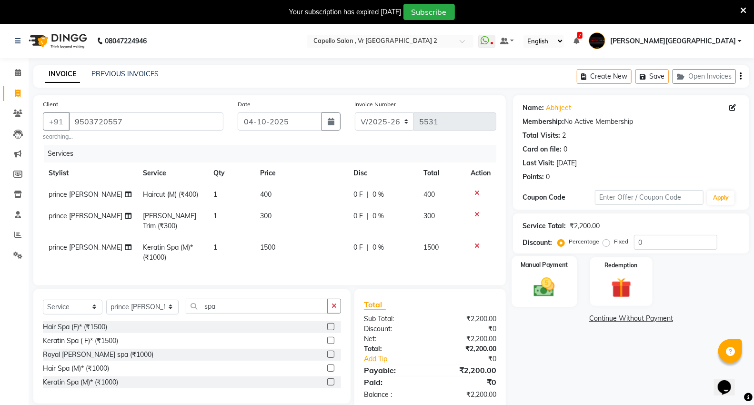
scroll to position [24, 0]
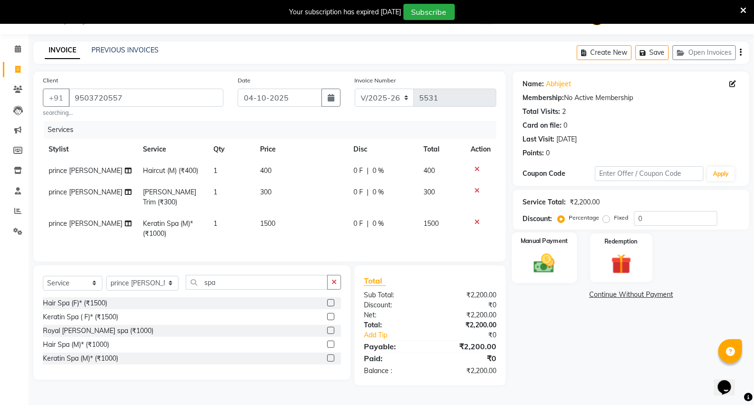
click at [551, 264] on img at bounding box center [544, 263] width 34 height 24
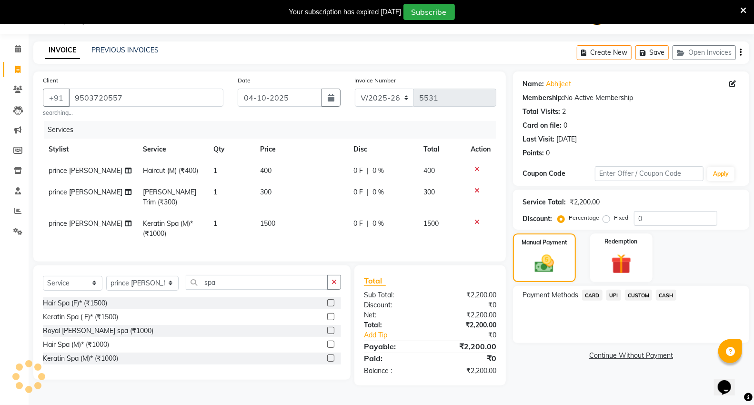
click at [613, 291] on span "UPI" at bounding box center [613, 294] width 15 height 11
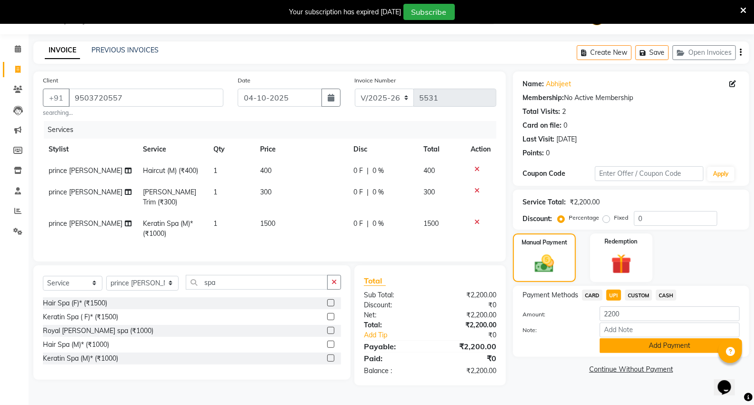
click at [627, 348] on button "Add Payment" at bounding box center [669, 345] width 140 height 15
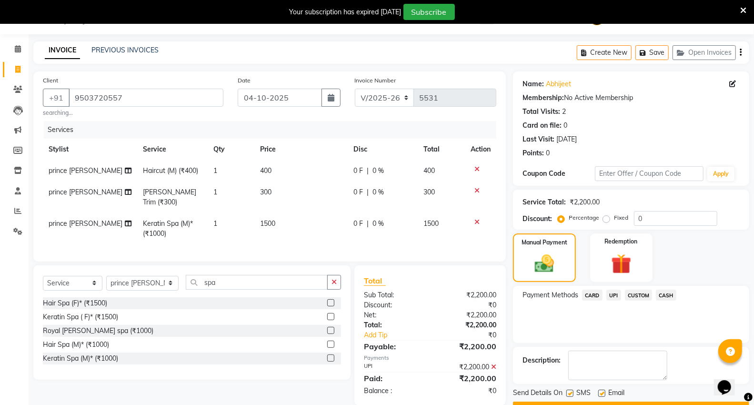
scroll to position [50, 0]
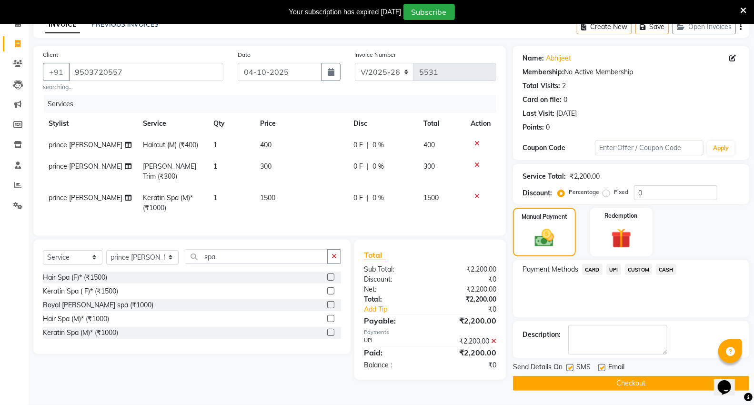
click at [621, 387] on button "Checkout" at bounding box center [631, 383] width 236 height 15
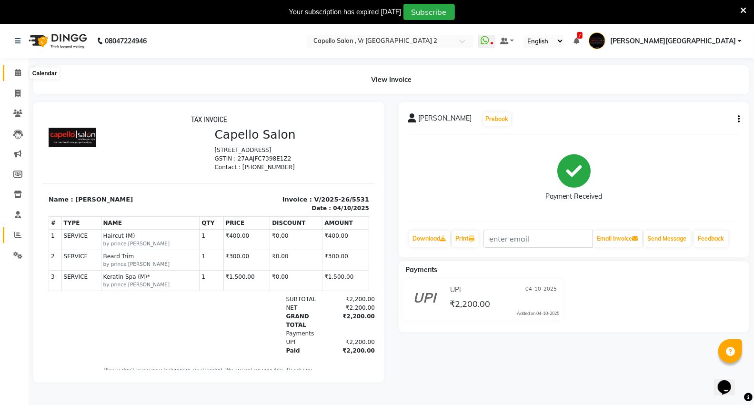
drag, startPoint x: 17, startPoint y: 73, endPoint x: 17, endPoint y: 235, distance: 161.9
click at [17, 73] on icon at bounding box center [18, 72] width 6 height 7
click at [17, 235] on icon at bounding box center [17, 234] width 7 height 7
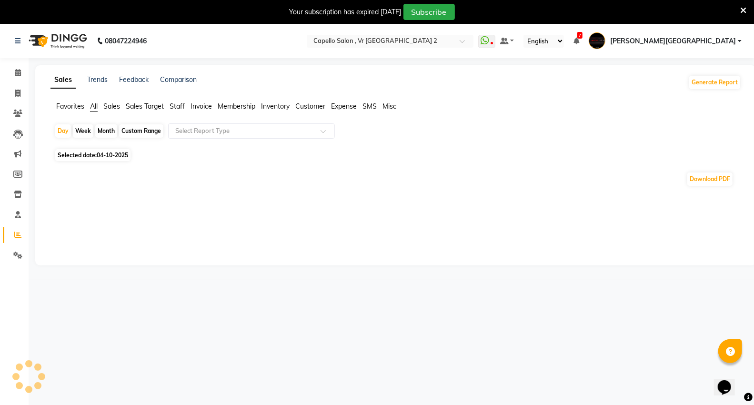
click at [179, 107] on span "Staff" at bounding box center [176, 106] width 15 height 9
click at [184, 127] on input "text" at bounding box center [241, 131] width 137 height 10
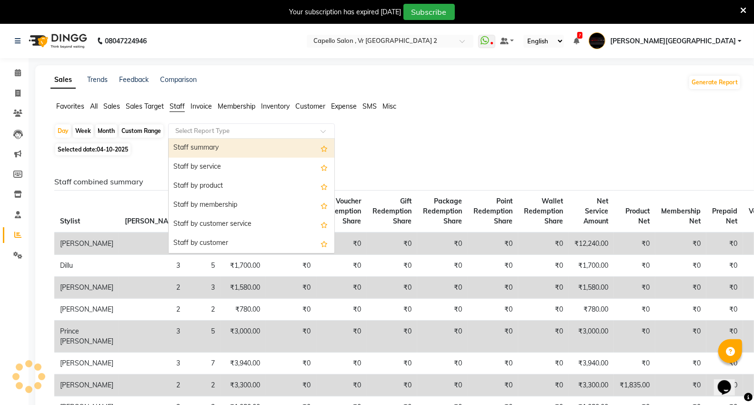
click at [190, 147] on div "Staff summary" at bounding box center [252, 148] width 166 height 19
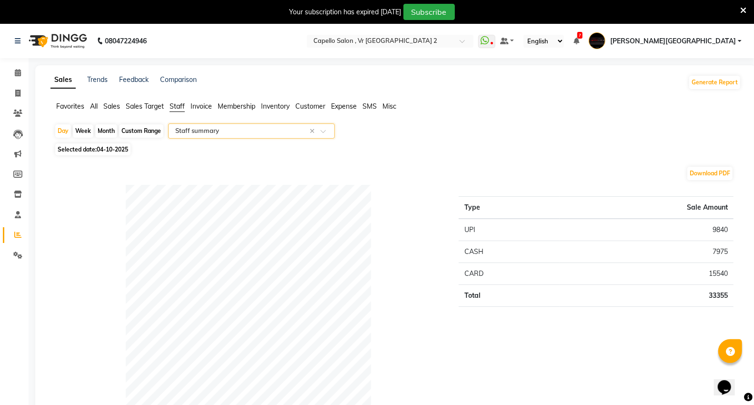
click at [110, 133] on div "Month" at bounding box center [106, 130] width 22 height 13
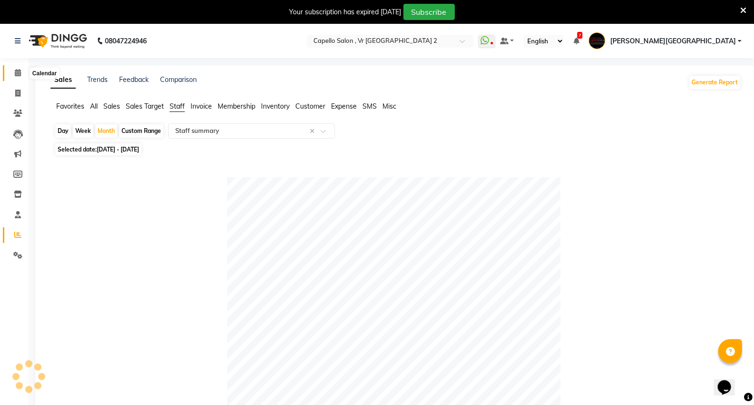
click at [16, 75] on icon at bounding box center [18, 72] width 6 height 7
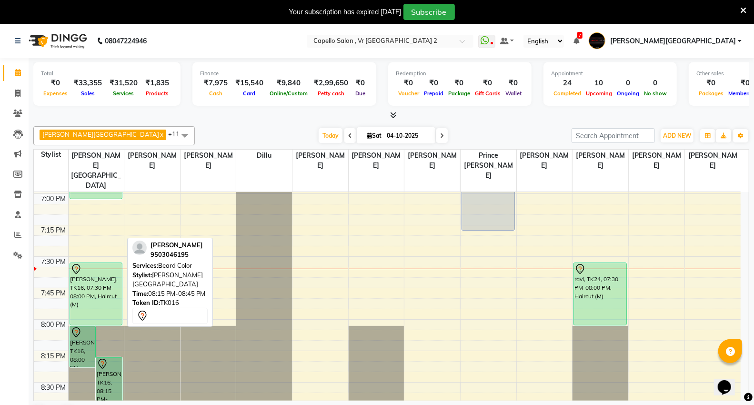
scroll to position [1254, 0]
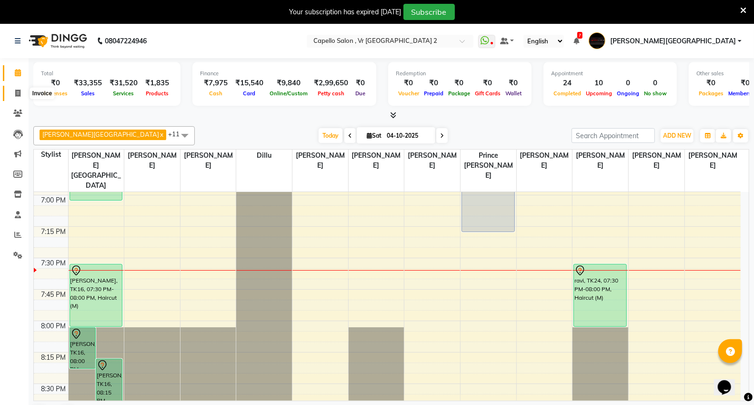
click at [18, 94] on icon at bounding box center [17, 93] width 5 height 7
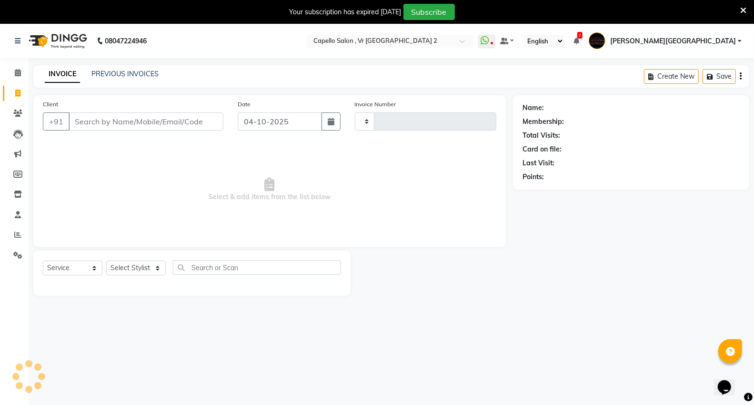
click at [154, 121] on input "Client" at bounding box center [146, 121] width 155 height 18
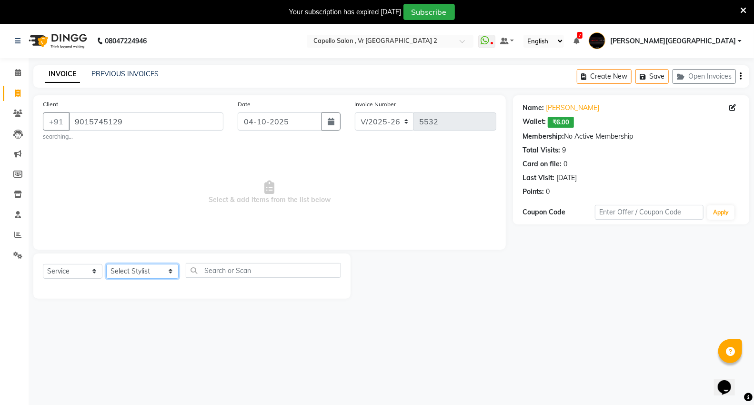
click at [141, 270] on select "Select Stylist [PERSON_NAME] [PERSON_NAME] [PERSON_NAME] [PERSON_NAME] Mall [PE…" at bounding box center [142, 271] width 72 height 15
click at [106, 264] on select "Select Stylist [PERSON_NAME] [PERSON_NAME] [PERSON_NAME] [PERSON_NAME] Mall [PE…" at bounding box center [142, 271] width 72 height 15
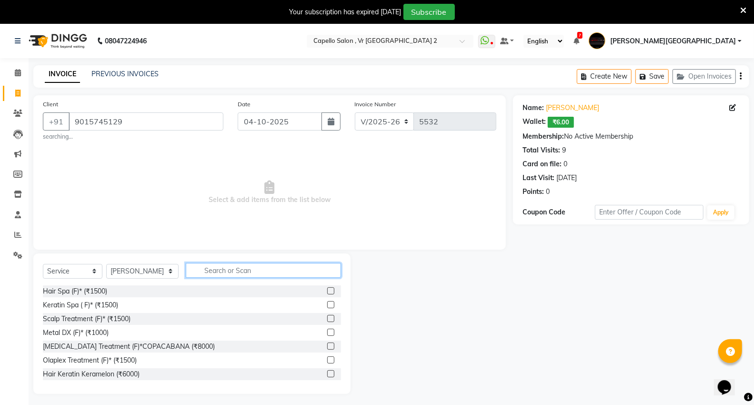
click at [221, 269] on input "text" at bounding box center [263, 270] width 155 height 15
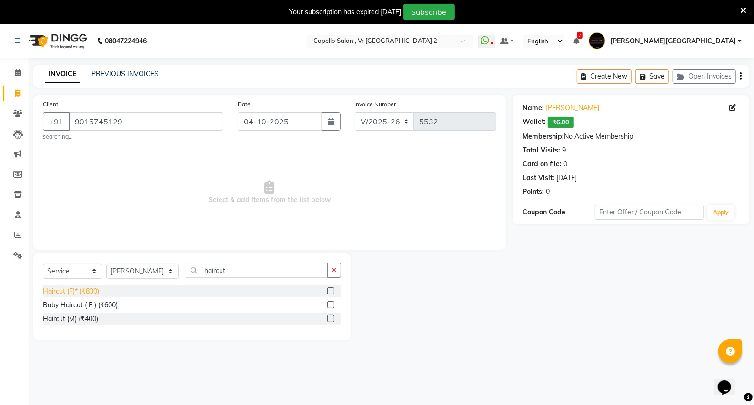
click at [74, 291] on div "Haircut (F)* (₹800)" at bounding box center [71, 291] width 56 height 10
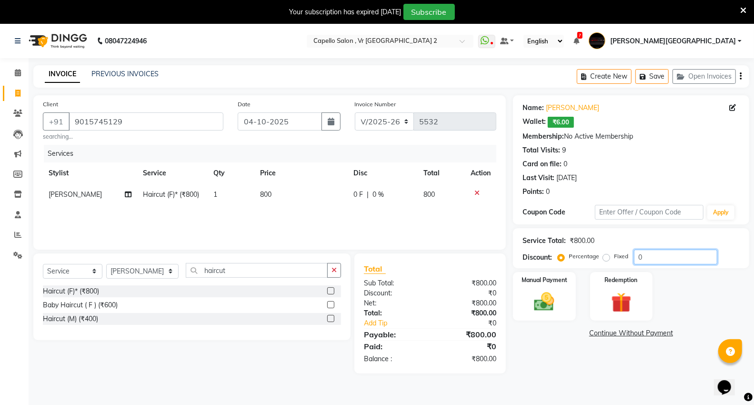
click at [653, 259] on input "0" at bounding box center [675, 256] width 83 height 15
click at [565, 298] on div "Manual Payment" at bounding box center [543, 296] width 65 height 51
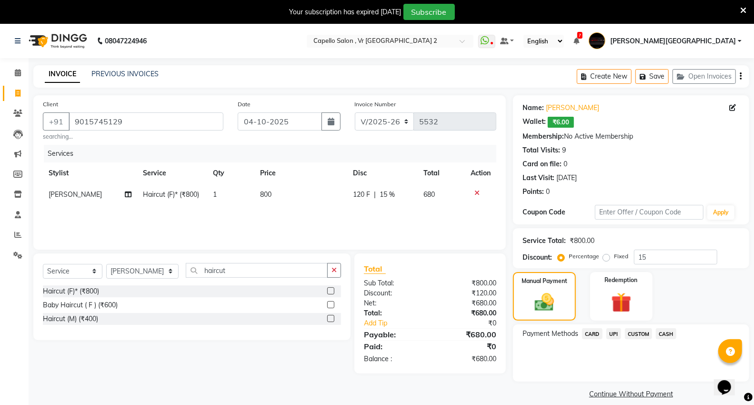
click at [665, 330] on span "CASH" at bounding box center [666, 333] width 20 height 11
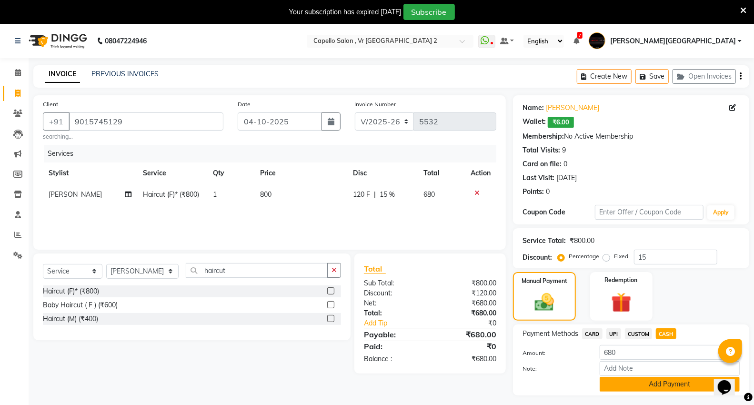
click at [642, 380] on button "Add Payment" at bounding box center [669, 384] width 140 height 15
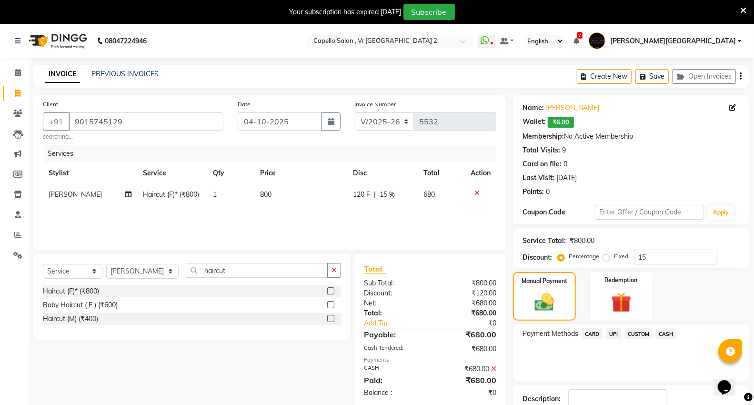
scroll to position [64, 0]
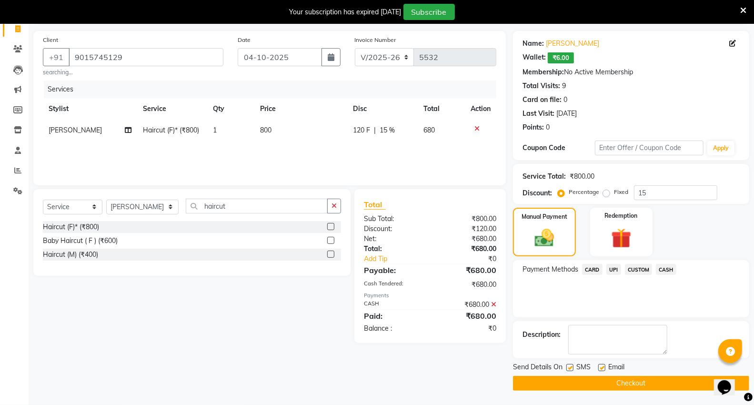
click at [641, 379] on button "Checkout" at bounding box center [631, 383] width 236 height 15
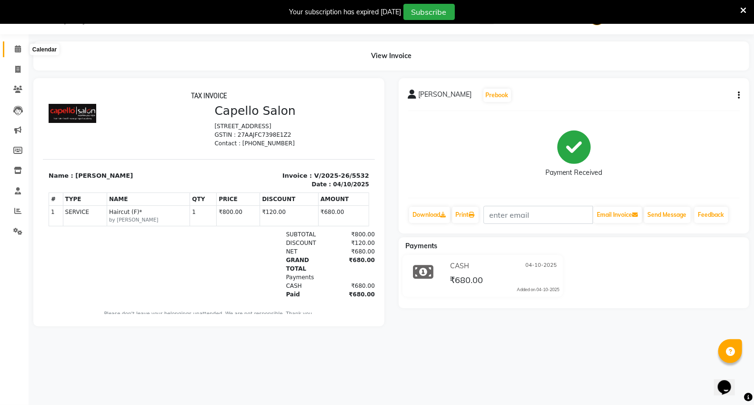
click at [17, 48] on icon at bounding box center [18, 48] width 6 height 7
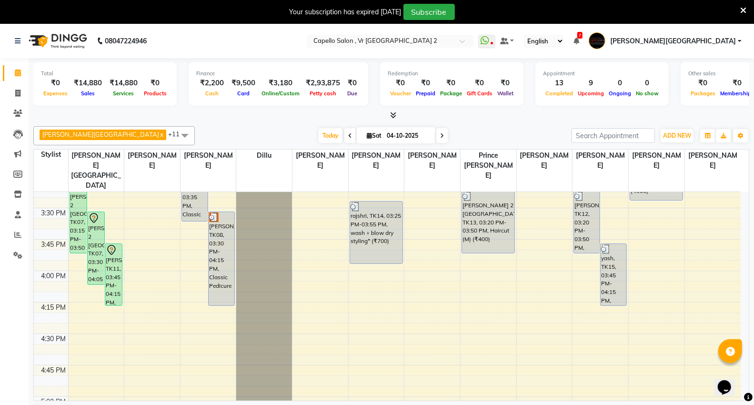
scroll to position [846, 0]
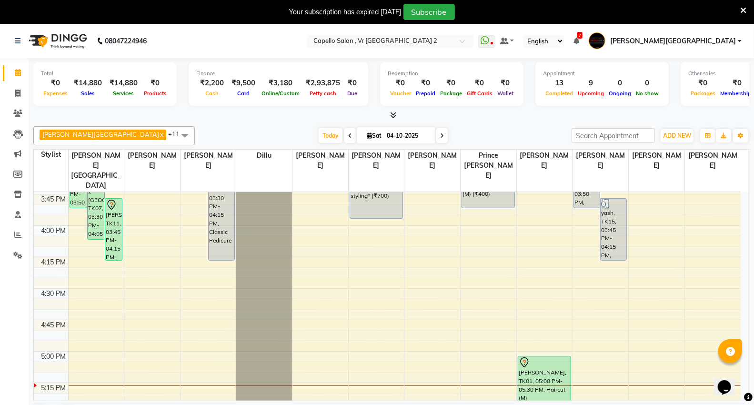
click at [79, 361] on div "9:00 AM 9:15 AM 9:30 AM 9:45 AM 10:00 AM 10:15 AM 10:30 AM 10:45 AM 11:00 AM 11…" at bounding box center [387, 162] width 707 height 1633
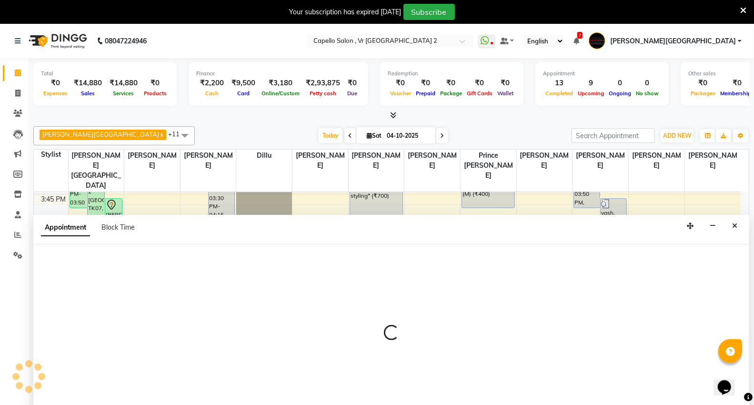
scroll to position [24, 0]
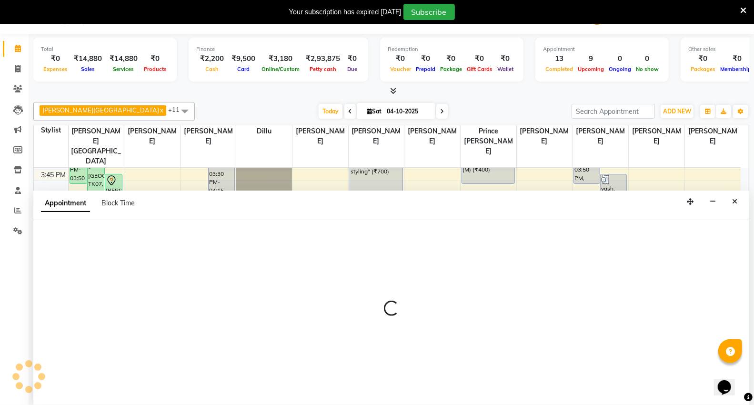
select select "14120"
select select "1035"
select select "tentative"
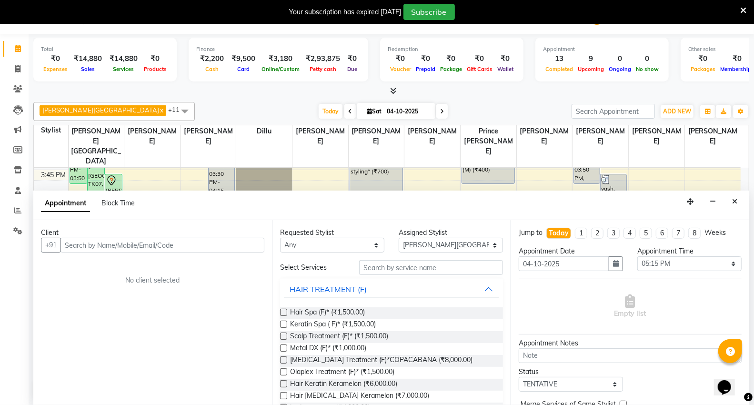
click at [172, 249] on input "text" at bounding box center [162, 245] width 204 height 15
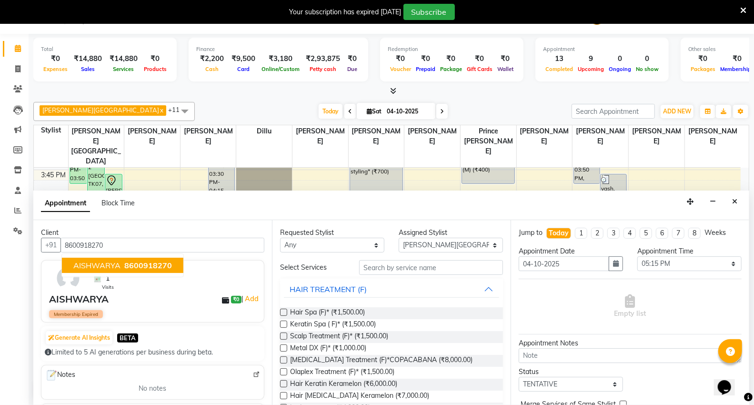
type input "8600918270"
click at [402, 266] on input "text" at bounding box center [431, 267] width 144 height 15
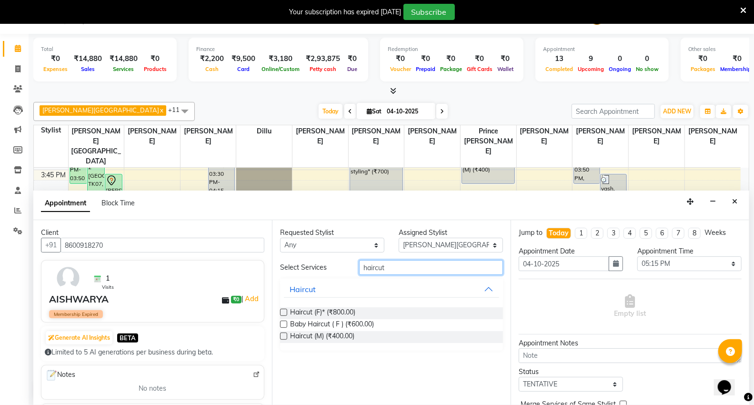
type input "haircut"
click at [348, 313] on span "Haircut (F)* (₹800.00)" at bounding box center [322, 313] width 65 height 12
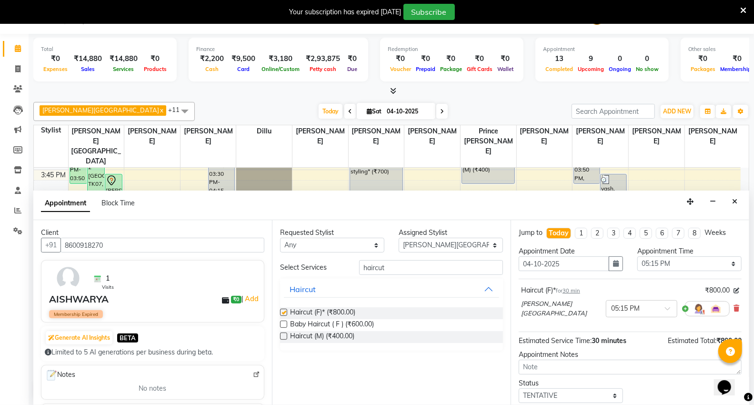
checkbox input "false"
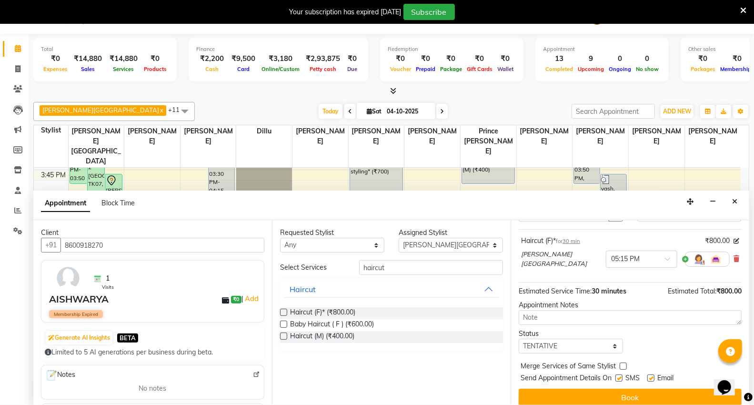
scroll to position [56, 0]
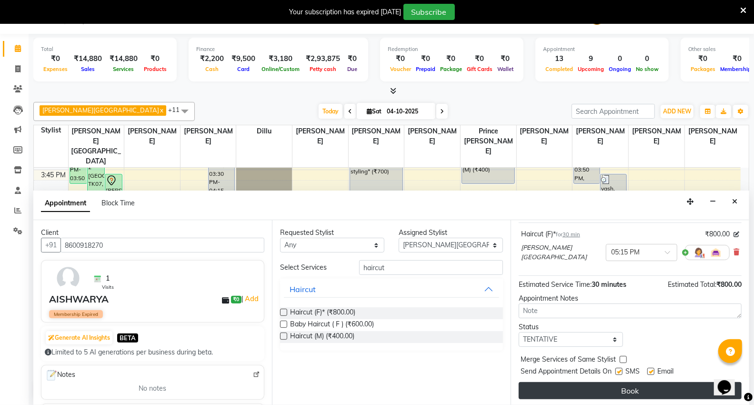
click at [618, 386] on button "Book" at bounding box center [629, 390] width 223 height 17
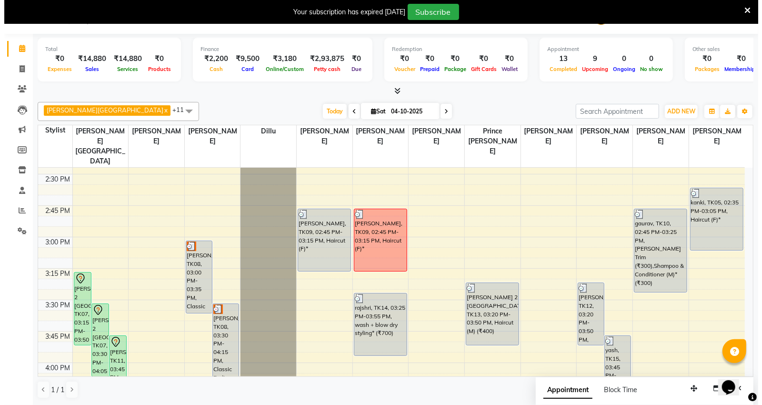
scroll to position [740, 0]
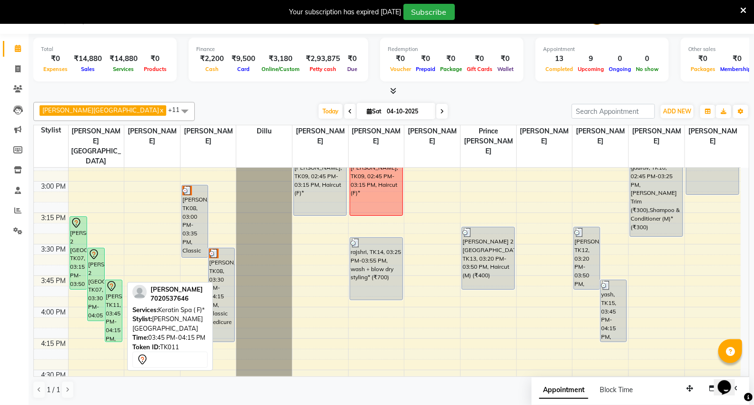
click at [112, 280] on div "shrushti, TK11, 03:45 PM-04:15 PM, Keratin Spa ( F)*" at bounding box center [113, 310] width 17 height 61
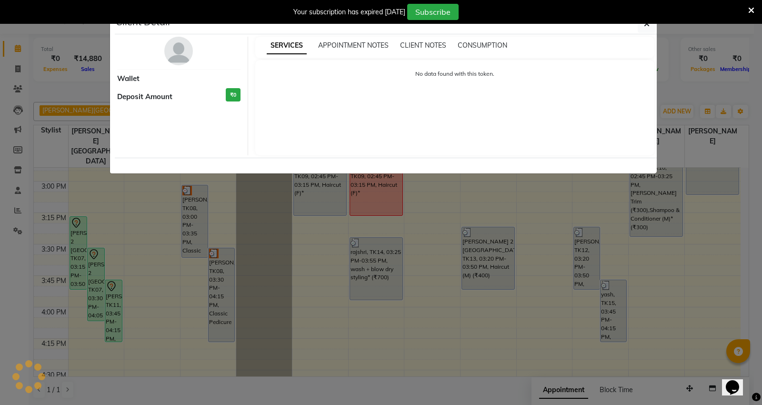
select select "7"
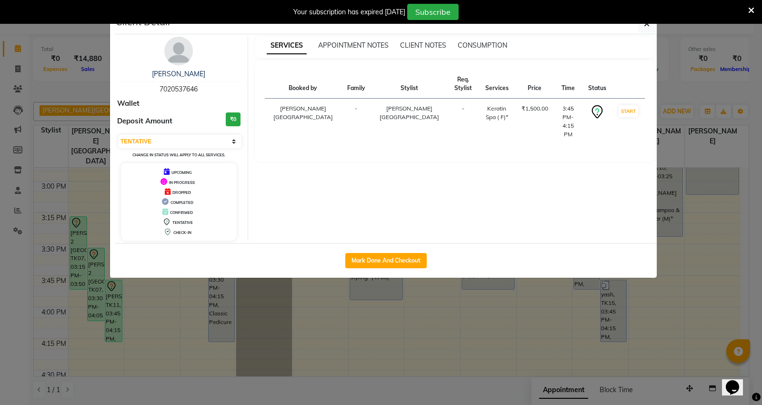
click at [70, 322] on ngb-modal-window "Client Detail shrushti 7020537646 Wallet Deposit Amount ₹0 Select IN SERVICE CO…" at bounding box center [381, 202] width 762 height 405
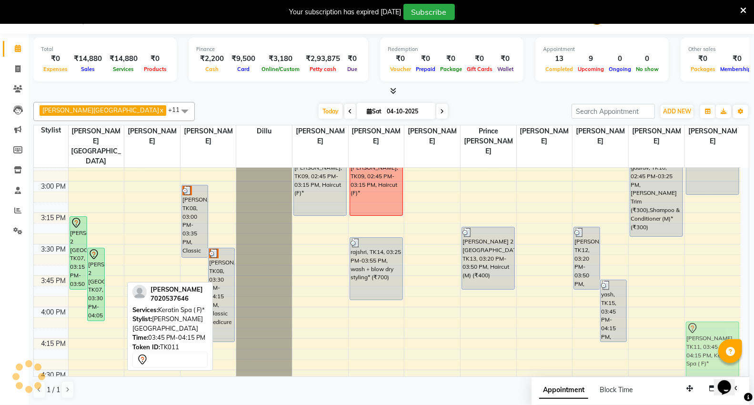
drag, startPoint x: 110, startPoint y: 294, endPoint x: 735, endPoint y: 342, distance: 626.9
click at [704, 336] on tr "capello VR 2 Trilium Mall, TK07, 03:15 PM-03:50 PM, Classic Manicure capello VR…" at bounding box center [387, 243] width 707 height 1633
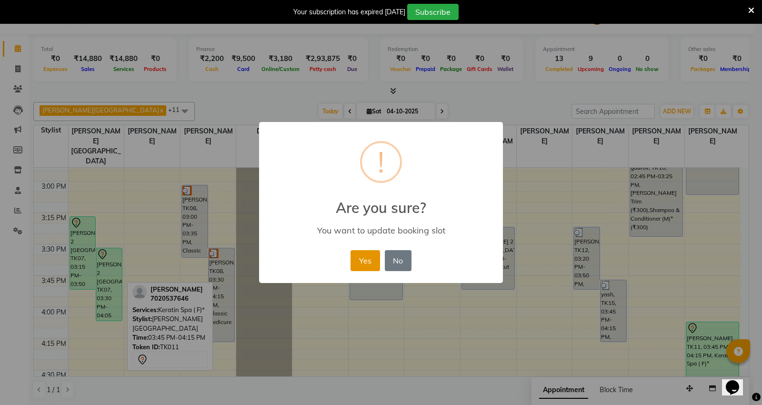
click at [374, 256] on button "Yes" at bounding box center [364, 260] width 29 height 21
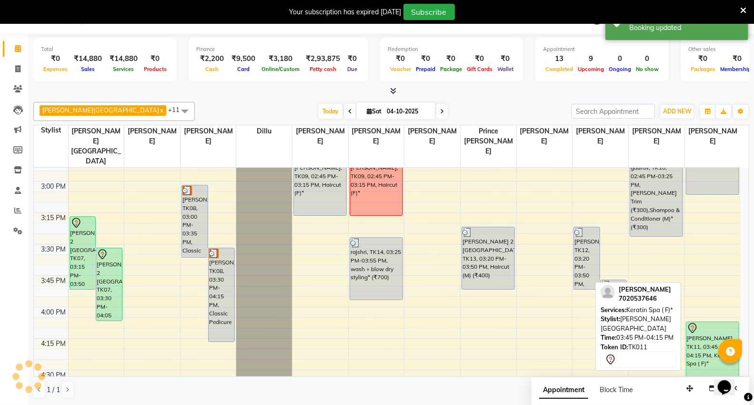
click at [710, 322] on div "shrushti, TK11, 03:45 PM-04:15 PM, Keratin Spa ( F)*" at bounding box center [712, 353] width 52 height 62
click at [707, 322] on div "shrushti, TK11, 04:05 PM-04:35 PM, Keratin Spa ( F)*" at bounding box center [712, 353] width 52 height 62
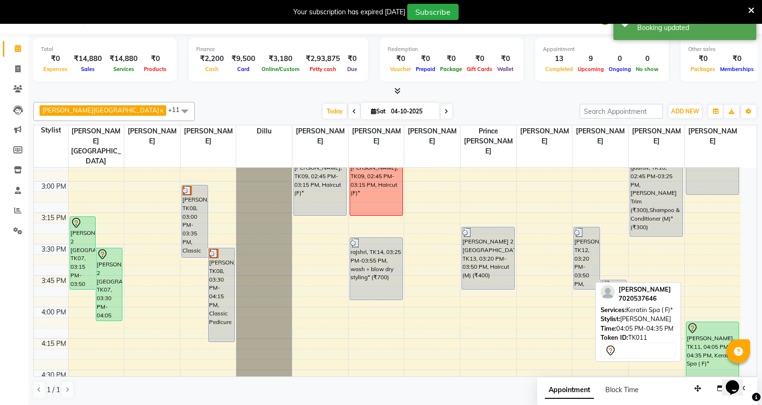
select select "7"
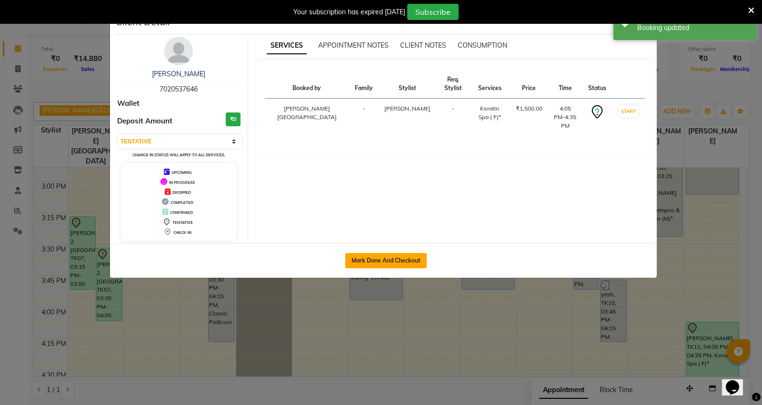
click at [350, 253] on button "Mark Done And Checkout" at bounding box center [385, 260] width 81 height 15
select select "service"
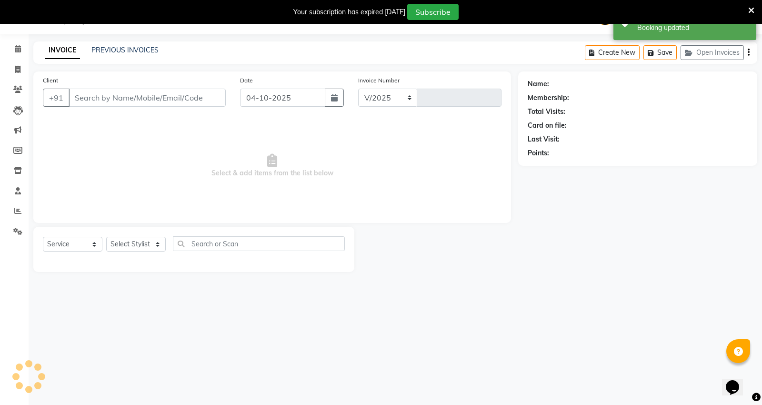
select select "848"
type input "5521"
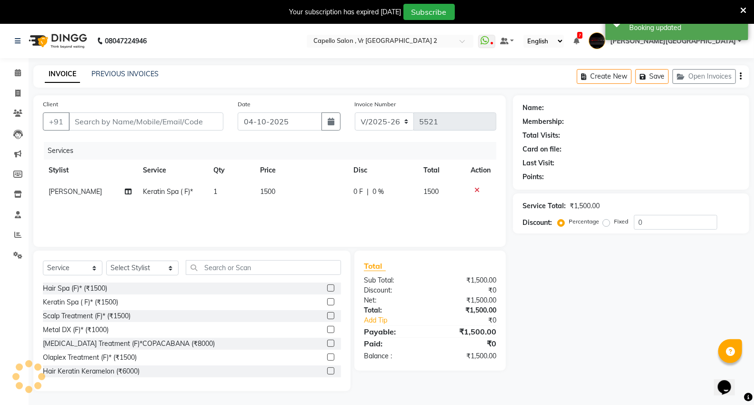
type input "7020537646"
select select "89136"
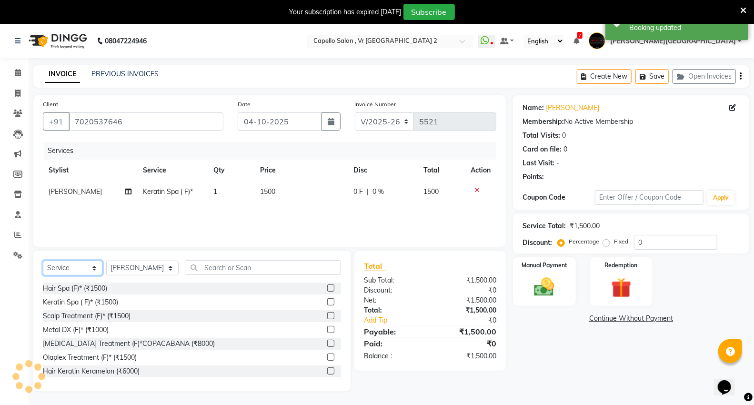
click at [80, 268] on select "Select Service Product Membership Package Voucher Prepaid Gift Card" at bounding box center [73, 267] width 60 height 15
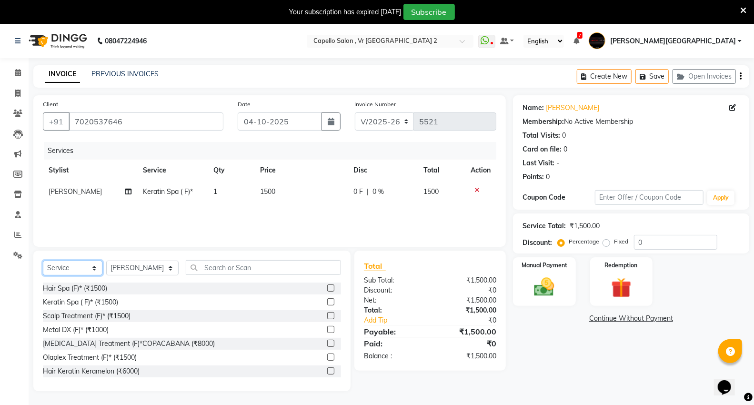
select select "product"
click at [43, 261] on select "Select Service Product Membership Package Voucher Prepaid Gift Card" at bounding box center [73, 267] width 60 height 15
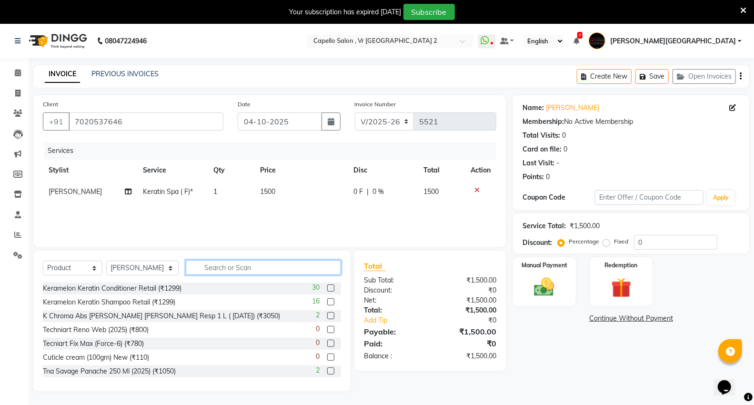
click at [218, 269] on input "text" at bounding box center [263, 267] width 155 height 15
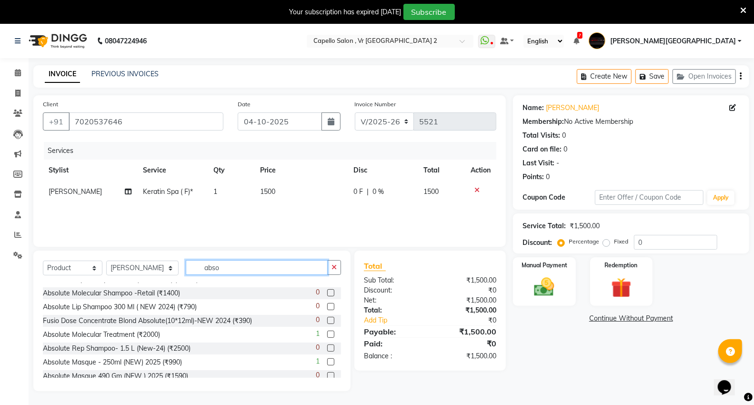
scroll to position [127, 0]
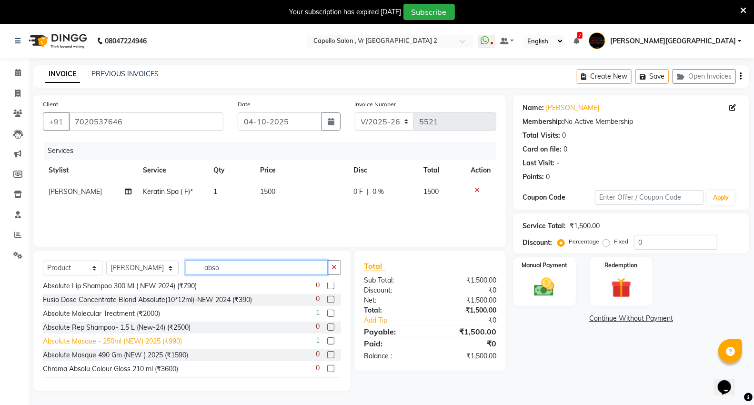
type input "abso"
click at [142, 336] on div "Absolute Masque - 250ml (NEW) 2025 (₹990)" at bounding box center [112, 341] width 139 height 10
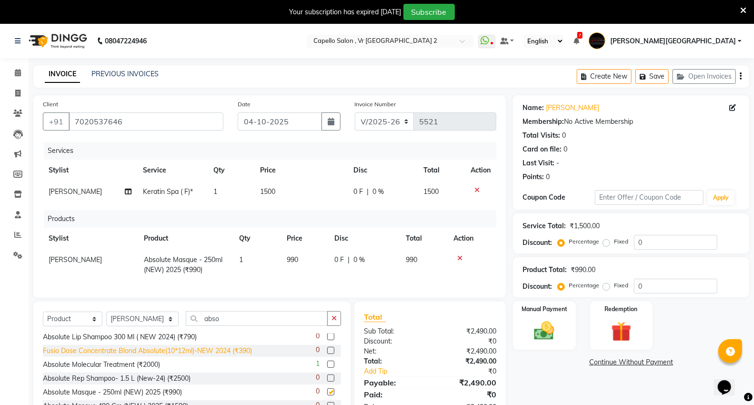
checkbox input "false"
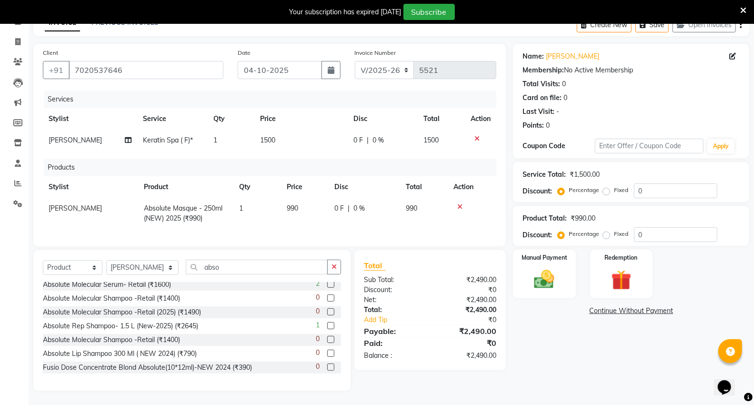
scroll to position [37, 0]
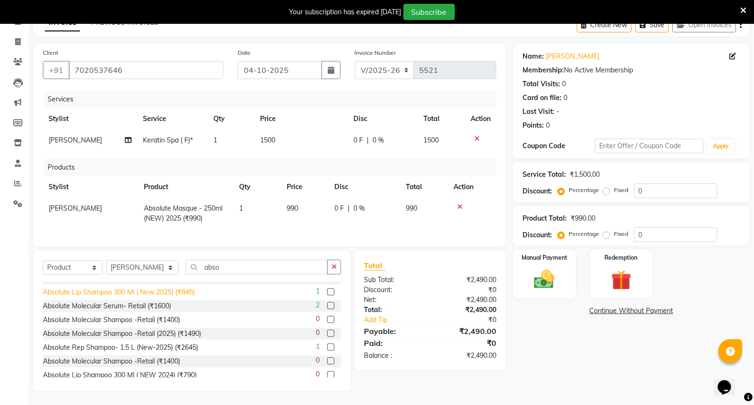
click at [113, 291] on div "Absolute Lip Shampoo 300 Ml ( New 2025) (₹845)" at bounding box center [119, 292] width 152 height 10
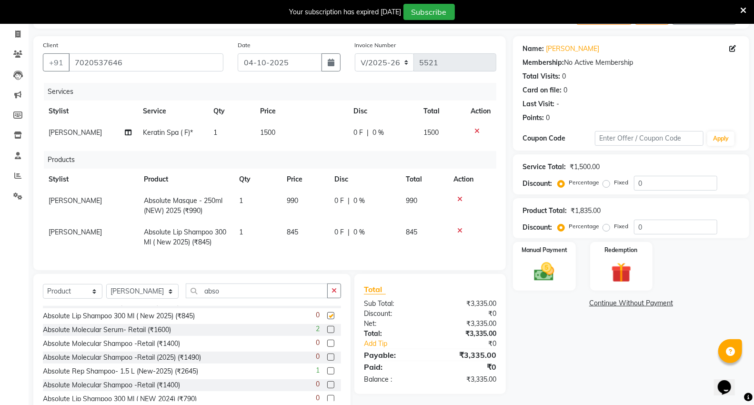
checkbox input "false"
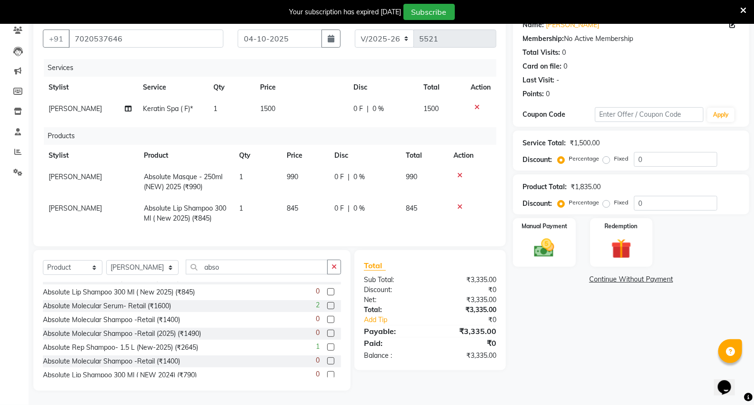
click at [306, 108] on td "1500" at bounding box center [300, 108] width 93 height 21
select select "89136"
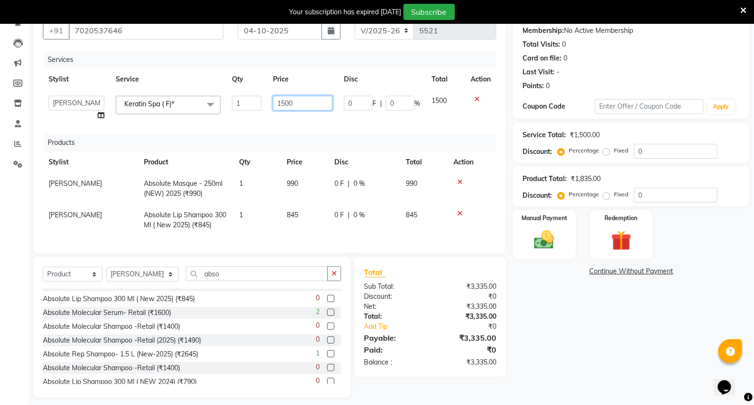
click at [301, 105] on input "1500" at bounding box center [303, 103] width 60 height 15
type input "1"
type input "3500"
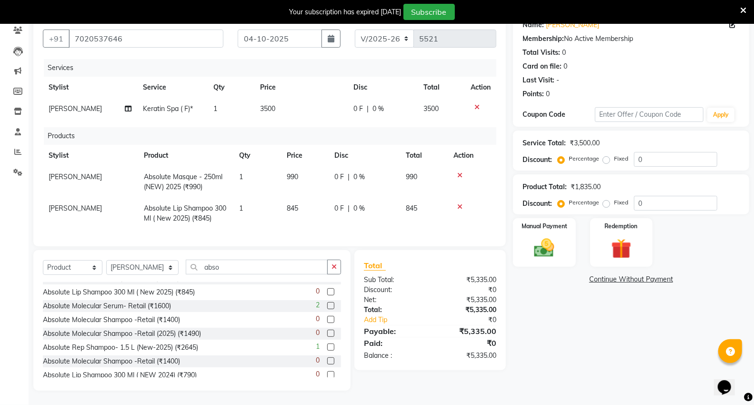
click at [600, 315] on div "Name: Shrushti Membership: No Active Membership Total Visits: 0 Card on file: 0…" at bounding box center [634, 201] width 243 height 378
click at [296, 98] on td "3500" at bounding box center [300, 108] width 93 height 21
select select "89136"
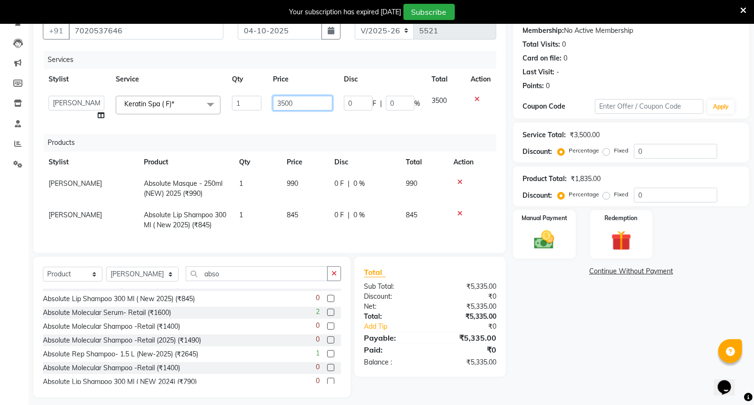
click at [308, 102] on input "3500" at bounding box center [303, 103] width 60 height 15
type input "3"
type input "2500"
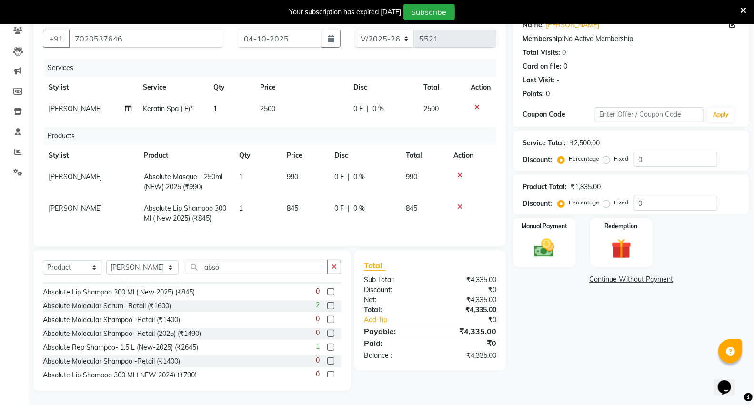
click at [612, 319] on div "Name: Shrushti Membership: No Active Membership Total Visits: 0 Card on file: 0…" at bounding box center [634, 201] width 243 height 378
click at [557, 236] on img at bounding box center [544, 248] width 34 height 24
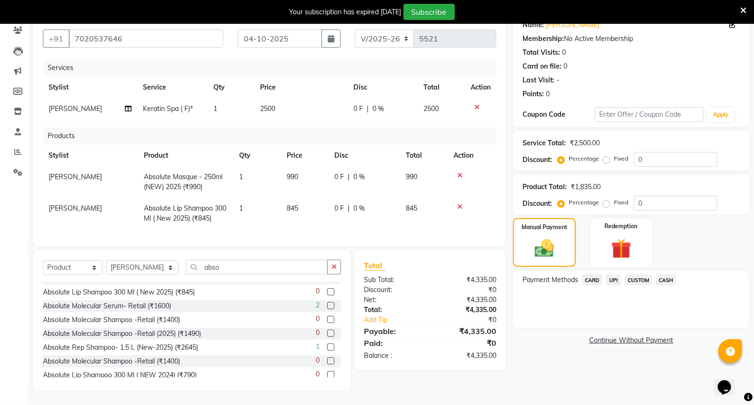
click at [667, 274] on span "CASH" at bounding box center [666, 279] width 20 height 11
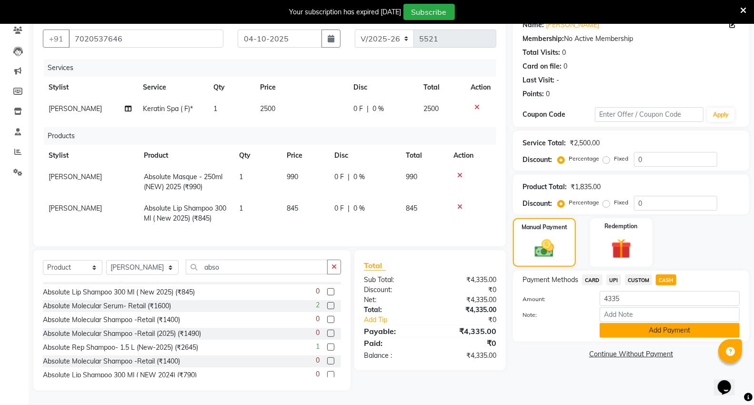
click at [654, 325] on button "Add Payment" at bounding box center [669, 330] width 140 height 15
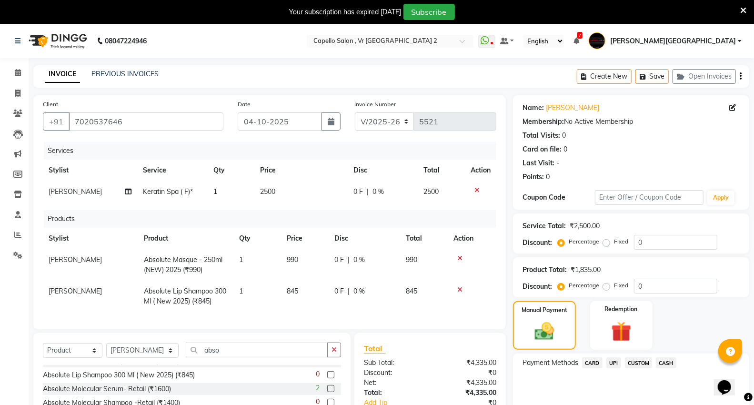
scroll to position [104, 0]
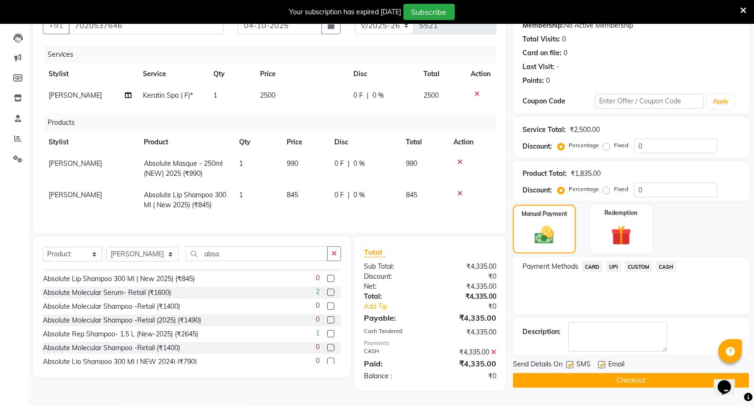
click at [577, 373] on button "Checkout" at bounding box center [631, 380] width 236 height 15
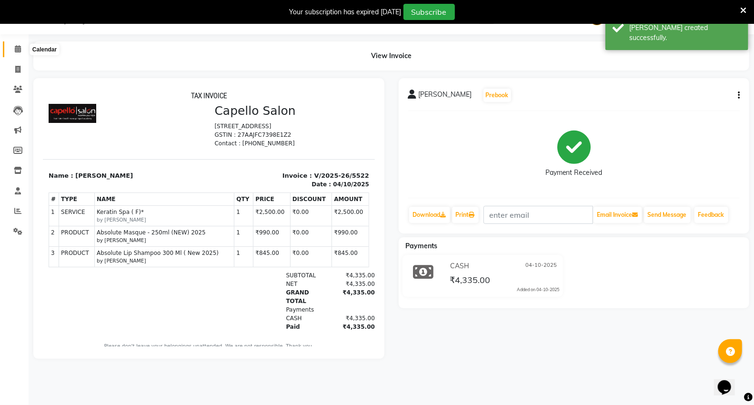
click at [22, 49] on span at bounding box center [18, 49] width 17 height 11
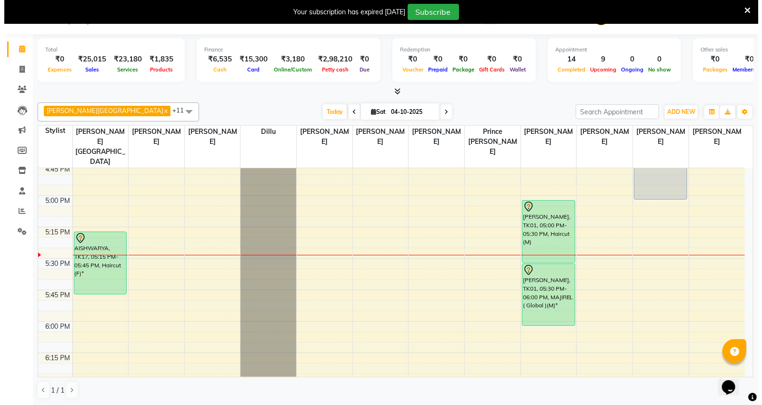
scroll to position [883, 0]
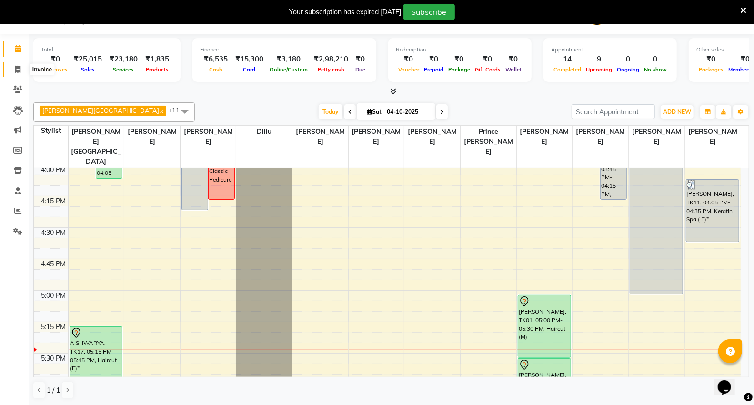
click at [20, 67] on icon at bounding box center [17, 69] width 5 height 7
select select "service"
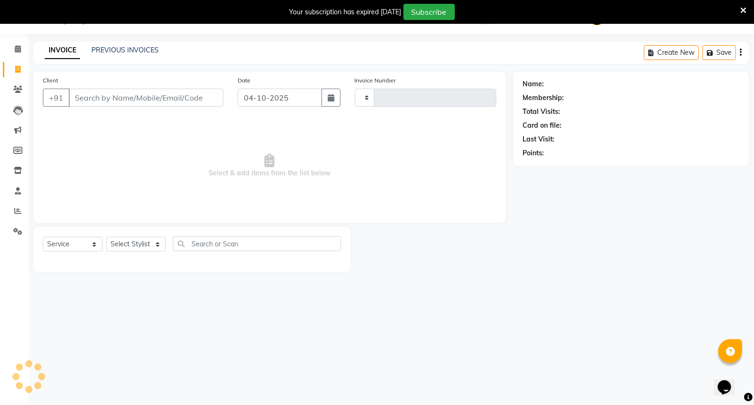
type input "5523"
select select "848"
click at [174, 93] on input "Client" at bounding box center [146, 98] width 155 height 18
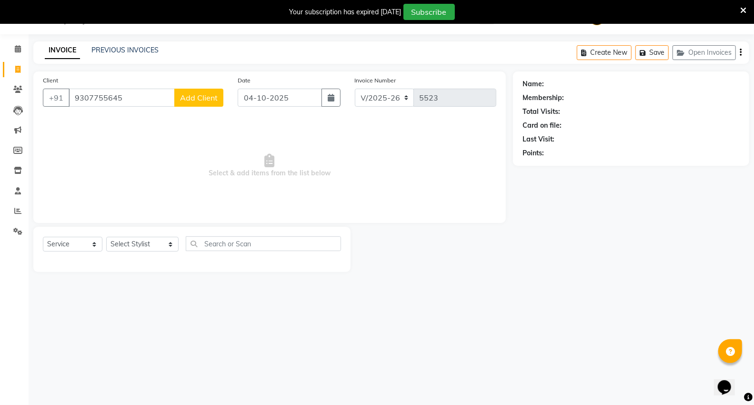
type input "9307755645"
click at [198, 96] on span "Add Client" at bounding box center [199, 98] width 38 height 10
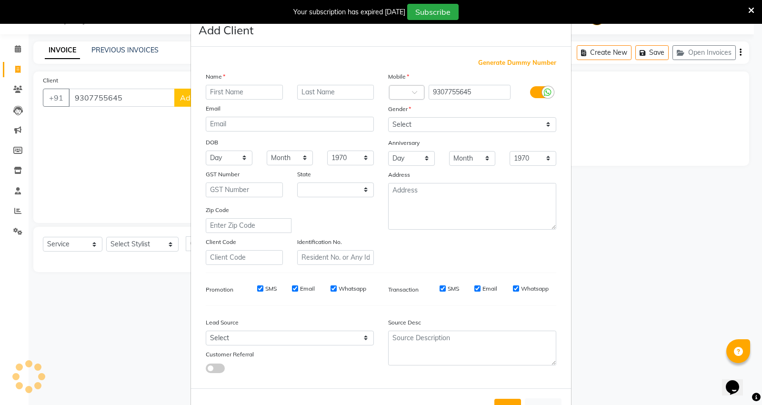
select select "22"
click at [232, 97] on input "text" at bounding box center [244, 92] width 77 height 15
type input "suhbam"
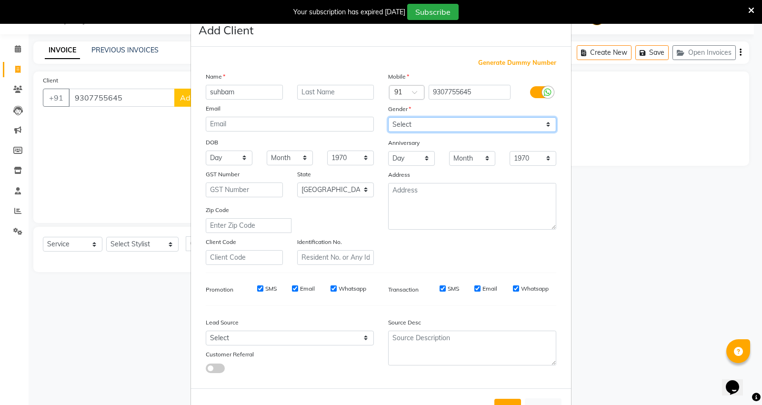
click at [424, 120] on select "Select [DEMOGRAPHIC_DATA] [DEMOGRAPHIC_DATA] Other Prefer Not To Say" at bounding box center [472, 124] width 168 height 15
click at [388, 117] on select "Select [DEMOGRAPHIC_DATA] [DEMOGRAPHIC_DATA] Other Prefer Not To Say" at bounding box center [472, 124] width 168 height 15
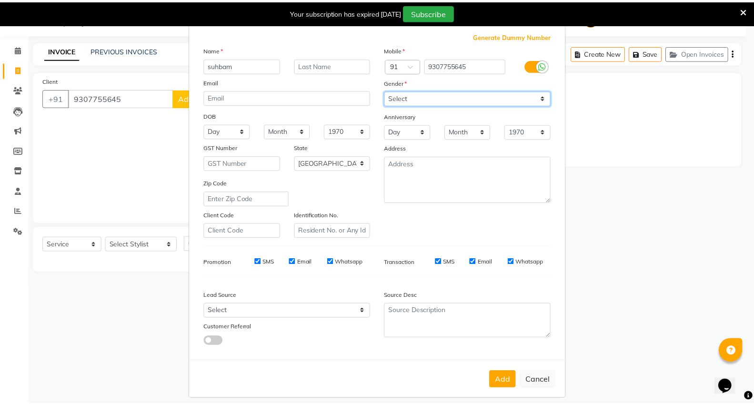
scroll to position [35, 0]
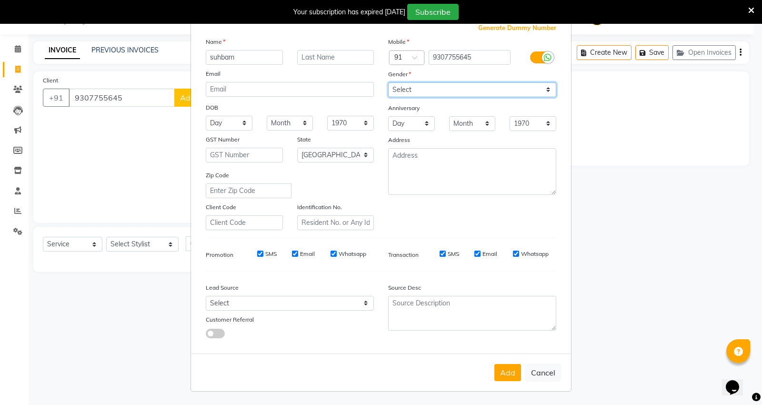
drag, startPoint x: 448, startPoint y: 83, endPoint x: 448, endPoint y: 95, distance: 11.9
click at [448, 83] on select "Select [DEMOGRAPHIC_DATA] [DEMOGRAPHIC_DATA] Other Prefer Not To Say" at bounding box center [472, 89] width 168 height 15
select select "male"
click at [388, 82] on select "Select [DEMOGRAPHIC_DATA] [DEMOGRAPHIC_DATA] Other Prefer Not To Say" at bounding box center [472, 89] width 168 height 15
click at [494, 368] on button "Add" at bounding box center [507, 372] width 27 height 17
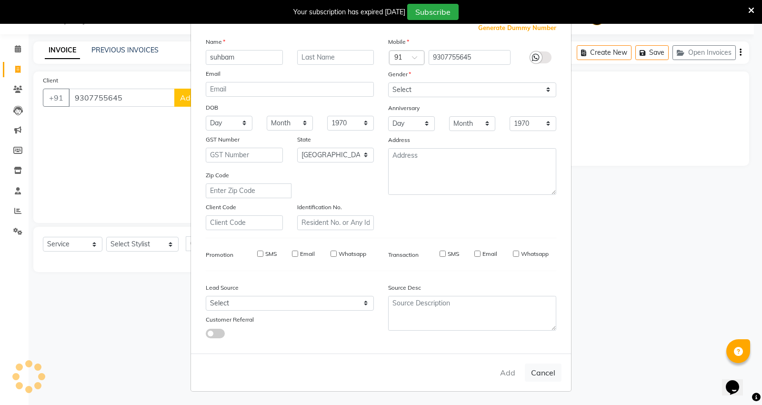
select select
select select "null"
select select
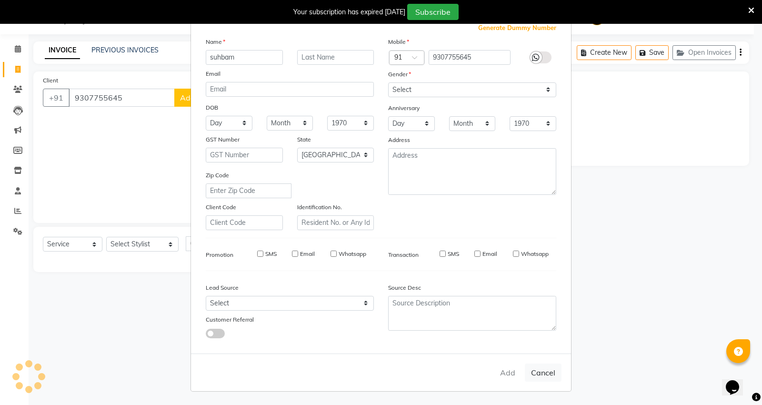
select select
checkbox input "false"
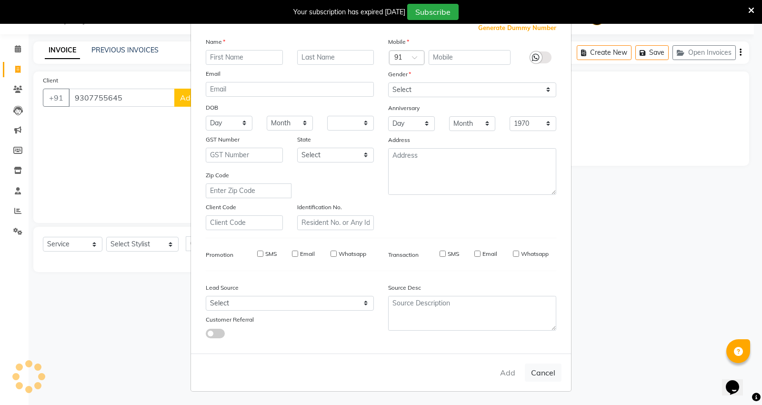
checkbox input "false"
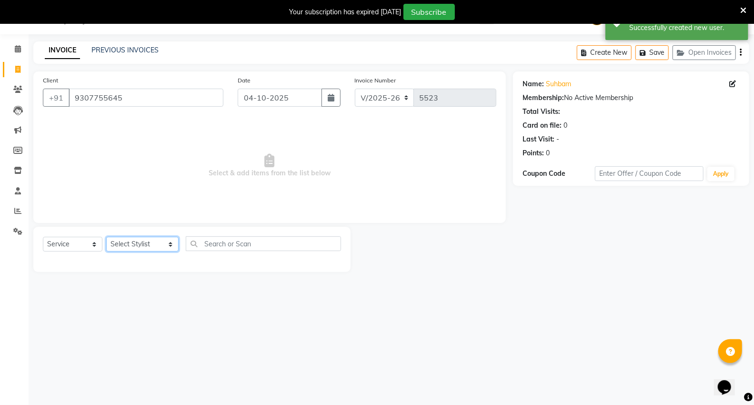
click at [131, 247] on select "Select Stylist [PERSON_NAME] [PERSON_NAME] [PERSON_NAME] [PERSON_NAME] Mall [PE…" at bounding box center [142, 244] width 72 height 15
select select "20246"
click at [106, 237] on select "Select Stylist [PERSON_NAME] [PERSON_NAME] [PERSON_NAME] [PERSON_NAME] Mall [PE…" at bounding box center [142, 244] width 72 height 15
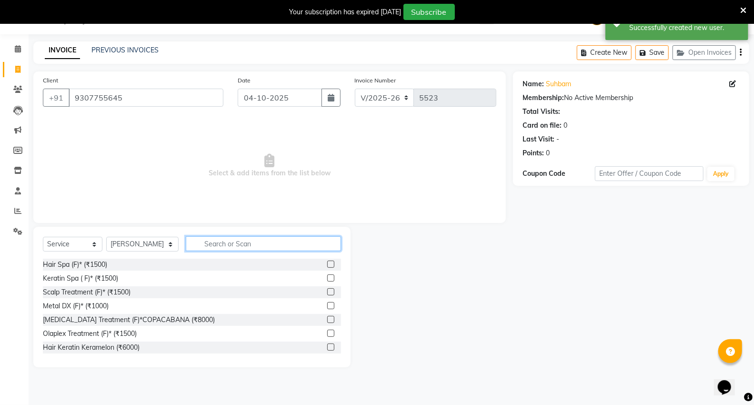
click at [229, 244] on input "text" at bounding box center [263, 243] width 155 height 15
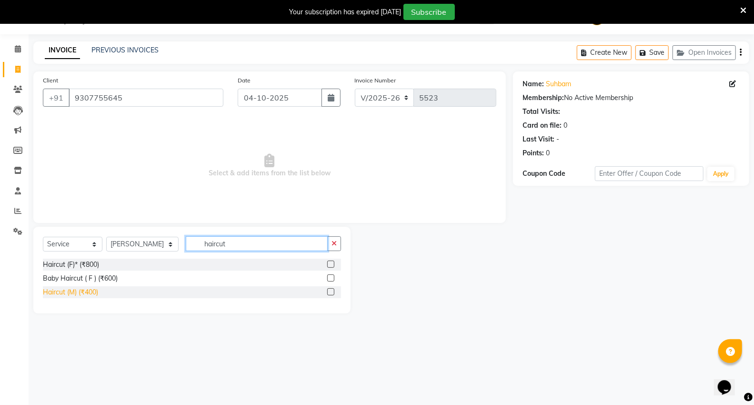
type input "haircut"
click at [80, 289] on div "Haircut (M) (₹400)" at bounding box center [70, 292] width 55 height 10
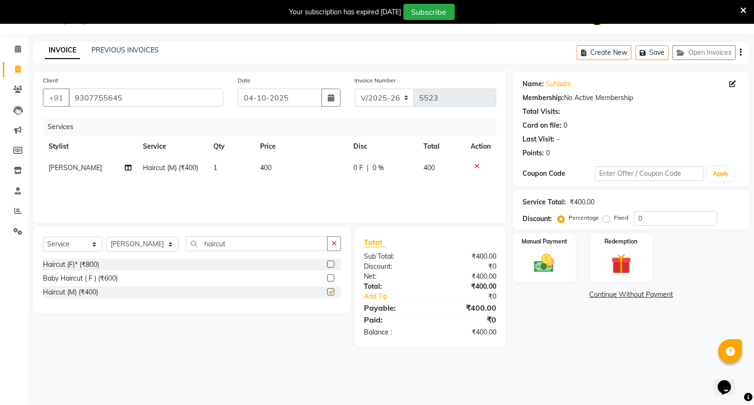
checkbox input "false"
click at [215, 240] on input "haircut" at bounding box center [257, 243] width 142 height 15
type input "h"
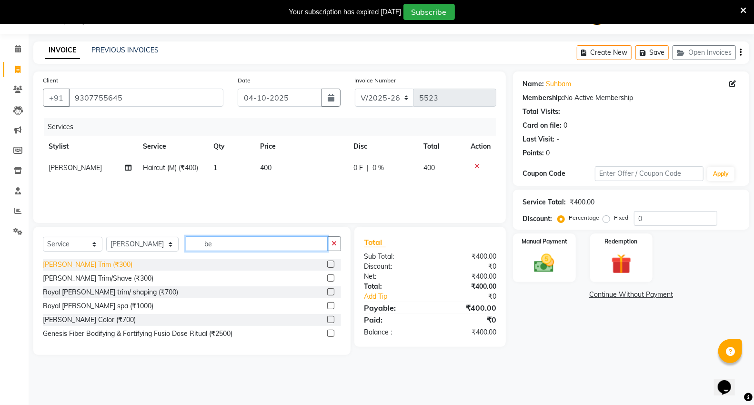
type input "be"
click at [82, 268] on div "[PERSON_NAME] Trim (₹300)" at bounding box center [88, 264] width 90 height 10
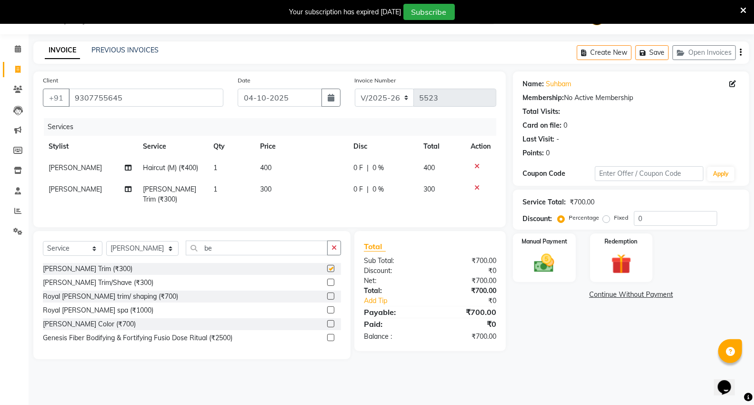
checkbox input "false"
click at [544, 262] on img at bounding box center [544, 263] width 34 height 24
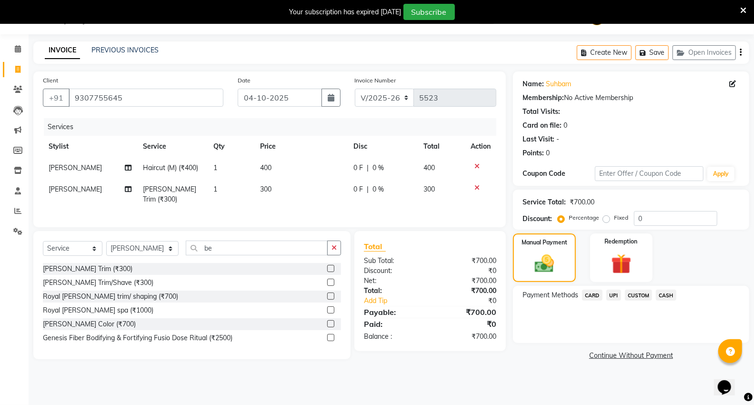
click at [665, 296] on span "CASH" at bounding box center [666, 294] width 20 height 11
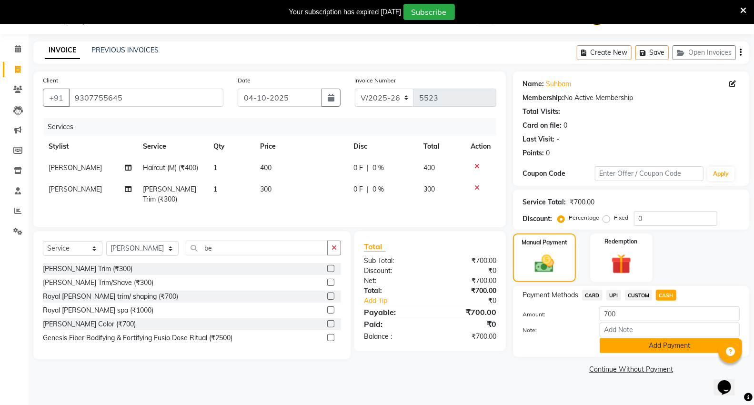
click at [660, 344] on button "Add Payment" at bounding box center [669, 345] width 140 height 15
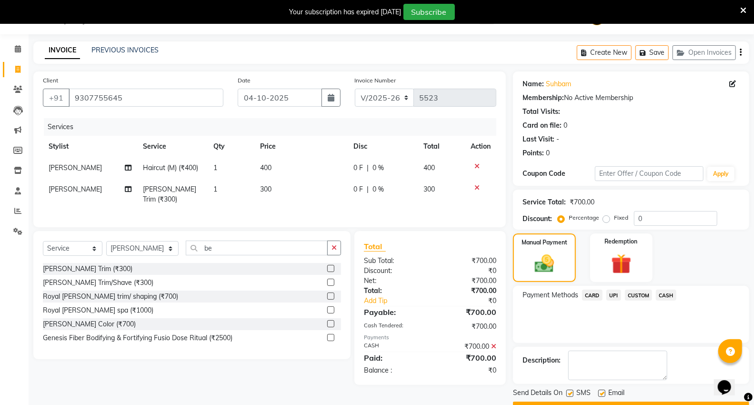
scroll to position [50, 0]
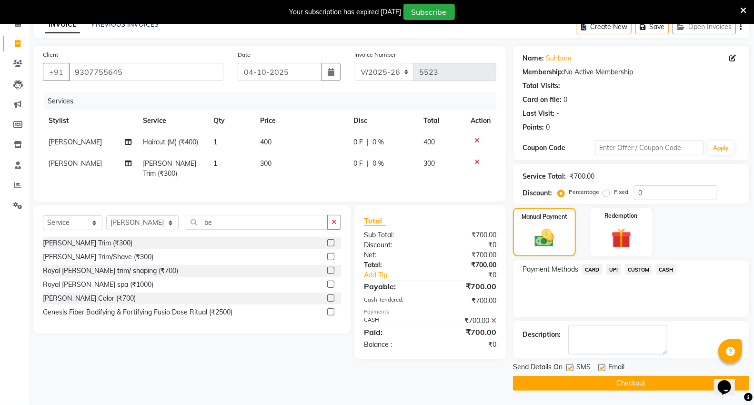
click at [622, 382] on button "Checkout" at bounding box center [631, 383] width 236 height 15
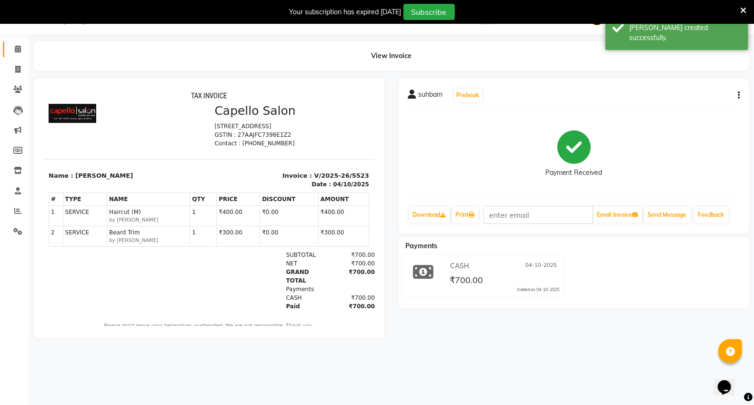
click at [17, 54] on span at bounding box center [18, 49] width 17 height 11
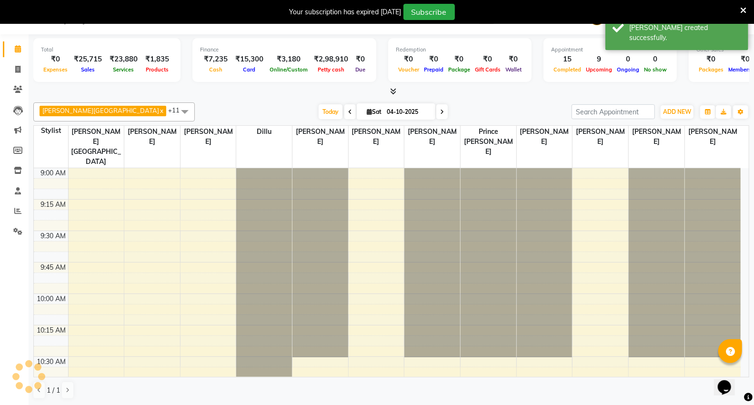
click at [435, 101] on div "Capello VR Mall x Anita Patel x Neha Prajapati x Sagar Watkar x Tushar Jambhulk…" at bounding box center [391, 251] width 716 height 304
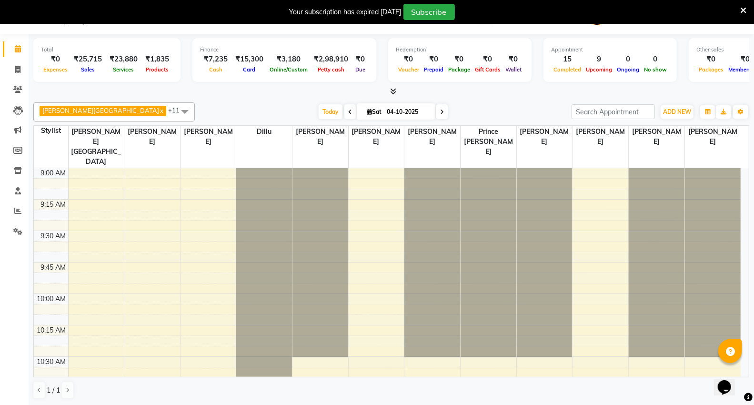
click at [224, 100] on div "Capello VR Mall x Anita Patel x Neha Prajapati x Sagar Watkar x Tushar Jambhulk…" at bounding box center [391, 251] width 716 height 304
click at [17, 169] on icon at bounding box center [18, 170] width 8 height 7
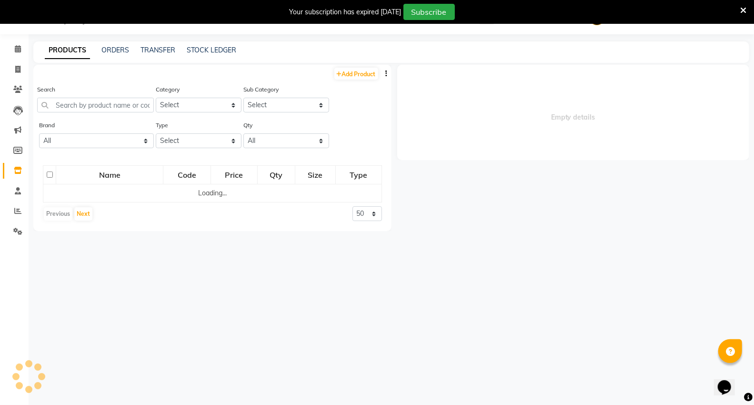
select select
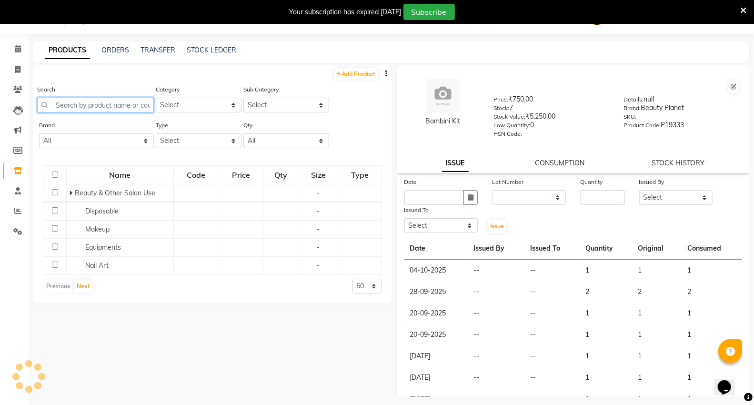
click at [77, 107] on input "text" at bounding box center [95, 105] width 117 height 15
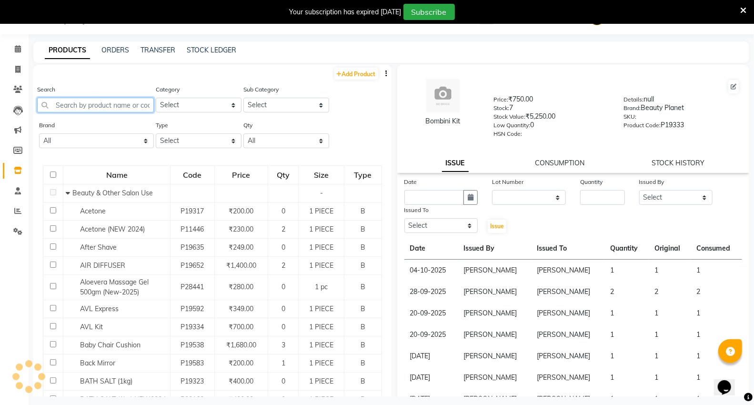
click at [110, 107] on input "text" at bounding box center [95, 105] width 117 height 15
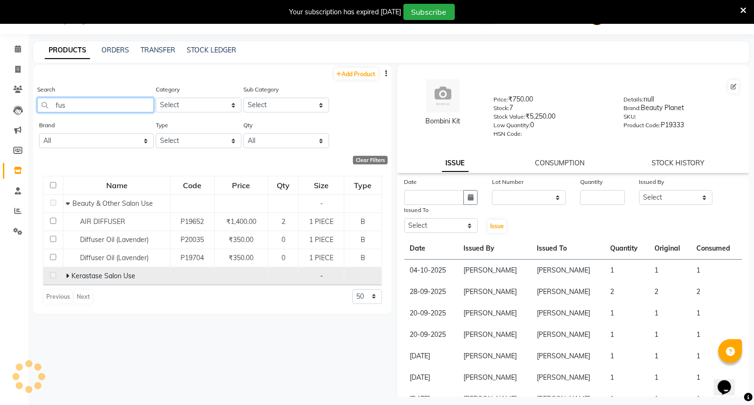
type input "fus"
click at [68, 275] on icon at bounding box center [67, 275] width 3 height 7
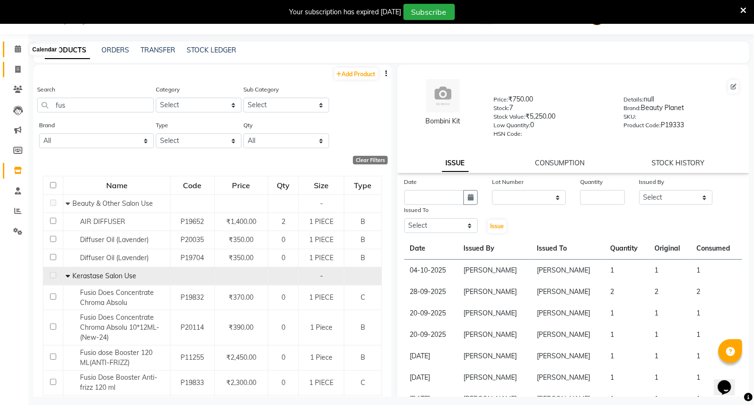
drag, startPoint x: 19, startPoint y: 52, endPoint x: 19, endPoint y: 74, distance: 21.4
click at [19, 52] on icon at bounding box center [18, 48] width 6 height 7
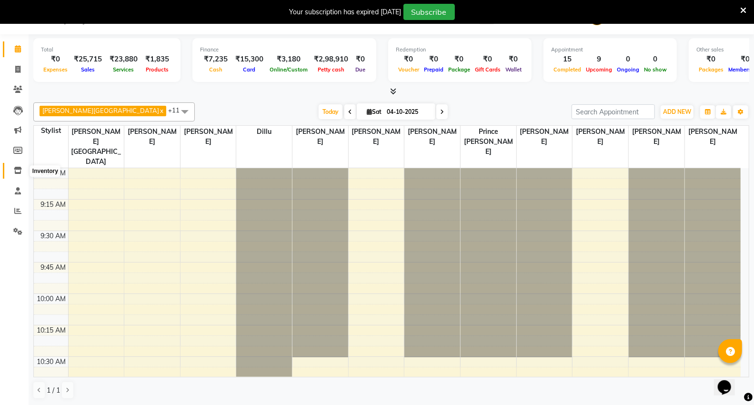
click at [14, 172] on icon at bounding box center [18, 170] width 8 height 7
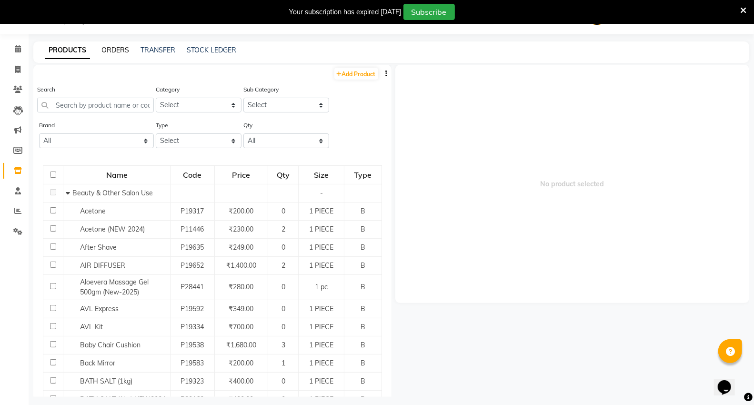
click at [112, 48] on link "ORDERS" at bounding box center [115, 50] width 28 height 9
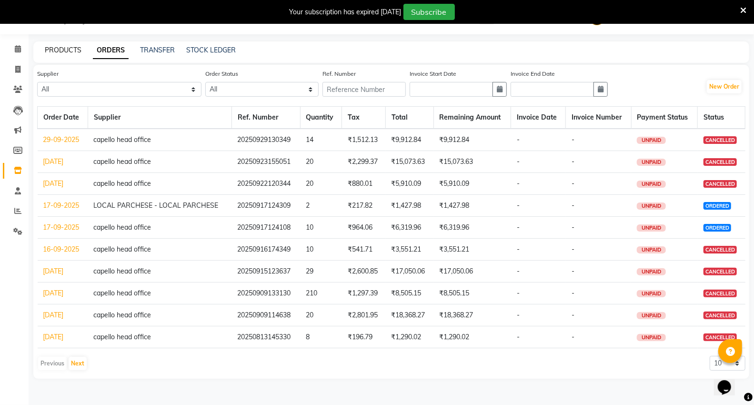
click at [68, 49] on link "PRODUCTS" at bounding box center [63, 50] width 37 height 9
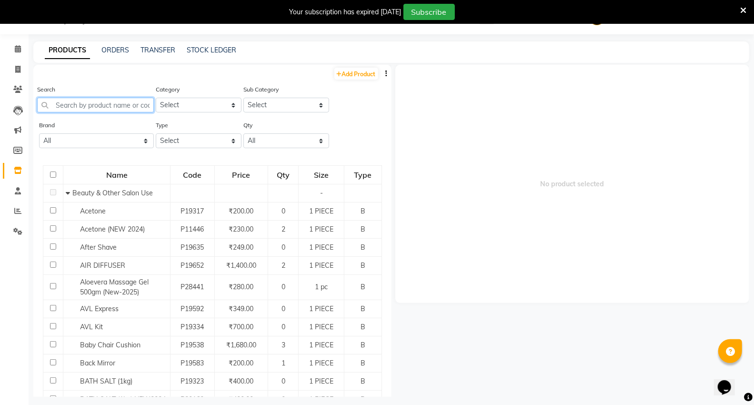
click at [72, 104] on input "text" at bounding box center [95, 105] width 117 height 15
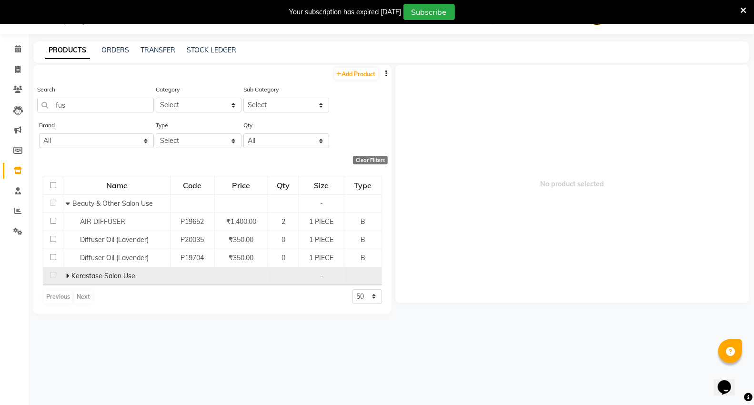
click at [68, 279] on icon at bounding box center [67, 275] width 3 height 7
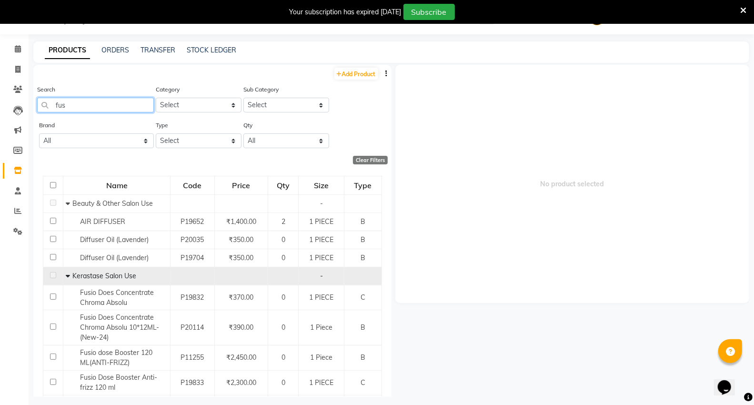
click at [93, 110] on input "fus" at bounding box center [95, 105] width 117 height 15
click at [81, 101] on input "fus" at bounding box center [95, 105] width 117 height 15
type input "f"
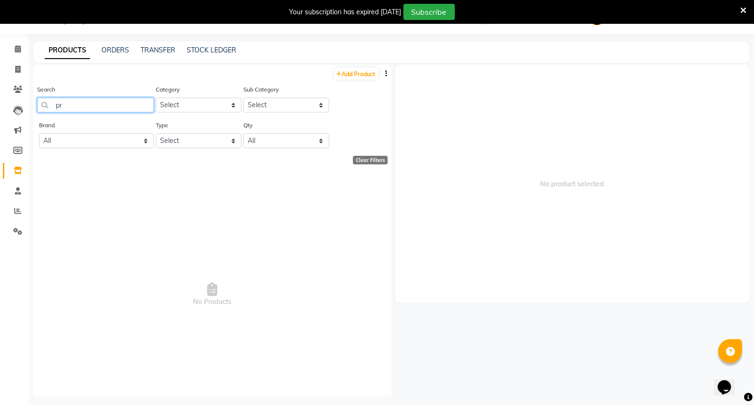
type input "p"
